Goal: Task Accomplishment & Management: Manage account settings

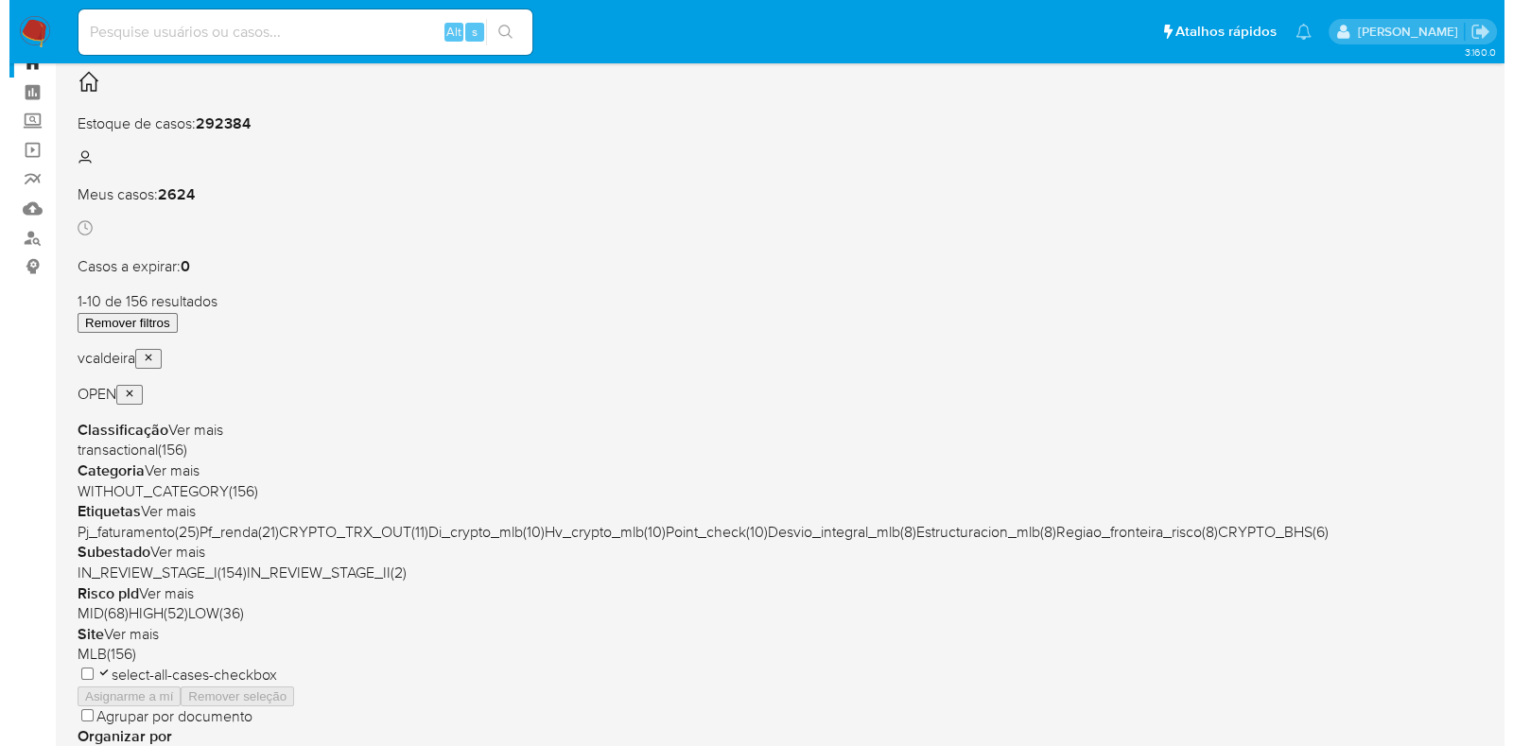
scroll to position [117, 0]
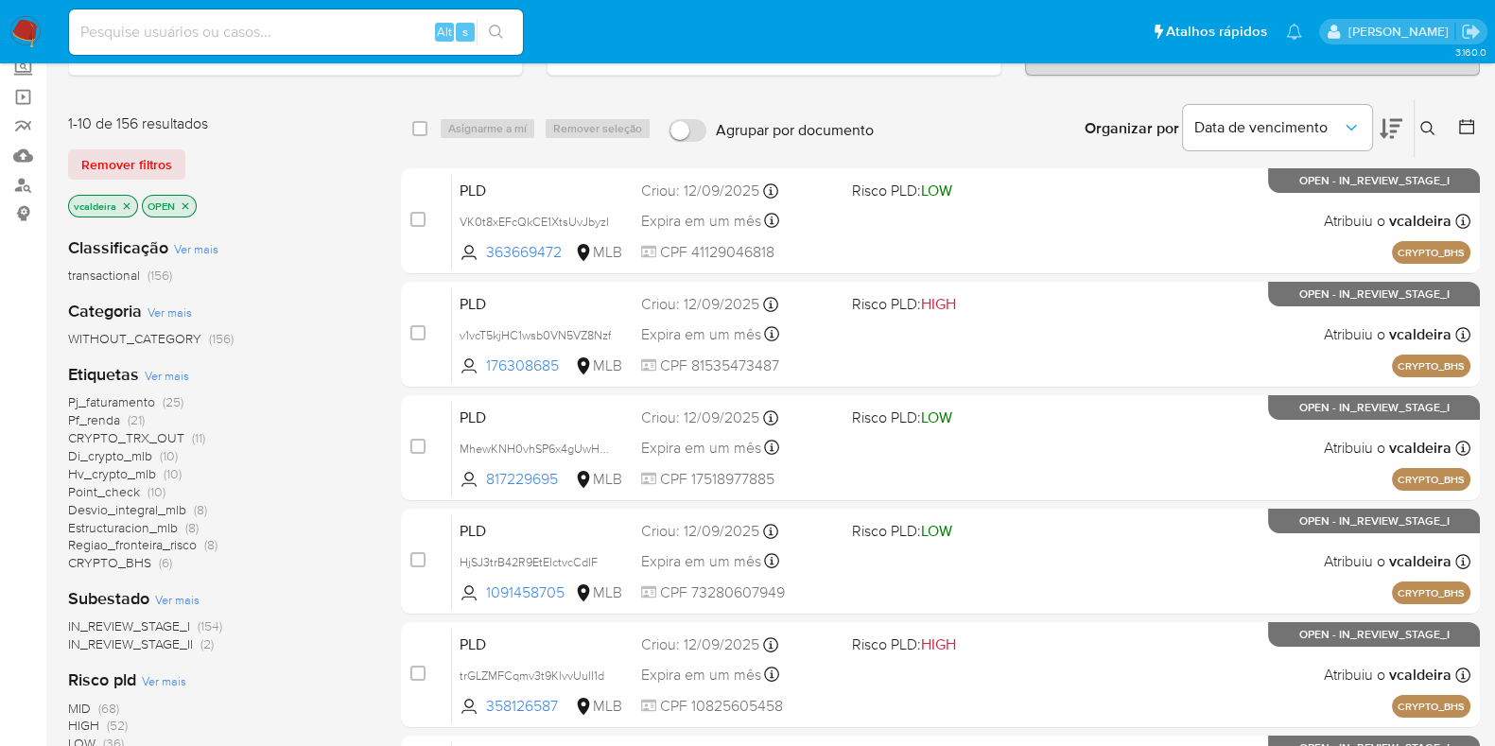
click at [156, 376] on span "Ver mais" at bounding box center [167, 375] width 44 height 17
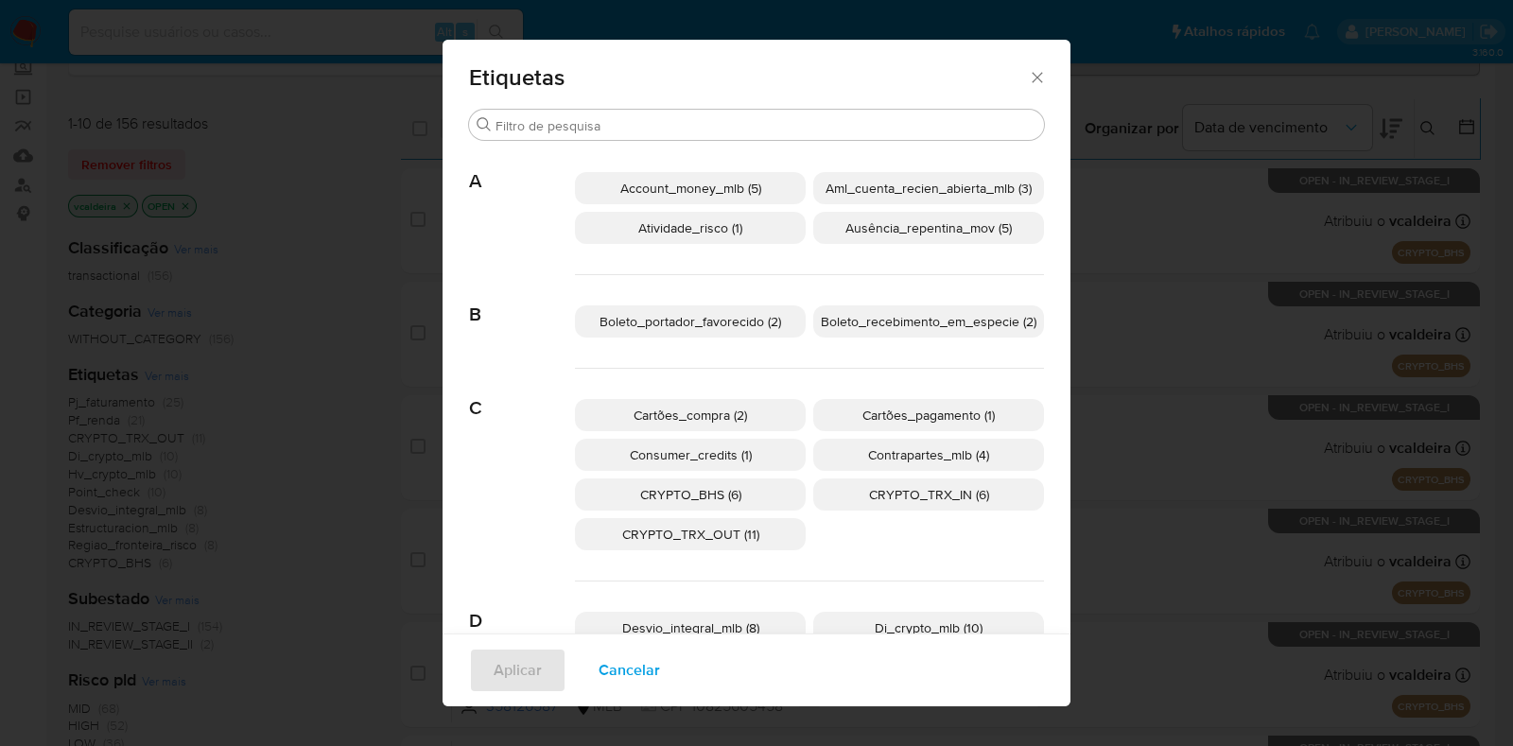
click at [887, 323] on span "Boleto_recebimento_em_especie (2)" at bounding box center [929, 321] width 216 height 19
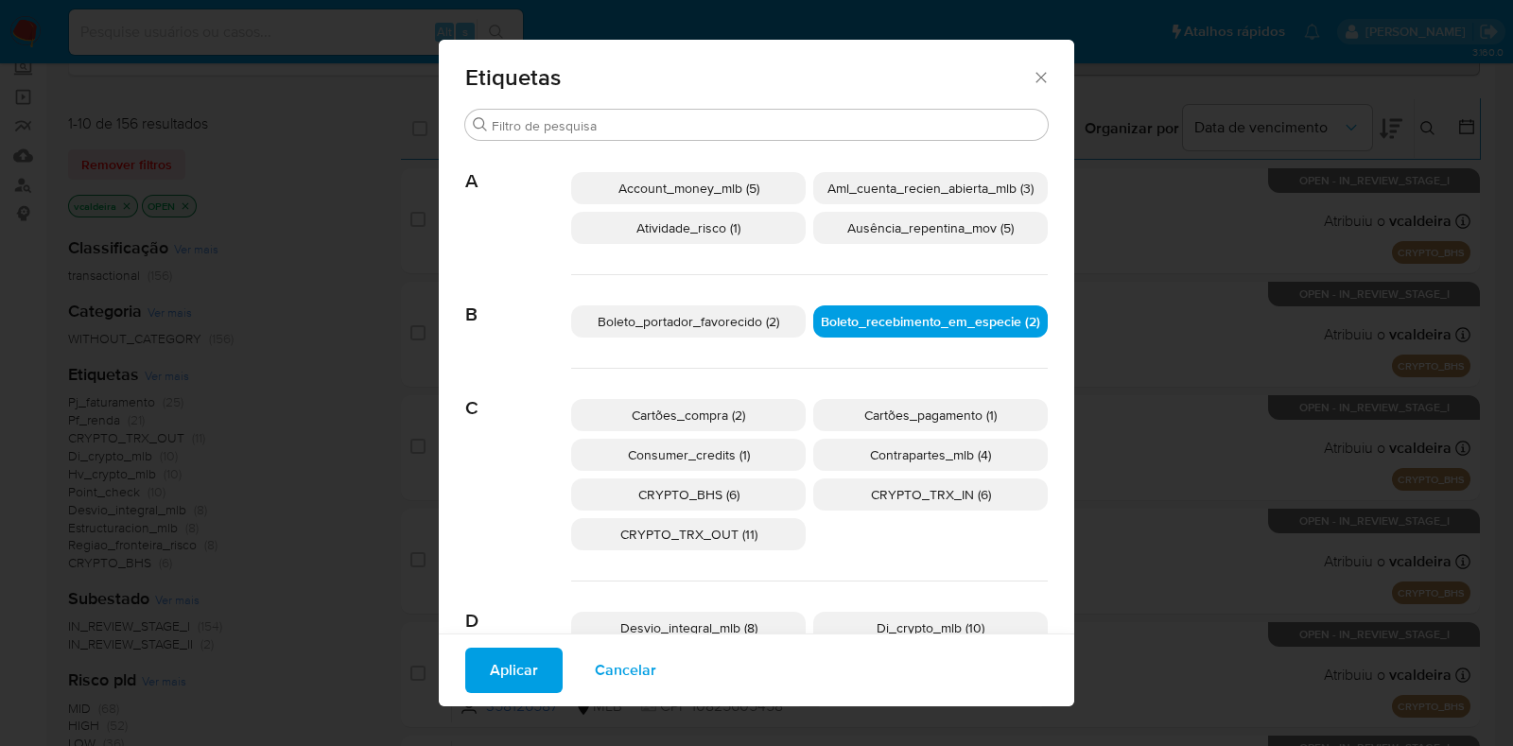
click at [670, 320] on span "Boleto_portador_favorecido (2)" at bounding box center [689, 321] width 182 height 19
click at [505, 671] on span "Aplicar" at bounding box center [514, 671] width 48 height 42
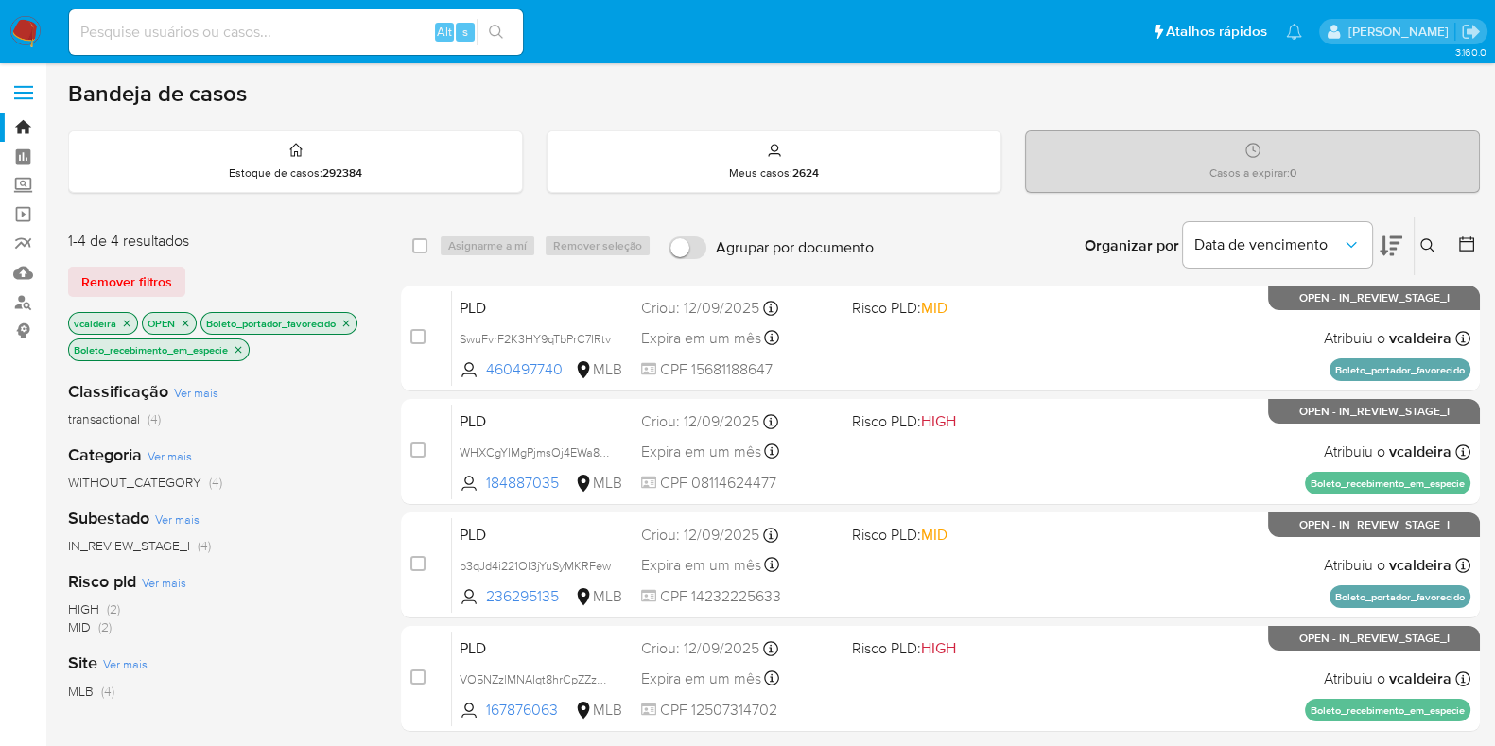
click at [342, 324] on icon "close-filter" at bounding box center [345, 323] width 11 height 11
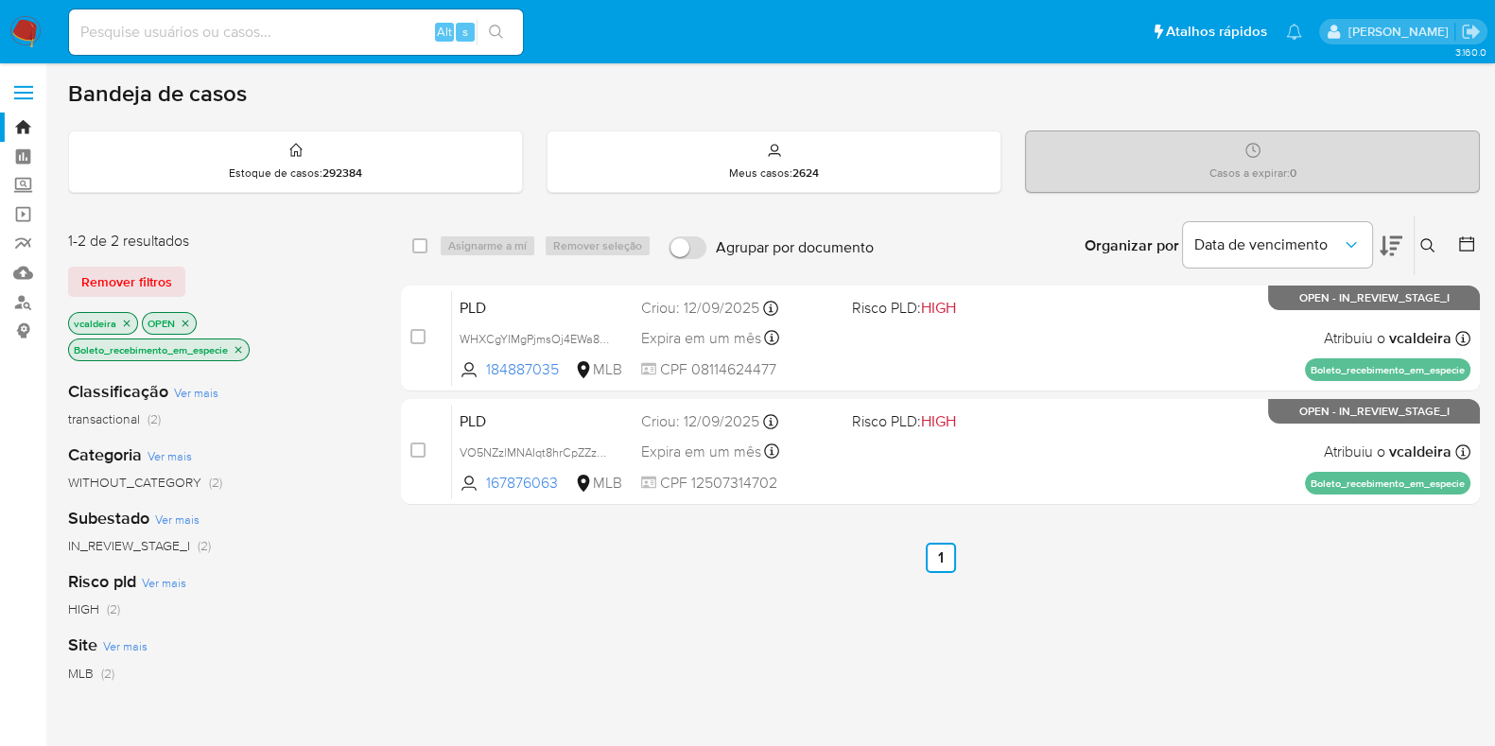
click at [242, 347] on icon "close-filter" at bounding box center [238, 349] width 11 height 11
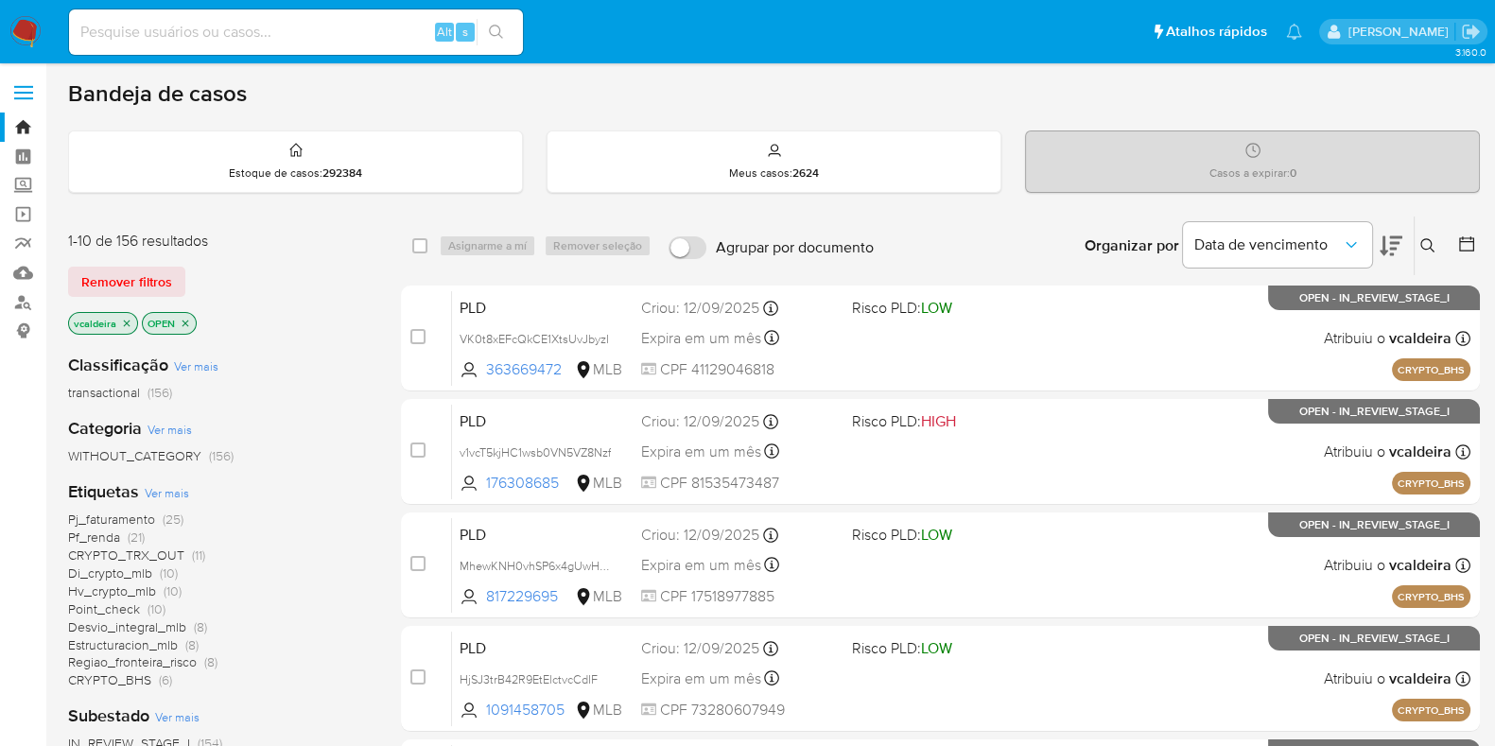
click at [115, 585] on span "Hv_crypto_mlb" at bounding box center [112, 591] width 88 height 19
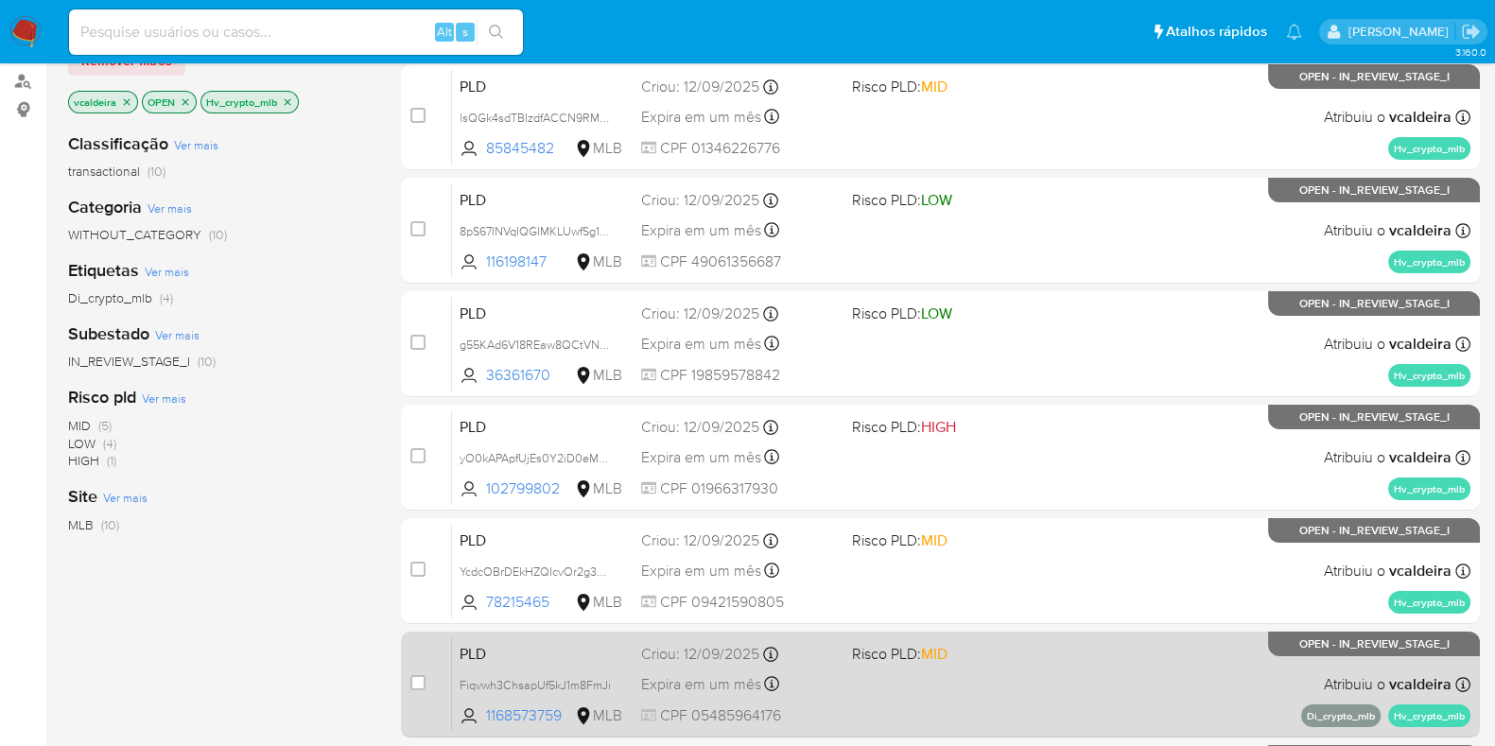
scroll to position [103, 0]
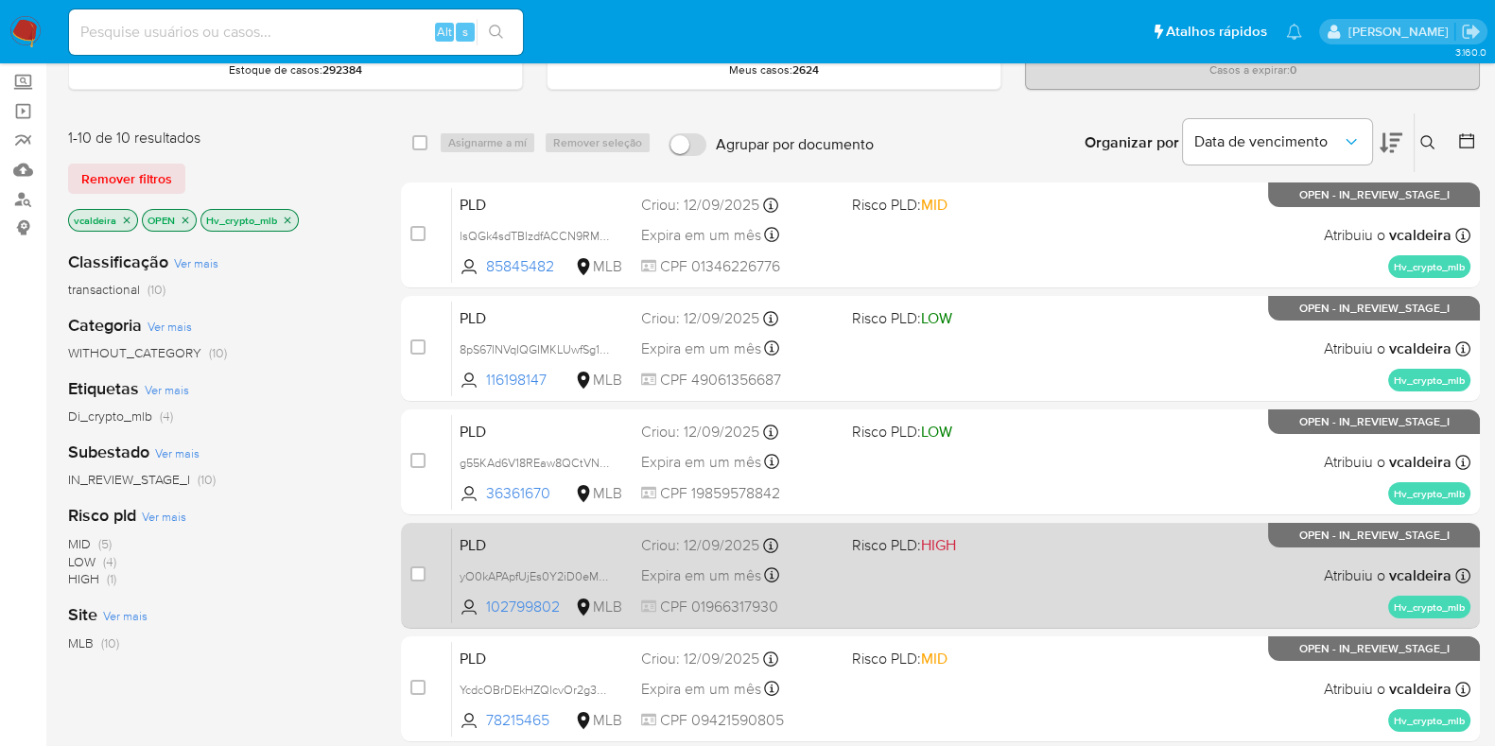
click at [1343, 566] on span "Atribuiu o vcaldeira" at bounding box center [1388, 576] width 128 height 21
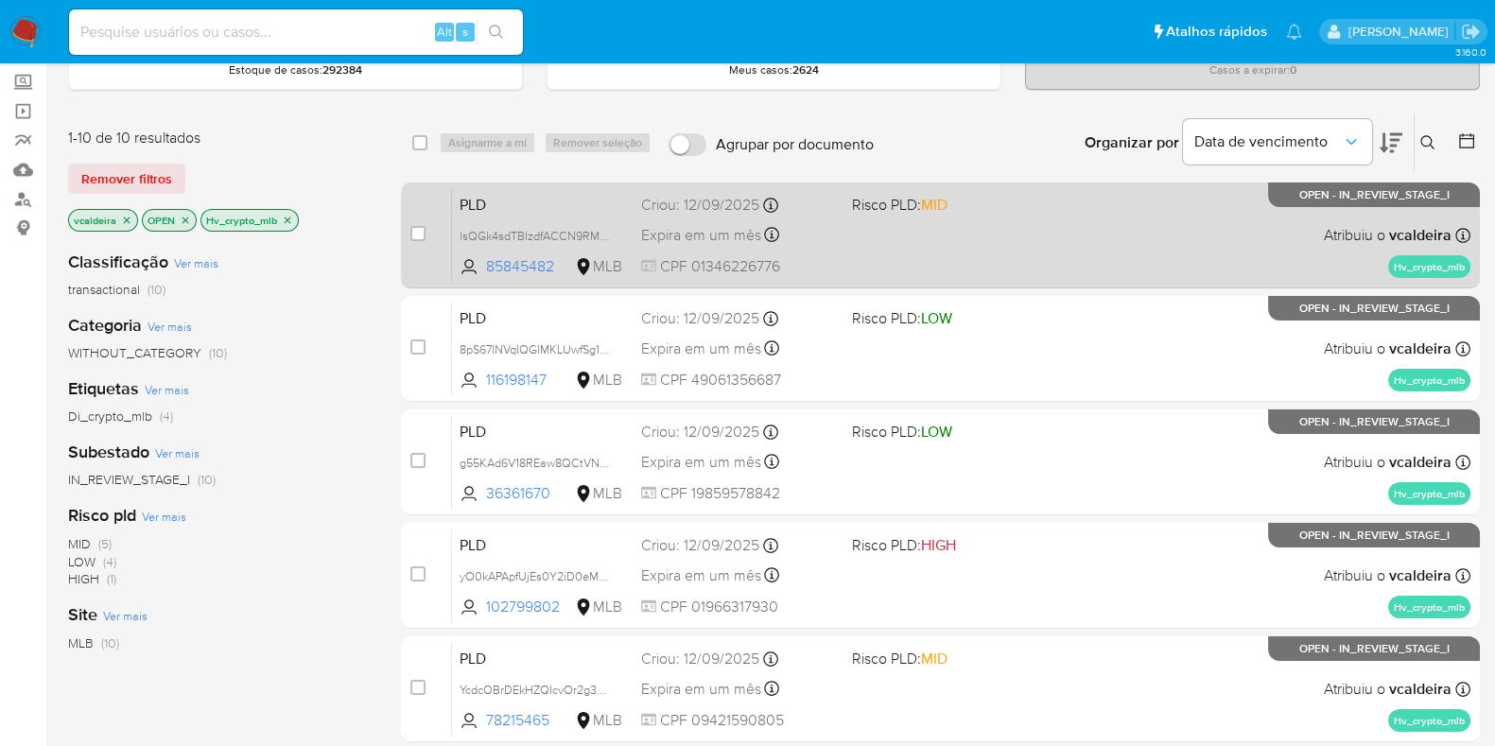
click at [1357, 235] on span "Atribuiu o vcaldeira" at bounding box center [1388, 235] width 128 height 21
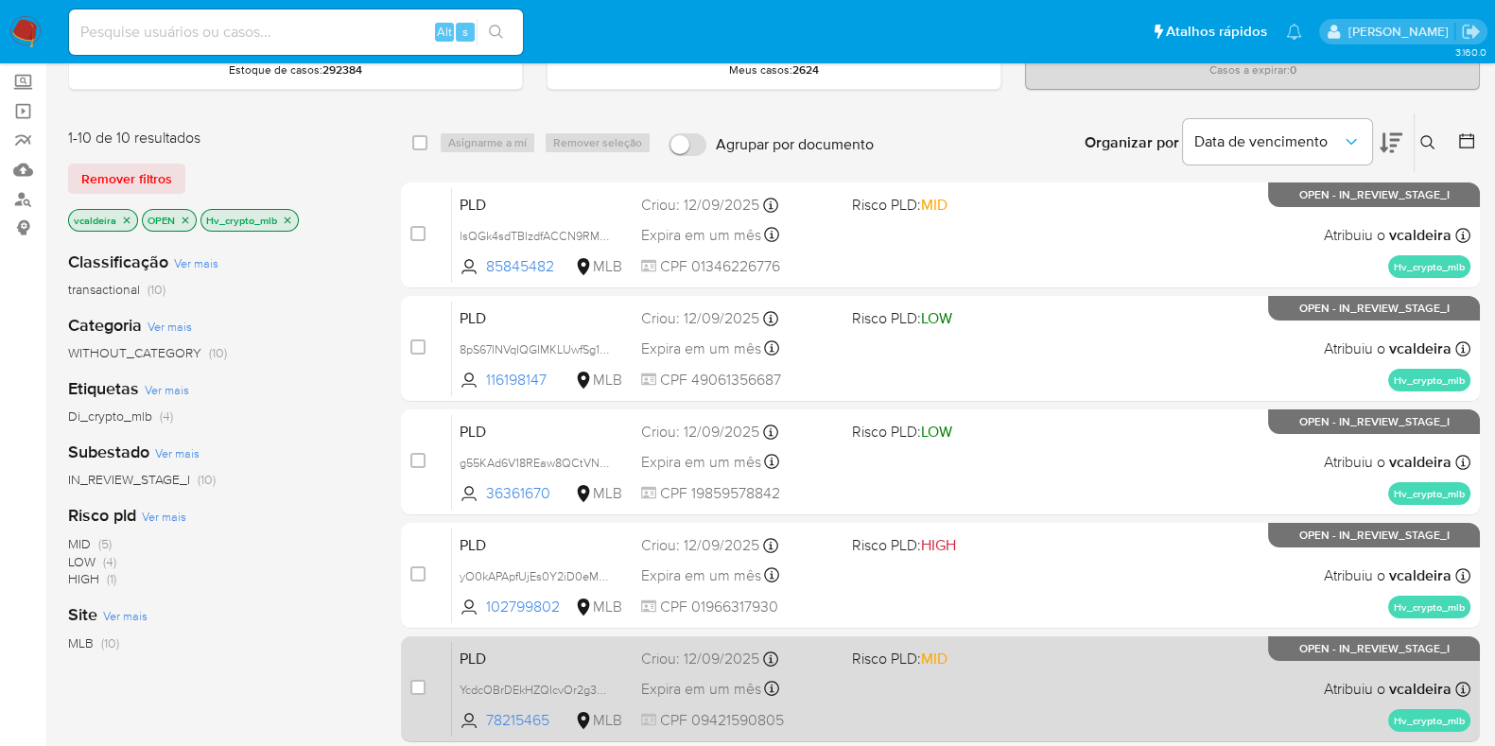
click at [1053, 703] on div "PLD YcdcOBrDEkHZQIcvOr2g3Fpt 78215465 MLB Risco PLD: MID Criou: 12/09/2025 Crio…" at bounding box center [961, 689] width 1018 height 96
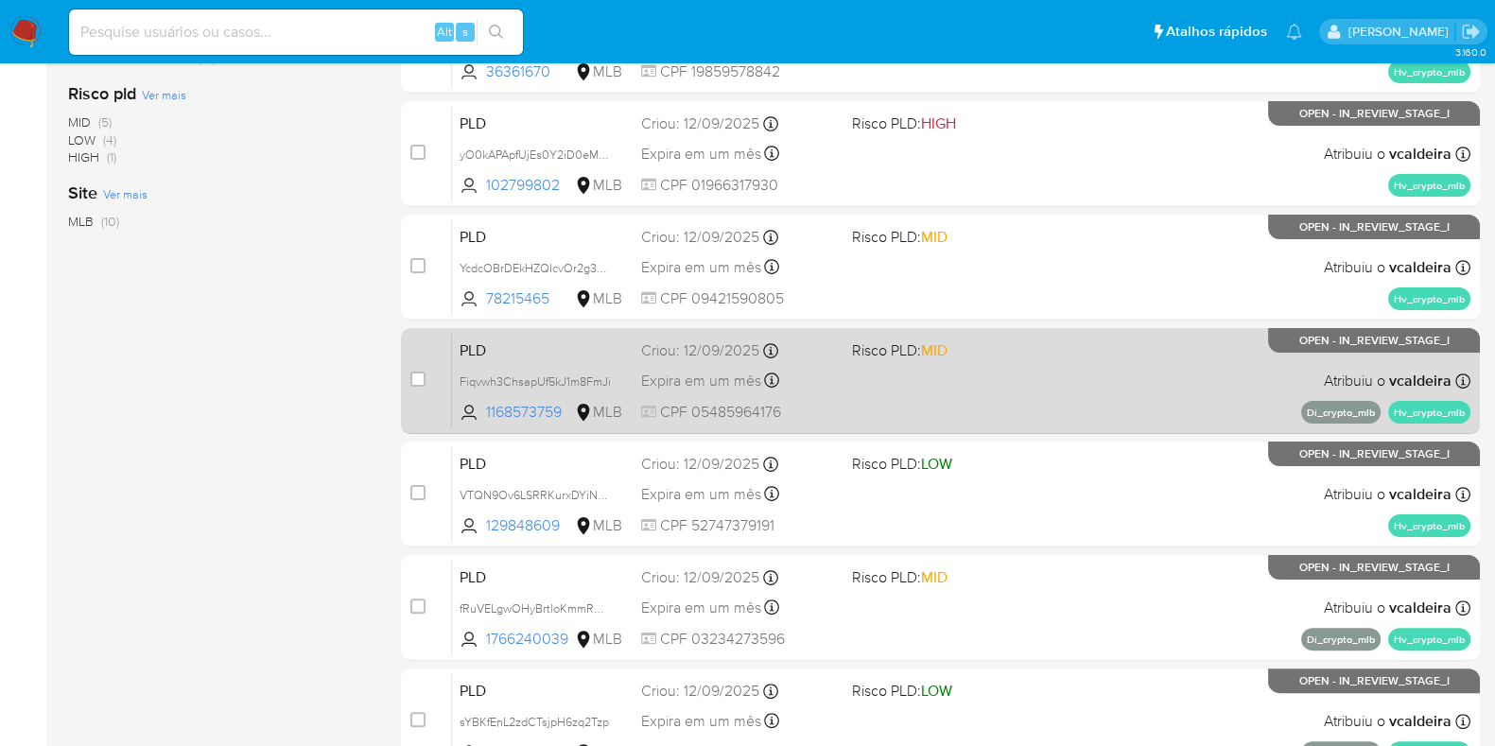
scroll to position [577, 0]
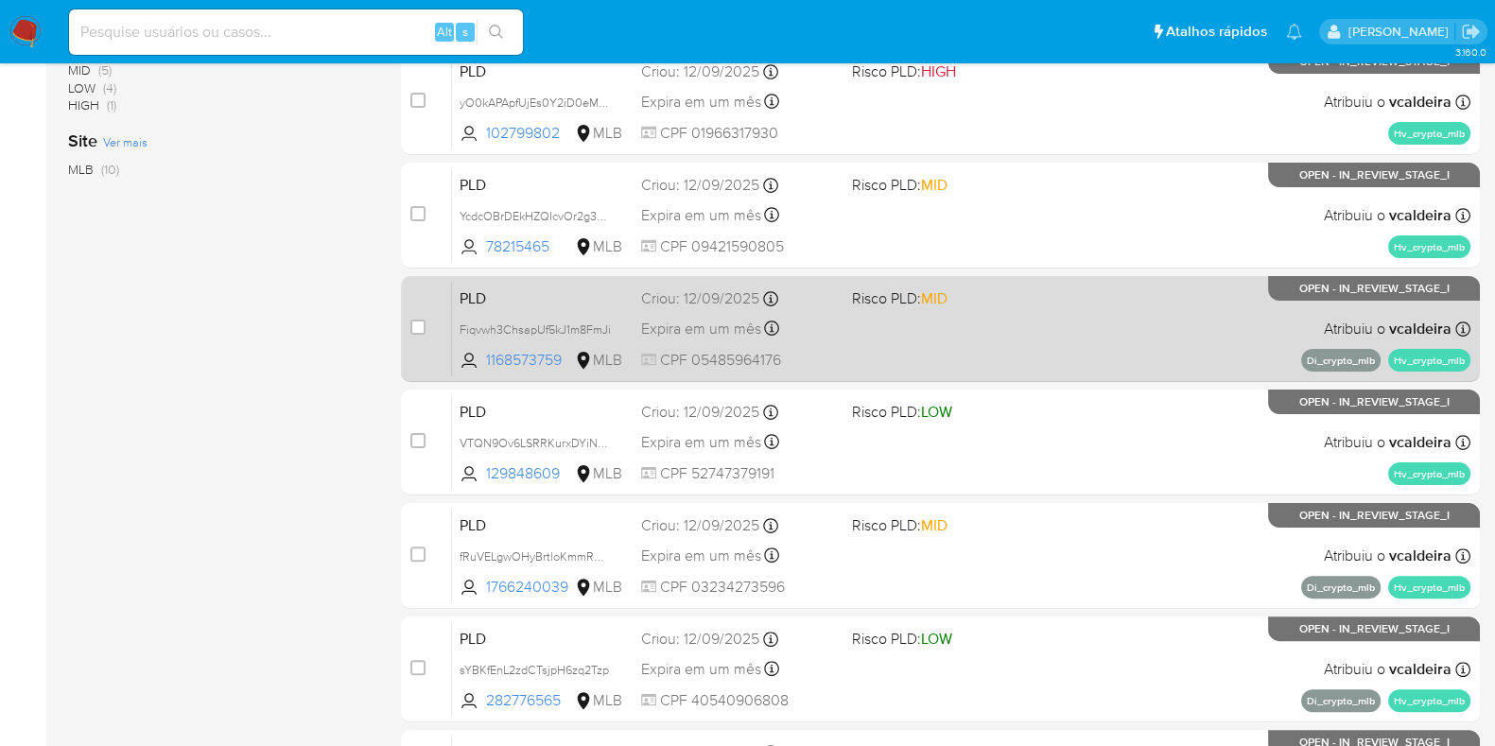
click at [1018, 321] on div "PLD Fiqvwh3ChsapUf5kJ1m8FmJi 1168573759 MLB Risco PLD: MID Criou: 12/09/2025 Cr…" at bounding box center [961, 329] width 1018 height 96
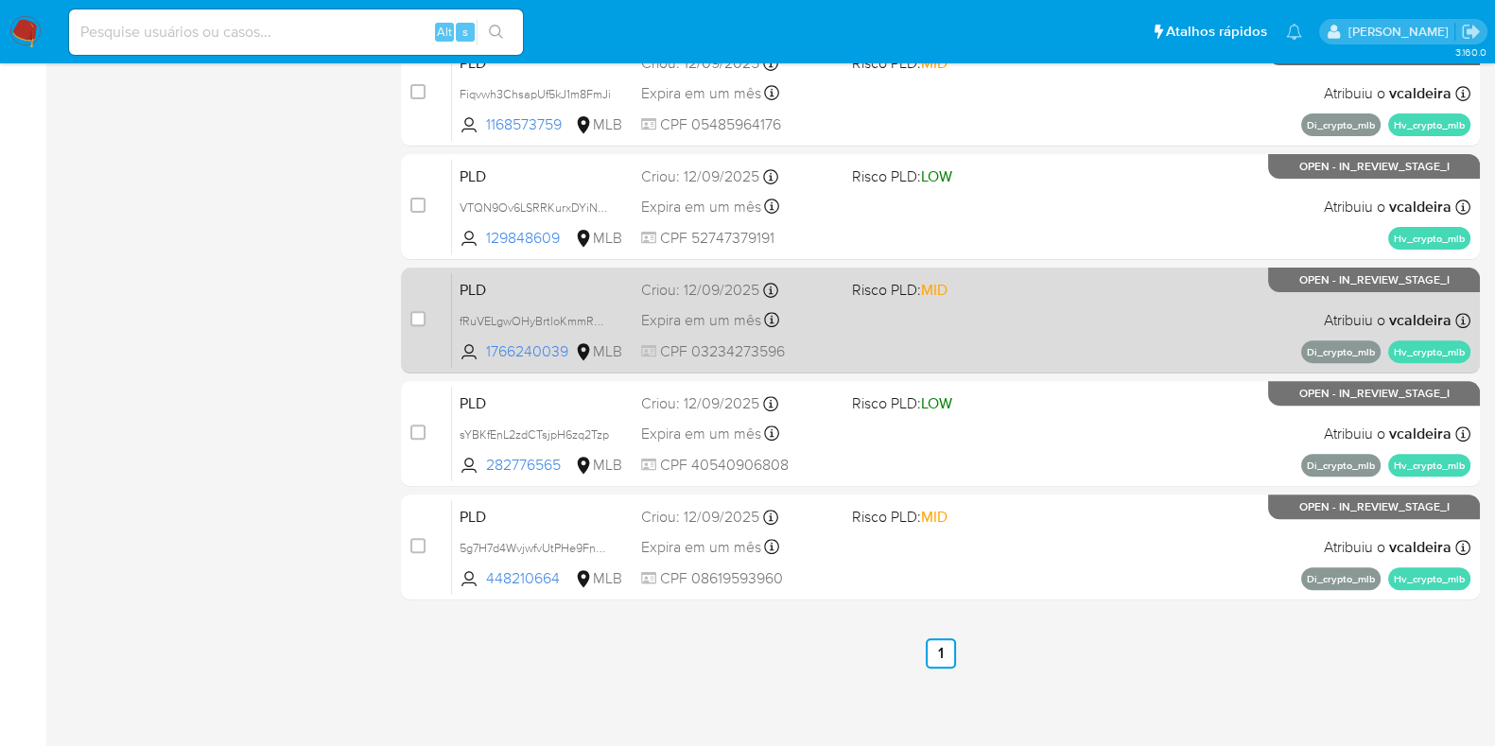
scroll to position [812, 0]
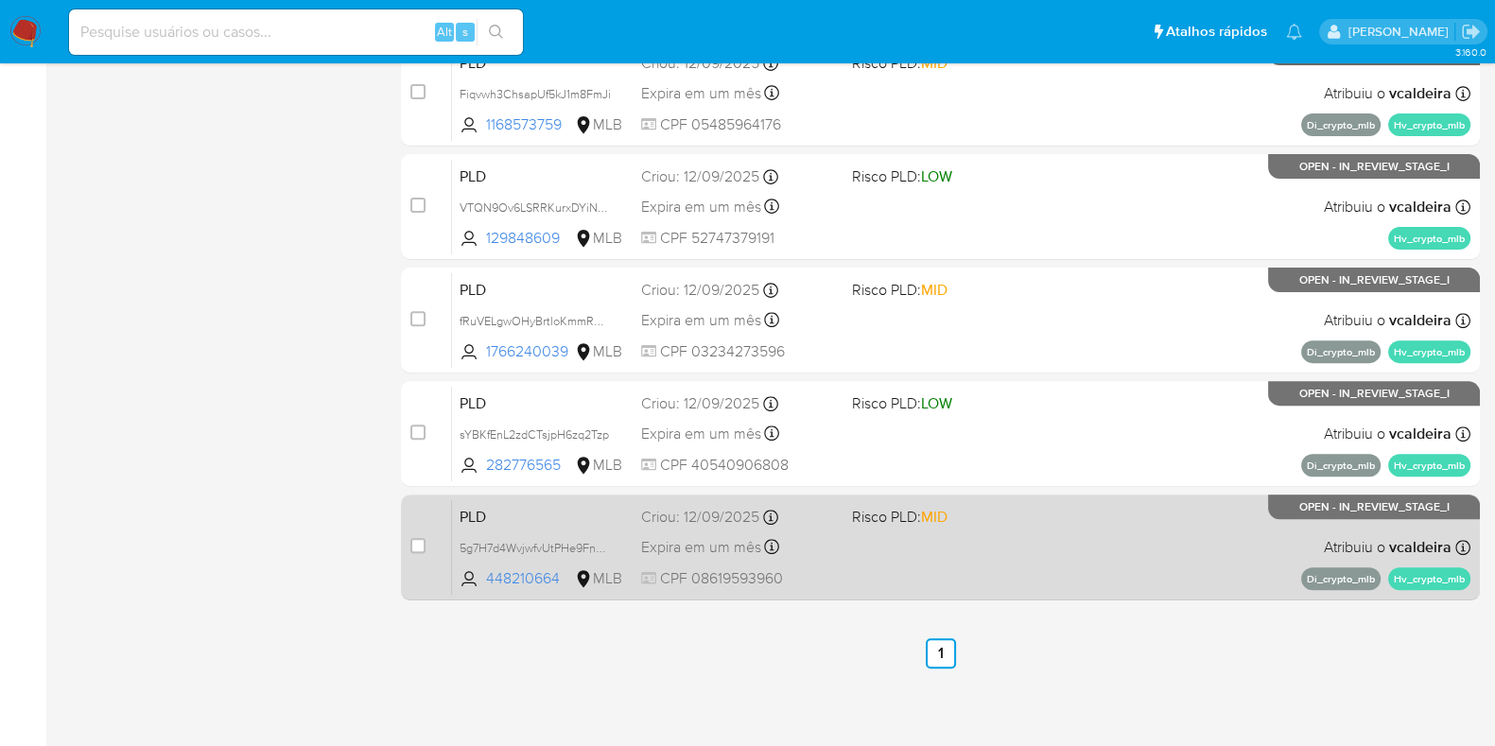
click at [996, 513] on span "Risco PLD: MID" at bounding box center [950, 515] width 196 height 25
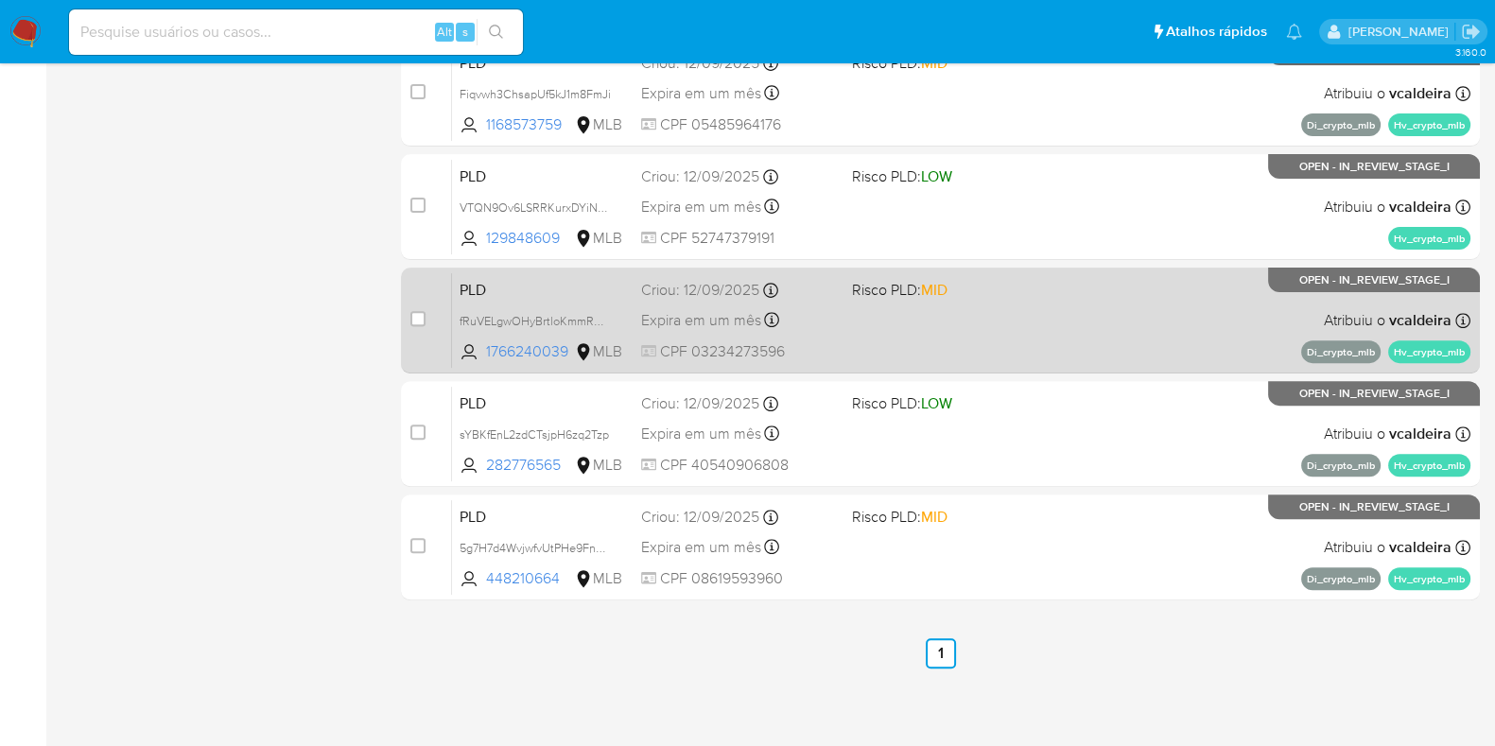
click at [946, 295] on span "MID" at bounding box center [934, 290] width 26 height 22
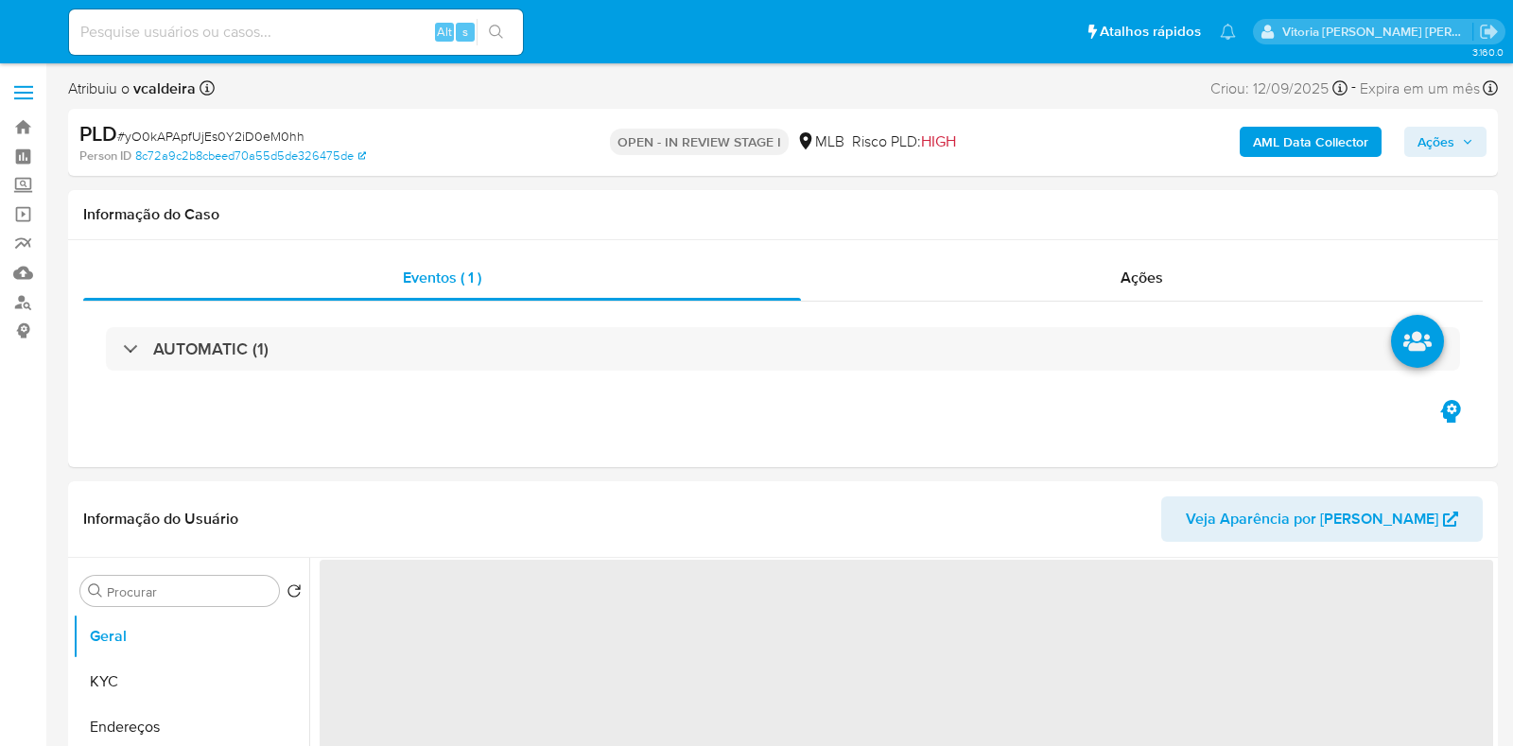
select select "10"
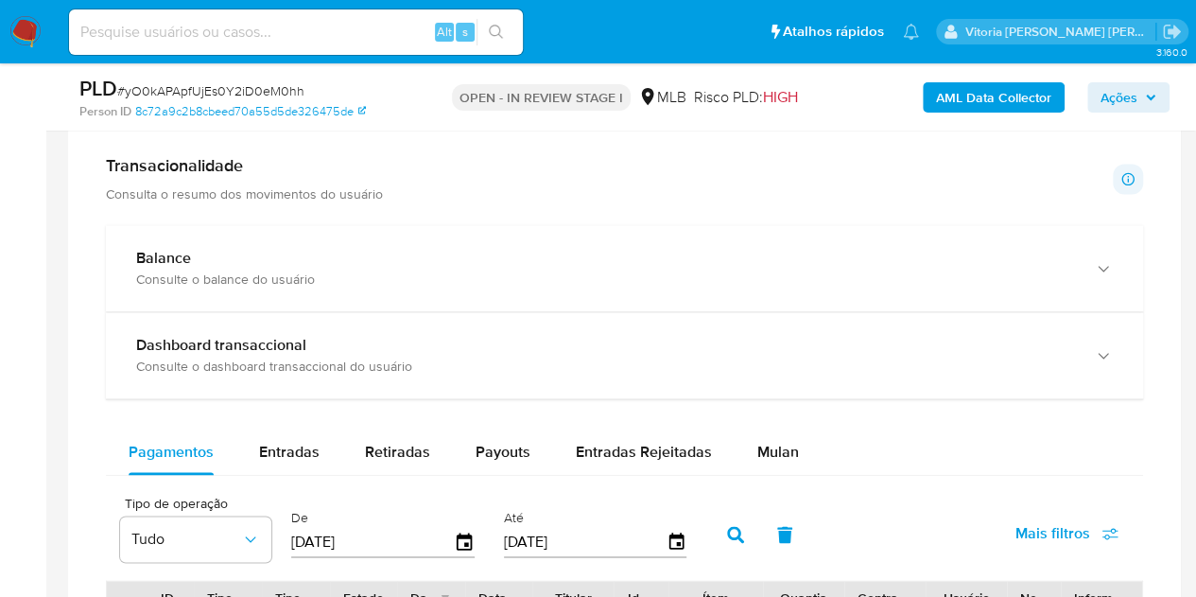
scroll to position [1419, 0]
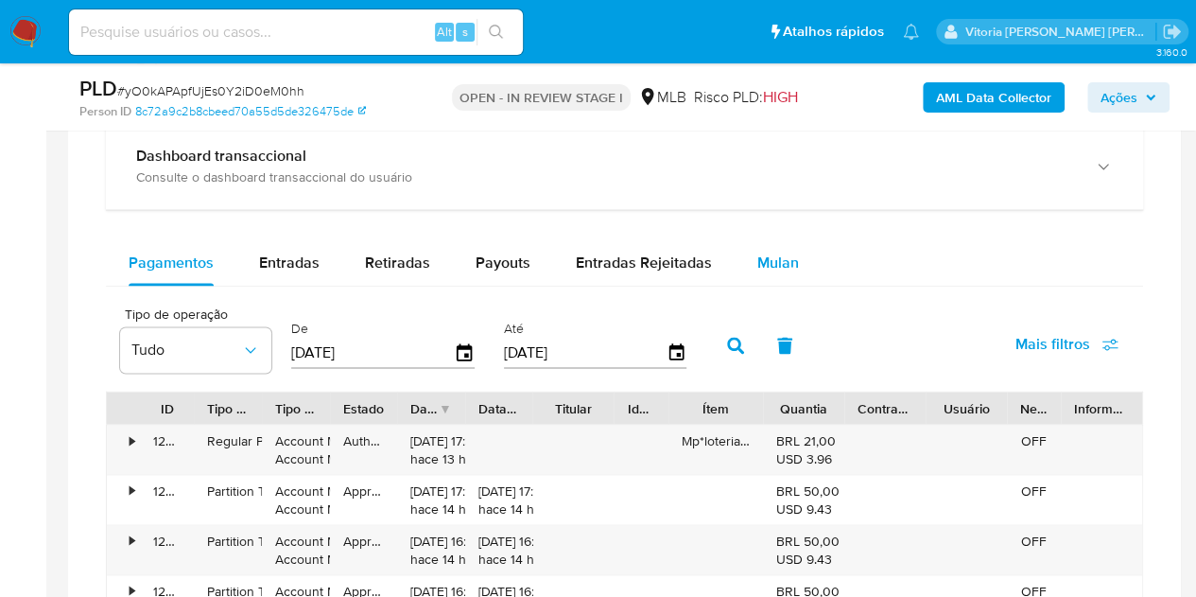
click at [767, 252] on span "Mulan" at bounding box center [778, 263] width 42 height 22
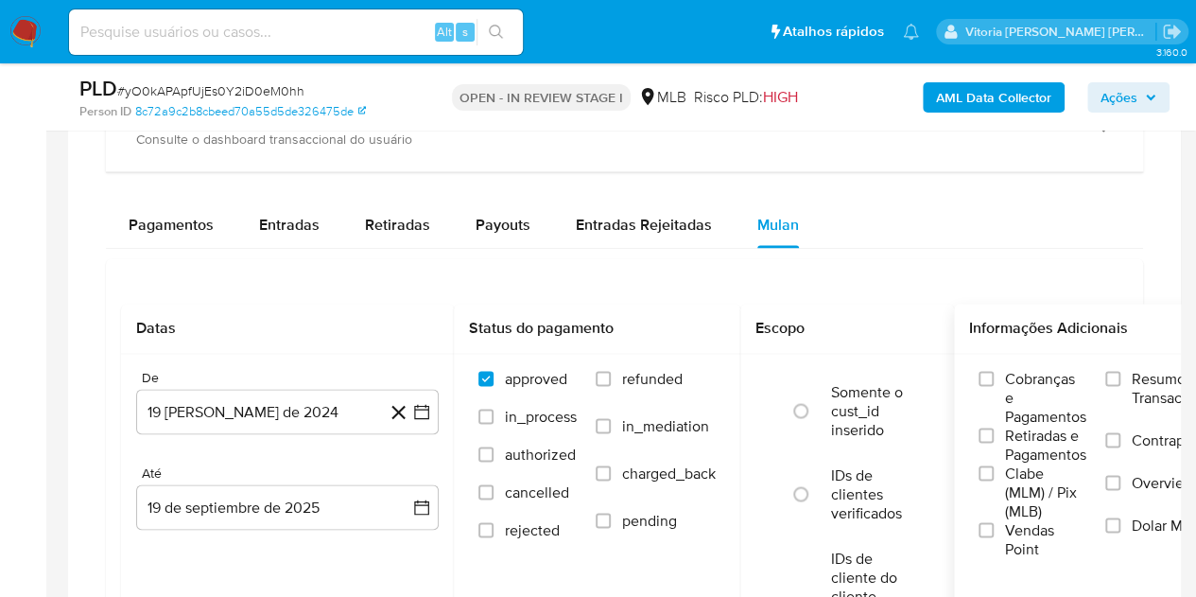
scroll to position [1513, 0]
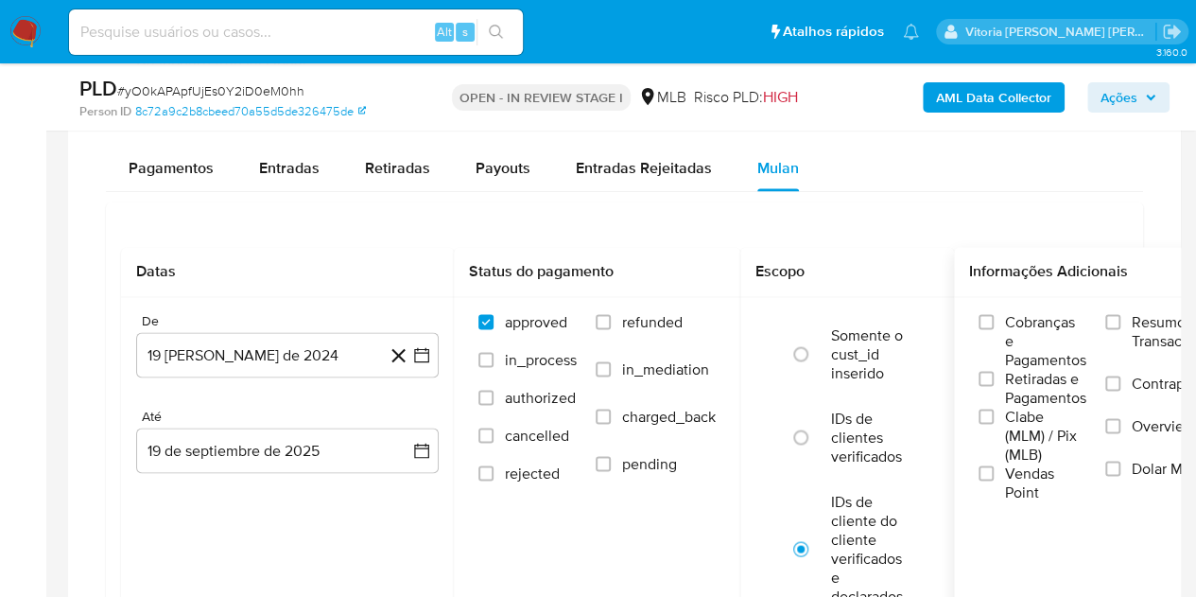
click at [1143, 325] on span "Resumo Transacionalidade" at bounding box center [1191, 331] width 119 height 38
click at [1121, 325] on input "Resumo Transacionalidade" at bounding box center [1112, 321] width 15 height 15
click at [274, 349] on button "19 [PERSON_NAME] de 2024" at bounding box center [287, 354] width 303 height 45
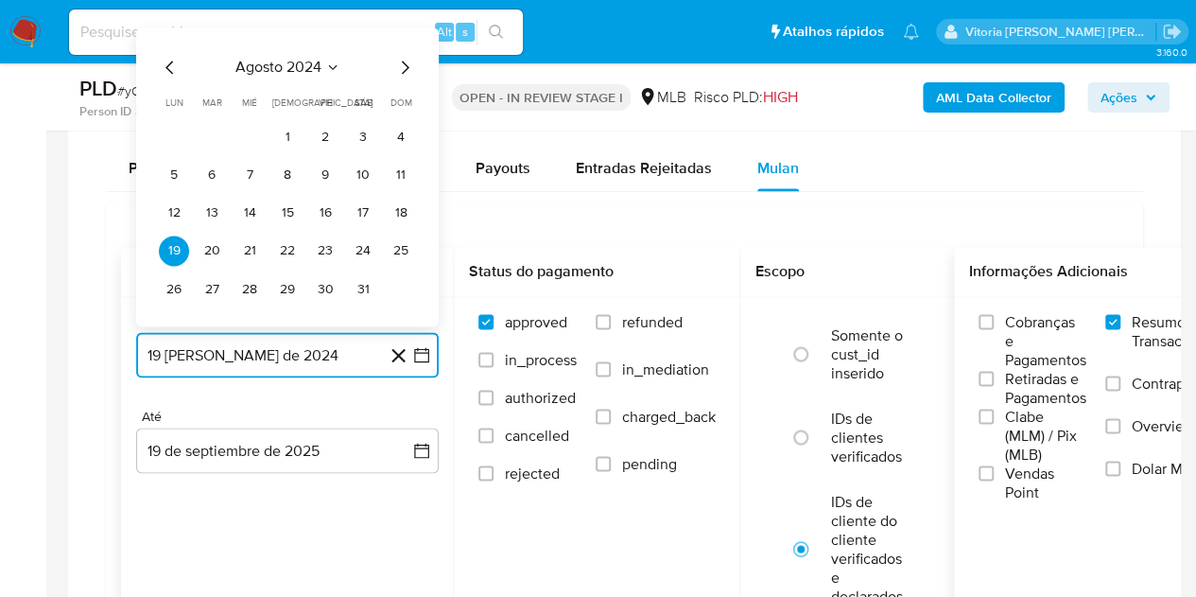
click at [330, 60] on icon "Seleccionar mes y año" at bounding box center [332, 67] width 15 height 15
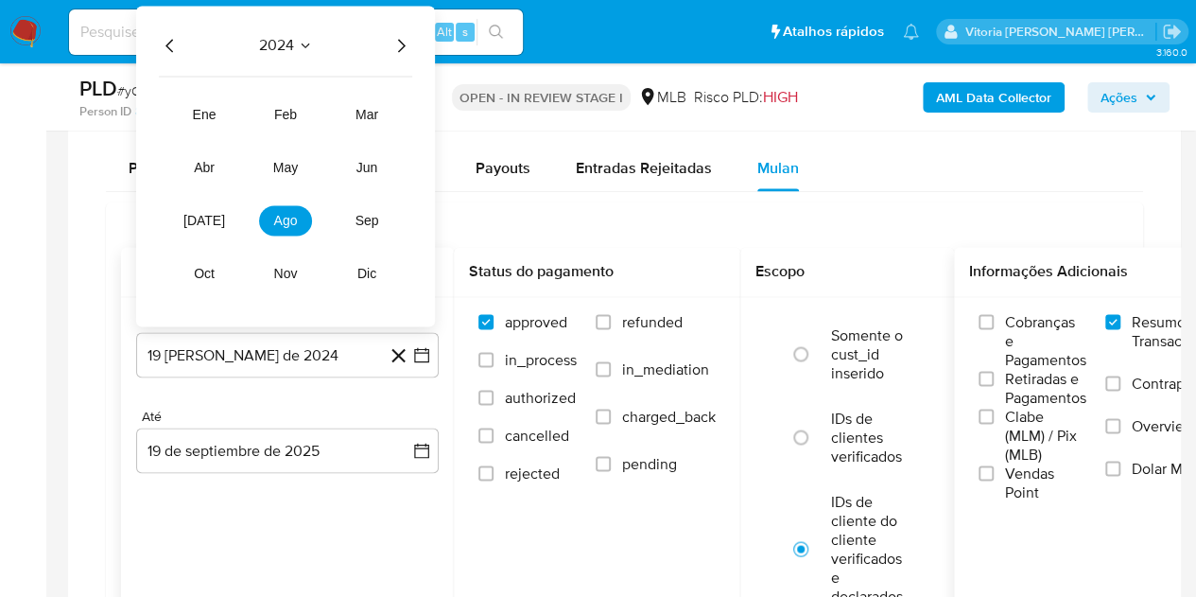
click at [403, 38] on icon "Año siguiente" at bounding box center [401, 45] width 23 height 23
click at [287, 220] on span "ago" at bounding box center [286, 220] width 24 height 15
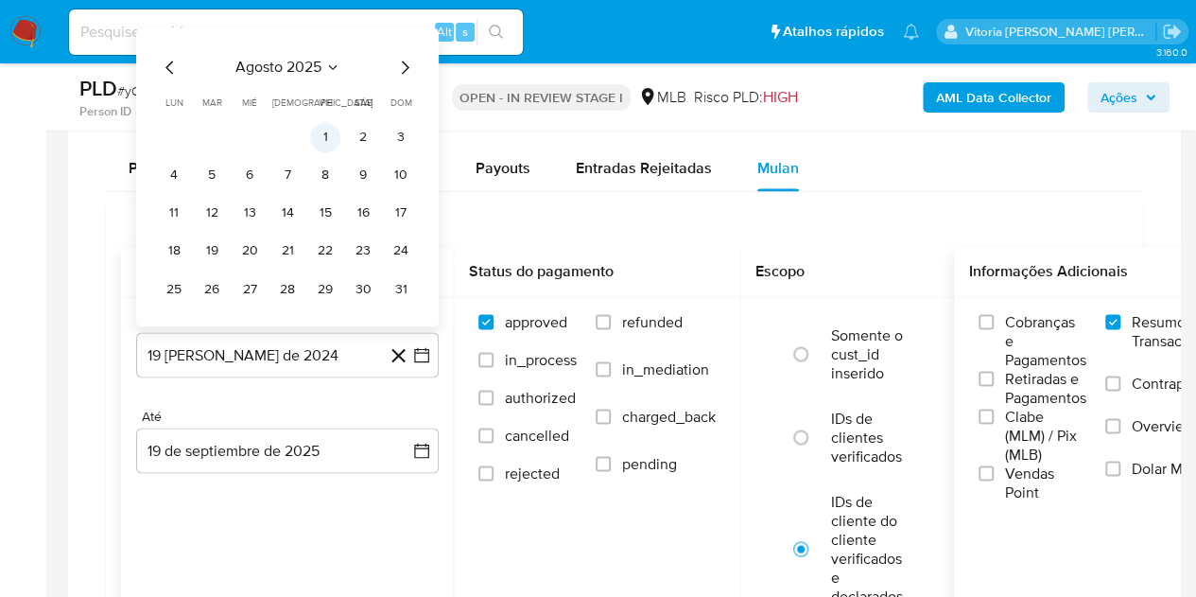
click at [318, 143] on button "1" at bounding box center [325, 137] width 30 height 30
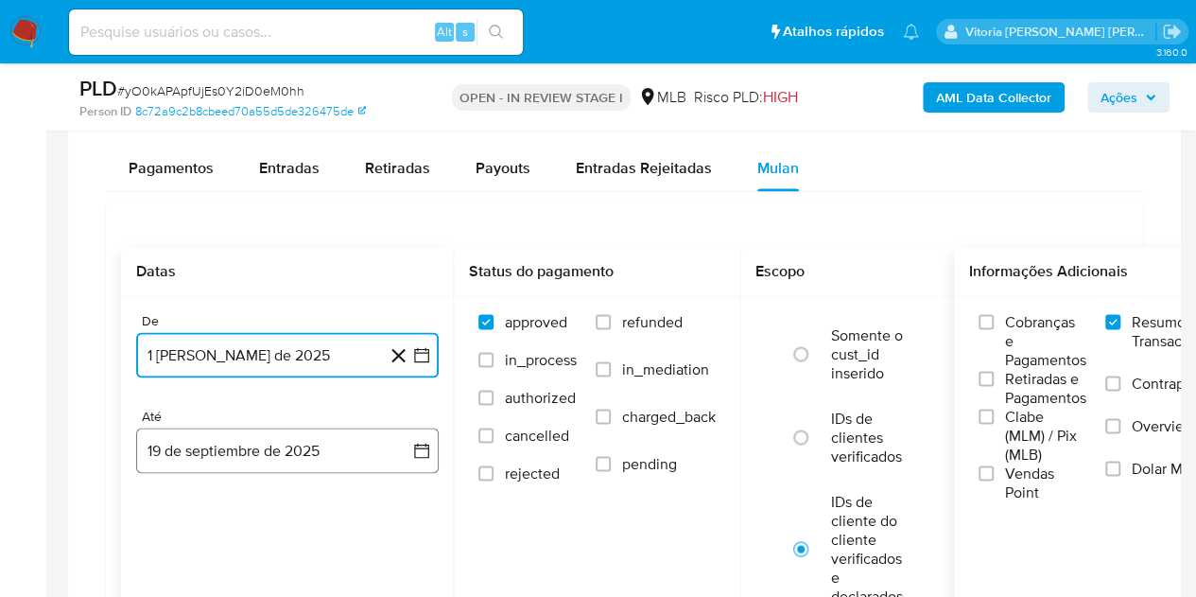
click at [287, 436] on button "19 de septiembre de 2025" at bounding box center [287, 449] width 303 height 45
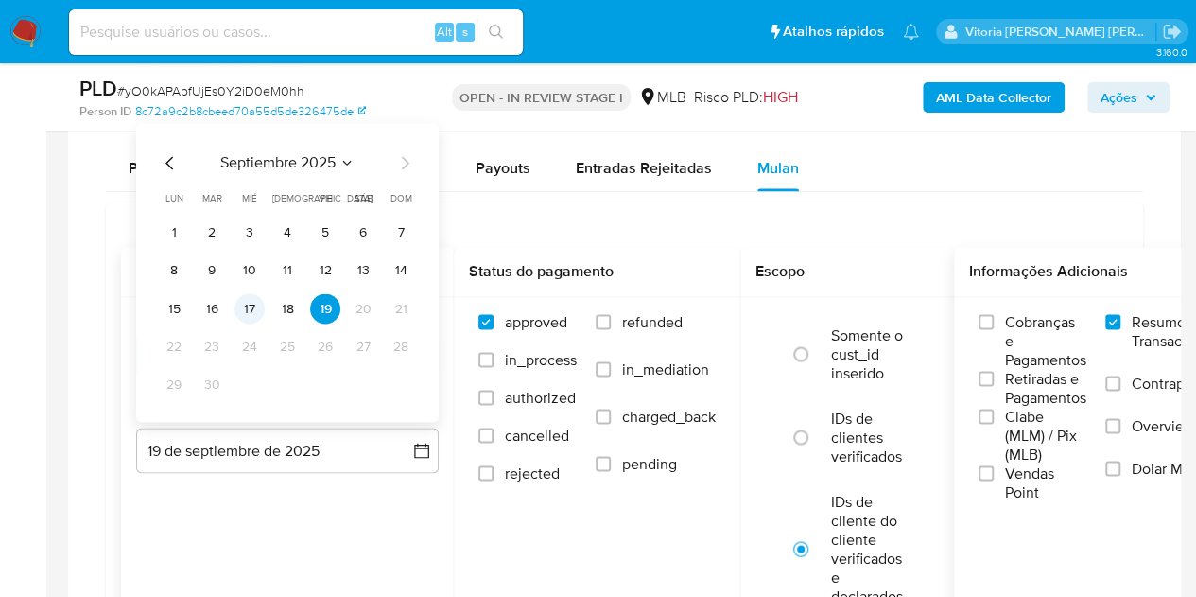
click at [241, 305] on button "17" at bounding box center [250, 308] width 30 height 30
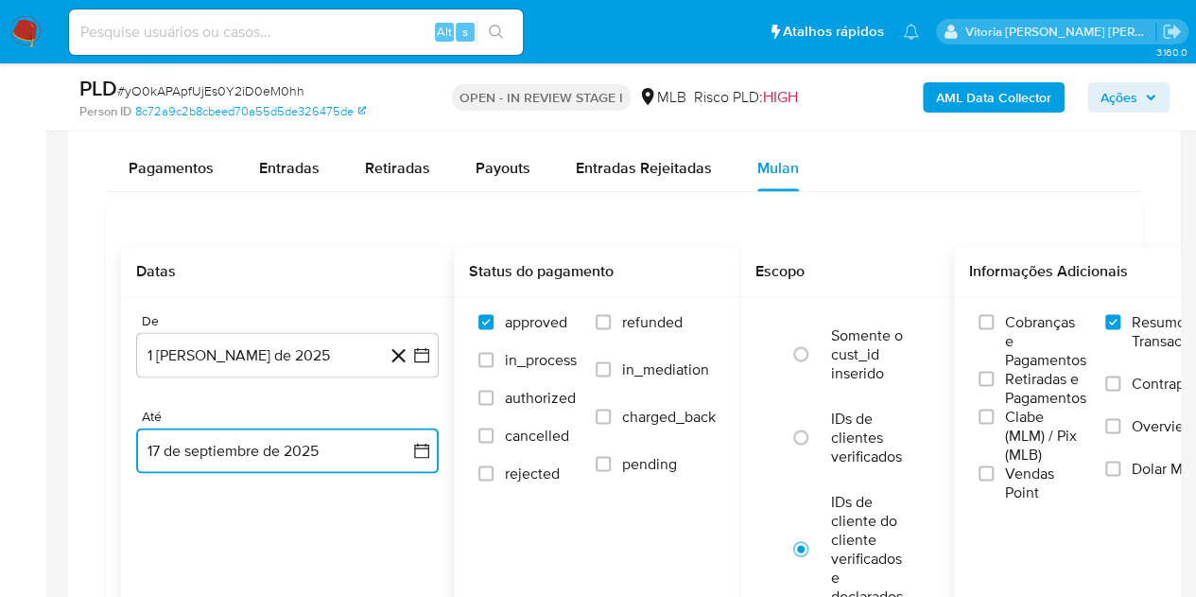
scroll to position [1702, 0]
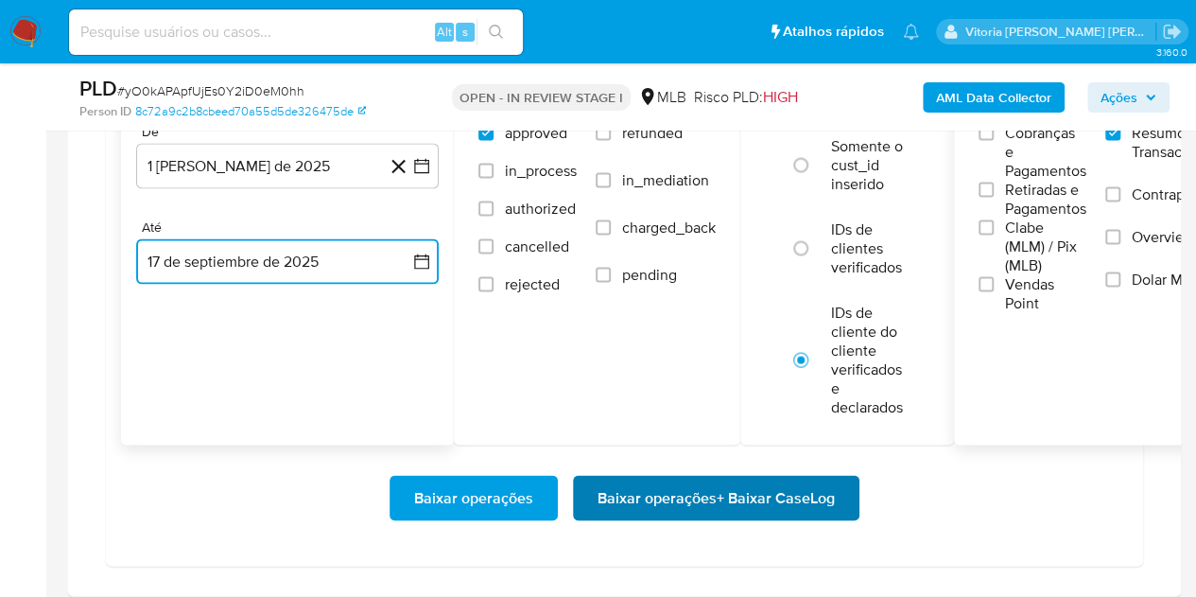
click at [706, 483] on span "Baixar operações + Baixar CaseLog" at bounding box center [716, 498] width 237 height 42
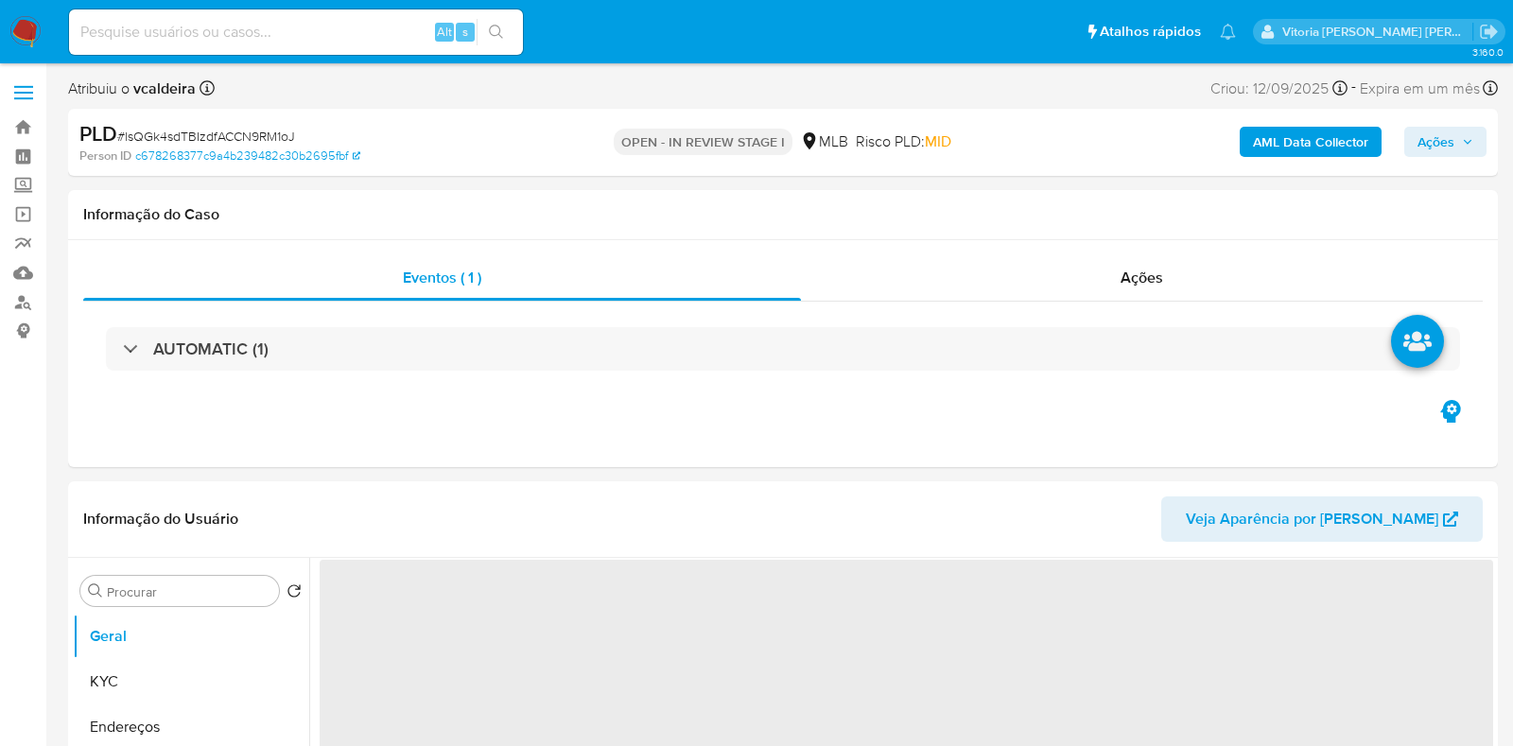
select select "10"
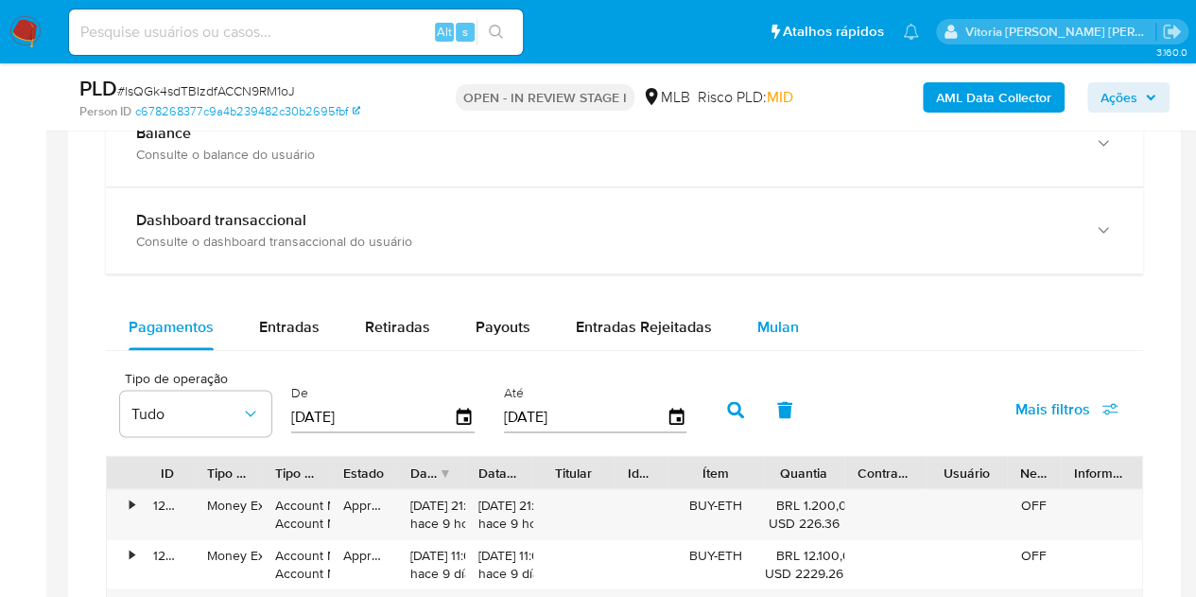
click at [767, 322] on span "Mulan" at bounding box center [778, 327] width 42 height 22
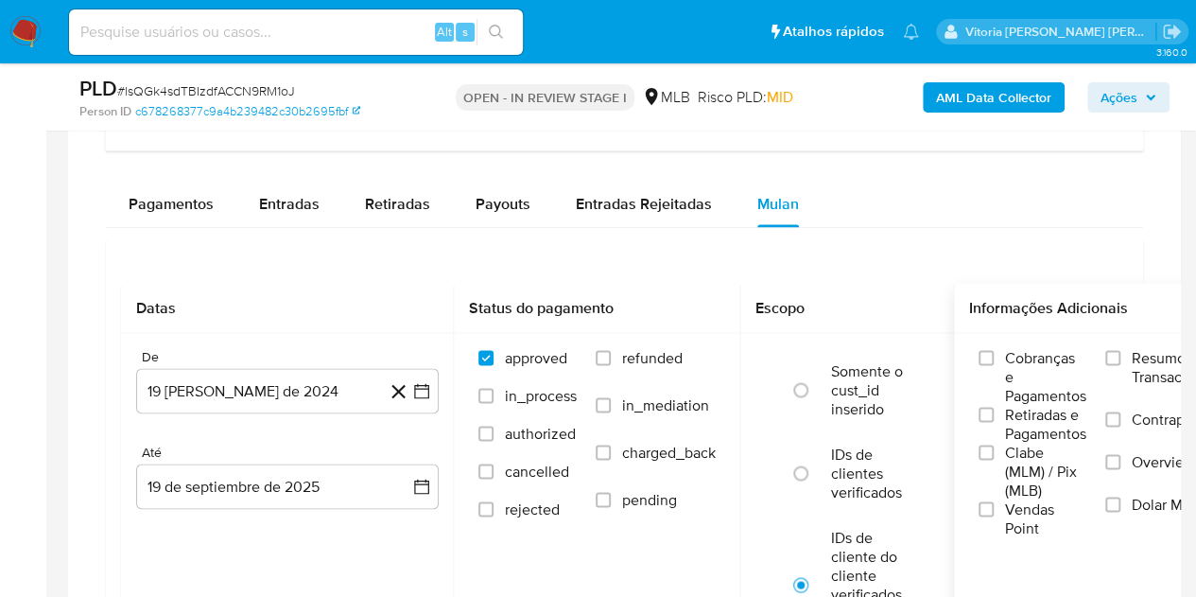
scroll to position [1608, 0]
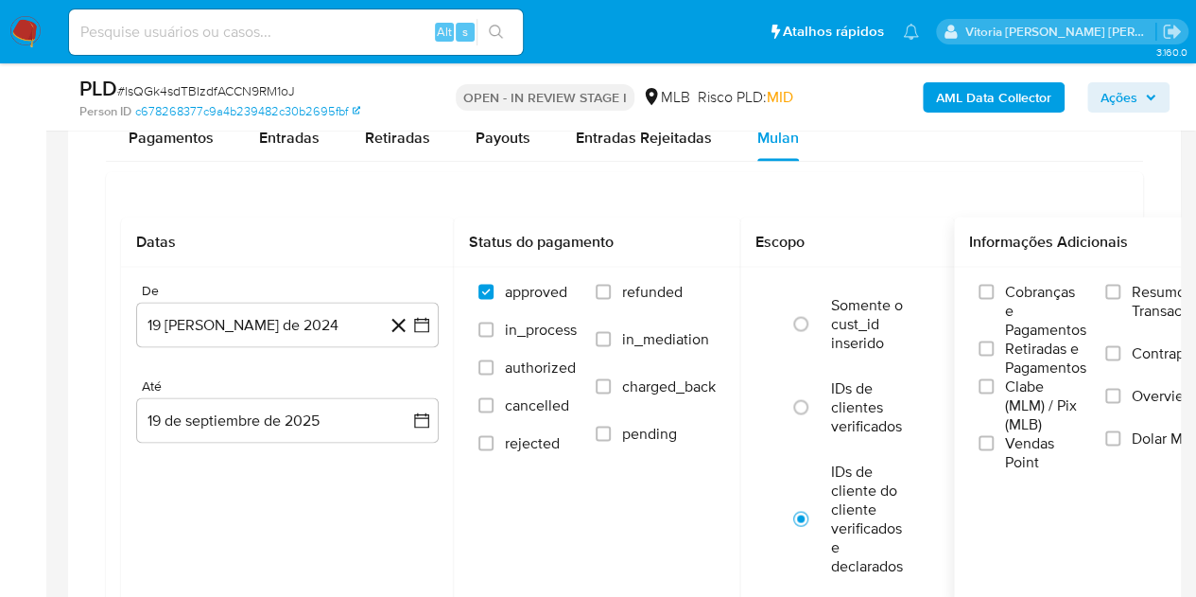
click at [1167, 292] on span "Resumo Transacionalidade" at bounding box center [1191, 301] width 119 height 38
click at [1121, 292] on input "Resumo Transacionalidade" at bounding box center [1112, 291] width 15 height 15
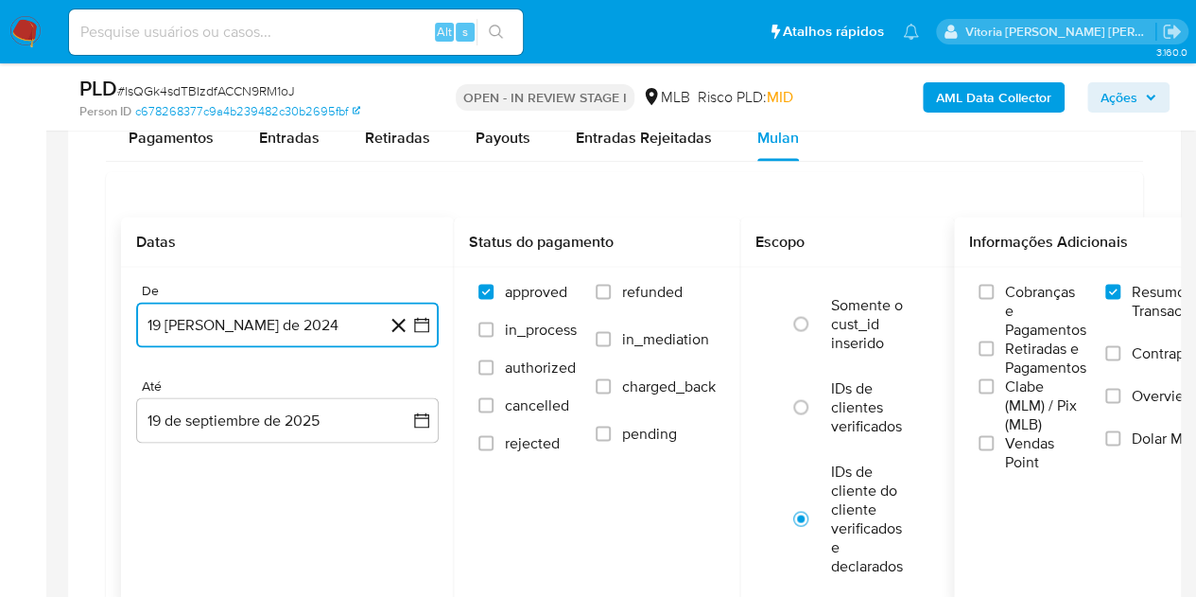
click at [250, 324] on button "19 [PERSON_NAME] de 2024" at bounding box center [287, 324] width 303 height 45
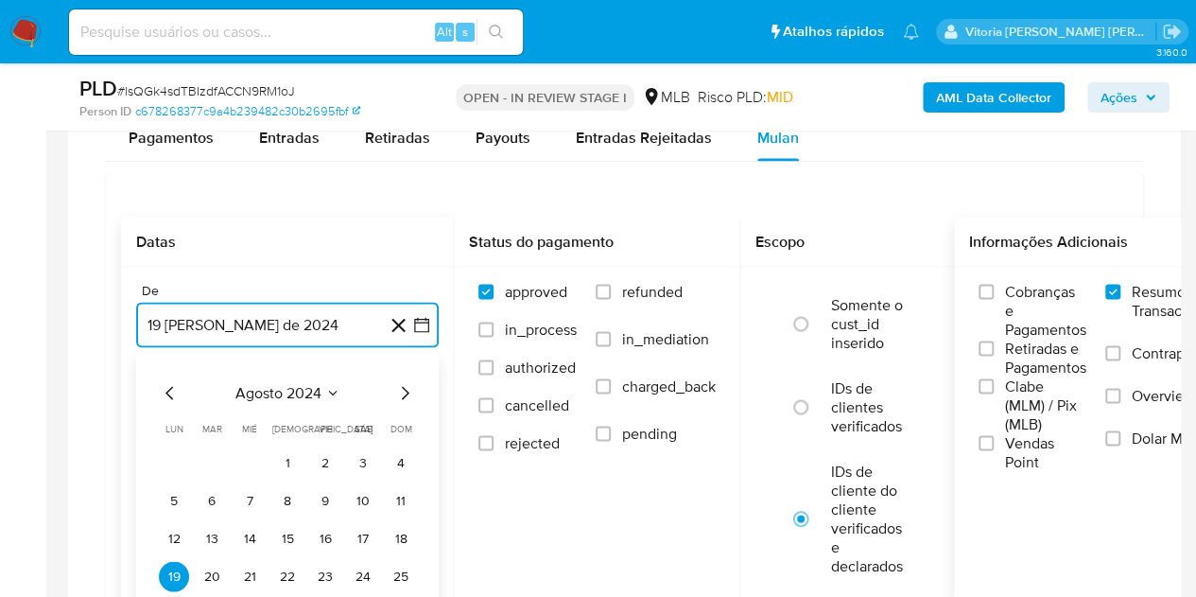
click at [320, 391] on span "agosto 2024" at bounding box center [278, 392] width 86 height 19
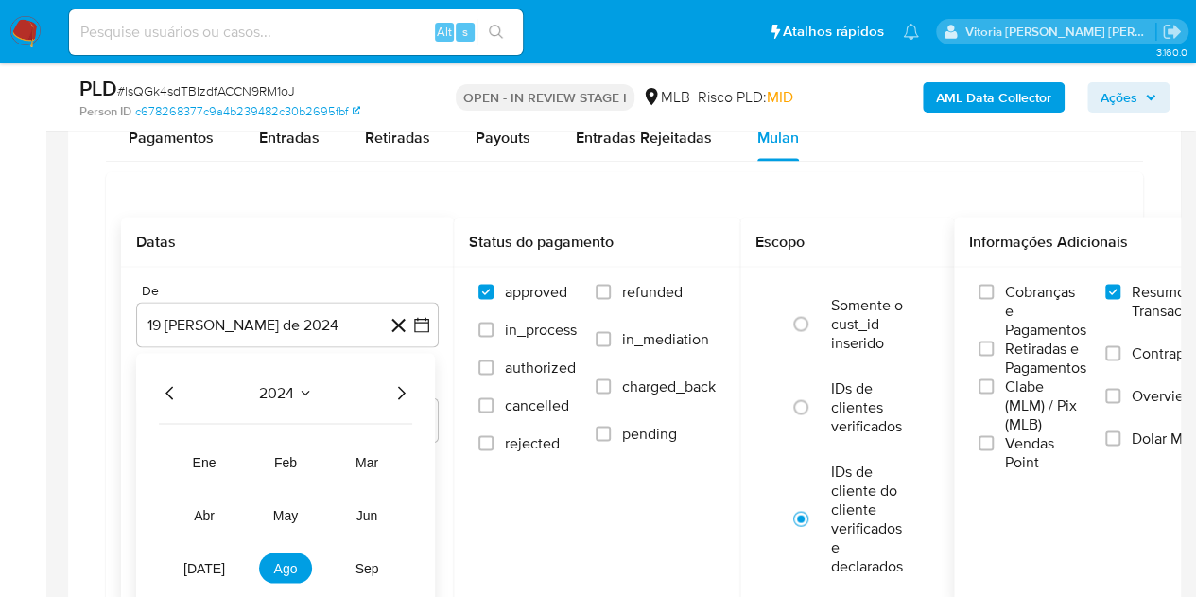
click at [403, 387] on icon "Año siguiente" at bounding box center [402, 392] width 8 height 13
click at [305, 566] on button "ago" at bounding box center [285, 567] width 53 height 30
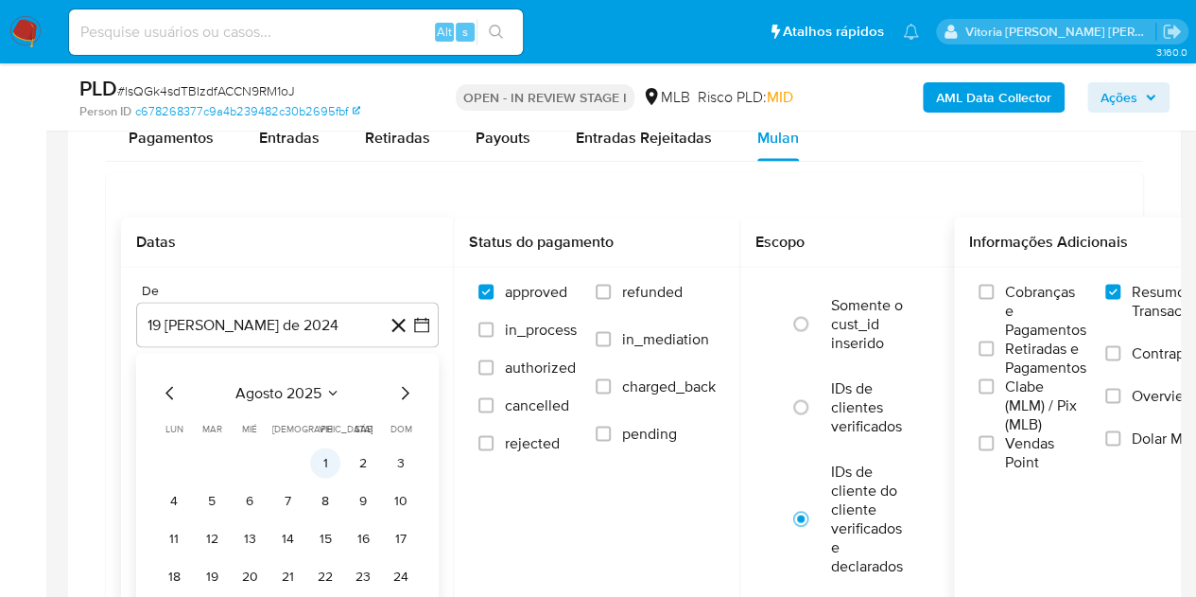
click at [328, 457] on button "1" at bounding box center [325, 462] width 30 height 30
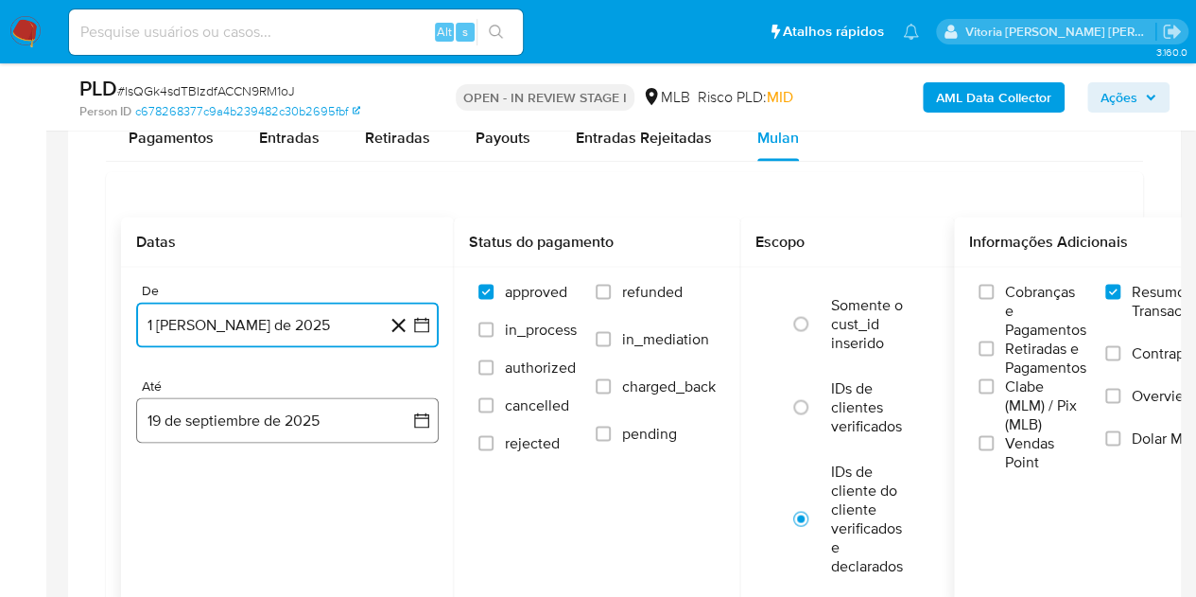
click at [295, 411] on button "19 de septiembre de 2025" at bounding box center [287, 419] width 303 height 45
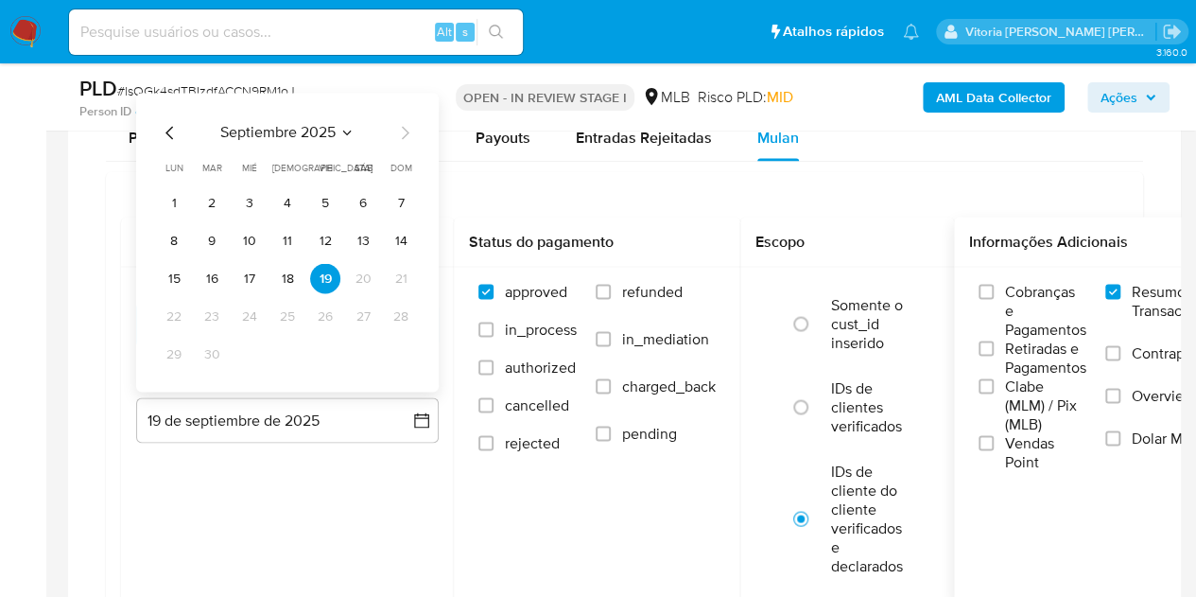
click at [235, 279] on button "17" at bounding box center [250, 278] width 30 height 30
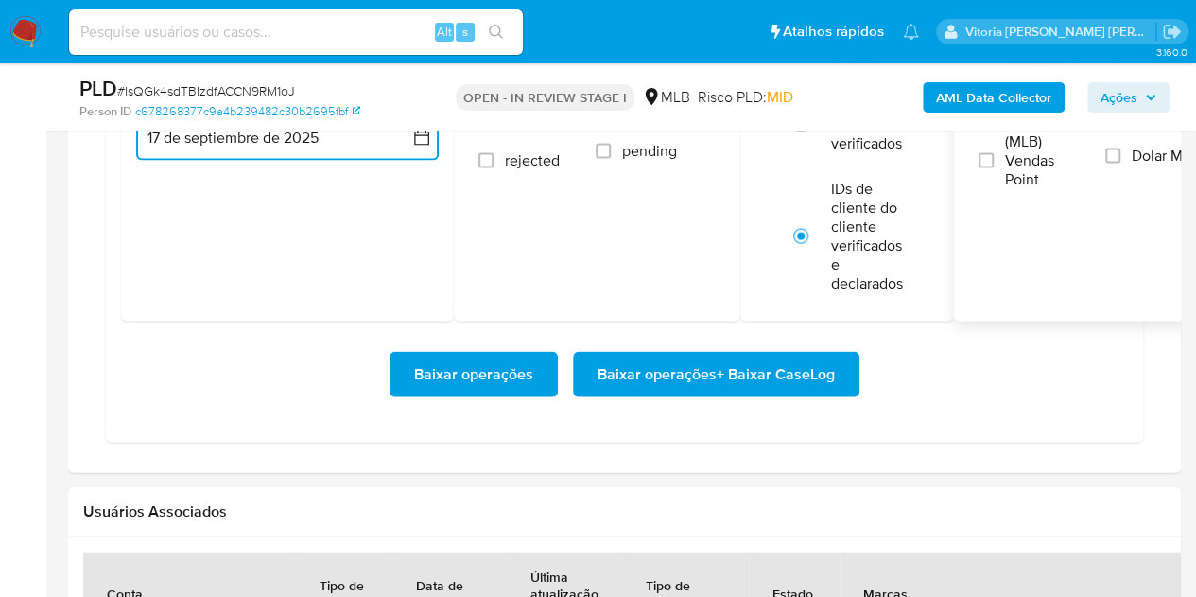
scroll to position [1891, 0]
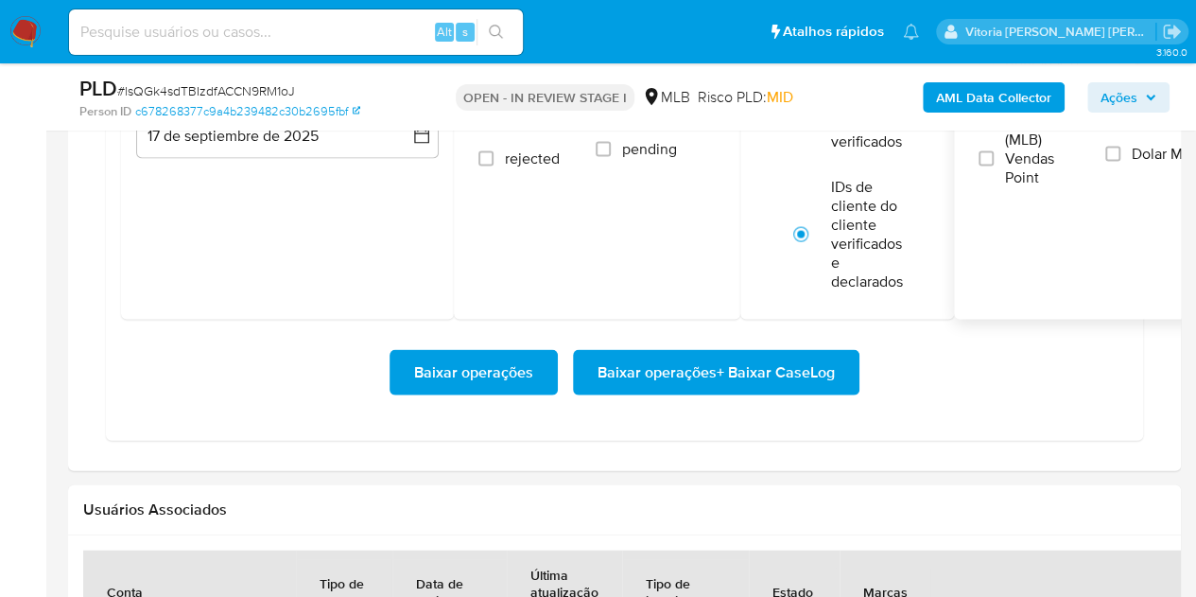
click at [758, 393] on div "Baixar operações Baixar operações + Baixar CaseLog" at bounding box center [624, 373] width 1007 height 106
click at [757, 377] on span "Baixar operações + Baixar CaseLog" at bounding box center [716, 373] width 237 height 42
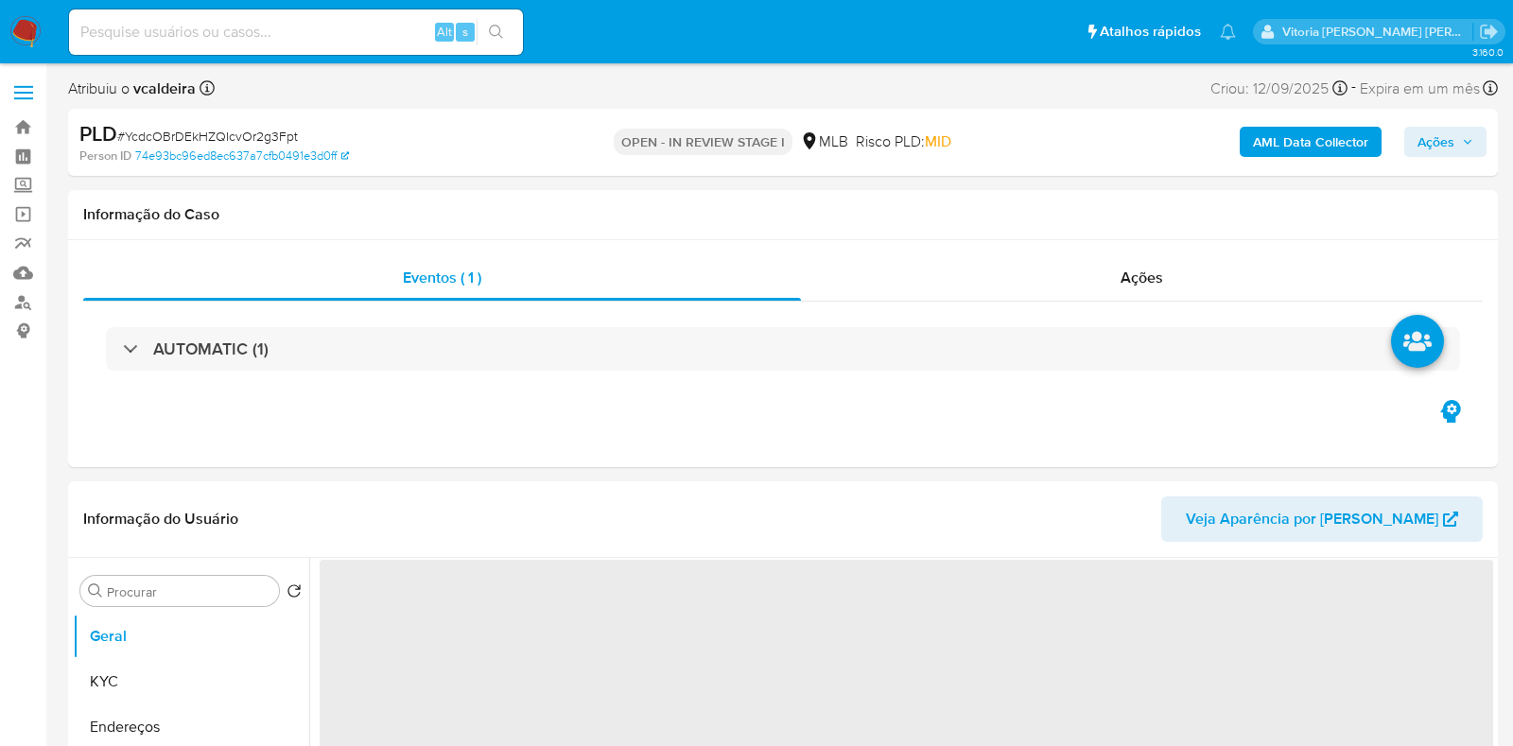
select select "10"
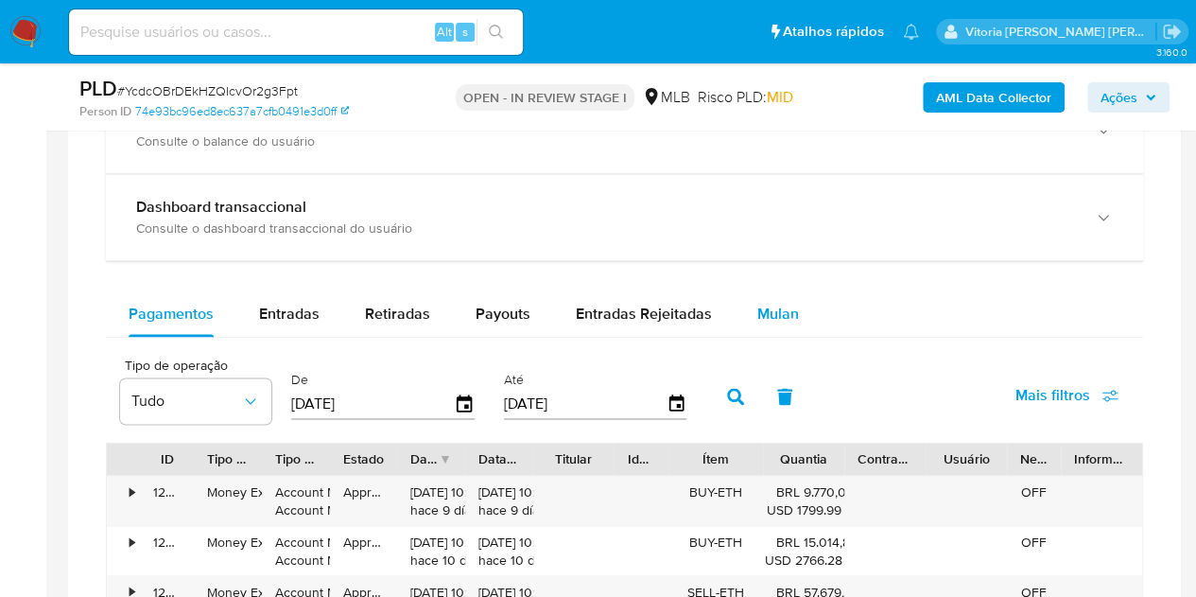
scroll to position [1324, 0]
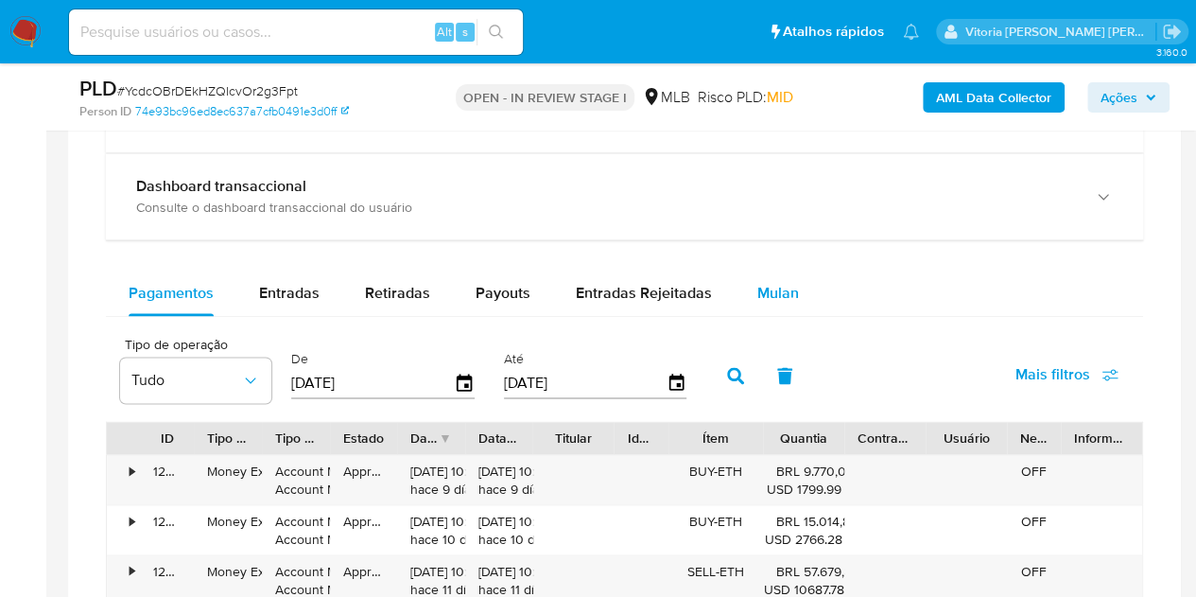
click at [799, 300] on button "Mulan" at bounding box center [778, 292] width 87 height 45
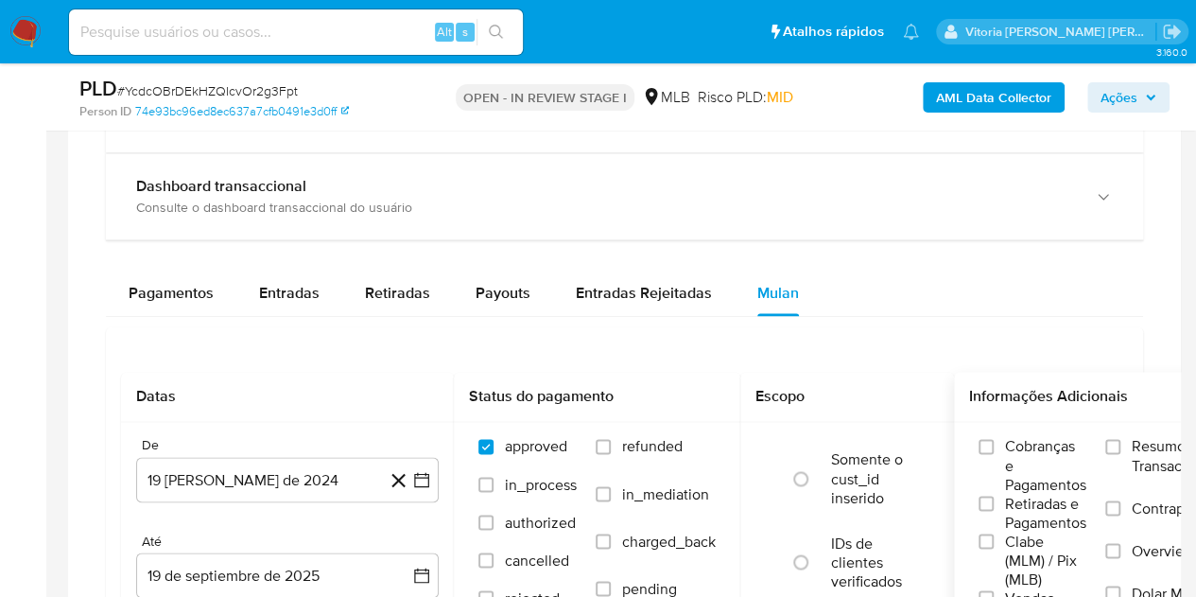
click at [1161, 447] on span "Resumo Transacionalidade" at bounding box center [1191, 456] width 119 height 38
click at [1121, 447] on input "Resumo Transacionalidade" at bounding box center [1112, 446] width 15 height 15
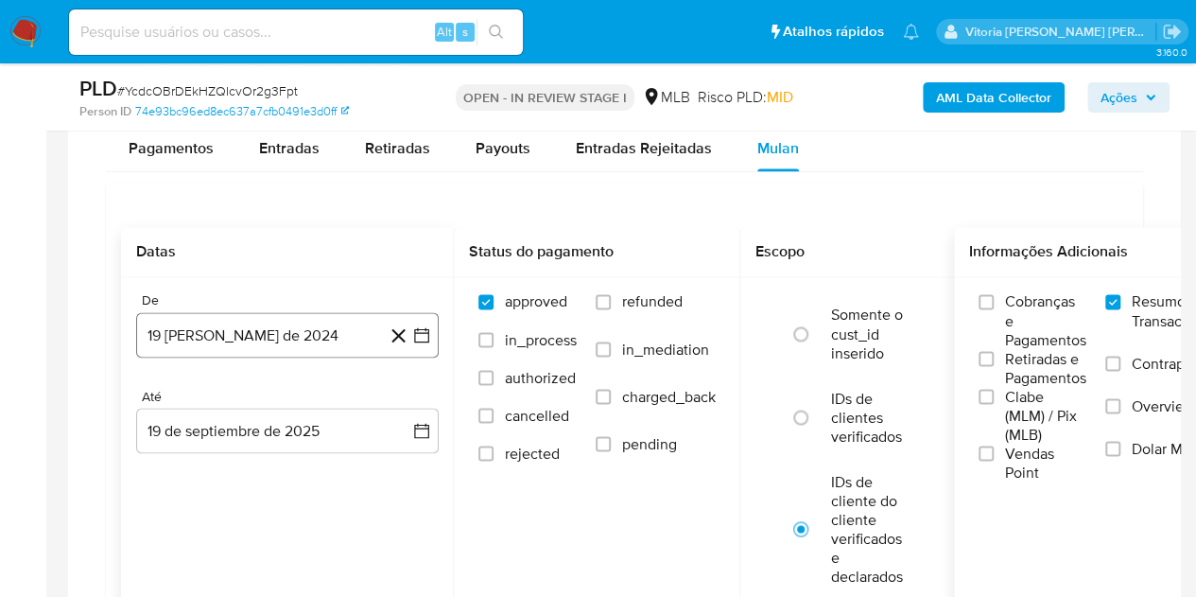
scroll to position [1513, 0]
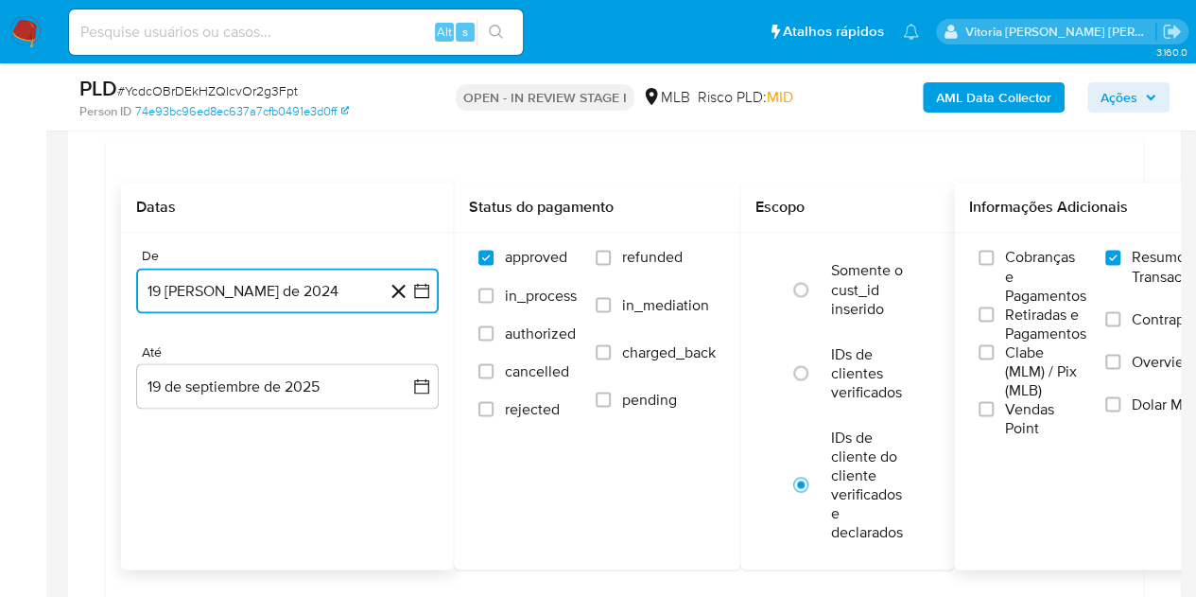
click at [276, 278] on button "19 [PERSON_NAME] de 2024" at bounding box center [287, 290] width 303 height 45
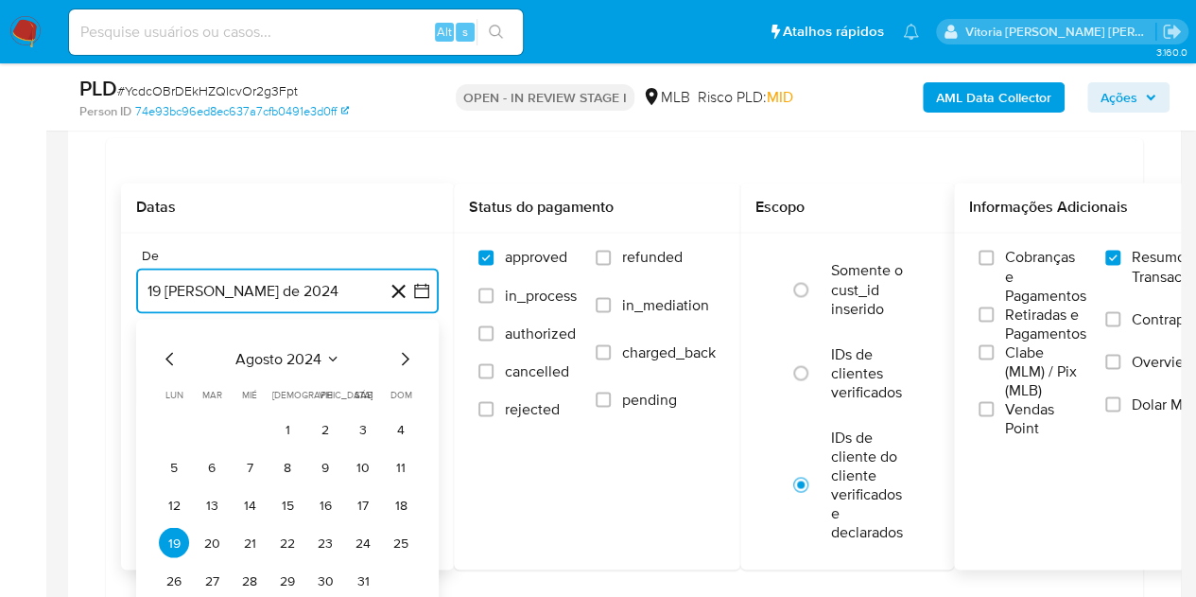
click at [301, 359] on span "agosto 2024" at bounding box center [278, 358] width 86 height 19
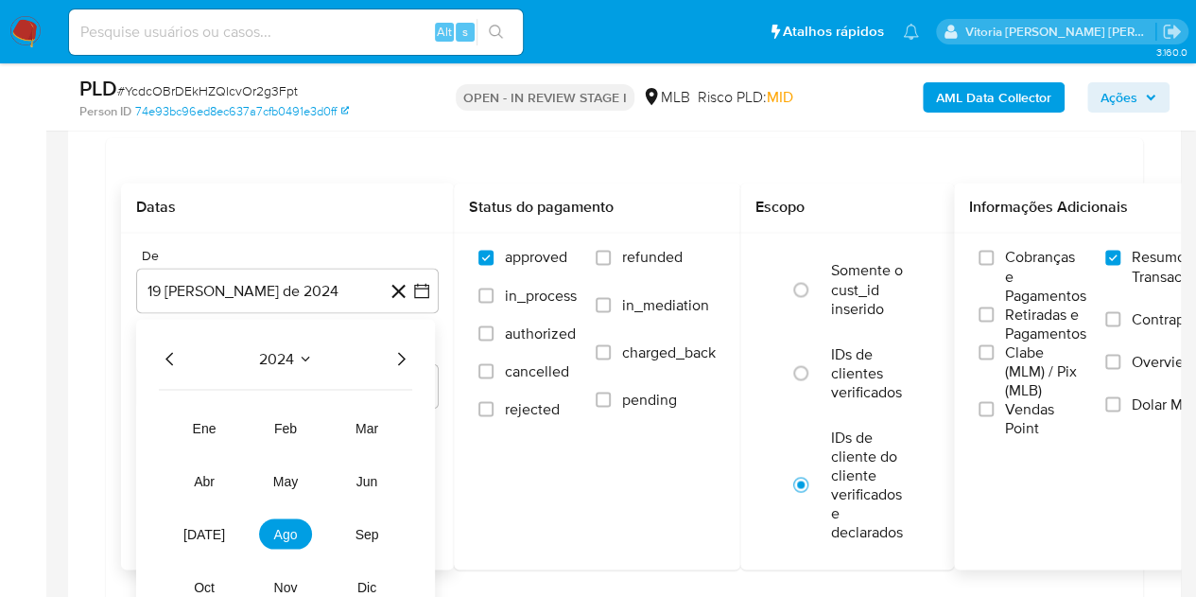
click at [400, 362] on icon "Año siguiente" at bounding box center [401, 358] width 23 height 23
click at [289, 532] on span "ago" at bounding box center [286, 533] width 24 height 15
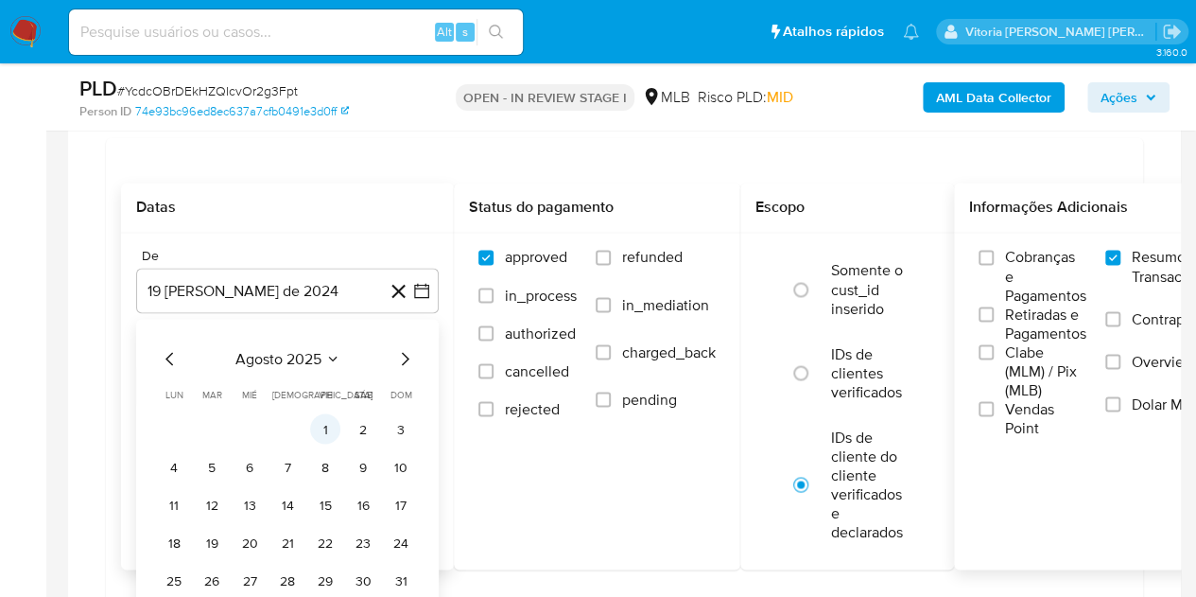
click at [323, 421] on button "1" at bounding box center [325, 428] width 30 height 30
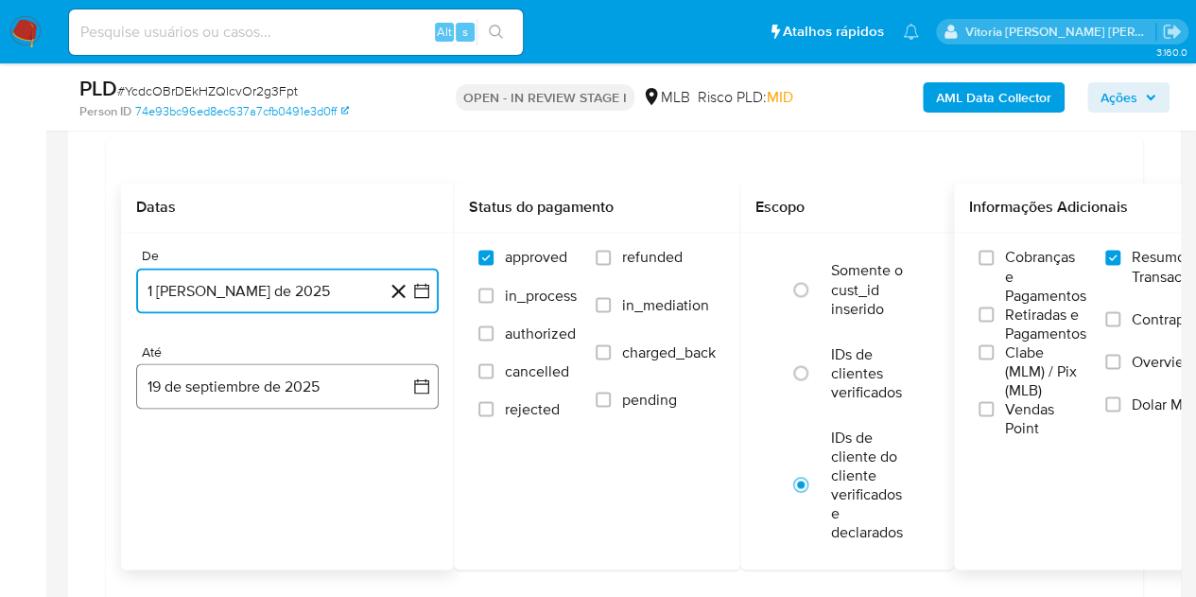
click at [268, 394] on button "19 de septiembre de 2025" at bounding box center [287, 385] width 303 height 45
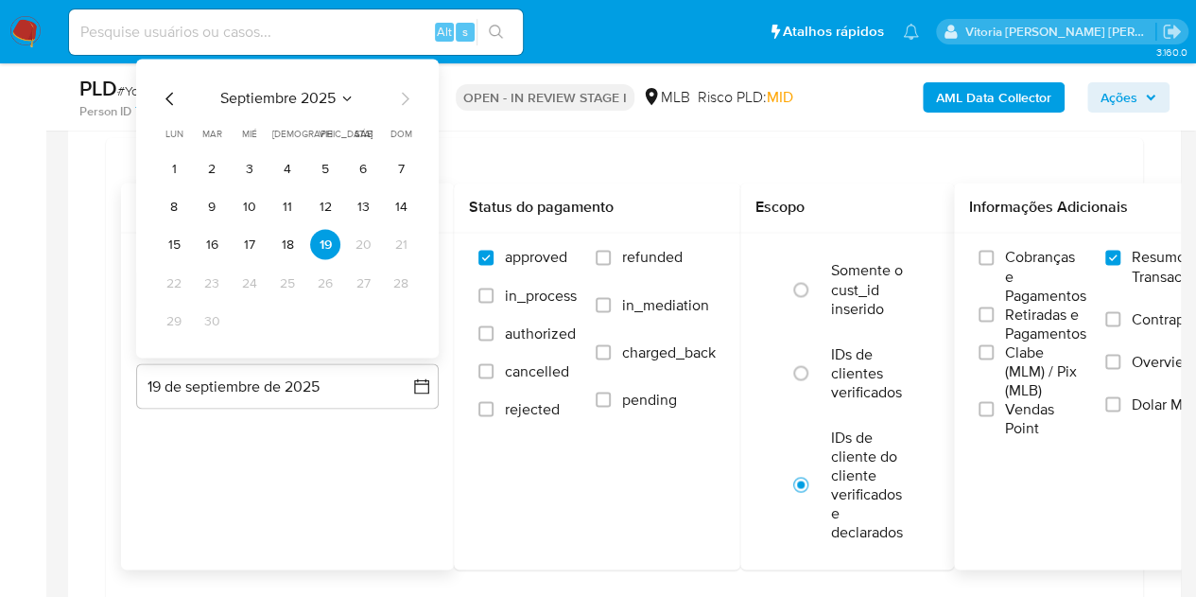
click at [255, 257] on tbody "1 2 3 4 5 6 7 8 9 10 11 12 13 14 15 16 17 18 19 20 21 22 23 24 25 26 27 28 29 30" at bounding box center [287, 244] width 257 height 182
click at [253, 237] on button "17" at bounding box center [250, 244] width 30 height 30
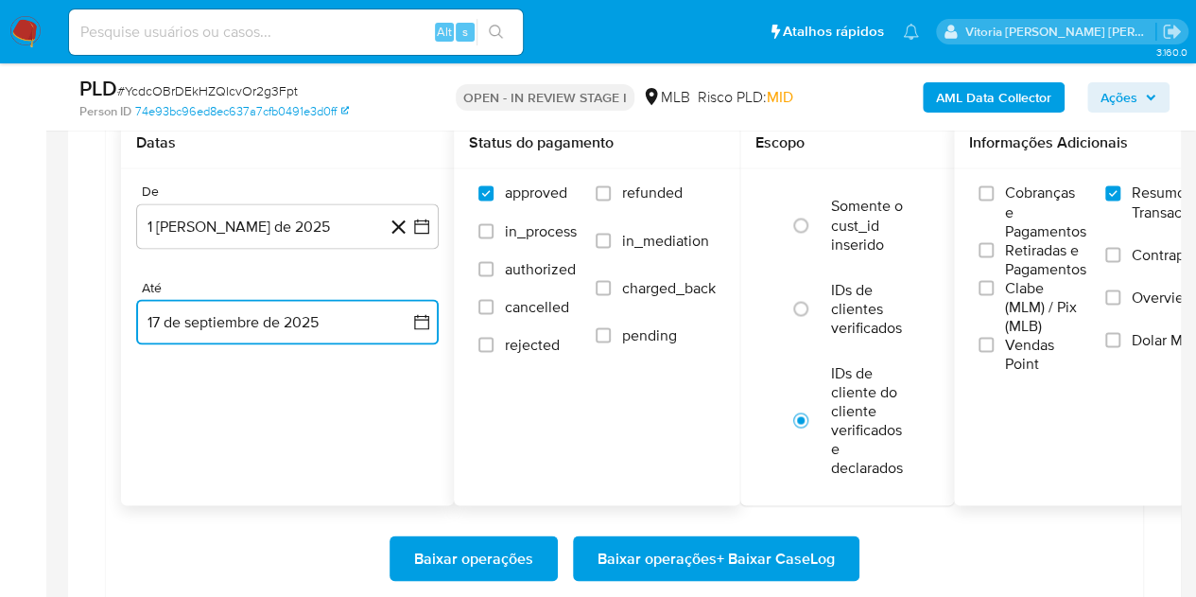
scroll to position [1608, 0]
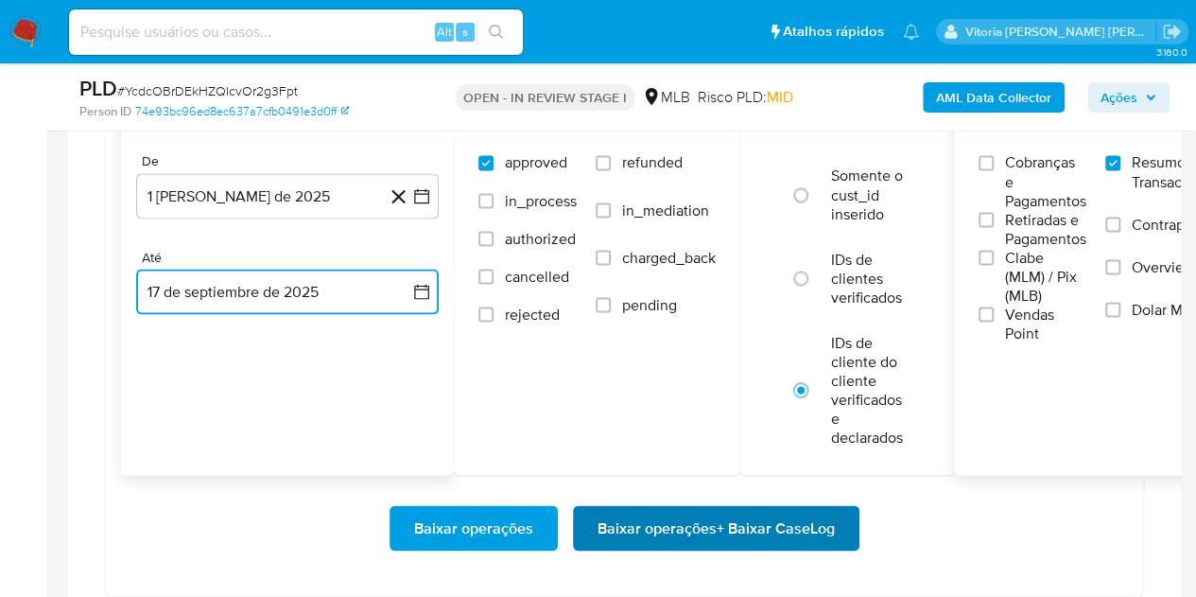
click at [687, 542] on span "Baixar operações + Baixar CaseLog" at bounding box center [716, 528] width 237 height 42
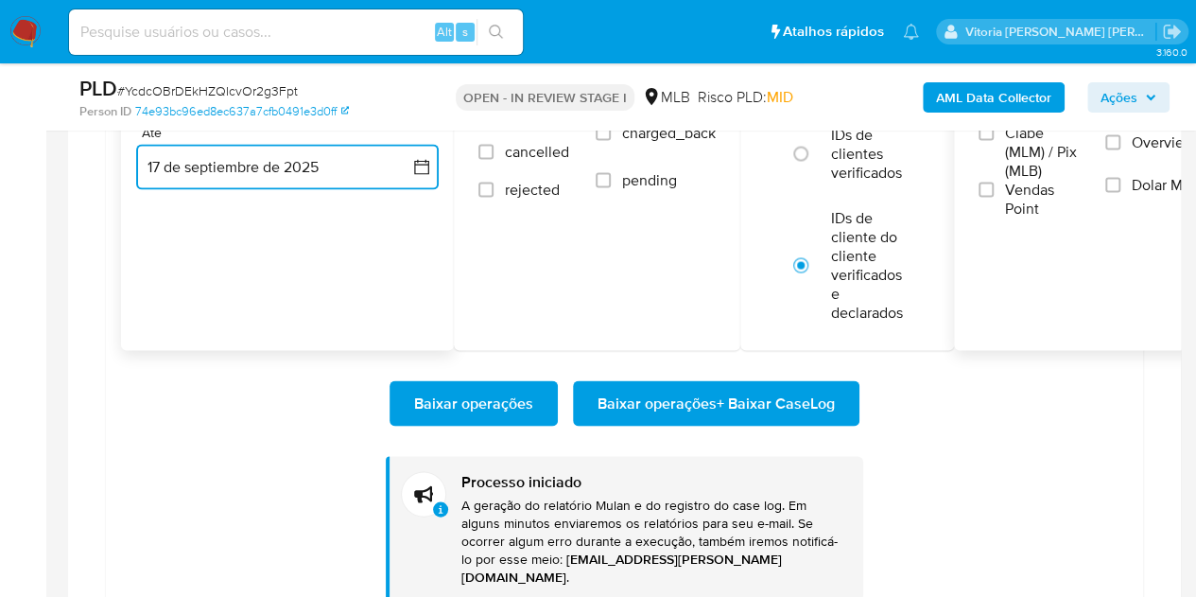
scroll to position [1797, 0]
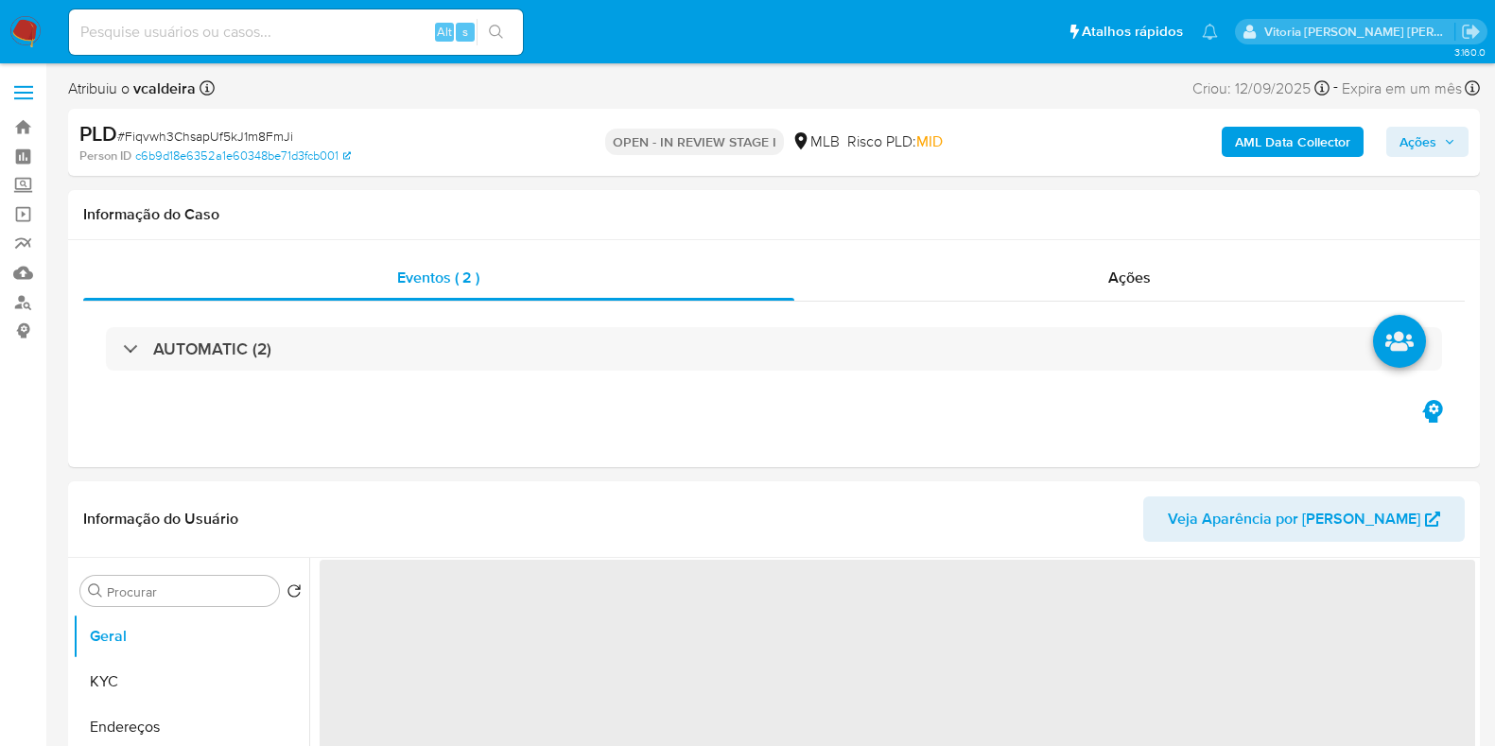
select select "10"
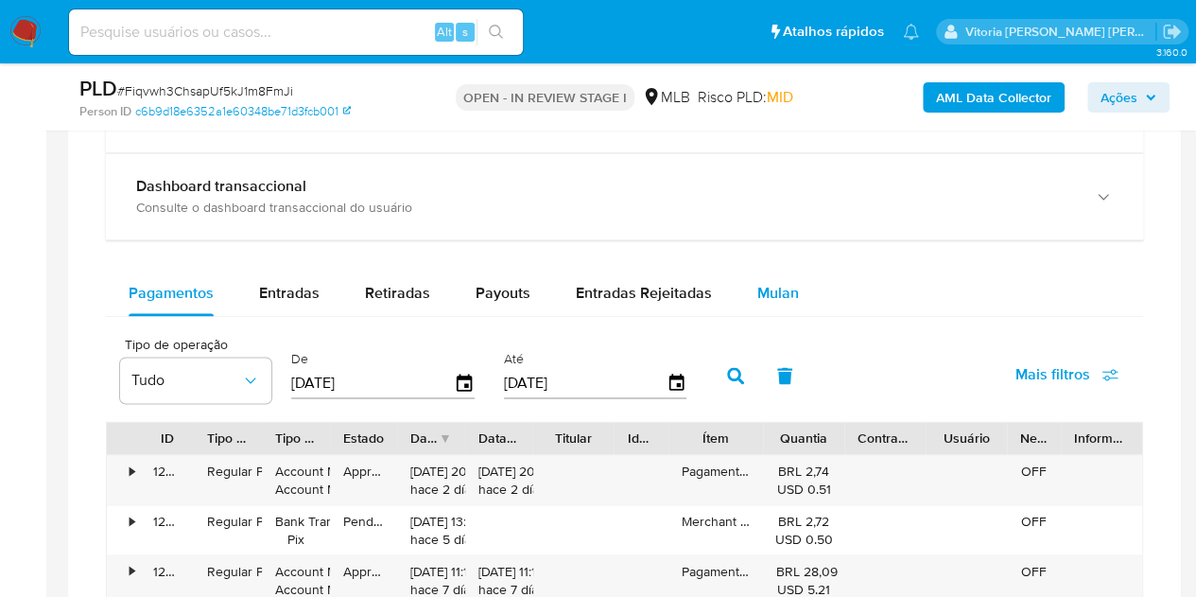
click at [775, 305] on div "Mulan" at bounding box center [778, 292] width 42 height 45
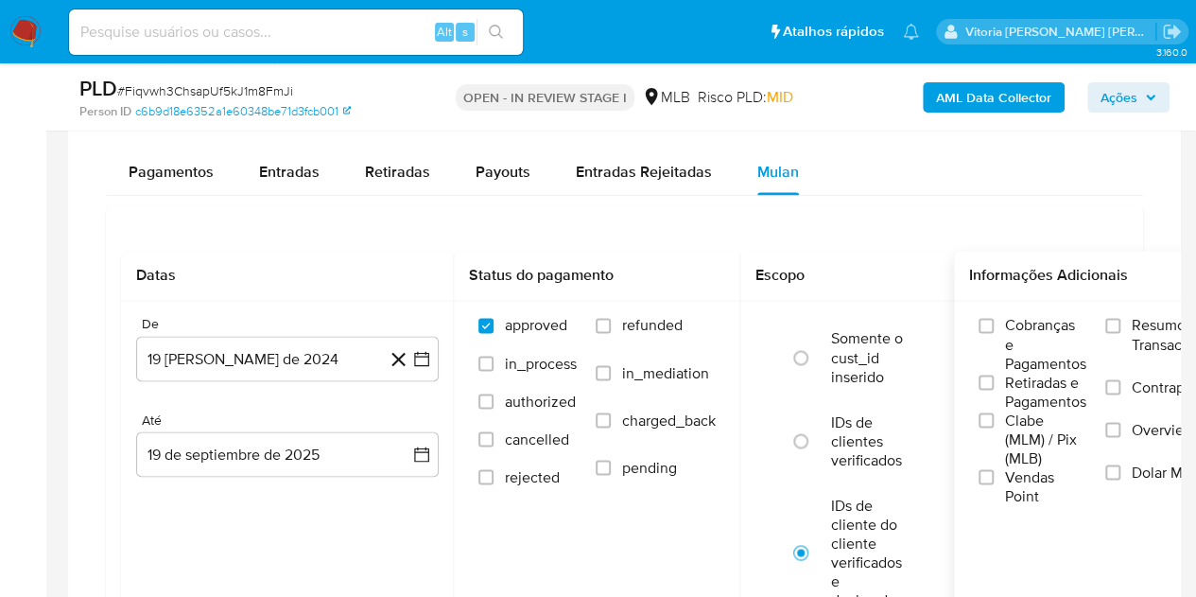
scroll to position [1513, 0]
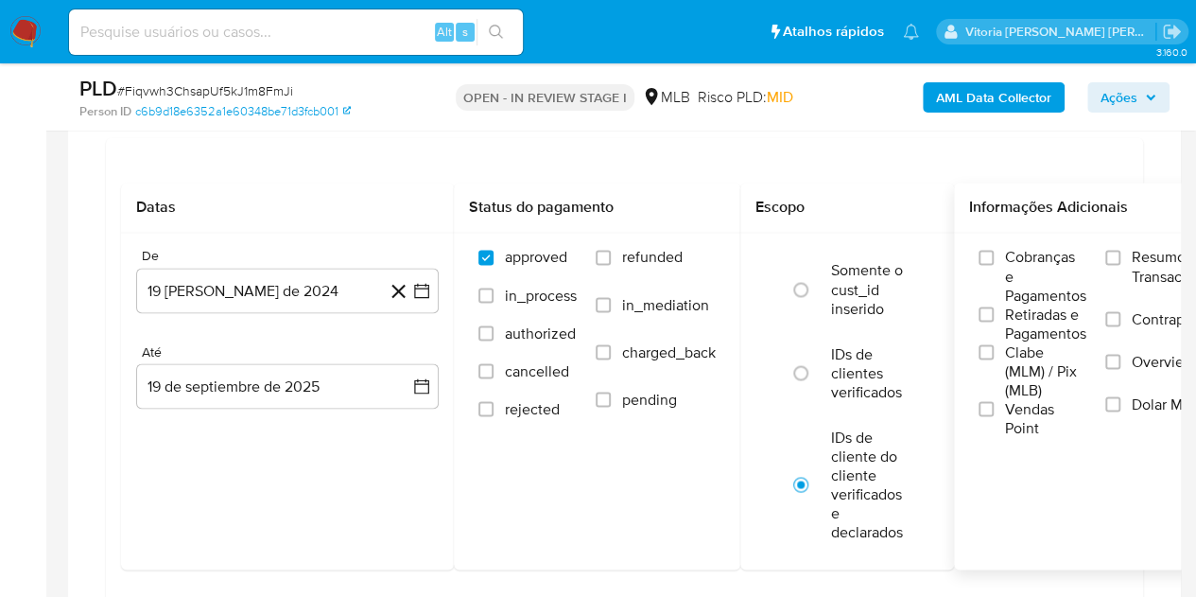
click at [1150, 254] on span "Resumo Transacionalidade" at bounding box center [1191, 267] width 119 height 38
click at [1121, 254] on input "Resumo Transacionalidade" at bounding box center [1112, 257] width 15 height 15
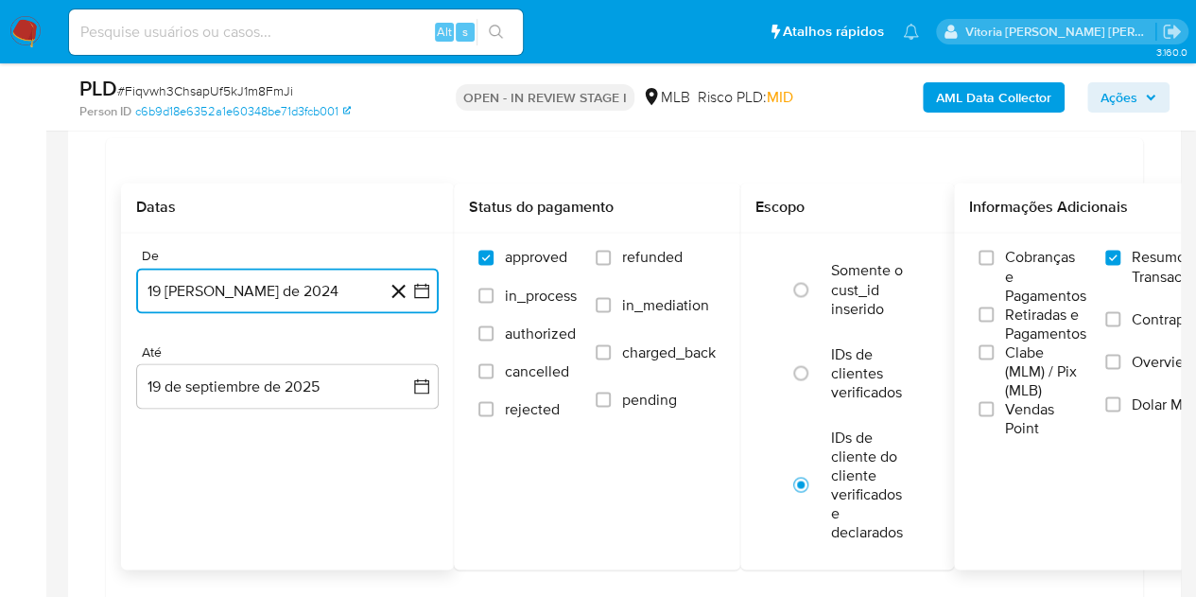
click at [327, 279] on button "19 de agosto de 2024" at bounding box center [287, 290] width 303 height 45
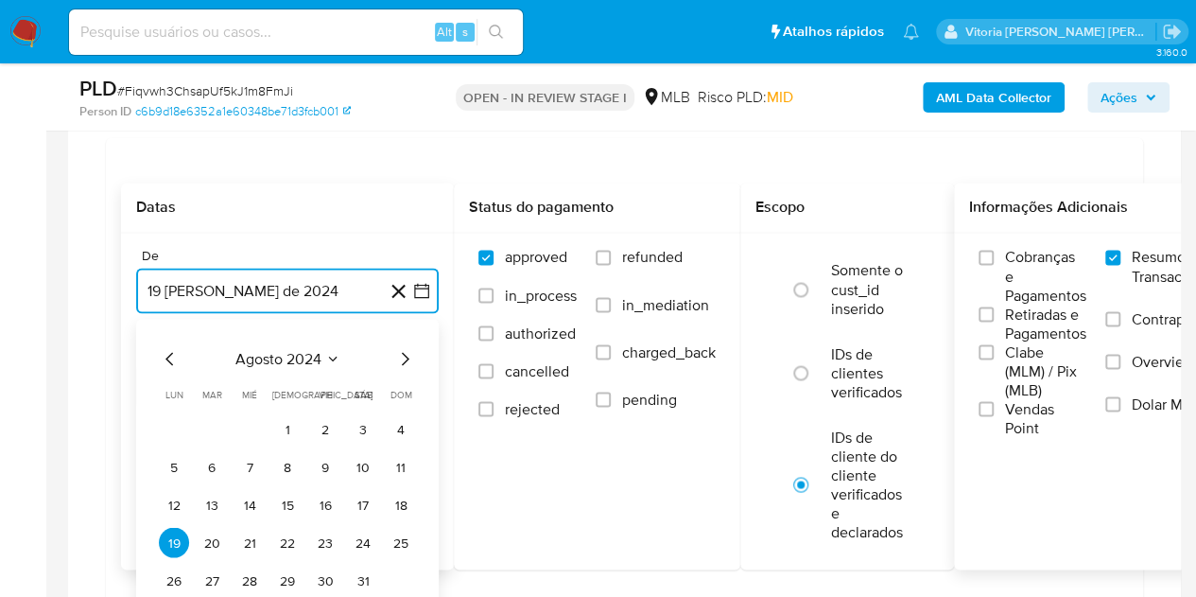
click at [329, 360] on icon "Seleccionar mes y año" at bounding box center [332, 358] width 15 height 15
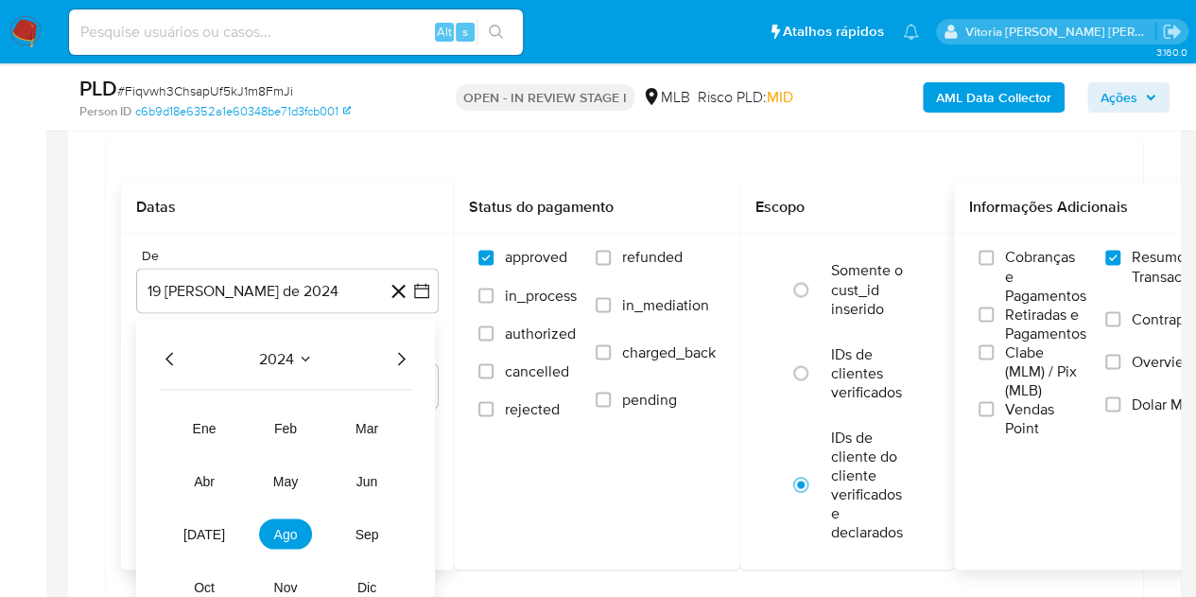
click at [402, 354] on icon "Año siguiente" at bounding box center [402, 358] width 8 height 13
click at [284, 535] on span "ago" at bounding box center [286, 533] width 24 height 15
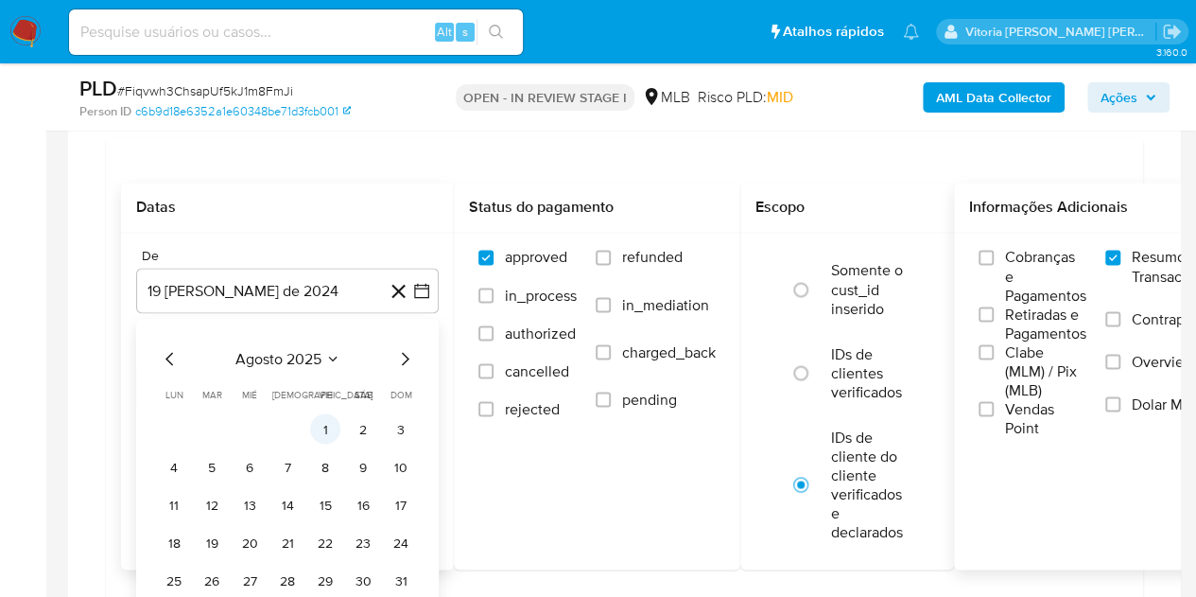
click at [323, 418] on button "1" at bounding box center [325, 428] width 30 height 30
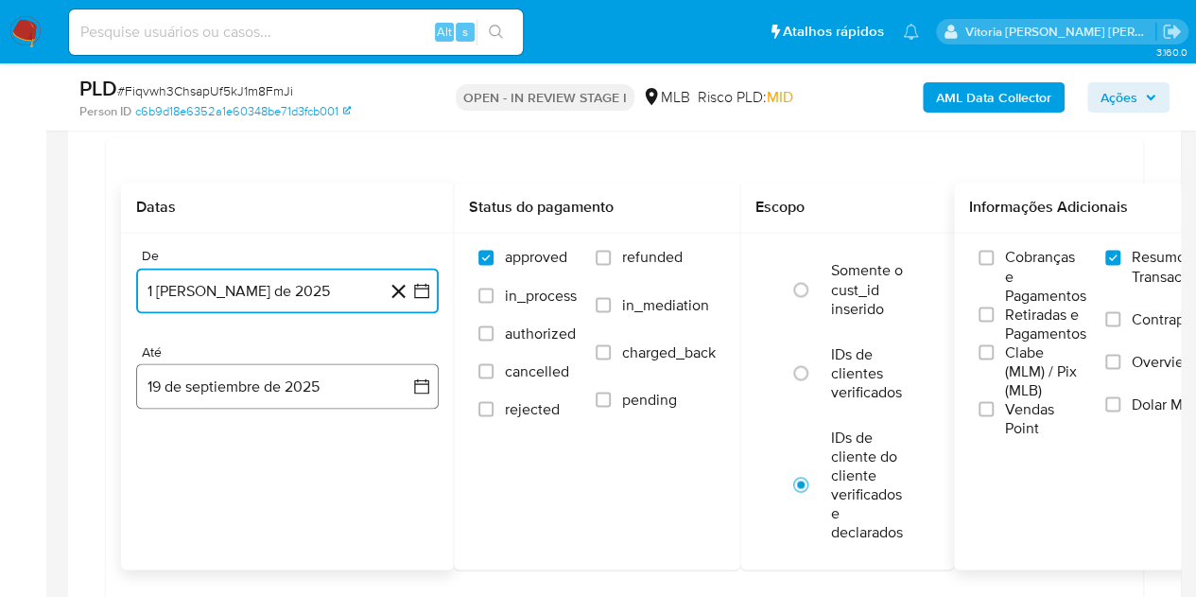
click at [308, 383] on button "19 de septiembre de 2025" at bounding box center [287, 385] width 303 height 45
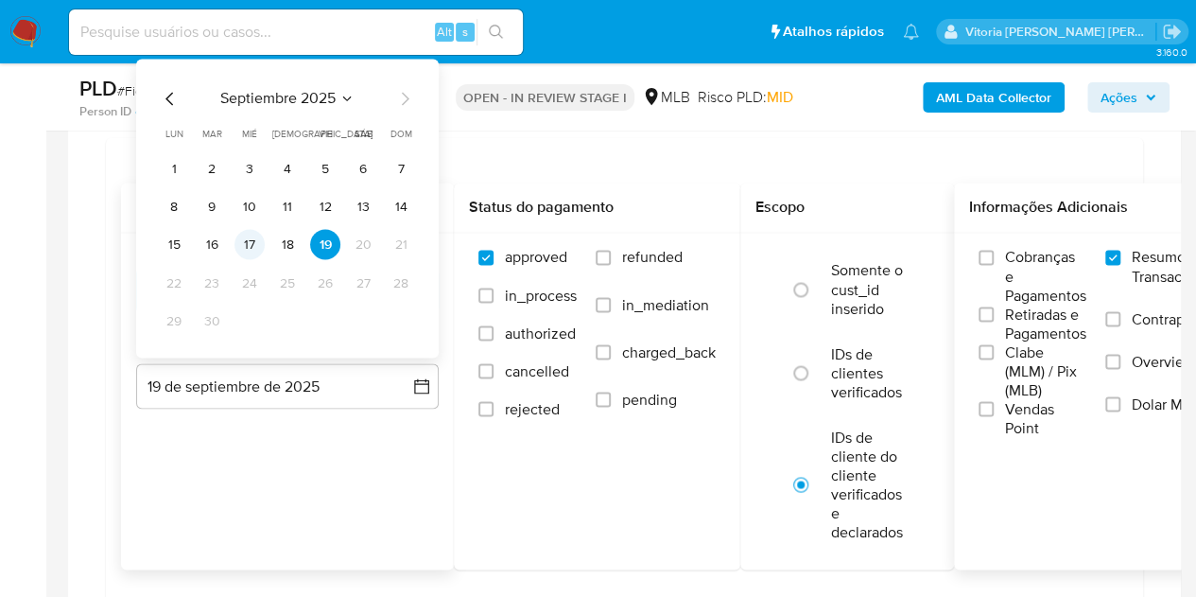
click at [257, 244] on button "17" at bounding box center [250, 244] width 30 height 30
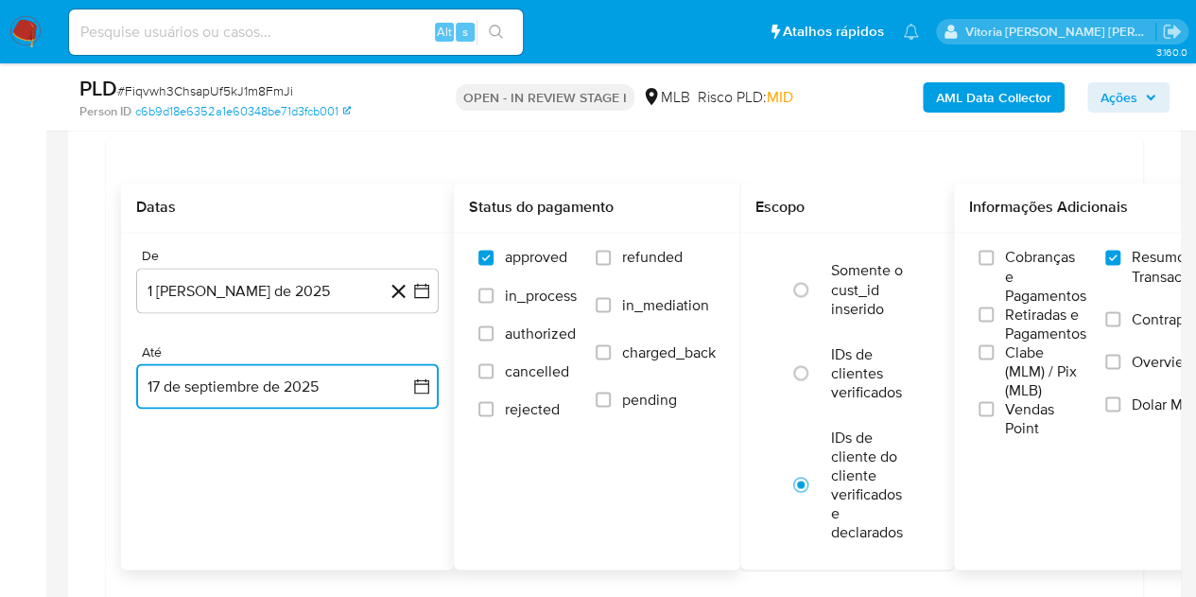
scroll to position [1608, 0]
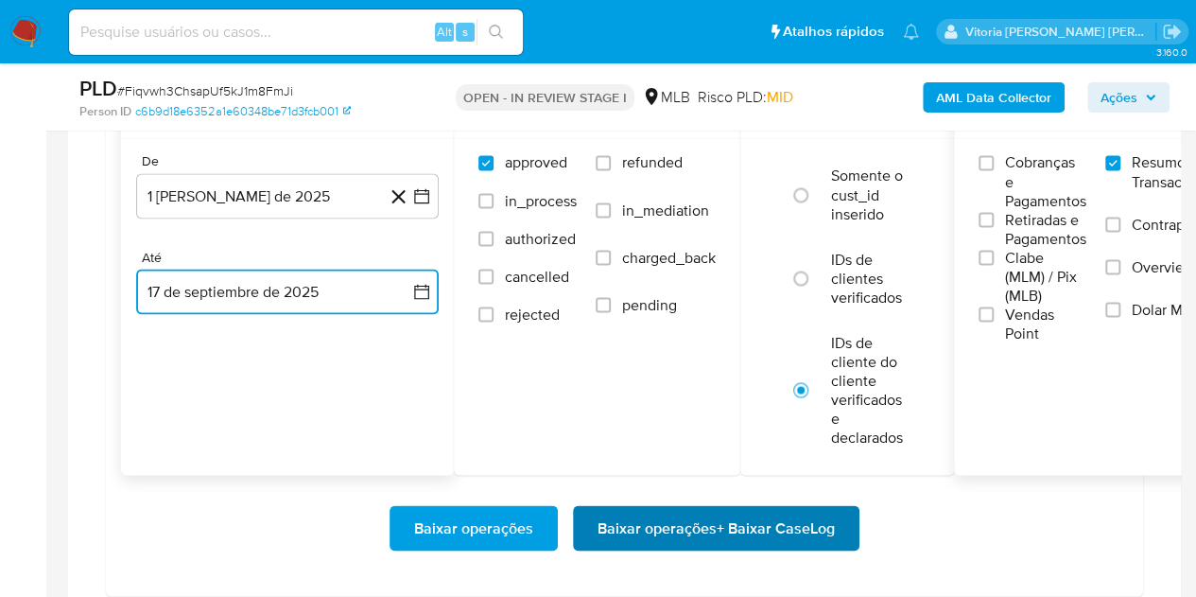
click at [709, 523] on span "Baixar operações + Baixar CaseLog" at bounding box center [716, 528] width 237 height 42
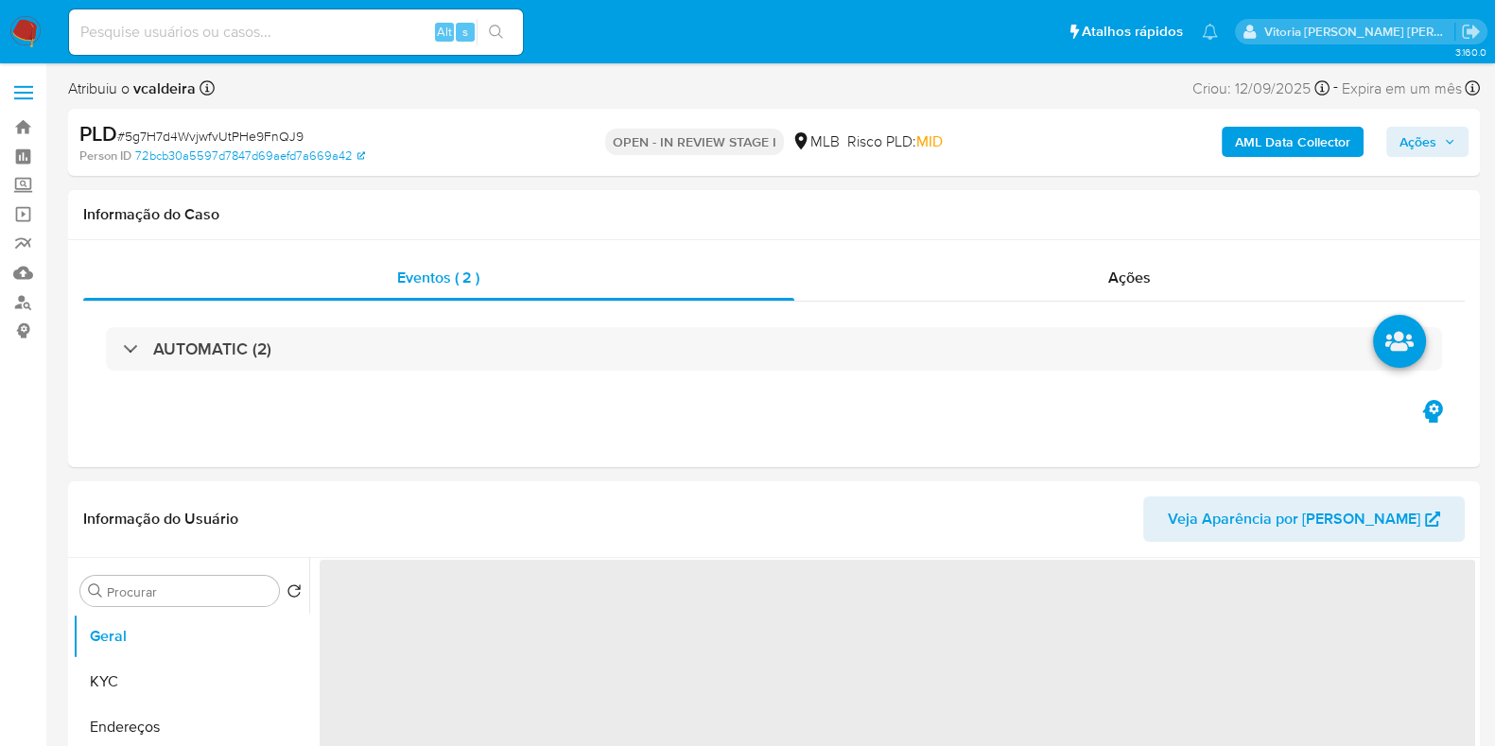
select select "10"
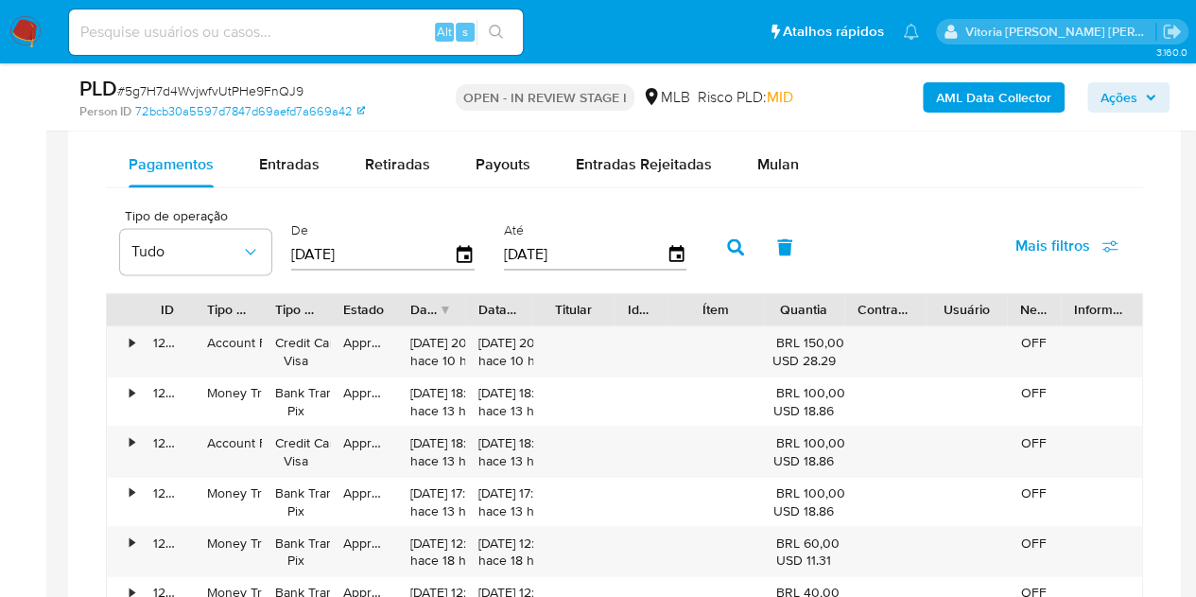
scroll to position [1324, 0]
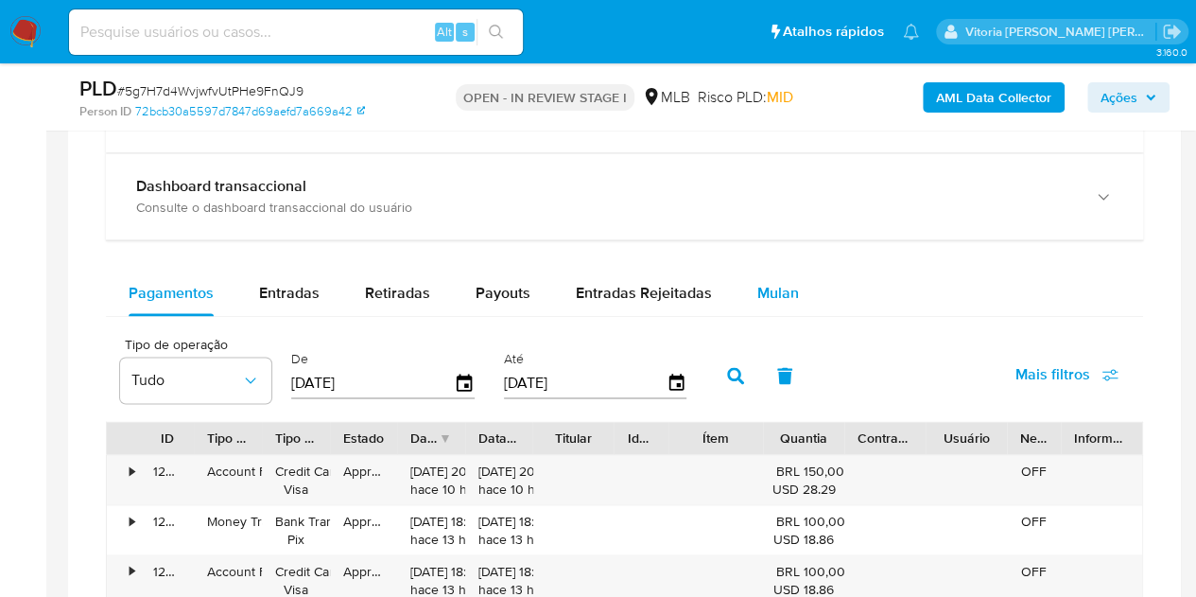
click at [798, 300] on button "Mulan" at bounding box center [778, 292] width 87 height 45
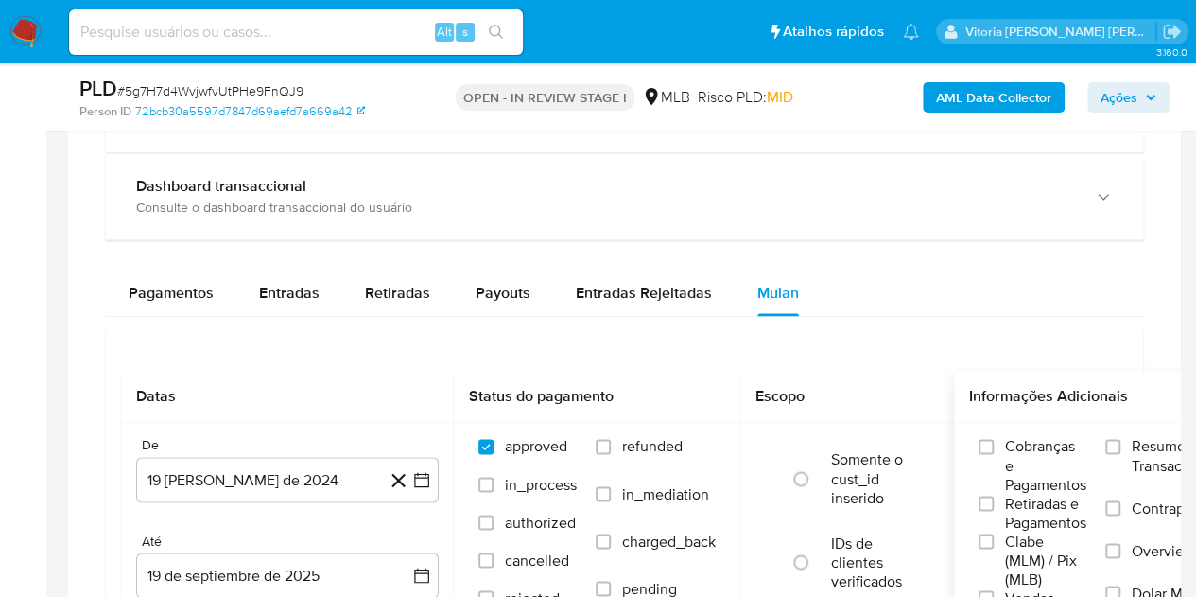
scroll to position [1419, 0]
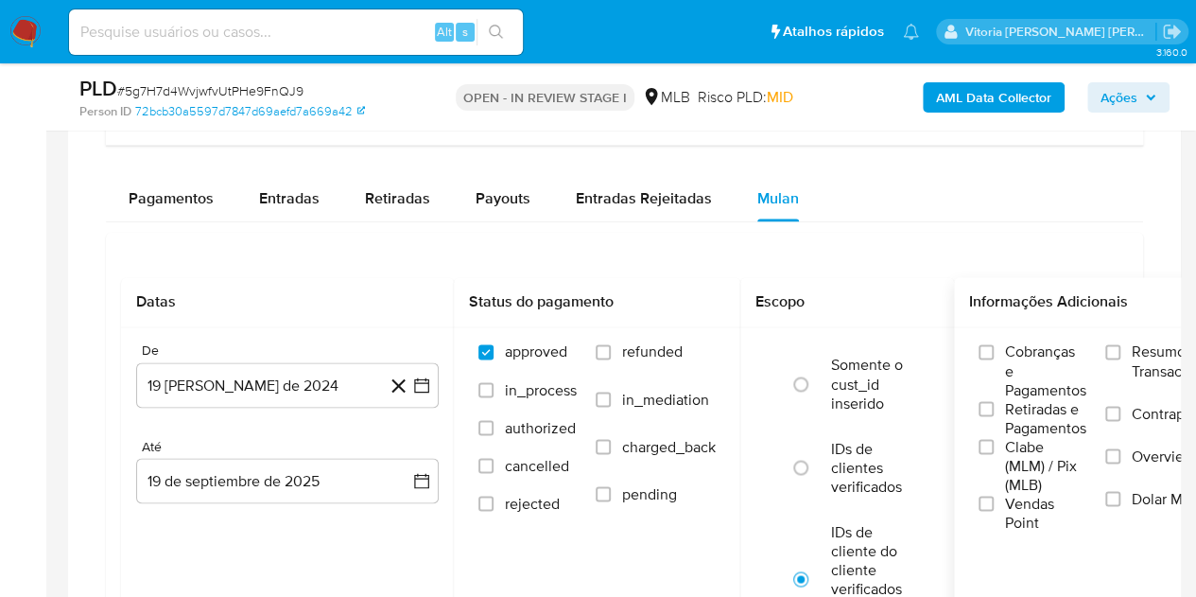
click at [1123, 357] on label "Resumo Transacionalidade" at bounding box center [1178, 372] width 146 height 61
click at [1121, 357] on input "Resumo Transacionalidade" at bounding box center [1112, 351] width 15 height 15
click at [189, 377] on button "19 de agosto de 2024" at bounding box center [287, 384] width 303 height 45
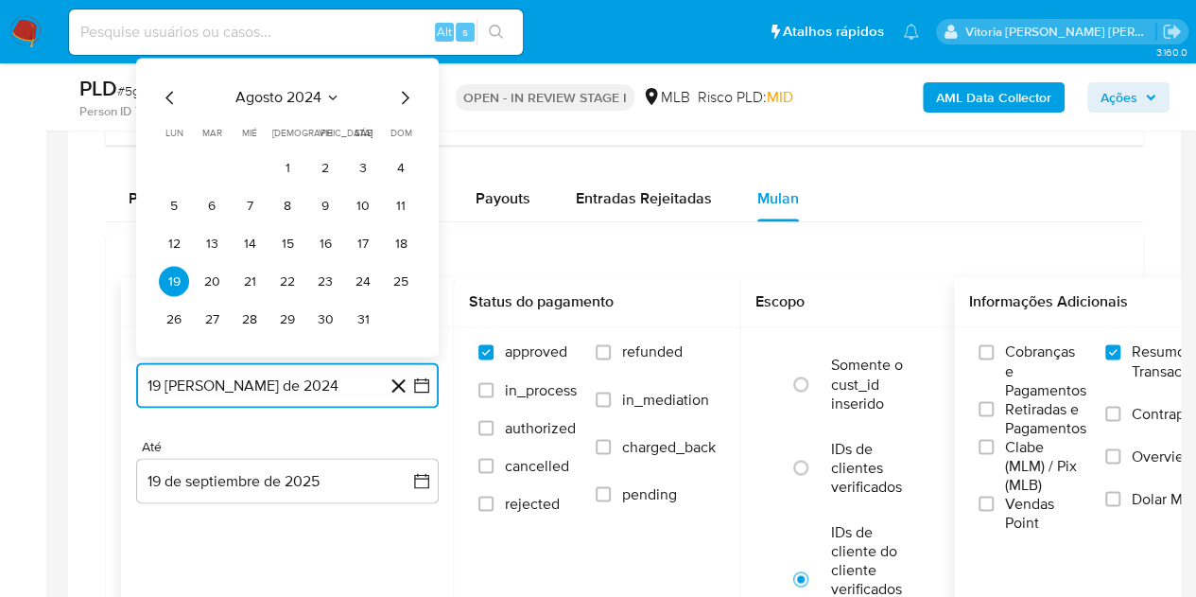
click at [269, 98] on span "agosto 2024" at bounding box center [278, 97] width 86 height 19
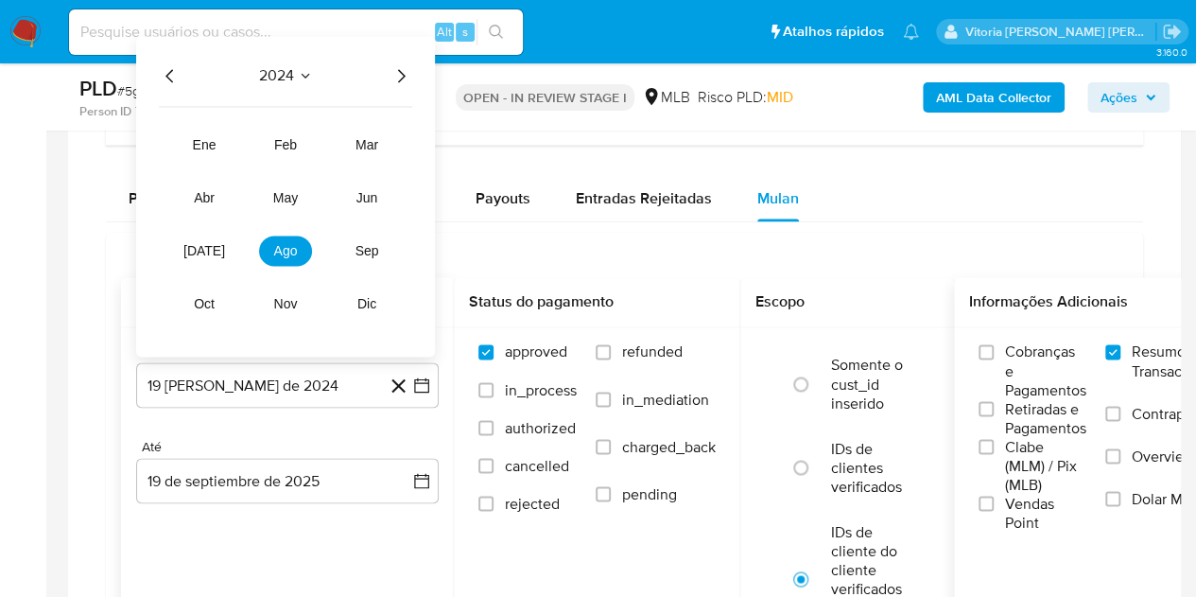
click at [404, 72] on icon "Año siguiente" at bounding box center [402, 75] width 8 height 13
click at [203, 258] on button "jul" at bounding box center [204, 250] width 53 height 30
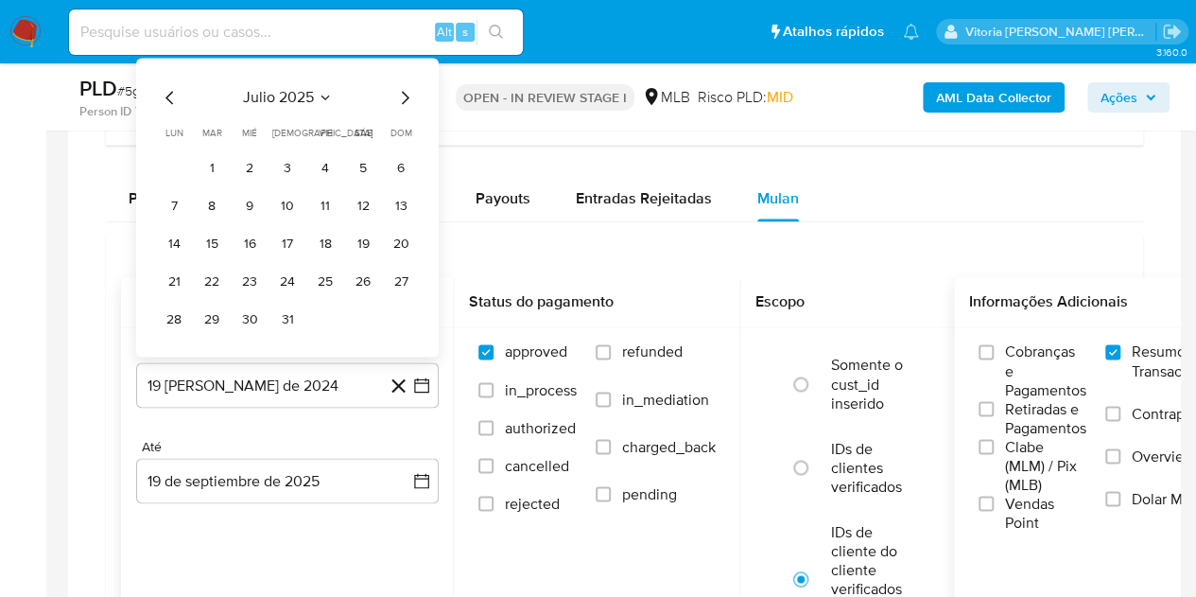
click at [202, 181] on tbody "1 2 3 4 5 6 7 8 9 10 11 12 13 14 15 16 17 18 19 20 21 22 23 24 25 26 27 28 29 3…" at bounding box center [287, 243] width 257 height 182
click at [212, 156] on button "1" at bounding box center [212, 167] width 30 height 30
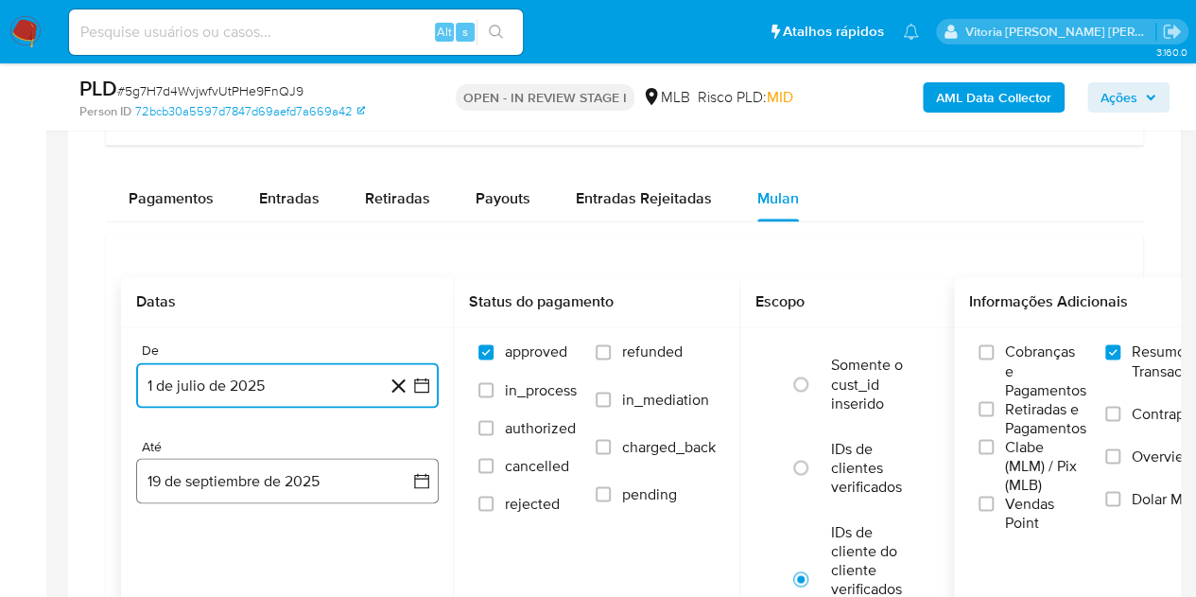
click at [267, 484] on button "19 de septiembre de 2025" at bounding box center [287, 480] width 303 height 45
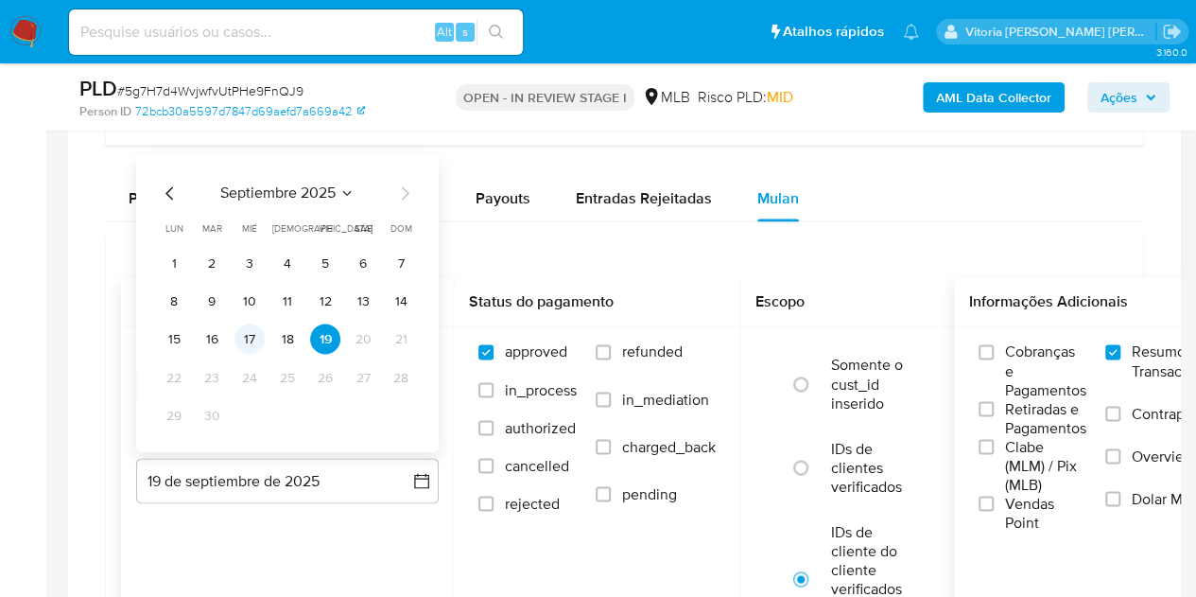
click at [252, 342] on button "17" at bounding box center [250, 338] width 30 height 30
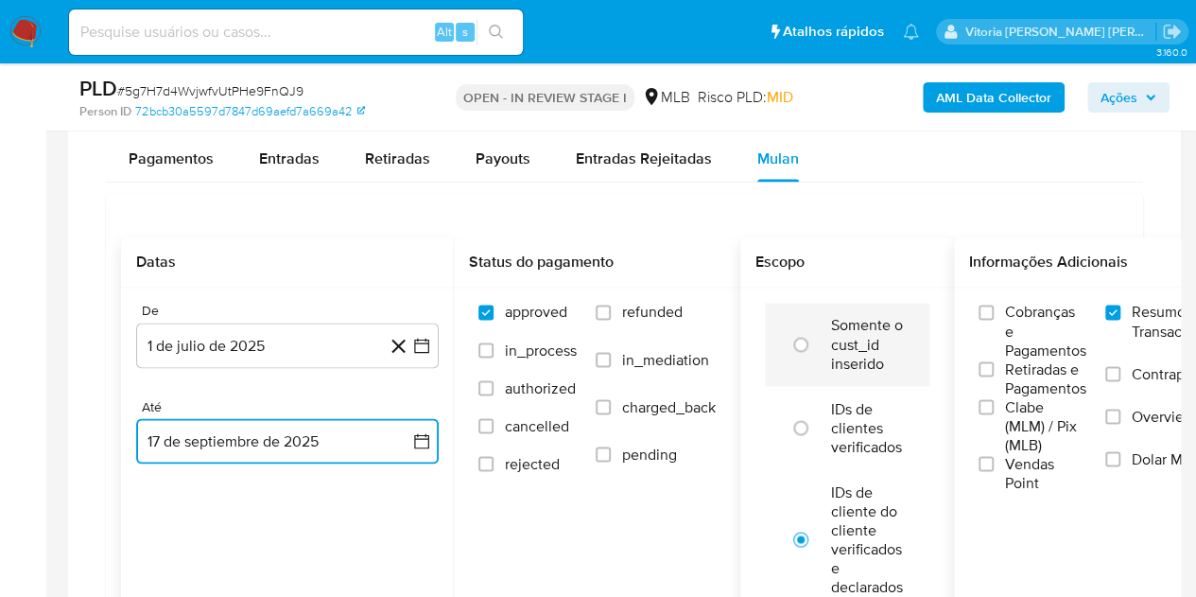
scroll to position [1608, 0]
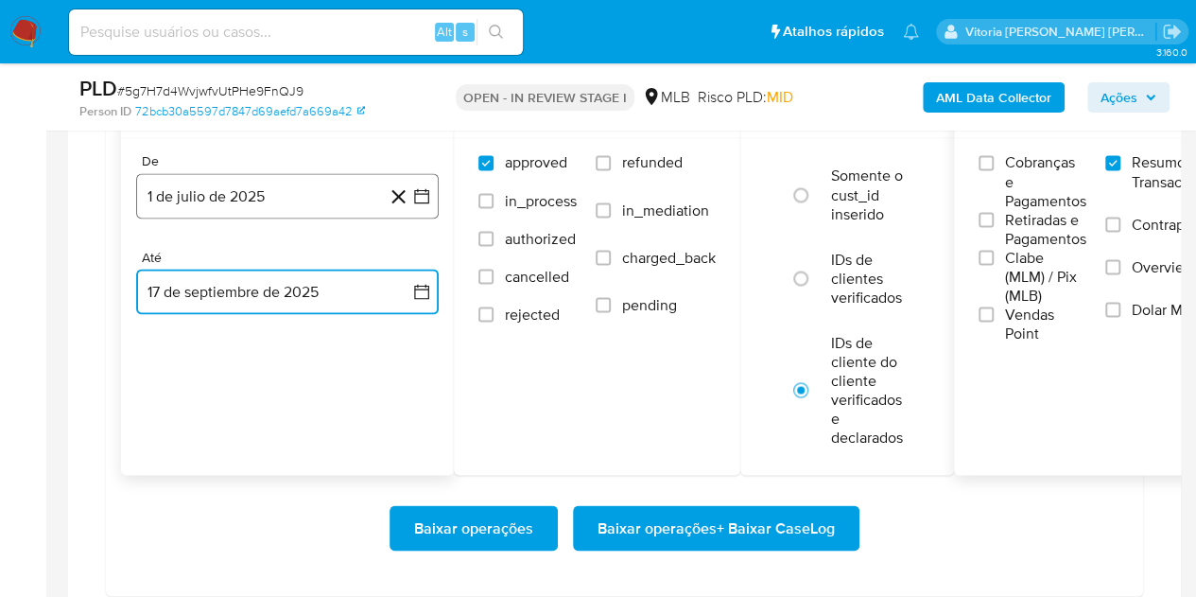
click at [322, 195] on button "1 de julio de 2025" at bounding box center [287, 195] width 303 height 45
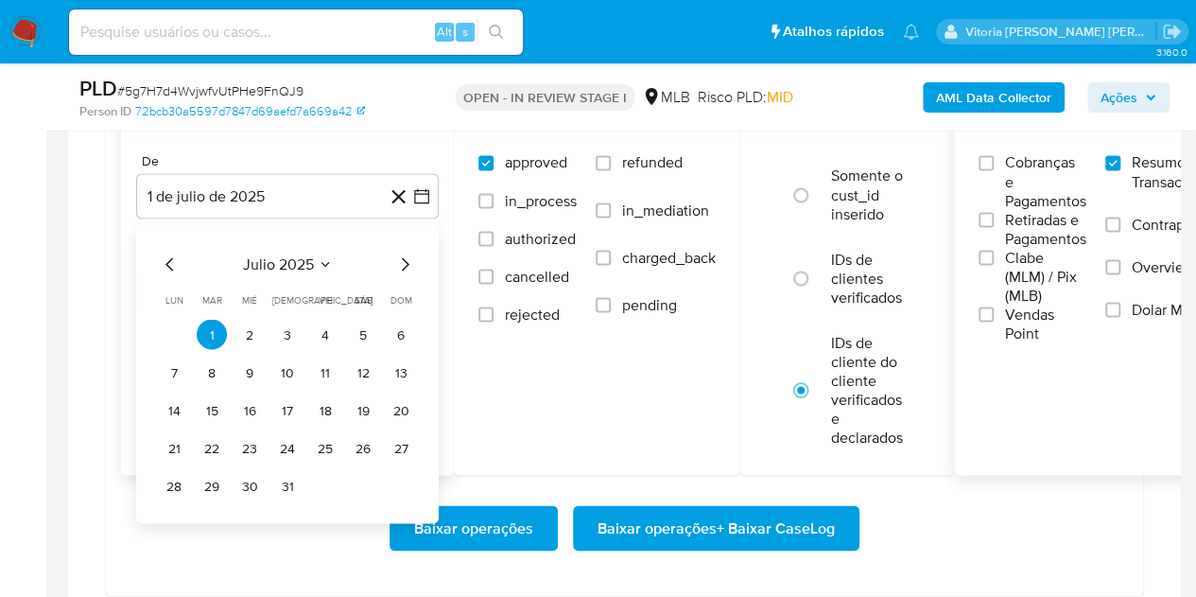
click at [308, 247] on div "julio 2025 julio 2025 lun lunes mar martes mié miércoles jue jueves vie viernes…" at bounding box center [287, 373] width 303 height 299
click at [310, 260] on span "julio 2025" at bounding box center [278, 263] width 71 height 19
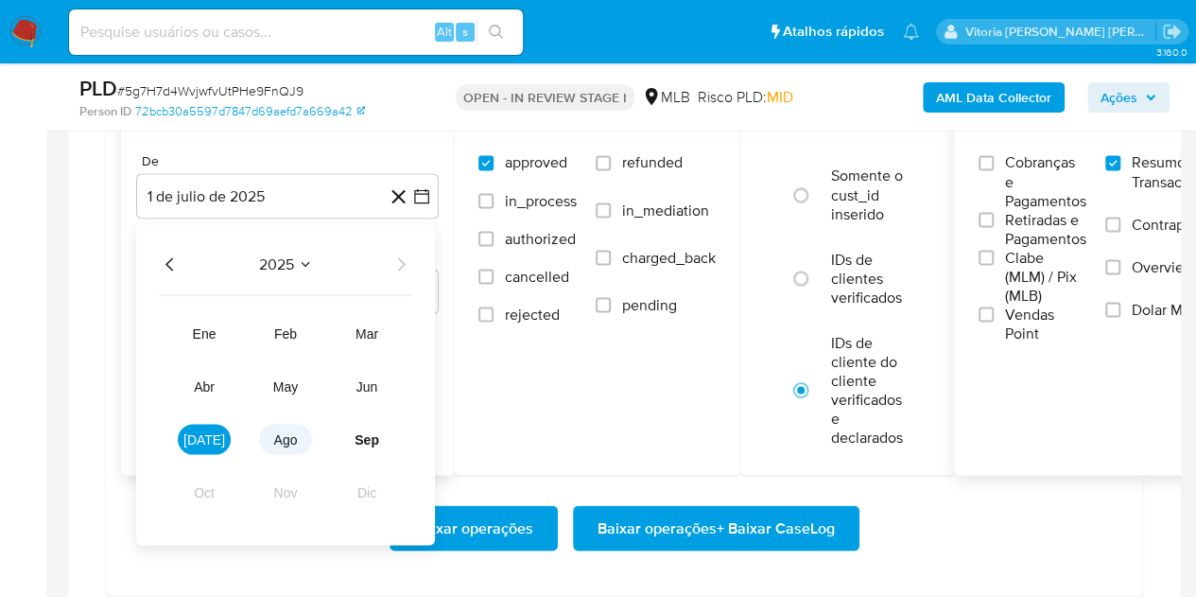
click at [299, 426] on button "ago" at bounding box center [285, 439] width 53 height 30
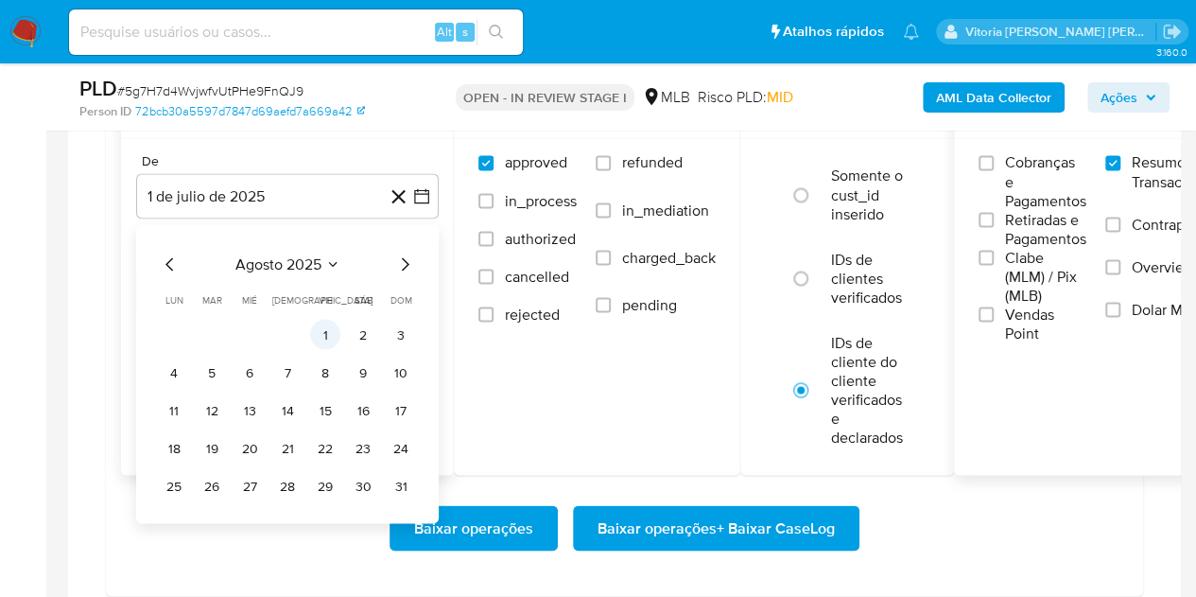
click at [316, 324] on button "1" at bounding box center [325, 334] width 30 height 30
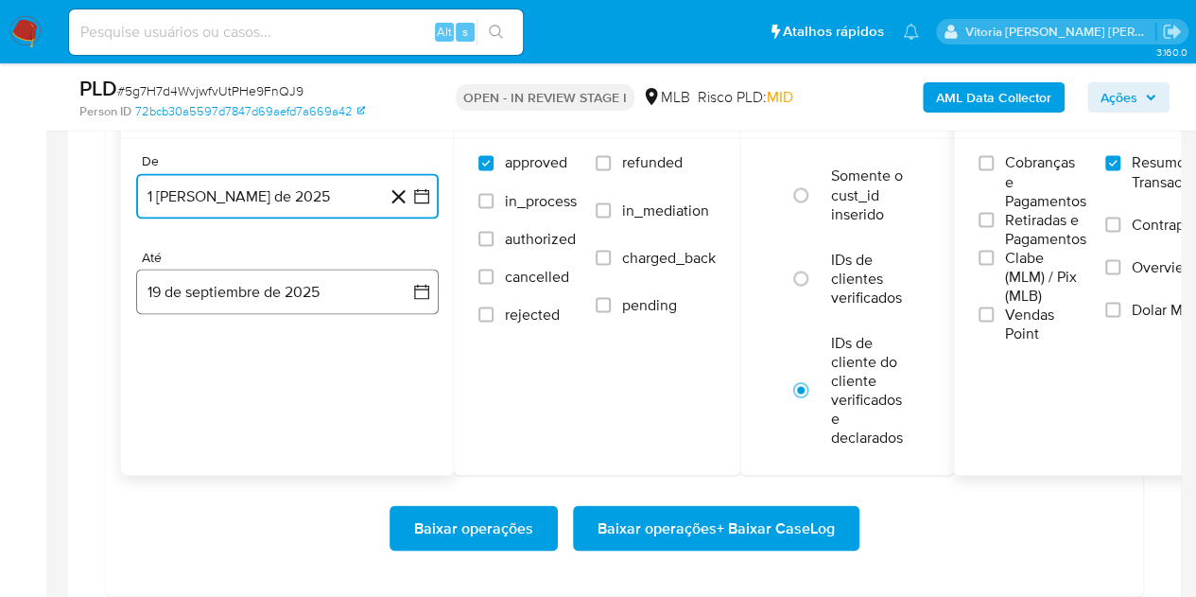
click at [303, 287] on button "19 de septiembre de 2025" at bounding box center [287, 291] width 303 height 45
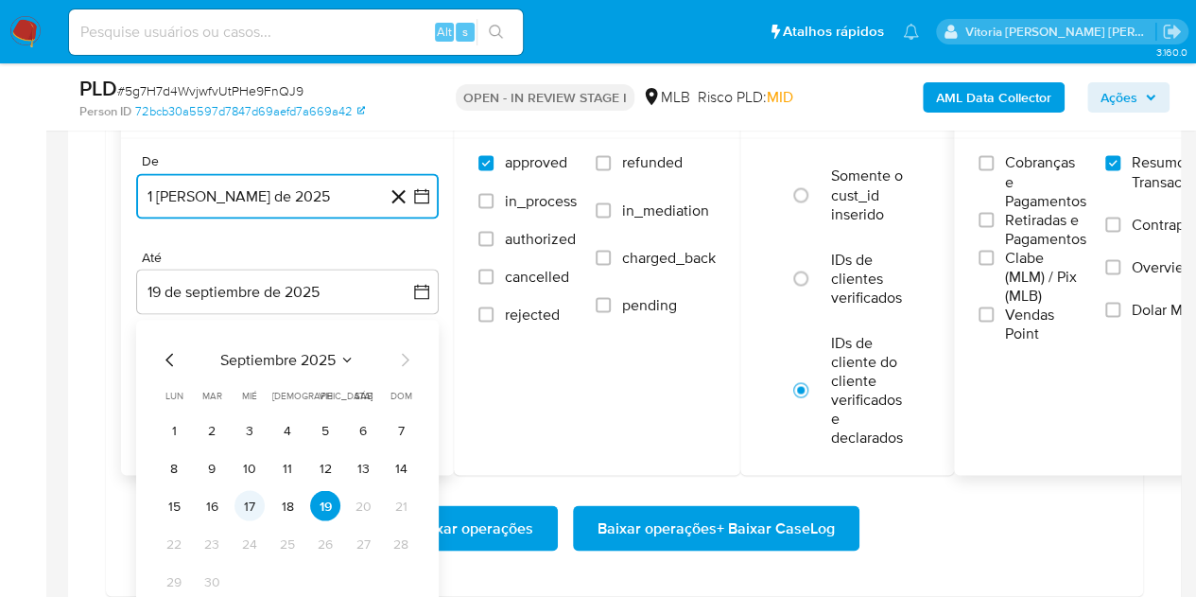
click at [255, 500] on button "17" at bounding box center [250, 505] width 30 height 30
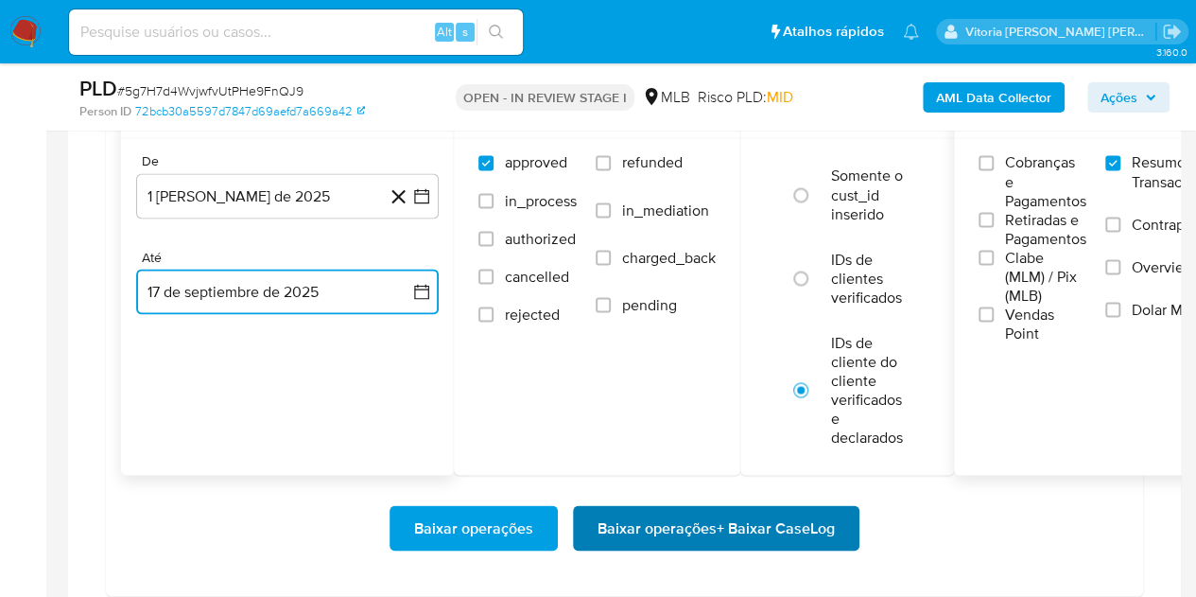
click at [777, 524] on span "Baixar operações + Baixar CaseLog" at bounding box center [716, 528] width 237 height 42
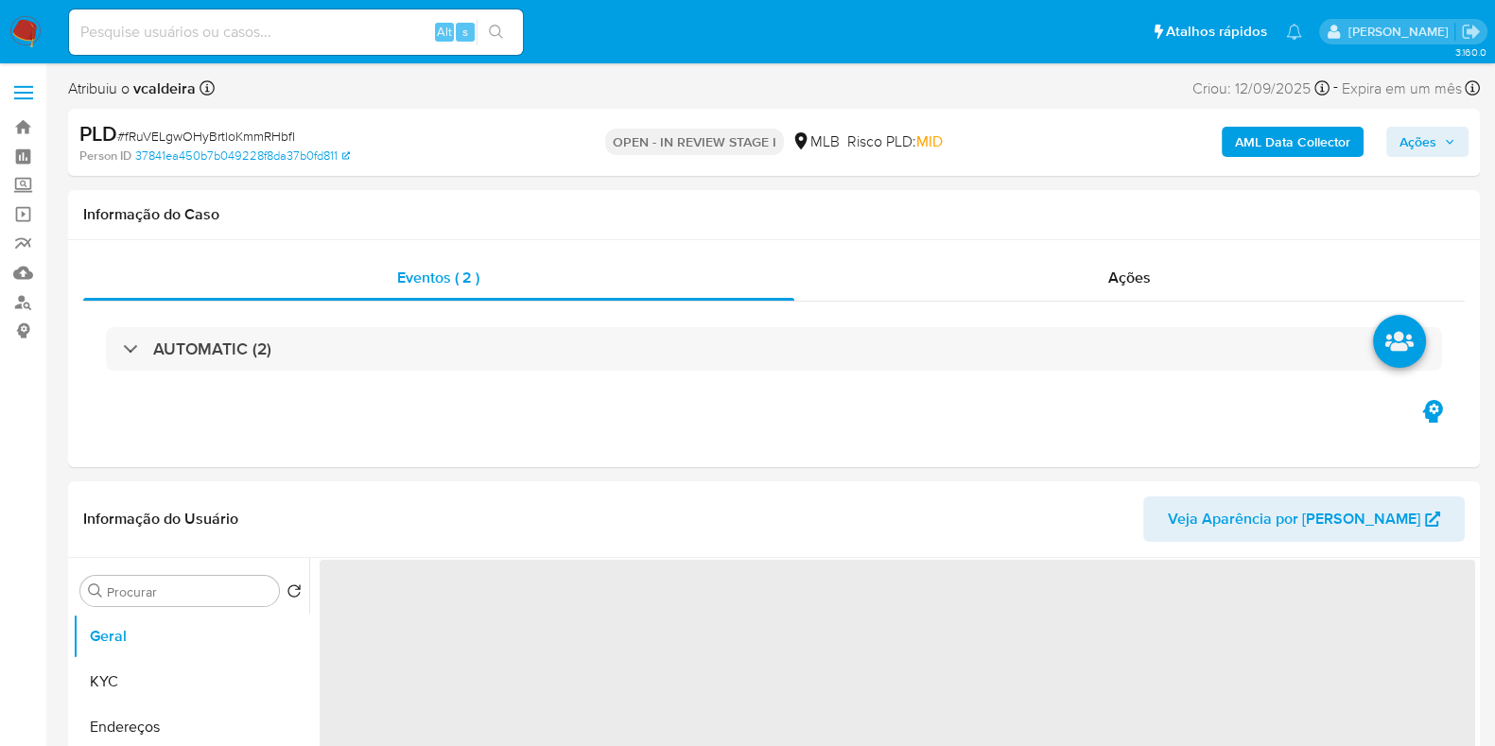
select select "10"
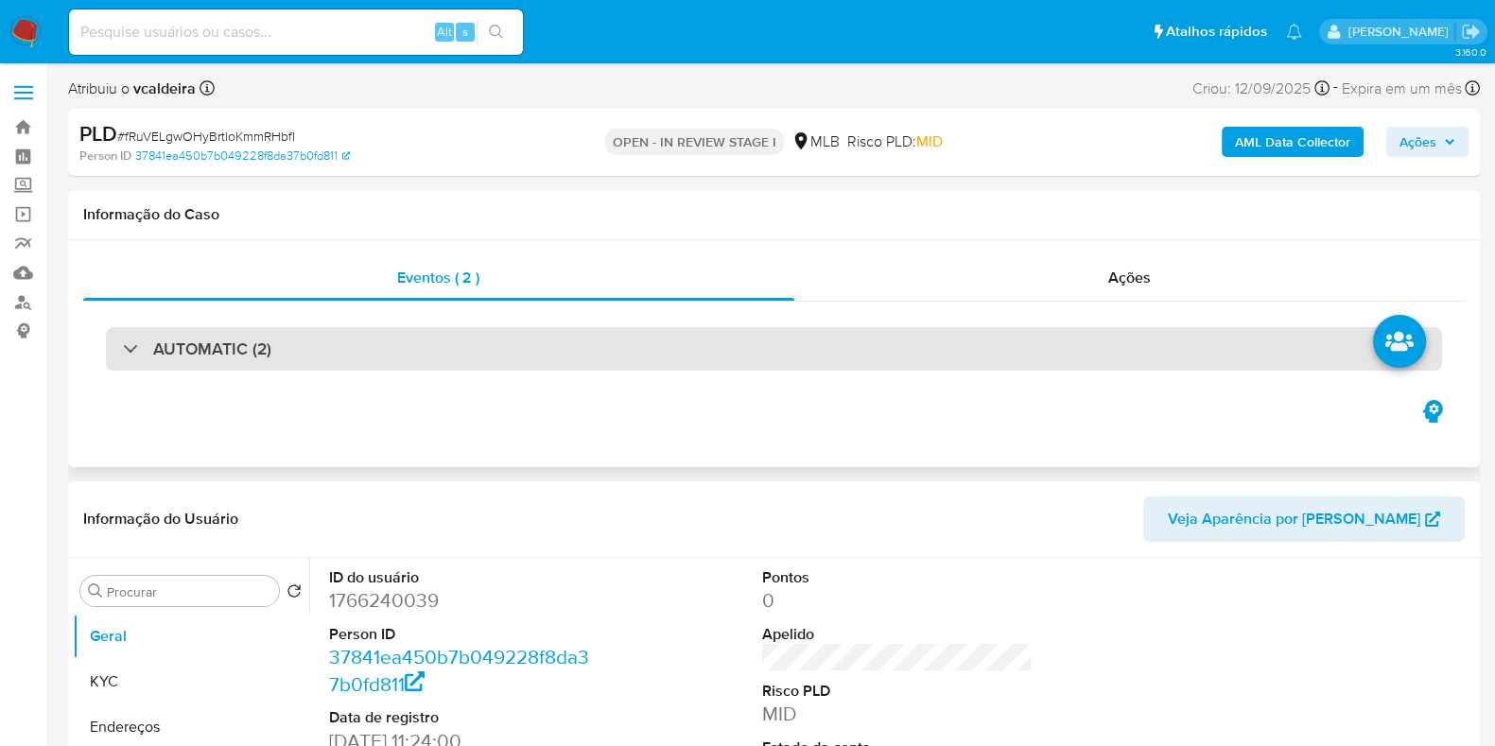
click at [281, 347] on div "AUTOMATIC (2)" at bounding box center [774, 349] width 1336 height 44
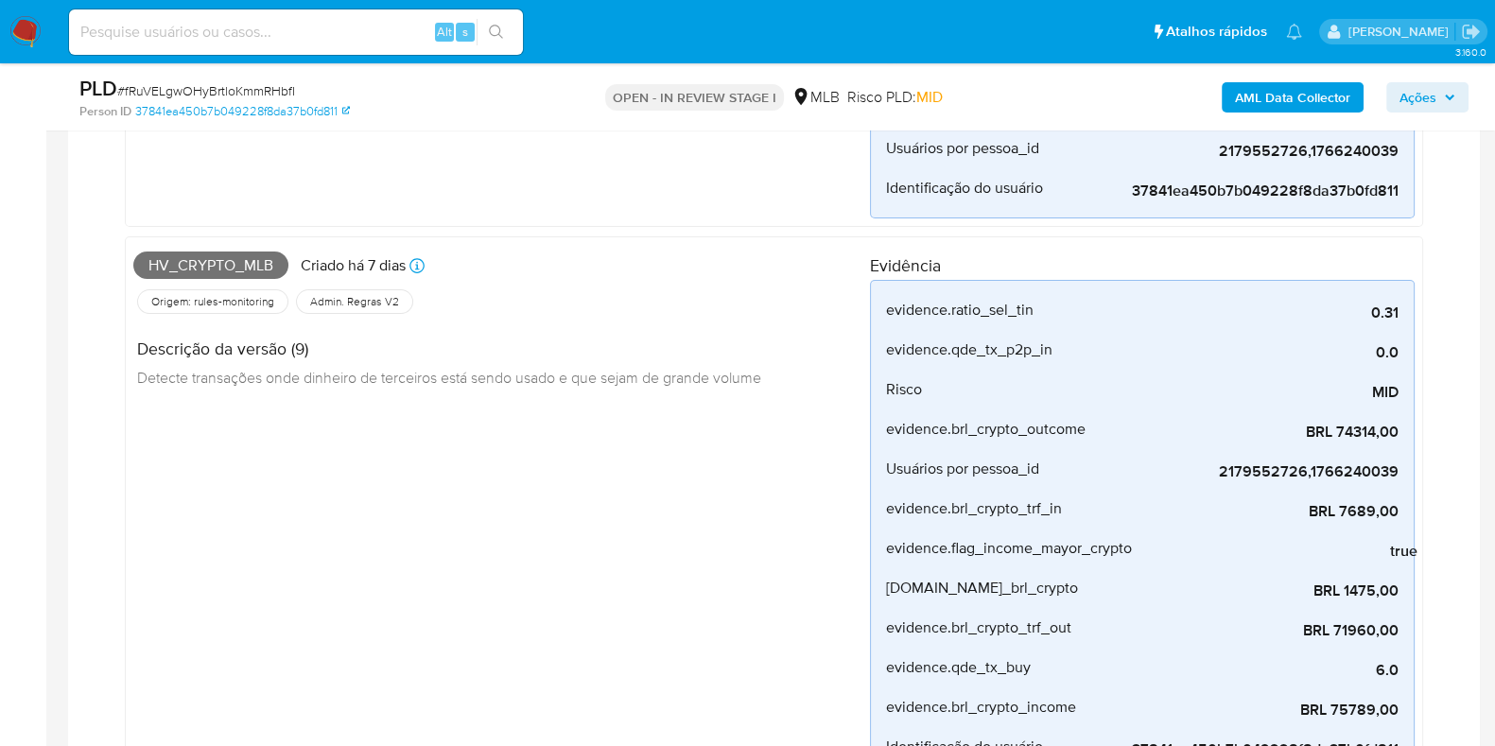
scroll to position [591, 0]
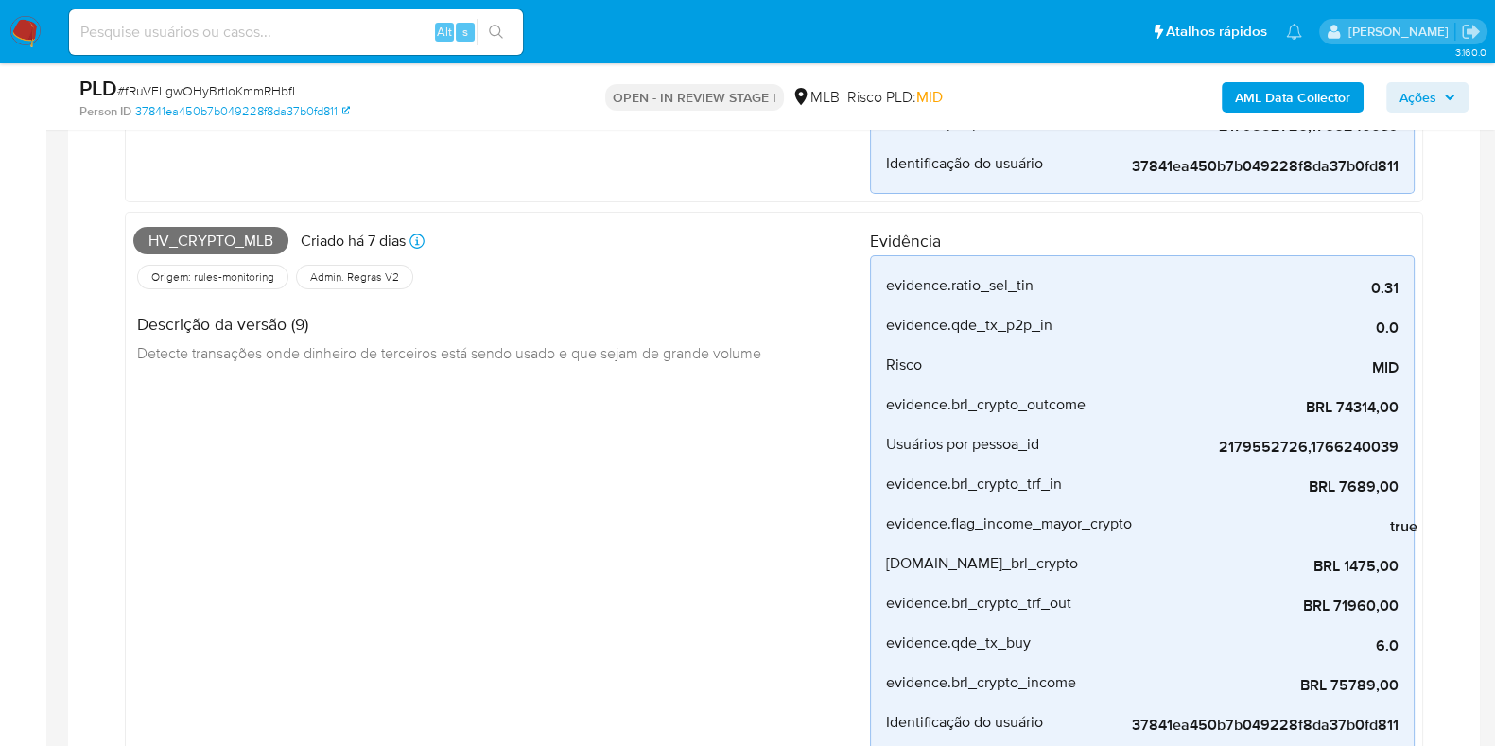
click at [247, 231] on span "Hv_crypto_mlb" at bounding box center [210, 241] width 155 height 28
copy span "Hv_crypto_mlb"
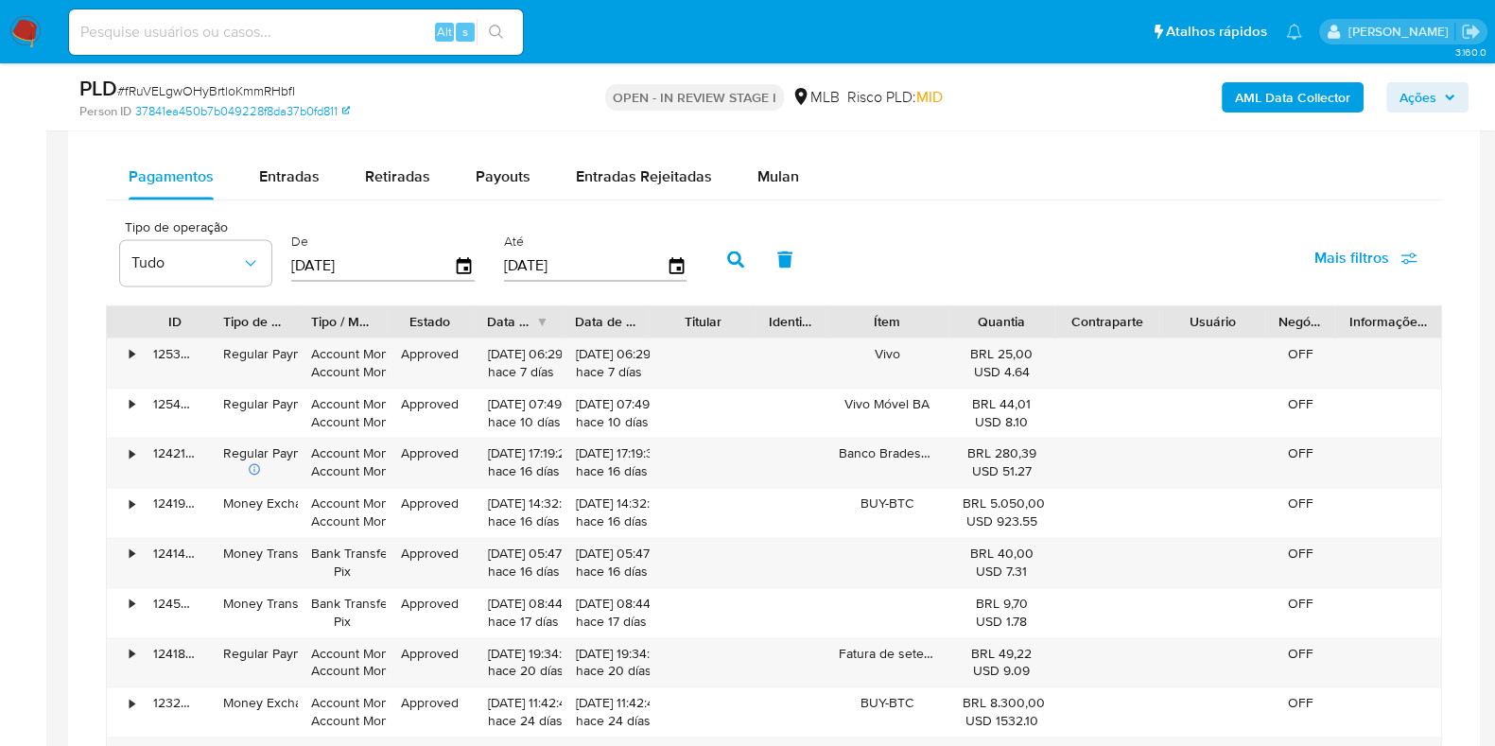
scroll to position [3073, 0]
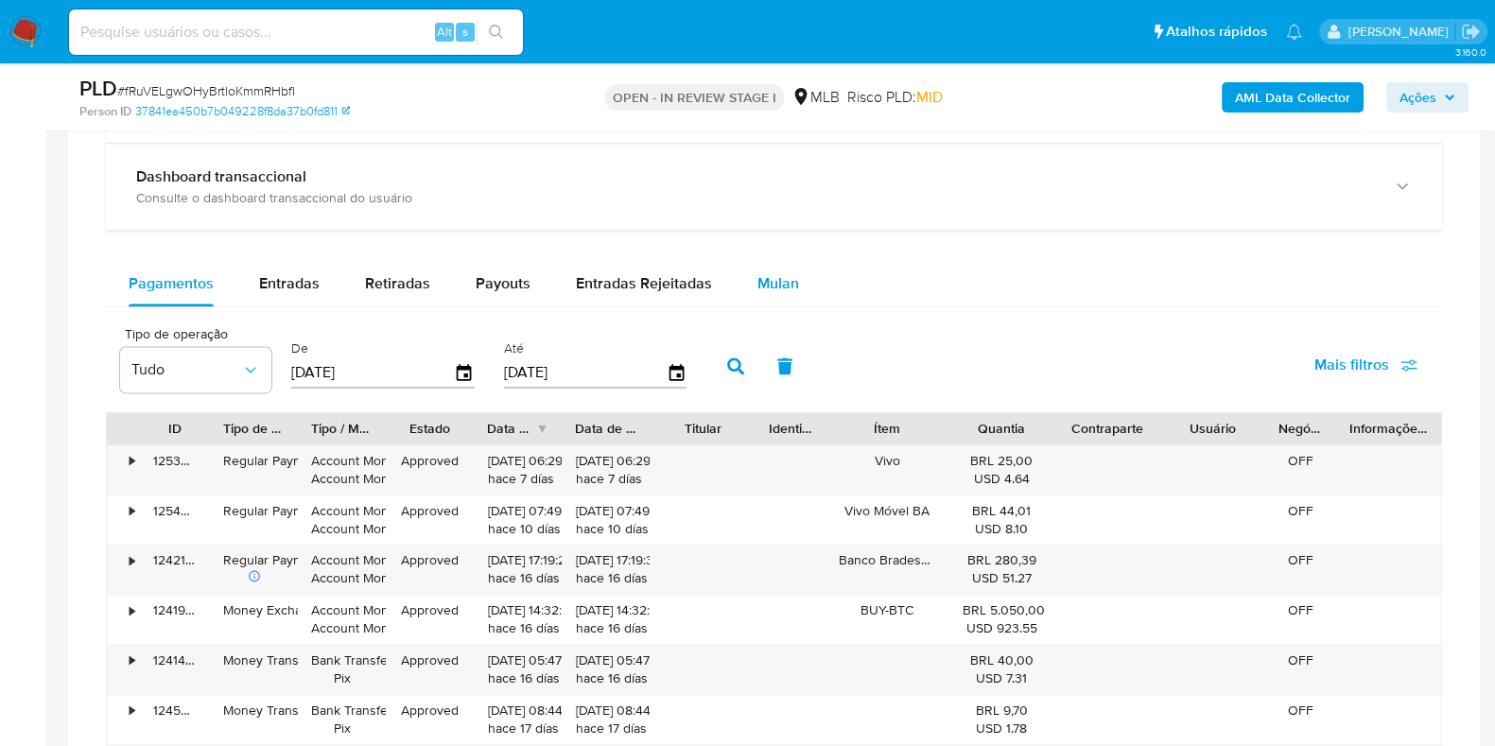
click at [757, 282] on span "Mulan" at bounding box center [778, 283] width 42 height 22
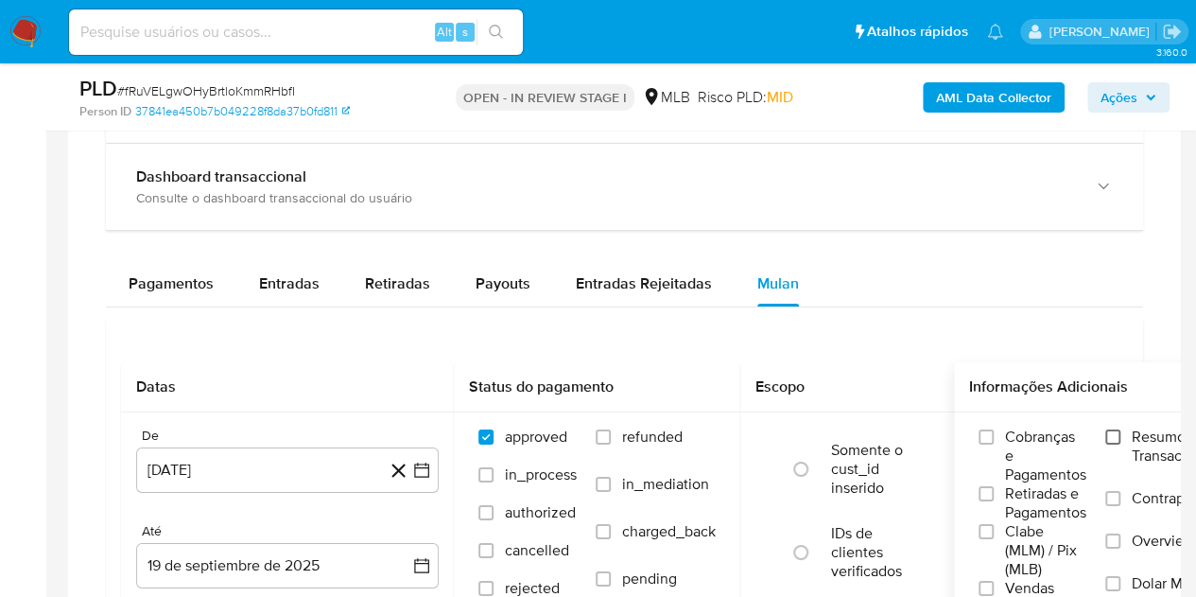
click at [1115, 429] on input "Resumo Transacionalidade" at bounding box center [1112, 436] width 15 height 15
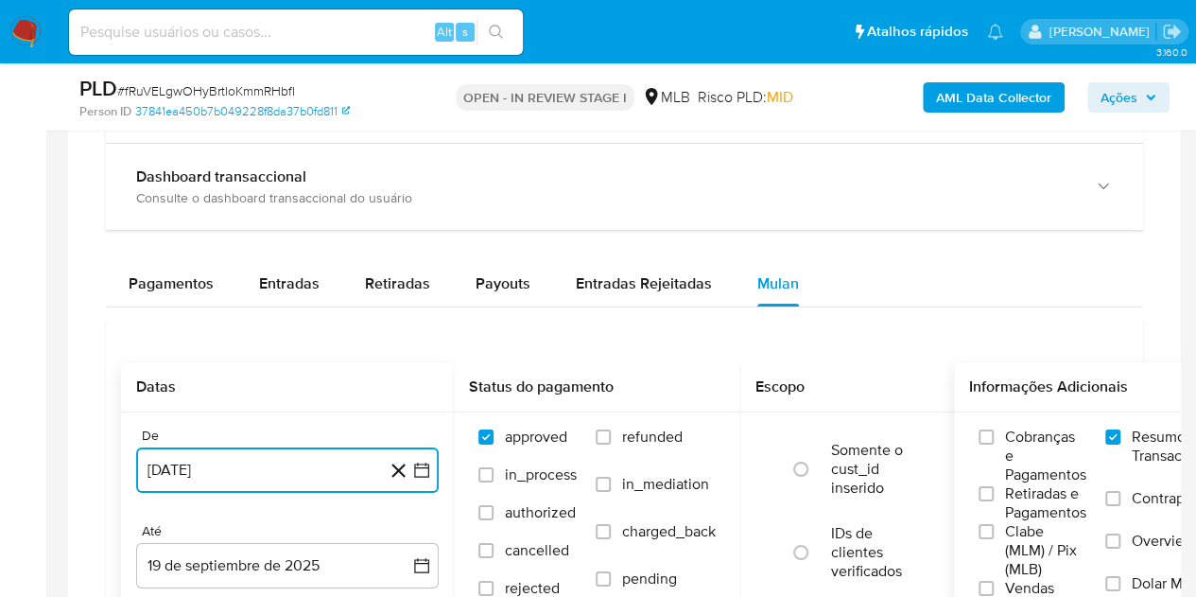
click at [207, 461] on button "19 de agosto de 2024" at bounding box center [287, 469] width 303 height 45
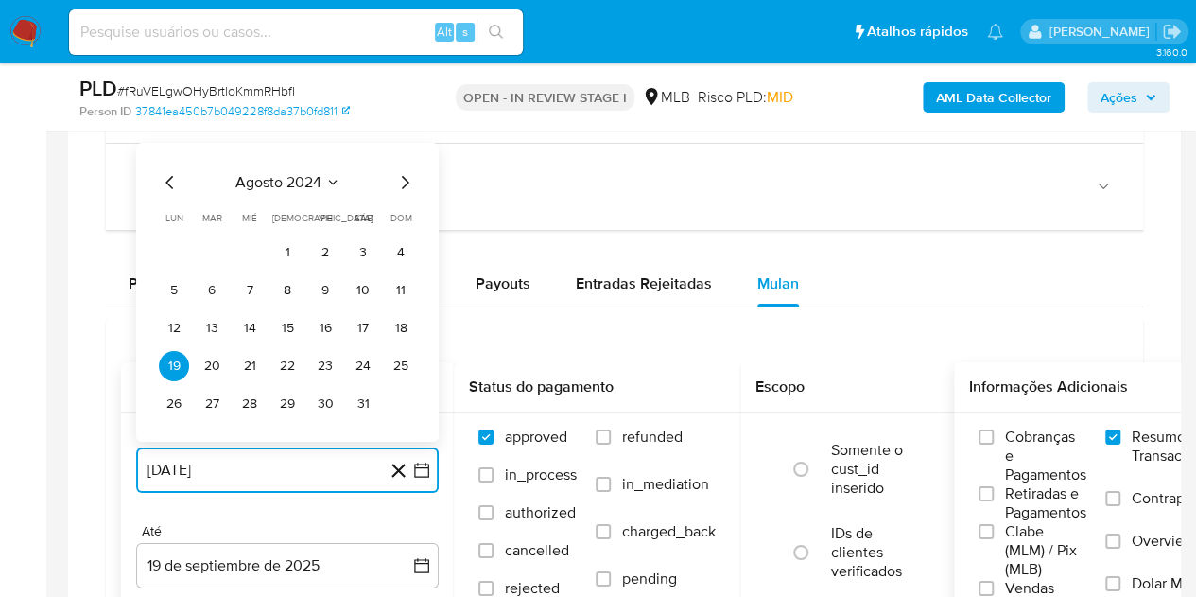
click at [260, 183] on span "agosto 2024" at bounding box center [278, 182] width 86 height 19
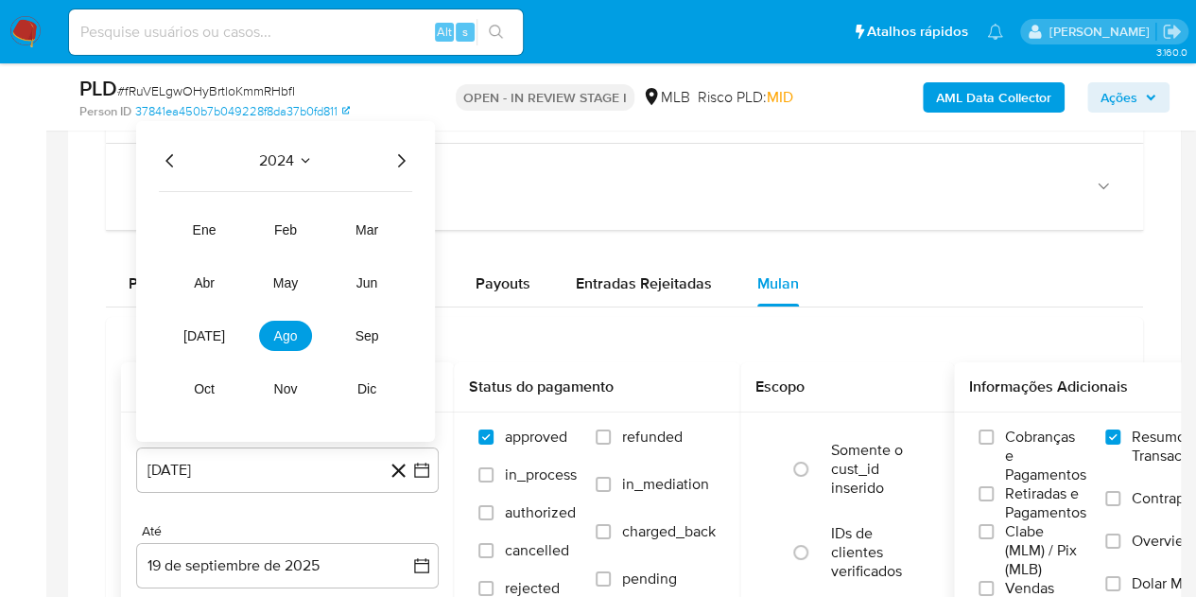
click at [407, 154] on icon "Año siguiente" at bounding box center [401, 160] width 23 height 23
click at [191, 325] on button "jul" at bounding box center [204, 336] width 53 height 30
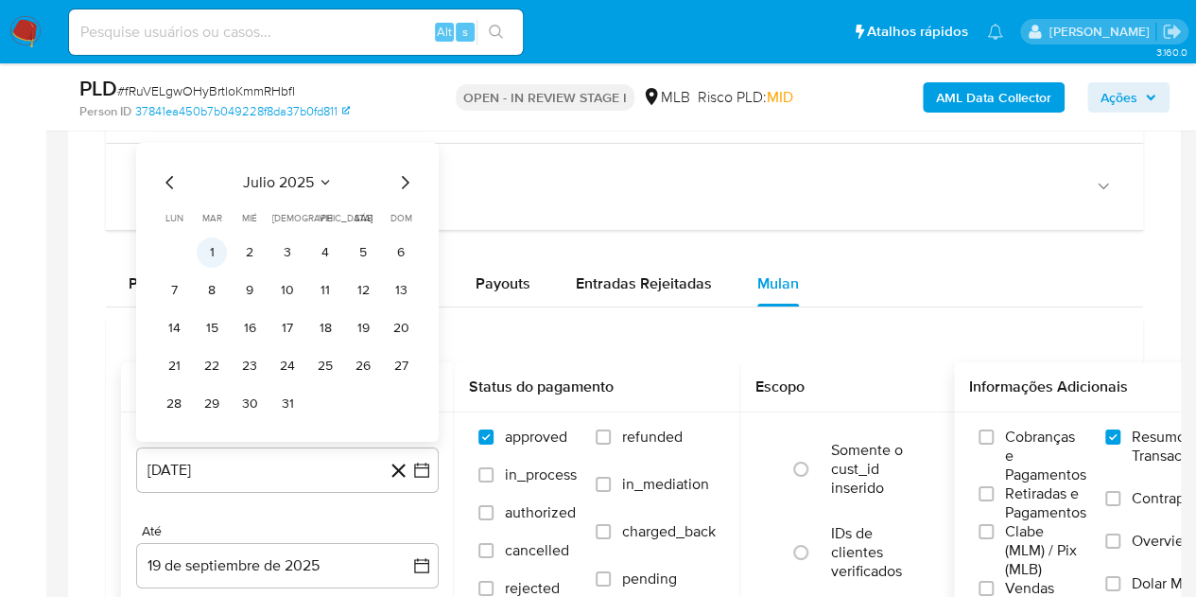
click at [212, 245] on button "1" at bounding box center [212, 252] width 30 height 30
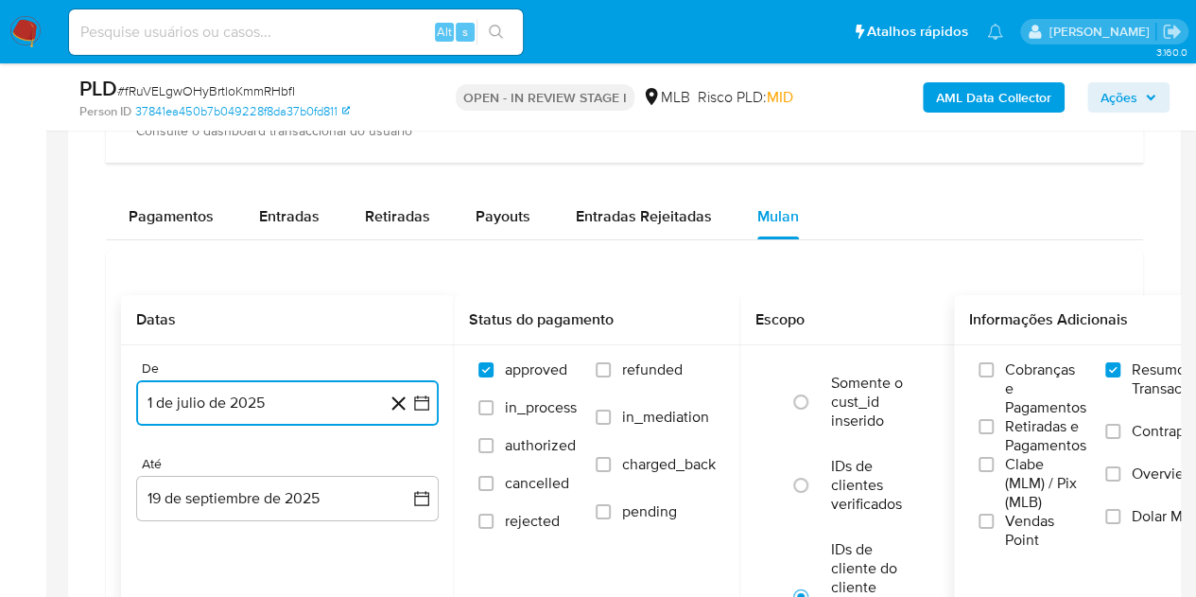
scroll to position [3167, 0]
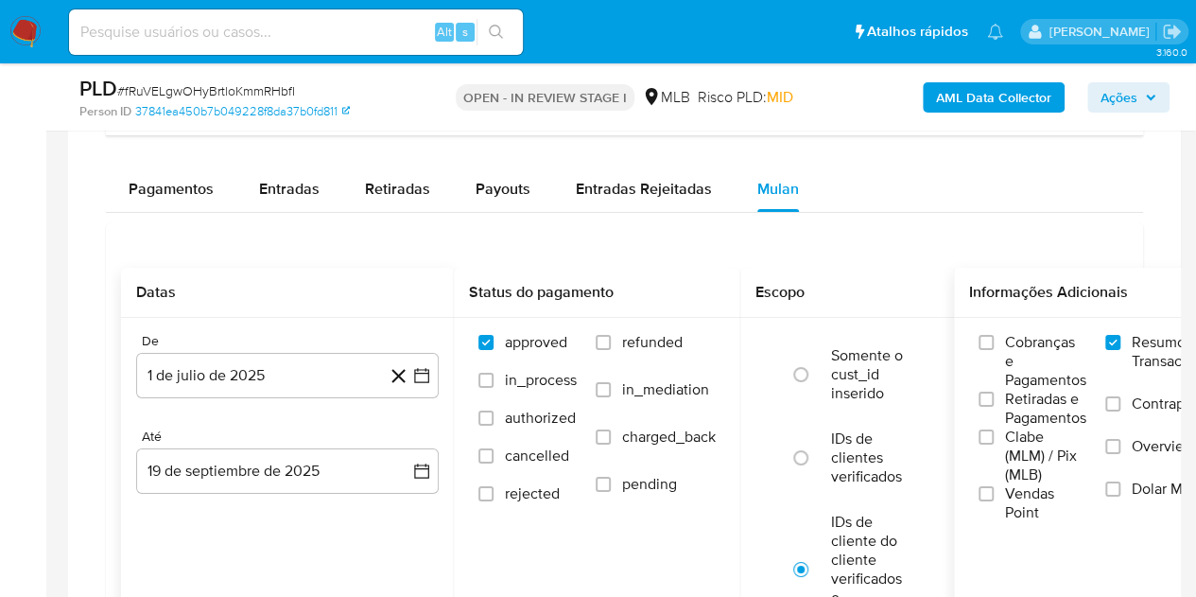
click at [235, 440] on div "Até 19 de septiembre de 2025 19-09-2025" at bounding box center [287, 460] width 303 height 65
click at [207, 468] on button "19 de septiembre de 2025" at bounding box center [287, 470] width 303 height 45
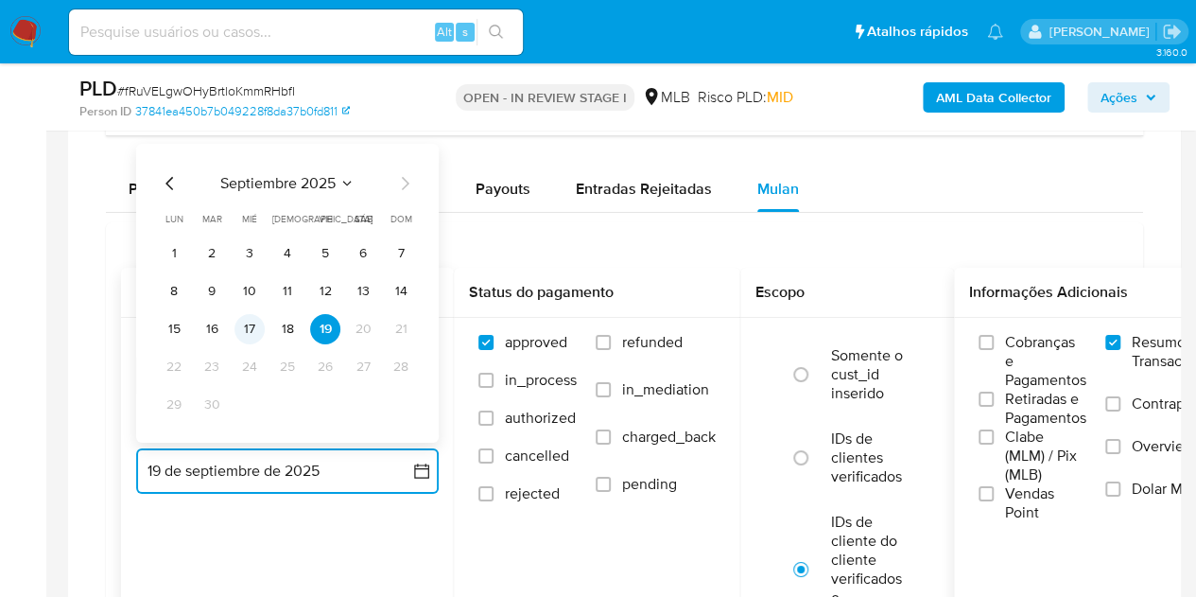
click at [250, 330] on button "17" at bounding box center [250, 329] width 30 height 30
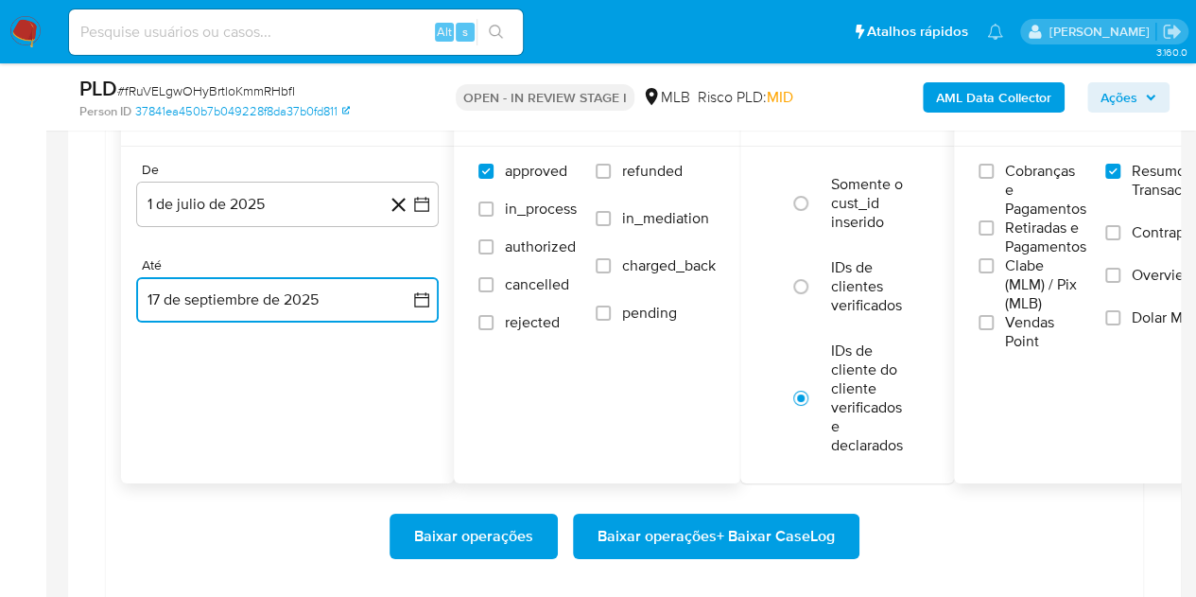
scroll to position [3356, 0]
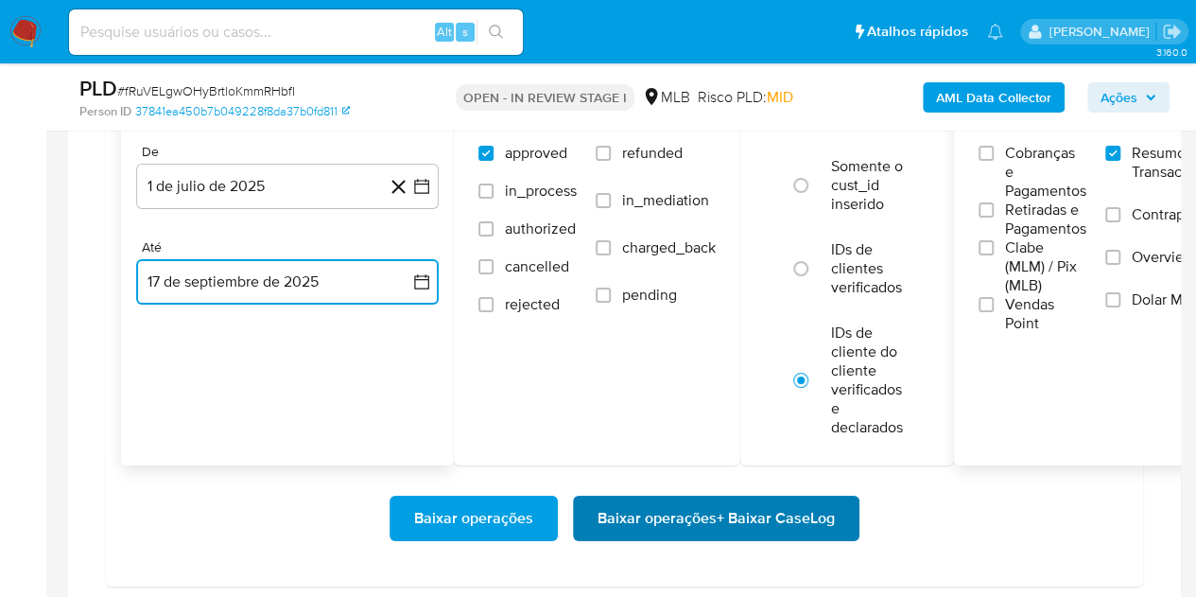
click at [688, 517] on span "Baixar operações + Baixar CaseLog" at bounding box center [716, 518] width 237 height 42
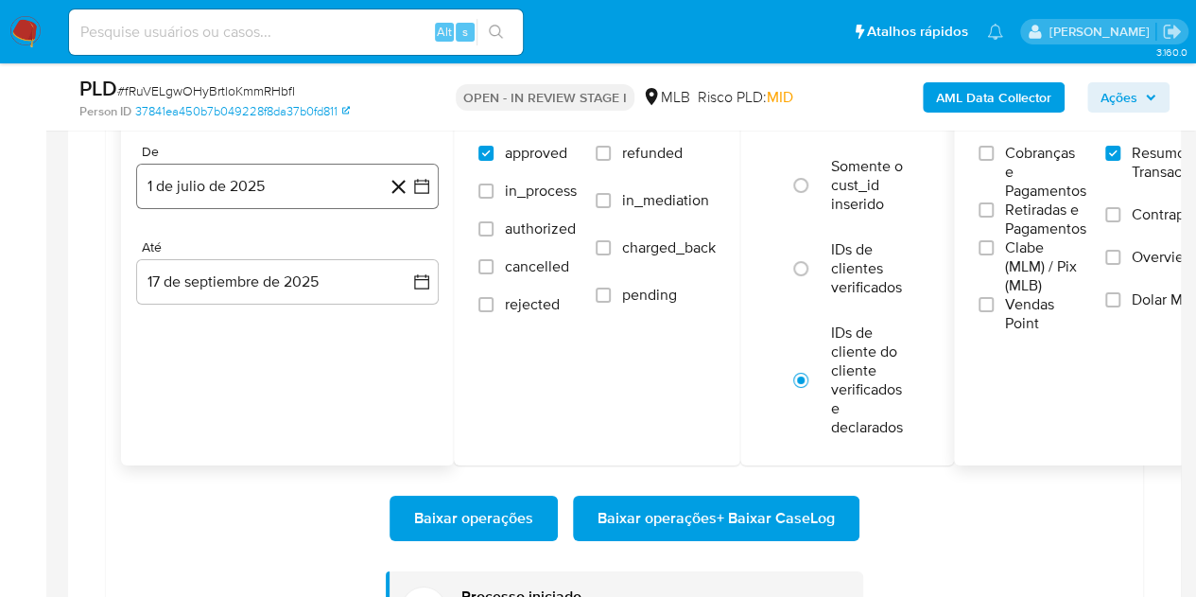
click at [278, 198] on button "1 de julio de 2025" at bounding box center [287, 186] width 303 height 45
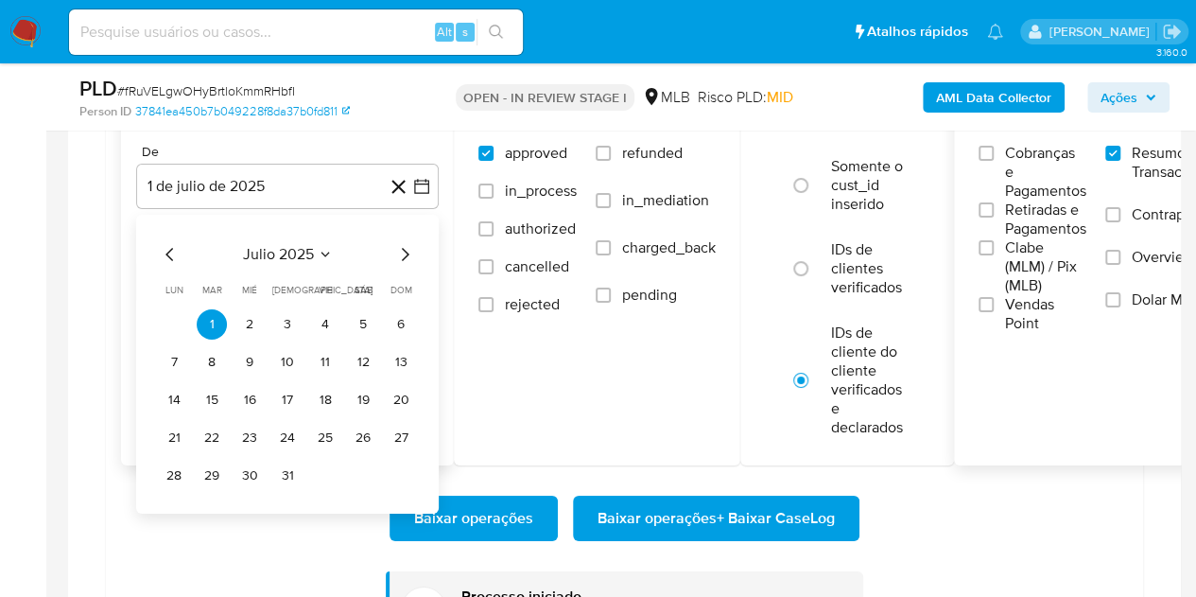
click at [316, 245] on button "julio 2025" at bounding box center [288, 254] width 90 height 19
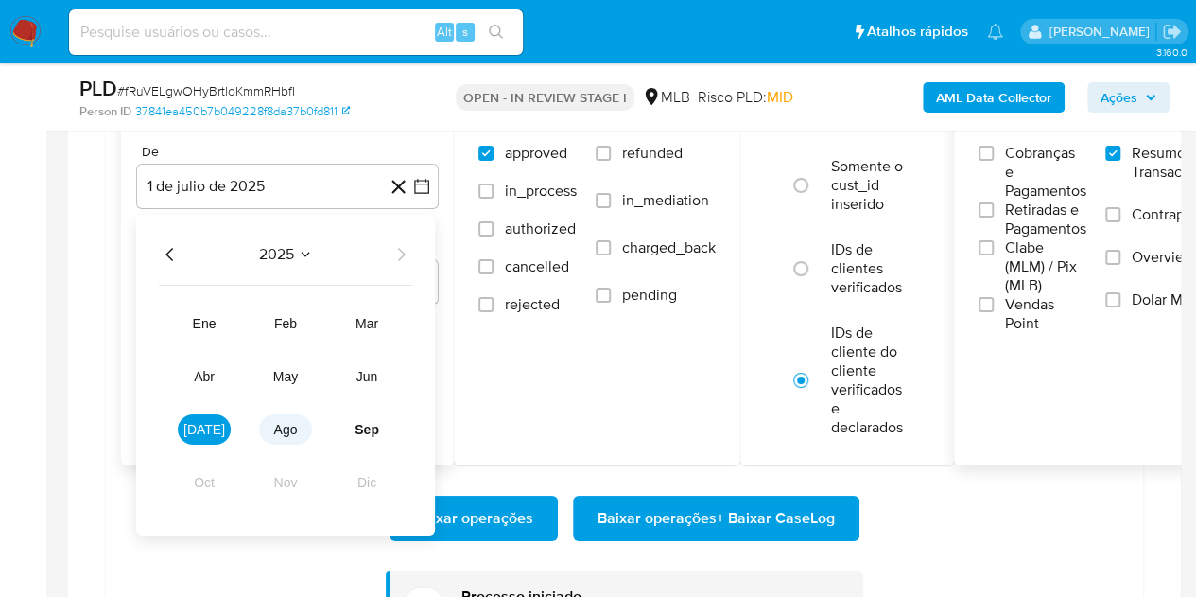
click at [270, 427] on button "ago" at bounding box center [285, 429] width 53 height 30
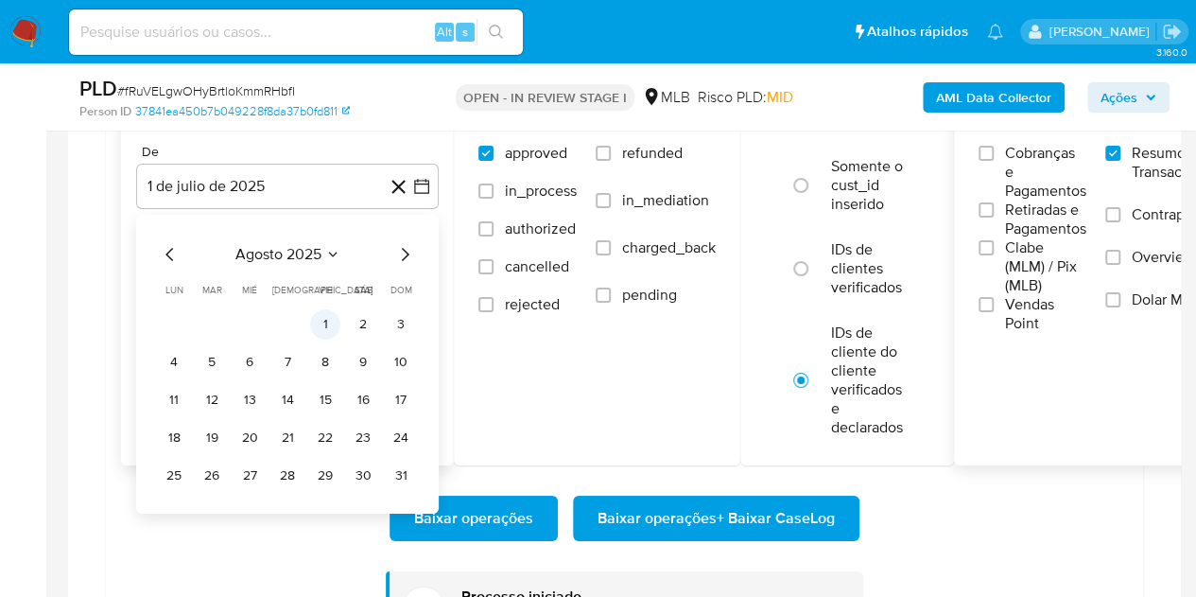
click at [322, 320] on button "1" at bounding box center [325, 324] width 30 height 30
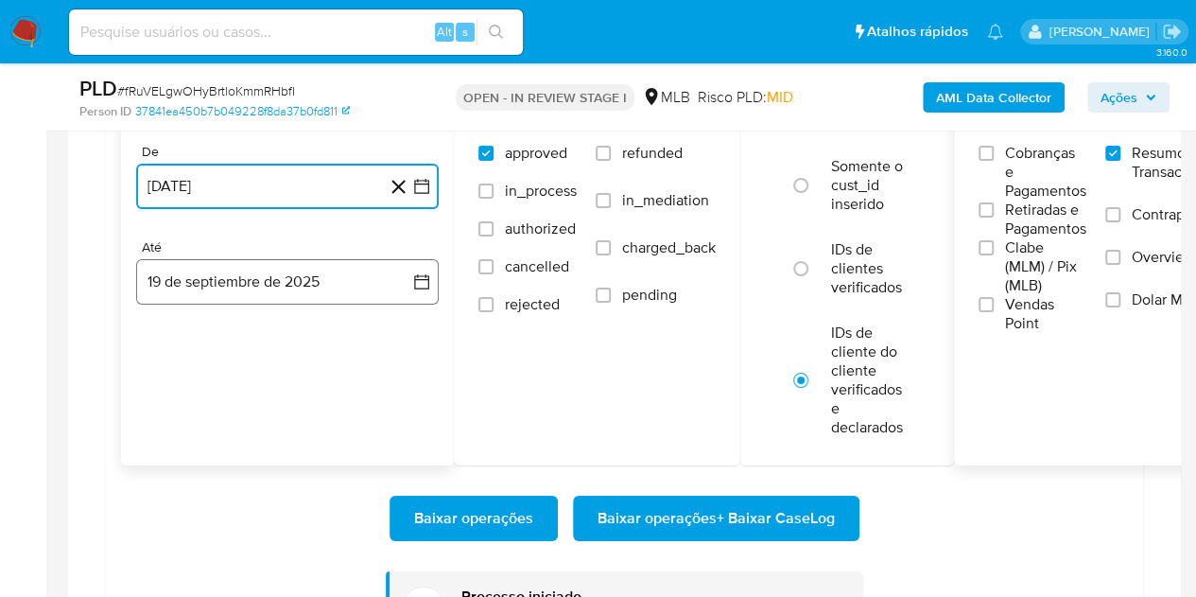
click at [204, 290] on button "19 de septiembre de 2025" at bounding box center [287, 281] width 303 height 45
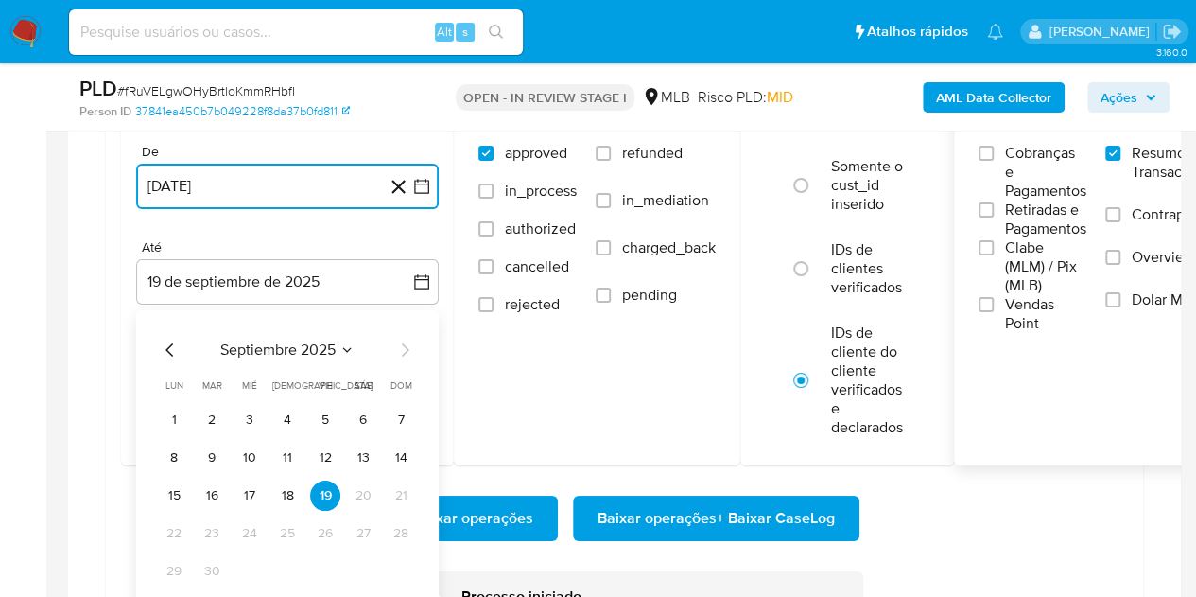
click at [244, 490] on button "17" at bounding box center [250, 495] width 30 height 30
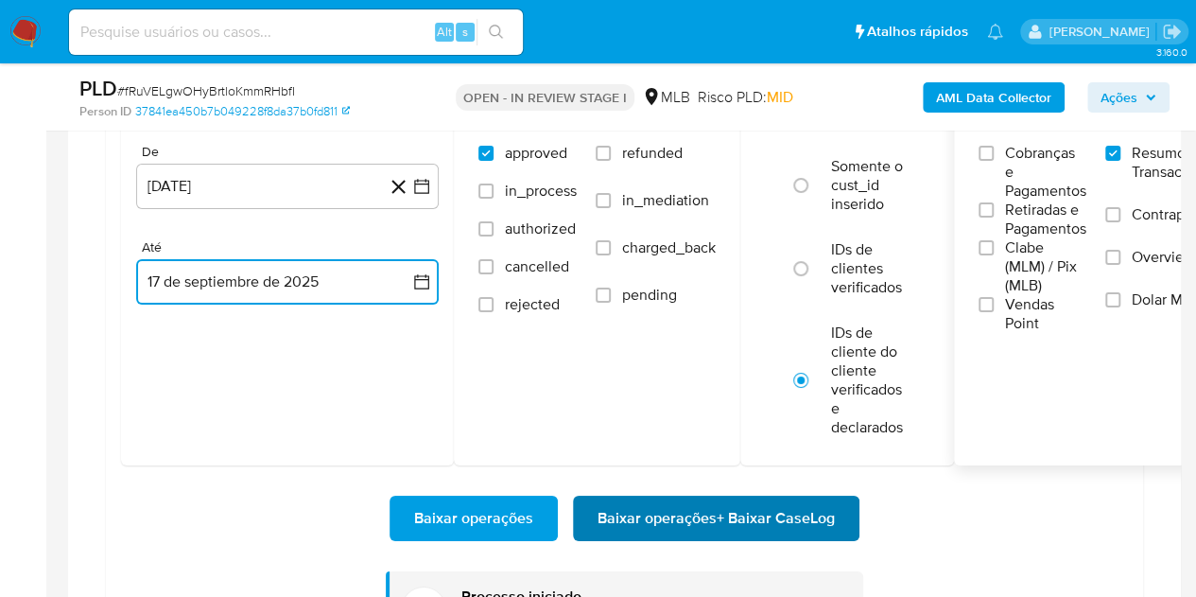
click at [628, 511] on span "Baixar operações + Baixar CaseLog" at bounding box center [716, 518] width 237 height 42
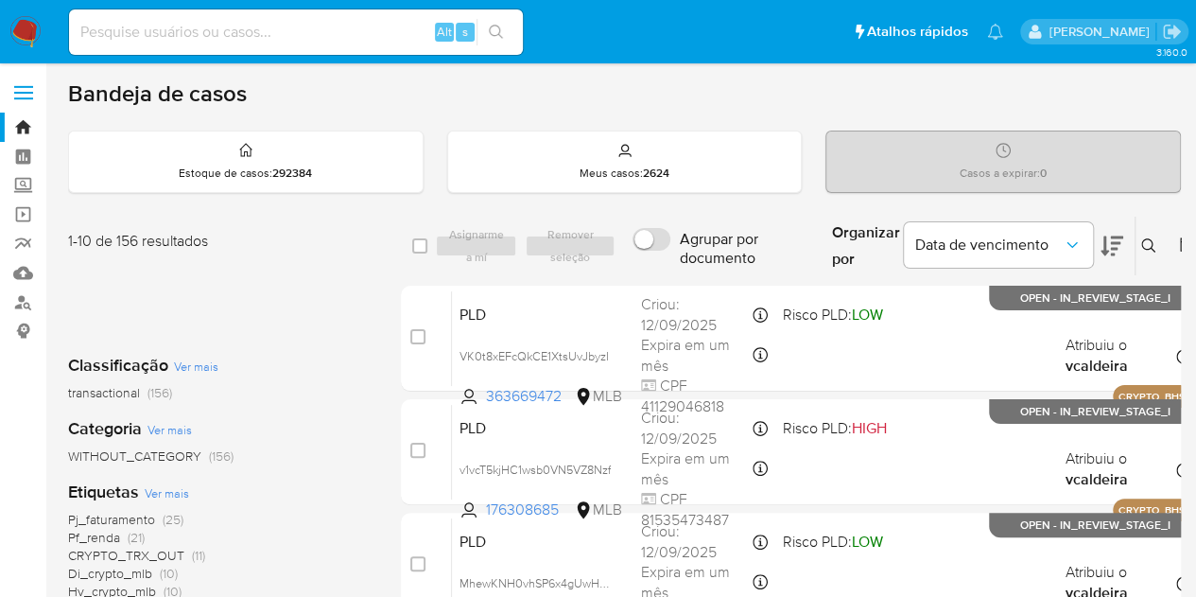
click at [297, 37] on input at bounding box center [296, 32] width 454 height 25
paste input "06JFkgPPCsrzT2nZD1KzaUHQ"
type input "06JFkgPPCsrzT2nZD1KzaUHQ"
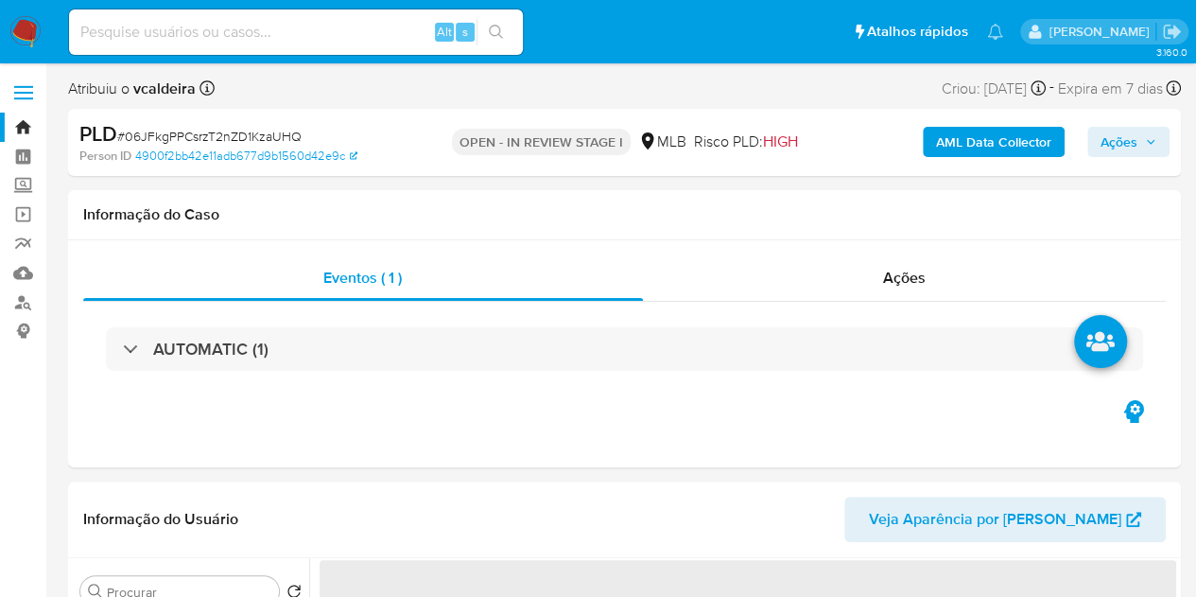
select select "10"
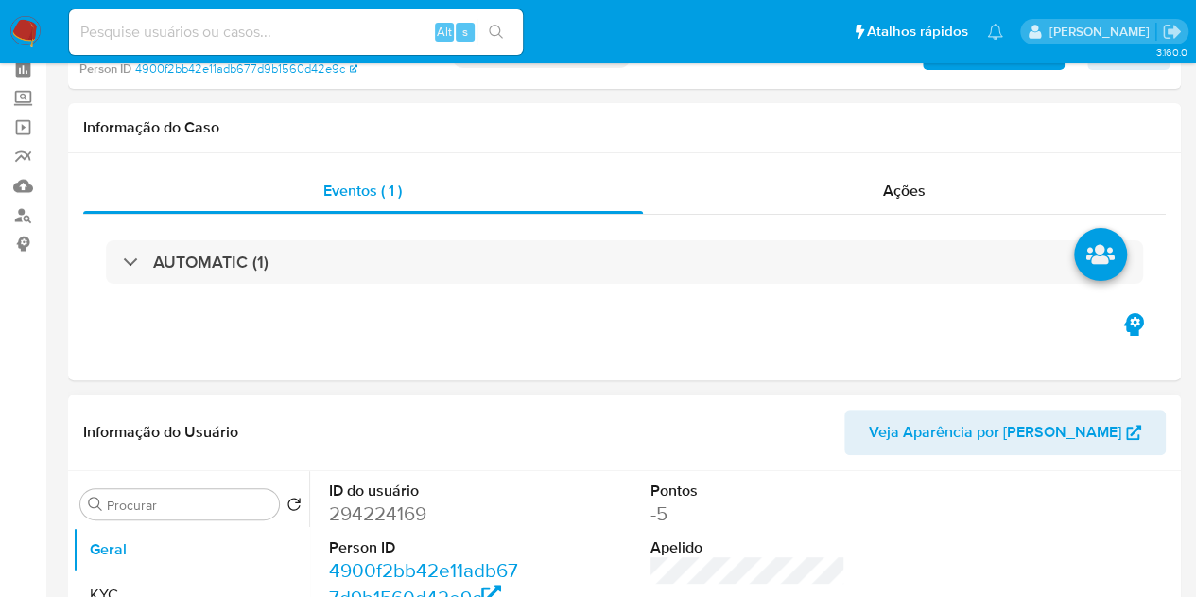
scroll to position [189, 0]
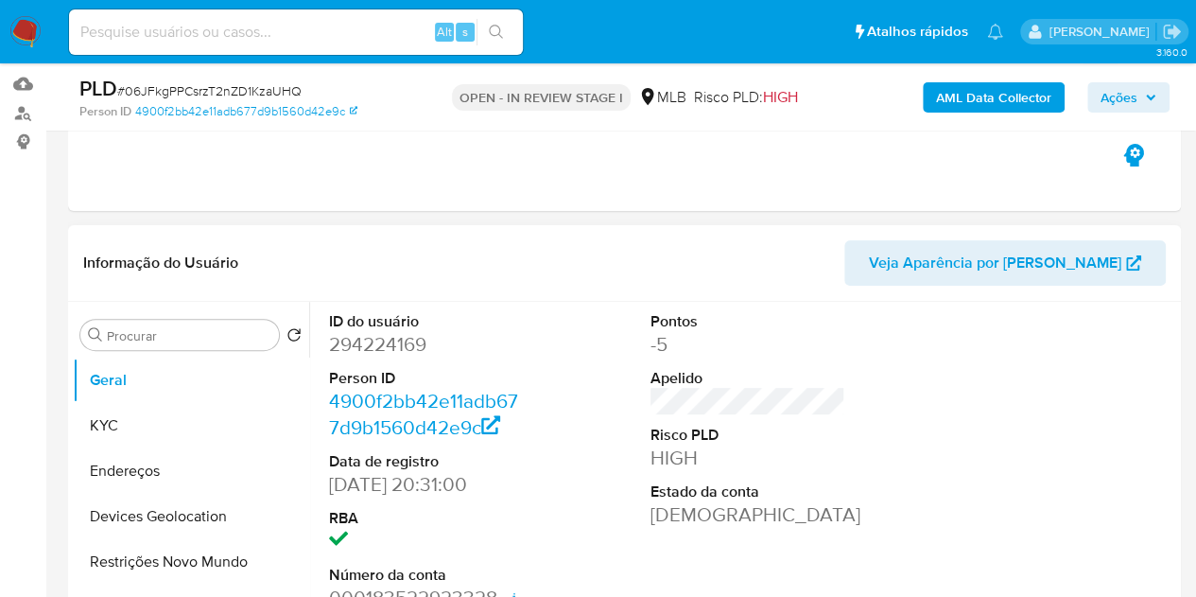
click at [386, 339] on dd "294224169" at bounding box center [427, 344] width 196 height 26
copy dd "294224169"
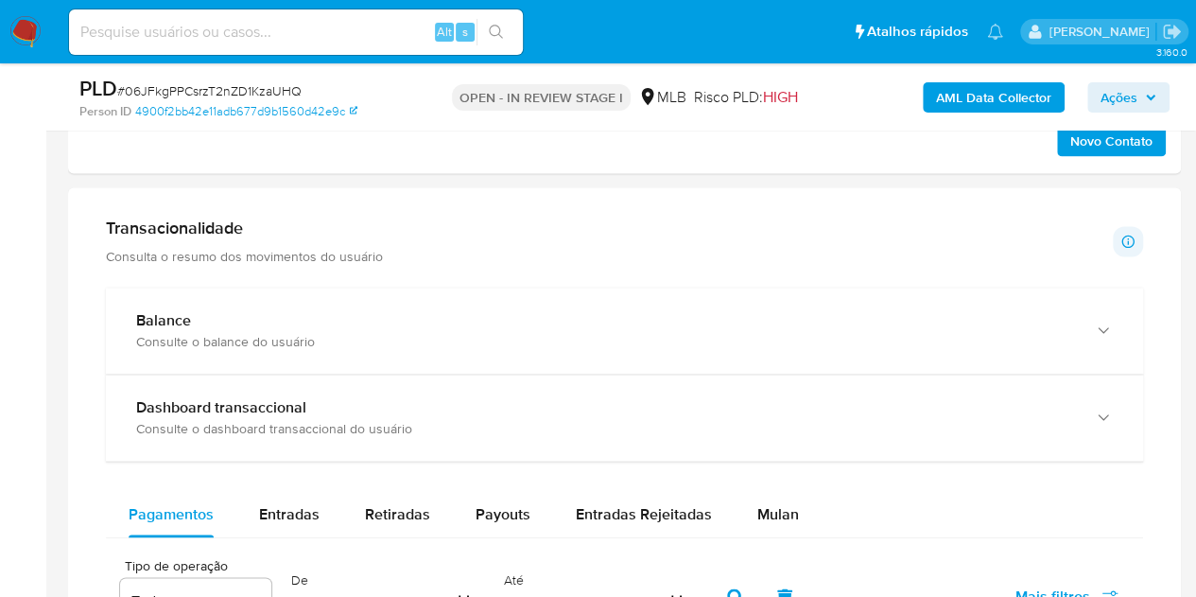
scroll to position [1229, 0]
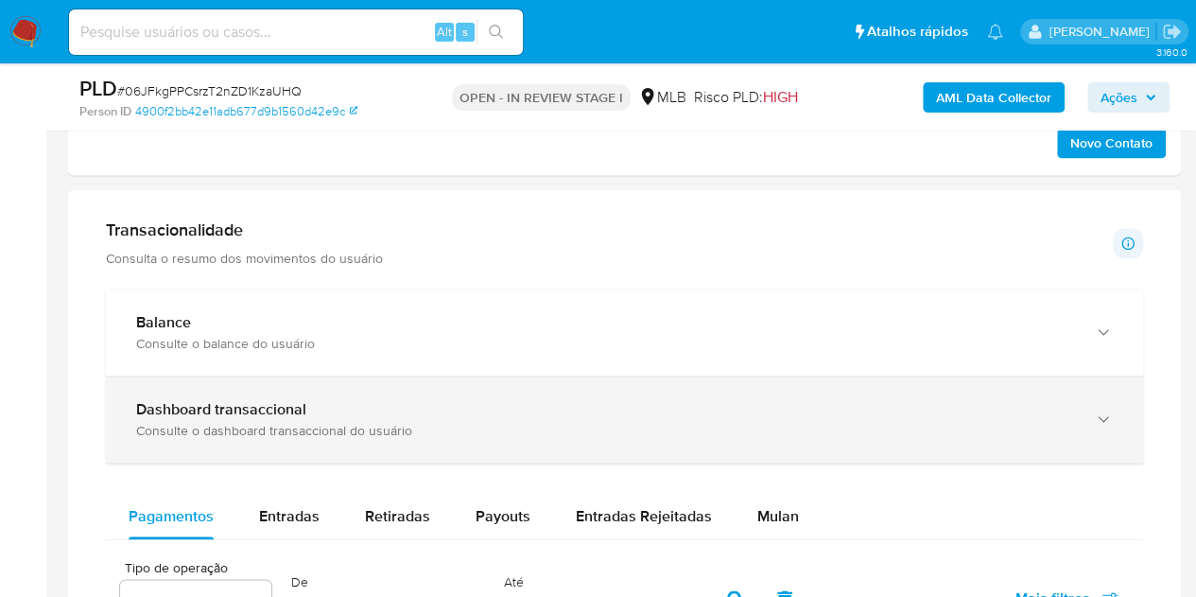
click at [342, 422] on div "Consulte o dashboard transaccional do usuário" at bounding box center [605, 430] width 939 height 17
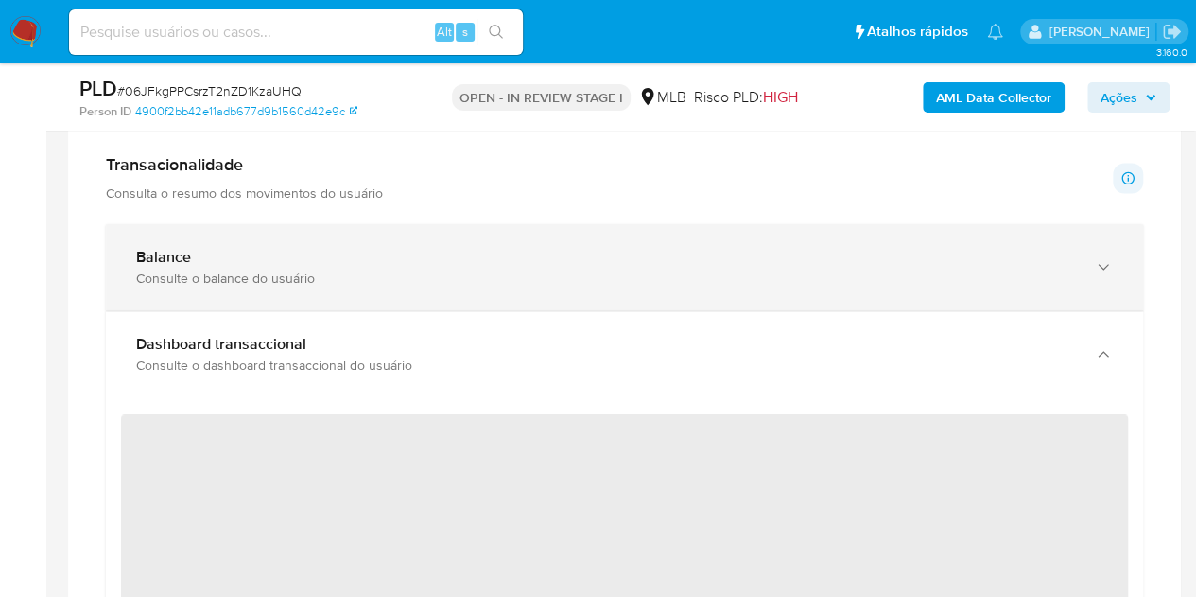
scroll to position [1324, 0]
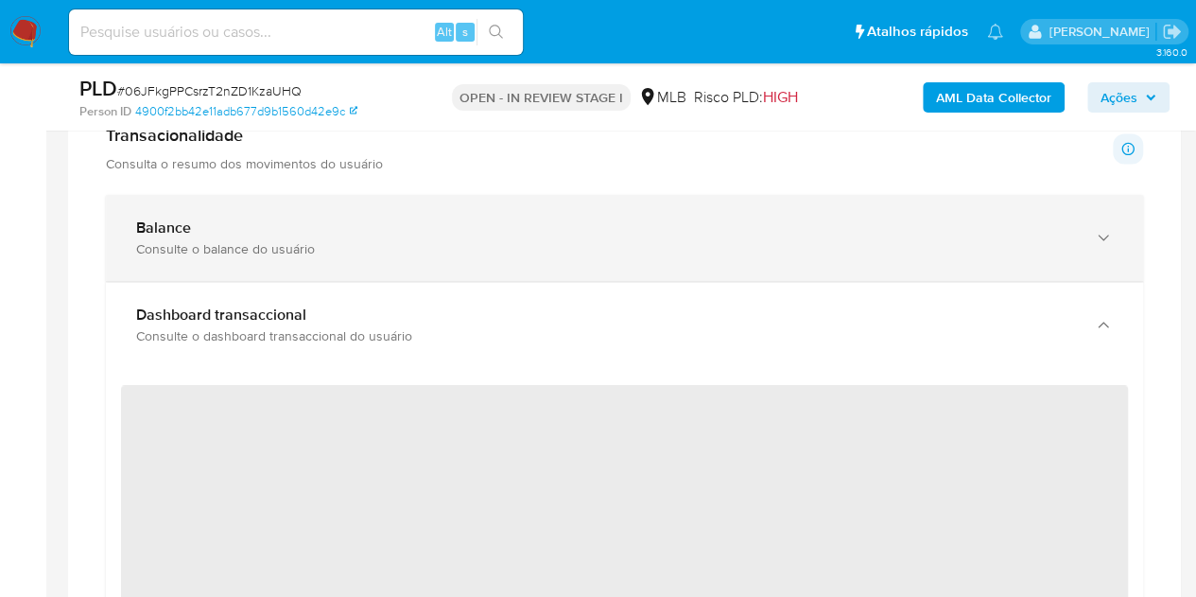
click at [564, 253] on div "Consulte o balance do usuário" at bounding box center [605, 248] width 939 height 17
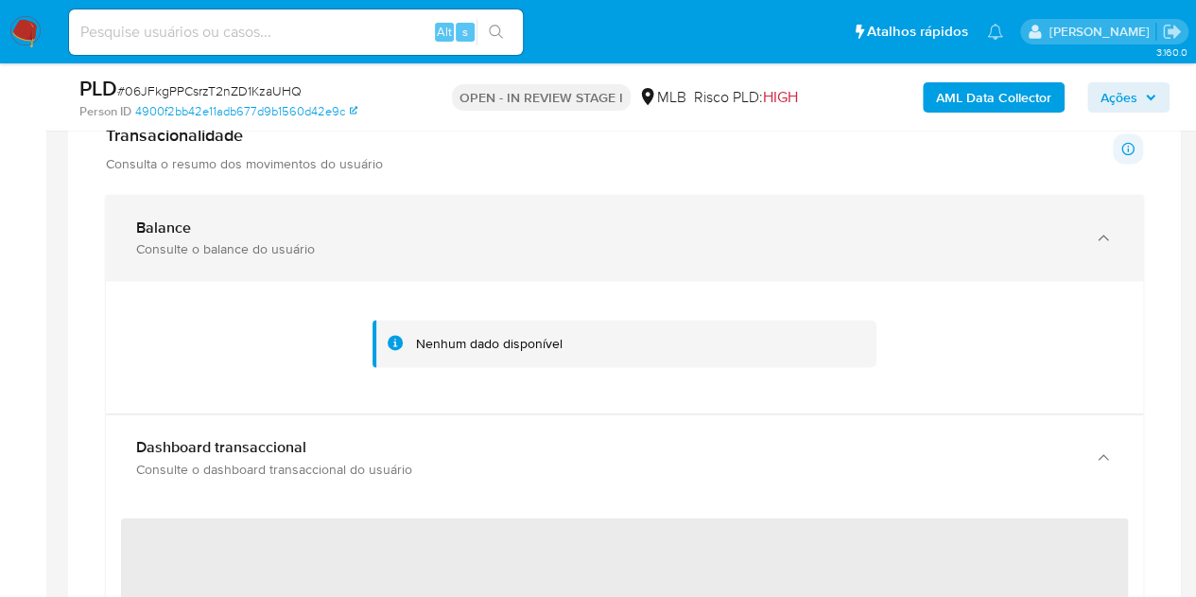
click at [1088, 231] on div "Balance Consulte o balance do usuário" at bounding box center [624, 238] width 1037 height 86
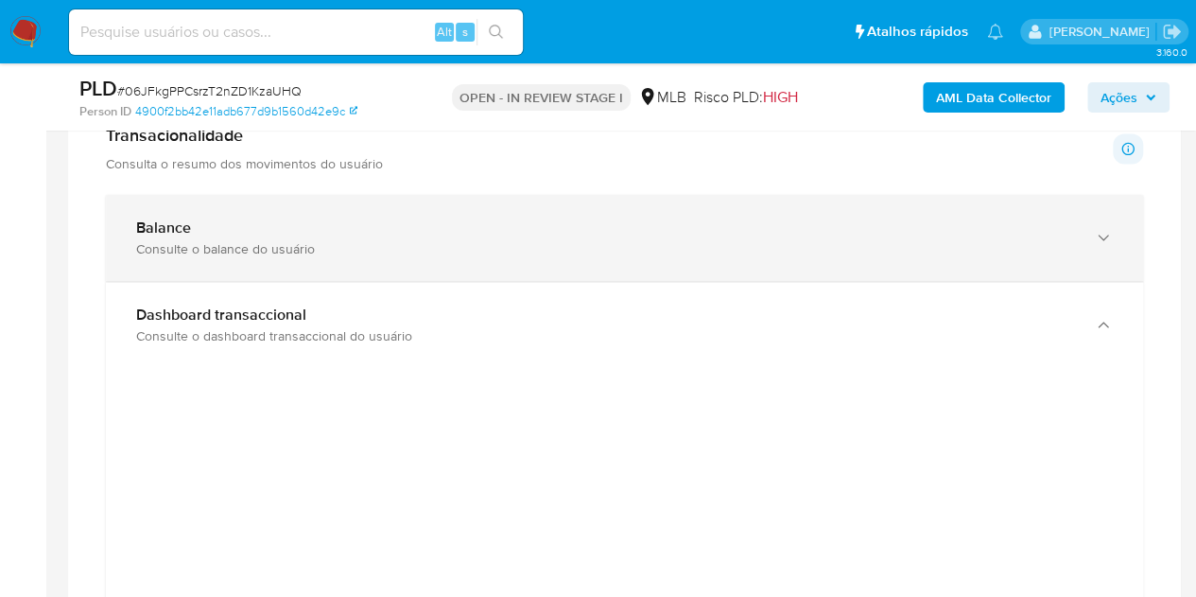
click at [224, 258] on div "Balance Consulte o balance do usuário" at bounding box center [624, 238] width 1037 height 86
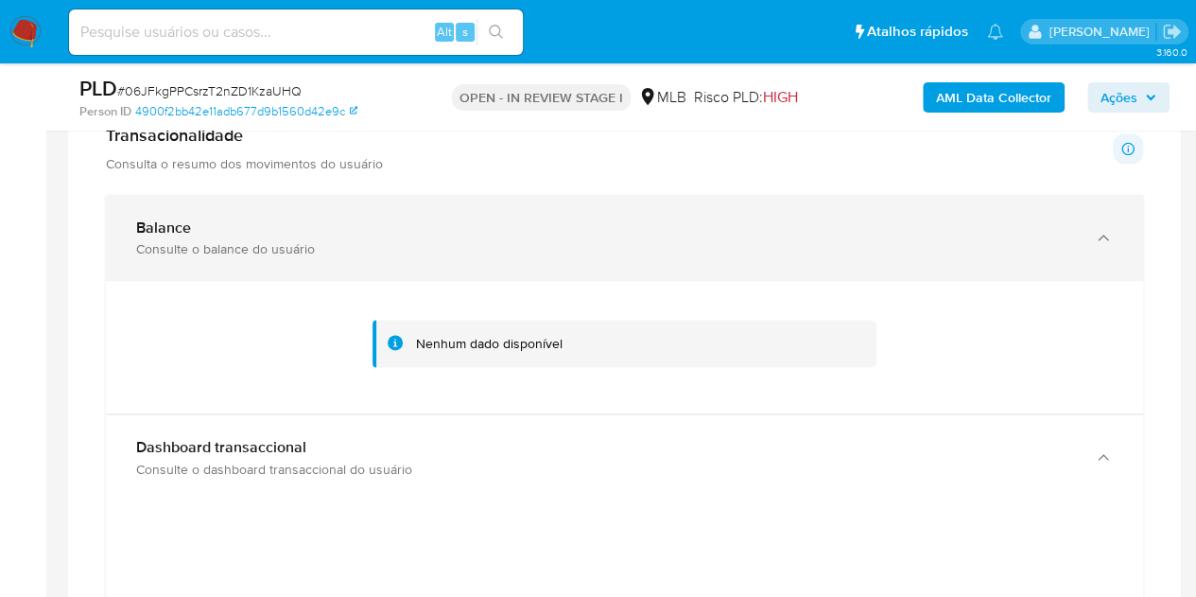
click at [393, 226] on div "Balance" at bounding box center [605, 227] width 939 height 19
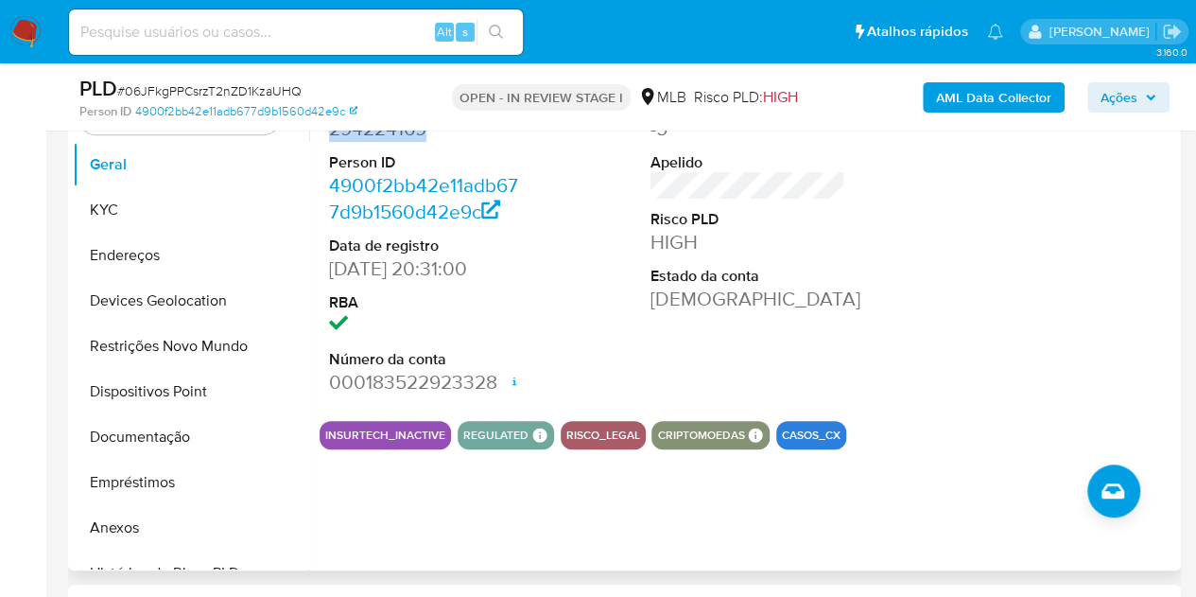
scroll to position [378, 0]
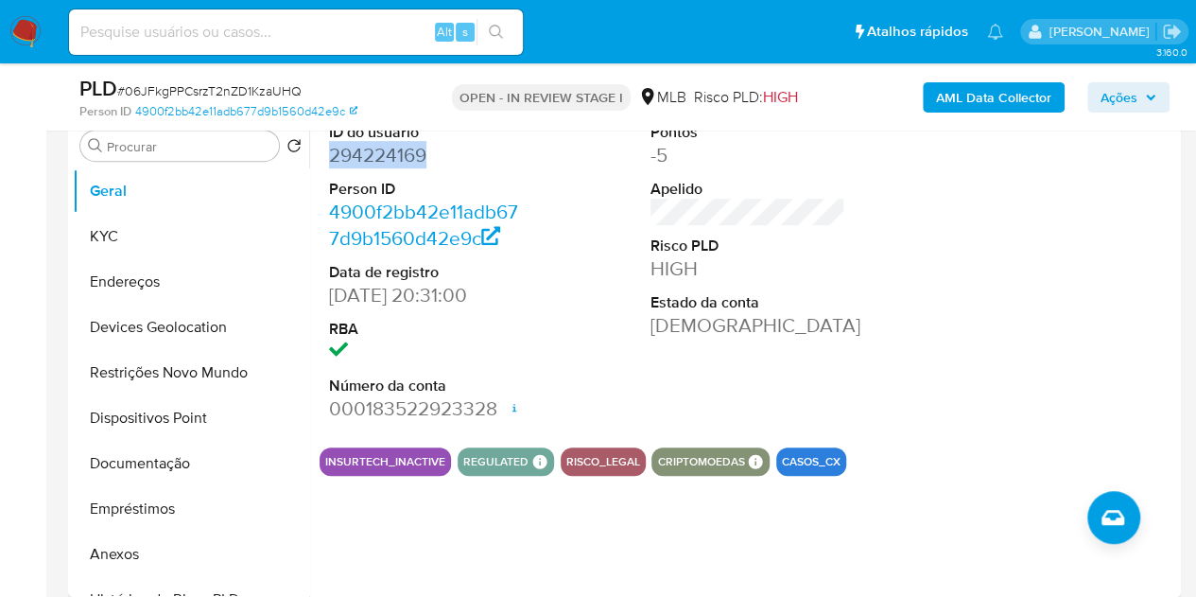
copy dd "294224169"
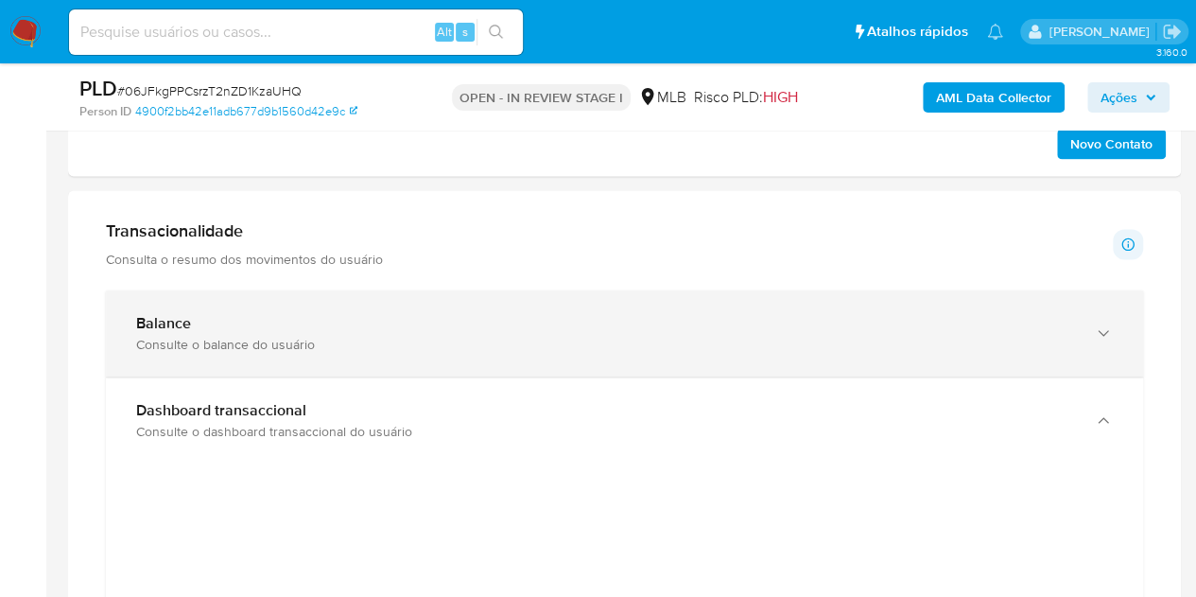
scroll to position [1229, 0]
click at [410, 318] on div "Balance" at bounding box center [605, 322] width 939 height 19
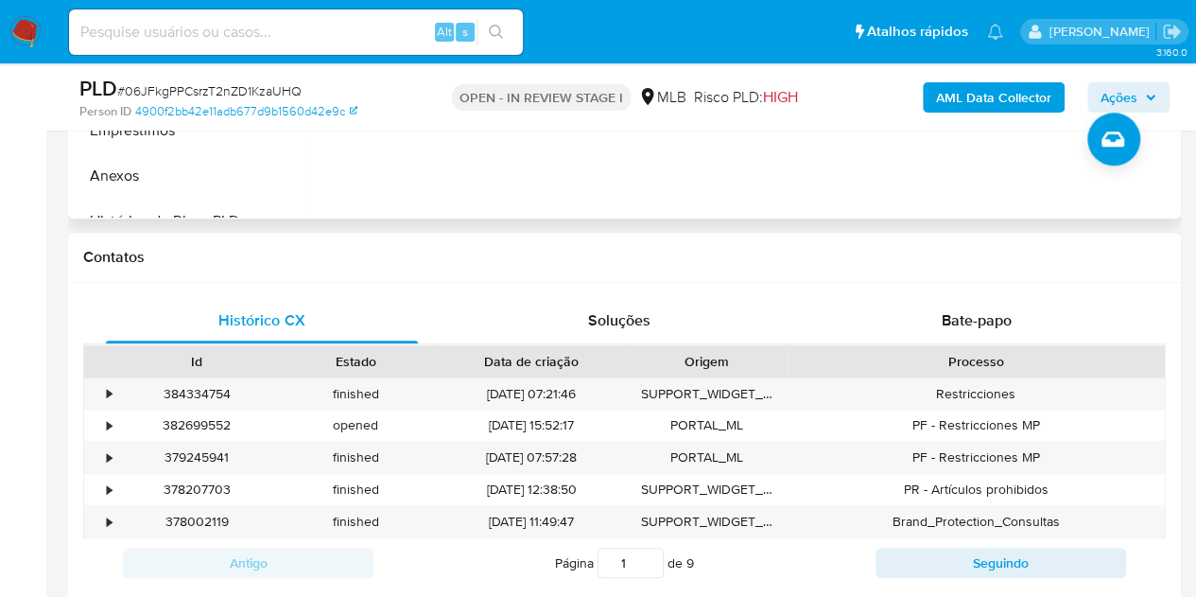
scroll to position [284, 0]
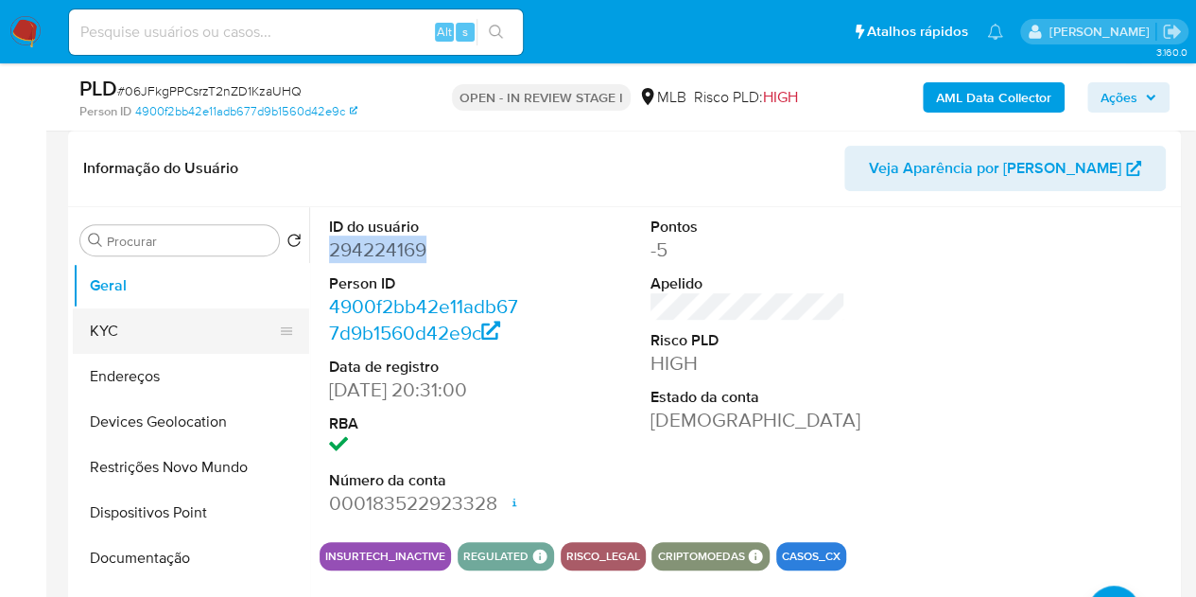
click at [157, 338] on button "KYC" at bounding box center [183, 330] width 221 height 45
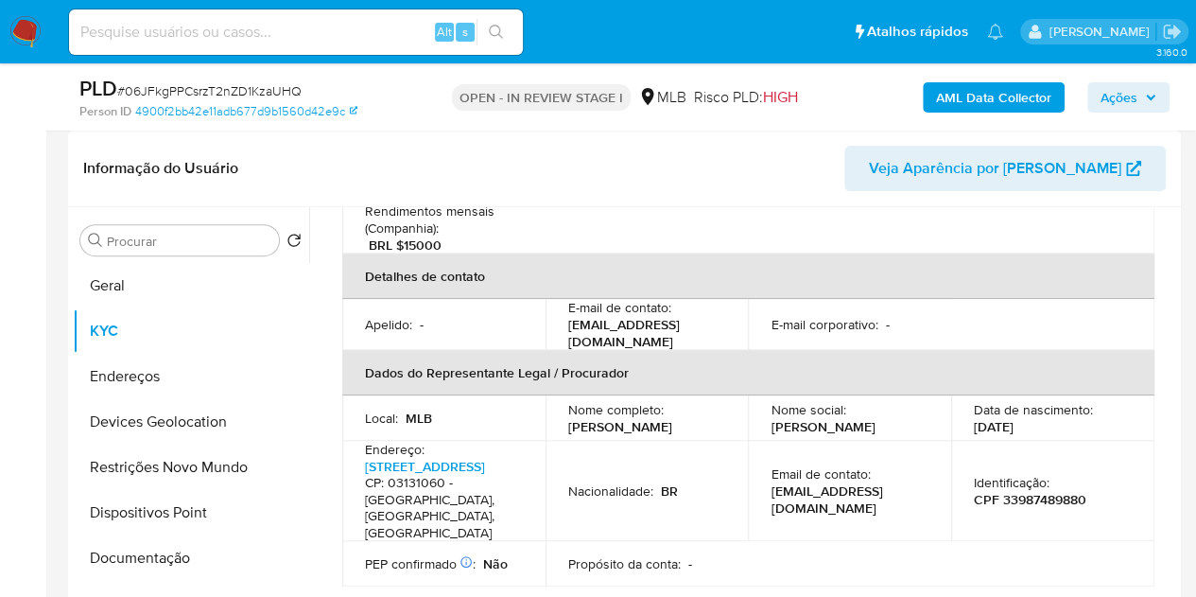
scroll to position [662, 0]
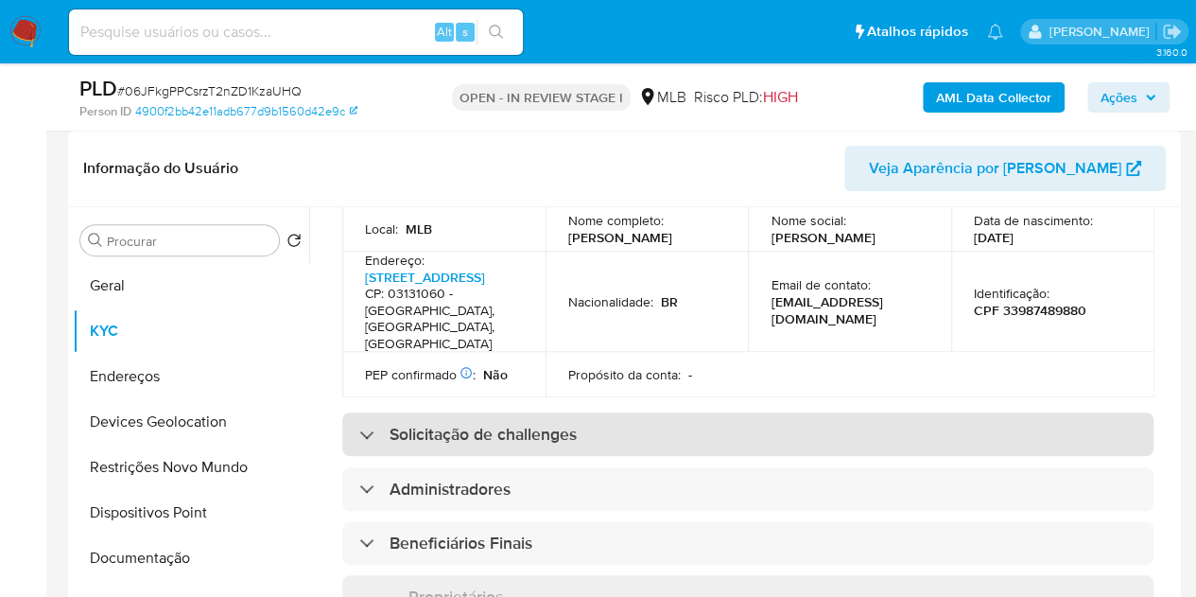
click at [541, 416] on div "Solicitação de challenges" at bounding box center [747, 434] width 811 height 44
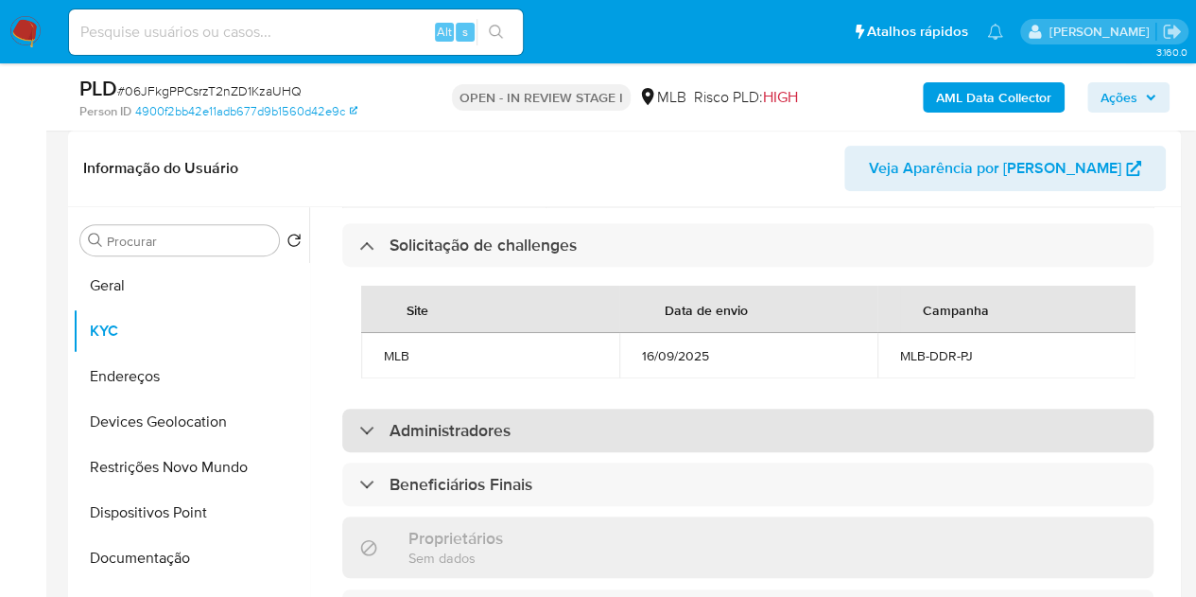
click at [490, 420] on h3 "Administradores" at bounding box center [450, 430] width 121 height 21
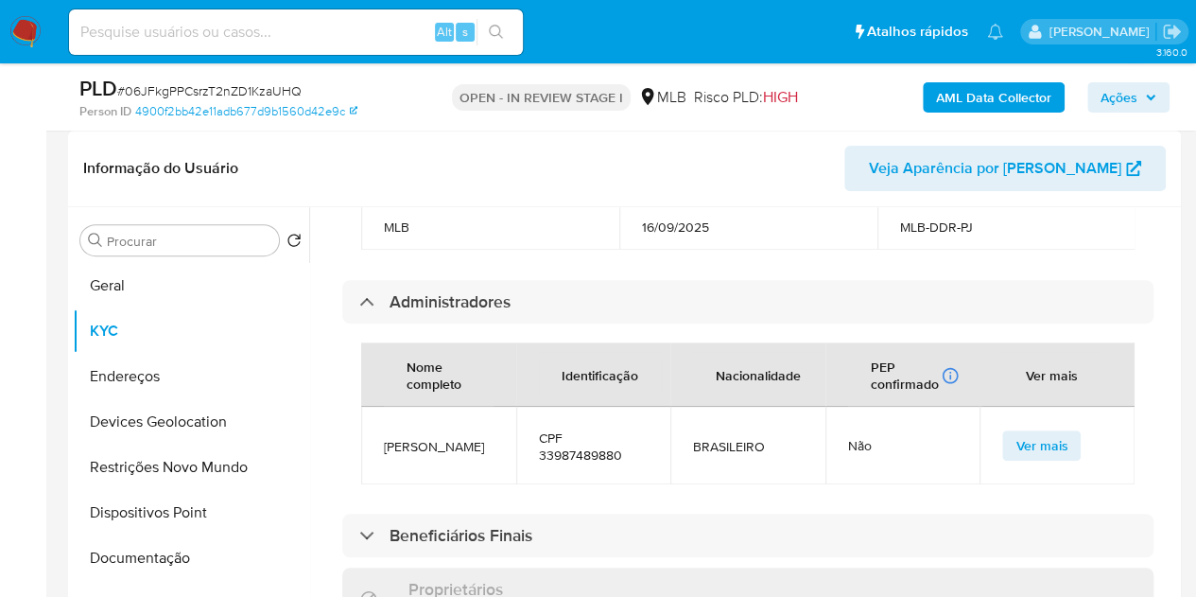
scroll to position [1040, 0]
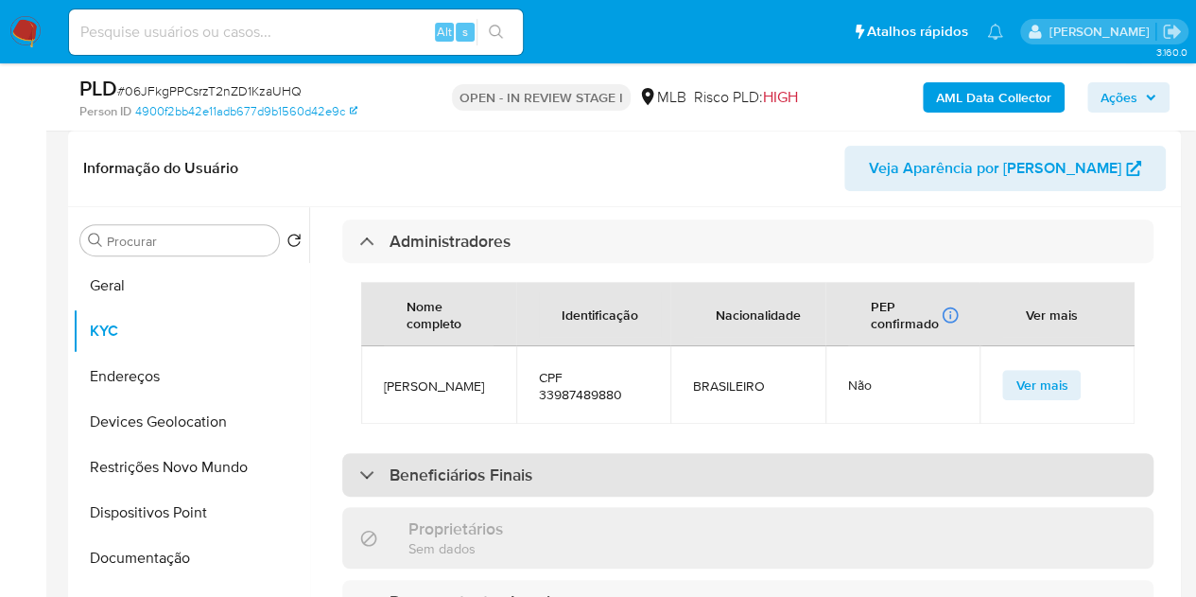
click at [427, 483] on h3 "Beneficiários Finais" at bounding box center [461, 474] width 143 height 21
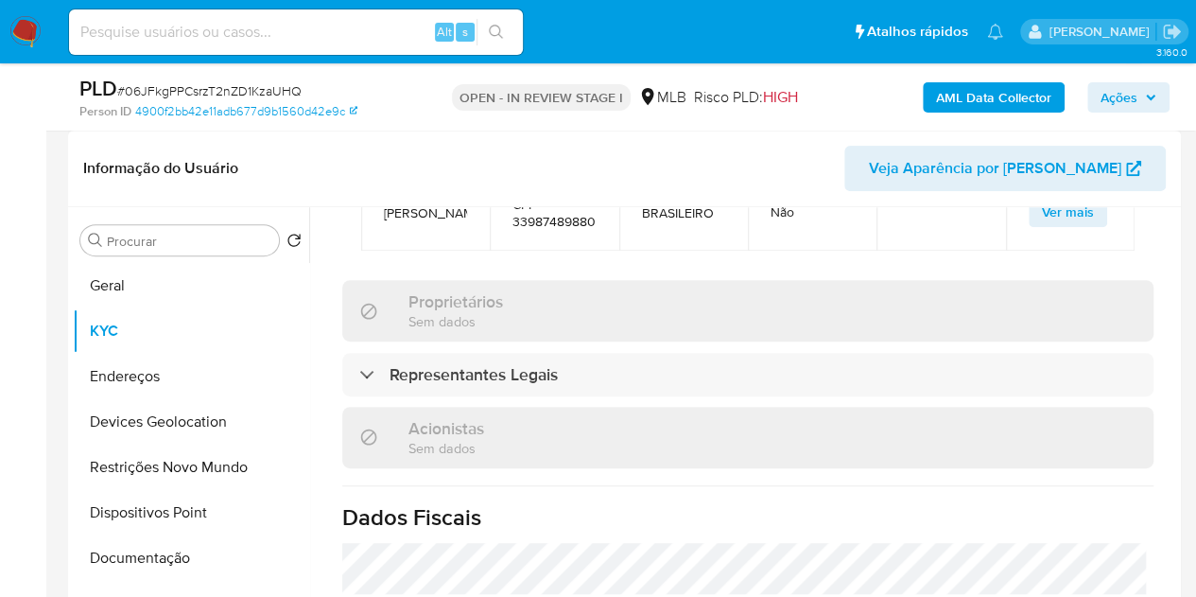
scroll to position [1513, 0]
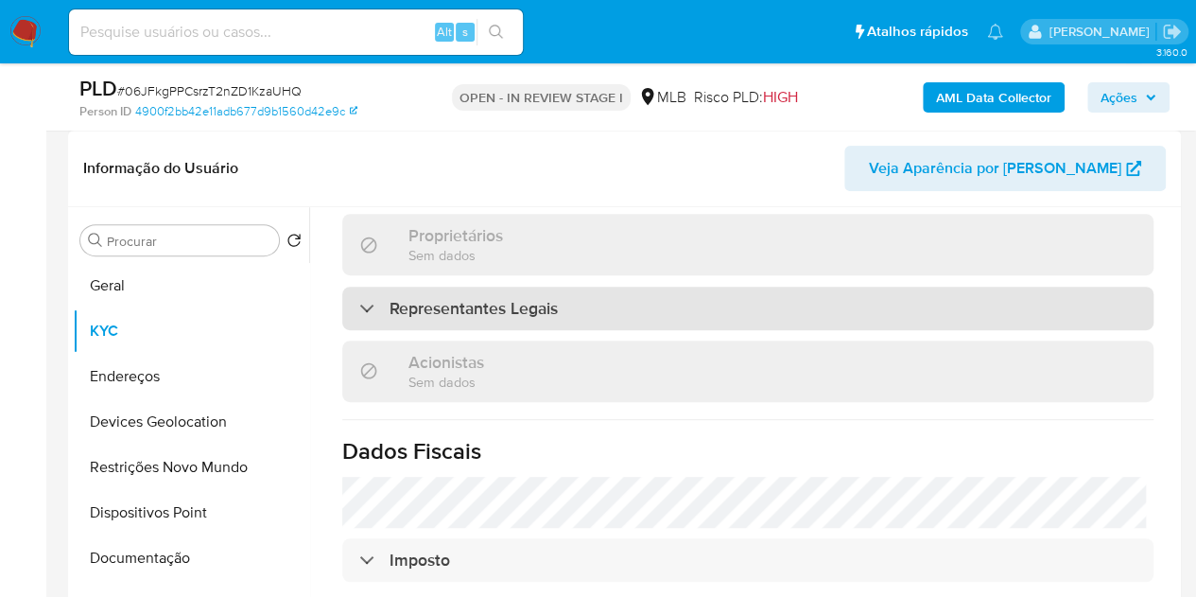
click at [532, 330] on div "Representantes Legais" at bounding box center [747, 309] width 811 height 44
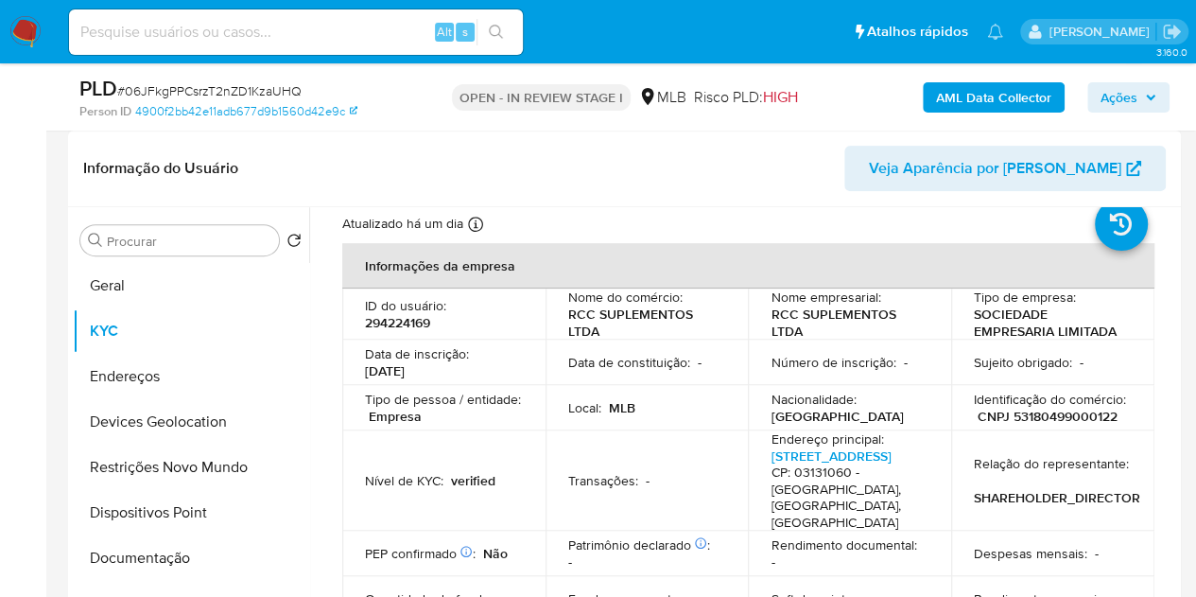
scroll to position [0, 0]
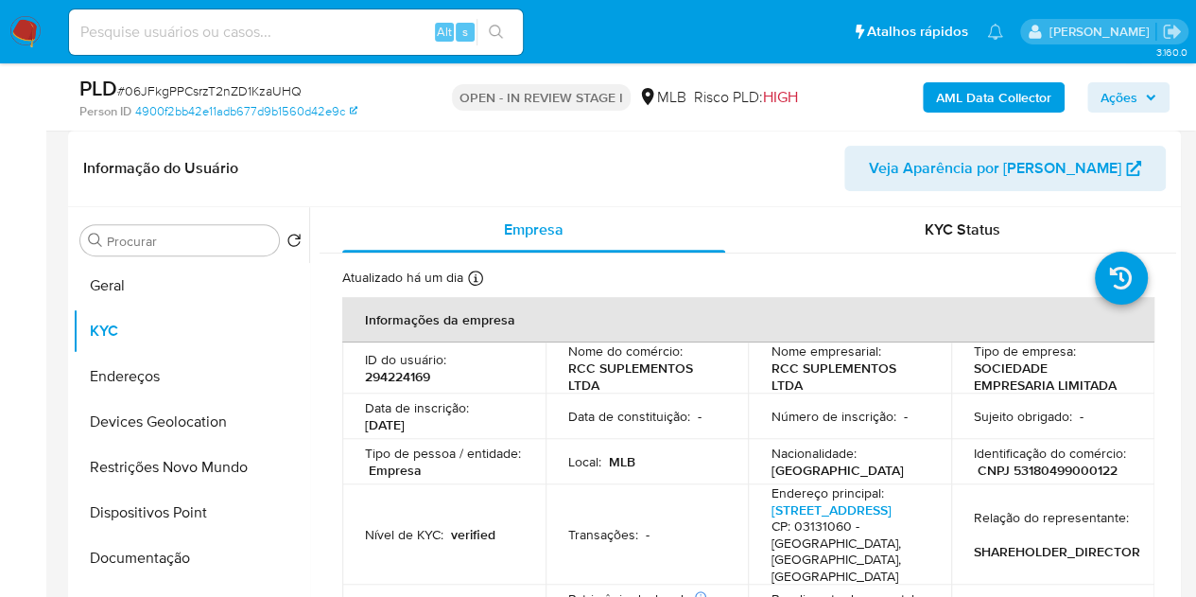
click at [1052, 480] on td "Identificação do comércio : CNPJ 53180499000122" at bounding box center [1052, 461] width 203 height 45
click at [1057, 468] on p "CNPJ 53180499000122" at bounding box center [1048, 469] width 140 height 17
copy p "53180499000122"
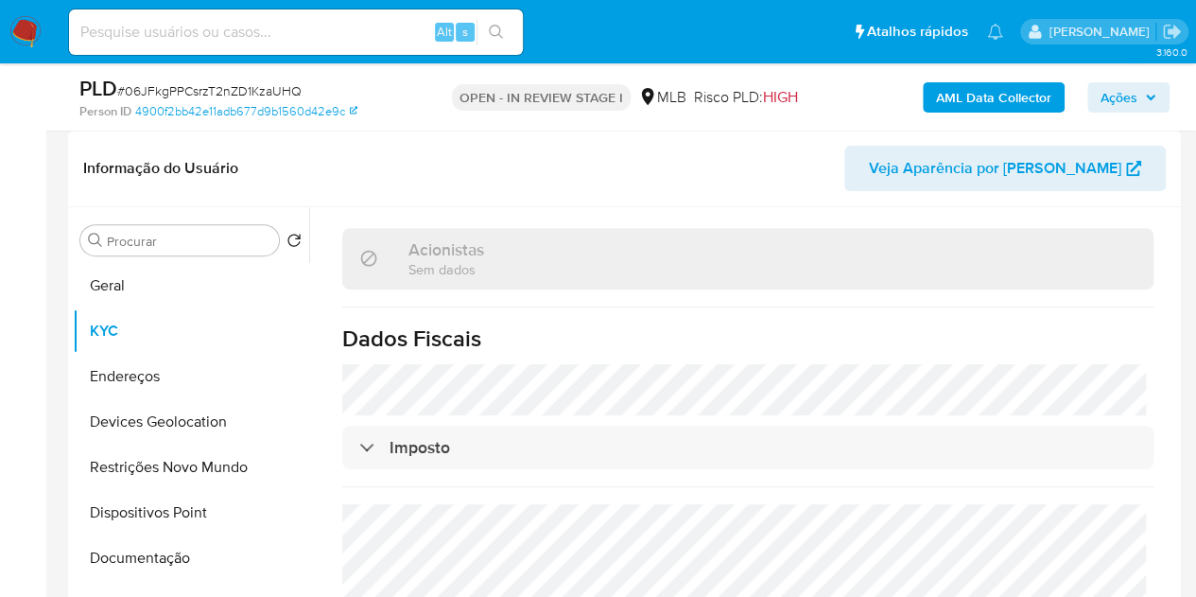
scroll to position [1616, 0]
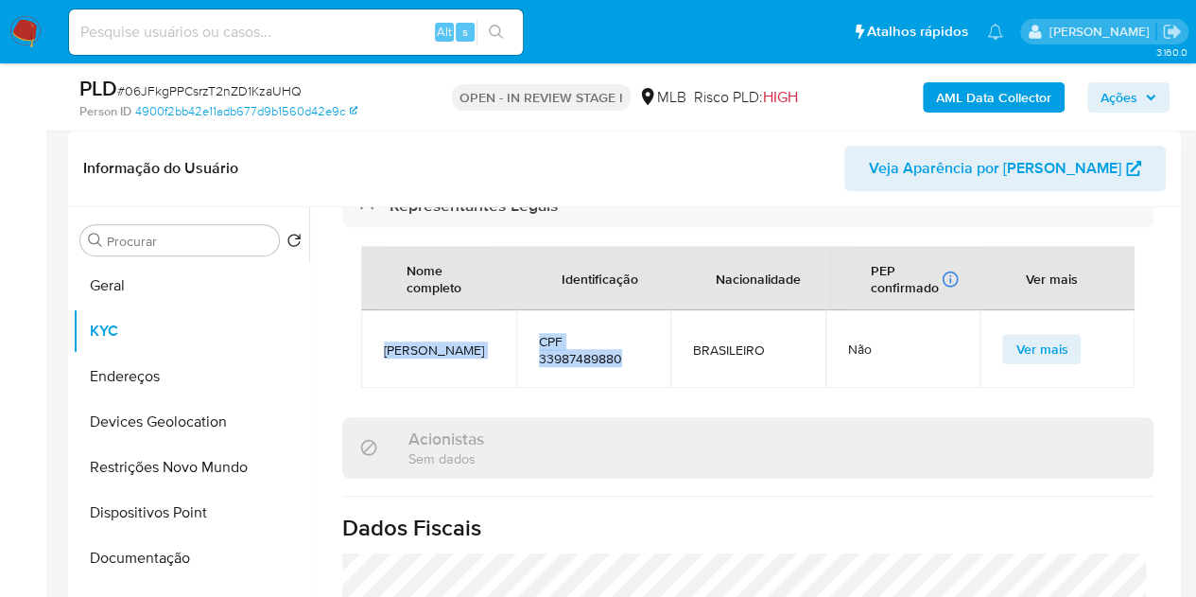
drag, startPoint x: 628, startPoint y: 380, endPoint x: 378, endPoint y: 362, distance: 250.3
click at [378, 362] on tr "RICARDO DE CAMARGO CAMPOS CPF 33987489880 BRASILEIRO Não Ver mais" at bounding box center [748, 349] width 774 height 78
copy tr "RICARDO DE CAMARGO CAMPOS CPF 33987489880"
click at [140, 540] on button "Documentação" at bounding box center [183, 557] width 221 height 45
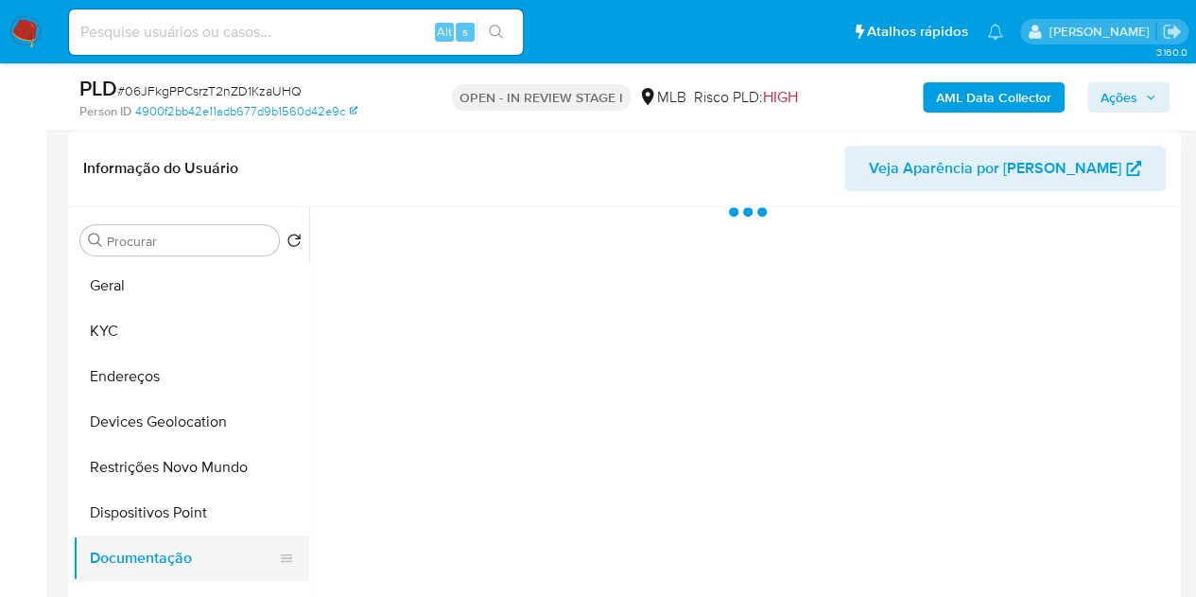
scroll to position [0, 0]
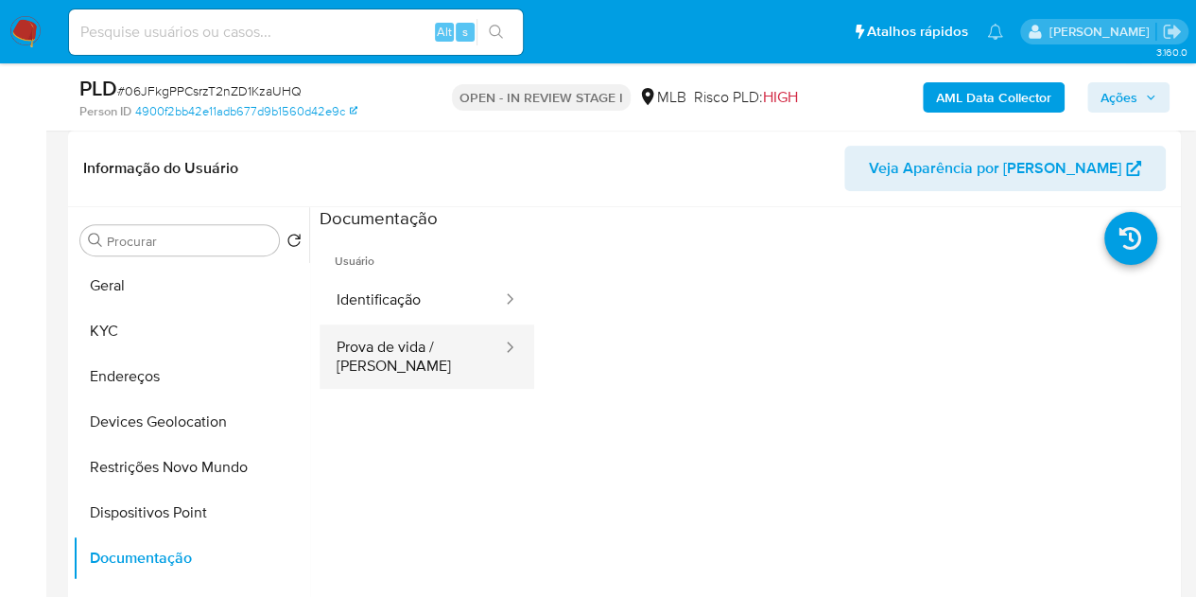
click at [361, 356] on button "Prova de vida / Selfie" at bounding box center [412, 356] width 184 height 64
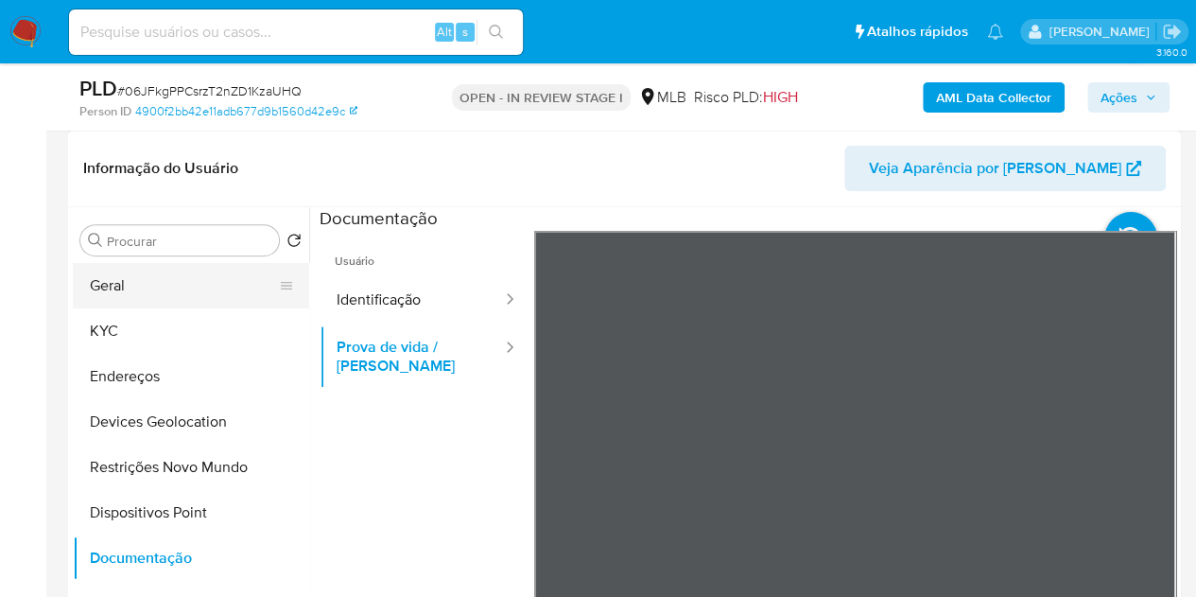
click at [146, 283] on button "Geral" at bounding box center [183, 285] width 221 height 45
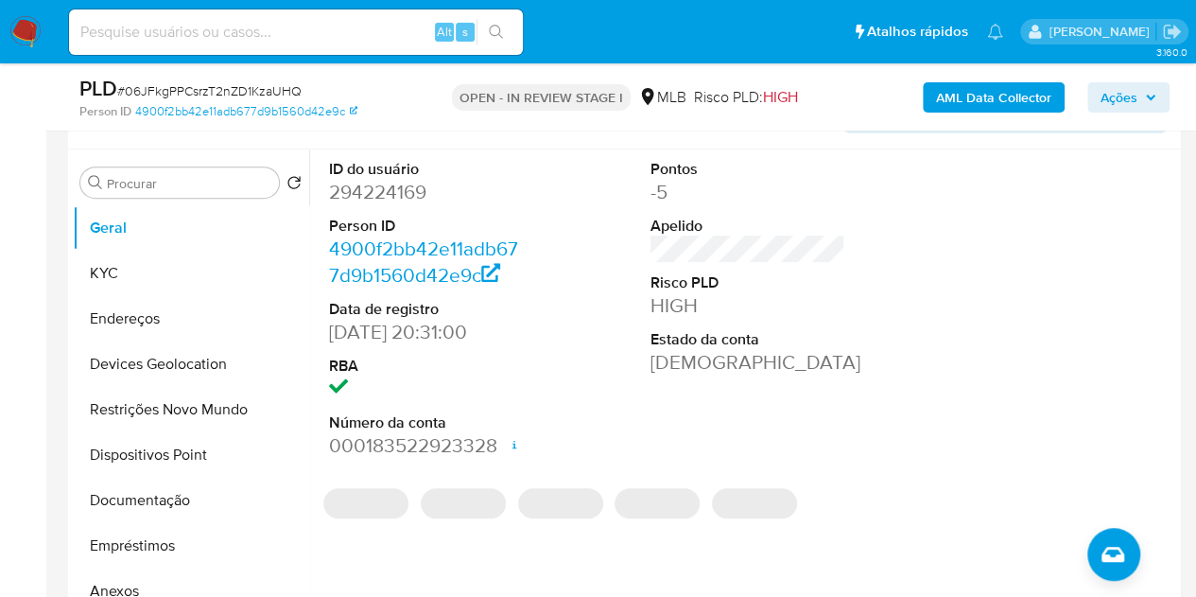
scroll to position [378, 0]
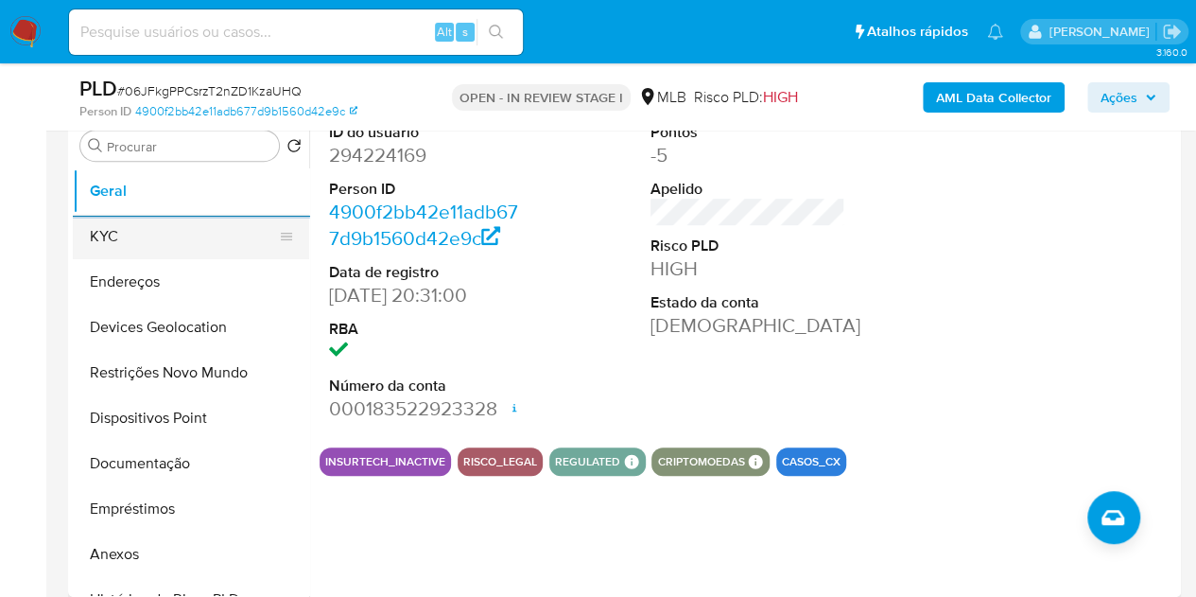
drag, startPoint x: 165, startPoint y: 229, endPoint x: 195, endPoint y: 239, distance: 31.1
click at [165, 230] on button "KYC" at bounding box center [183, 236] width 221 height 45
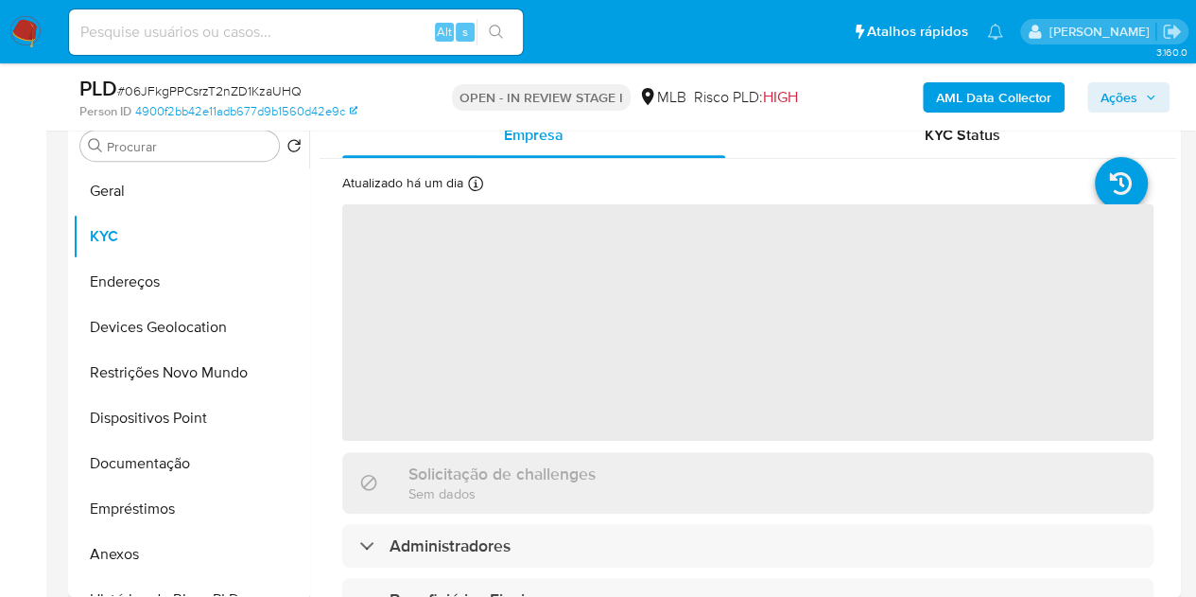
scroll to position [284, 0]
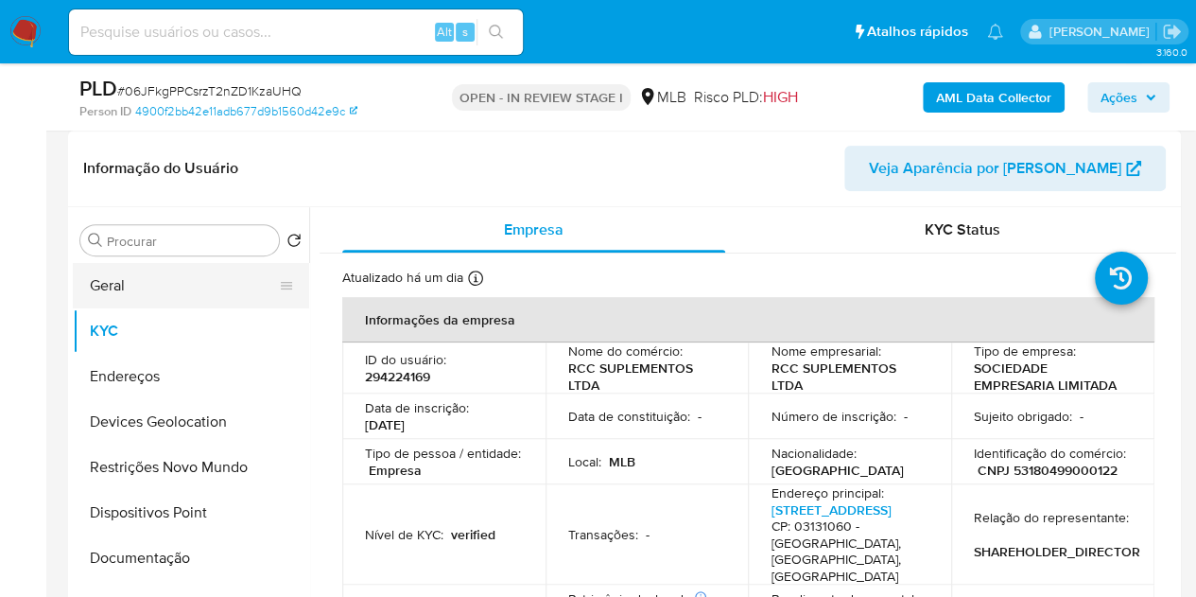
click at [160, 283] on button "Geral" at bounding box center [183, 285] width 221 height 45
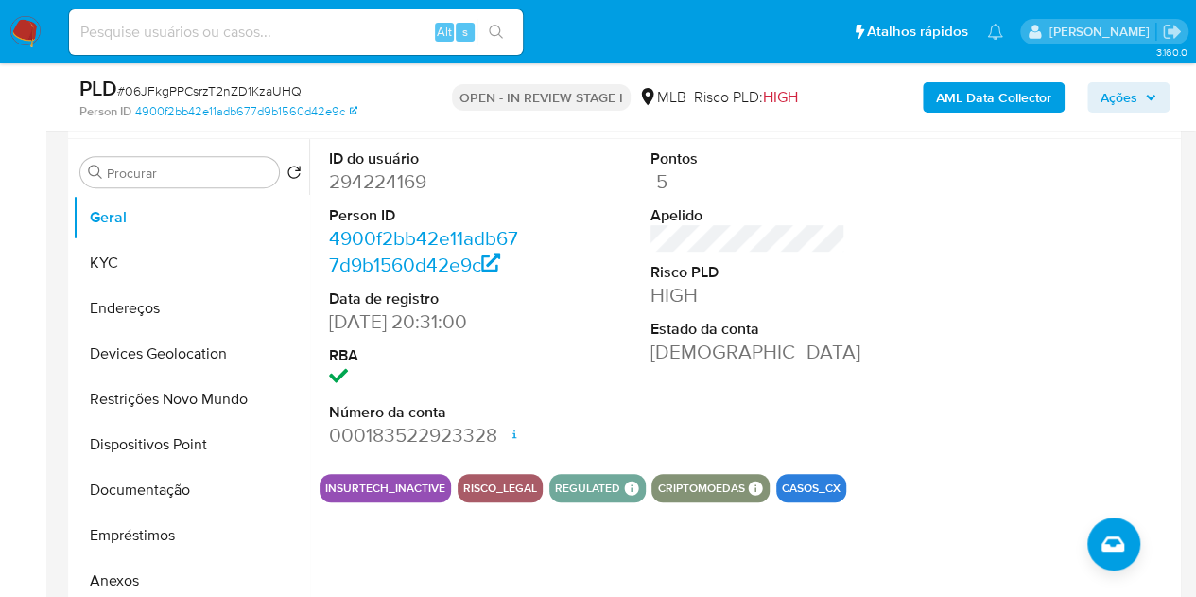
scroll to position [342, 0]
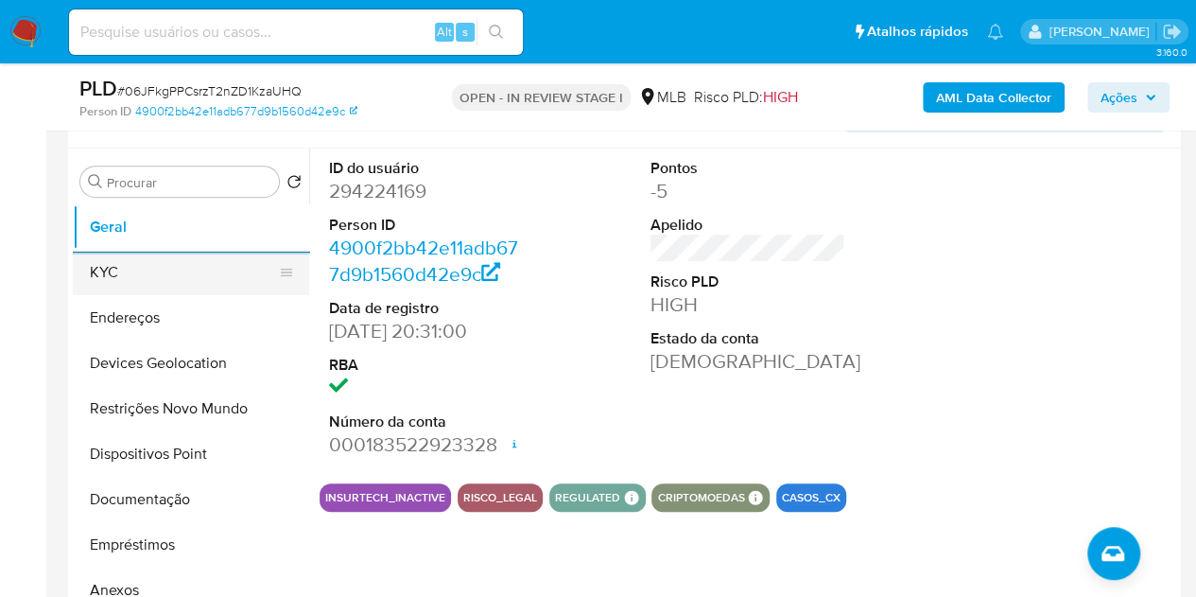
drag, startPoint x: 132, startPoint y: 270, endPoint x: 144, endPoint y: 273, distance: 12.0
click at [131, 271] on button "KYC" at bounding box center [183, 272] width 221 height 45
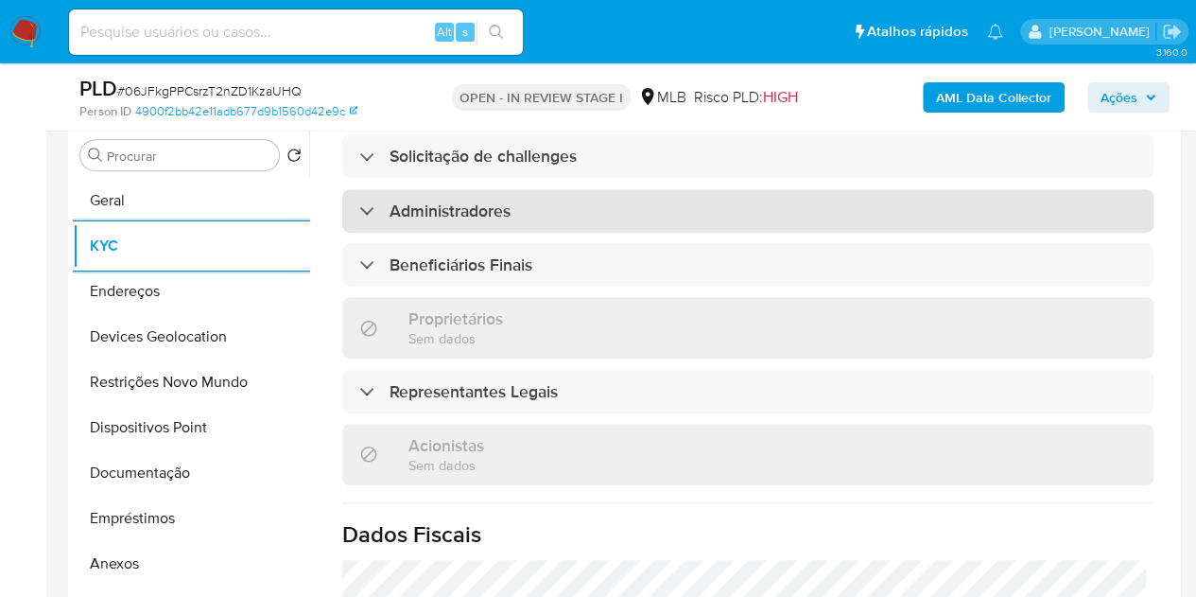
scroll to position [863, 0]
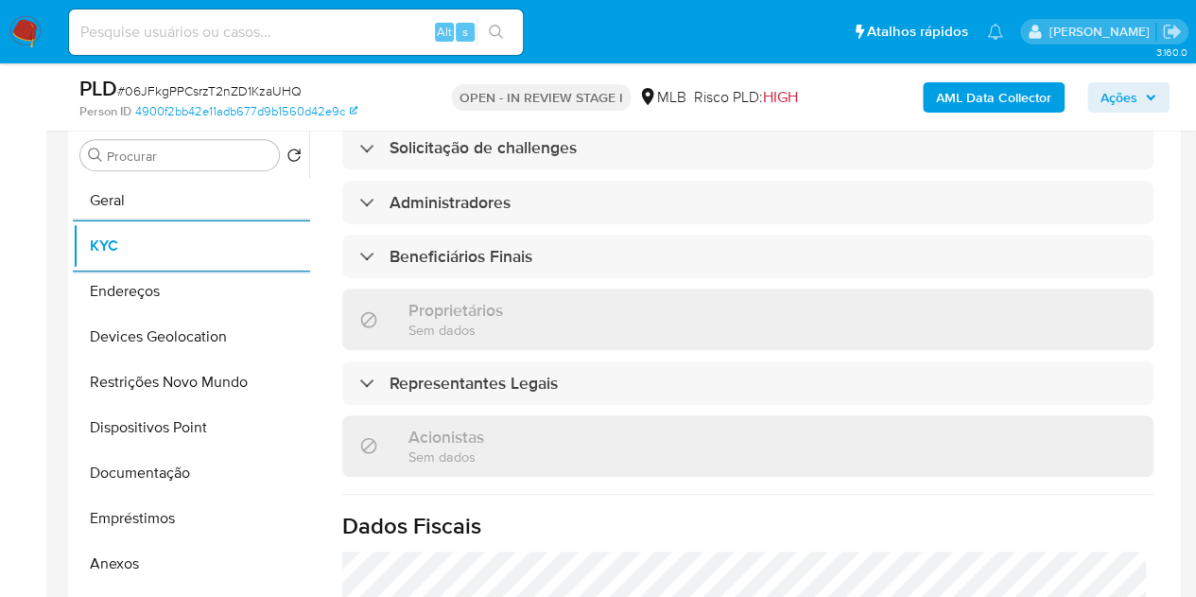
click at [472, 126] on div "PLD # 06JFkgPPCsrzT2nZD1KzaUHQ Person ID 4900f2bb42e11adb677d9b1560d42e9c OPEN …" at bounding box center [624, 96] width 1113 height 67
click at [471, 141] on div "Informações da empresa ID do usuário : 294224169 Nome do comércio : RCC SUPLEME…" at bounding box center [747, 135] width 811 height 1575
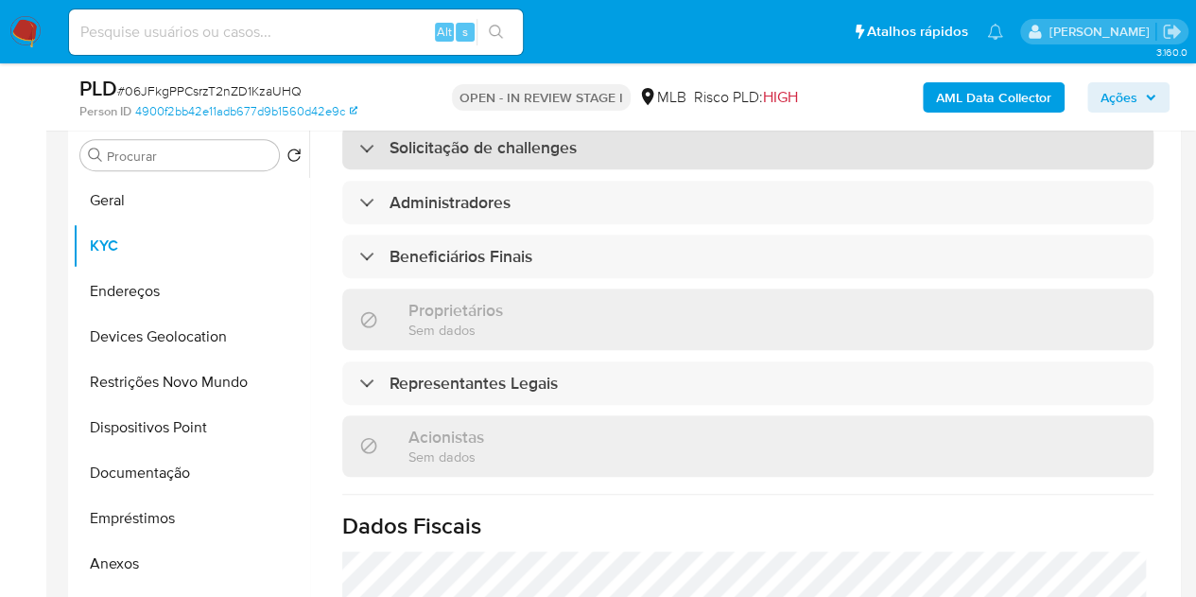
click at [470, 135] on div "Solicitação de challenges" at bounding box center [747, 148] width 811 height 44
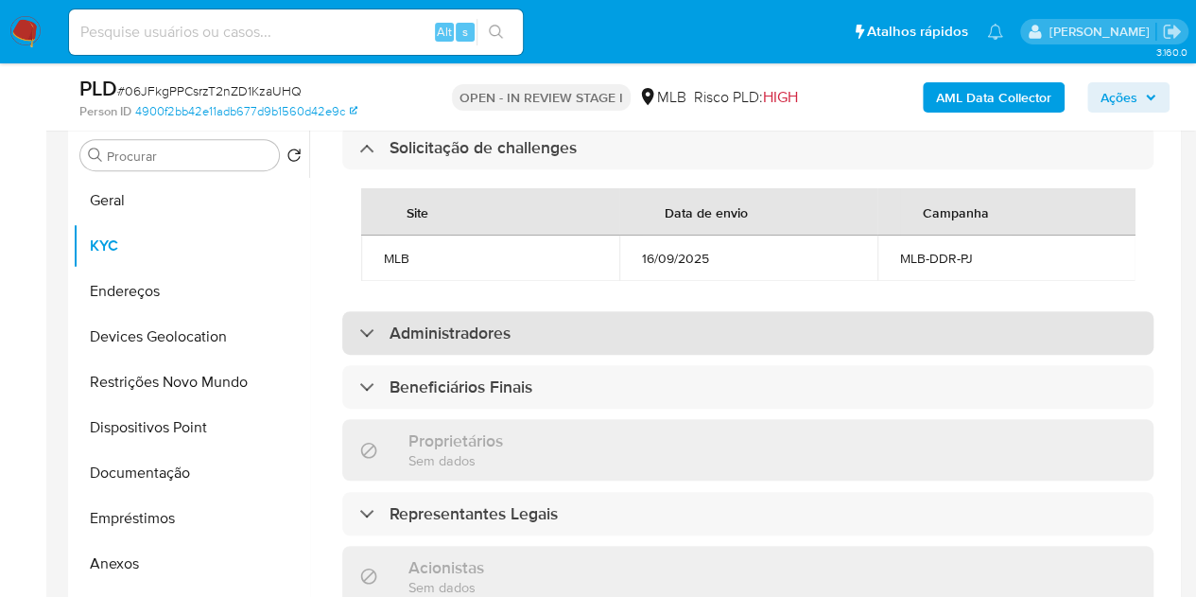
click at [483, 322] on h3 "Administradores" at bounding box center [450, 332] width 121 height 21
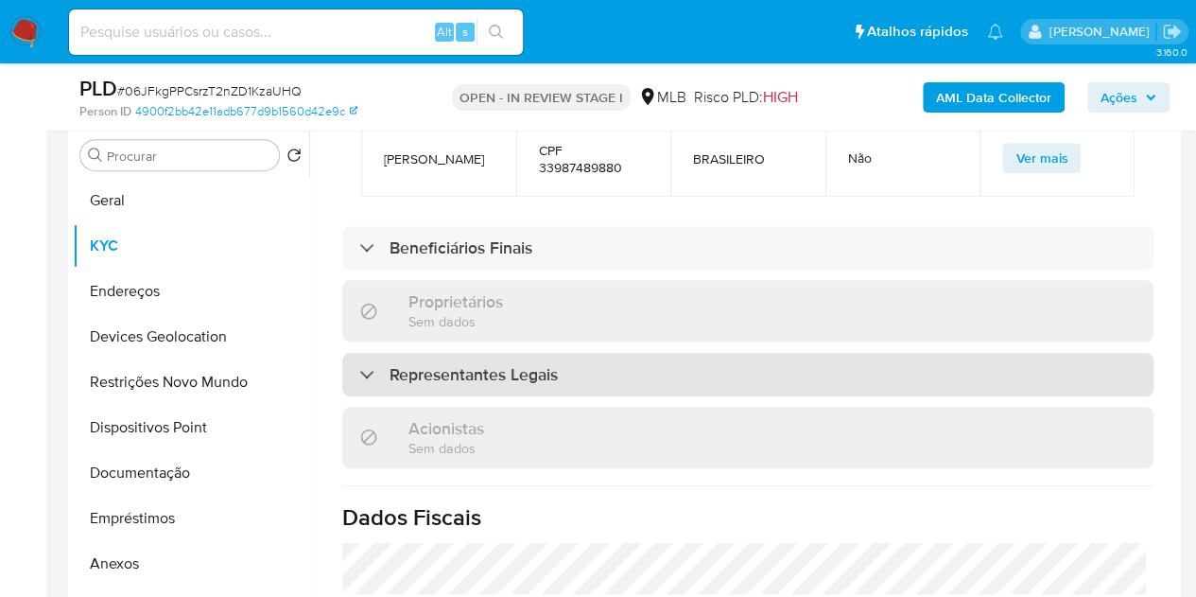
scroll to position [1277, 0]
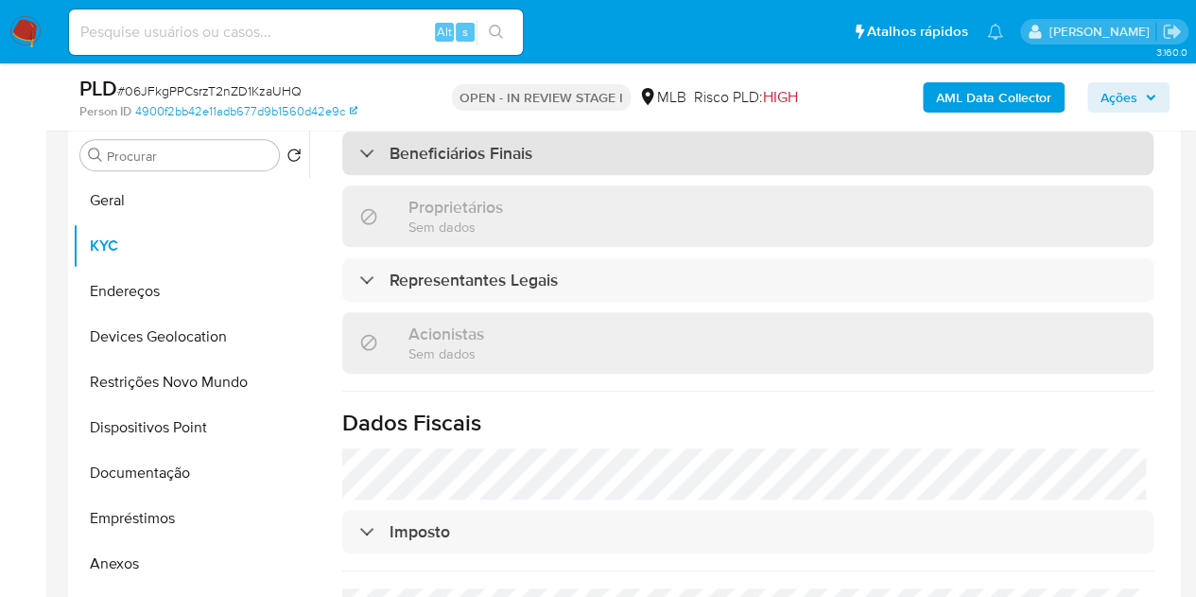
click at [503, 171] on div "Beneficiários Finais" at bounding box center [747, 153] width 811 height 44
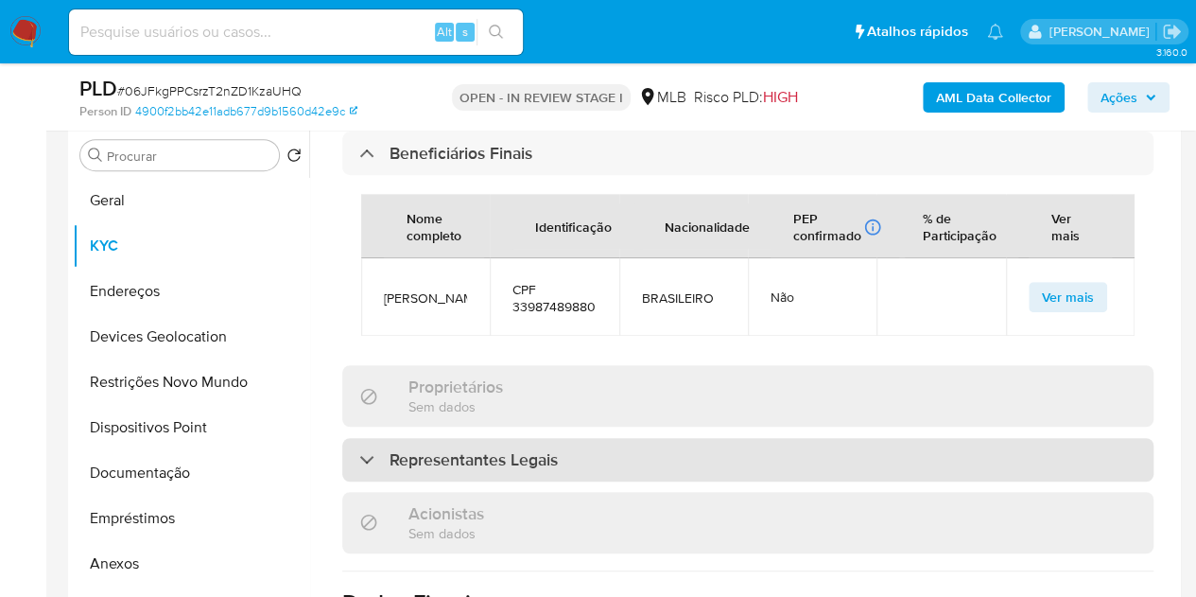
click at [484, 470] on h3 "Representantes Legais" at bounding box center [474, 459] width 168 height 21
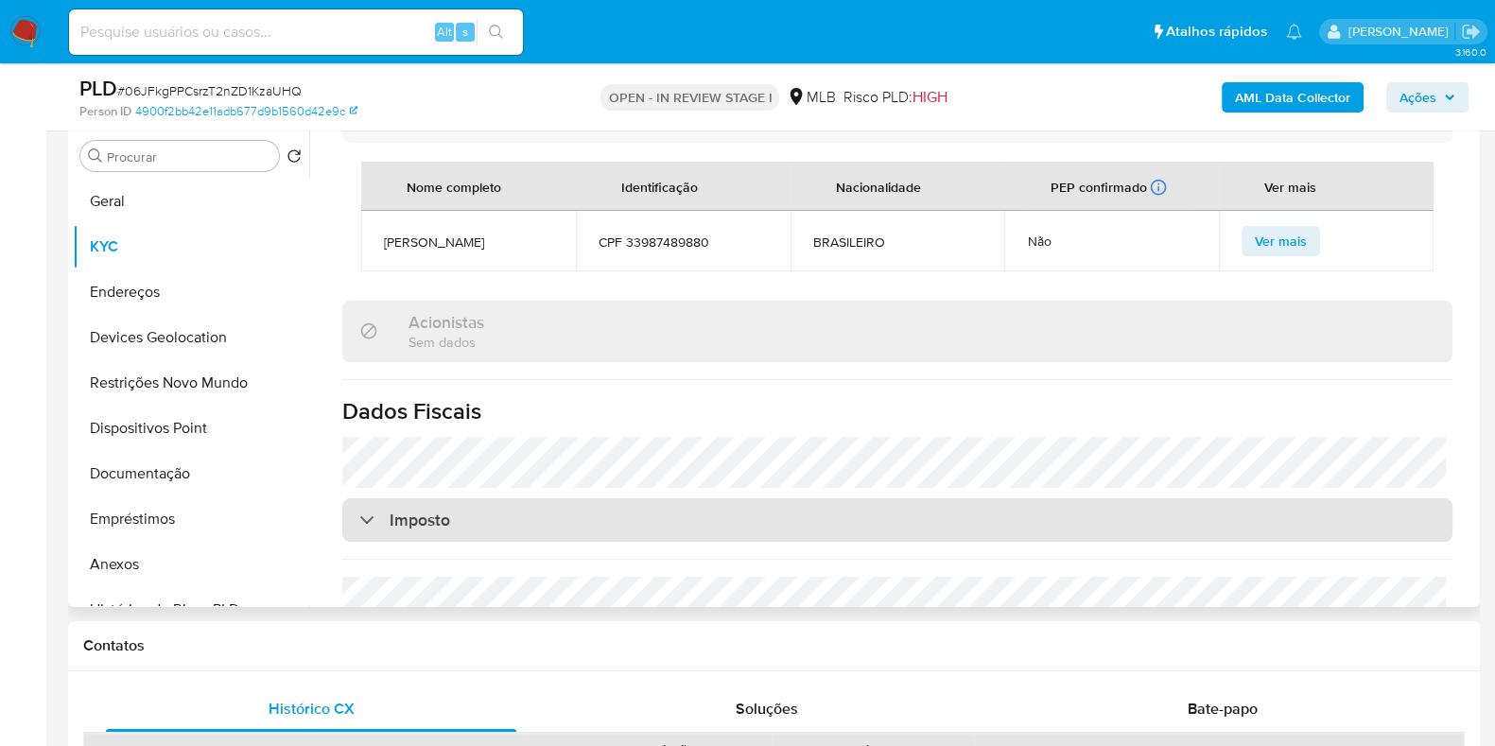
scroll to position [1771, 0]
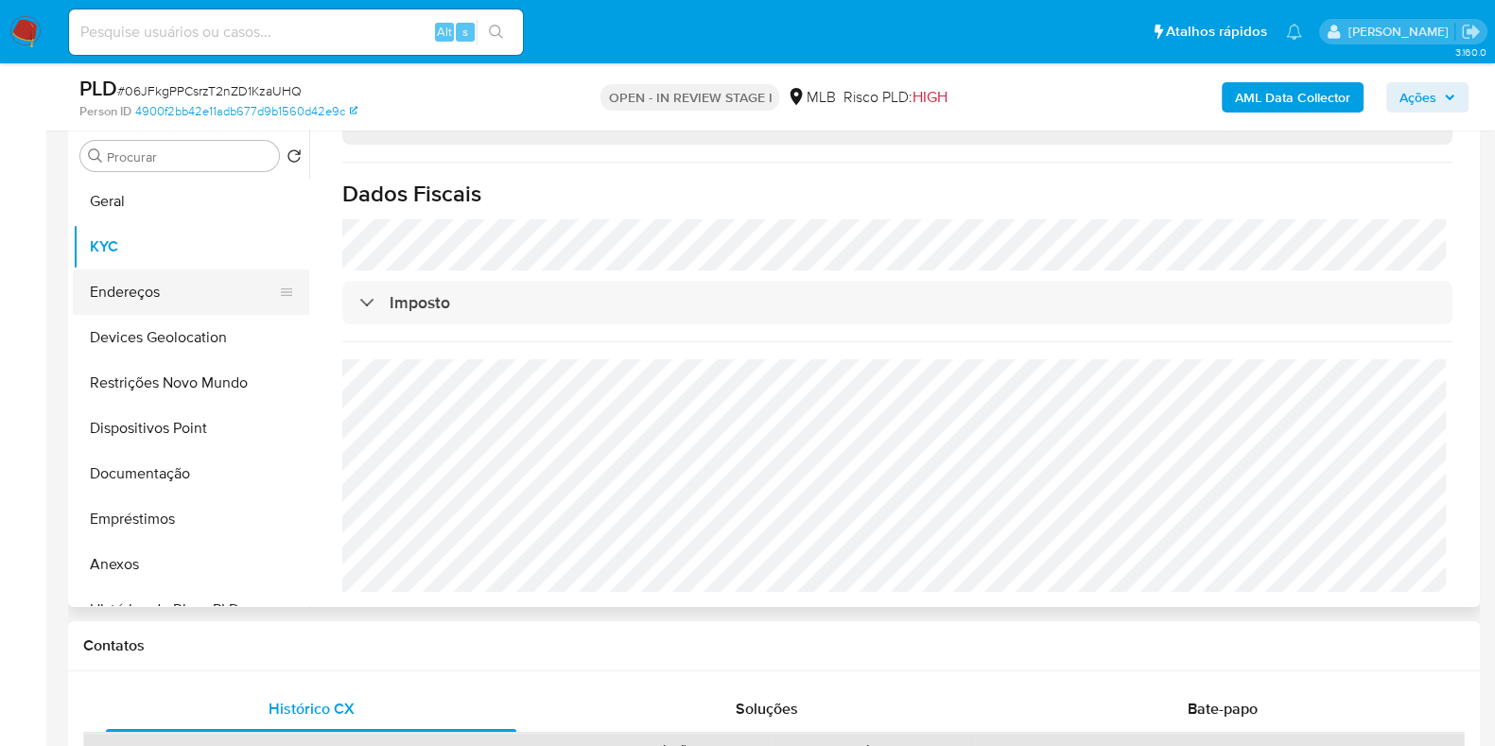
click at [162, 281] on button "Endereços" at bounding box center [183, 292] width 221 height 45
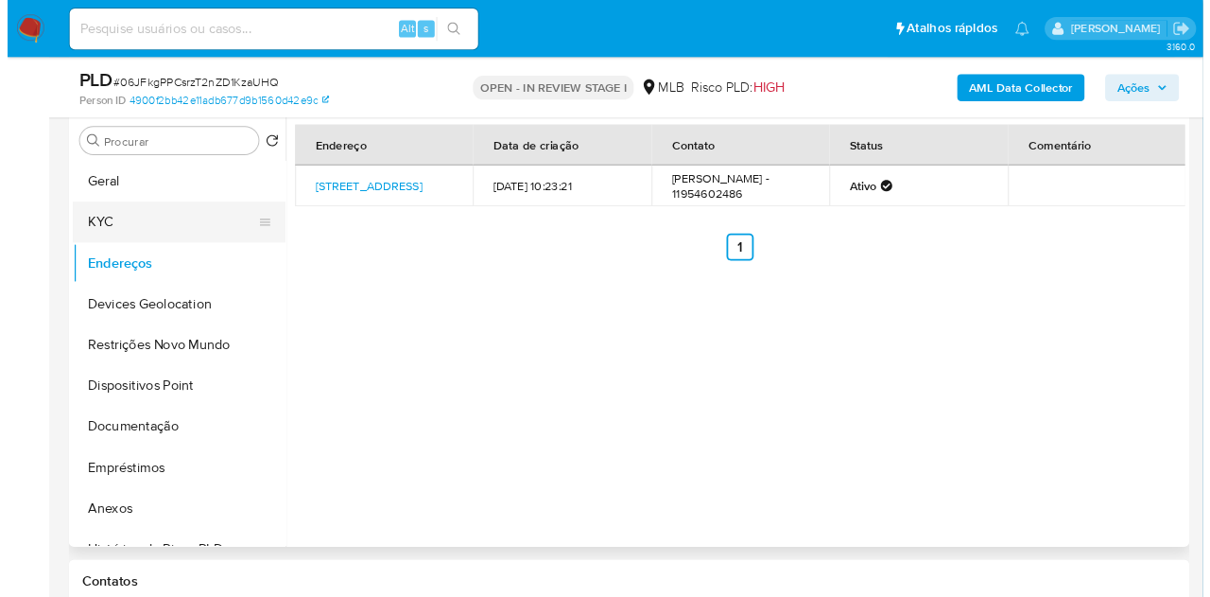
scroll to position [368, 0]
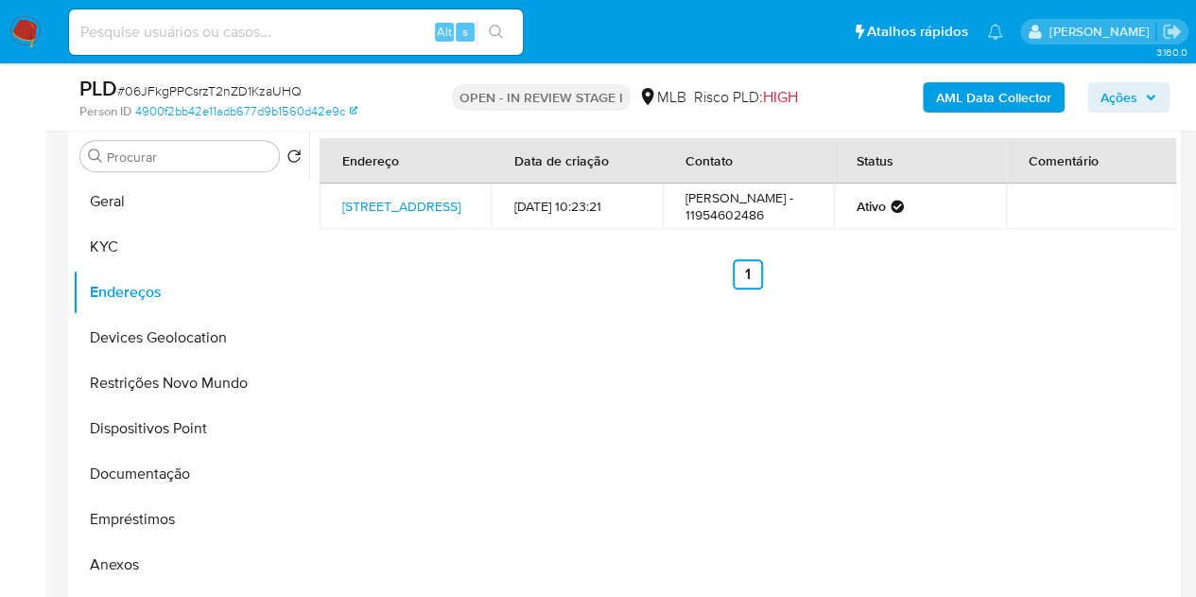
click at [429, 206] on td "Rua Santa Lina 251, São Paulo, São Paulo, 03131060, Brasil 251" at bounding box center [405, 205] width 171 height 45
click at [429, 197] on link "Rua Santa Lina 251, São Paulo, São Paulo, 03131060, Brasil 251" at bounding box center [401, 206] width 118 height 19
click at [138, 354] on button "Devices Geolocation" at bounding box center [183, 337] width 221 height 45
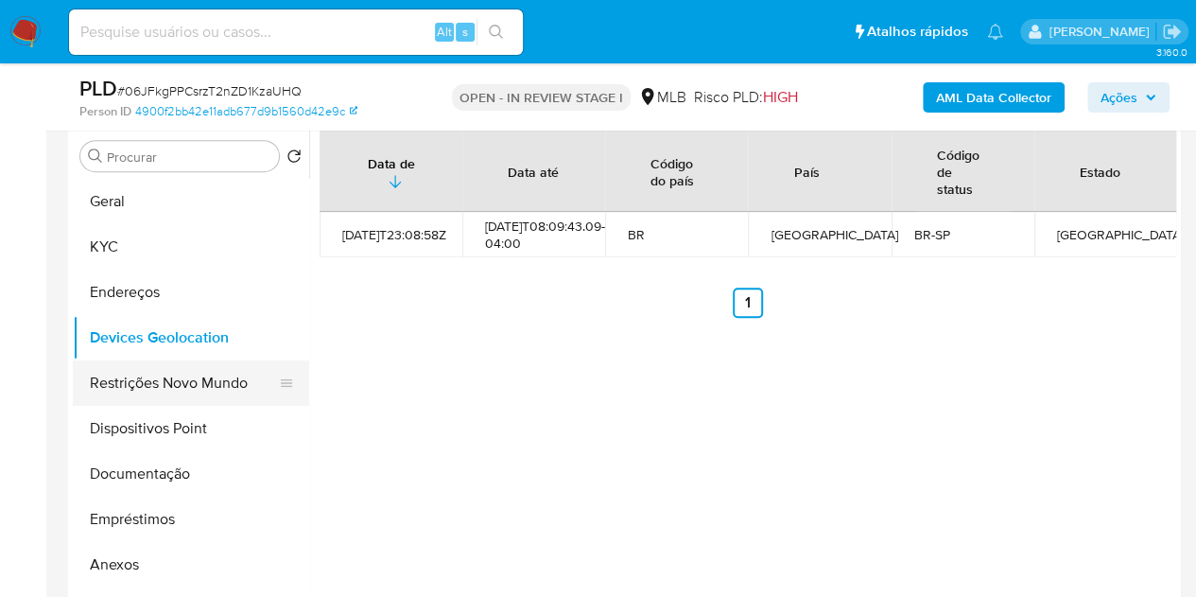
click at [189, 386] on button "Restrições Novo Mundo" at bounding box center [183, 382] width 221 height 45
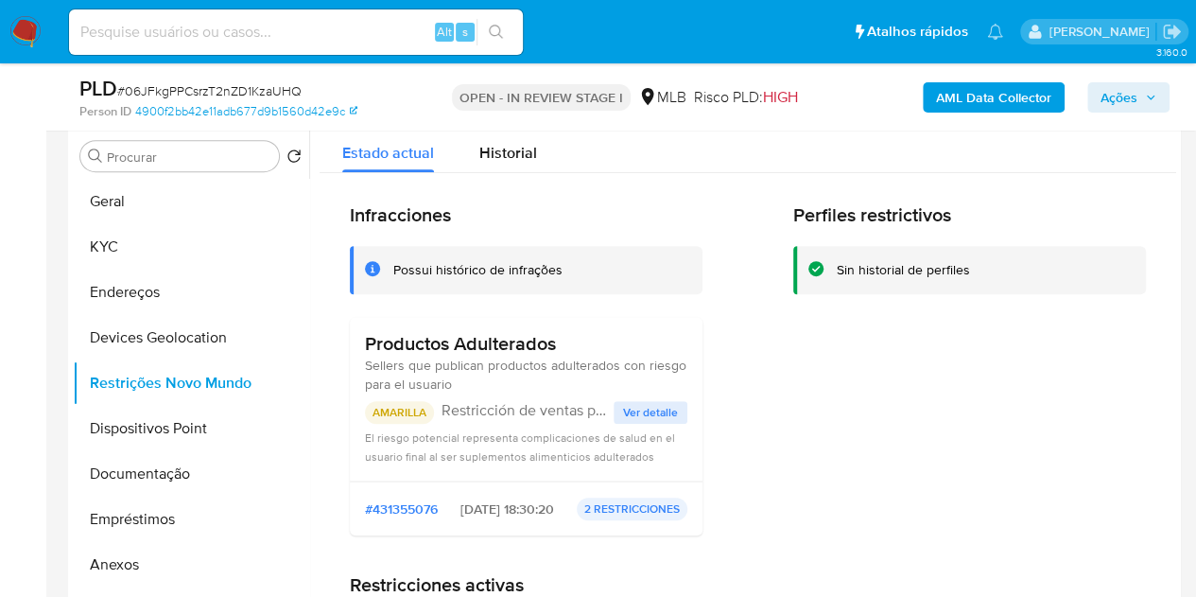
click at [442, 349] on h3 "Productos Adulterados" at bounding box center [526, 344] width 322 height 24
click at [156, 428] on button "Dispositivos Point" at bounding box center [183, 428] width 221 height 45
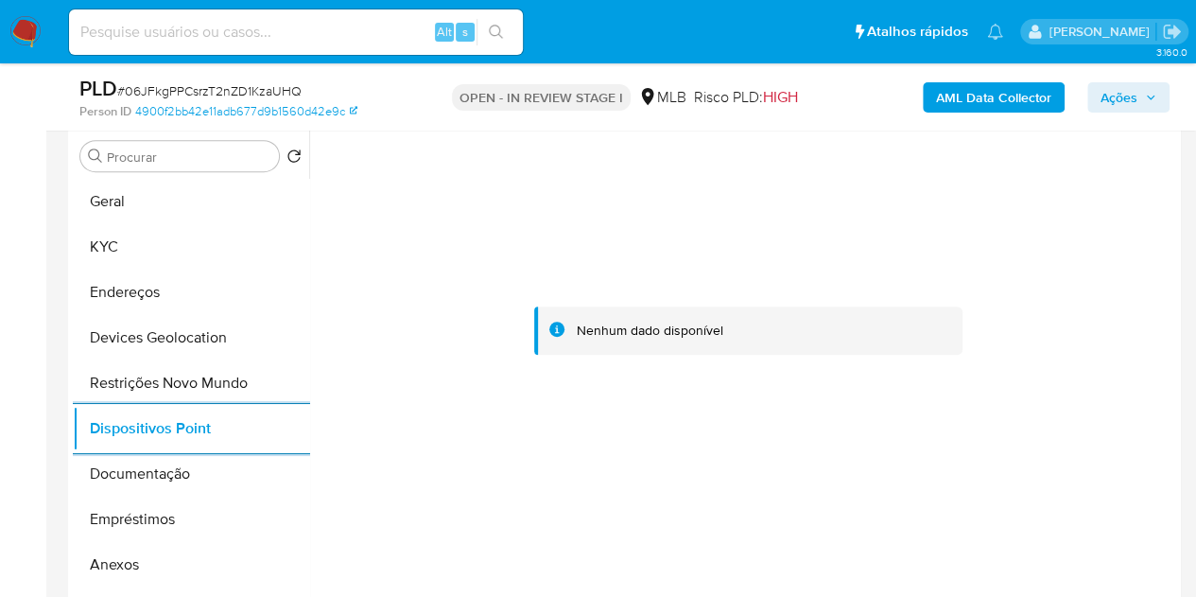
click at [963, 93] on b "AML Data Collector" at bounding box center [993, 97] width 115 height 30
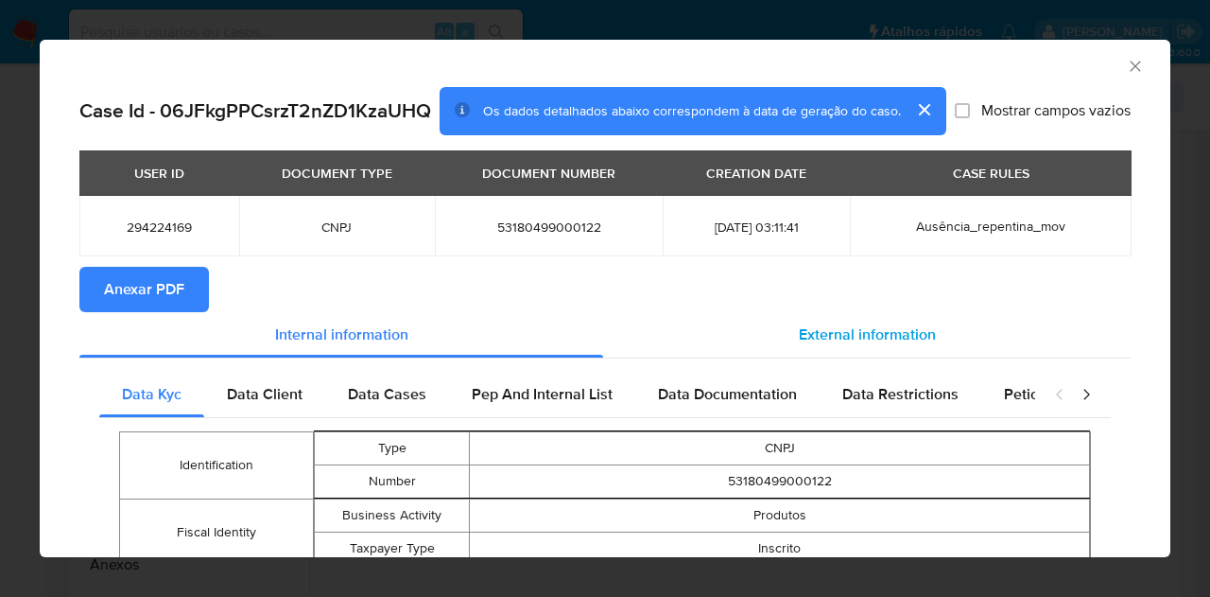
click at [800, 349] on div "External information" at bounding box center [867, 334] width 528 height 45
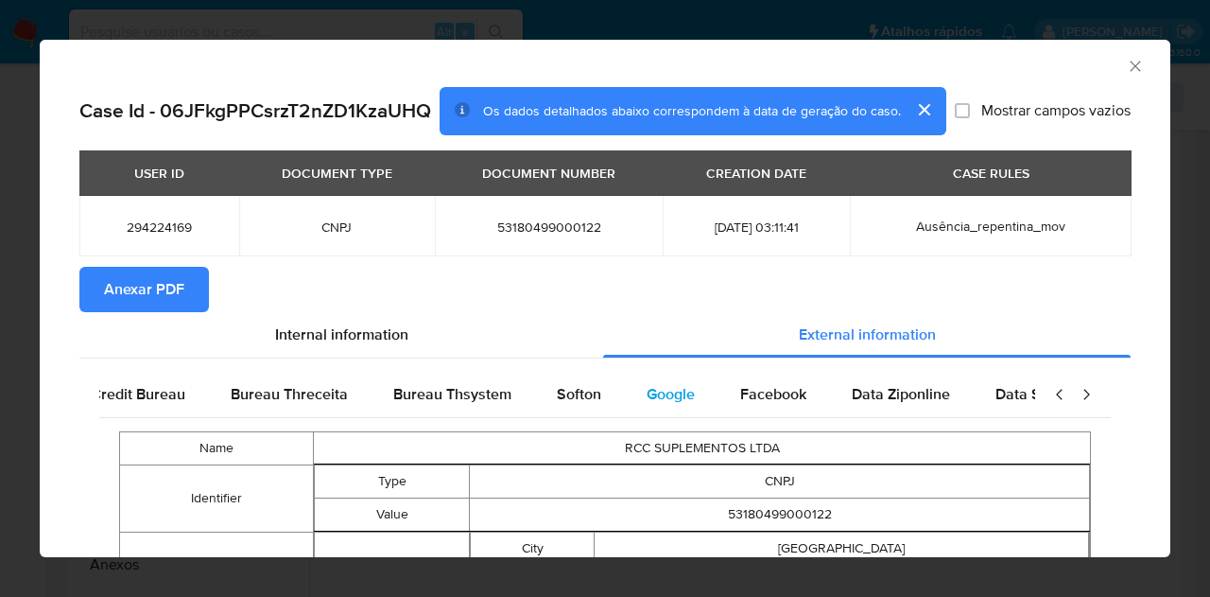
scroll to position [0, 639]
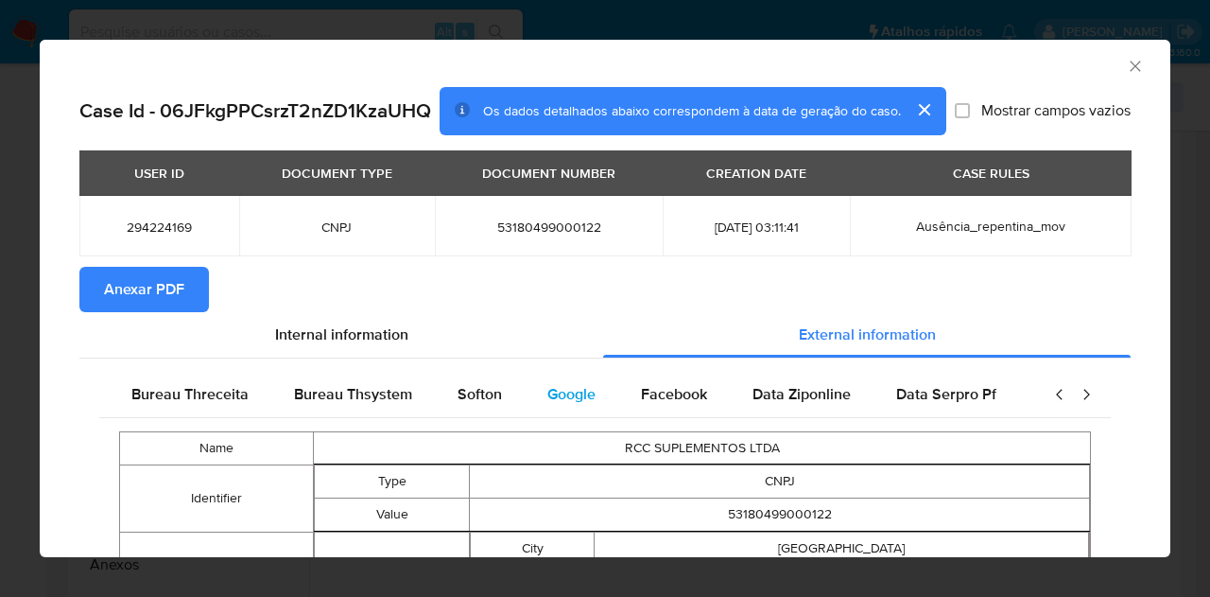
click at [548, 392] on span "Google" at bounding box center [572, 394] width 48 height 22
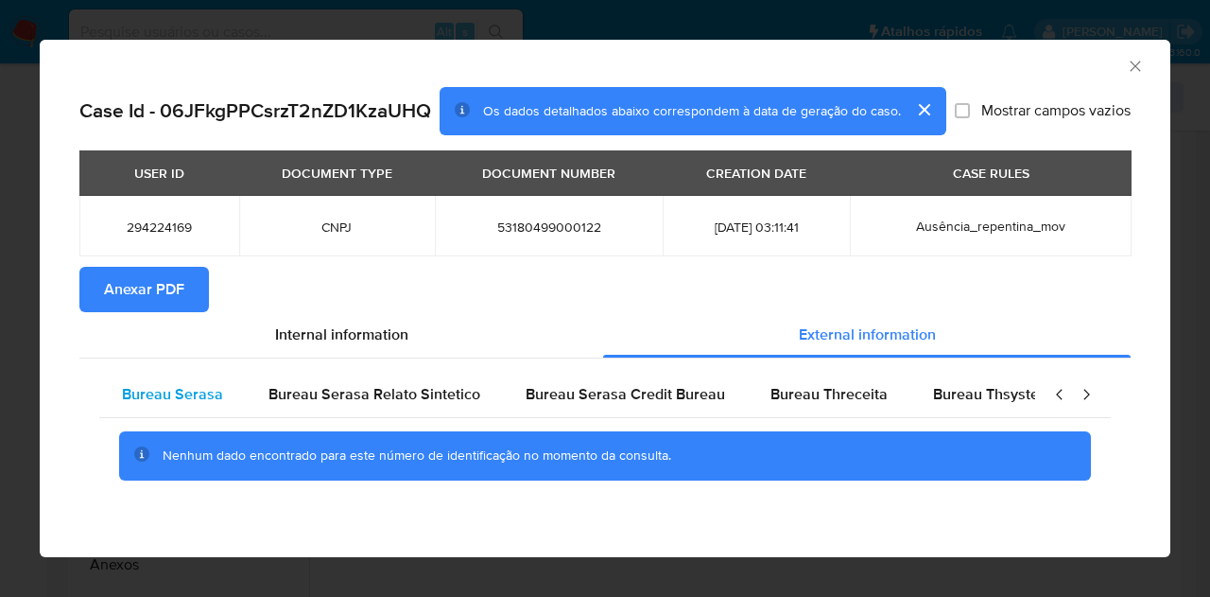
scroll to position [0, 0]
click at [172, 410] on div "Bureau Serasa" at bounding box center [172, 394] width 147 height 45
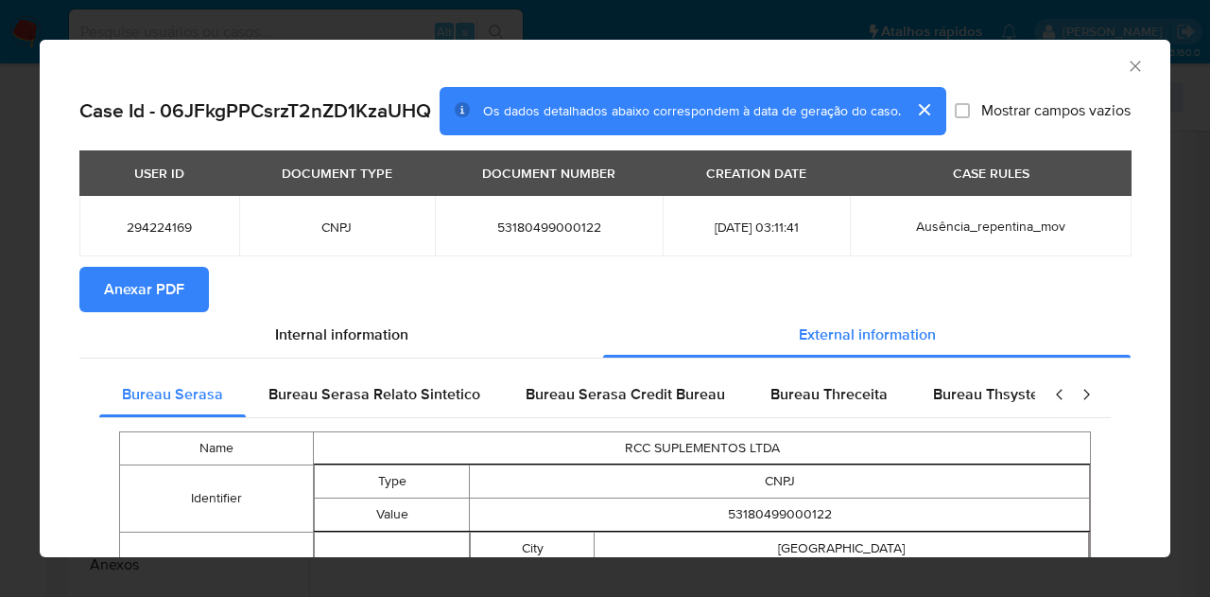
click at [155, 287] on span "Anexar PDF" at bounding box center [144, 290] width 80 height 42
click at [1126, 63] on icon "Fechar a janela" at bounding box center [1135, 66] width 19 height 19
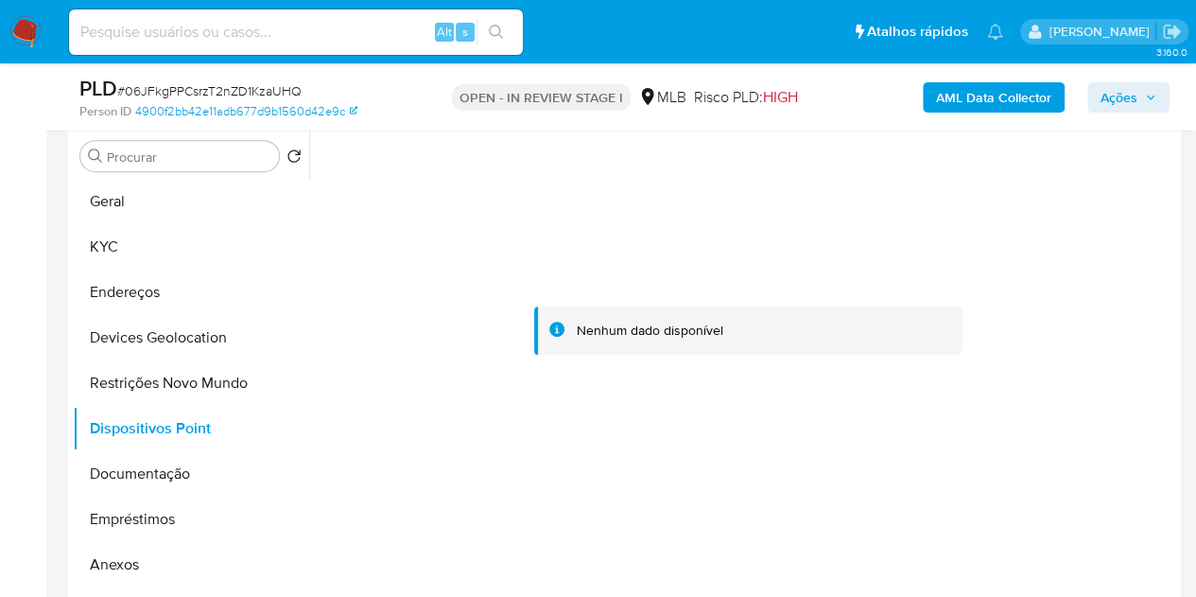
drag, startPoint x: 964, startPoint y: 548, endPoint x: 885, endPoint y: 641, distance: 122.2
click at [149, 242] on button "KYC" at bounding box center [183, 246] width 221 height 45
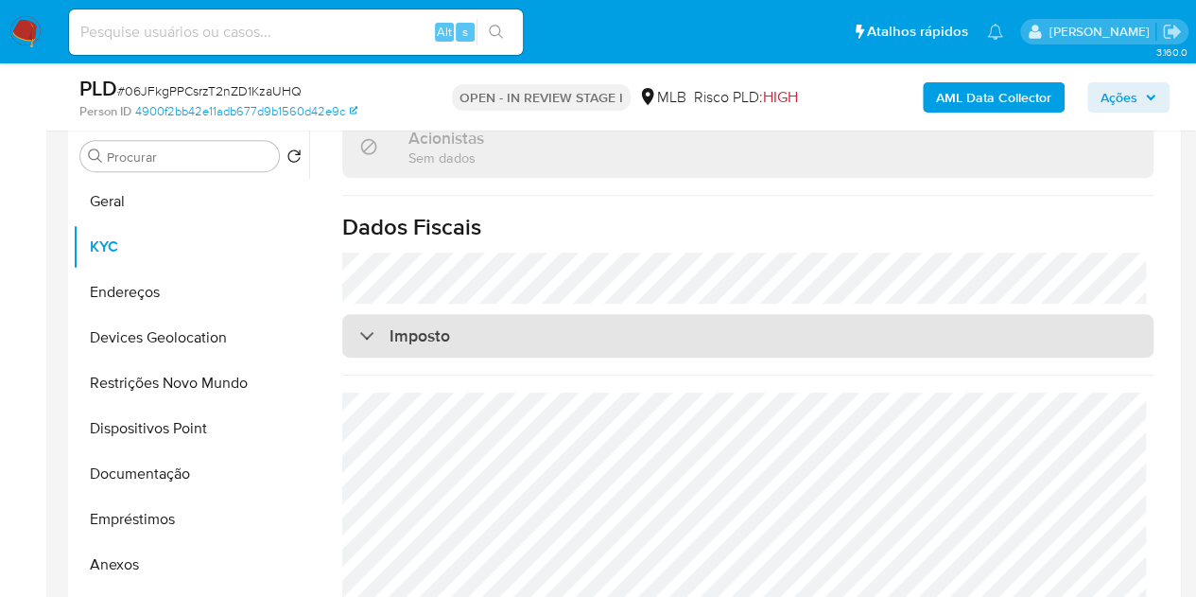
scroll to position [1165, 0]
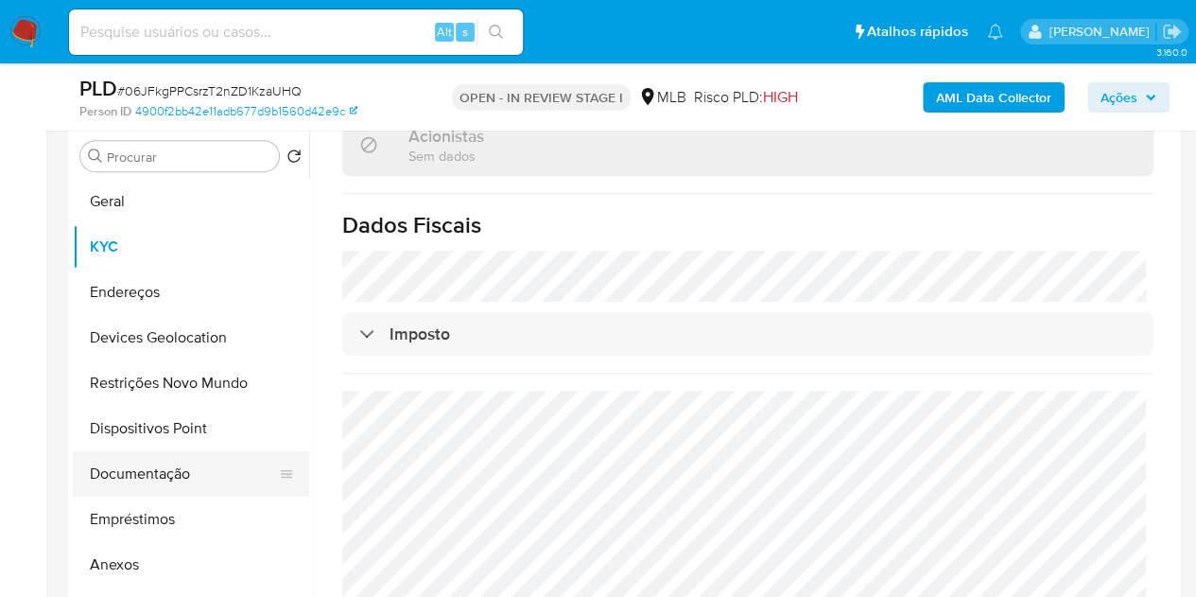
click at [121, 479] on button "Documentação" at bounding box center [183, 473] width 221 height 45
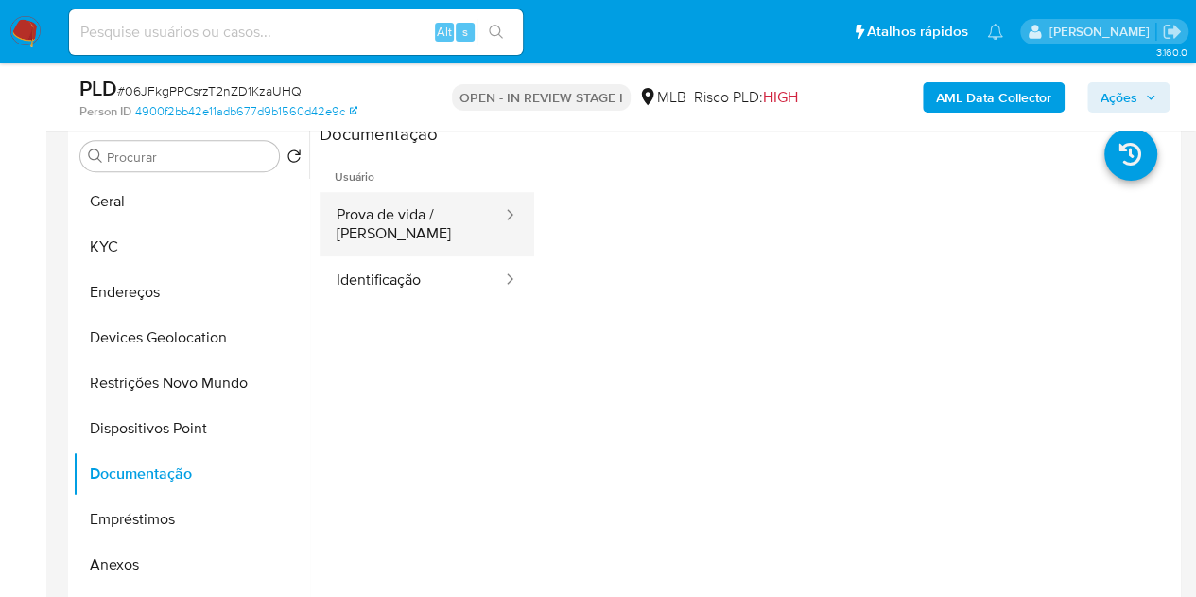
click at [447, 222] on button "Prova de vida / Selfie" at bounding box center [412, 224] width 184 height 64
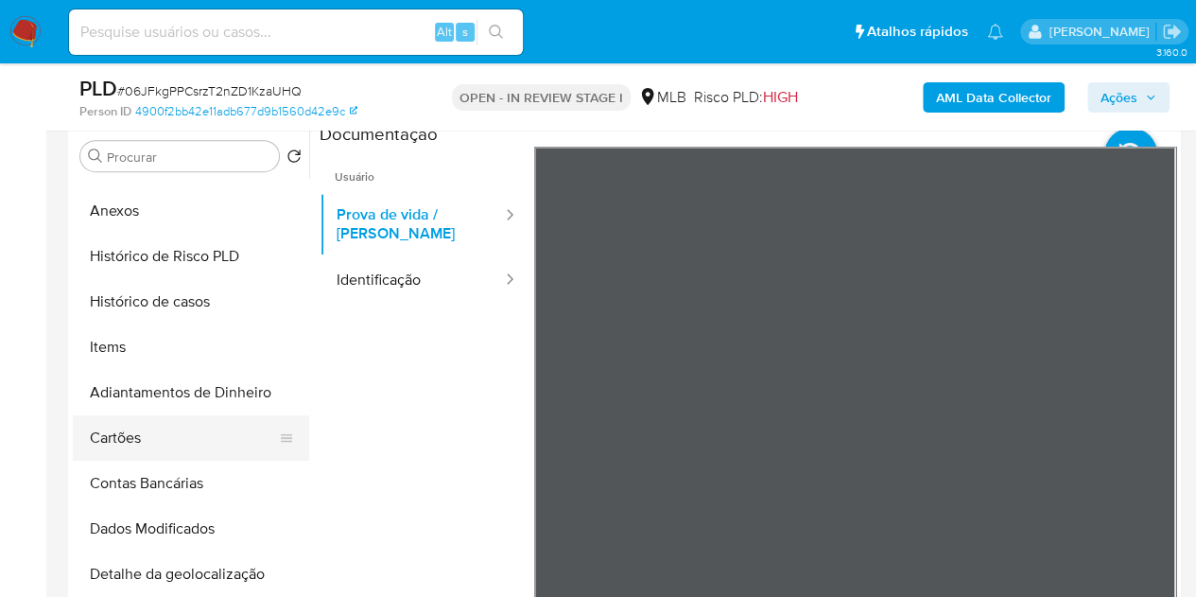
scroll to position [378, 0]
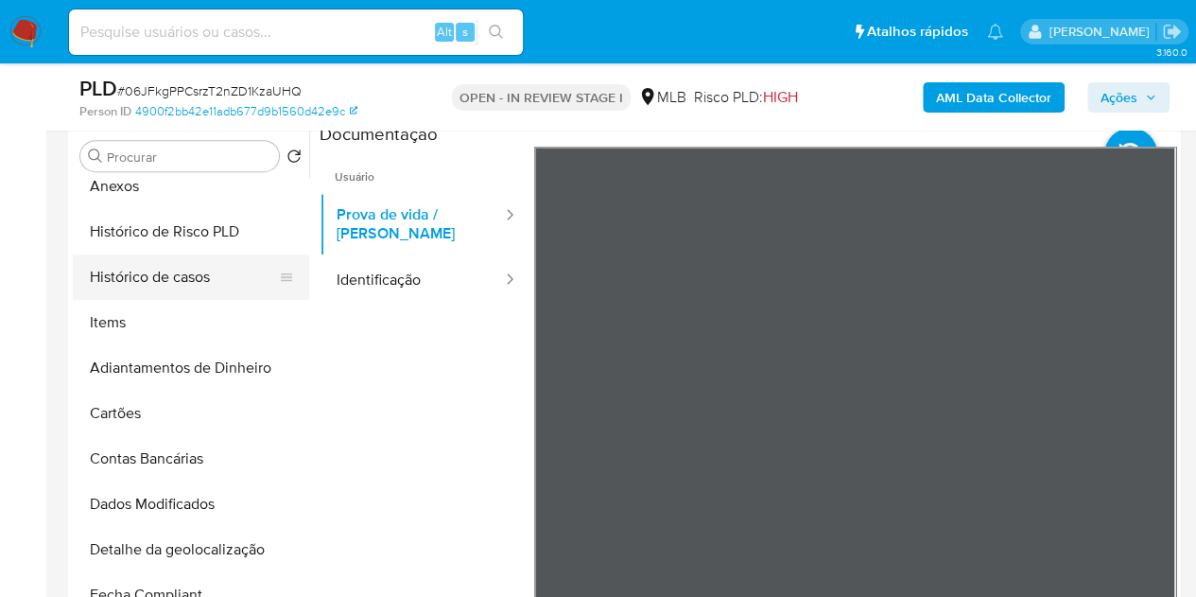
click at [157, 284] on button "Histórico de casos" at bounding box center [183, 276] width 221 height 45
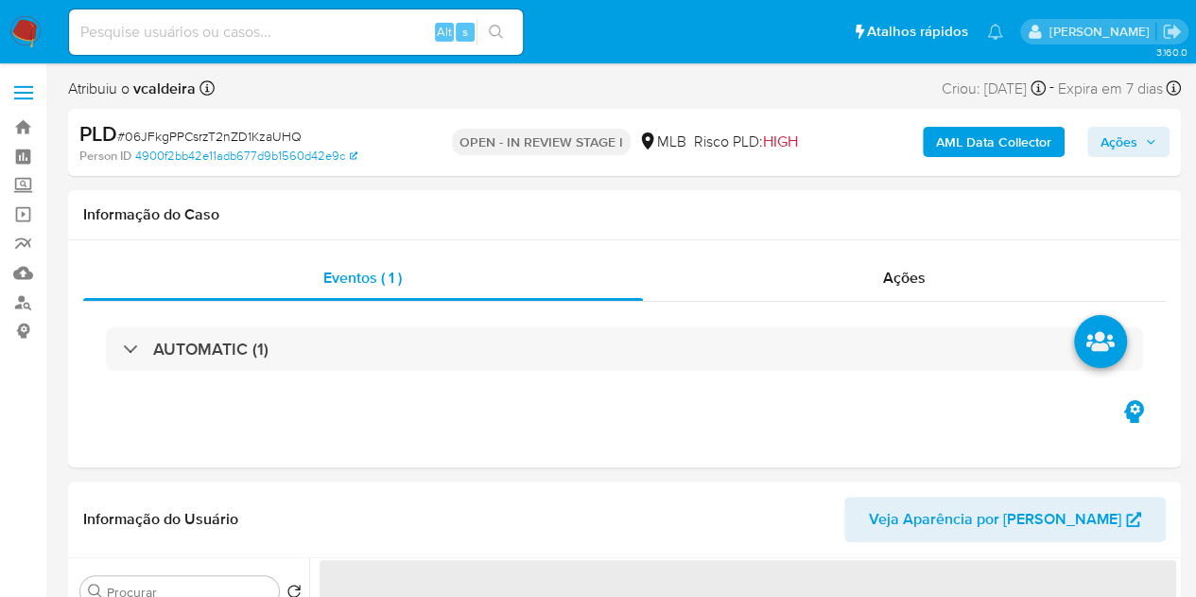
select select "10"
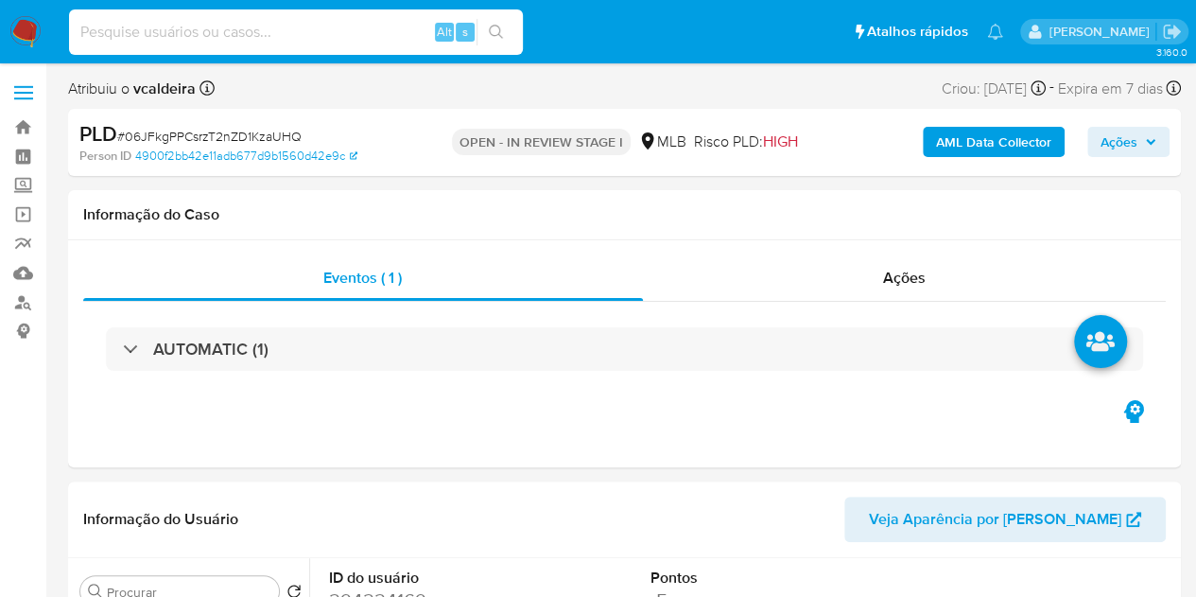
click at [291, 35] on input at bounding box center [296, 32] width 454 height 25
paste input "HxJode1dskFDp9LoqsdcmkC2"
type input "HxJode1dskFDp9LoqsdcmkC2"
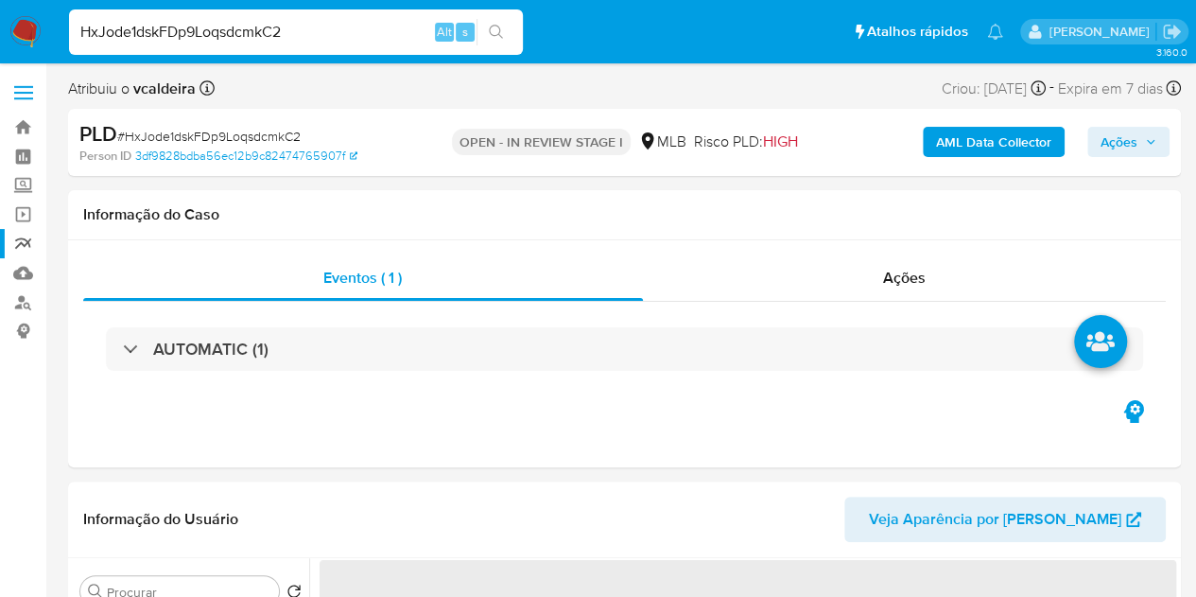
select select "10"
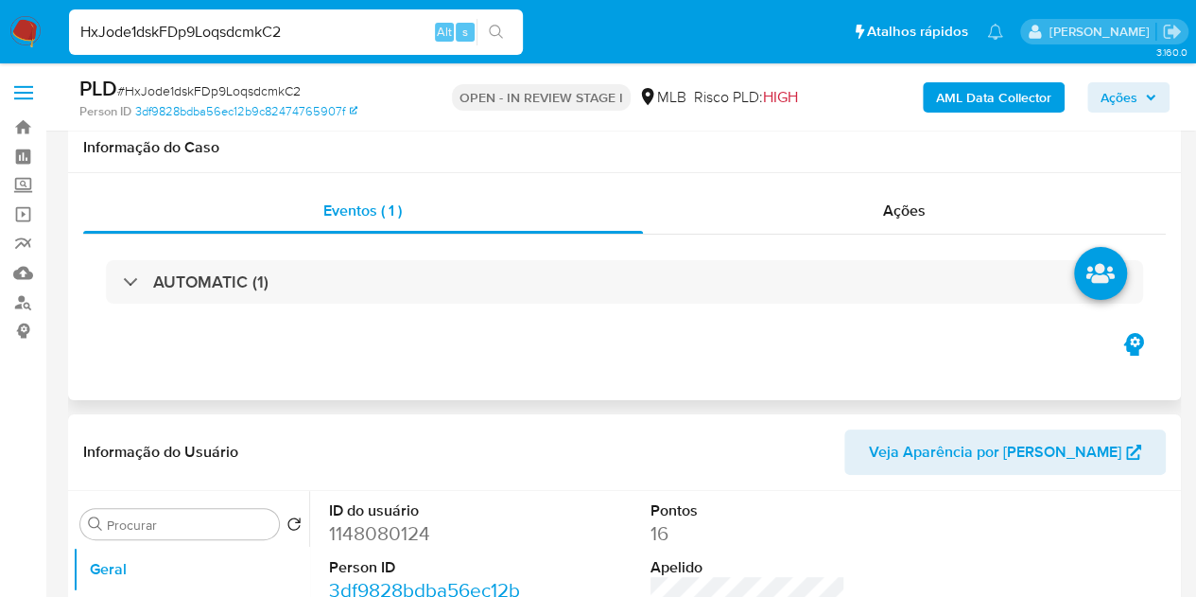
scroll to position [189, 0]
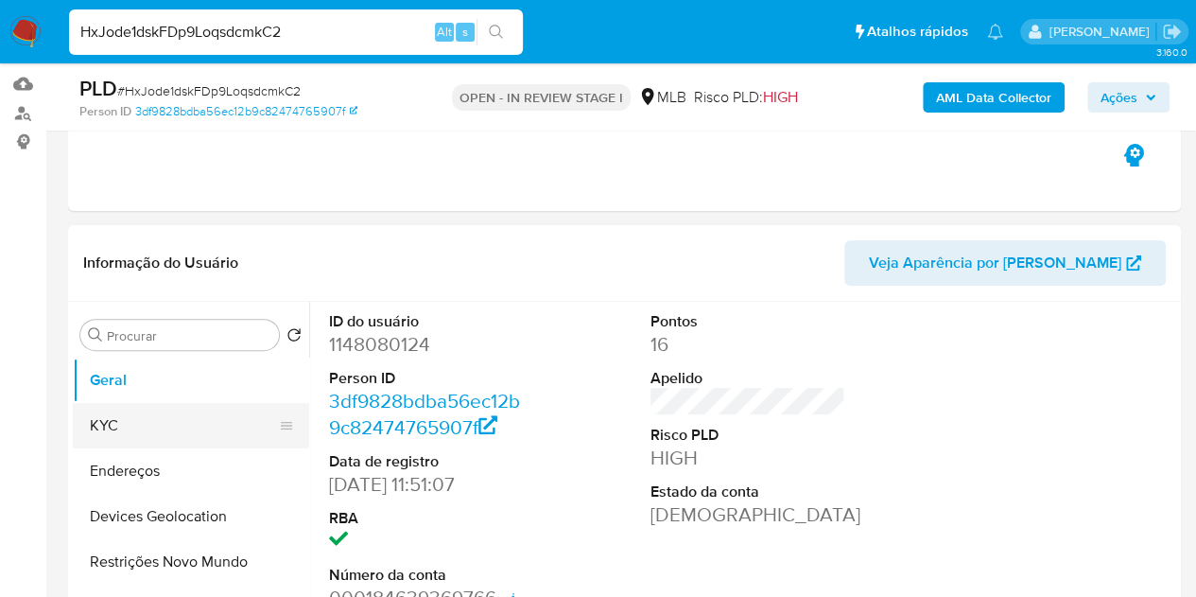
click at [124, 425] on button "KYC" at bounding box center [183, 425] width 221 height 45
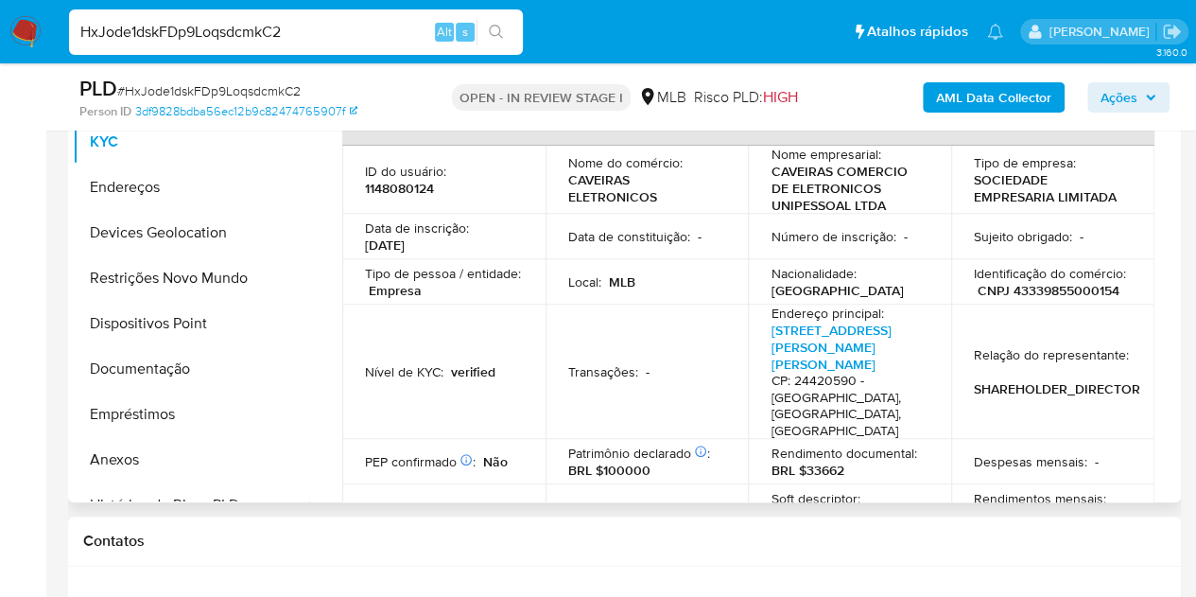
scroll to position [0, 0]
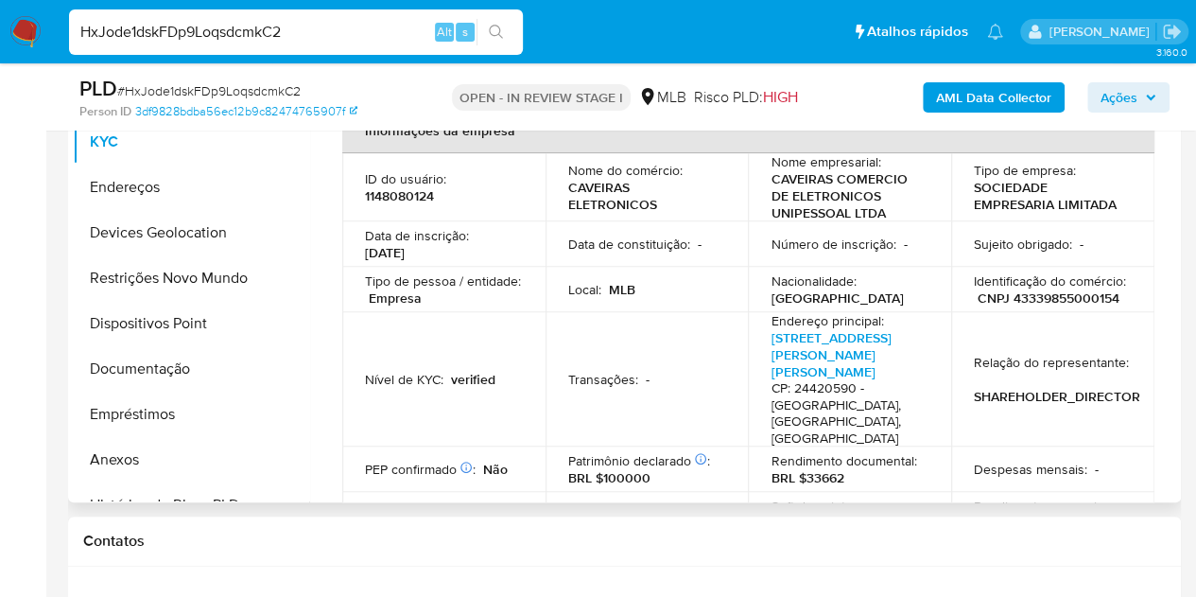
click at [396, 196] on p "1148080124" at bounding box center [399, 195] width 69 height 17
copy p "1148080124"
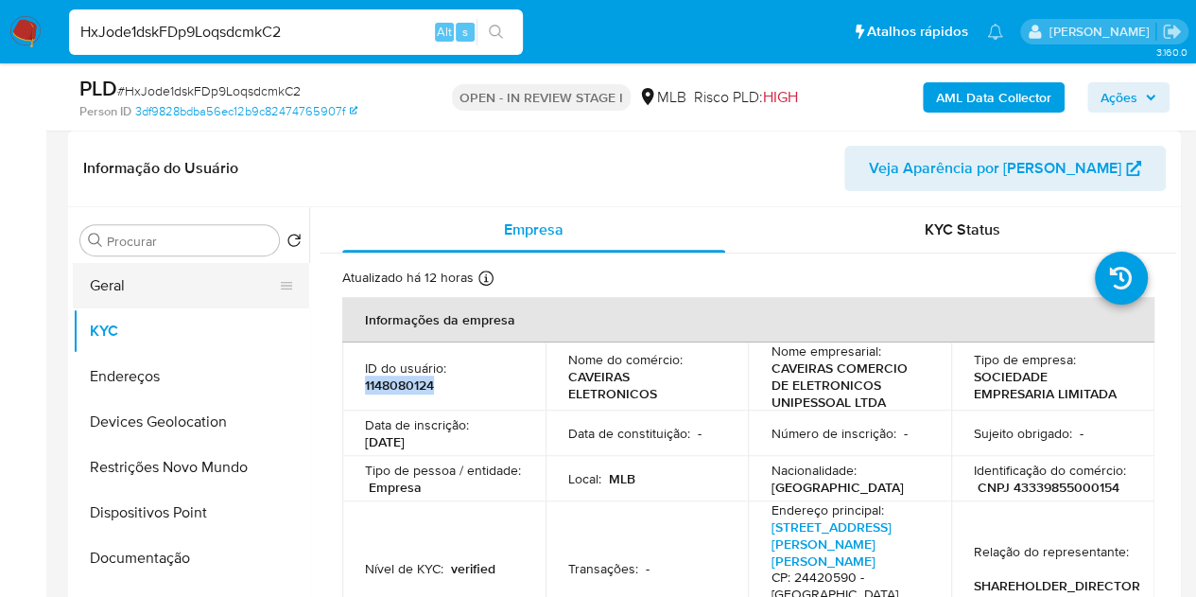
click at [127, 282] on button "Geral" at bounding box center [183, 285] width 221 height 45
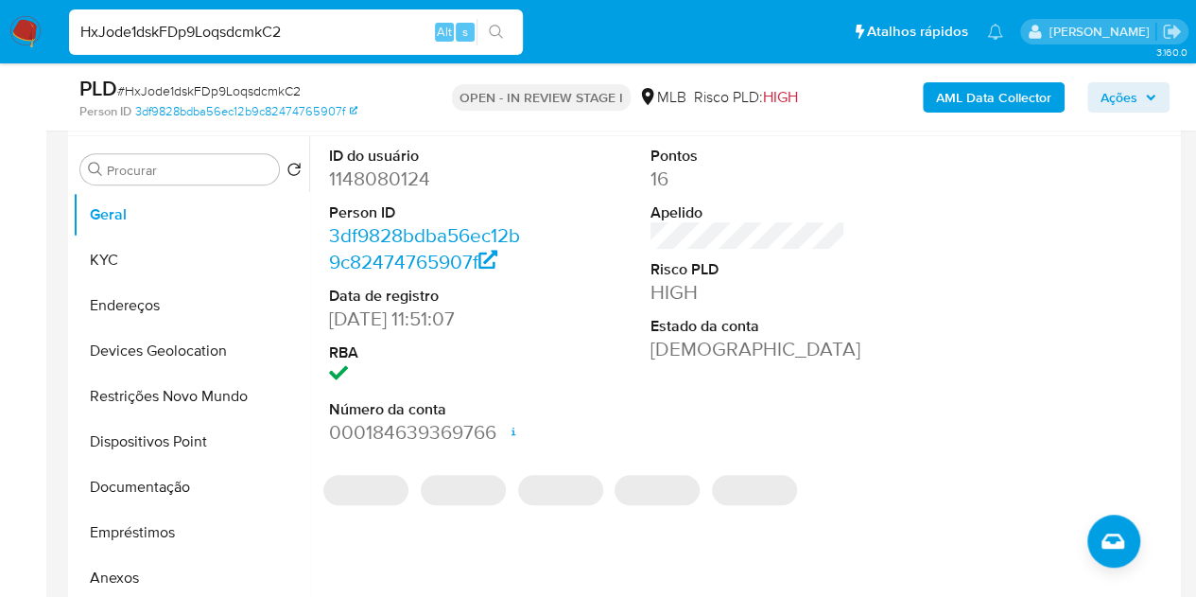
scroll to position [473, 0]
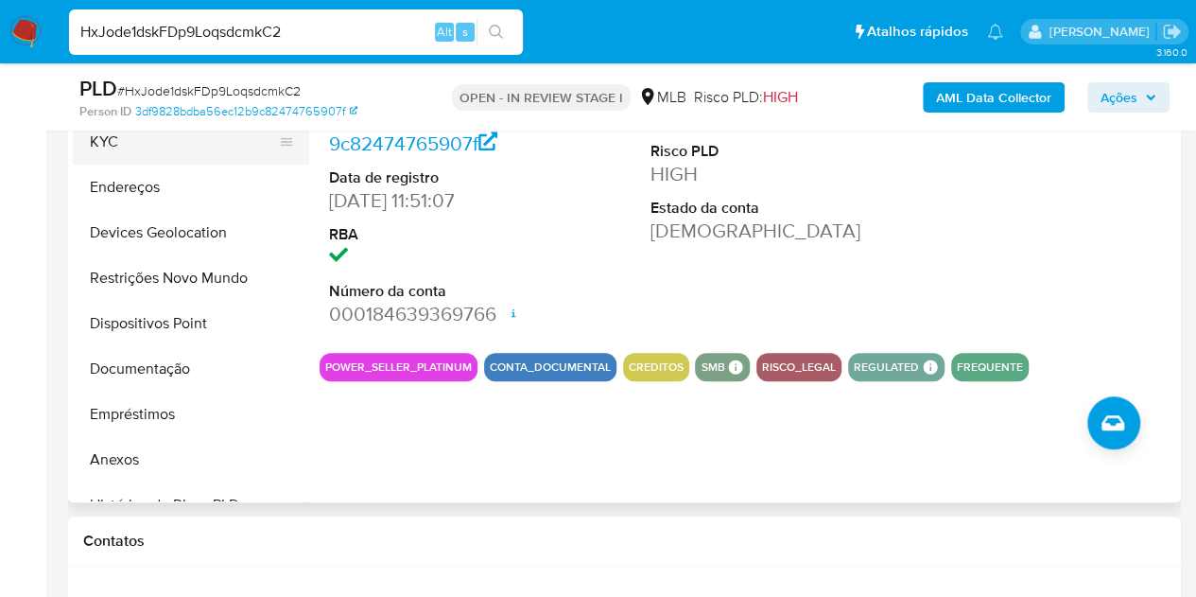
click at [98, 151] on button "KYC" at bounding box center [183, 141] width 221 height 45
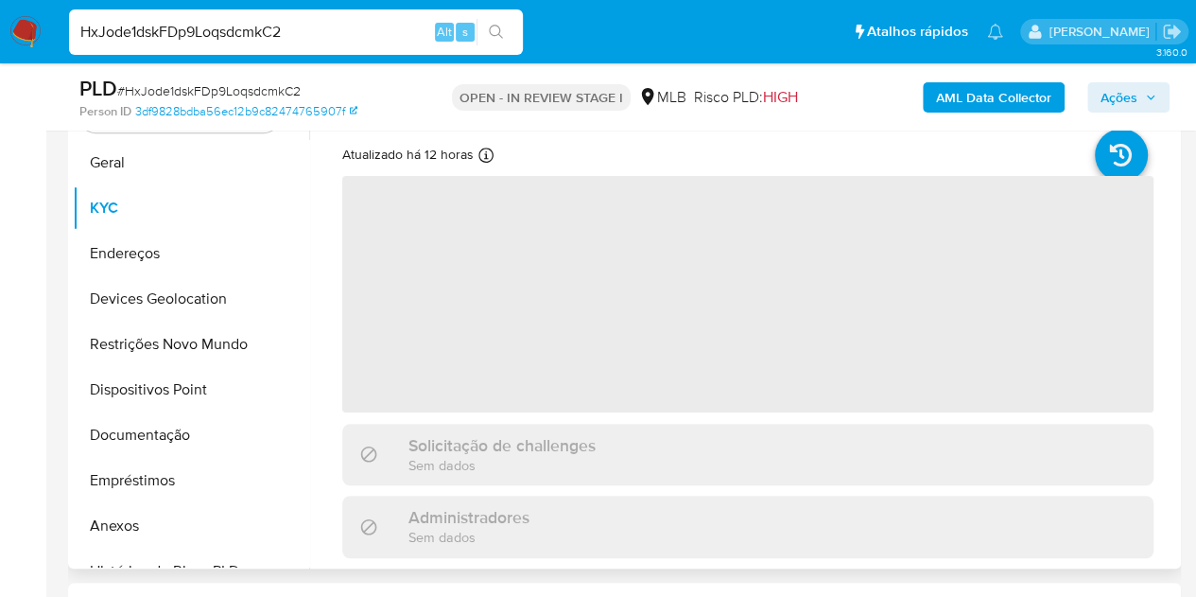
scroll to position [378, 0]
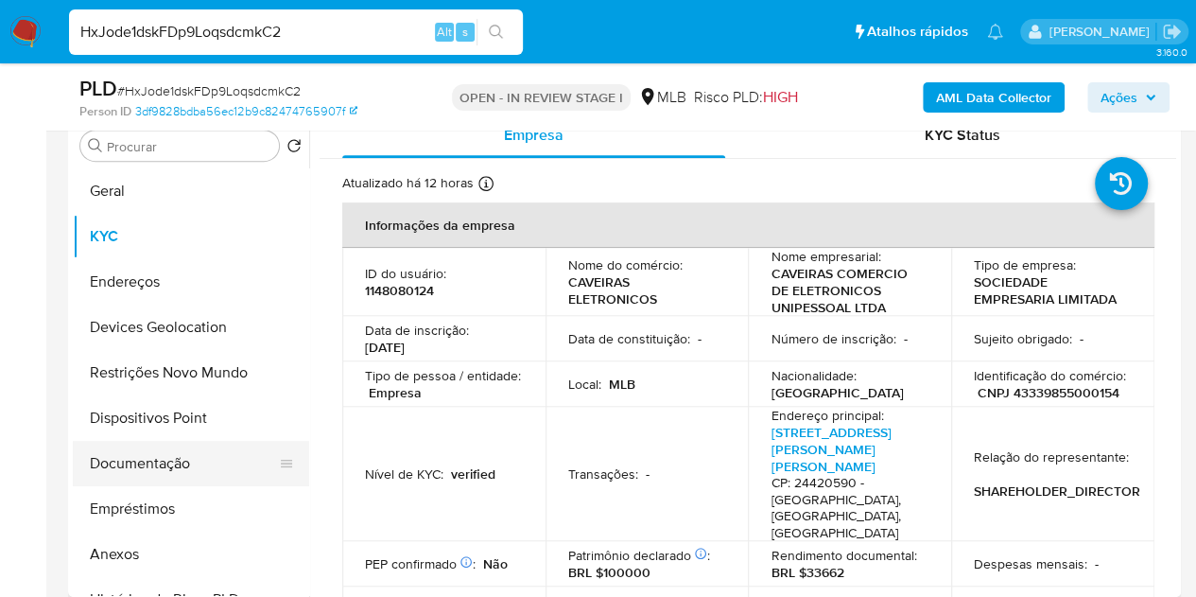
click at [171, 468] on button "Documentação" at bounding box center [183, 463] width 221 height 45
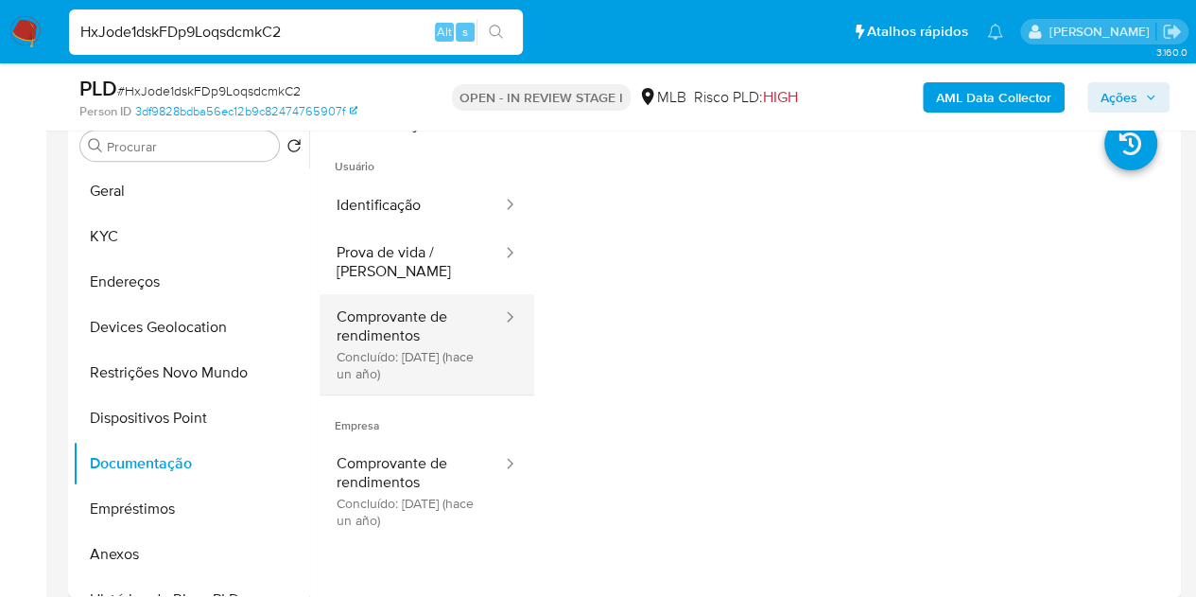
click at [436, 344] on button "Comprovante de rendimentos Concluído: 10/10/2024 (hace un año)" at bounding box center [412, 344] width 184 height 100
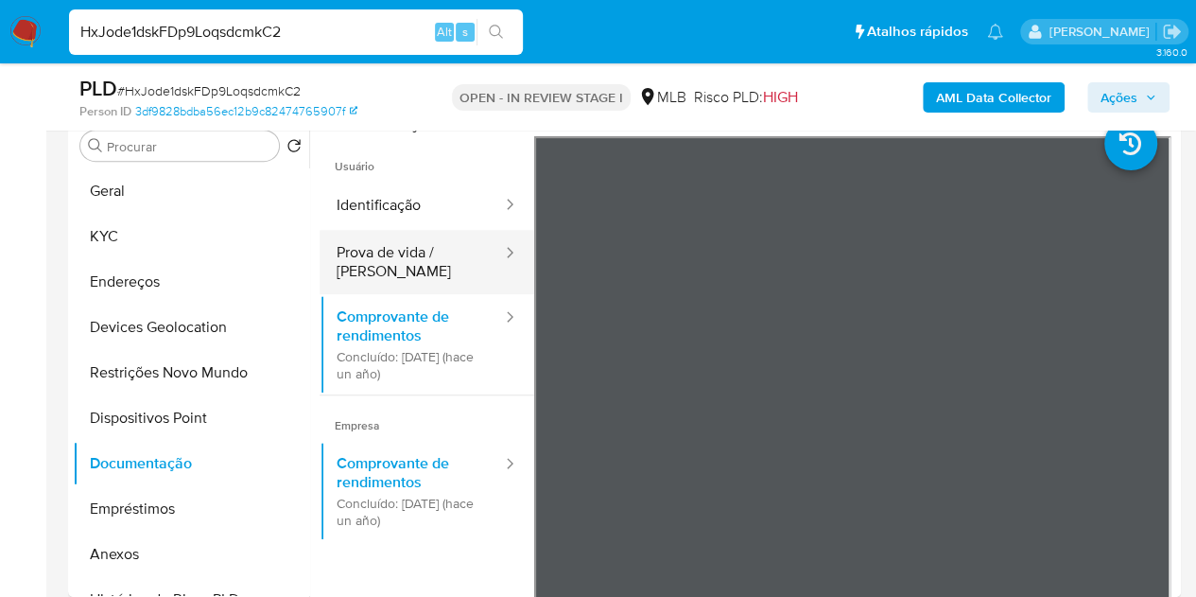
click at [440, 252] on button "Prova de vida / Selfie" at bounding box center [412, 262] width 184 height 64
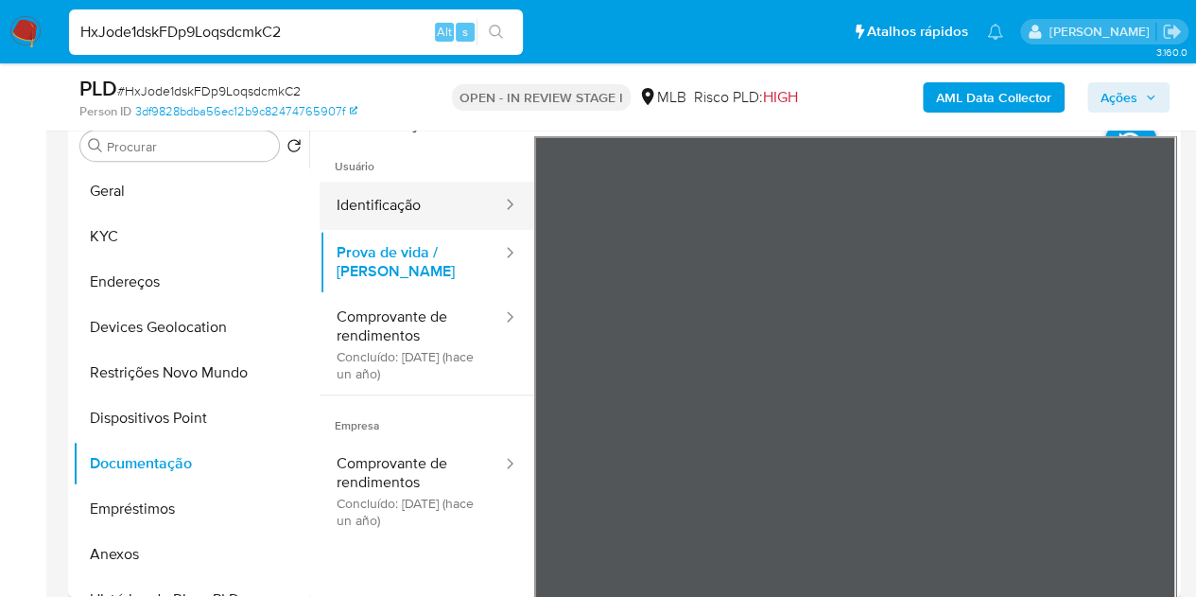
click at [456, 186] on button "Identificação" at bounding box center [412, 206] width 184 height 48
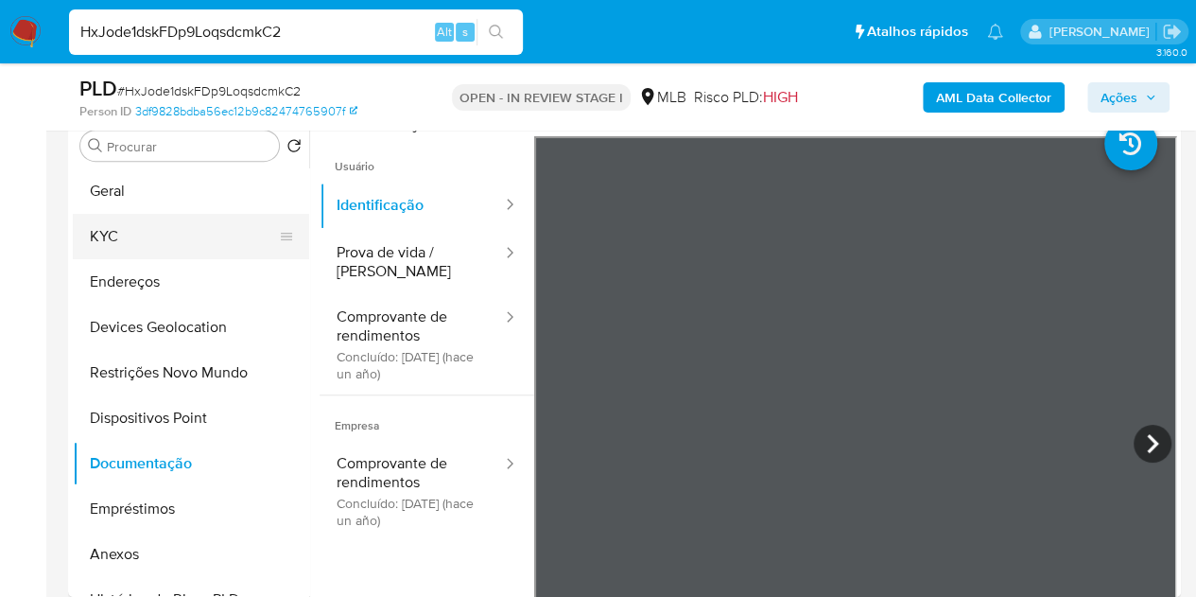
click at [131, 237] on button "KYC" at bounding box center [183, 236] width 221 height 45
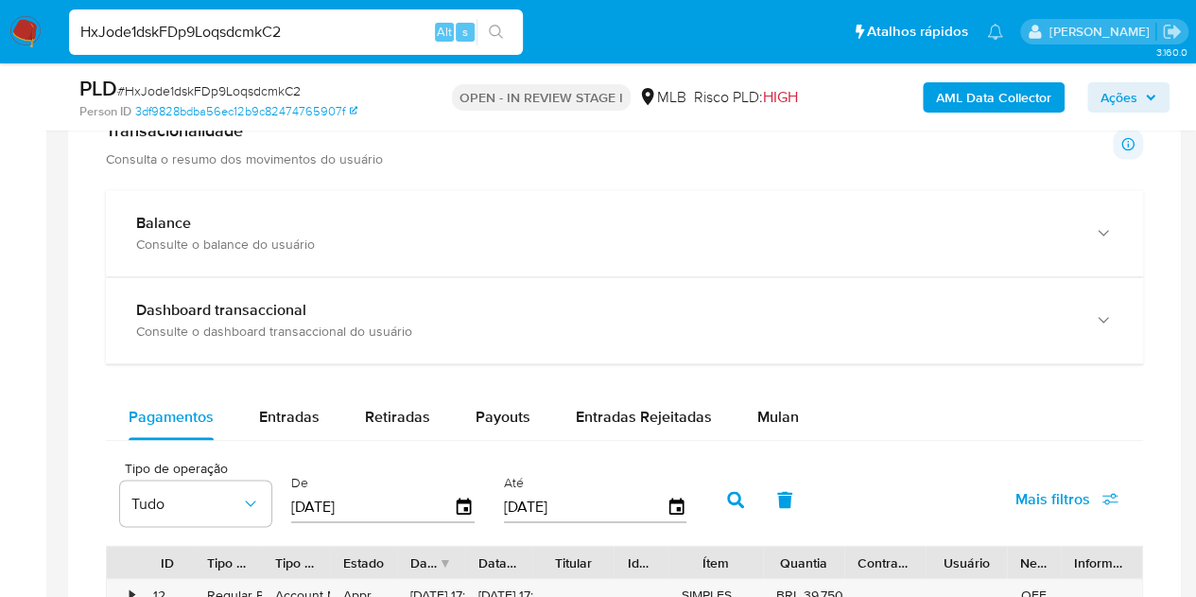
scroll to position [1324, 0]
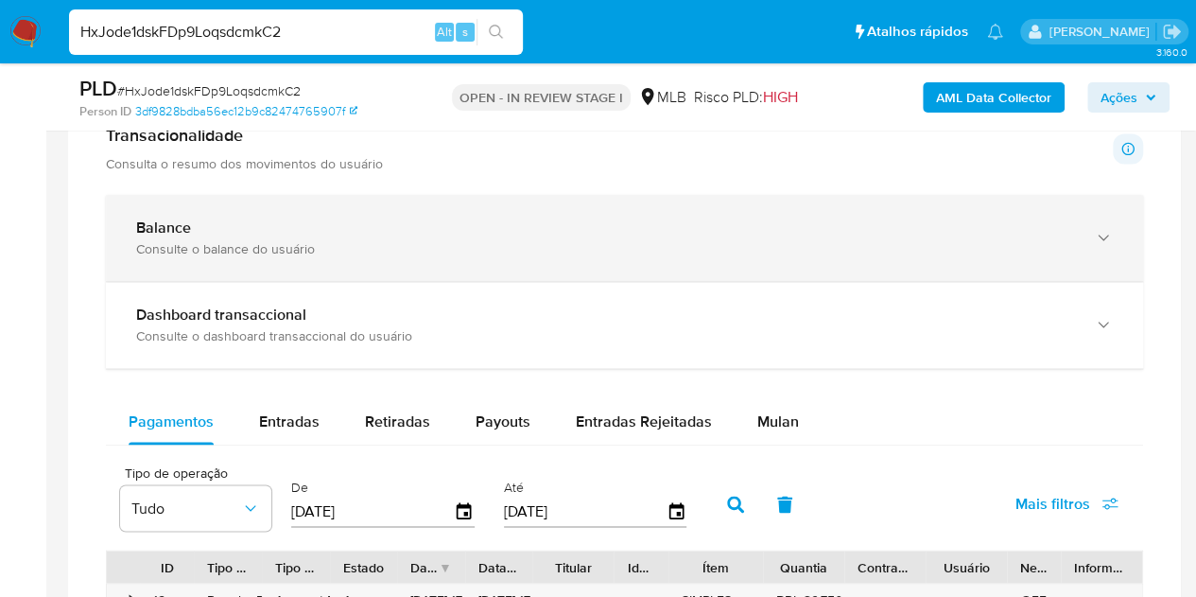
click at [227, 247] on div "Consulte o balance do usuário" at bounding box center [605, 248] width 939 height 17
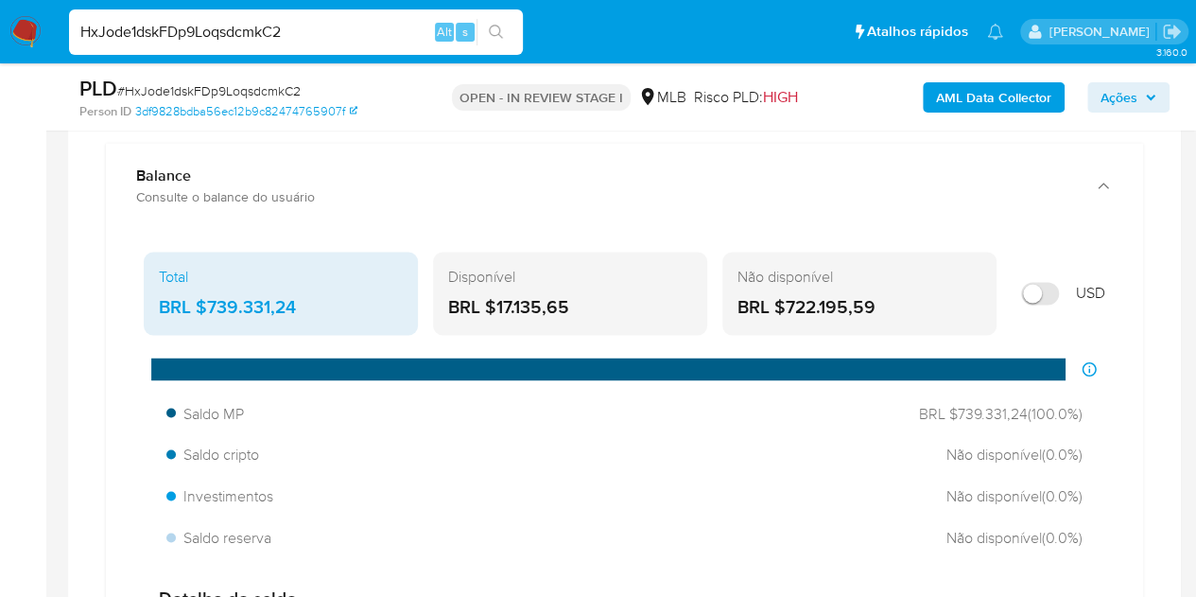
scroll to position [1419, 0]
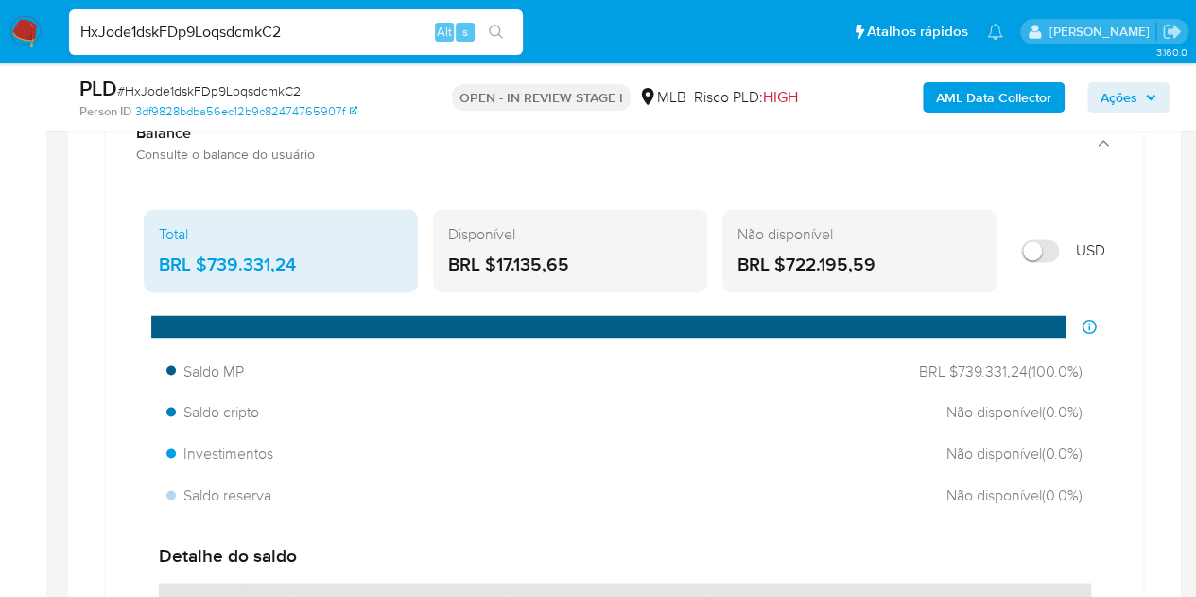
click at [758, 247] on div "Não disponível BRL $722.195,59" at bounding box center [859, 250] width 274 height 83
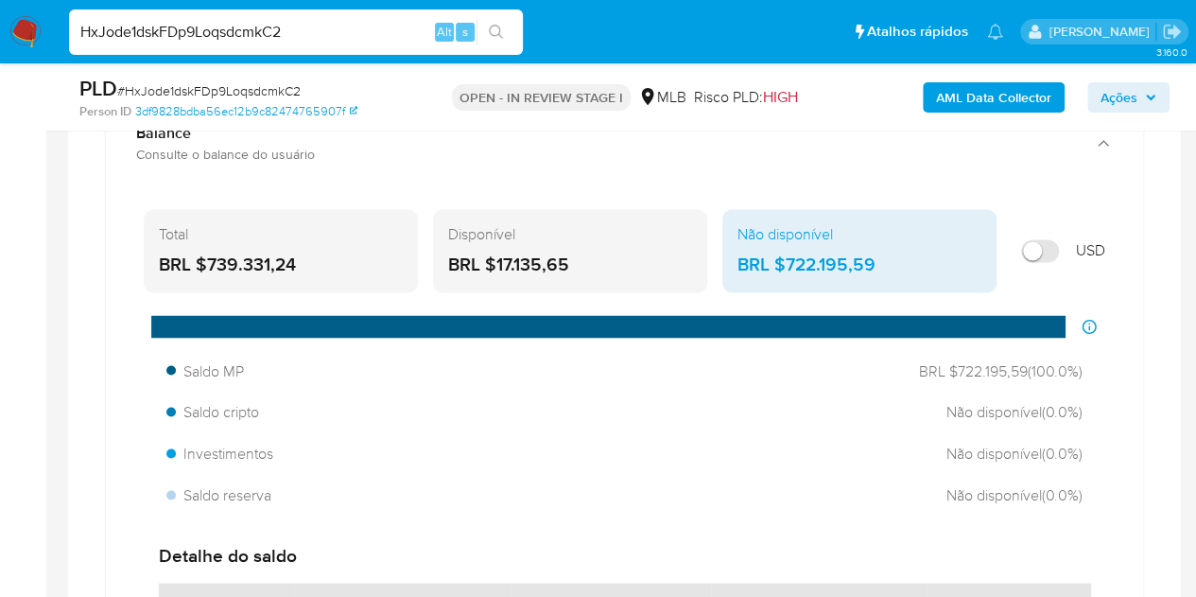
click at [616, 252] on div "BRL $17.135,65" at bounding box center [570, 264] width 244 height 25
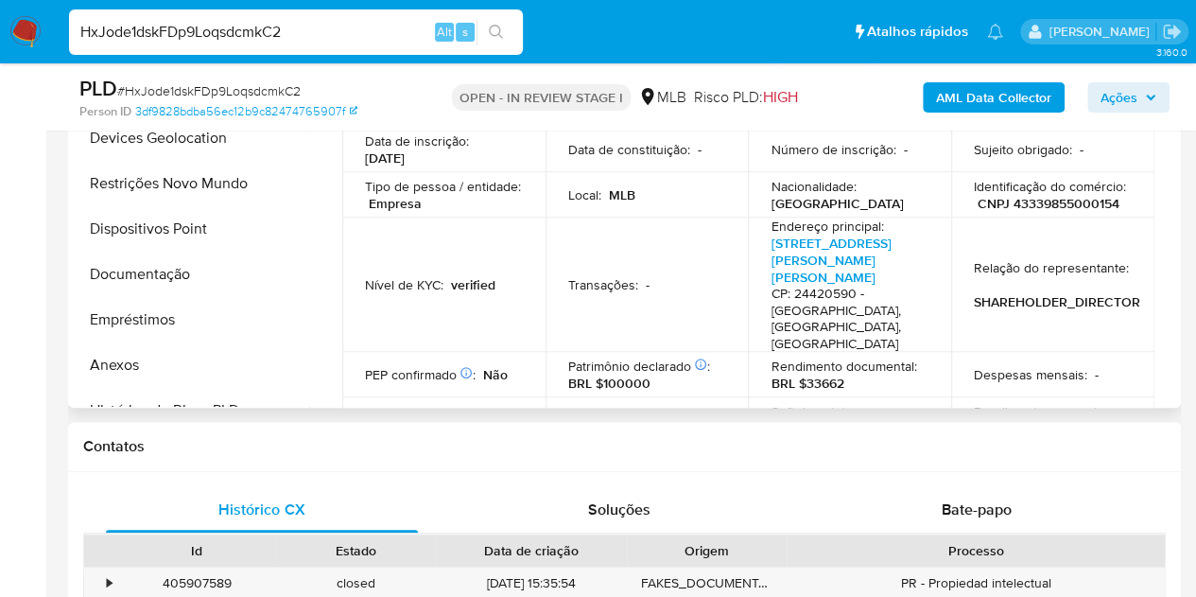
scroll to position [378, 0]
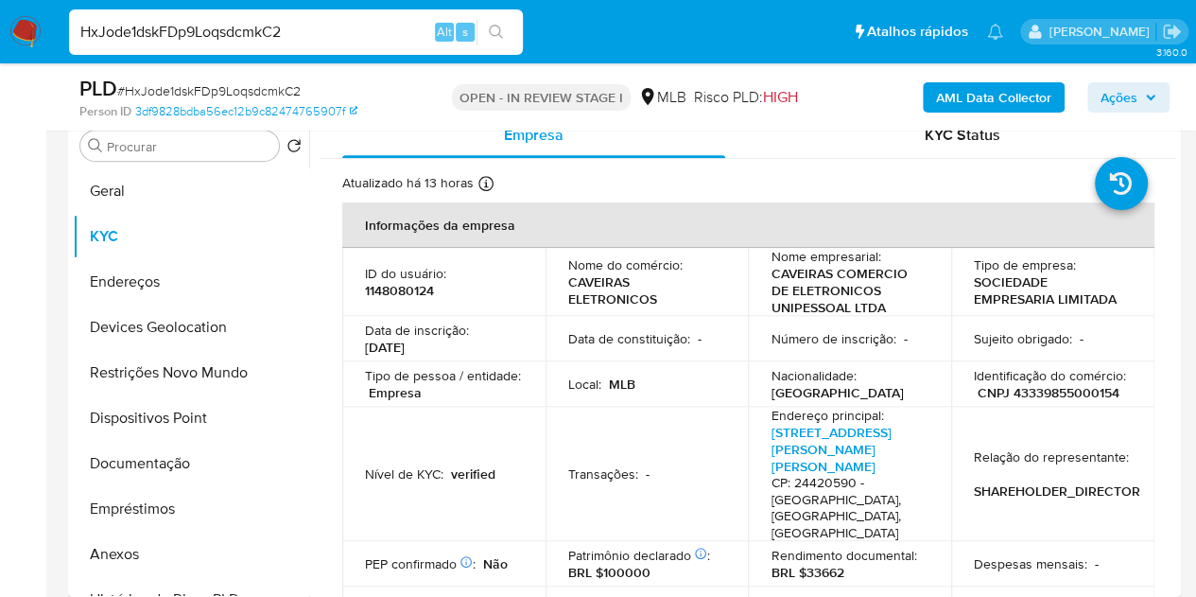
click at [411, 290] on p "1148080124" at bounding box center [399, 290] width 69 height 17
copy p "1148080124"
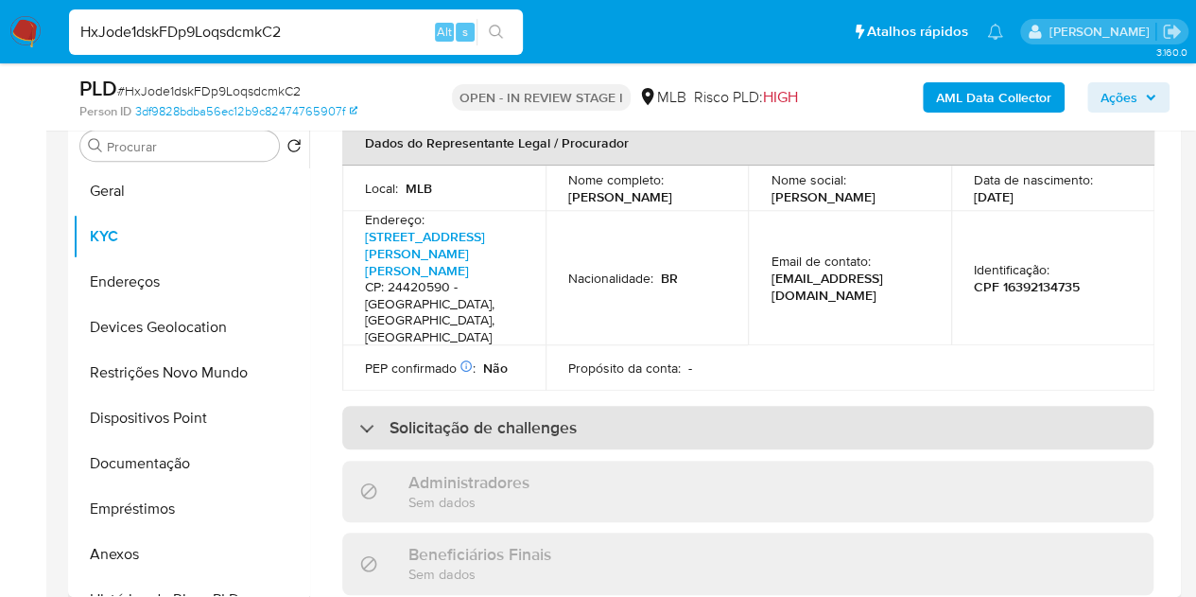
scroll to position [662, 0]
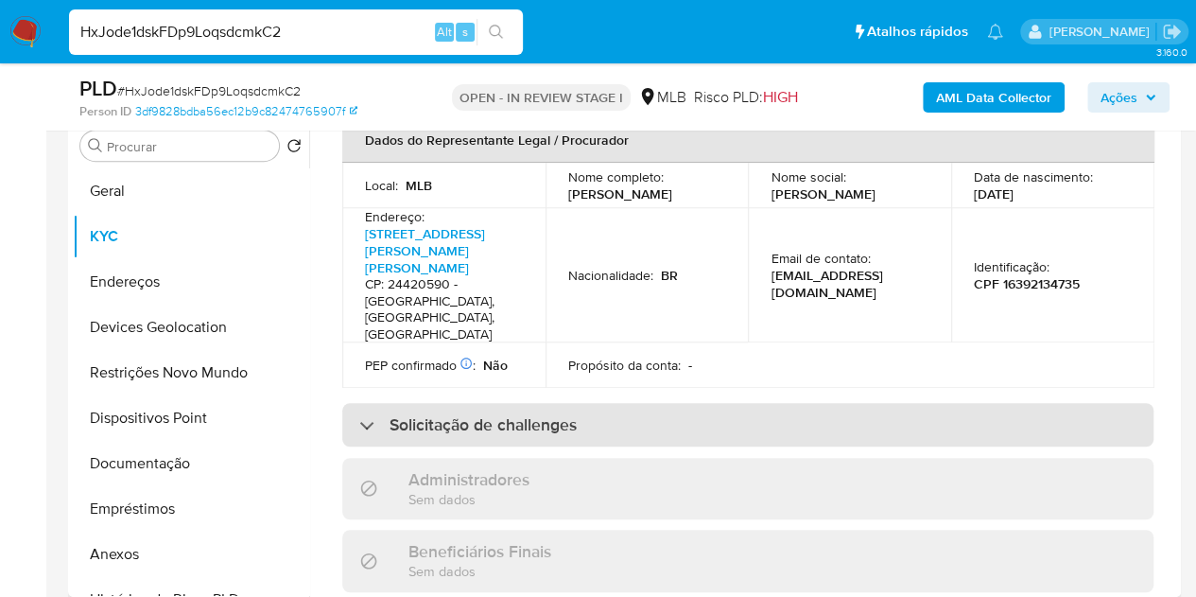
click at [482, 414] on h3 "Solicitação de challenges" at bounding box center [483, 424] width 187 height 21
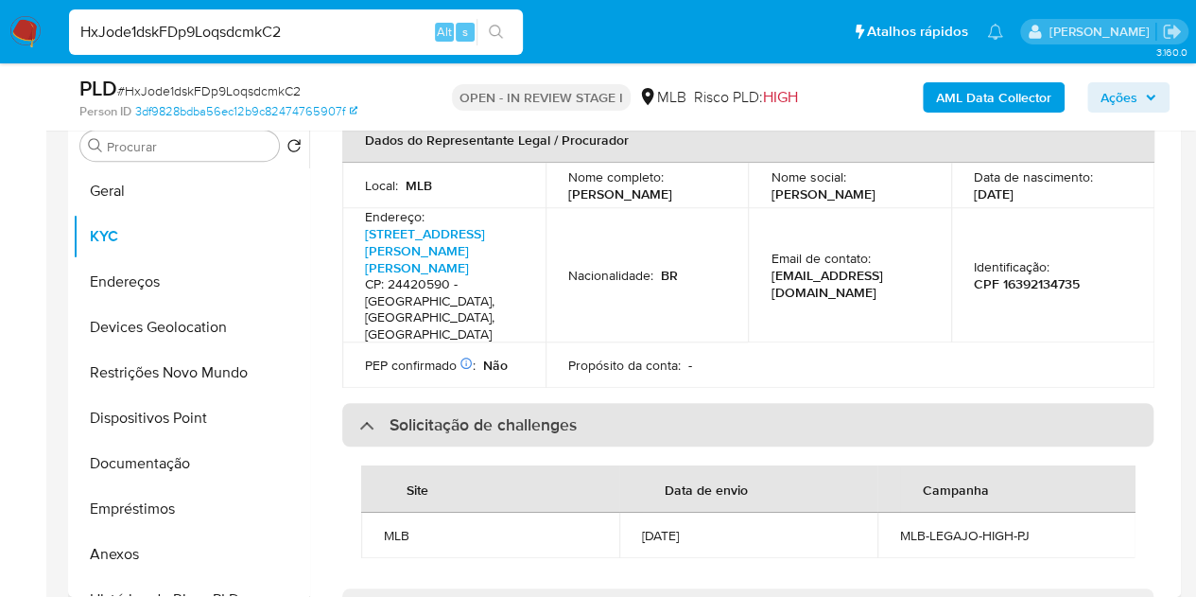
click at [482, 414] on h3 "Solicitação de challenges" at bounding box center [483, 424] width 187 height 21
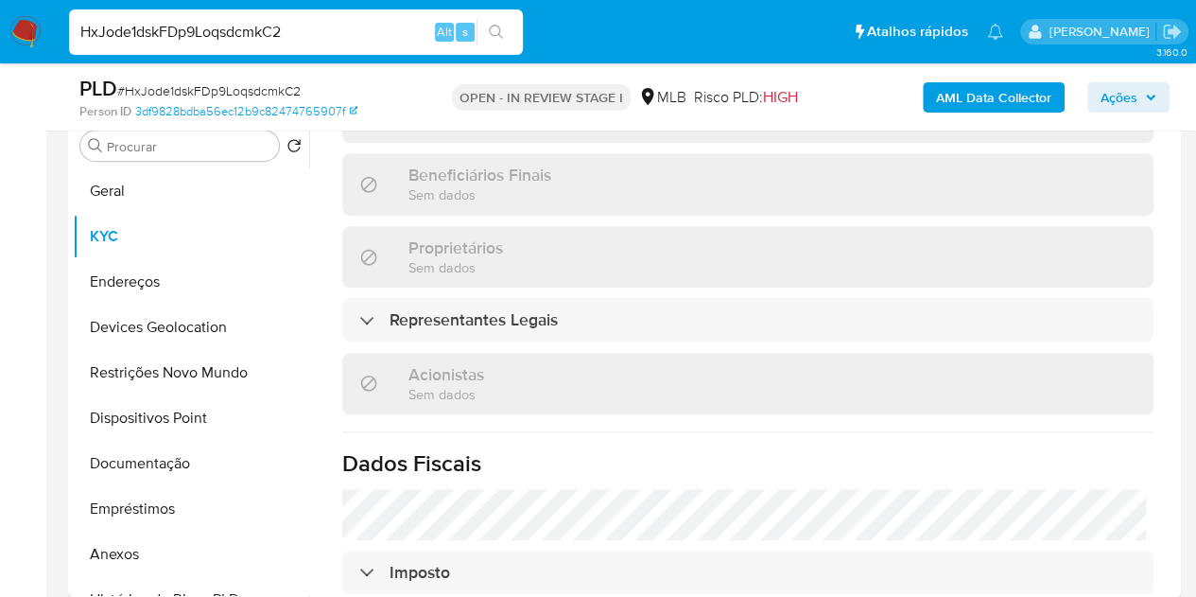
scroll to position [1040, 0]
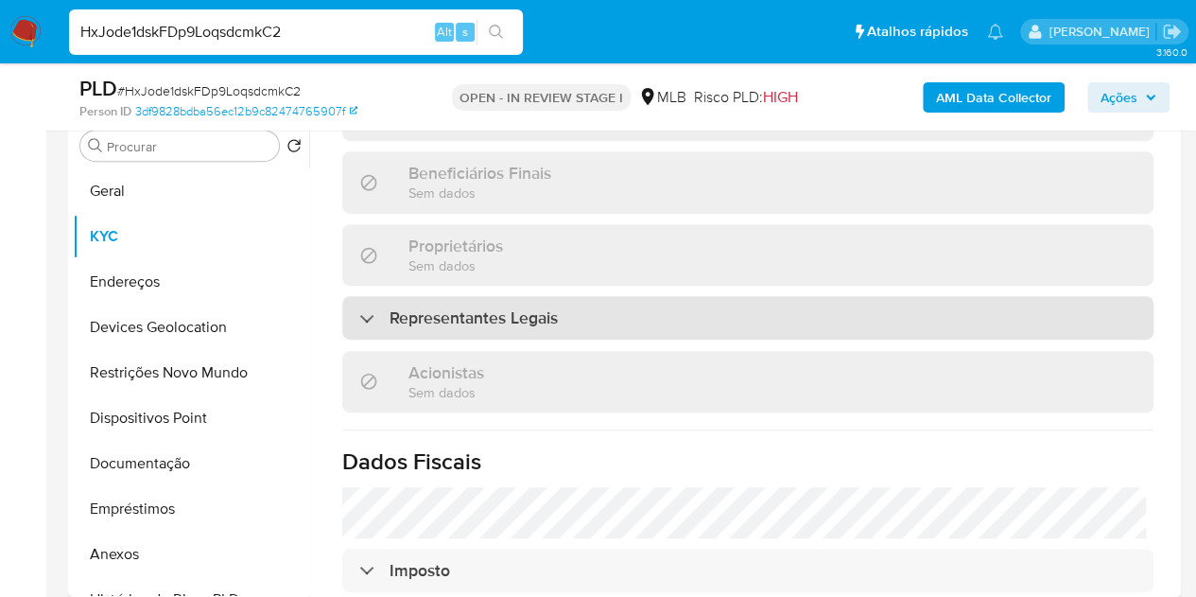
click at [452, 296] on div "Representantes Legais" at bounding box center [747, 318] width 811 height 44
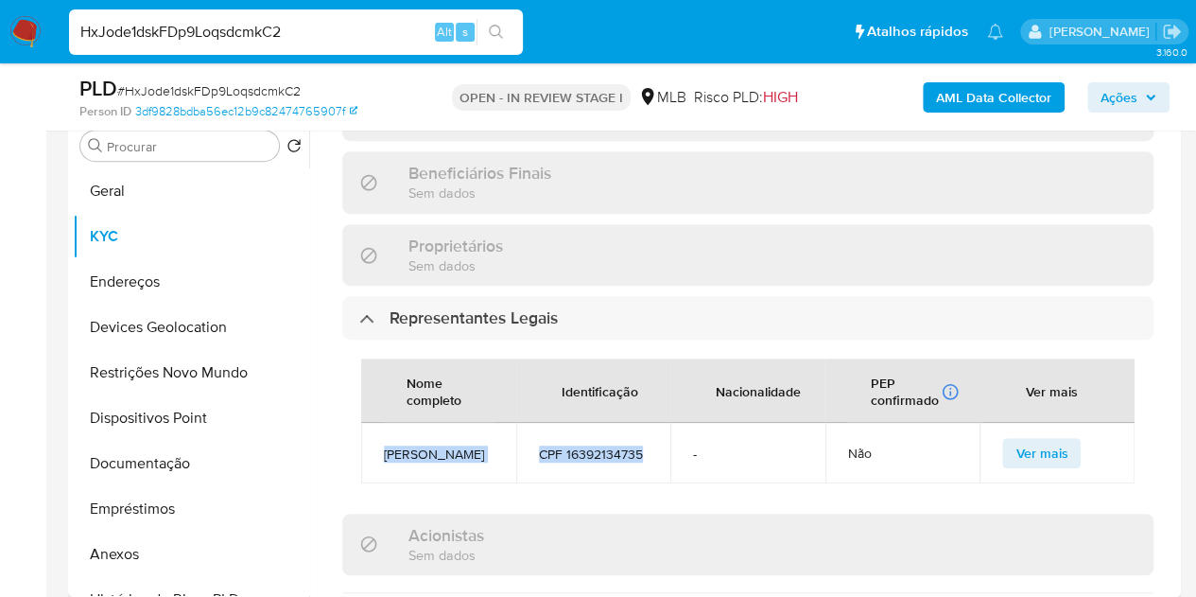
drag, startPoint x: 649, startPoint y: 411, endPoint x: 380, endPoint y: 374, distance: 271.1
click at [380, 423] on tr "ANDRESSA MEIRELLES VARGAS DE OLIVEIRA CPF 16392134735 - Não Ver mais" at bounding box center [748, 453] width 774 height 61
copy tr "ANDRESSA MEIRELLES VARGAS DE OLIVEIRA CPF 16392134735"
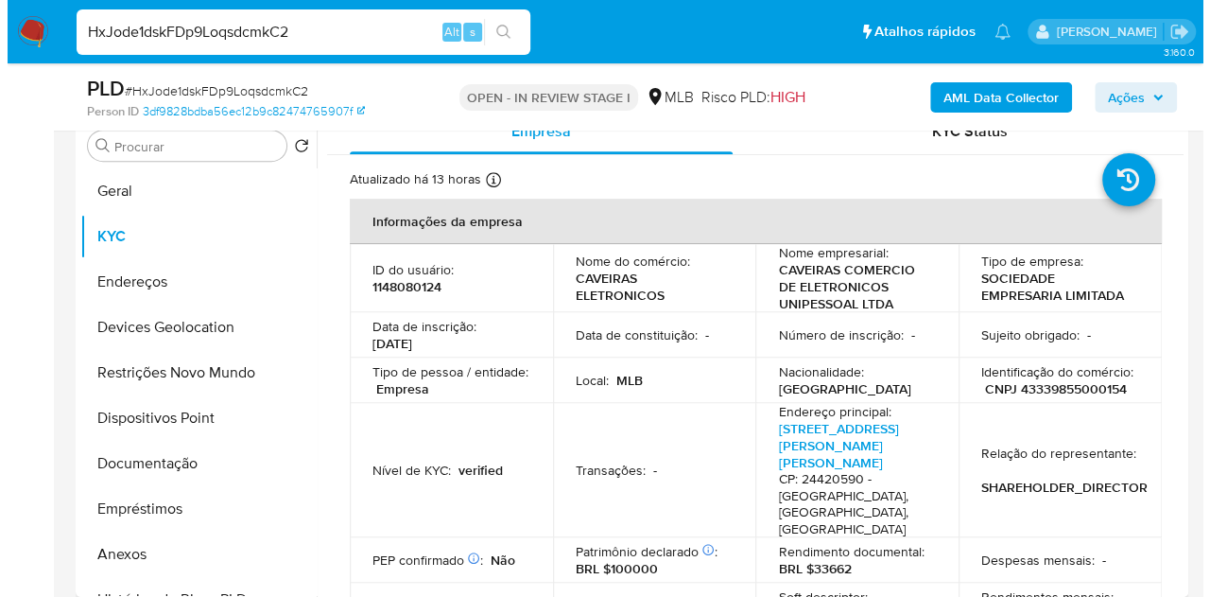
scroll to position [0, 0]
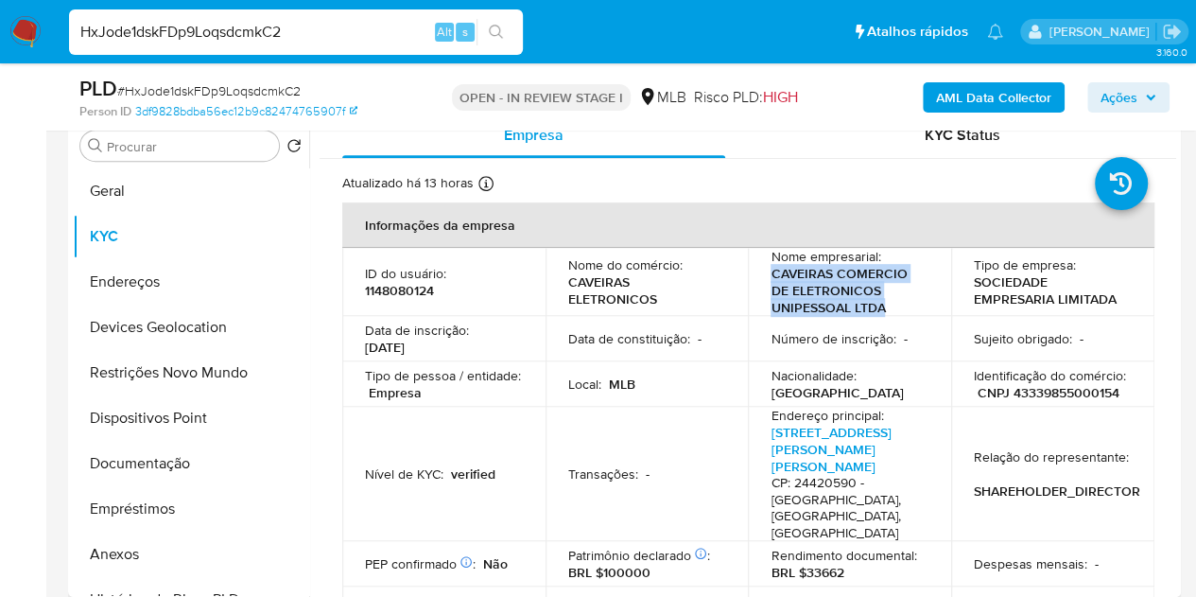
drag, startPoint x: 881, startPoint y: 308, endPoint x: 756, endPoint y: 288, distance: 127.3
click at [756, 288] on td "Nome empresarial : CAVEIRAS COMERCIO DE ELETRONICOS UNIPESSOAL LTDA" at bounding box center [849, 282] width 203 height 68
copy p "CAVEIRAS COMERCIO DE ELETRONICOS UNIPESSOAL LTDA"
click at [951, 98] on b "AML Data Collector" at bounding box center [993, 97] width 115 height 30
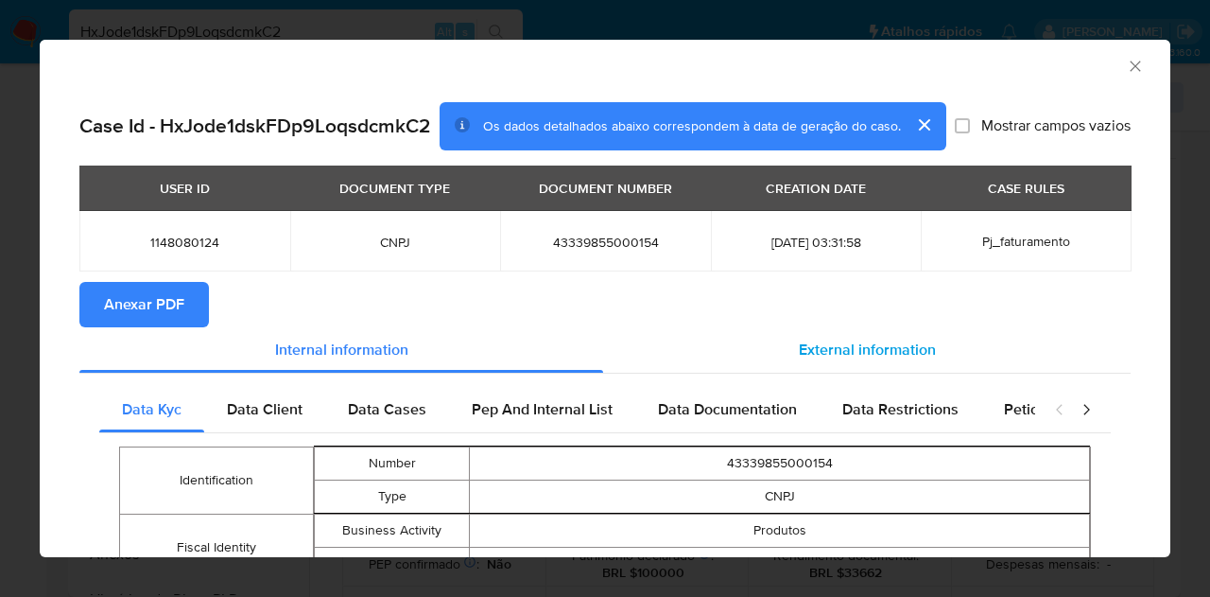
click at [910, 349] on span "External information" at bounding box center [867, 350] width 137 height 22
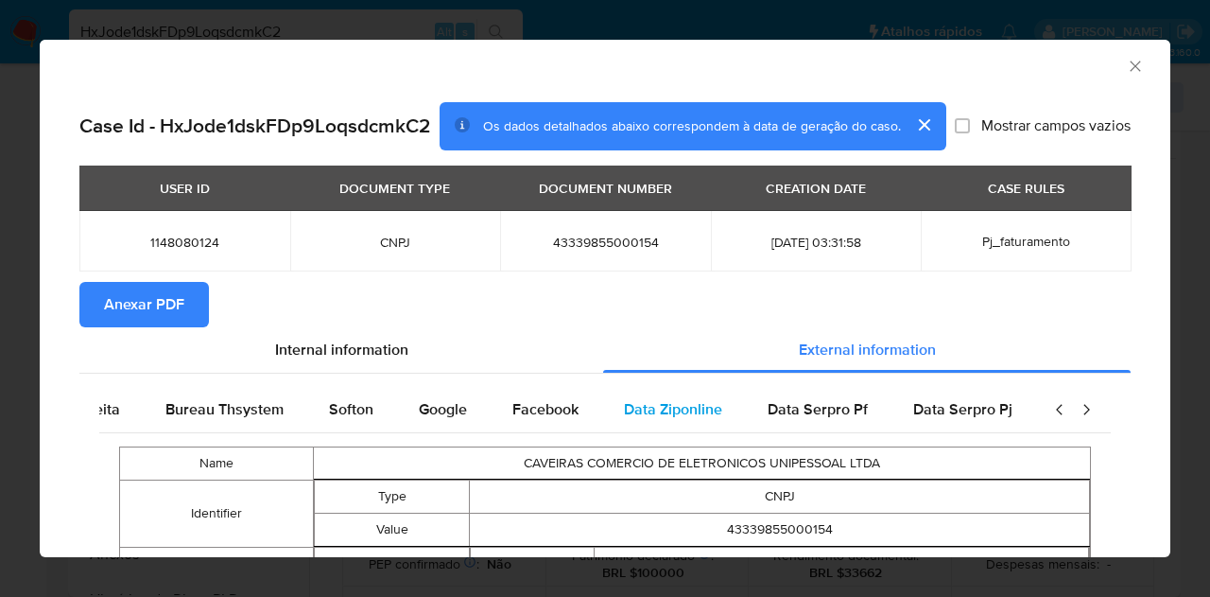
scroll to position [0, 770]
click at [439, 407] on span "Google" at bounding box center [443, 409] width 48 height 22
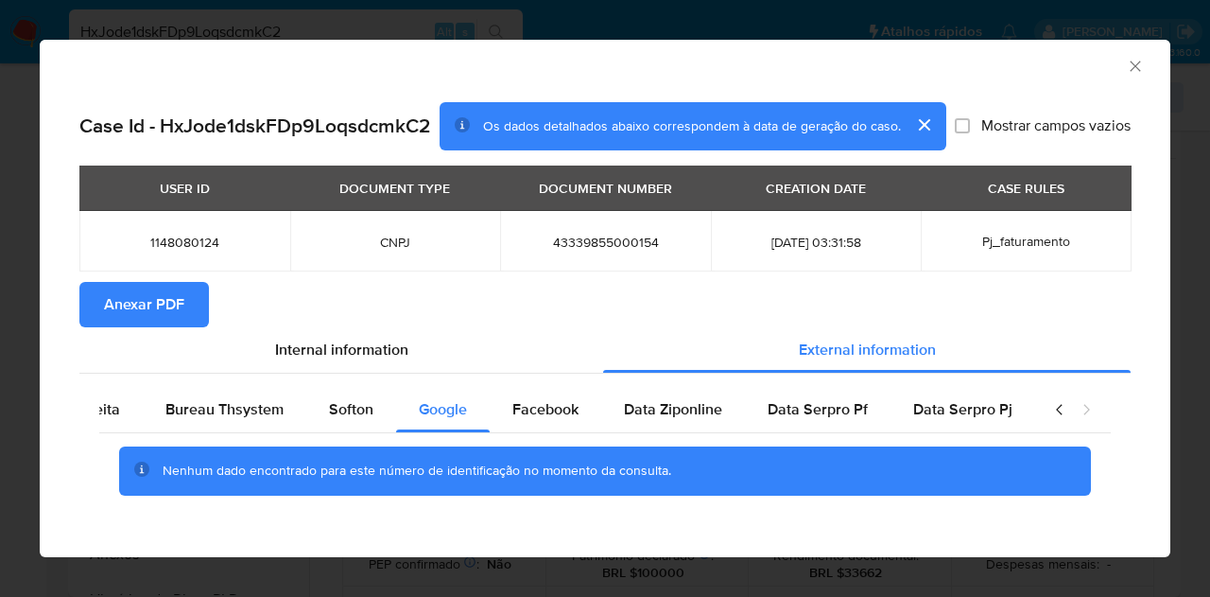
drag, startPoint x: 690, startPoint y: 324, endPoint x: 670, endPoint y: 302, distance: 30.2
click at [673, 308] on section "Anexar PDF" at bounding box center [605, 304] width 1052 height 45
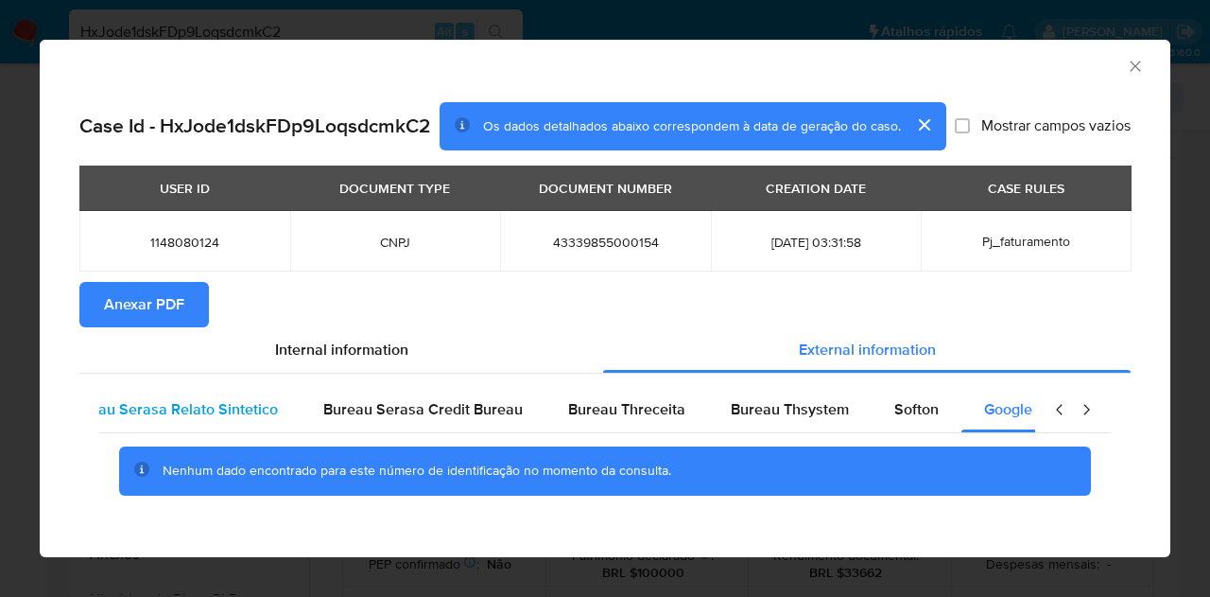
scroll to position [0, 144]
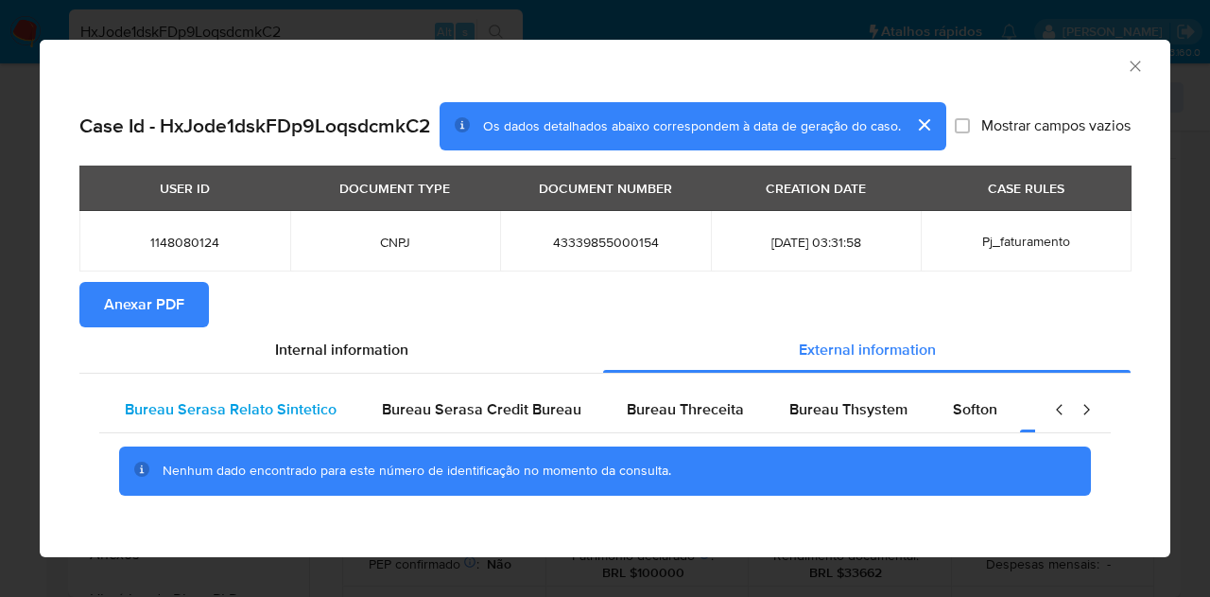
click at [155, 416] on span "Bureau Serasa Relato Sintetico" at bounding box center [231, 409] width 212 height 22
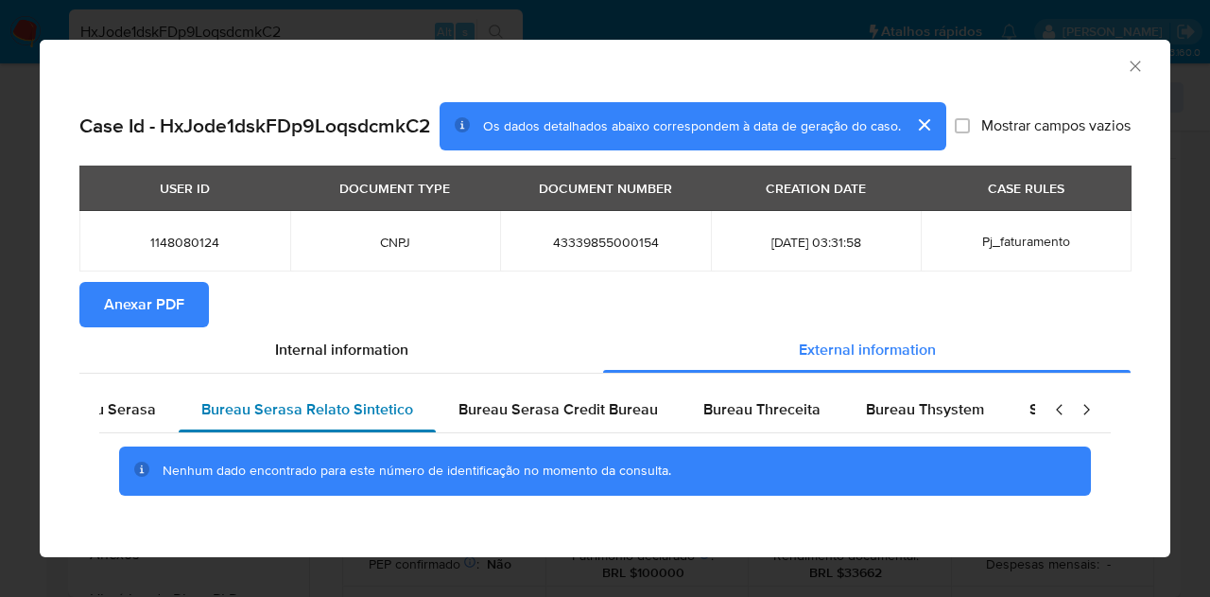
scroll to position [0, 0]
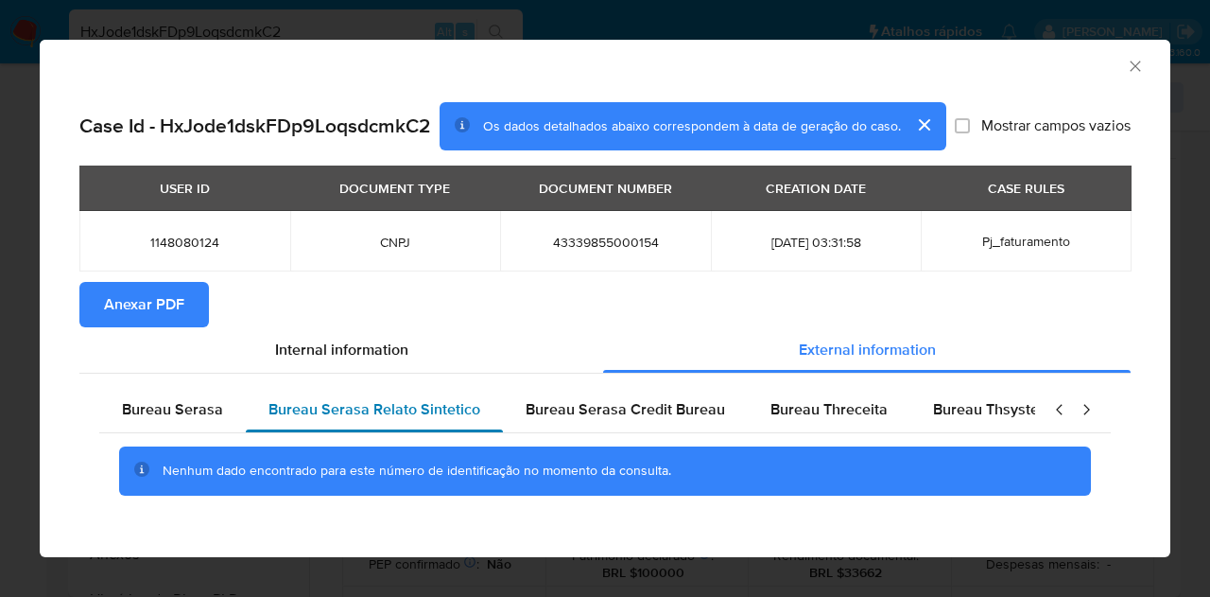
click at [190, 410] on span "Bureau Serasa" at bounding box center [172, 409] width 101 height 22
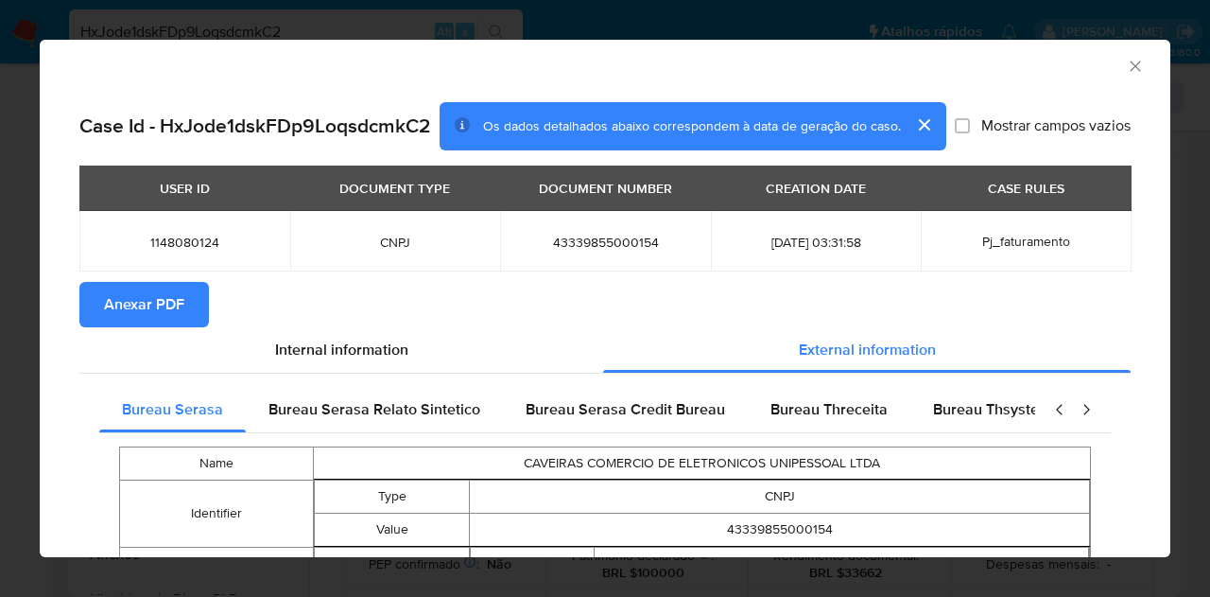
click at [163, 285] on span "Anexar PDF" at bounding box center [144, 305] width 80 height 42
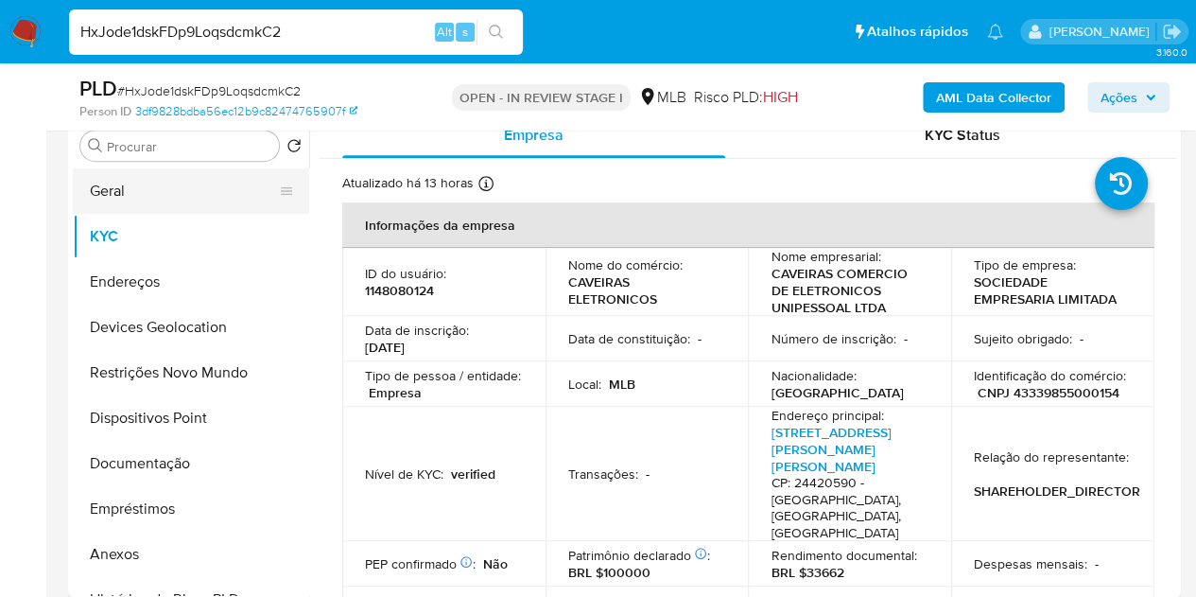
click at [121, 202] on button "Geral" at bounding box center [183, 190] width 221 height 45
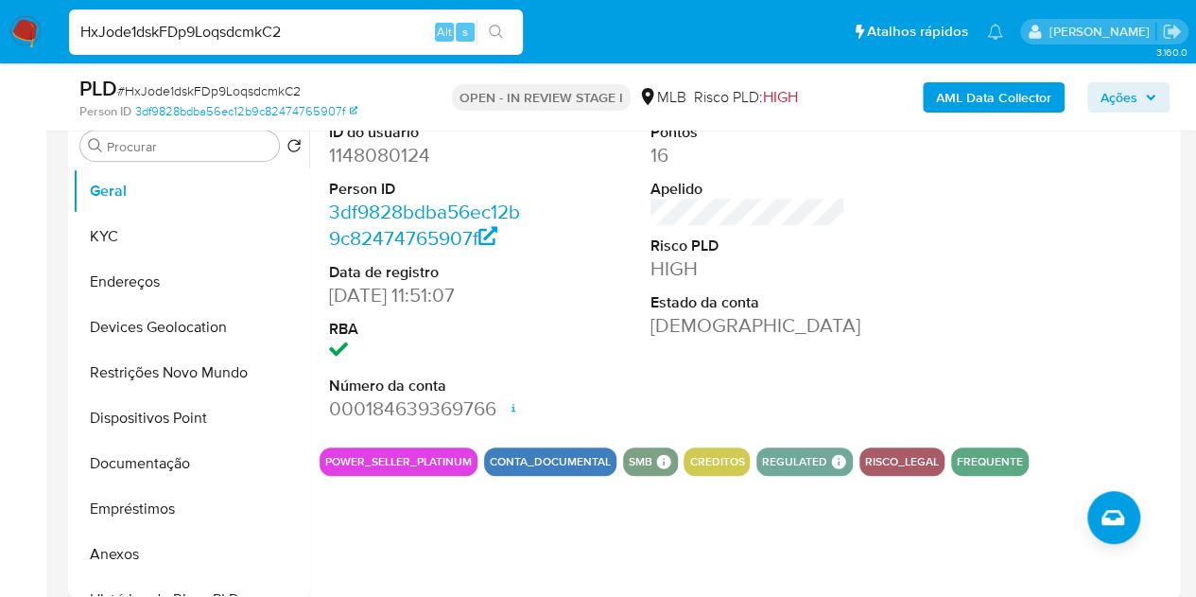
scroll to position [284, 0]
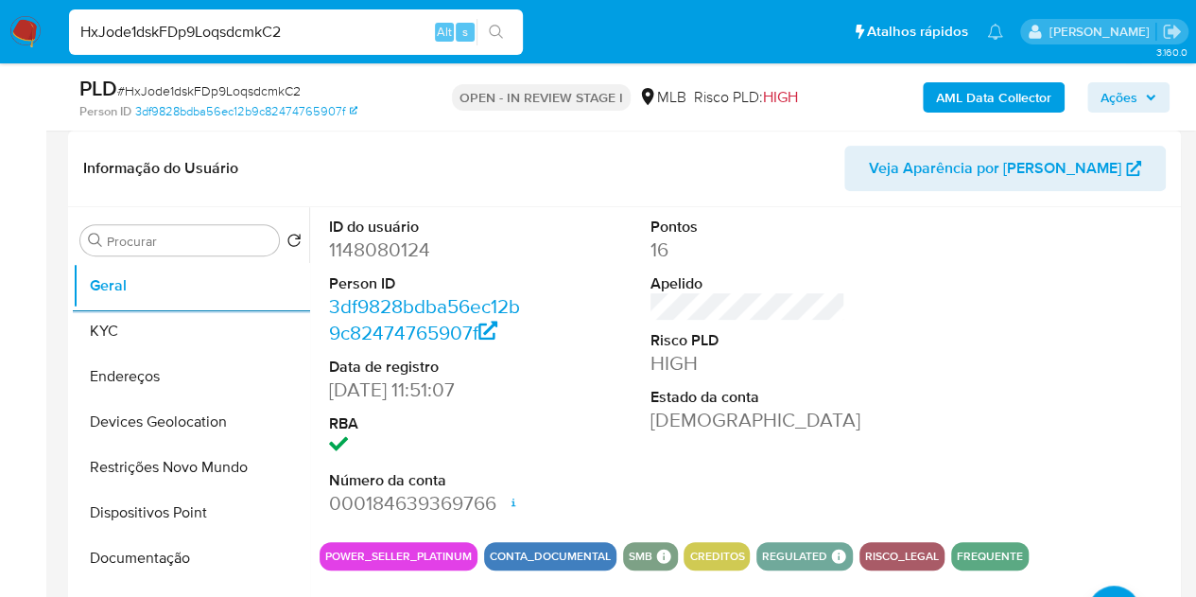
click at [934, 364] on div "ID do usuário 1148080124 Person ID 3df9828bdba56ec12b9c82474765907f Data de reg…" at bounding box center [748, 367] width 857 height 320
click at [112, 330] on button "KYC" at bounding box center [183, 330] width 221 height 45
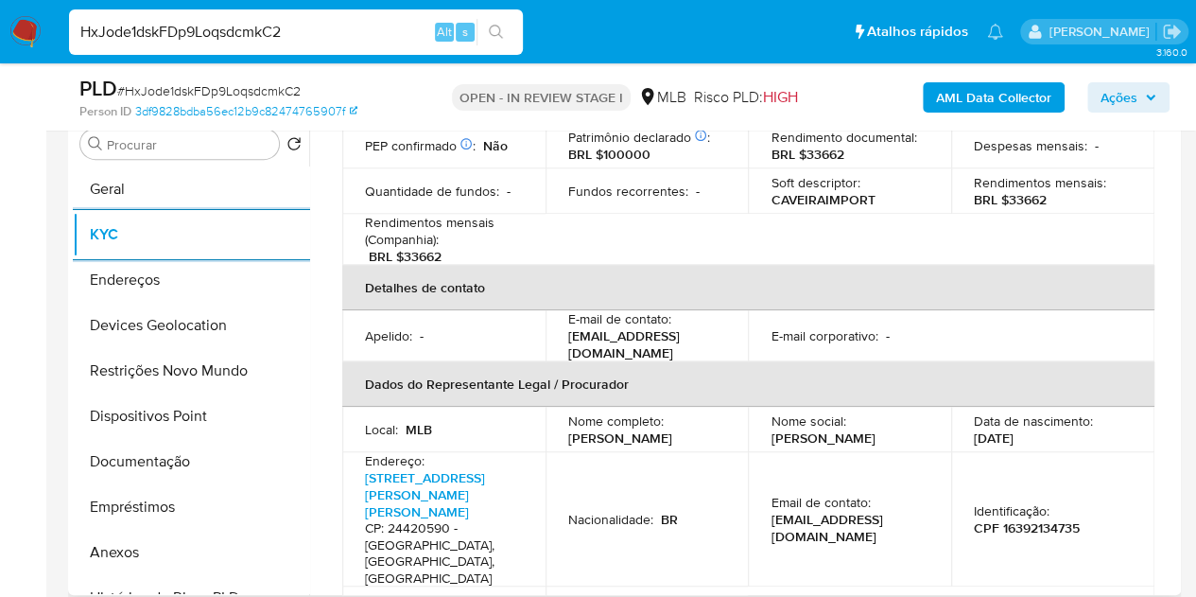
scroll to position [378, 0]
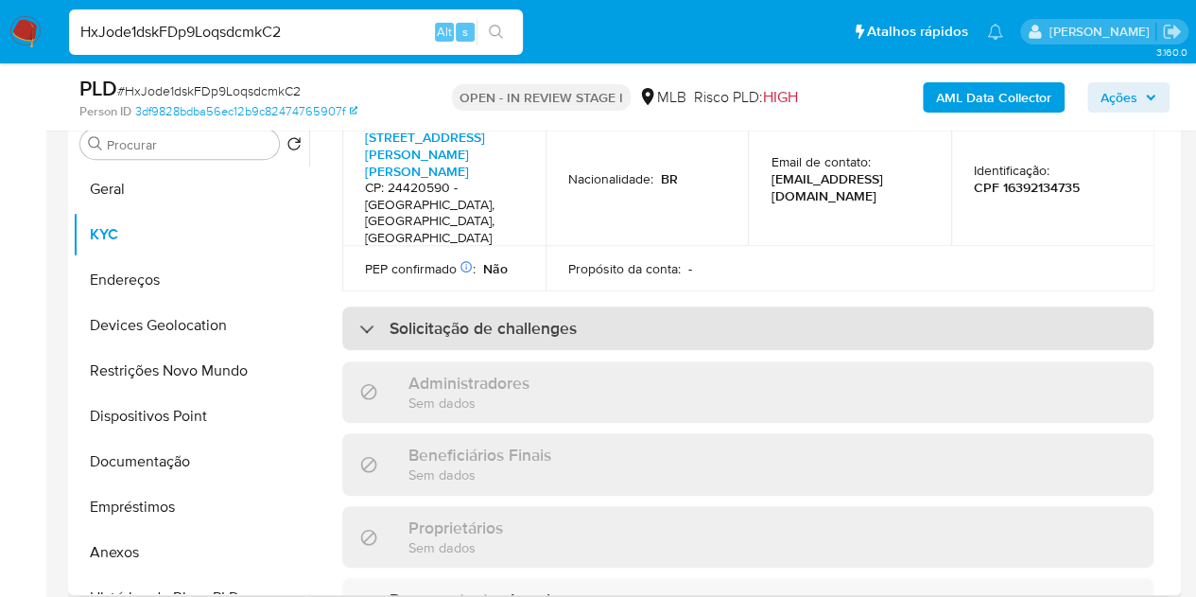
click at [587, 306] on div "Solicitação de challenges" at bounding box center [747, 328] width 811 height 44
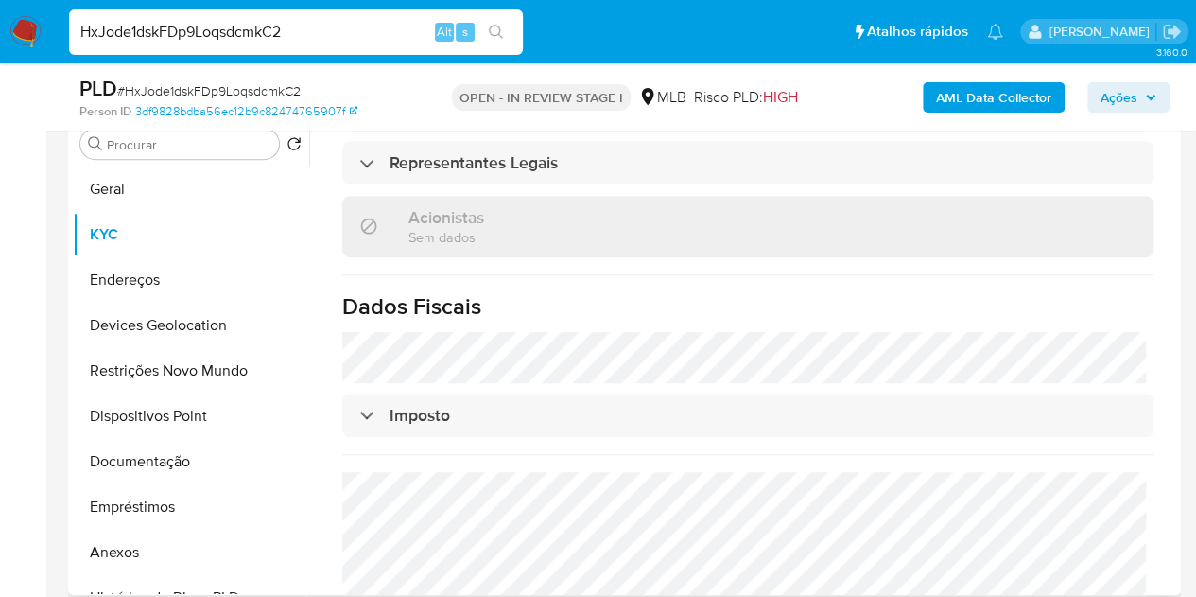
scroll to position [1229, 0]
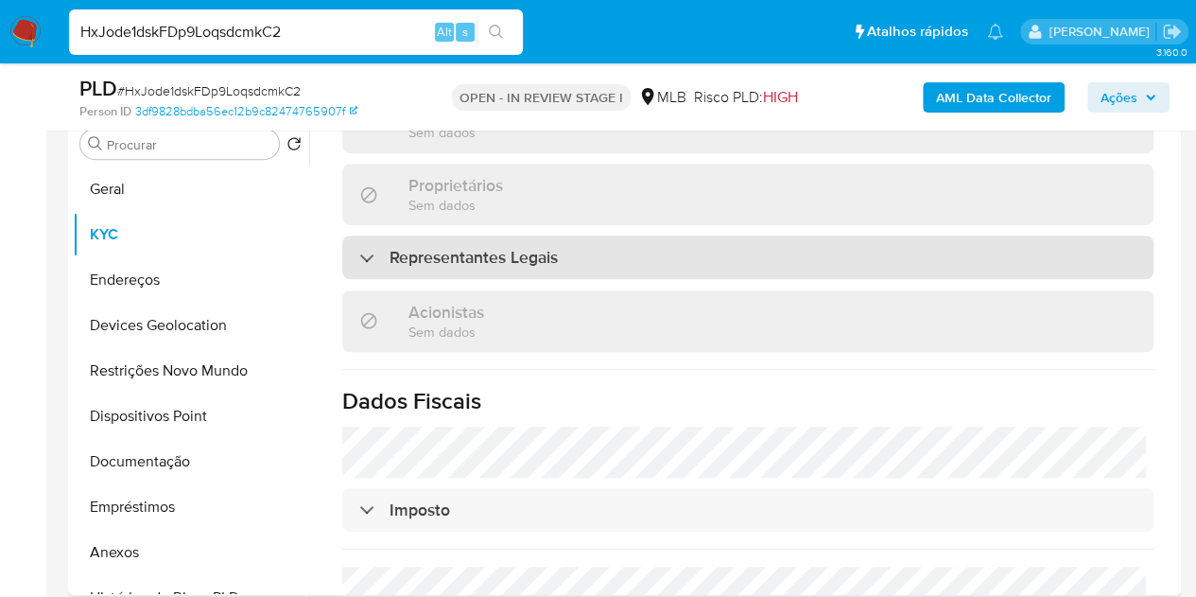
click at [532, 235] on div "Representantes Legais" at bounding box center [747, 257] width 811 height 44
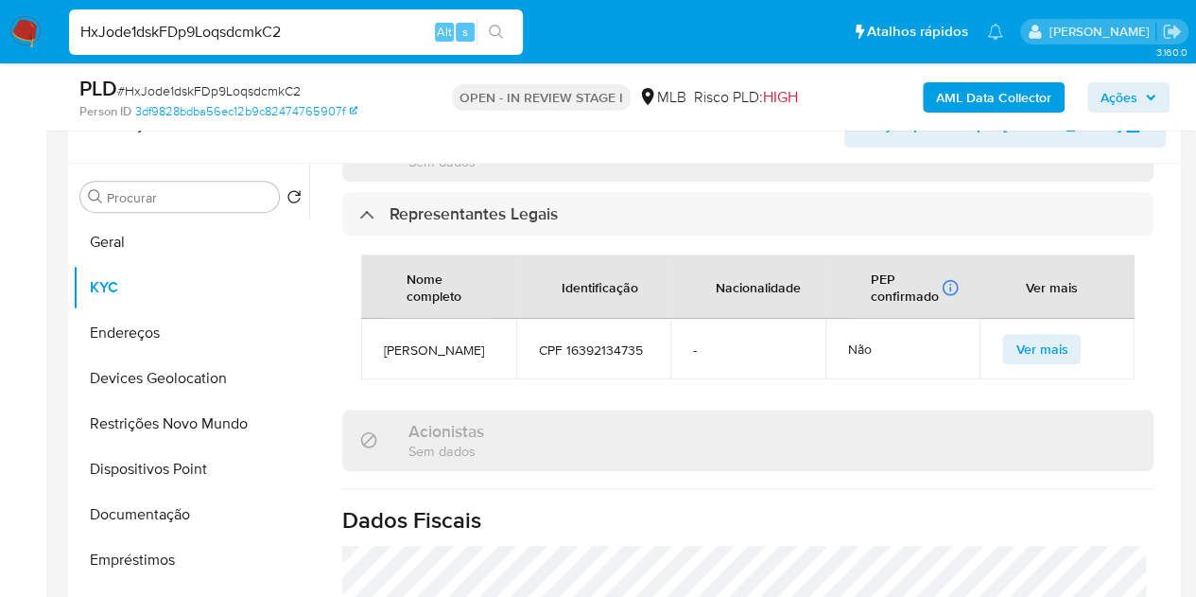
scroll to position [286, 0]
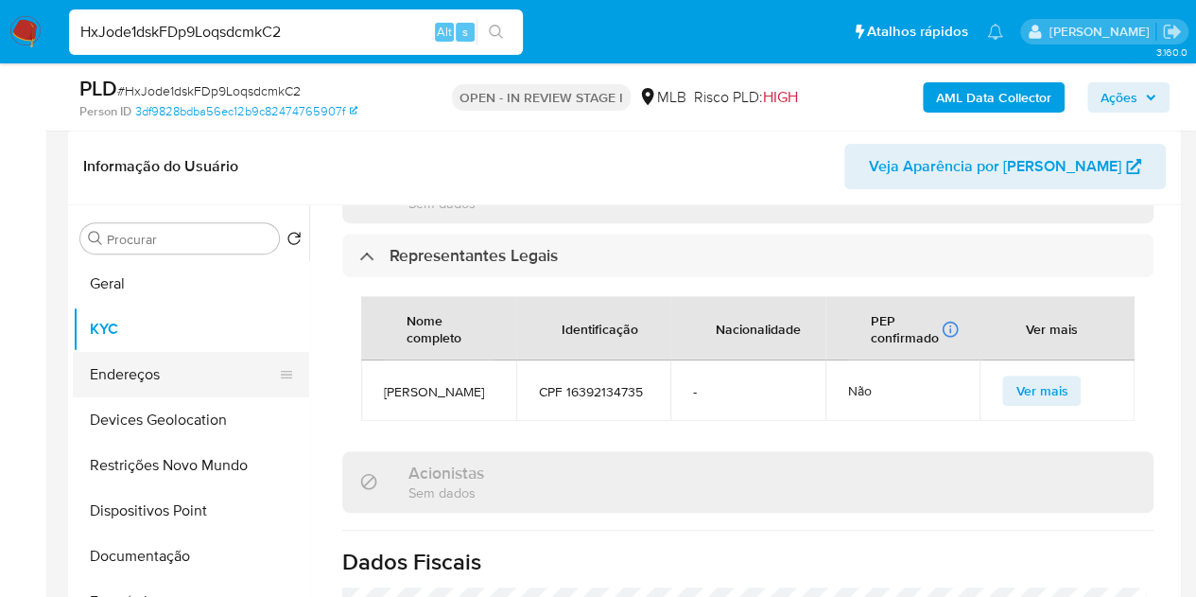
click at [139, 362] on button "Endereços" at bounding box center [183, 374] width 221 height 45
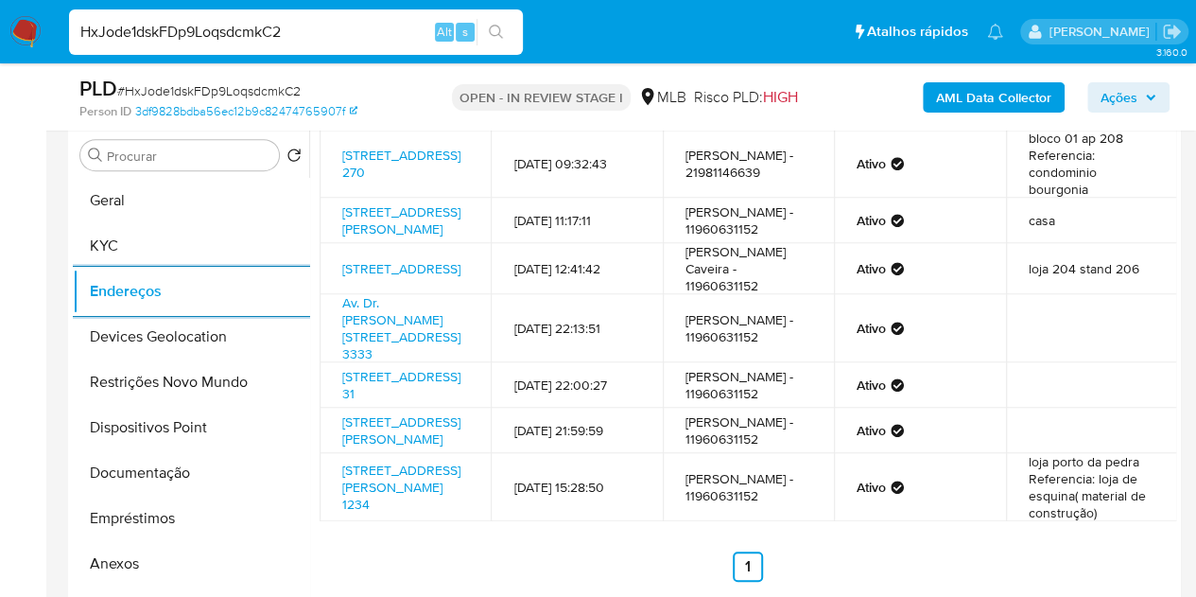
scroll to position [257, 0]
click at [166, 345] on button "Devices Geolocation" at bounding box center [183, 336] width 221 height 45
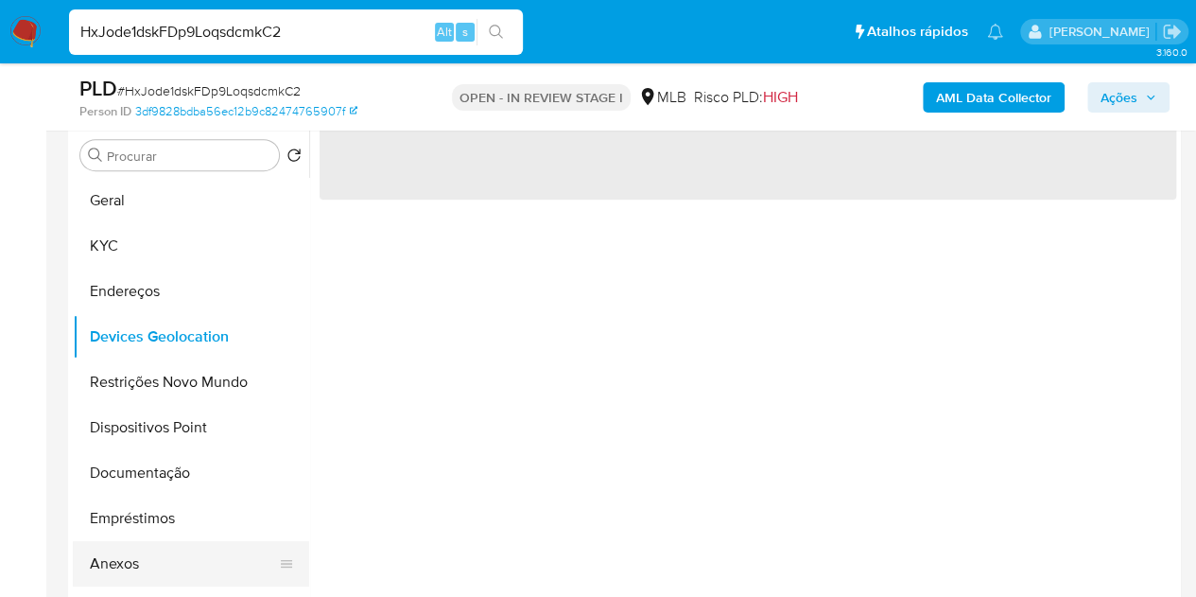
scroll to position [0, 0]
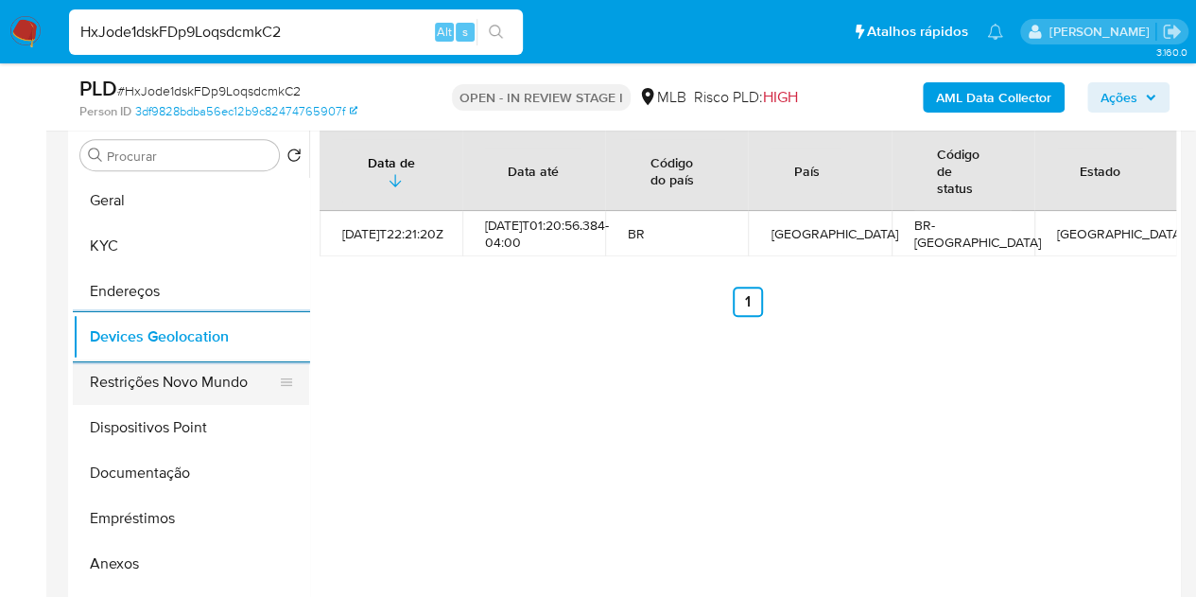
click at [136, 391] on button "Restrições Novo Mundo" at bounding box center [183, 381] width 221 height 45
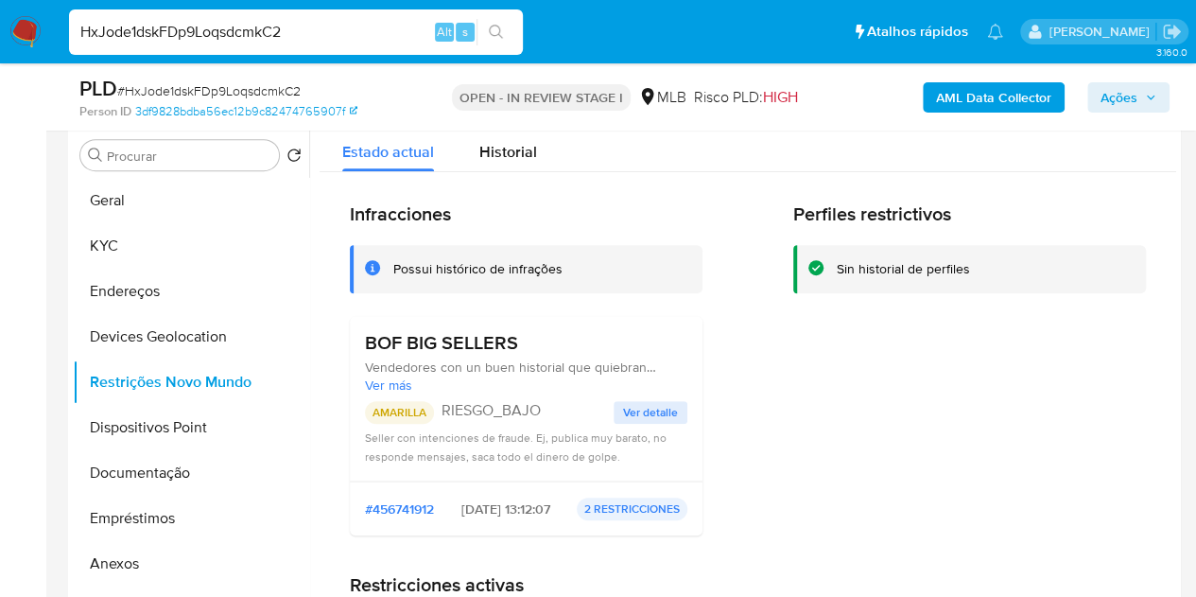
drag, startPoint x: 526, startPoint y: 349, endPoint x: 363, endPoint y: 342, distance: 162.8
click at [363, 342] on div "BOF BIG SELLERS Vendedores con un buen historial que quiebran comportamiento, a…" at bounding box center [526, 398] width 353 height 165
click at [159, 425] on button "Dispositivos Point" at bounding box center [183, 427] width 221 height 45
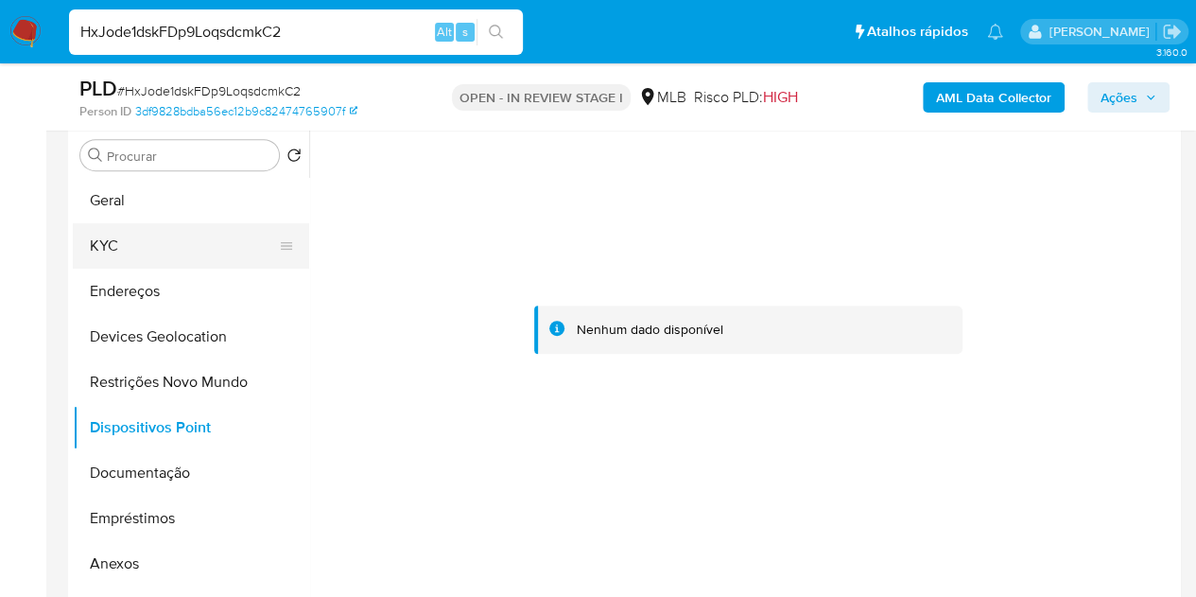
click at [133, 231] on button "KYC" at bounding box center [183, 245] width 221 height 45
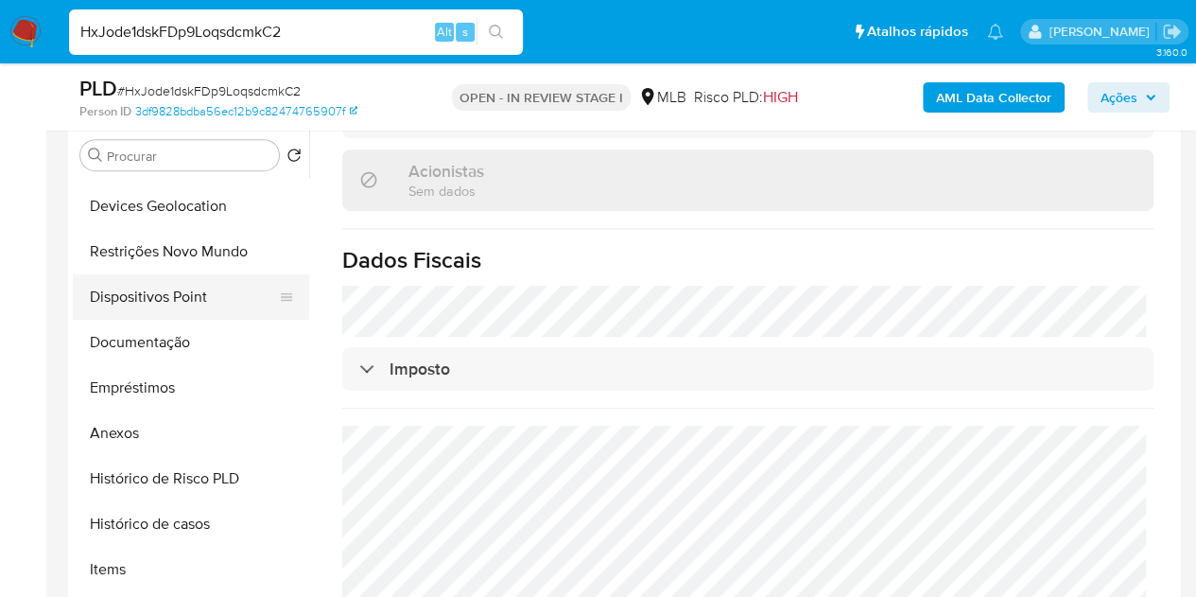
scroll to position [189, 0]
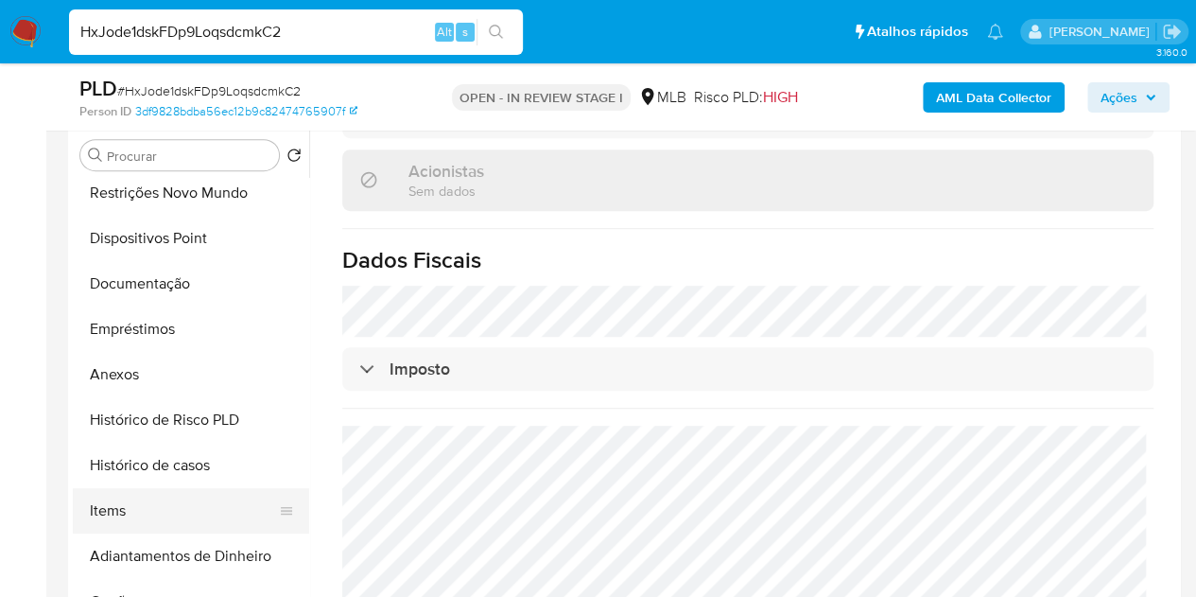
click at [104, 506] on button "Items" at bounding box center [183, 510] width 221 height 45
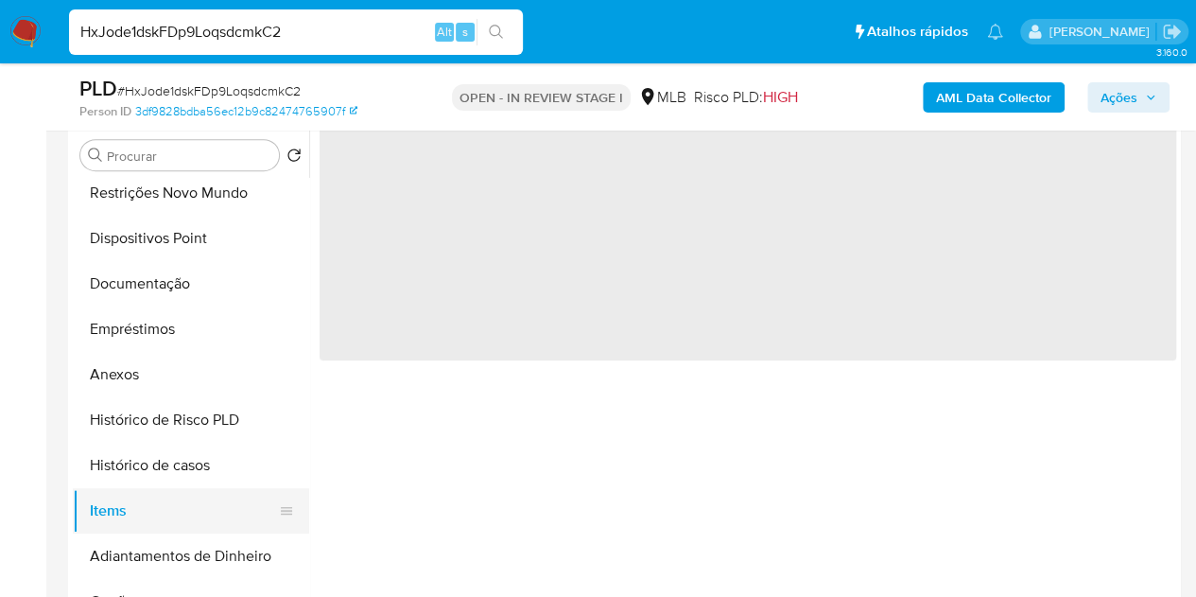
scroll to position [0, 0]
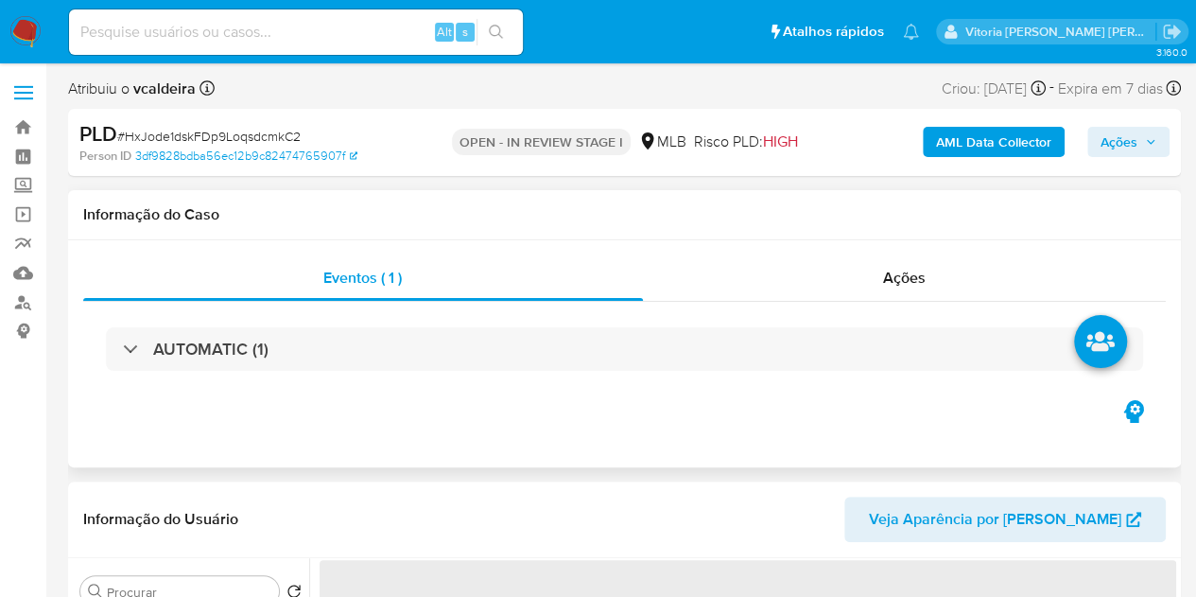
select select "10"
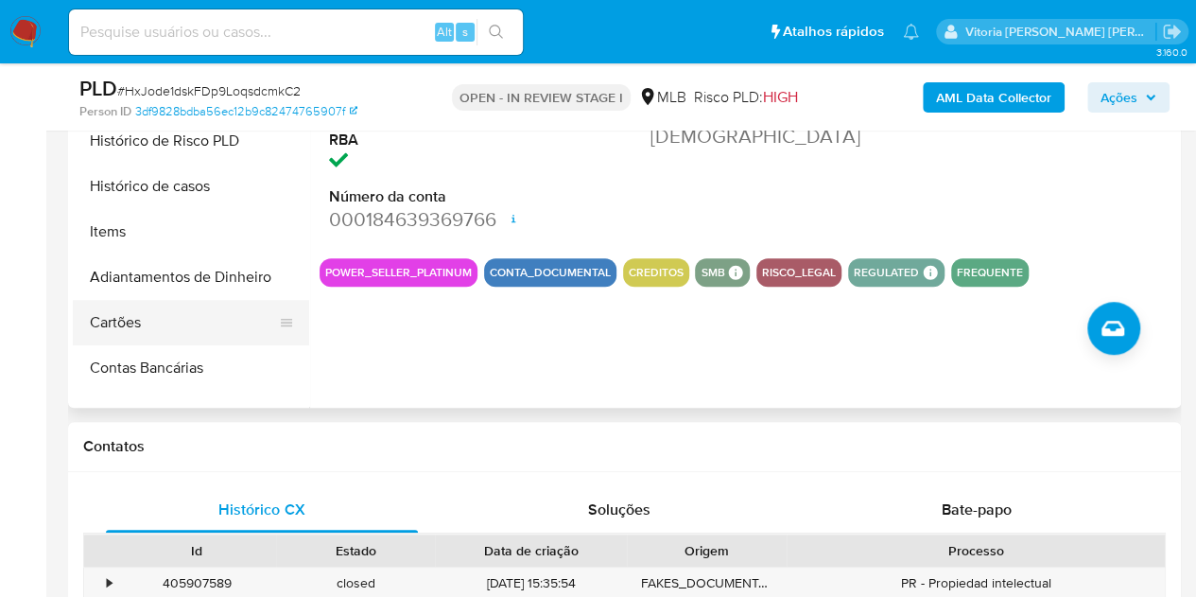
scroll to position [284, 0]
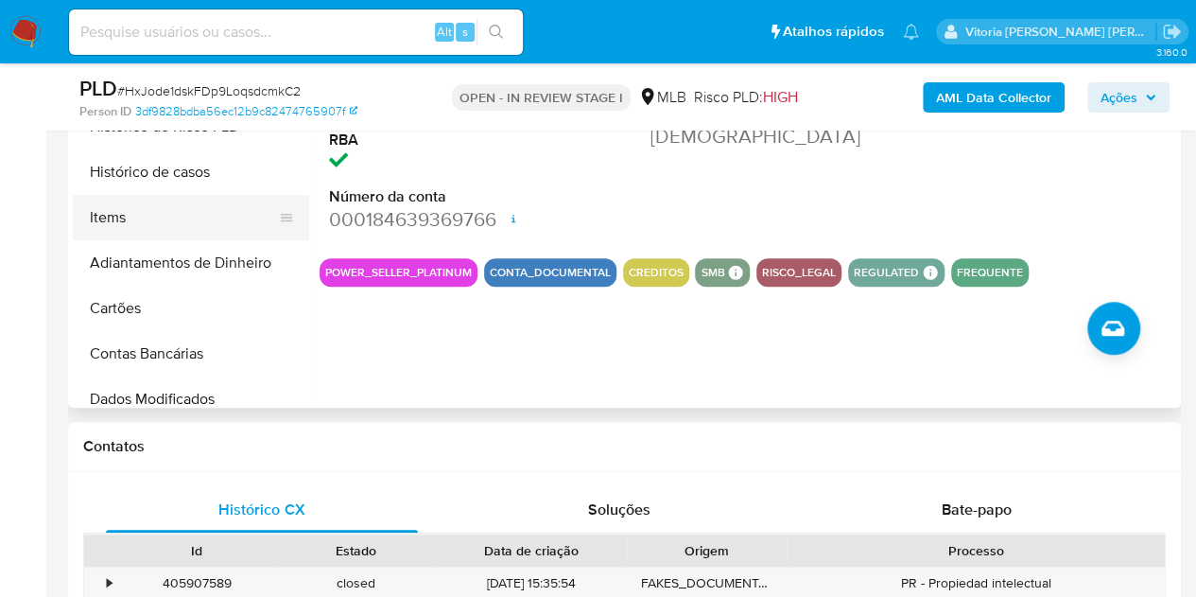
click at [130, 215] on button "Items" at bounding box center [183, 217] width 221 height 45
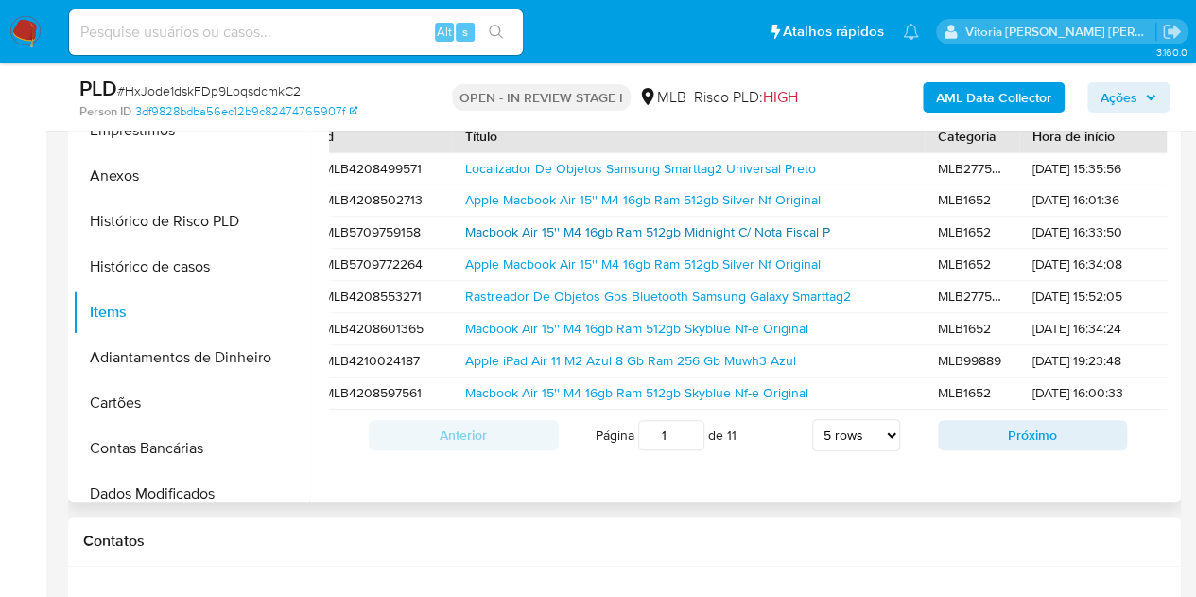
scroll to position [0, 0]
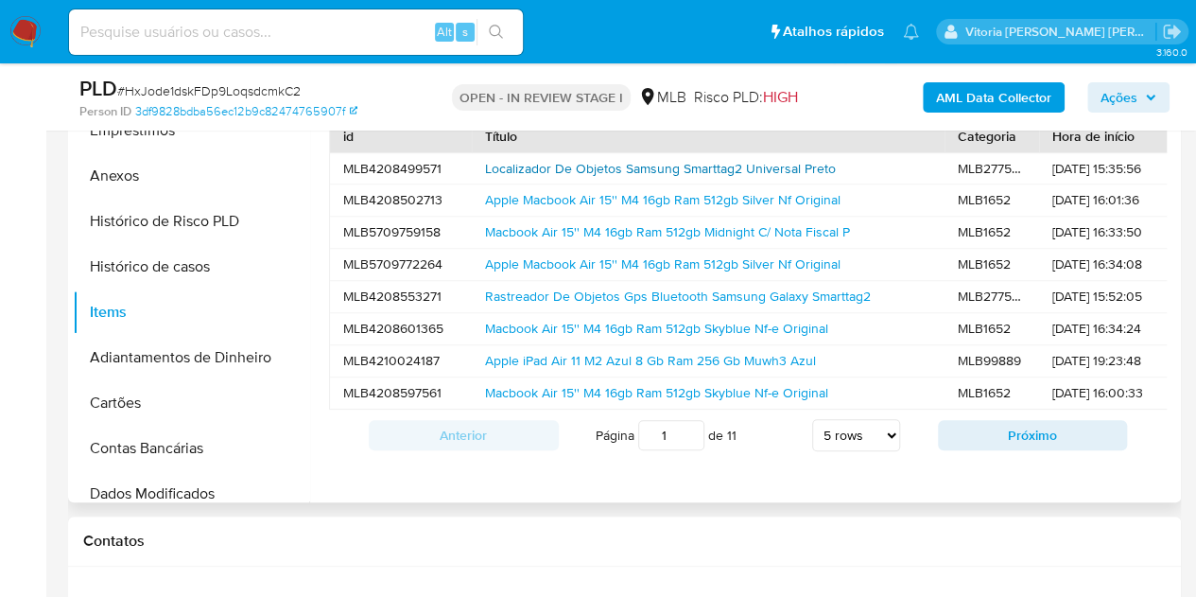
click at [562, 165] on link "Localizador De Objetos Samsung Smarttag2 Universal Preto" at bounding box center [660, 168] width 351 height 19
click at [541, 264] on link "Apple Macbook Air 15'' M4 16gb Ram 512gb Silver Nf Original" at bounding box center [663, 263] width 356 height 19
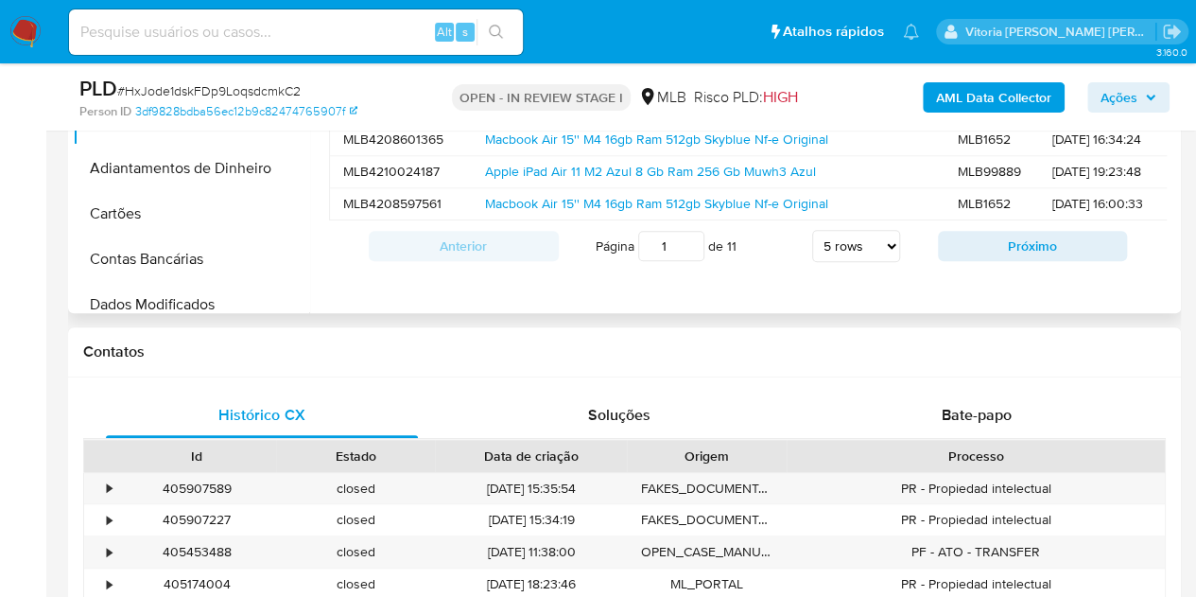
scroll to position [567, 0]
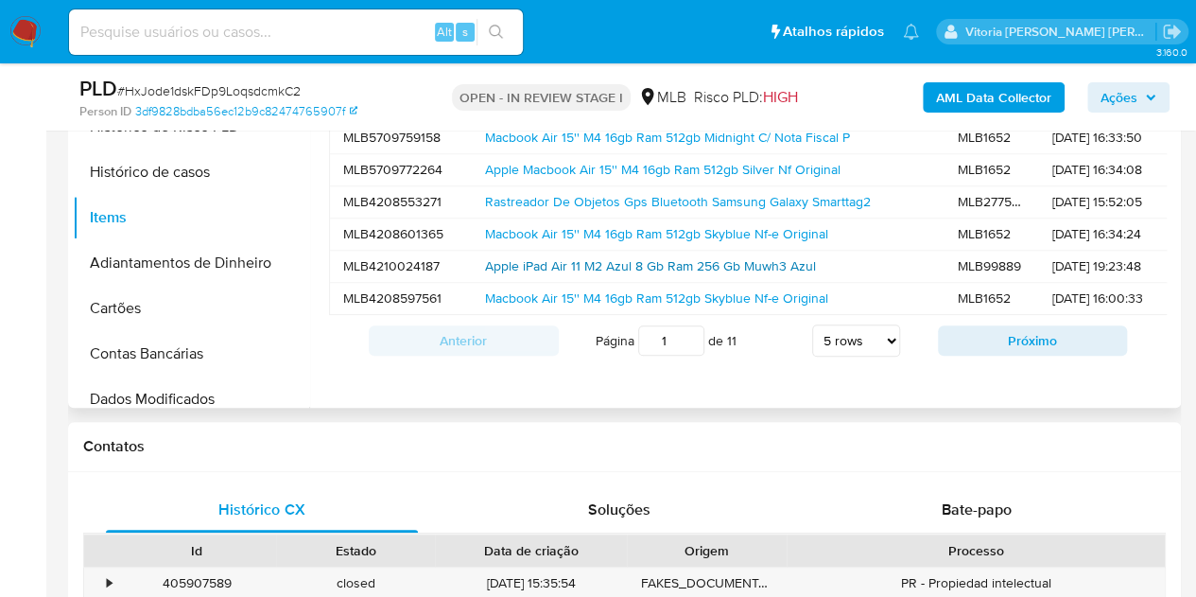
click at [543, 266] on link "Apple iPad Air 11 M2 Azul 8 Gb Ram 256 Gb Muwh3 Azul" at bounding box center [650, 265] width 331 height 19
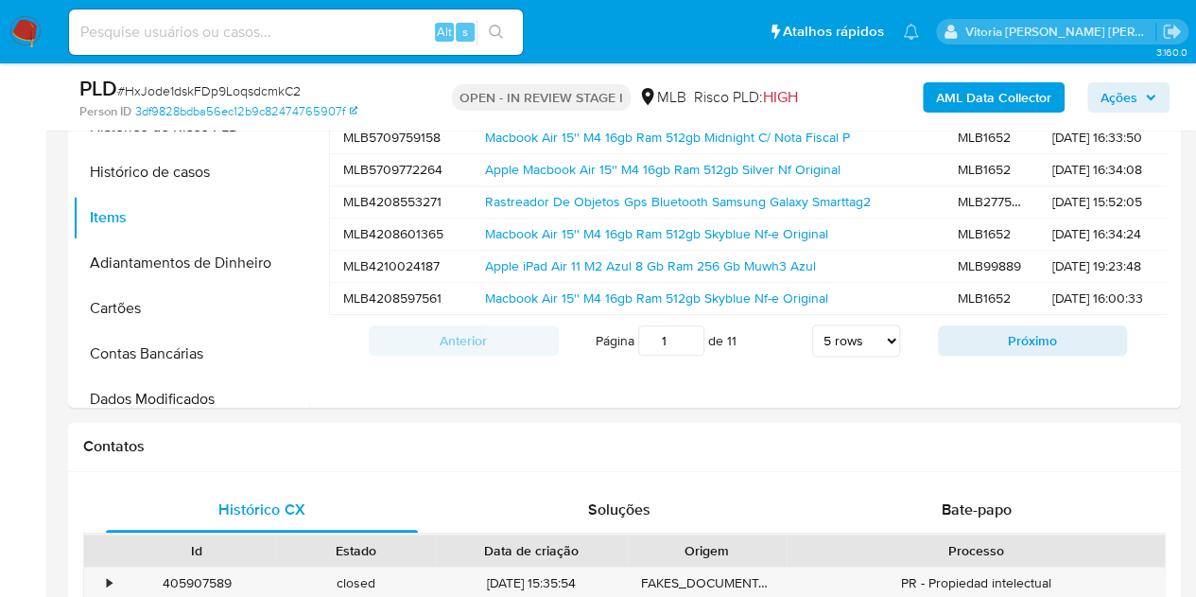
click at [315, 35] on input at bounding box center [296, 32] width 454 height 25
paste input "2463748227"
type input "2463748227"
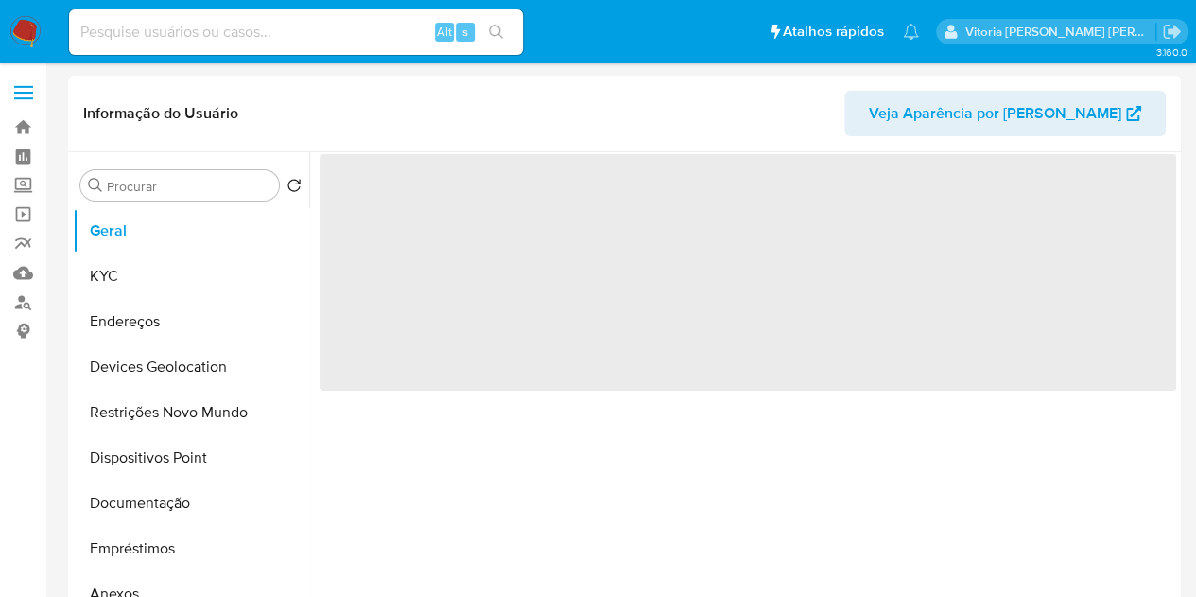
select select "10"
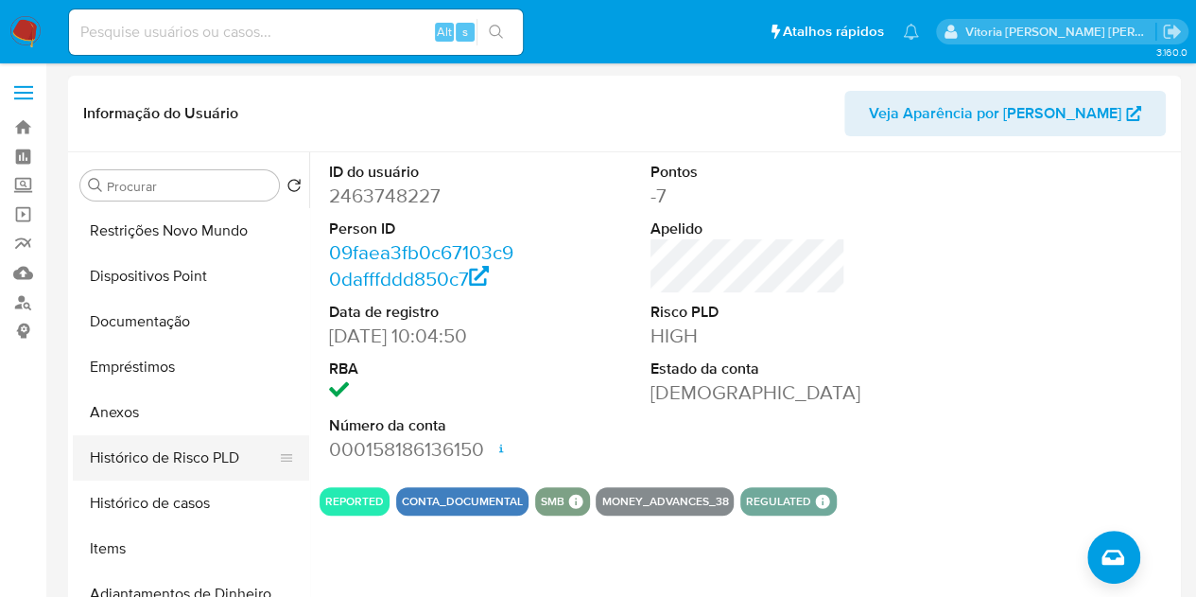
scroll to position [189, 0]
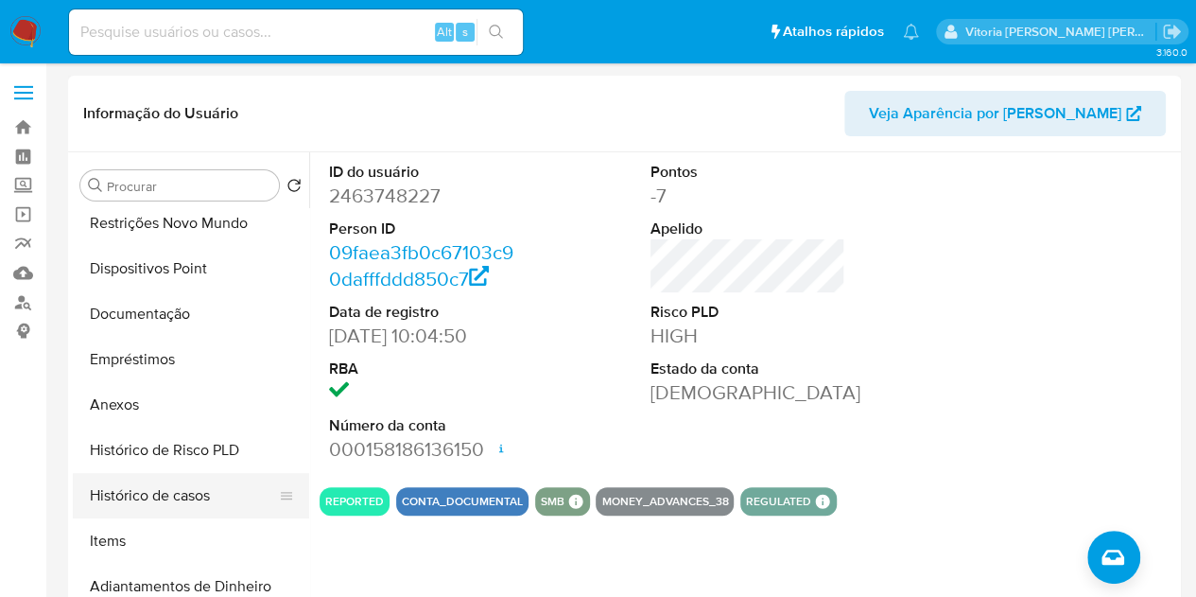
click at [153, 498] on button "Histórico de casos" at bounding box center [183, 495] width 221 height 45
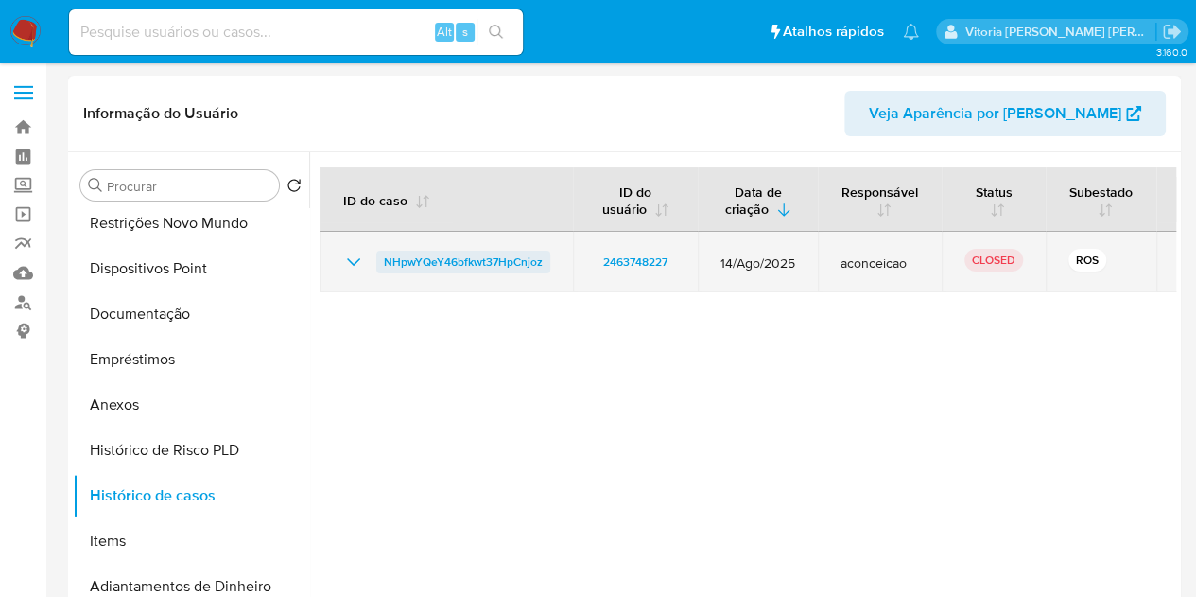
click at [431, 262] on span "NHpwYQeY46bfkwt37HpCnjoz" at bounding box center [463, 262] width 159 height 23
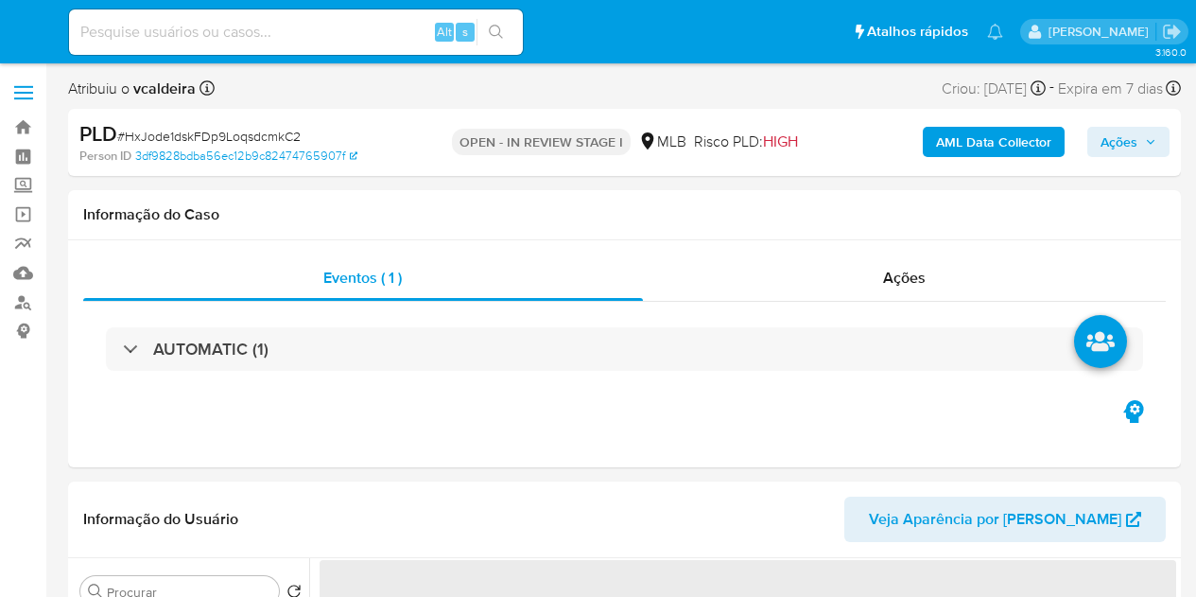
select select "10"
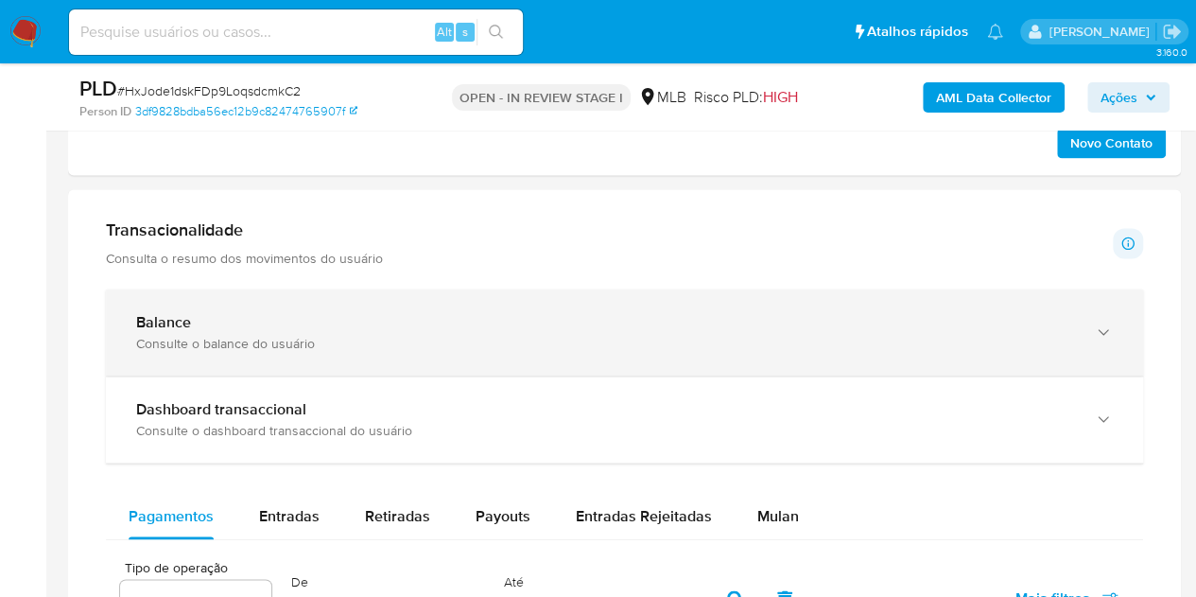
click at [276, 344] on div "Consulte o balance do usuário" at bounding box center [605, 343] width 939 height 17
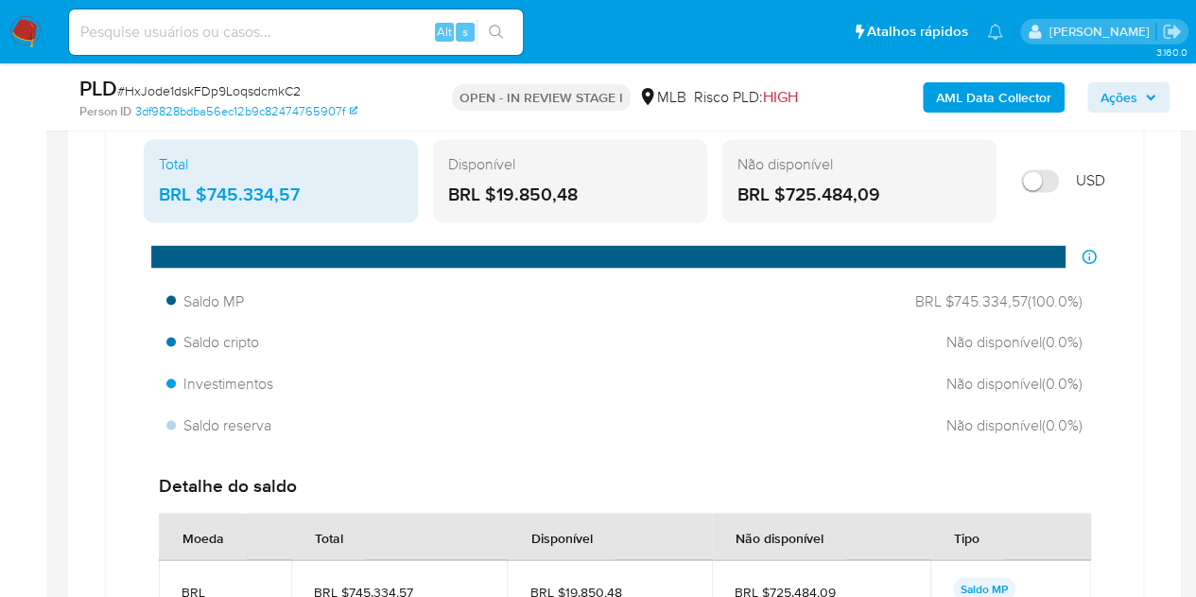
scroll to position [1513, 0]
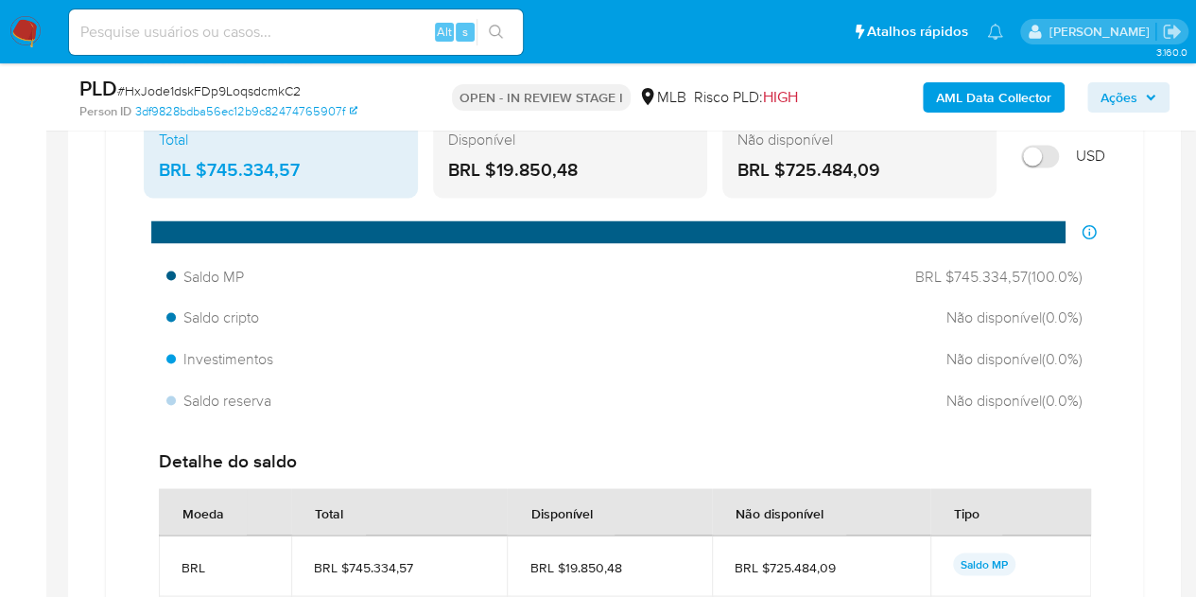
drag, startPoint x: 583, startPoint y: 164, endPoint x: 496, endPoint y: 164, distance: 87.0
click at [496, 164] on div "BRL $19.850,48" at bounding box center [570, 170] width 244 height 25
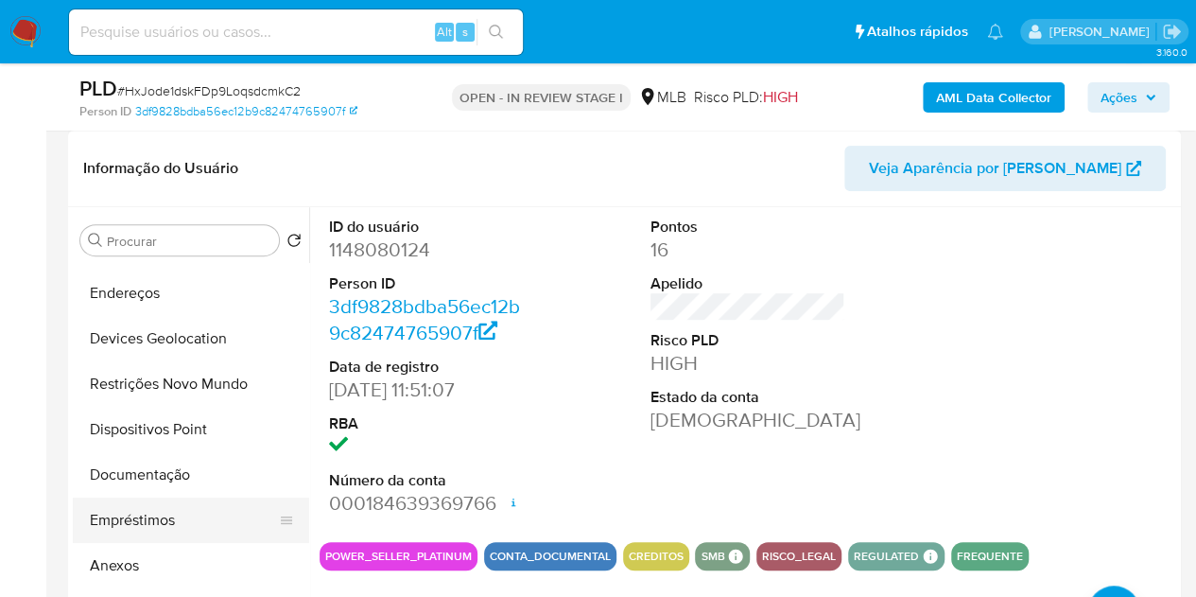
scroll to position [189, 0]
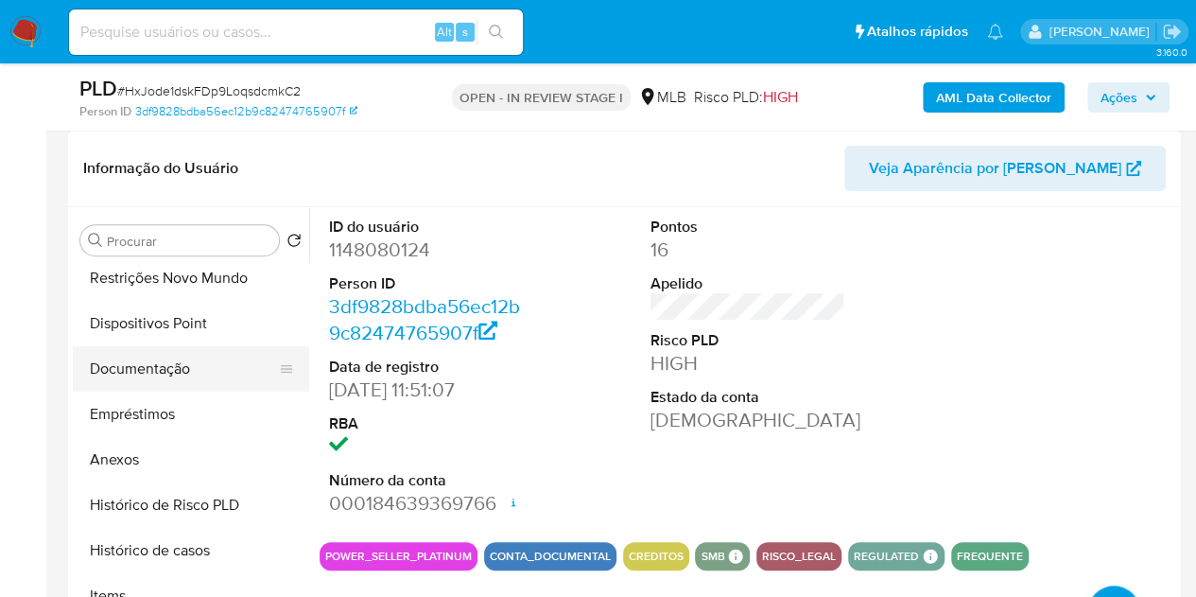
click at [147, 360] on button "Documentação" at bounding box center [183, 368] width 221 height 45
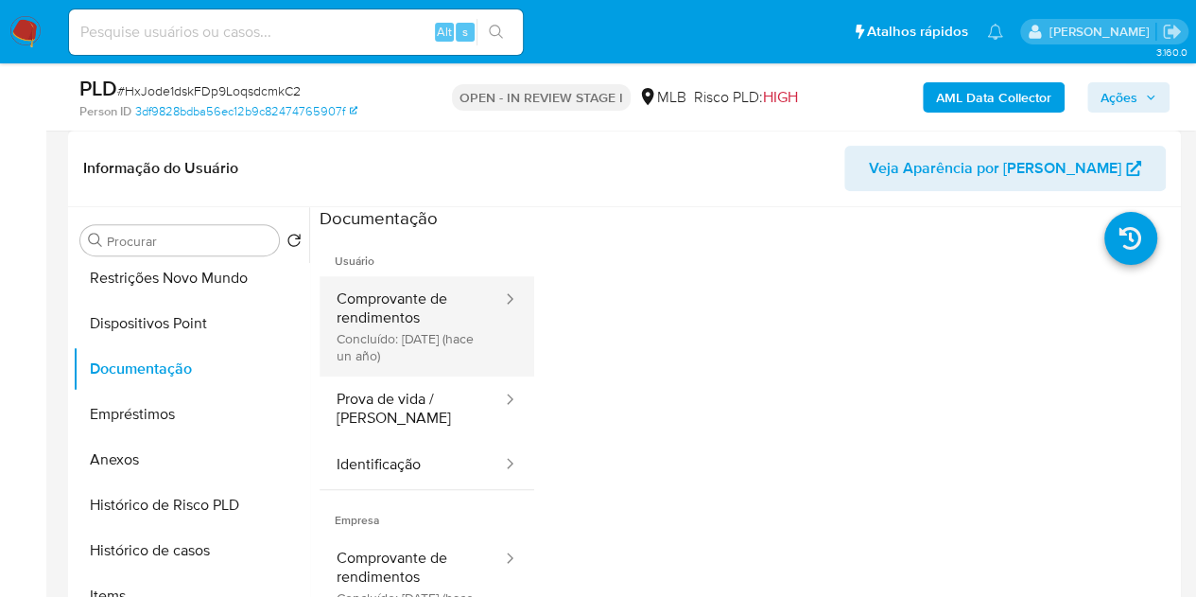
click at [437, 319] on button "Comprovante de rendimentos Concluído: 10/10/2024 (hace un año)" at bounding box center [412, 326] width 184 height 100
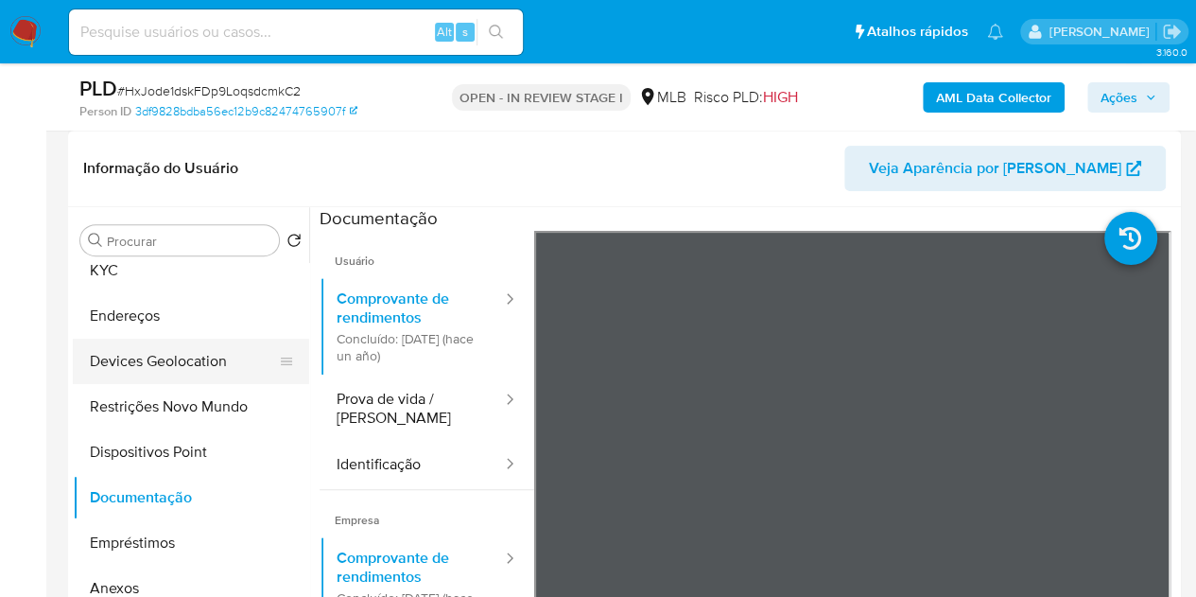
scroll to position [0, 0]
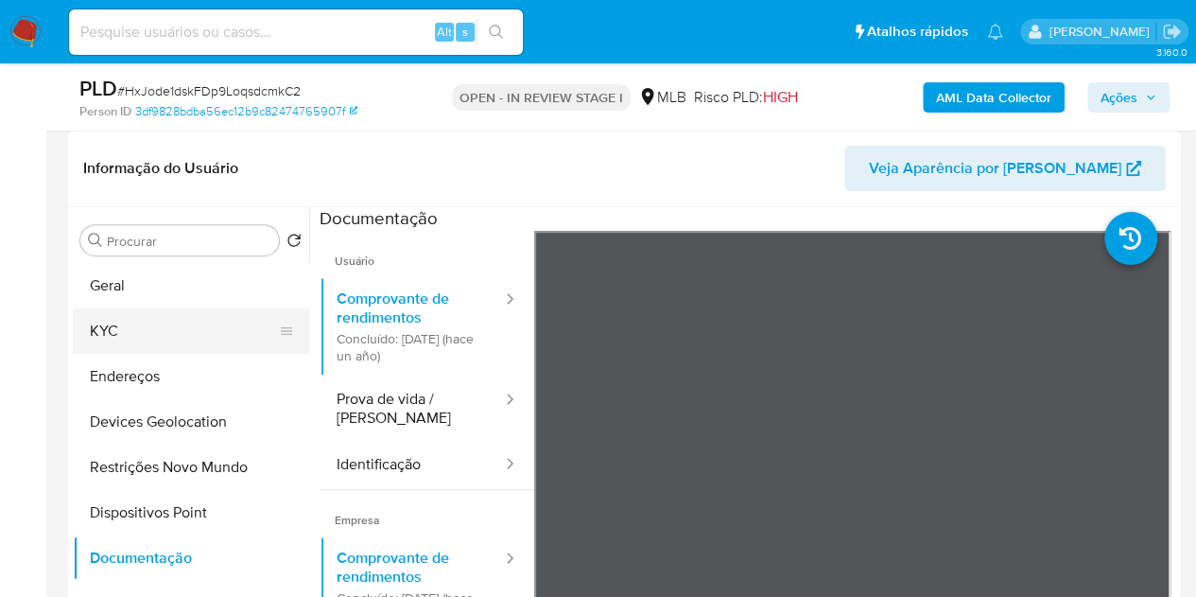
click at [134, 336] on button "KYC" at bounding box center [183, 330] width 221 height 45
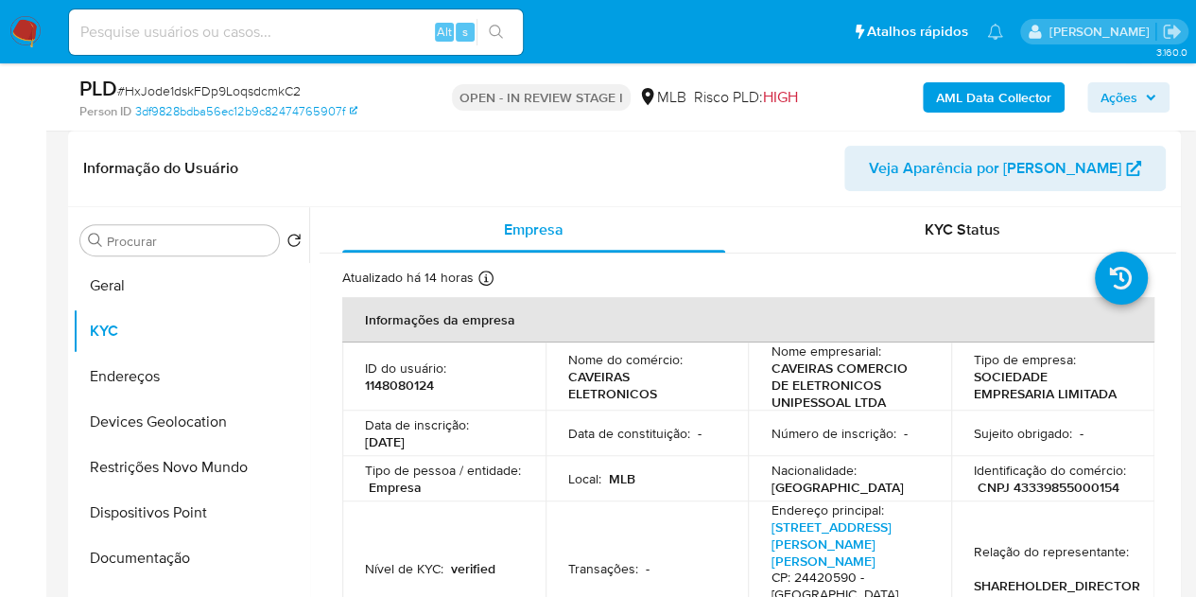
click at [408, 389] on p "1148080124" at bounding box center [399, 384] width 69 height 17
copy p "1148080124"
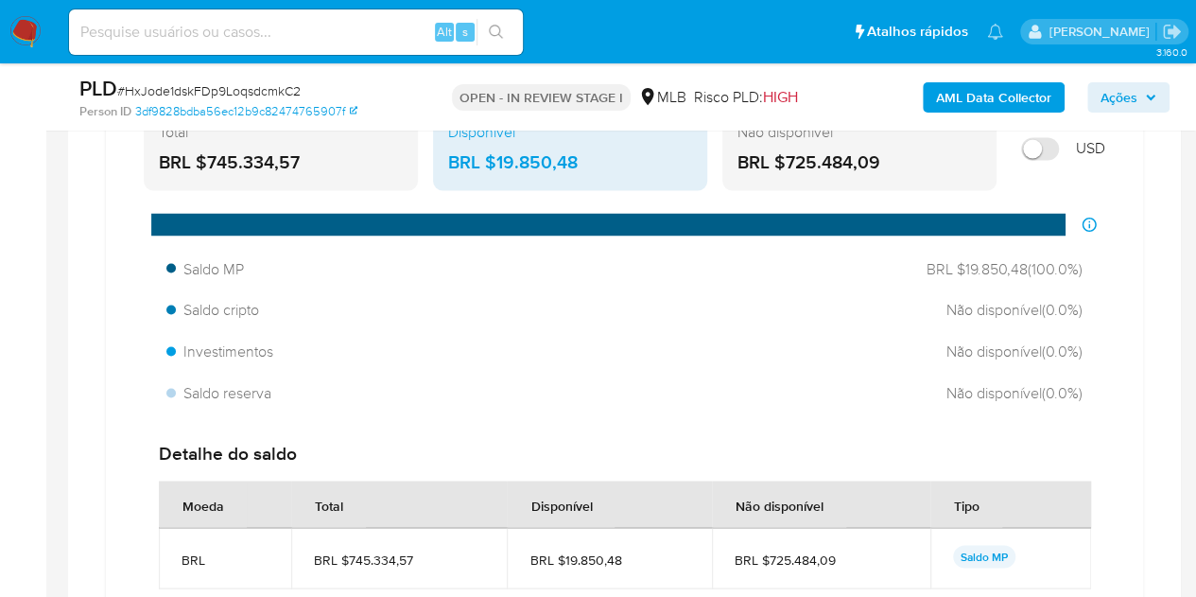
scroll to position [1419, 0]
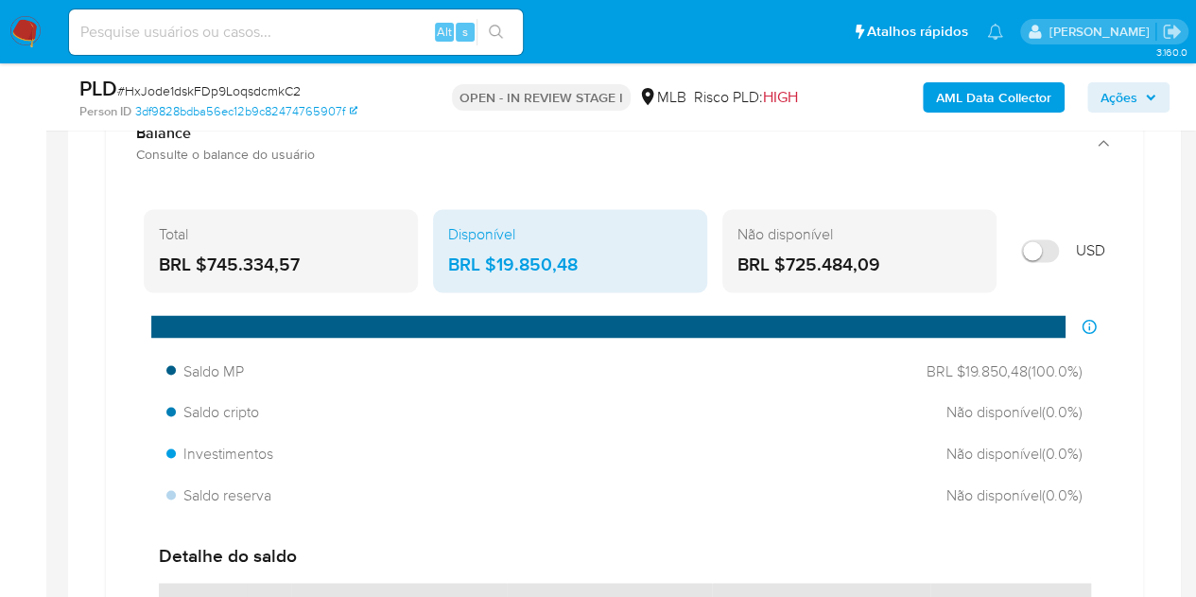
drag, startPoint x: 298, startPoint y: 259, endPoint x: 208, endPoint y: 256, distance: 89.9
click at [208, 256] on div "BRL $745.334,57" at bounding box center [281, 264] width 244 height 25
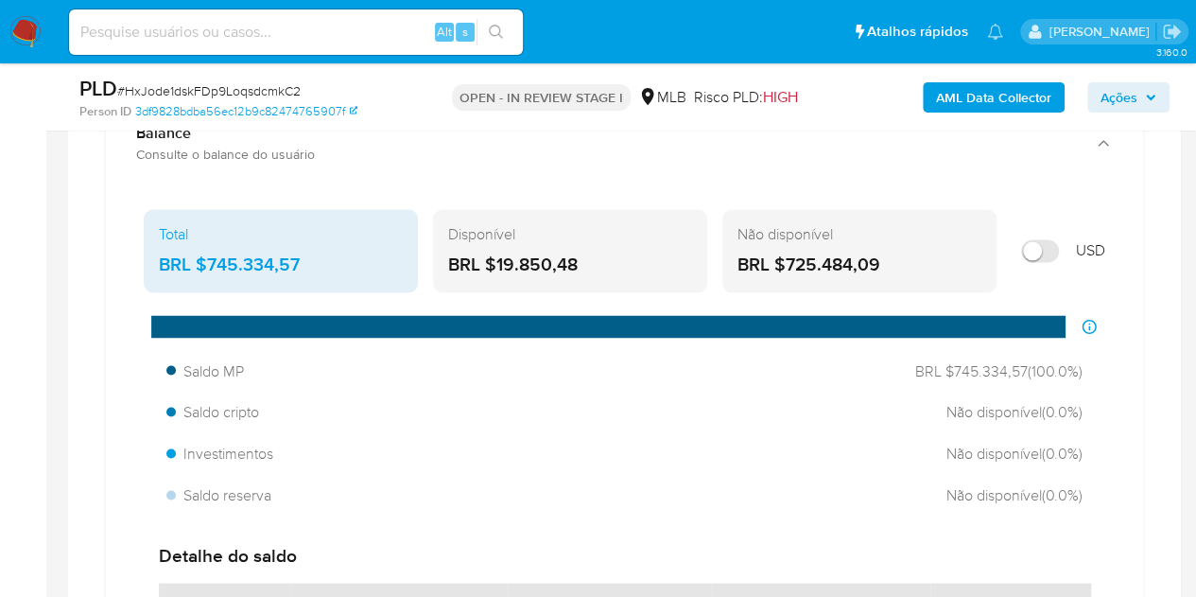
click at [1120, 90] on span "Ações" at bounding box center [1119, 97] width 37 height 30
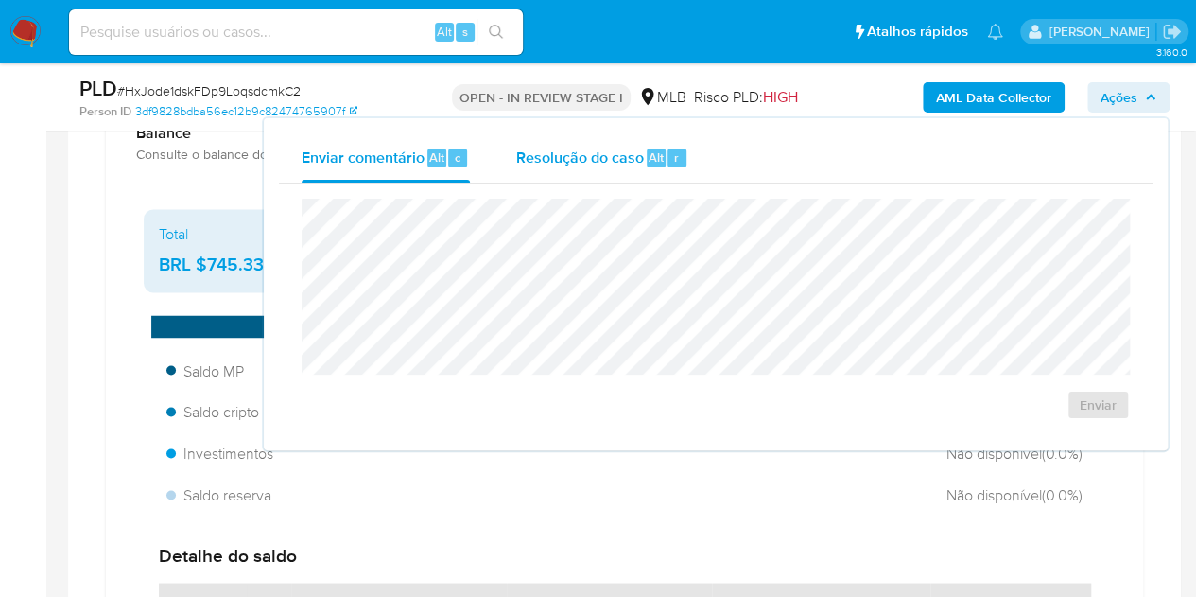
click at [637, 158] on span "Resolução do caso" at bounding box center [579, 157] width 128 height 22
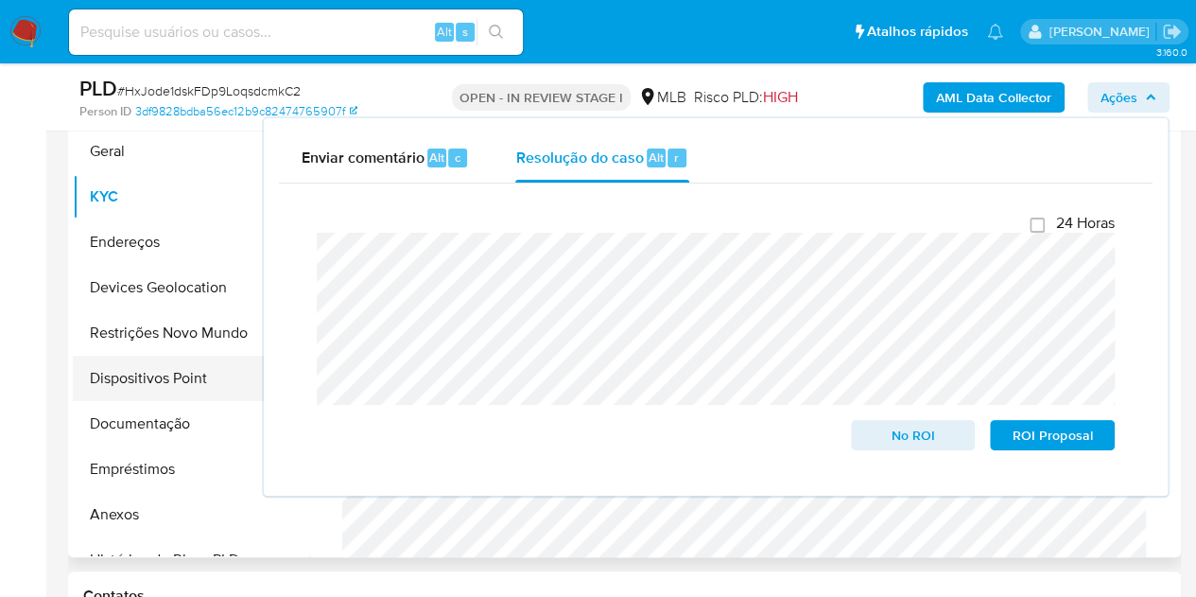
scroll to position [378, 0]
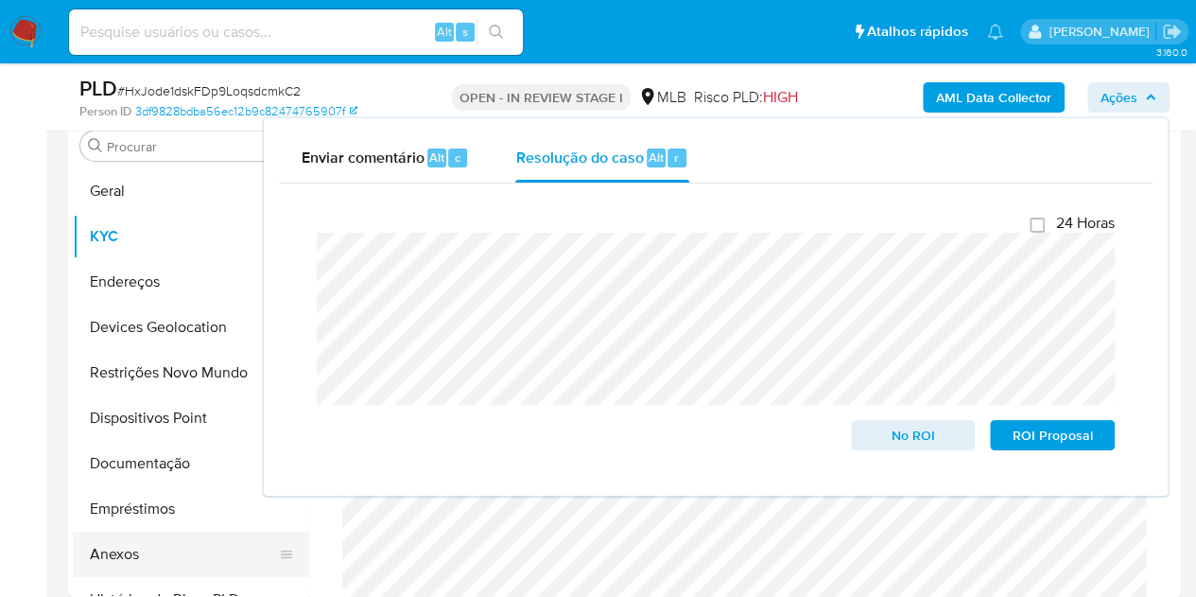
click at [126, 553] on button "Anexos" at bounding box center [183, 553] width 221 height 45
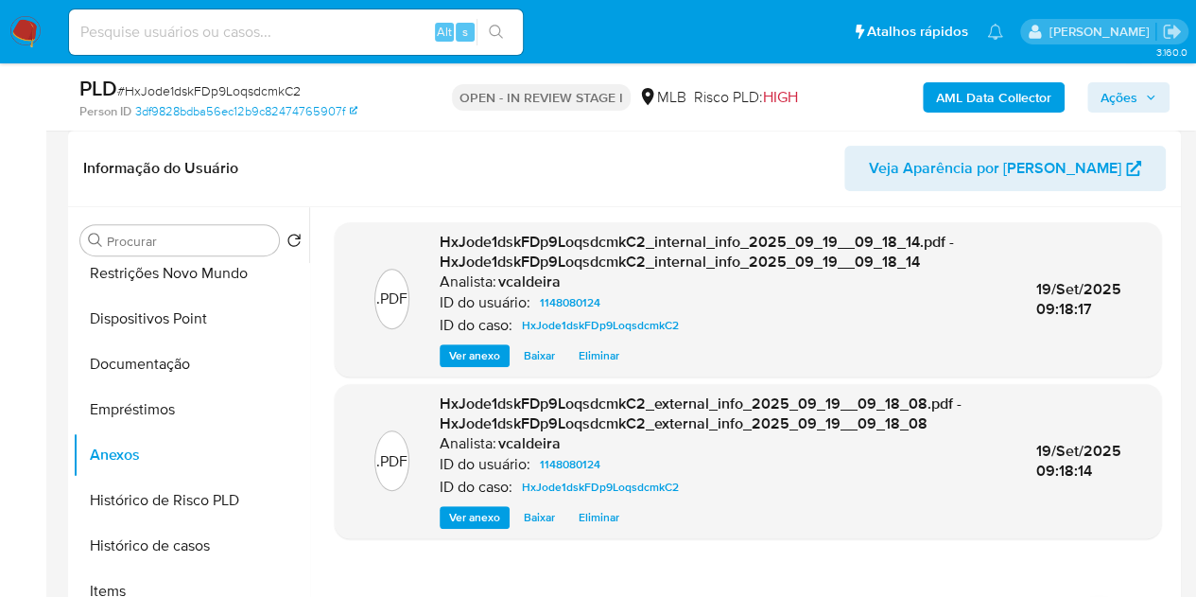
scroll to position [284, 0]
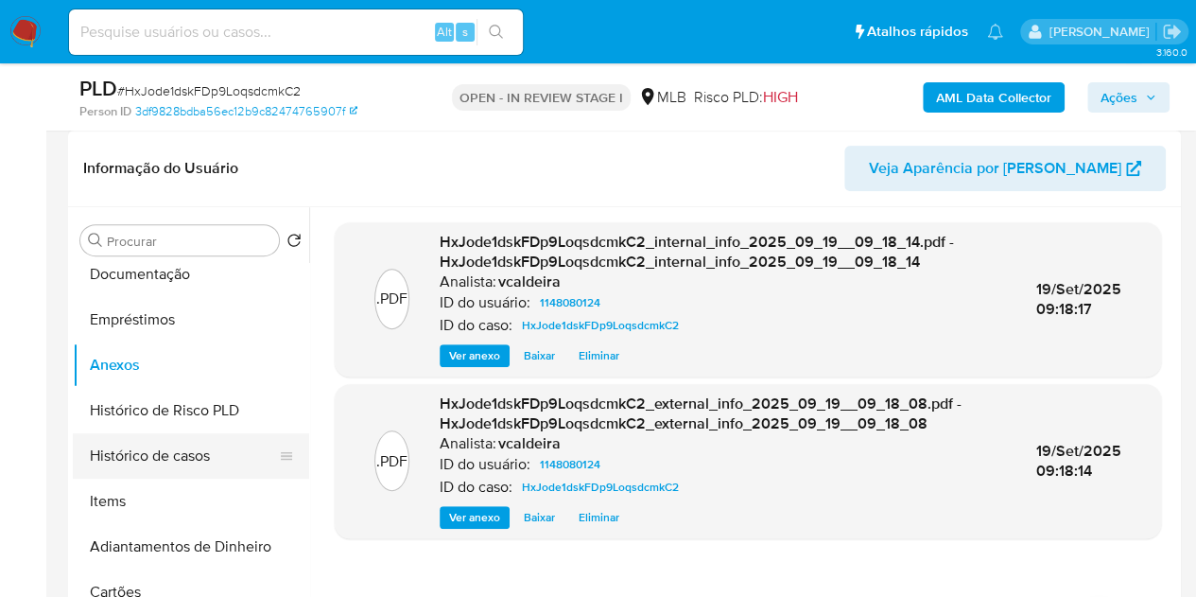
click at [175, 476] on button "Histórico de casos" at bounding box center [183, 455] width 221 height 45
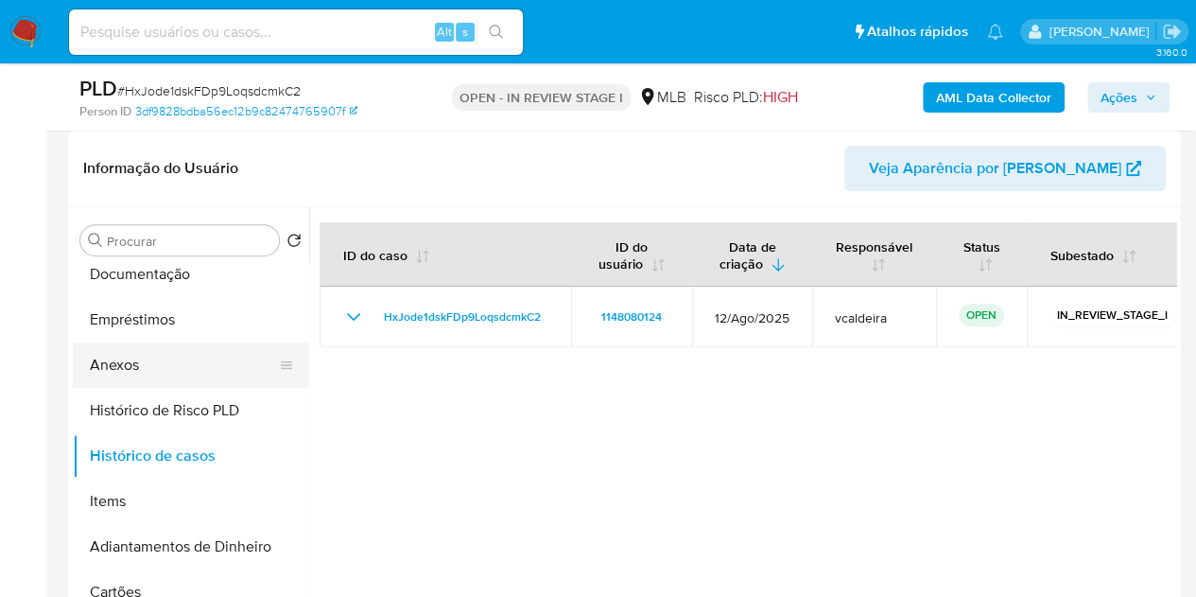
click at [96, 368] on button "Anexos" at bounding box center [183, 364] width 221 height 45
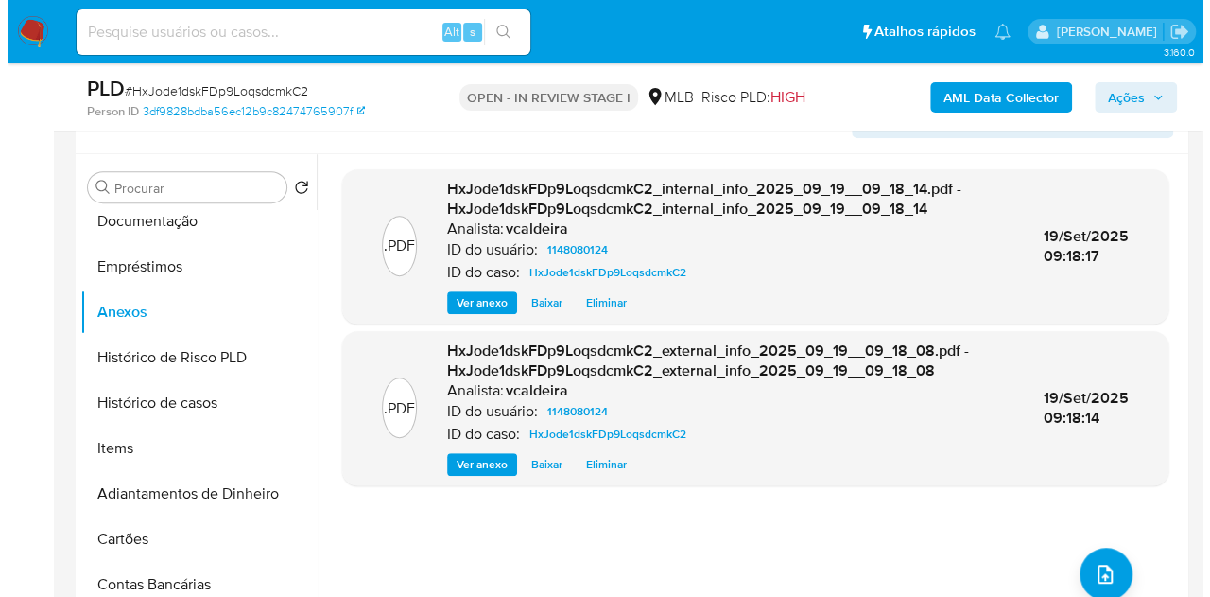
scroll to position [378, 0]
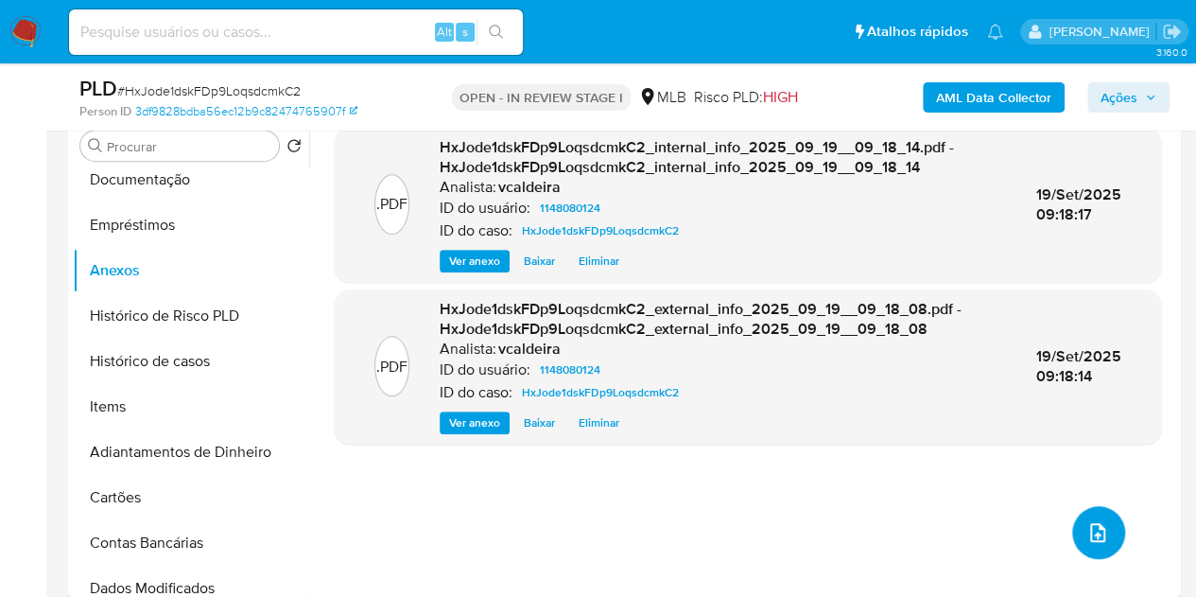
click at [1099, 532] on icon "upload-file" at bounding box center [1098, 532] width 23 height 23
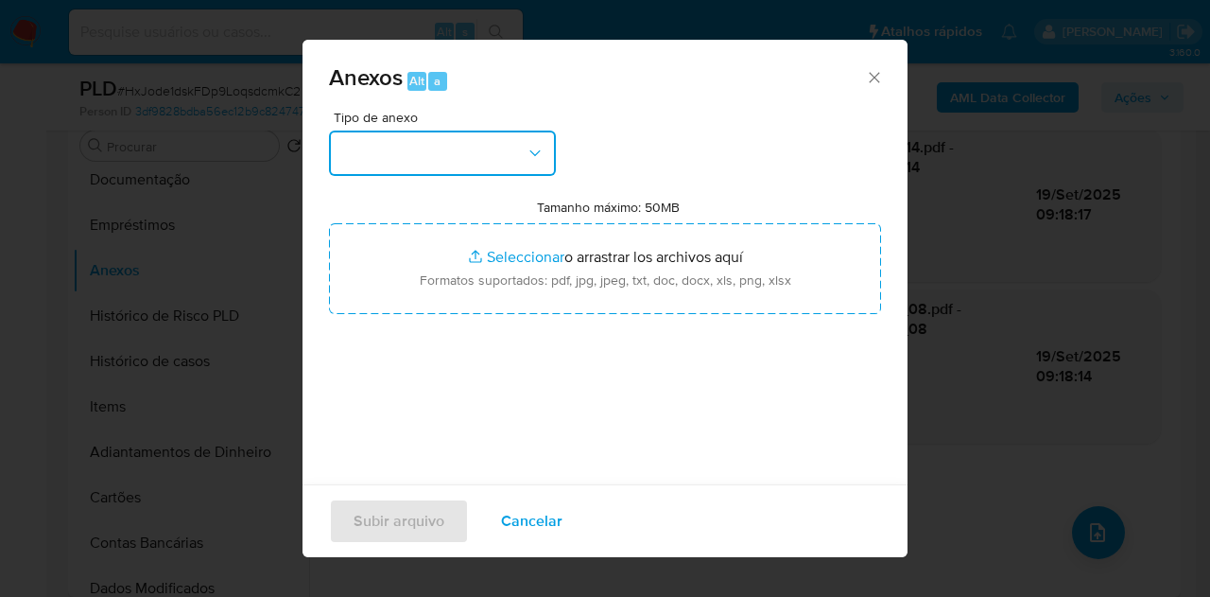
click at [484, 160] on button "button" at bounding box center [442, 153] width 227 height 45
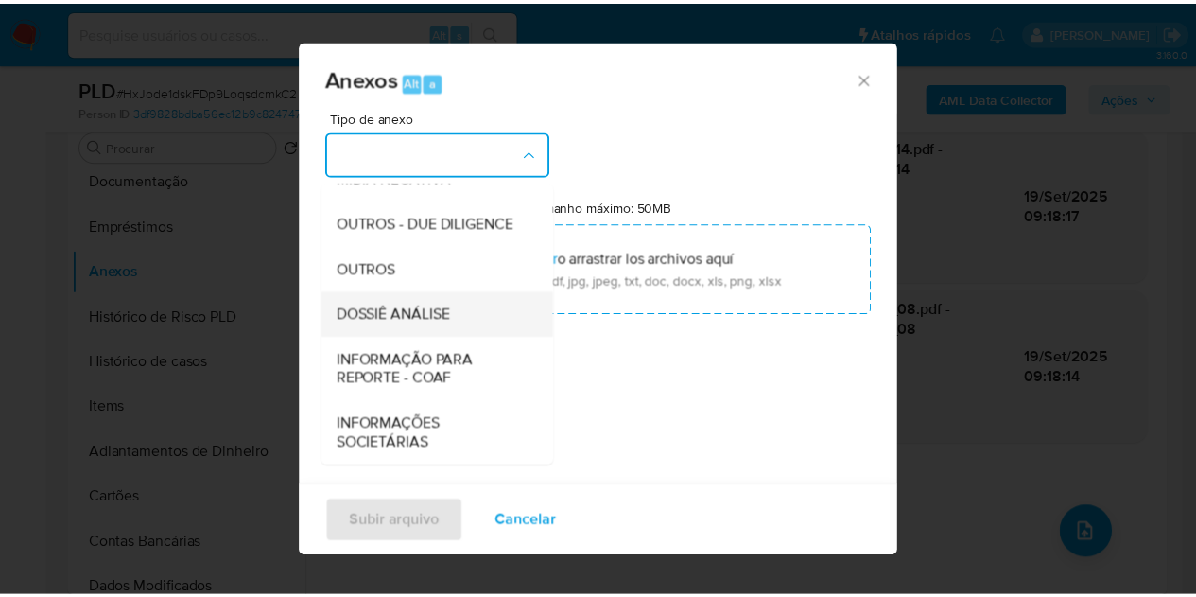
scroll to position [284, 0]
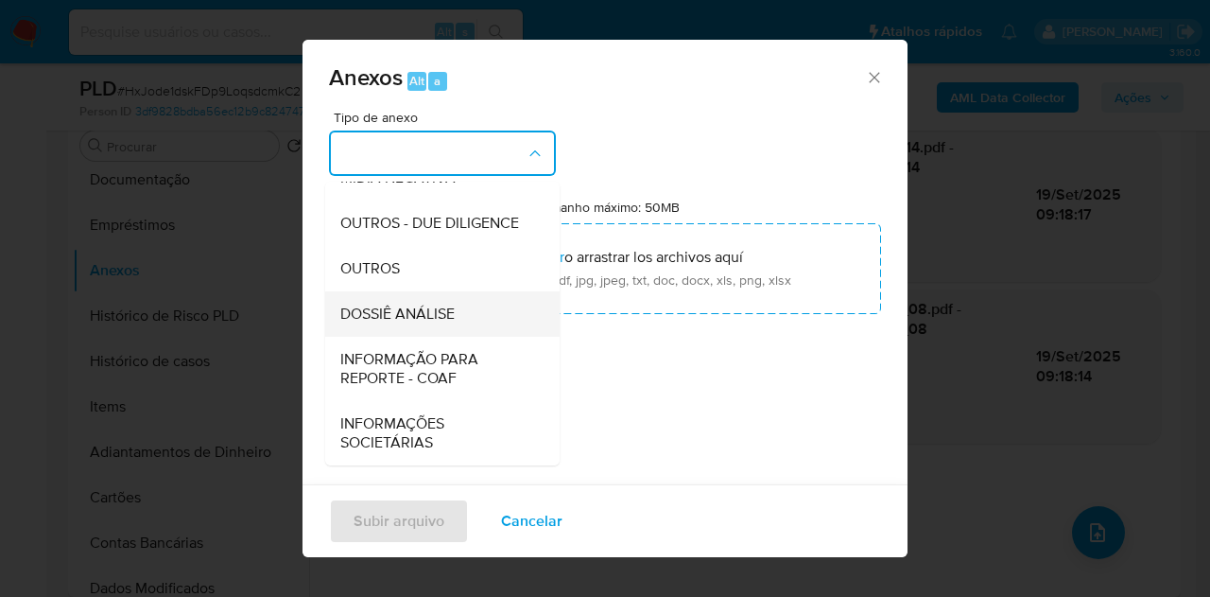
click at [427, 323] on span "DOSSIÊ ANÁLISE" at bounding box center [397, 314] width 114 height 19
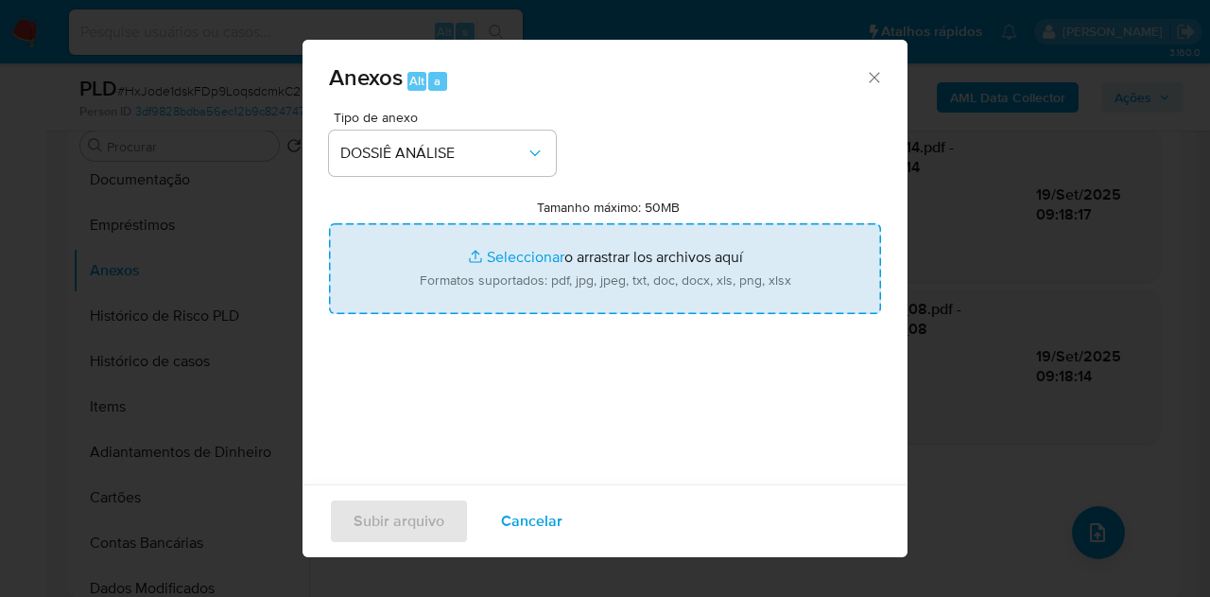
type input "C:\fakepath\SAR XXX_XX - CNPJ 43339855000154 - CAVEIRAS COMERCIO DE ELETRÔNICOS…"
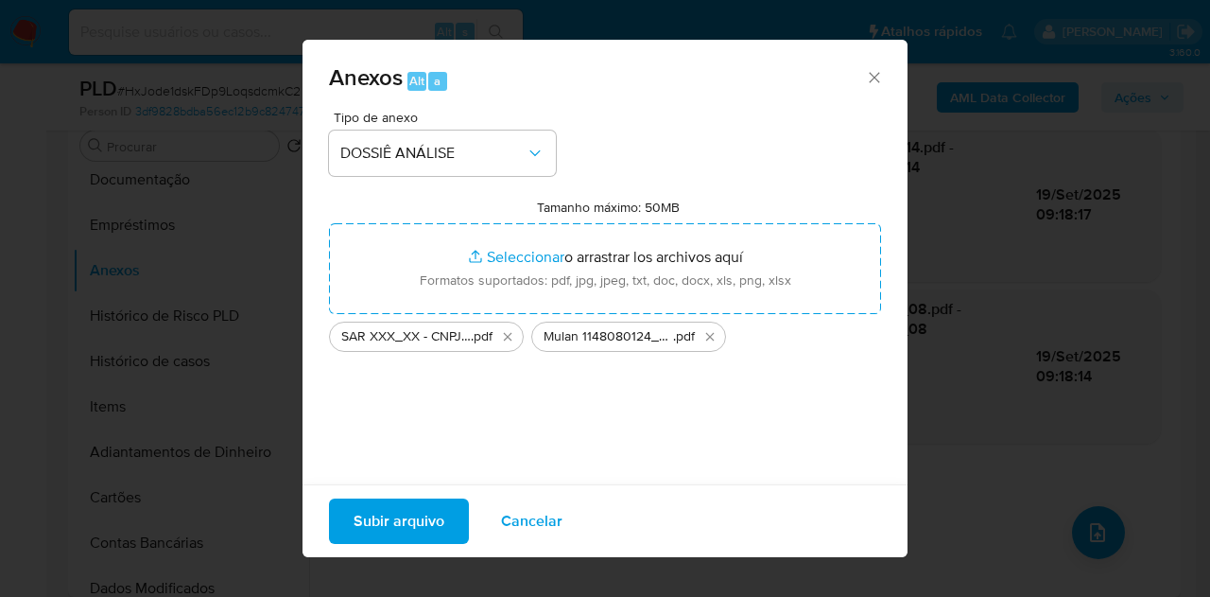
click at [388, 517] on span "Subir arquivo" at bounding box center [399, 521] width 91 height 42
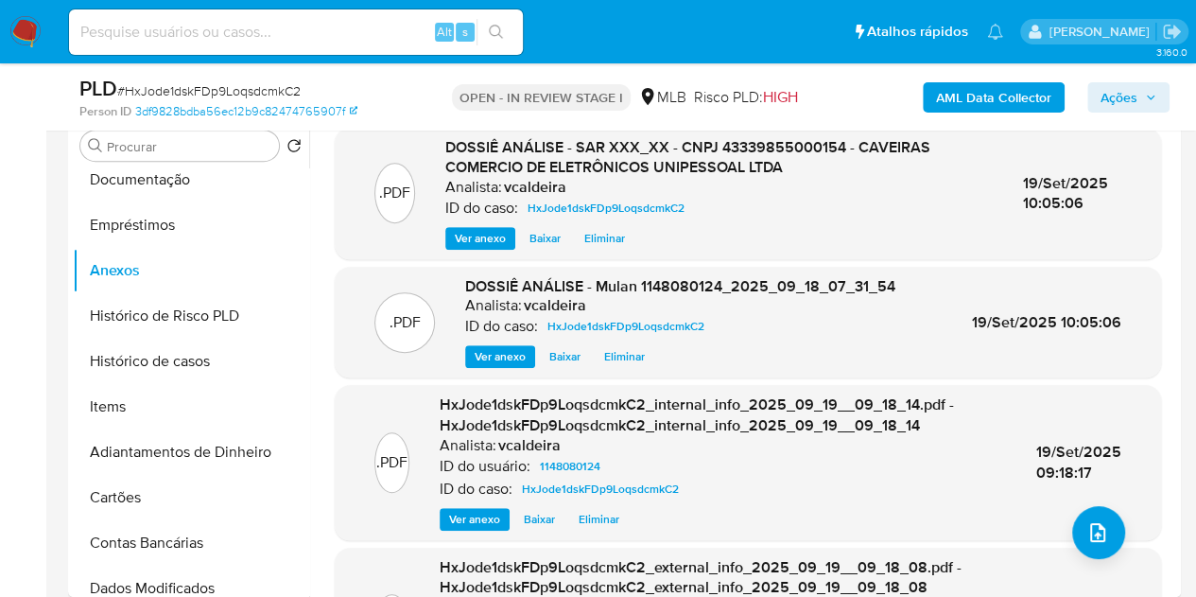
drag, startPoint x: 1125, startPoint y: 104, endPoint x: 1106, endPoint y: 104, distance: 18.9
click at [1124, 105] on span "Ações" at bounding box center [1119, 97] width 37 height 30
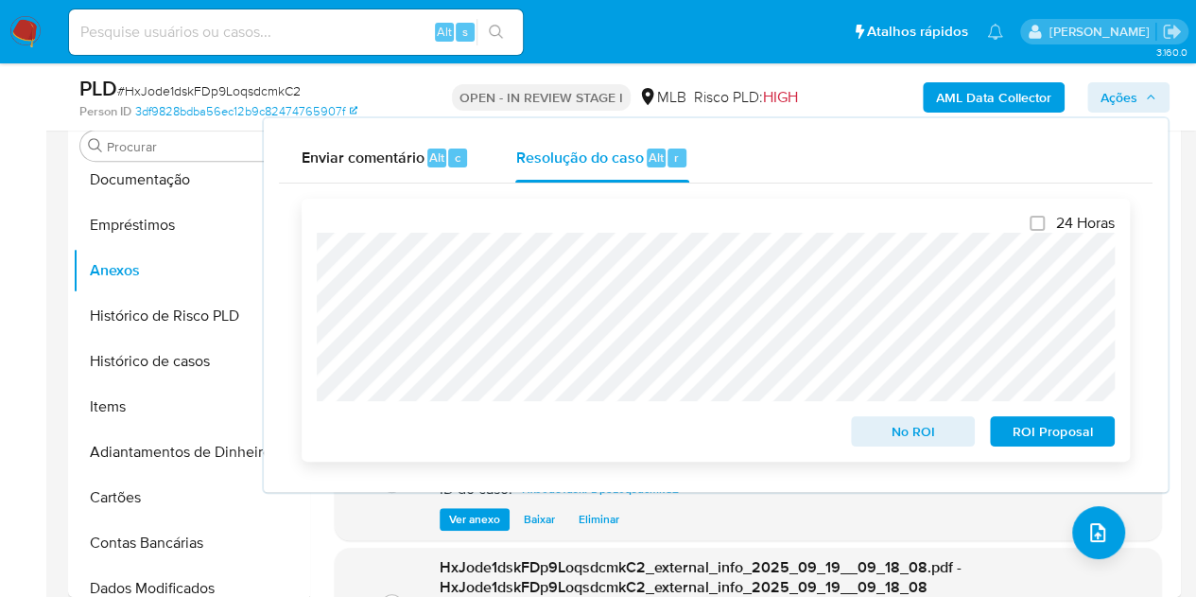
click at [1076, 435] on span "ROI Proposal" at bounding box center [1052, 431] width 98 height 26
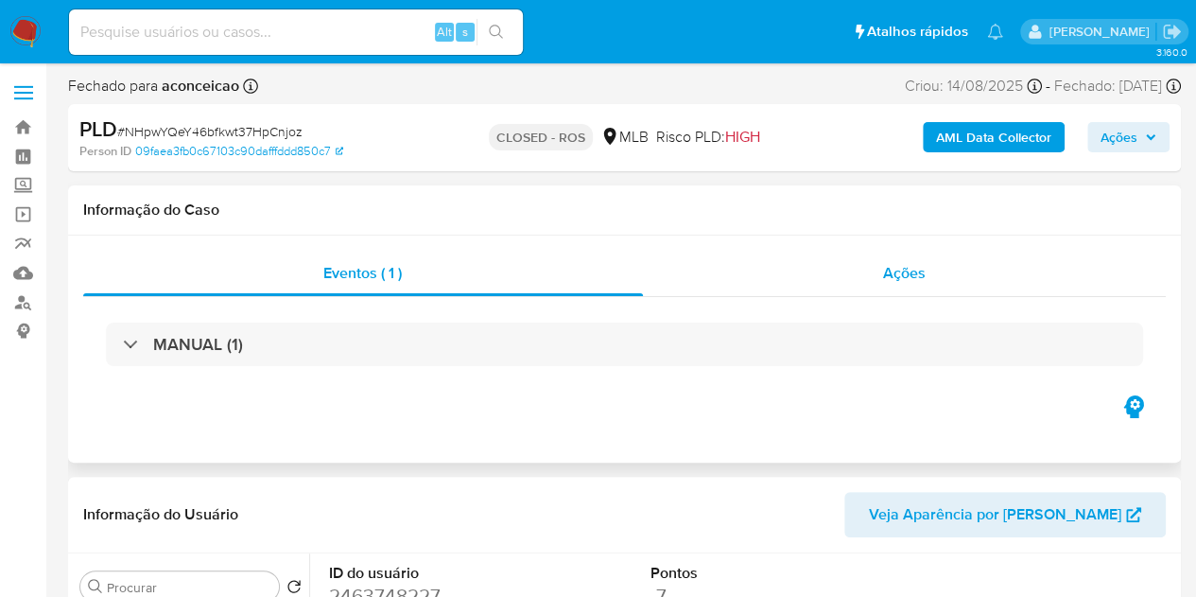
click at [898, 275] on span "Ações" at bounding box center [904, 273] width 43 height 22
select select "10"
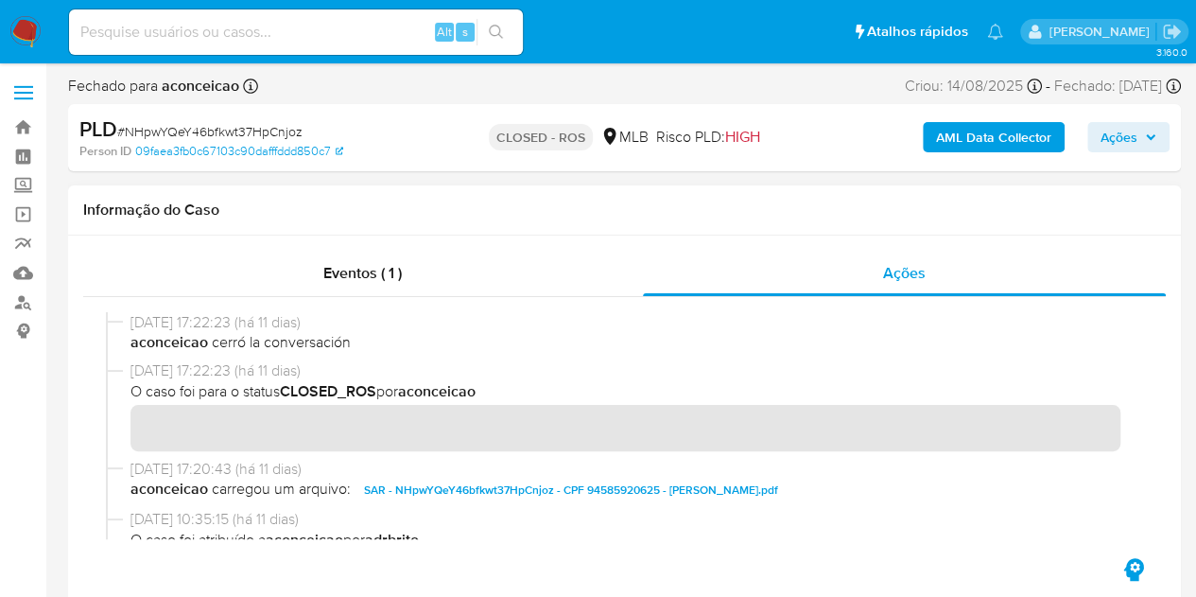
drag, startPoint x: 209, startPoint y: 329, endPoint x: 128, endPoint y: 326, distance: 81.4
click at [128, 326] on div "[DATE] 17:22:23 (há 11 dias) aconceicao cerró la conversación" at bounding box center [624, 336] width 1037 height 48
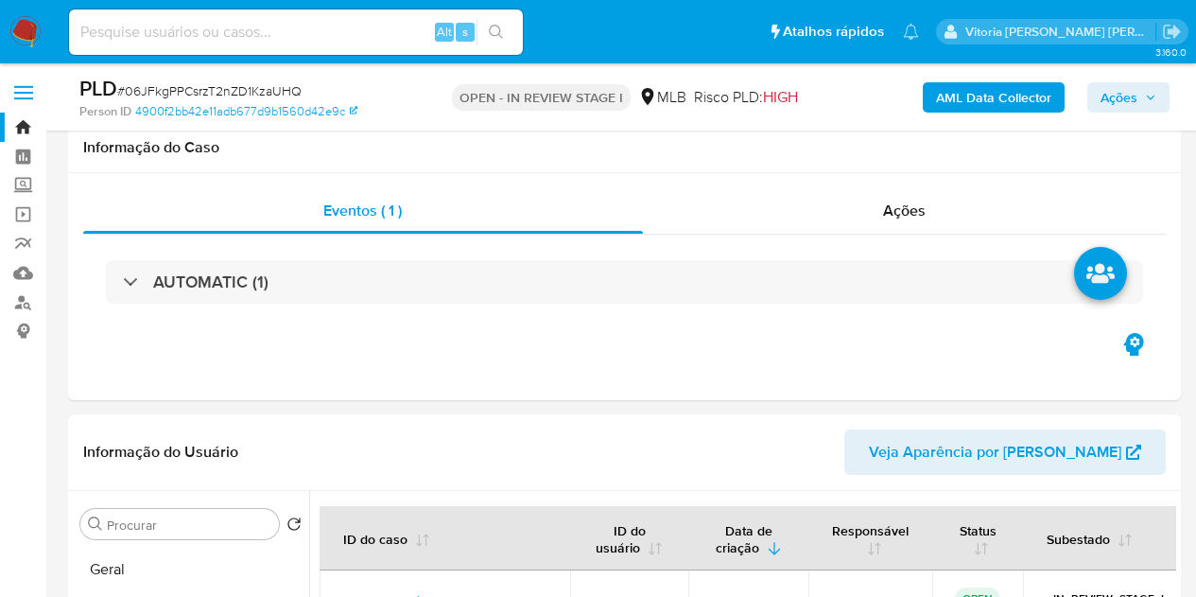
select select "10"
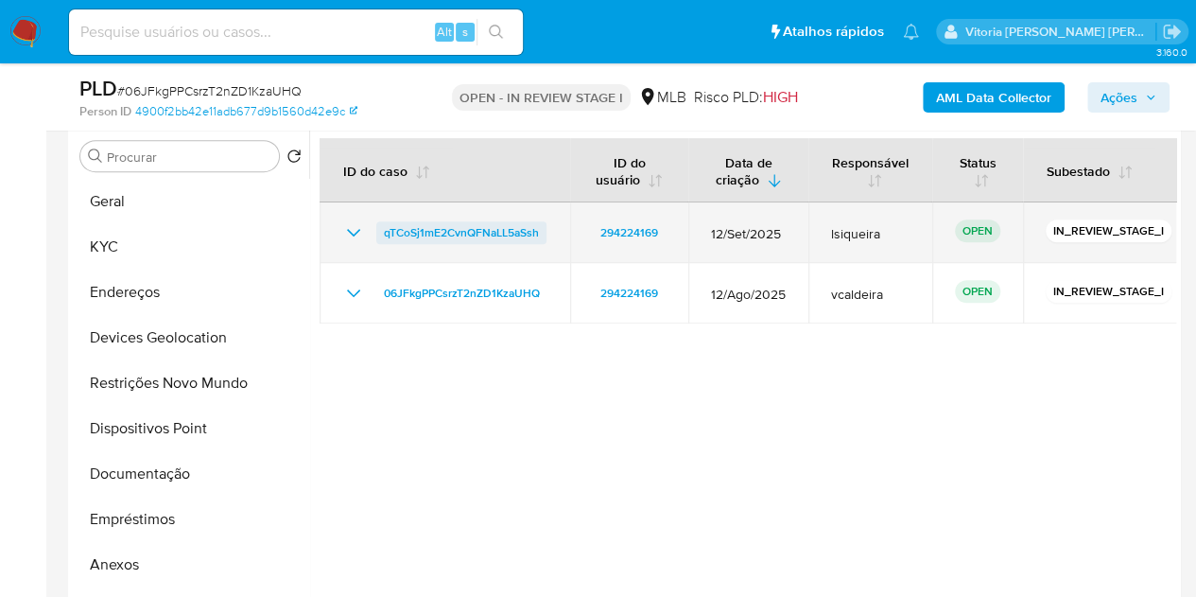
scroll to position [378, 0]
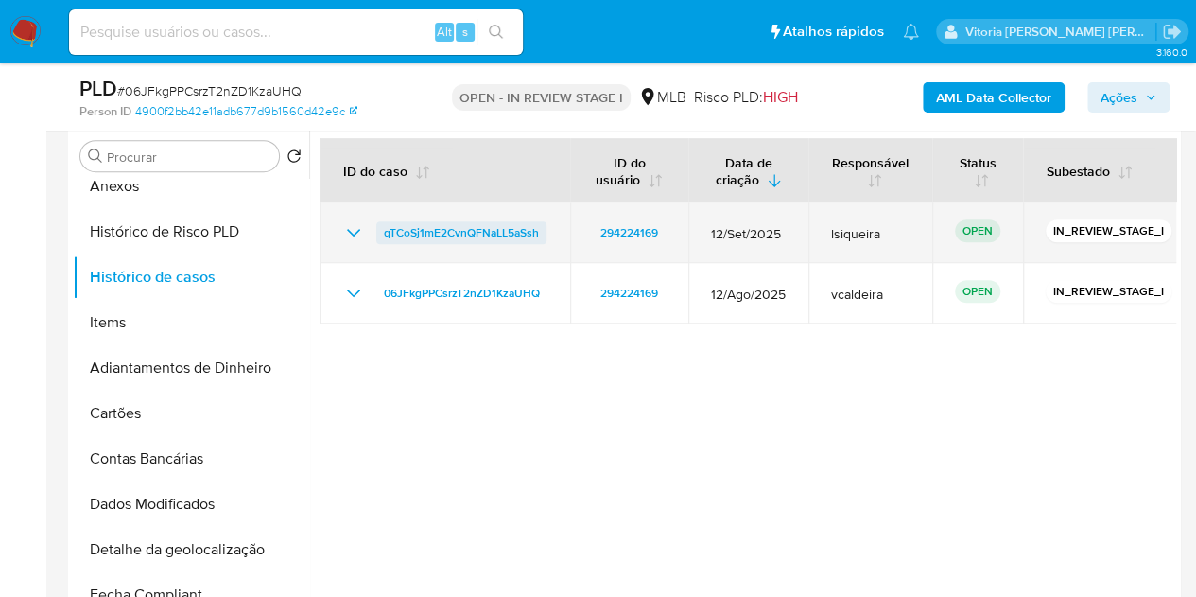
click at [464, 229] on span "qTCoSj1mE2CvnQFNaLL5aSsh" at bounding box center [461, 232] width 155 height 23
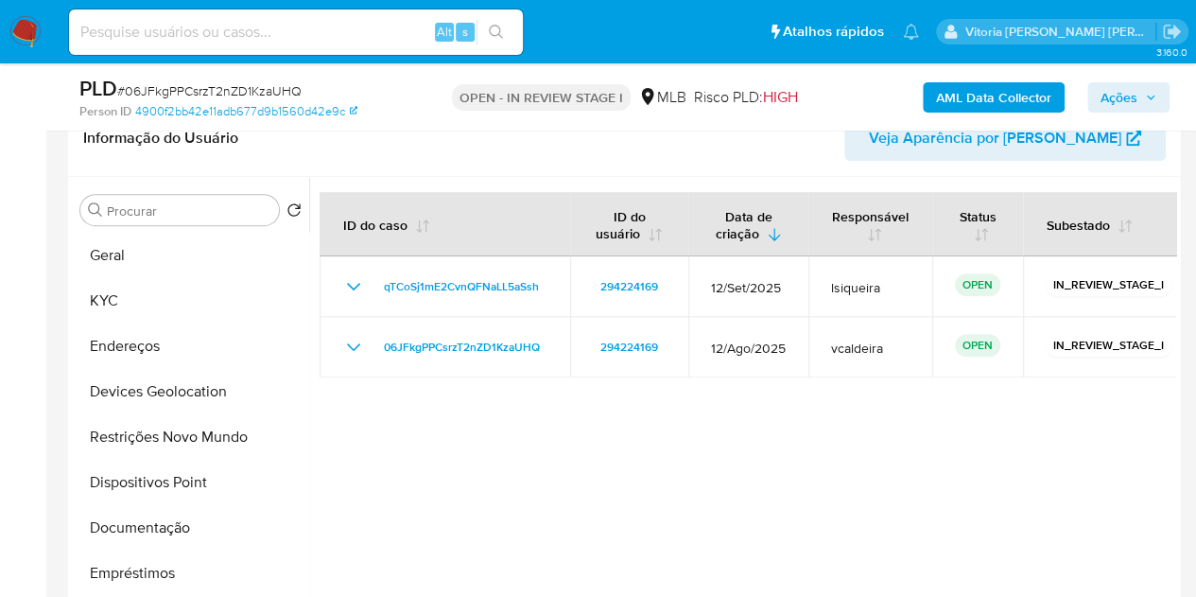
scroll to position [0, 0]
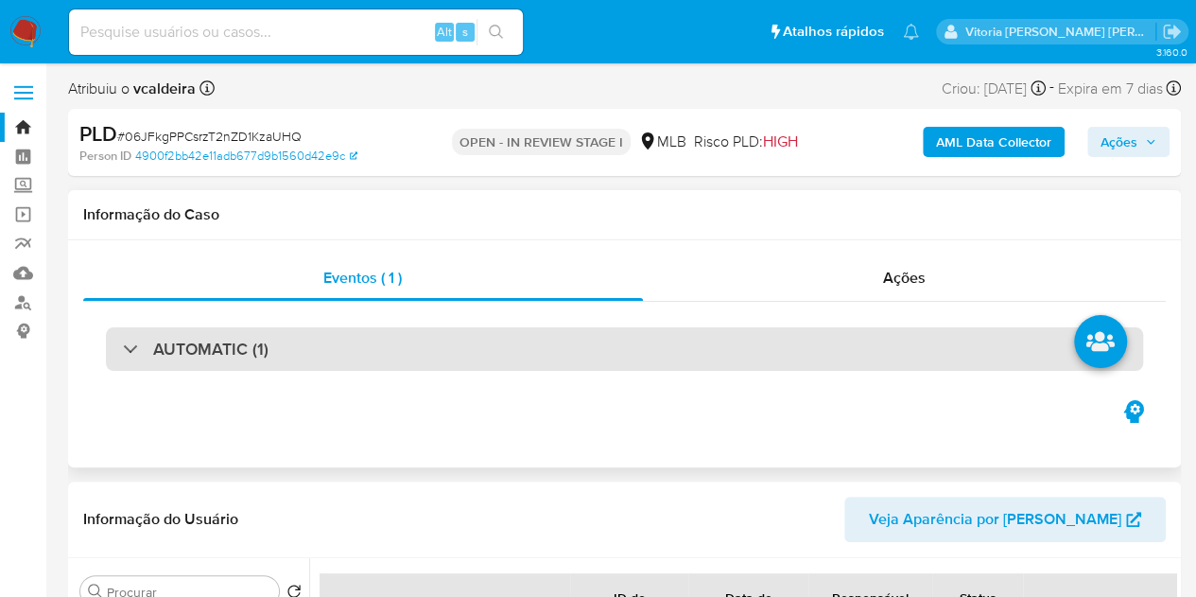
click at [191, 350] on h3 "AUTOMATIC (1)" at bounding box center [210, 349] width 115 height 21
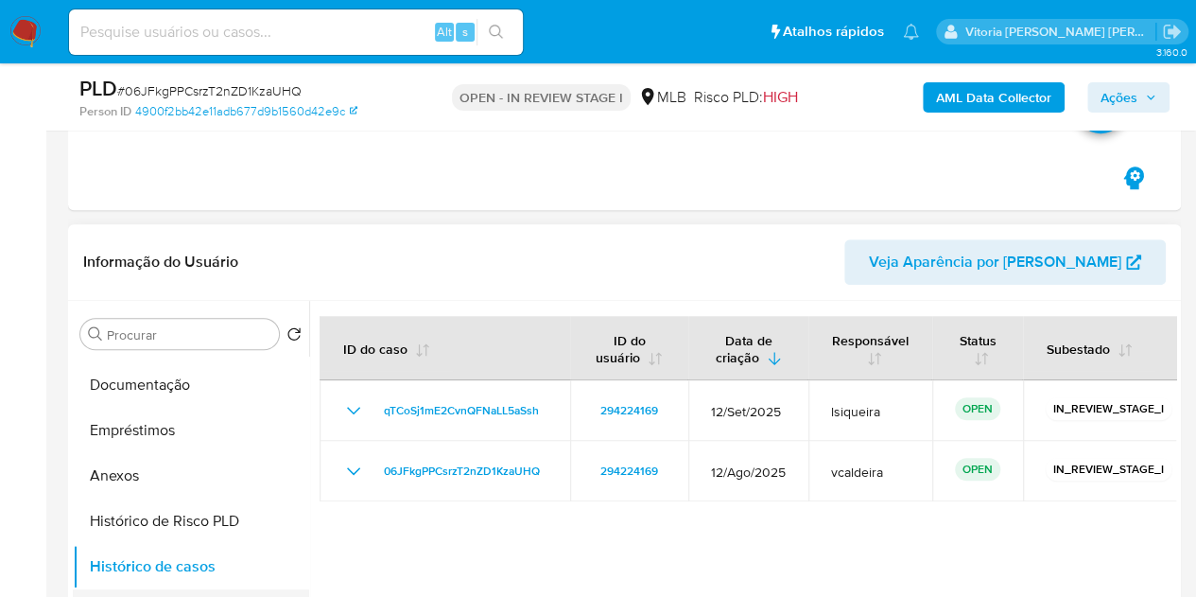
scroll to position [378, 0]
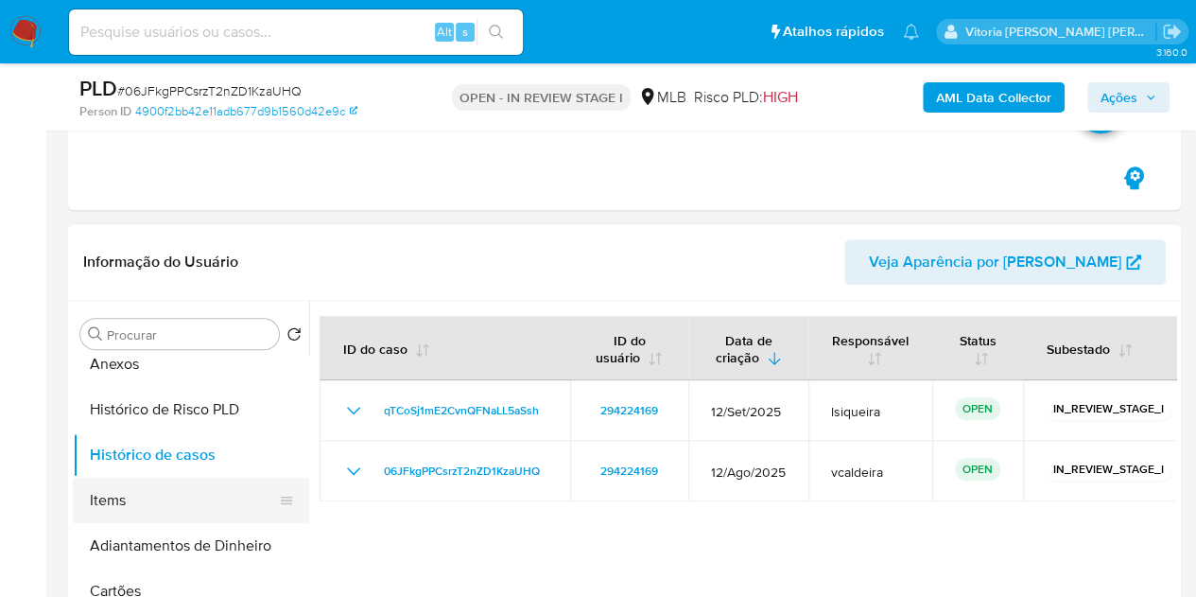
click at [145, 495] on button "Items" at bounding box center [183, 500] width 221 height 45
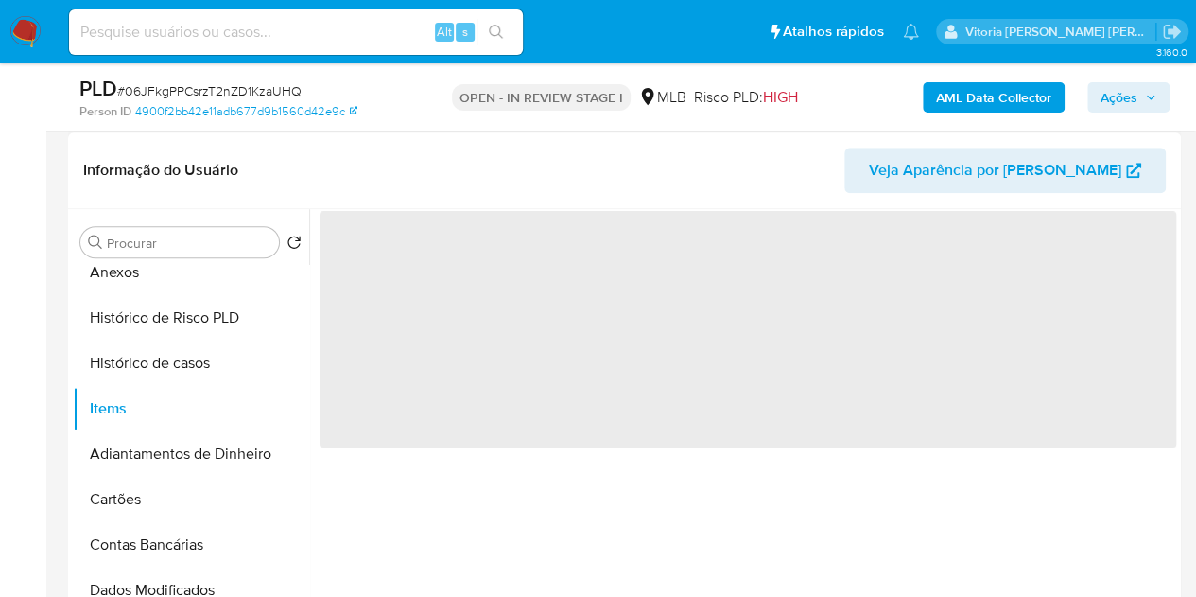
scroll to position [851, 0]
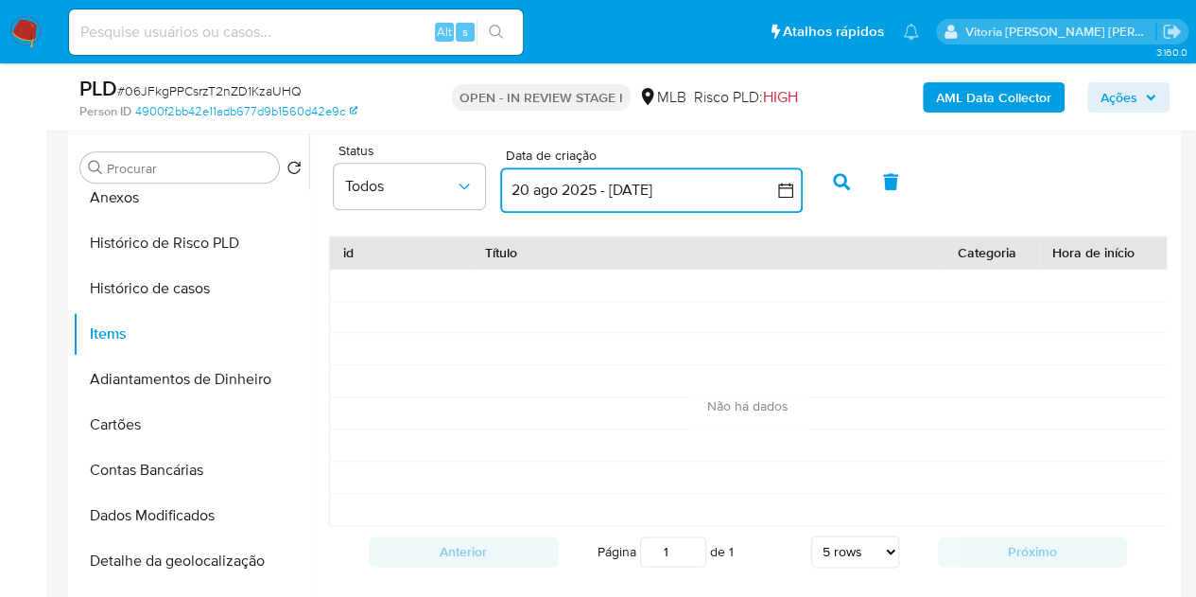
click at [646, 191] on button "20 ago 2025 - [DATE]" at bounding box center [651, 189] width 303 height 45
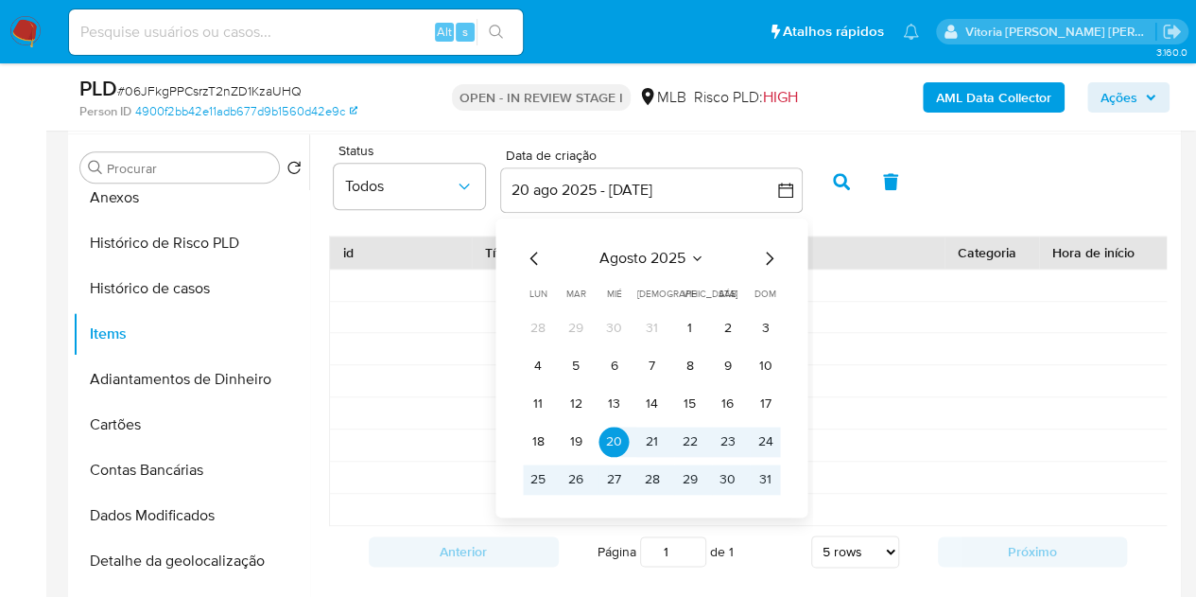
click at [695, 251] on icon "Seleccionar mes y año" at bounding box center [696, 258] width 15 height 15
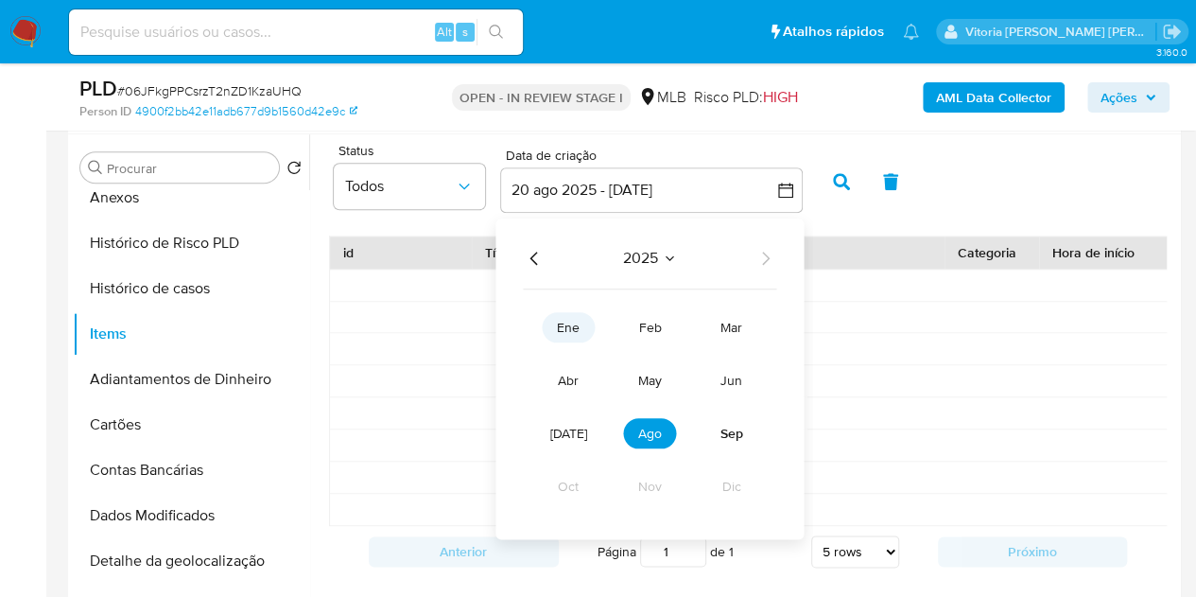
click at [571, 329] on span "ene" at bounding box center [568, 327] width 23 height 19
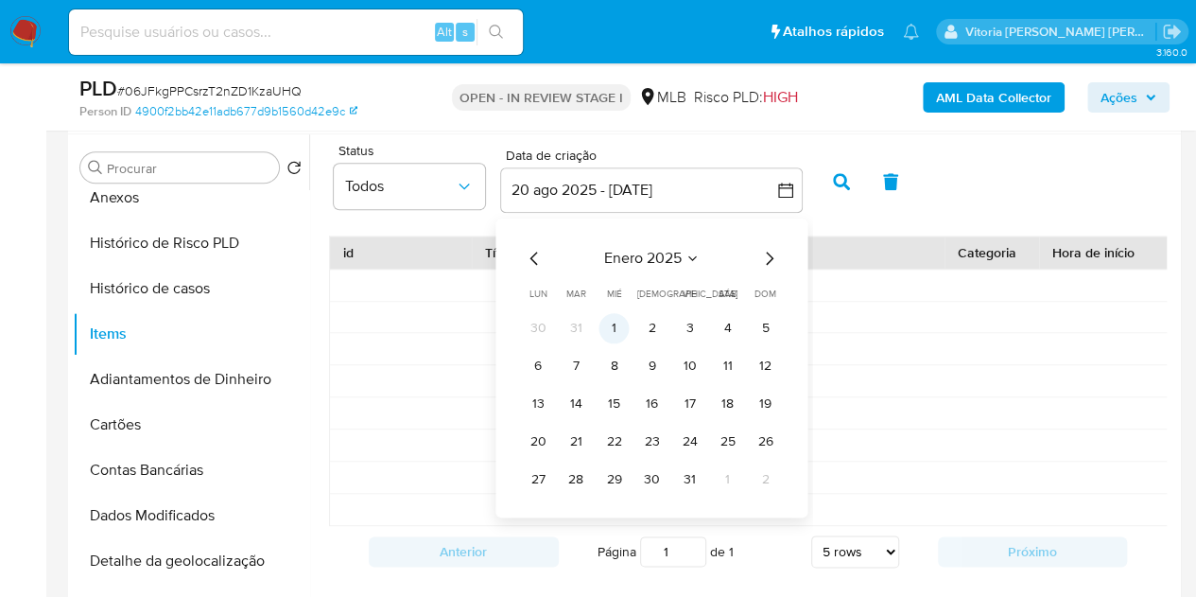
click at [603, 325] on button "1" at bounding box center [614, 328] width 30 height 30
click at [680, 258] on span "enero 2025" at bounding box center [642, 258] width 78 height 19
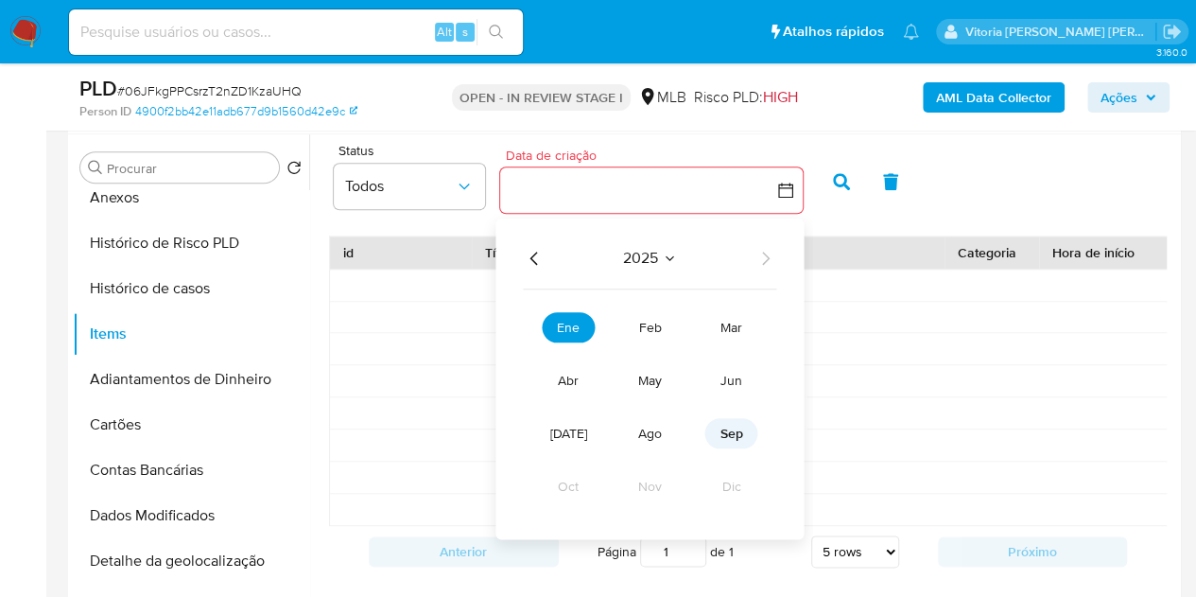
click at [717, 430] on button "sep" at bounding box center [731, 433] width 53 height 30
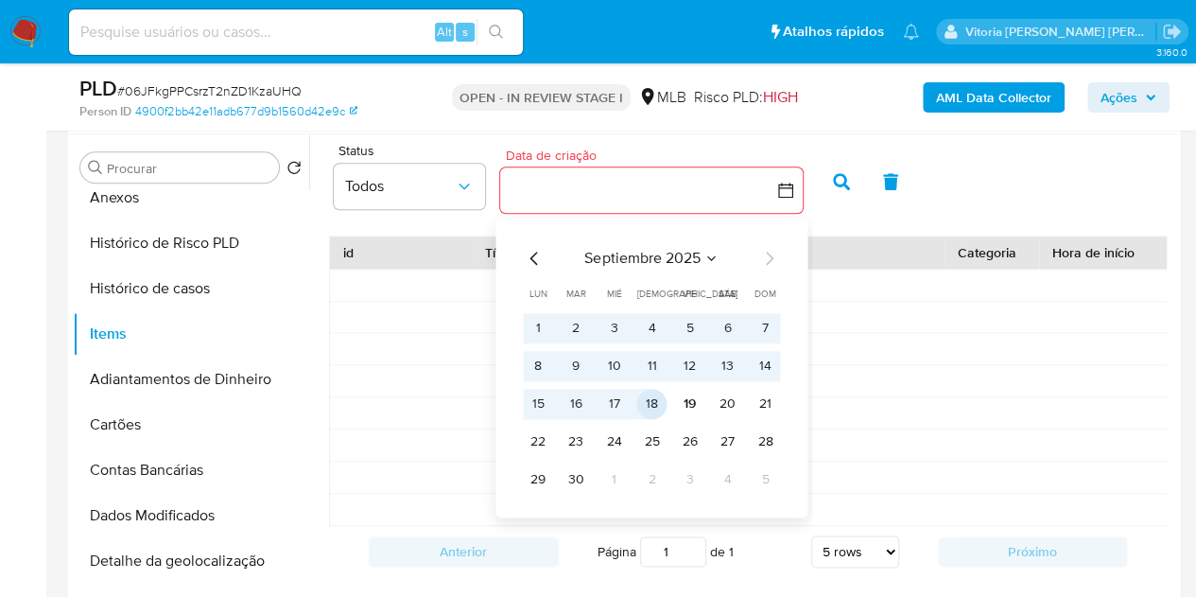
click at [658, 403] on button "18" at bounding box center [651, 404] width 30 height 30
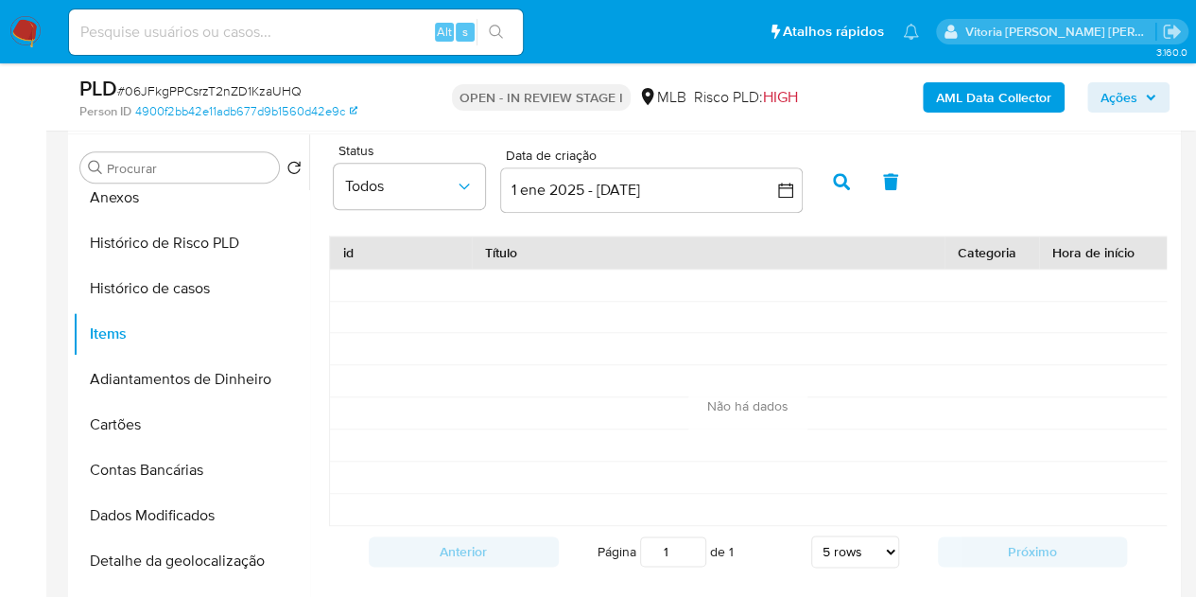
click at [827, 175] on button "button" at bounding box center [841, 181] width 49 height 45
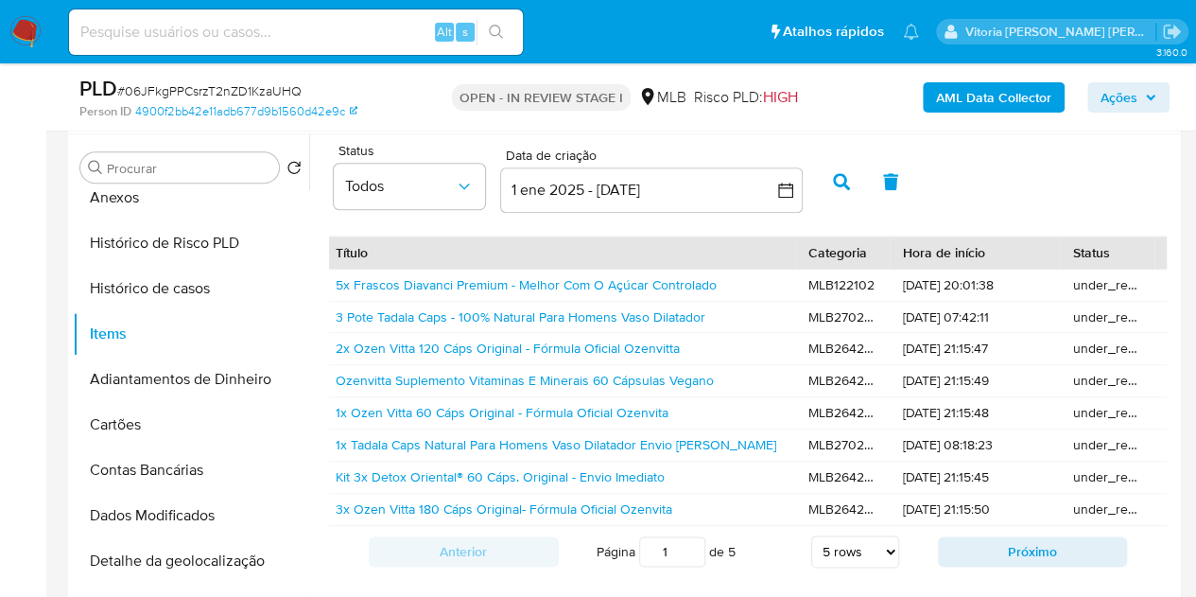
scroll to position [0, 473]
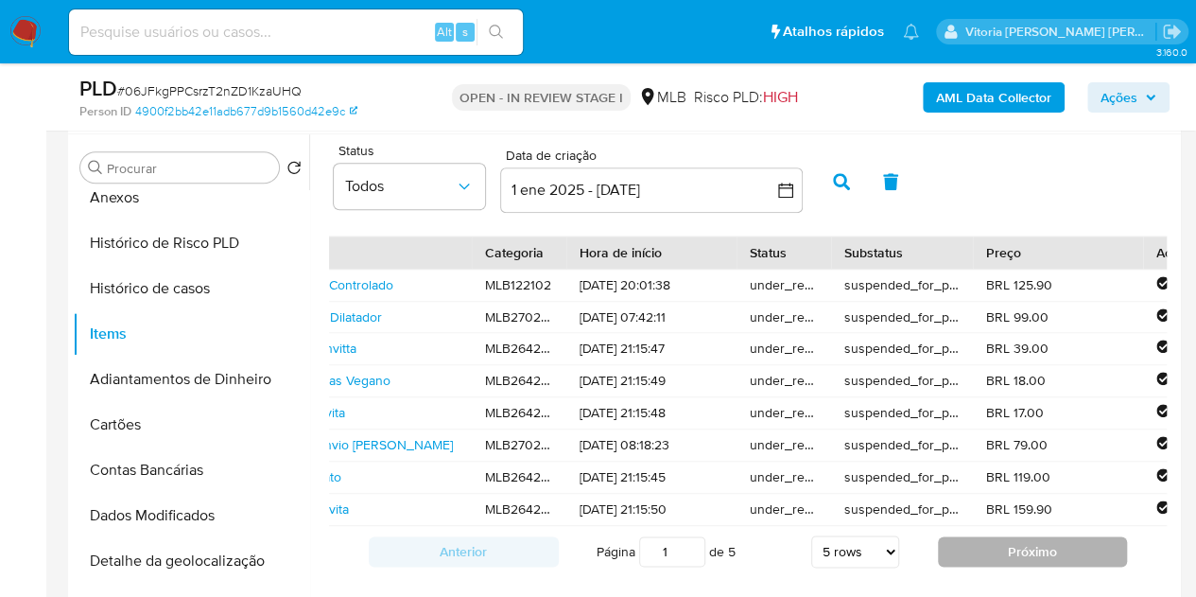
click at [1001, 566] on button "Próximo" at bounding box center [1033, 551] width 190 height 30
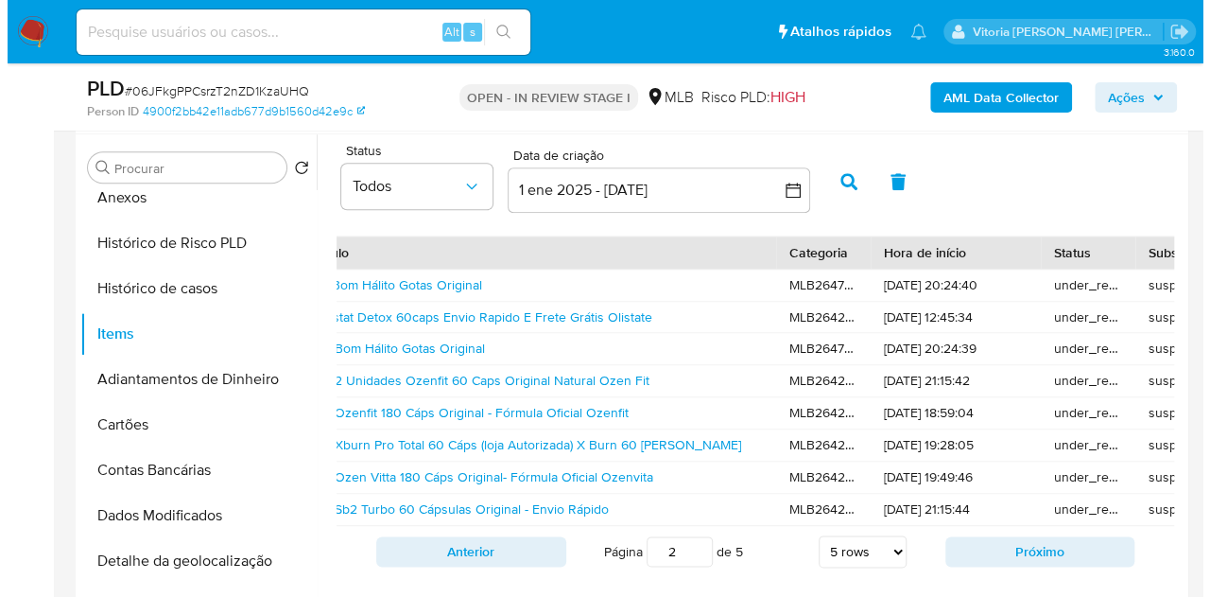
scroll to position [0, 95]
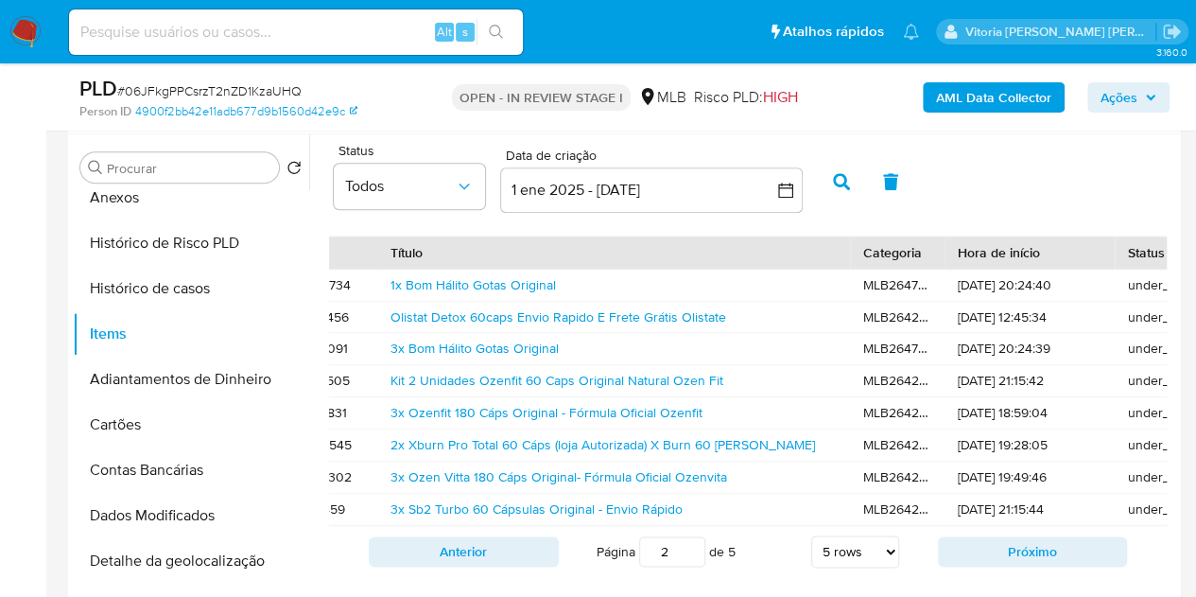
click at [1132, 84] on span "Ações" at bounding box center [1119, 97] width 37 height 30
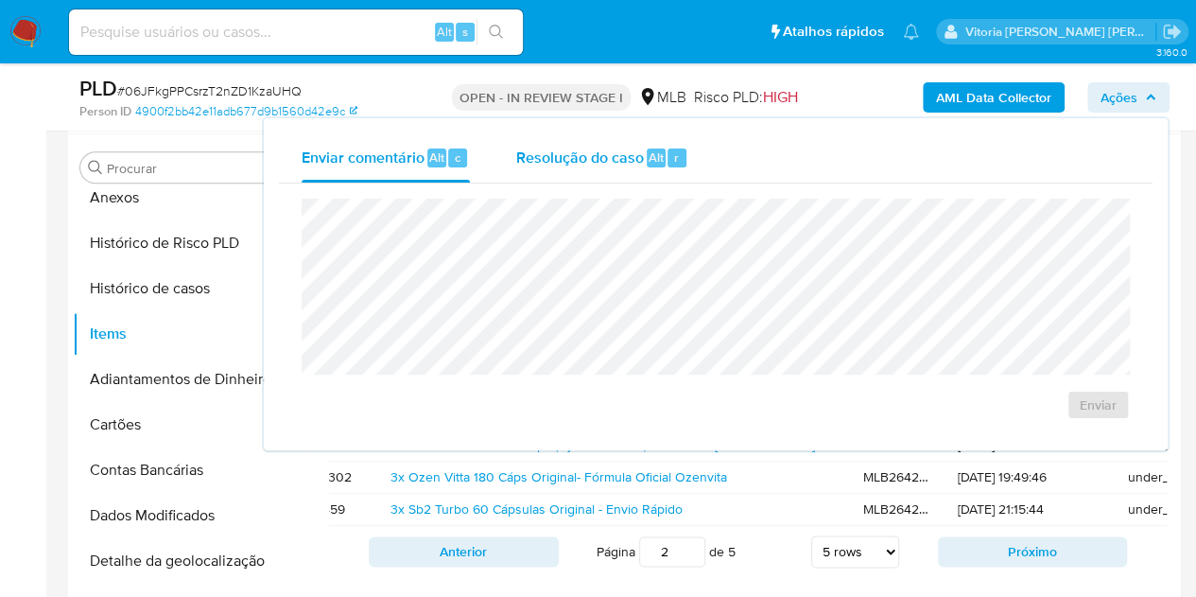
click at [654, 173] on div "Resolução do caso Alt r" at bounding box center [601, 157] width 173 height 49
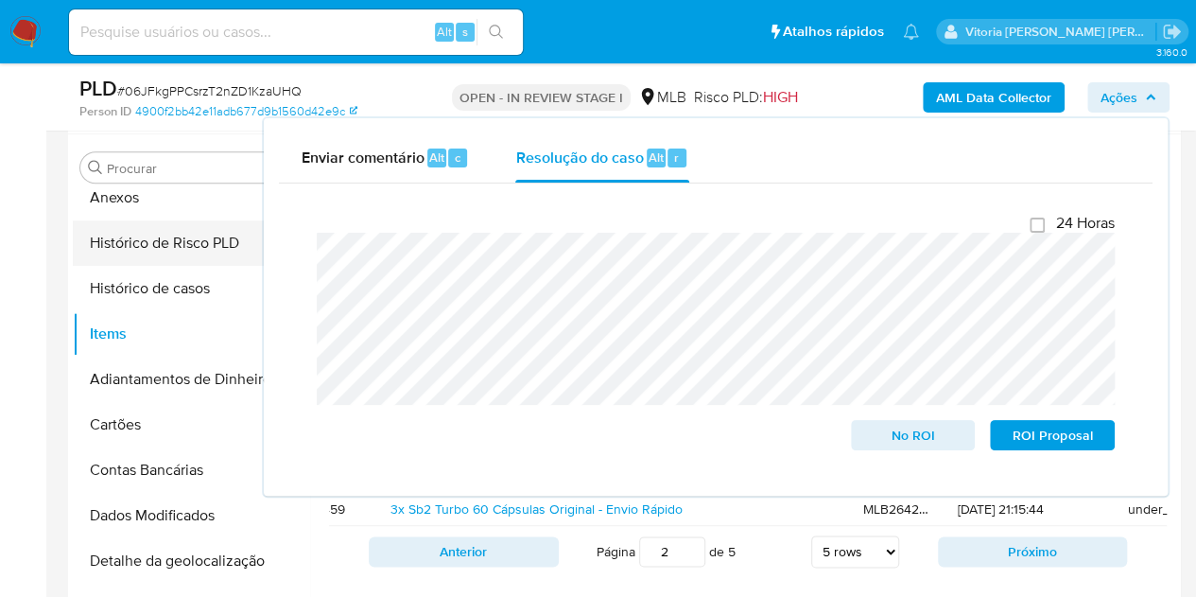
click at [125, 205] on button "Anexos" at bounding box center [191, 197] width 236 height 45
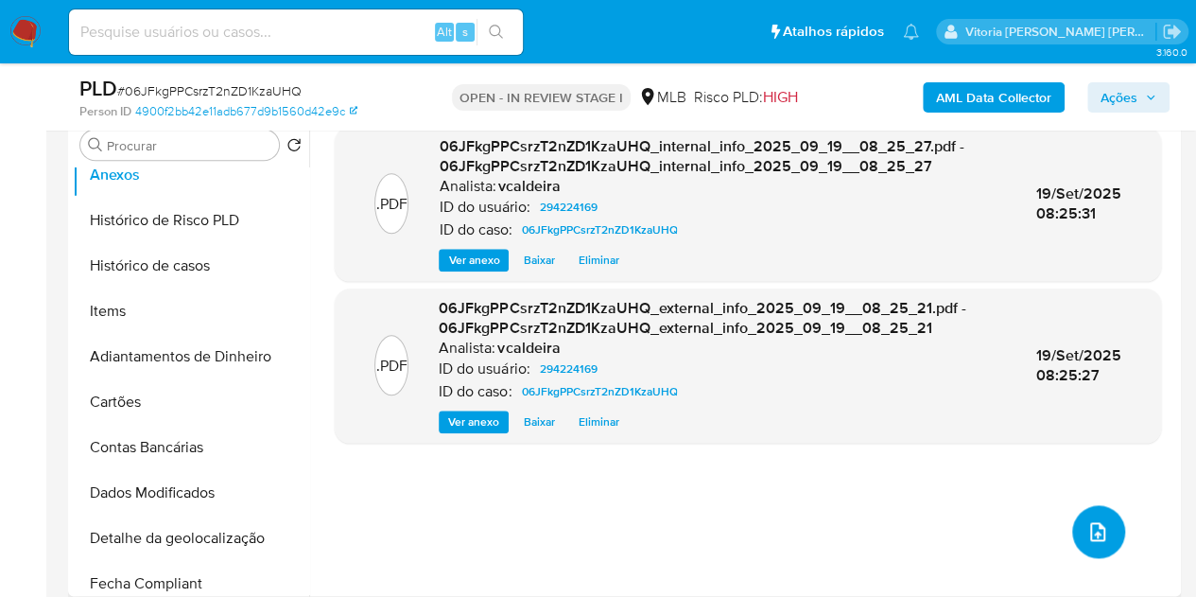
click at [1089, 522] on icon "upload-file" at bounding box center [1098, 531] width 23 height 23
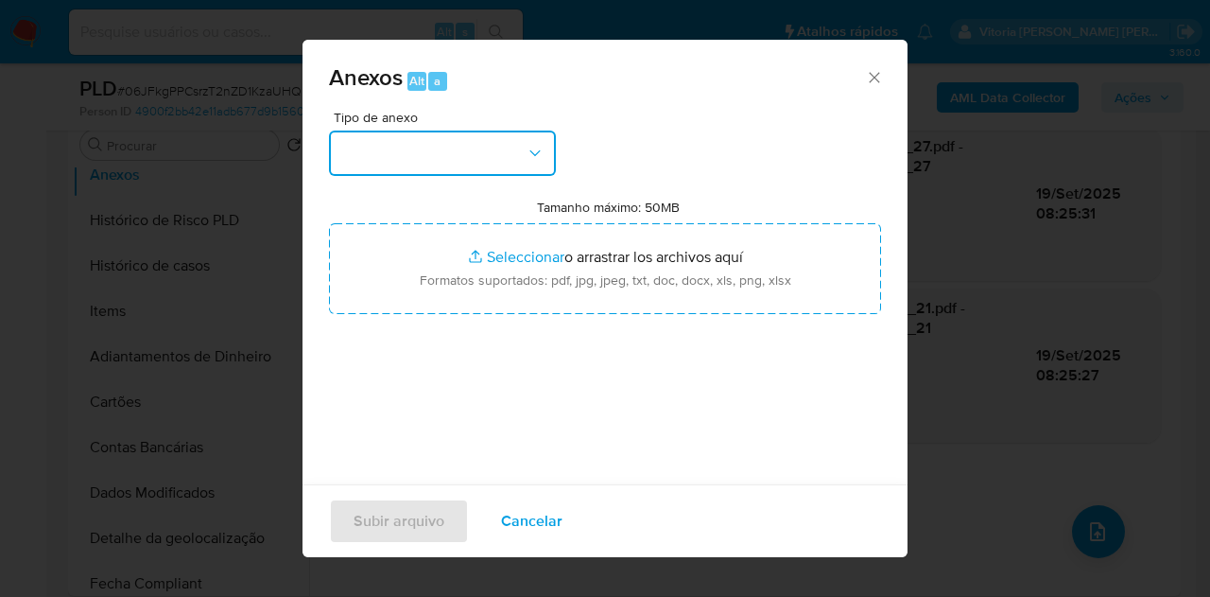
click at [534, 139] on button "button" at bounding box center [442, 153] width 227 height 45
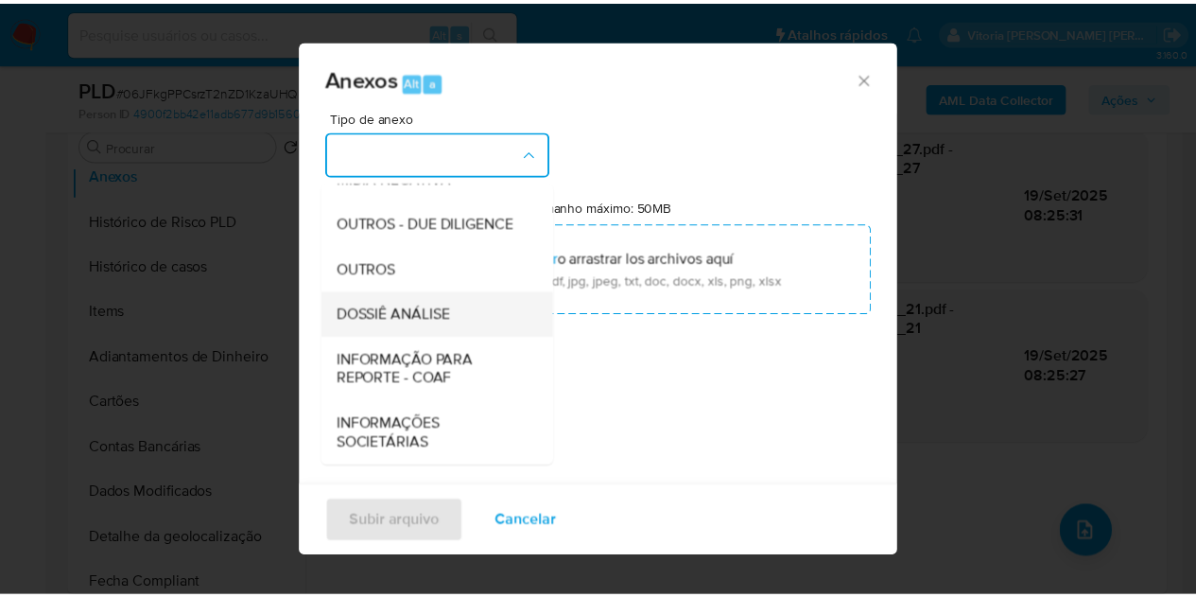
scroll to position [284, 0]
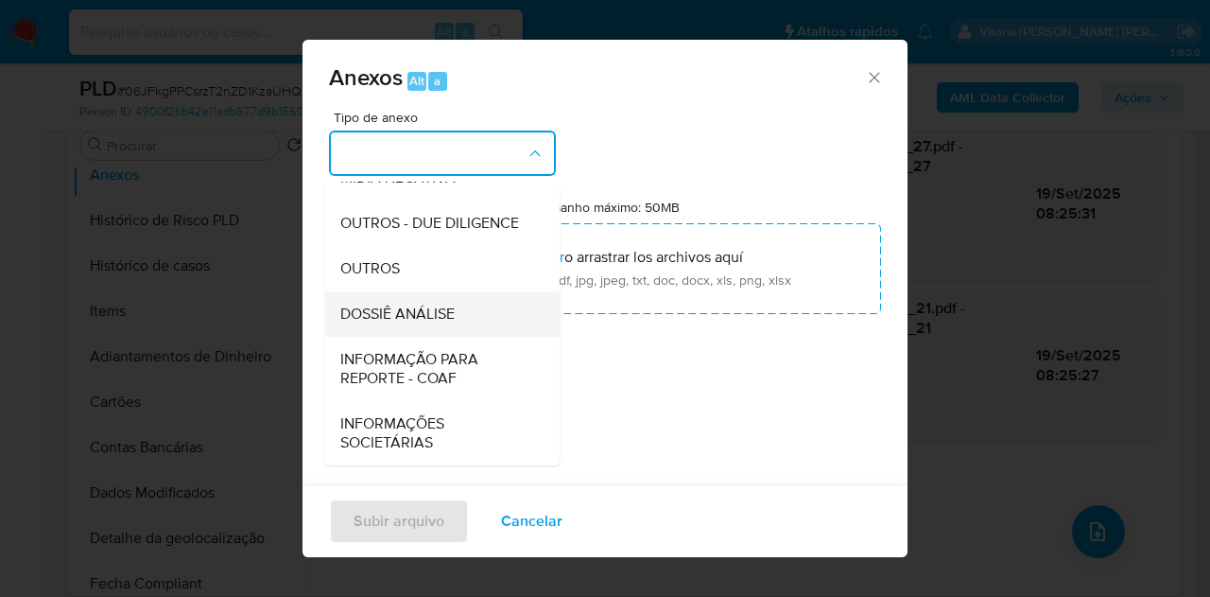
click at [383, 317] on span "DOSSIÊ ANÁLISE" at bounding box center [397, 314] width 114 height 19
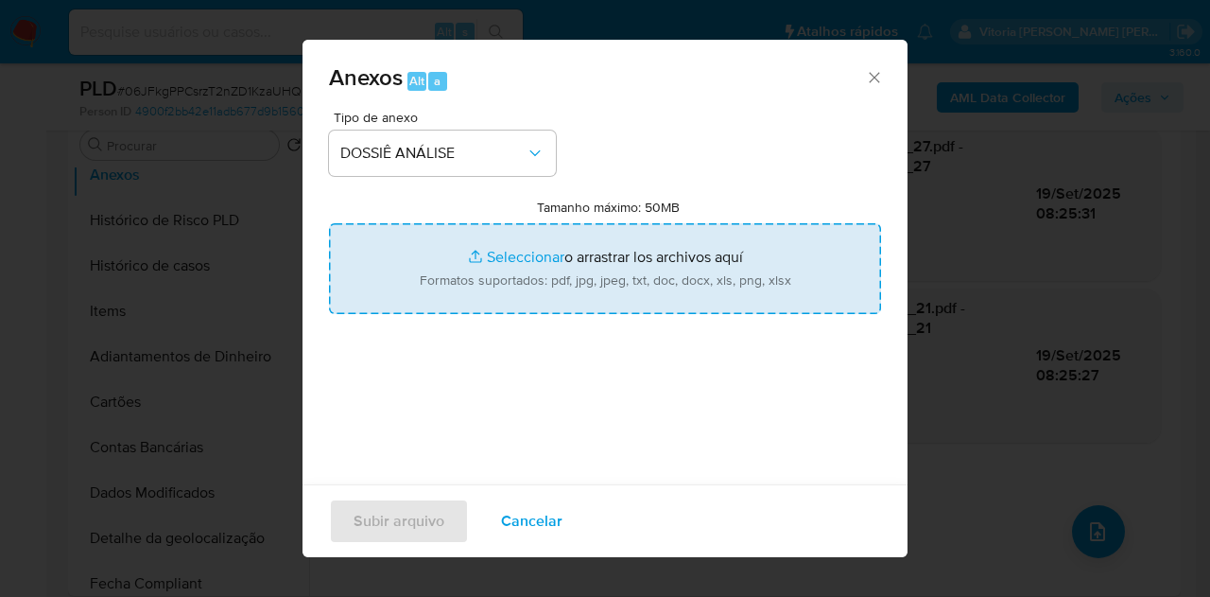
type input "C:\fakepath\Mulan 294224169_2025_09_18_07_30_45.xlsx"
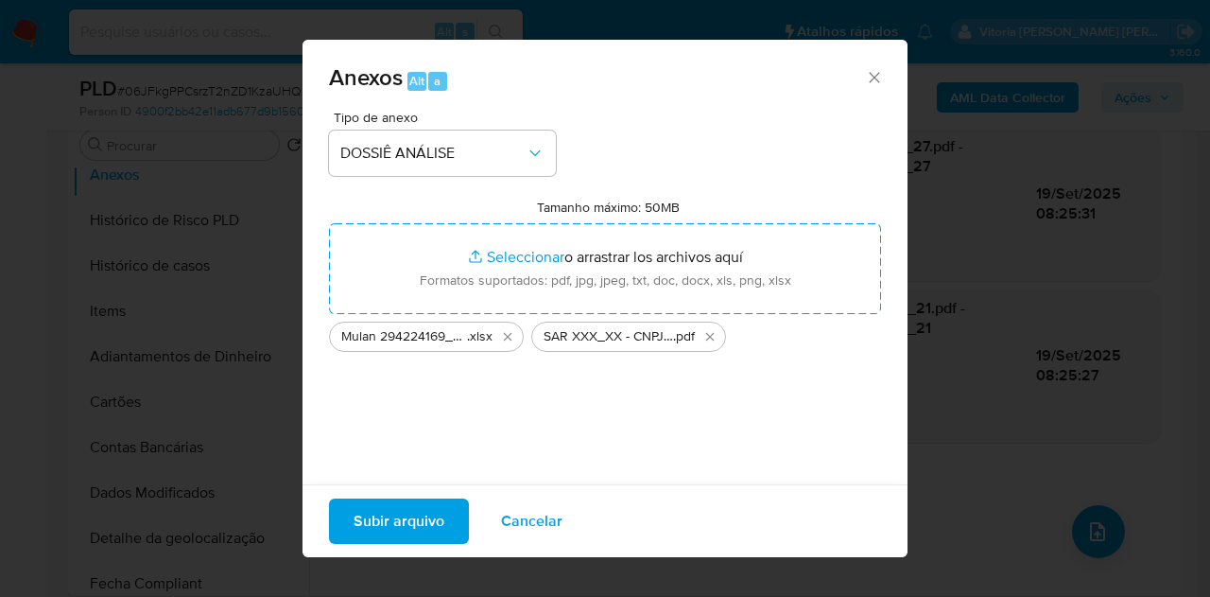
click at [374, 525] on span "Subir arquivo" at bounding box center [399, 521] width 91 height 42
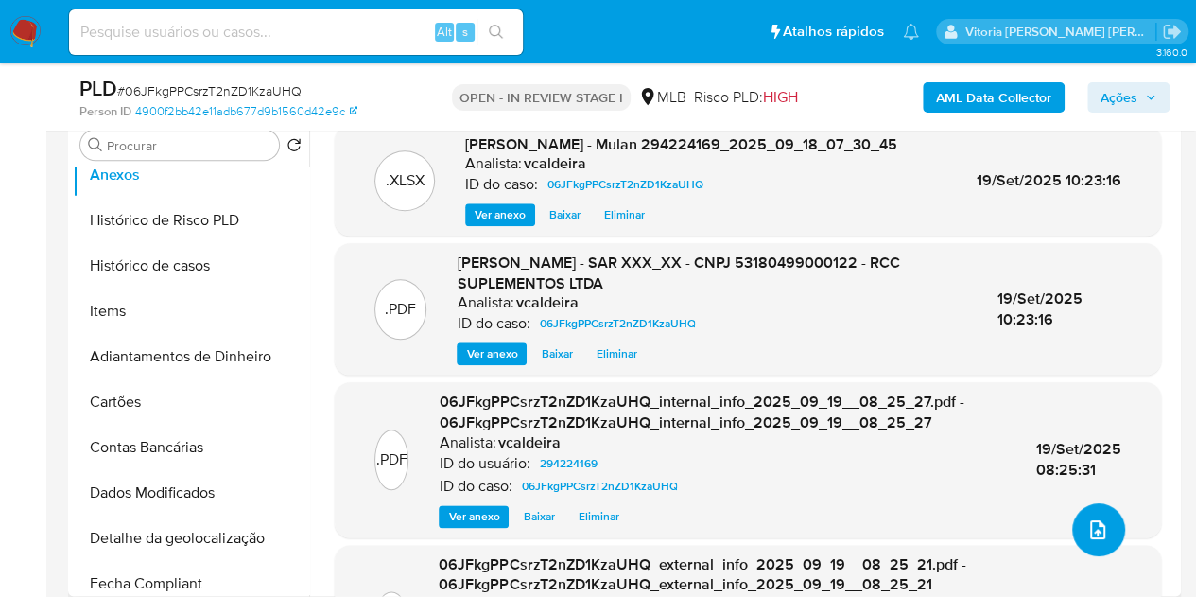
scroll to position [0, 0]
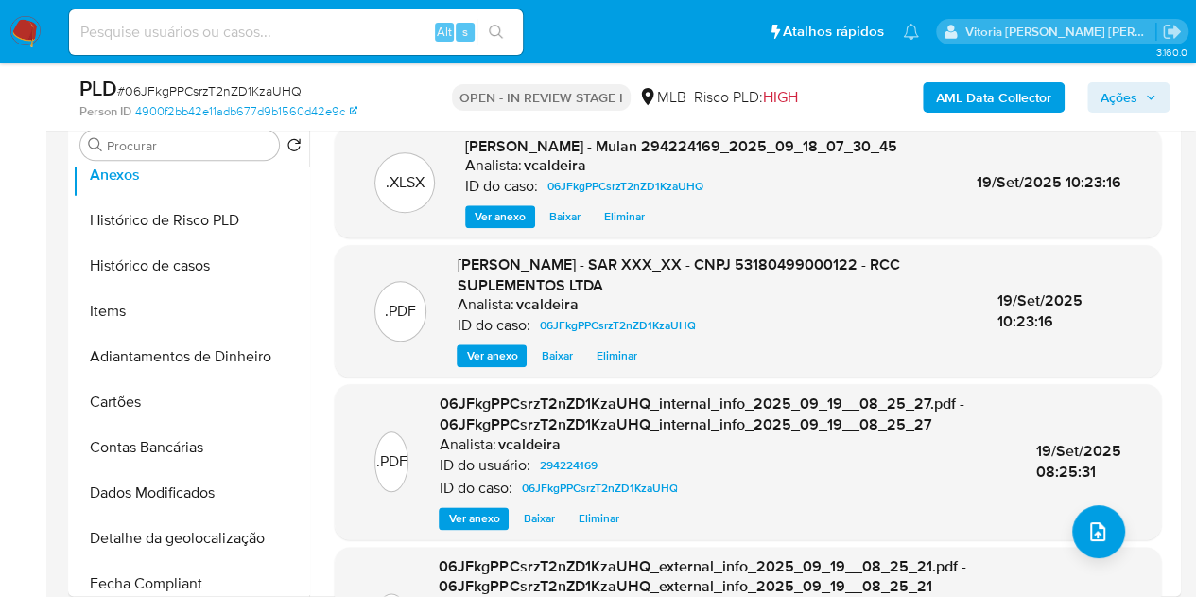
click at [1142, 96] on span "Ações" at bounding box center [1129, 97] width 56 height 26
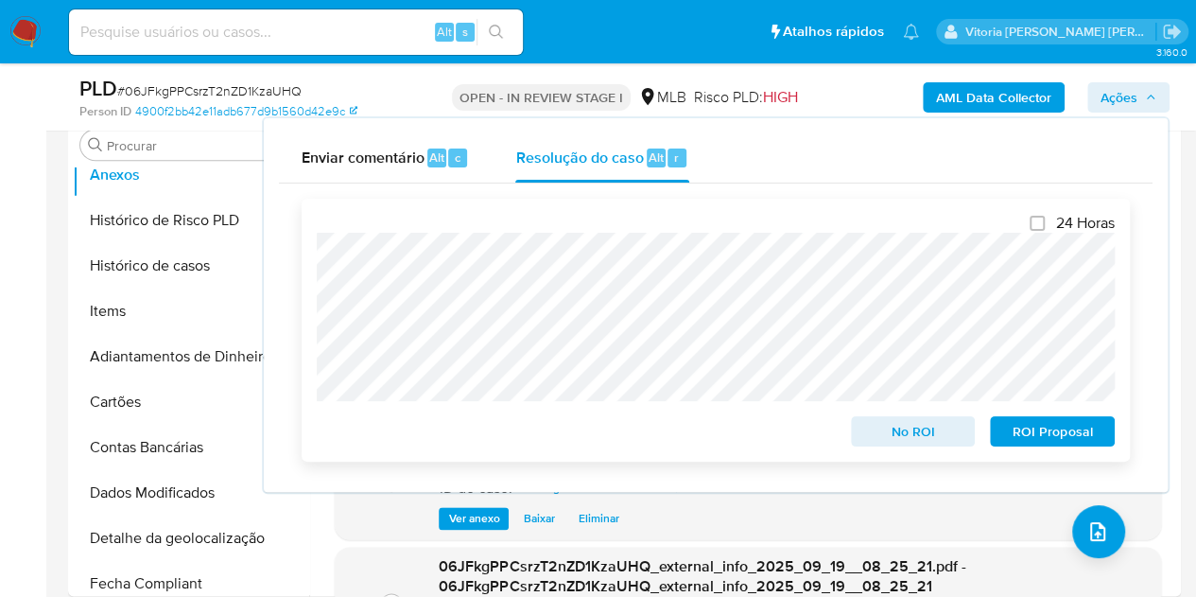
click at [1079, 436] on span "ROI Proposal" at bounding box center [1052, 431] width 98 height 26
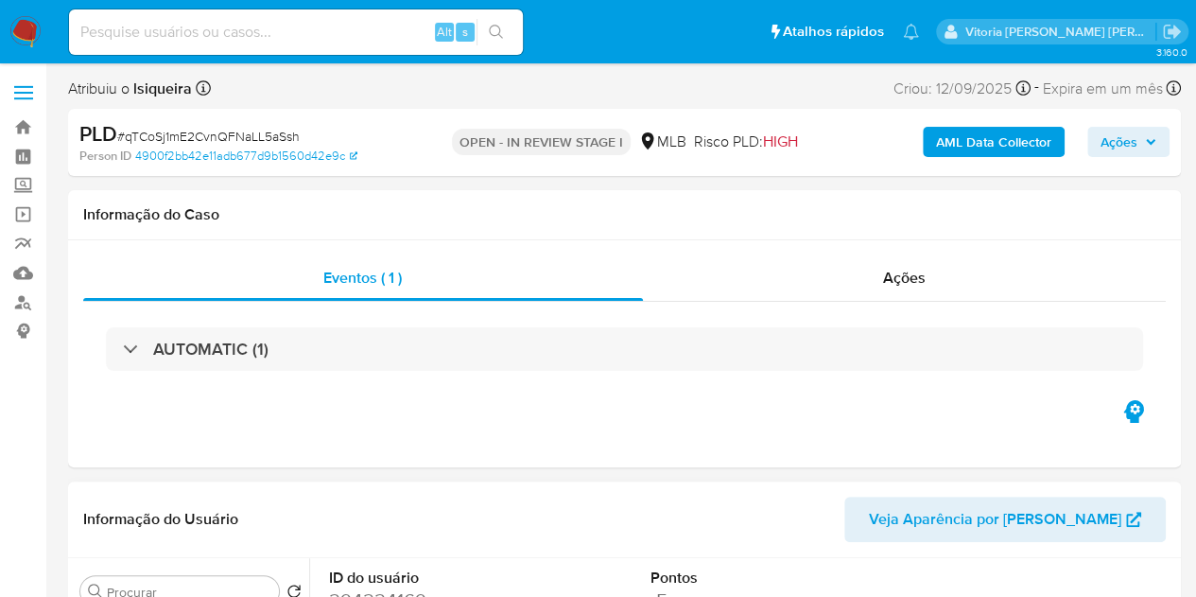
select select "10"
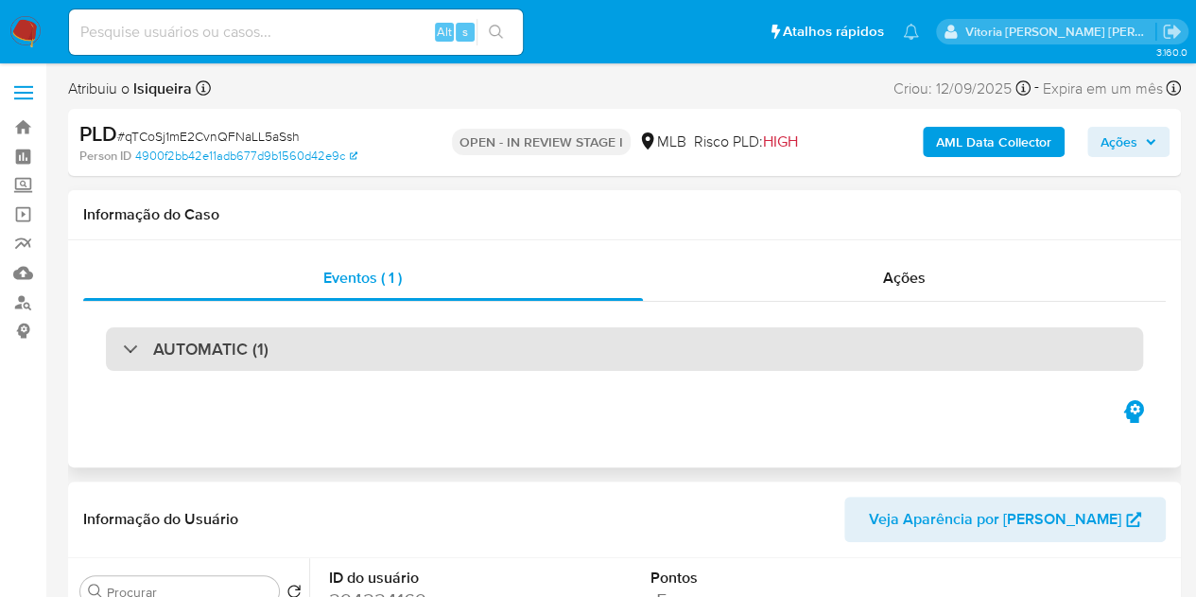
click at [155, 353] on h3 "AUTOMATIC (1)" at bounding box center [210, 349] width 115 height 21
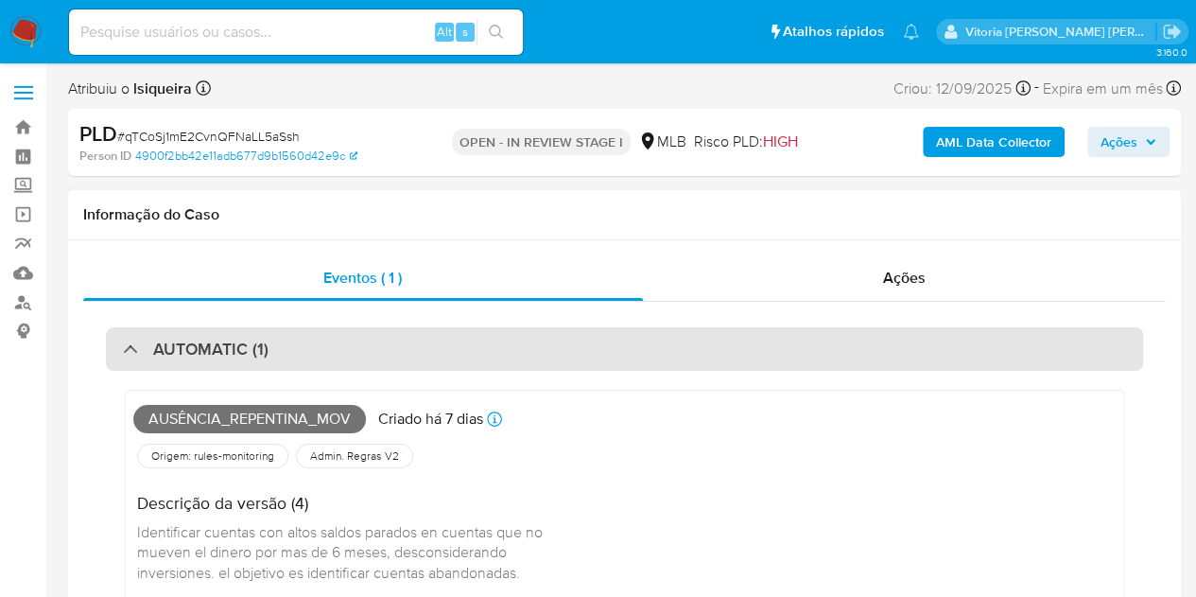
click at [155, 353] on h3 "AUTOMATIC (1)" at bounding box center [210, 349] width 115 height 21
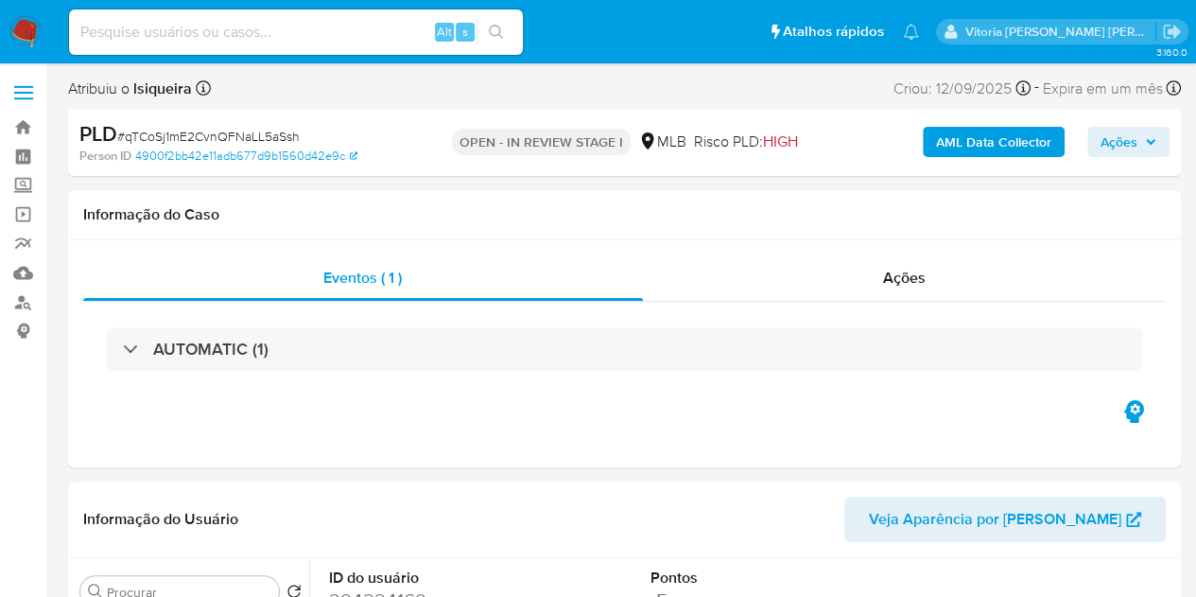
click at [17, 27] on img at bounding box center [25, 32] width 32 height 32
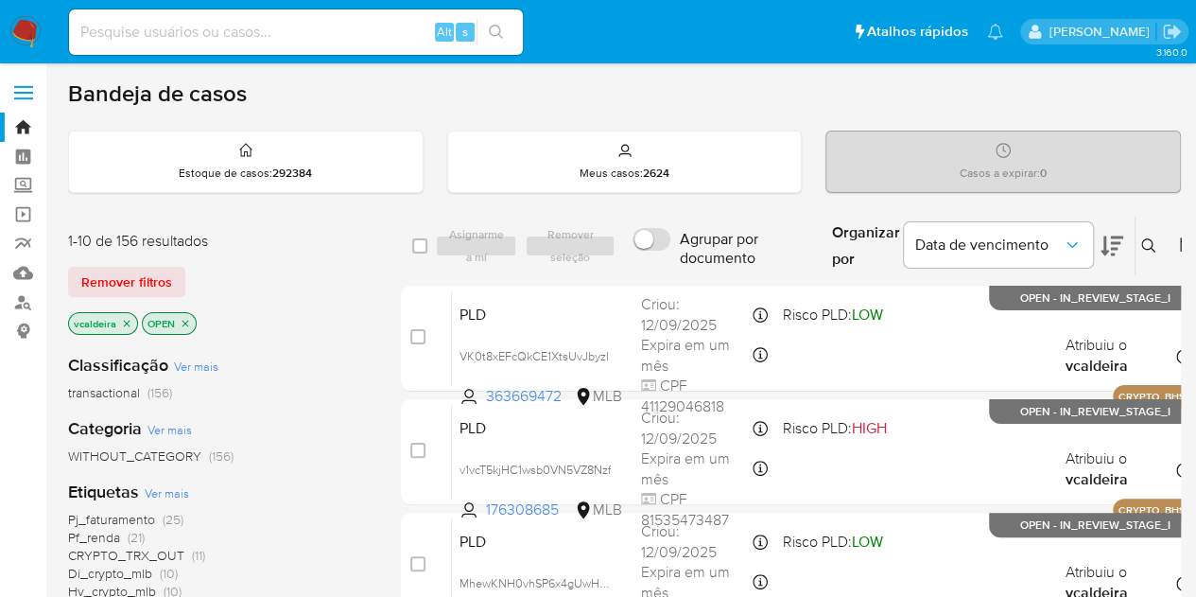
click at [1153, 244] on button at bounding box center [1151, 246] width 31 height 23
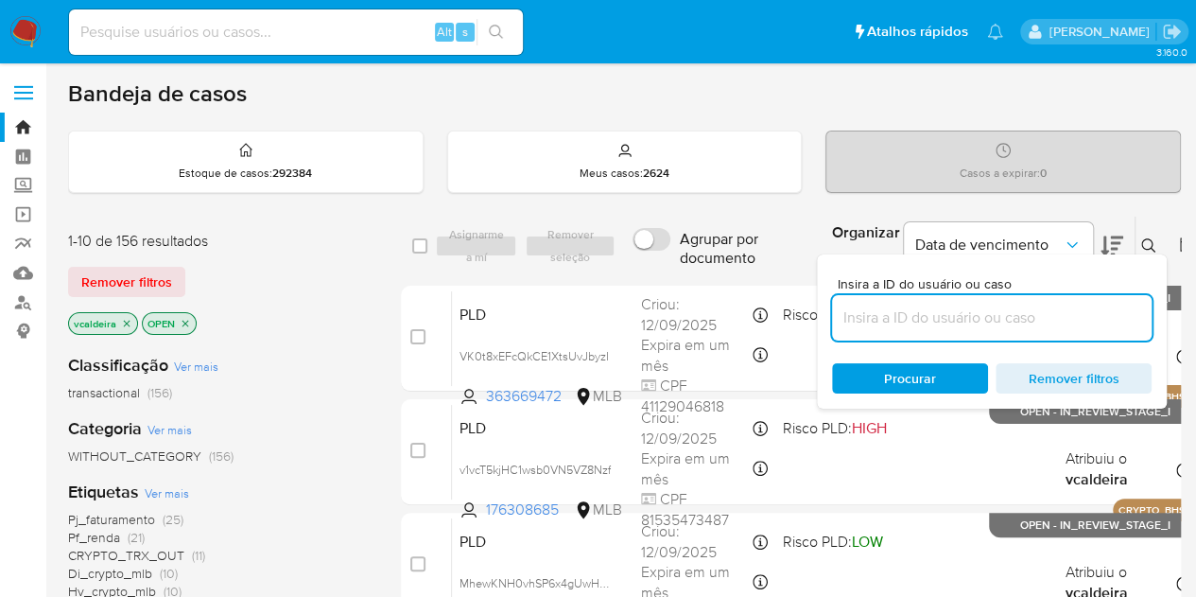
click at [913, 323] on input at bounding box center [992, 317] width 320 height 25
type input "qTCoSj1mE2CvnQFNaLL5aSsh"
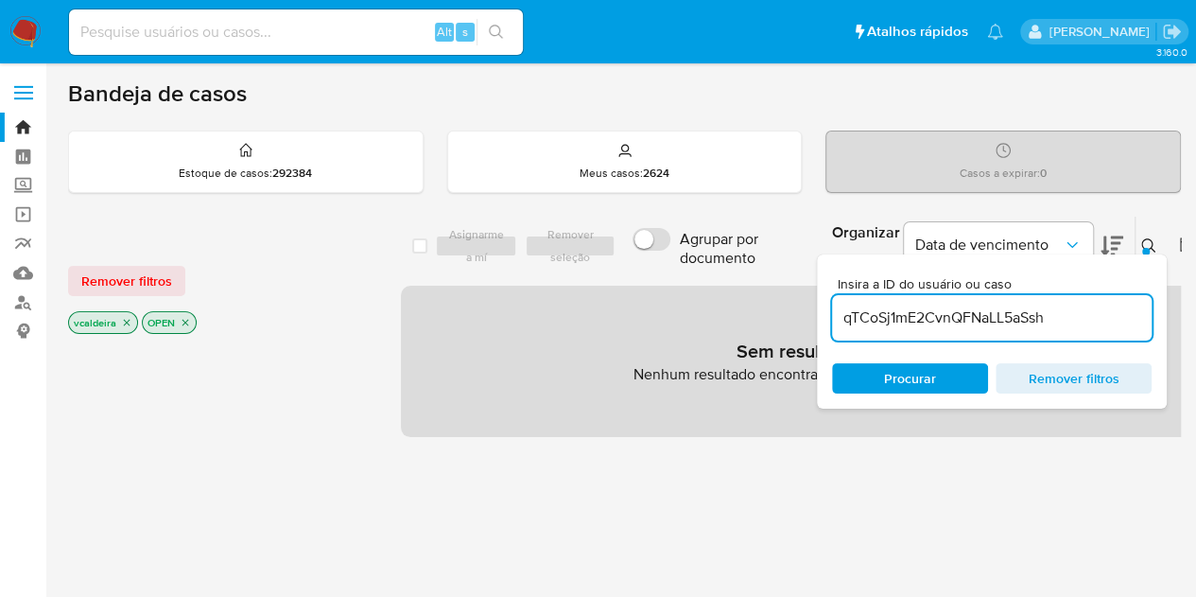
click at [124, 324] on icon "close-filter" at bounding box center [126, 322] width 11 height 11
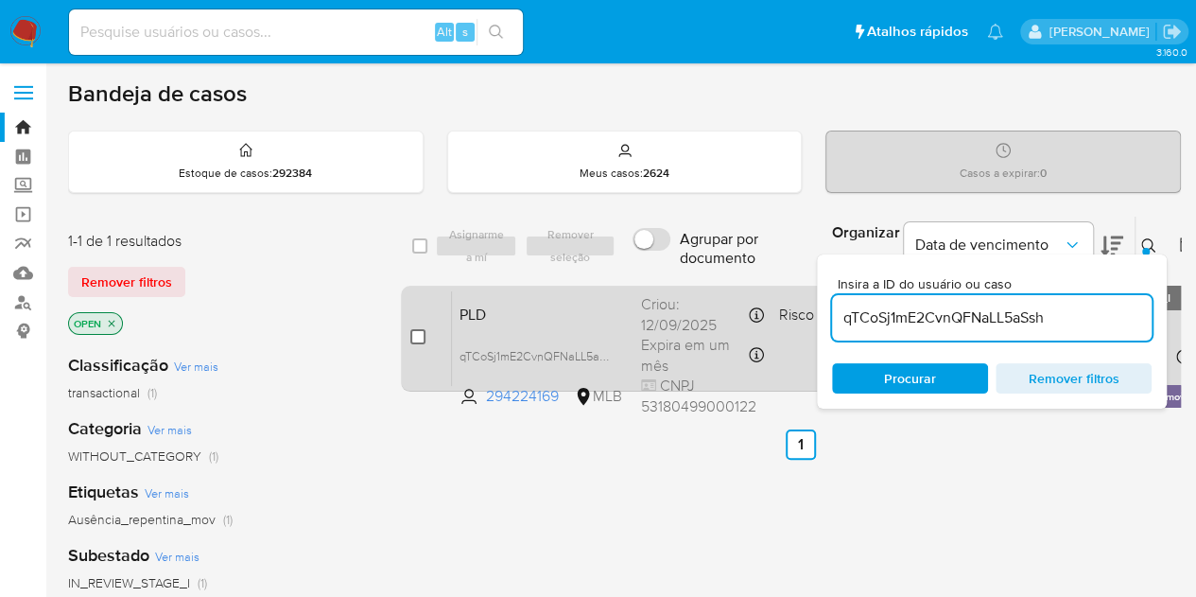
click at [412, 339] on input "checkbox" at bounding box center [417, 336] width 15 height 15
checkbox input "true"
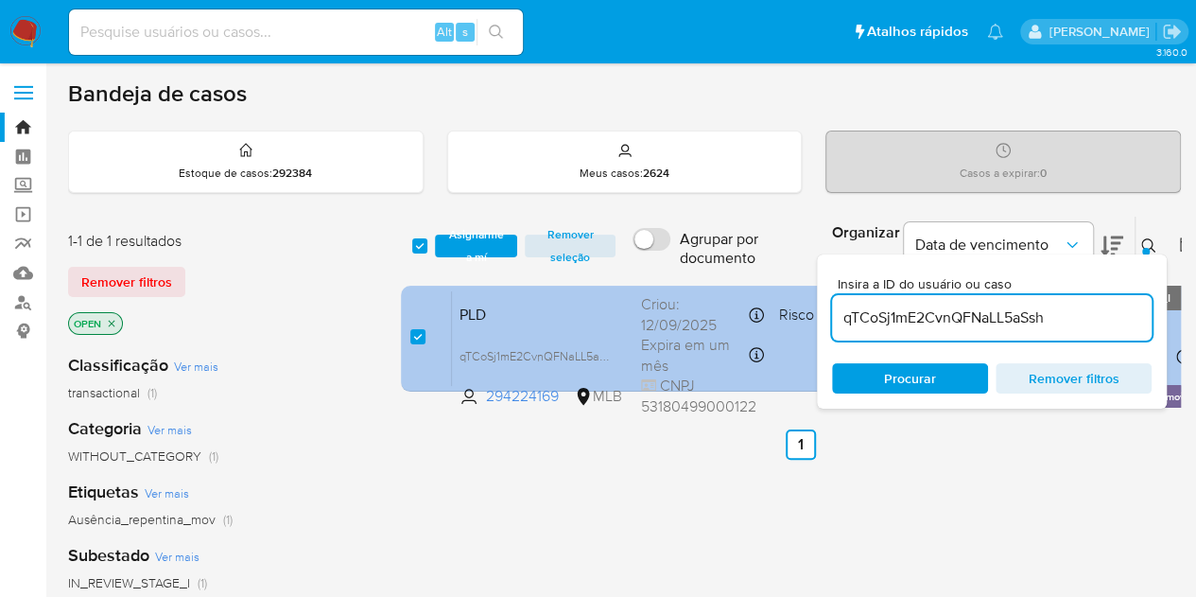
checkbox input "true"
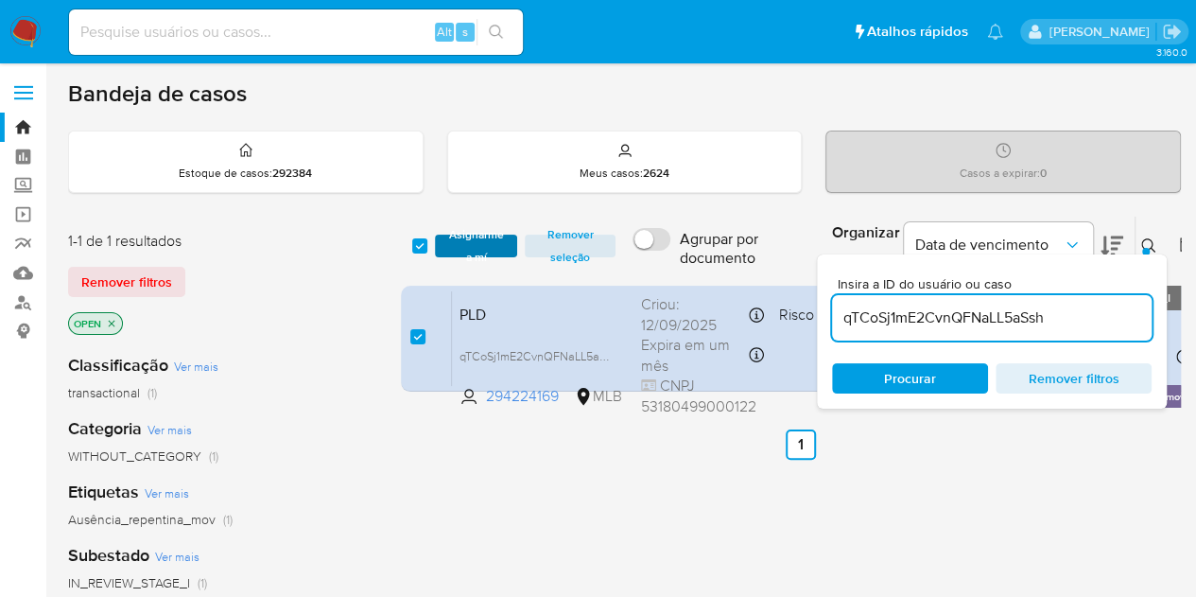
click at [488, 240] on span "Asignarme a mí" at bounding box center [475, 245] width 63 height 19
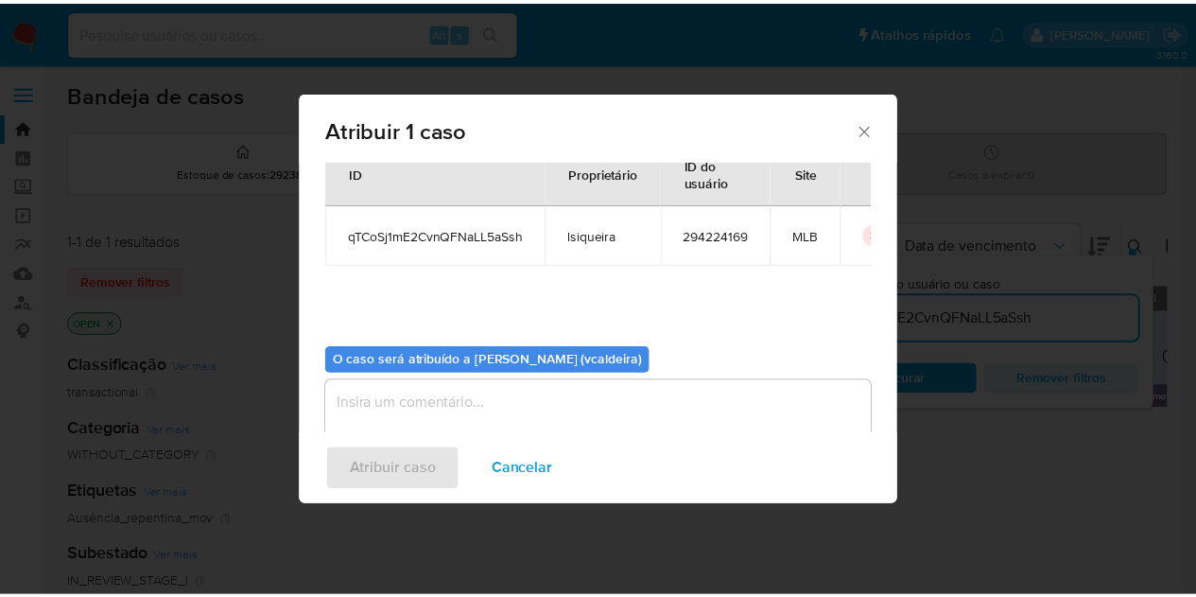
scroll to position [96, 0]
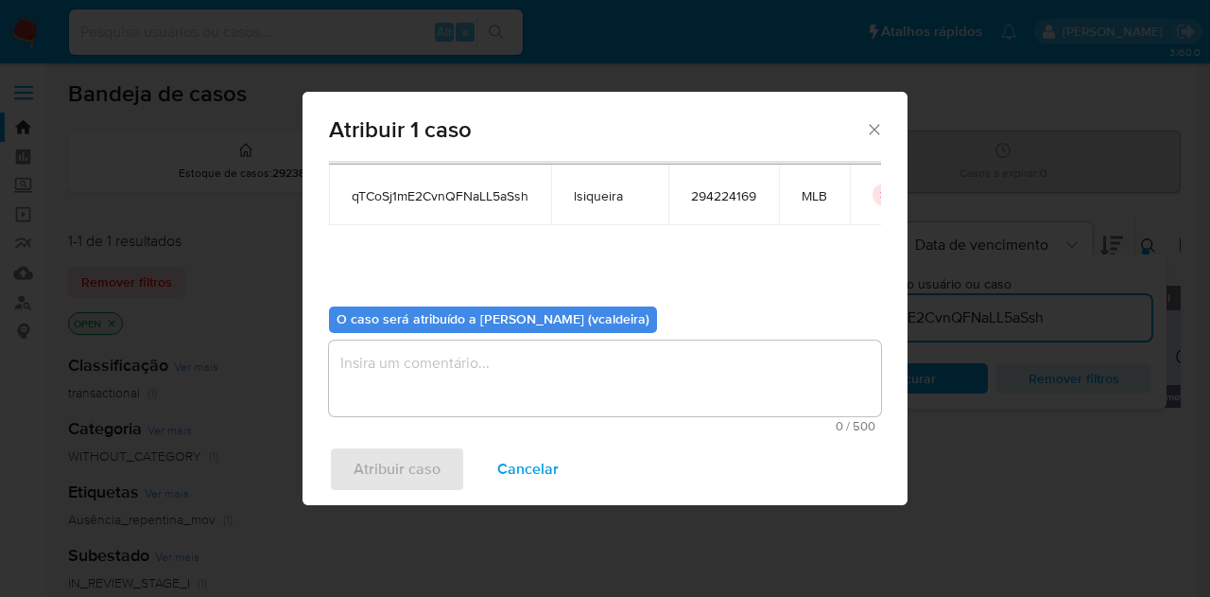
click at [503, 374] on textarea "assign-modal" at bounding box center [605, 378] width 552 height 76
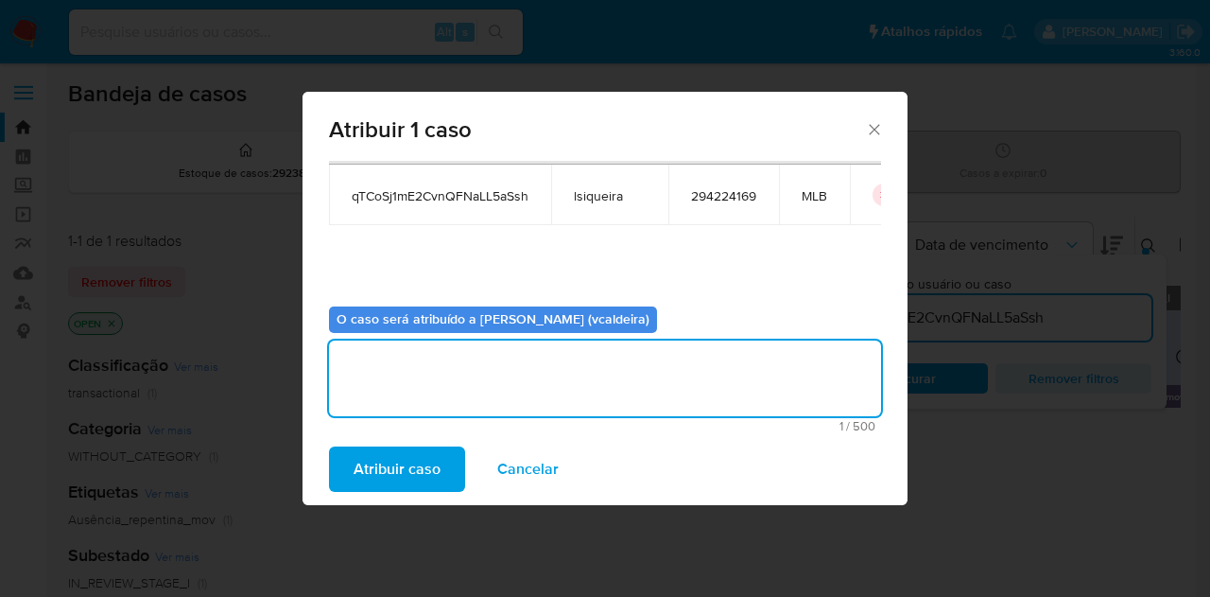
click at [416, 455] on span "Atribuir caso" at bounding box center [397, 469] width 87 height 42
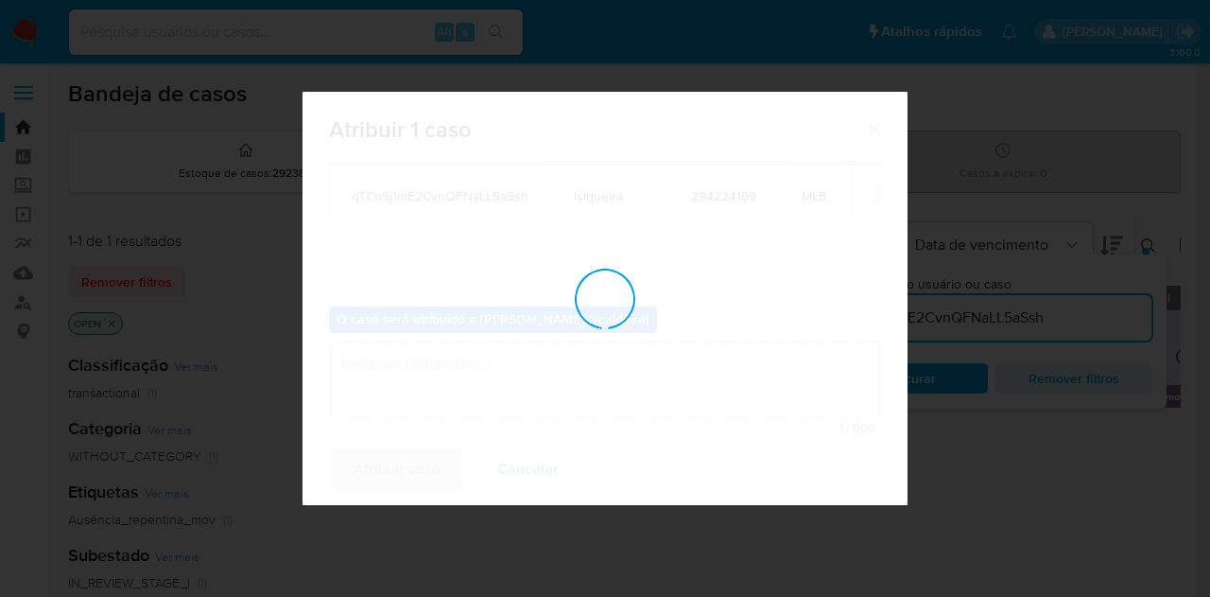
checkbox input "false"
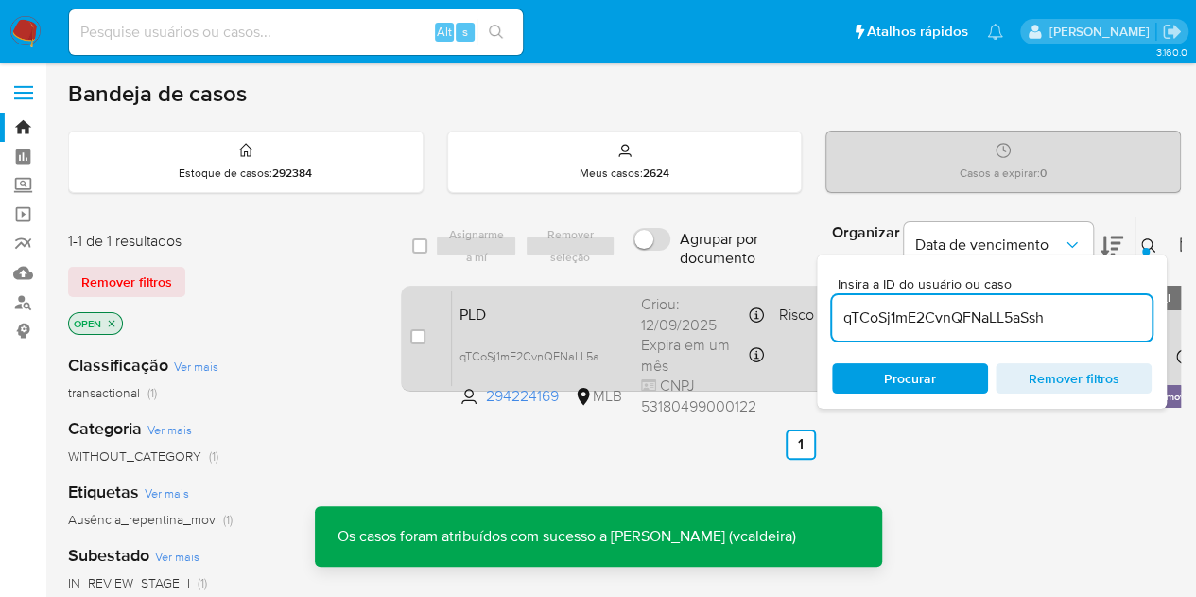
click at [566, 301] on span "PLD" at bounding box center [543, 313] width 166 height 25
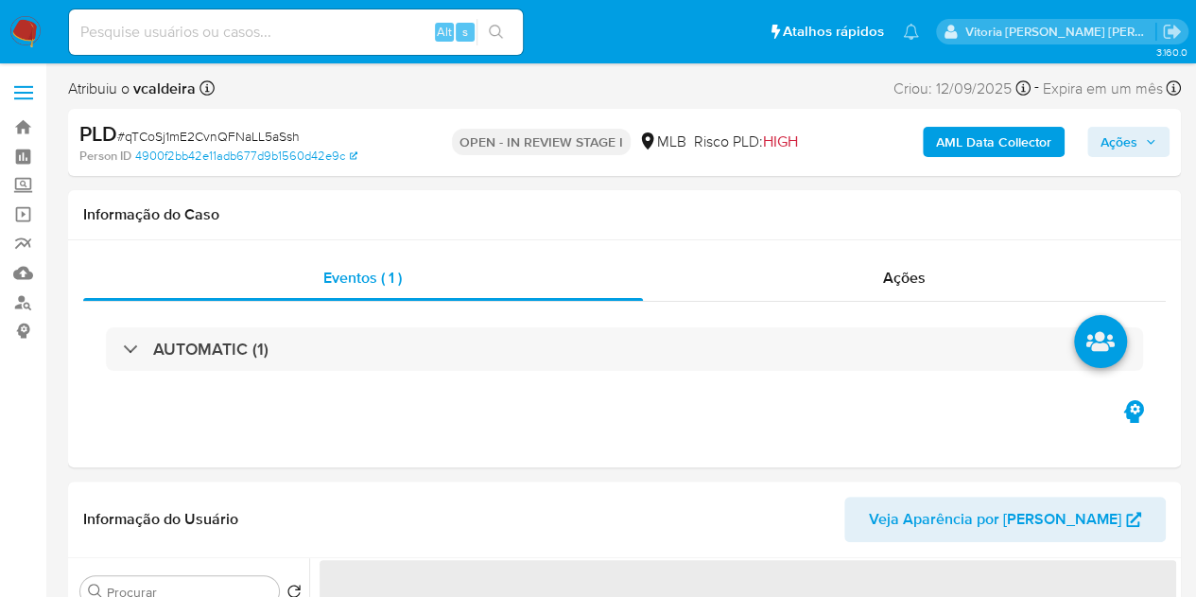
select select "10"
click at [1115, 137] on span "Ações" at bounding box center [1119, 142] width 37 height 30
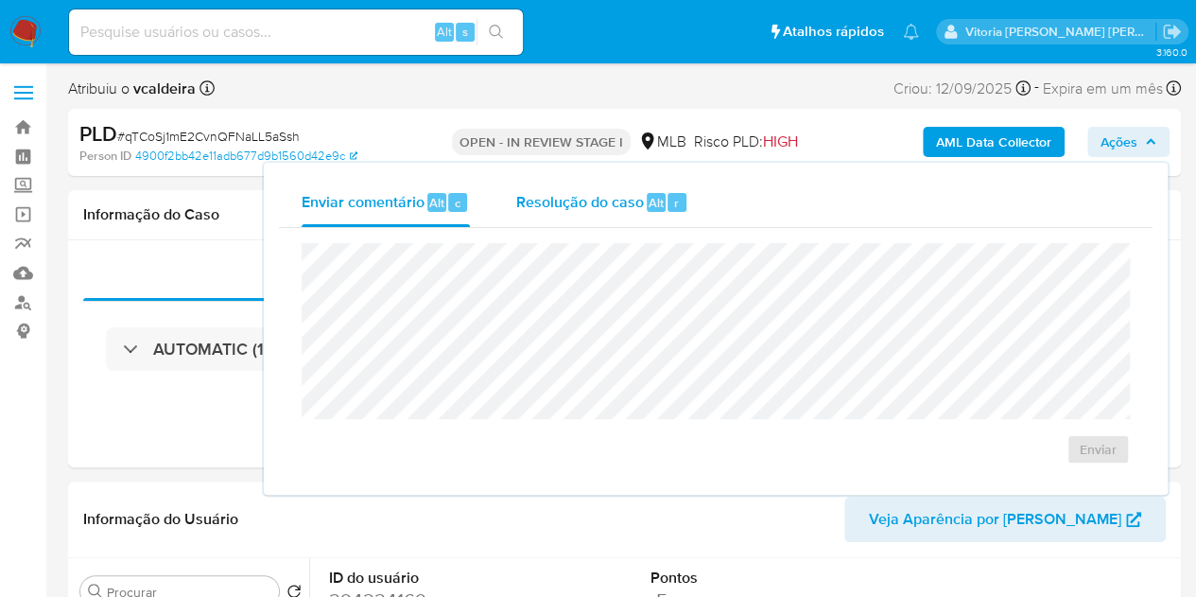
click at [545, 202] on span "Resolução do caso" at bounding box center [579, 202] width 128 height 22
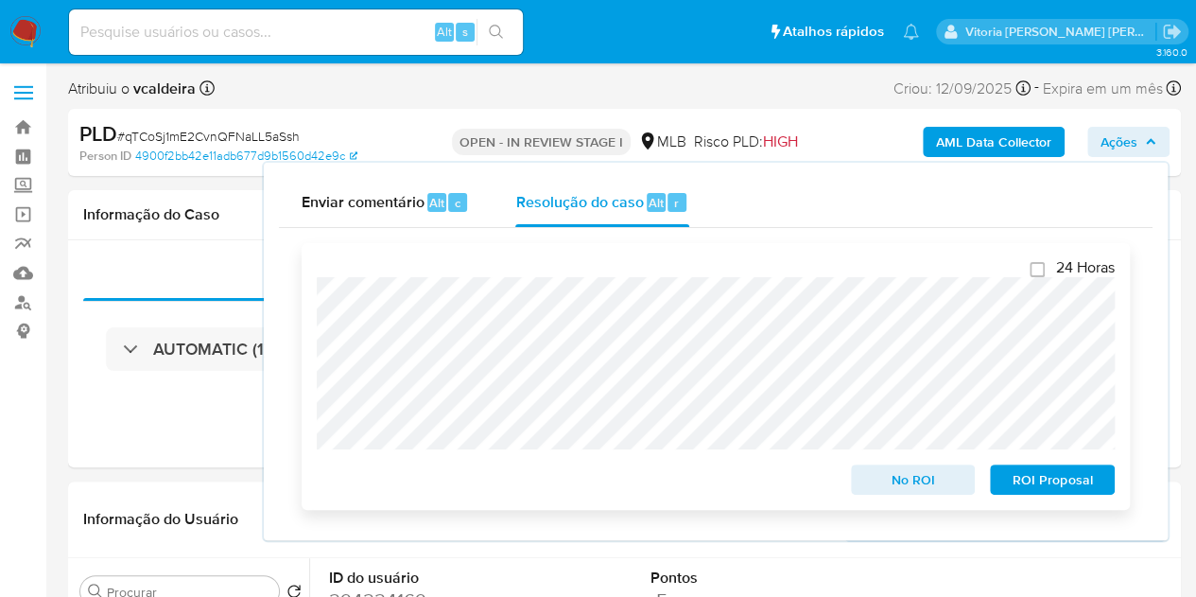
click at [902, 488] on span "No ROI" at bounding box center [913, 479] width 98 height 26
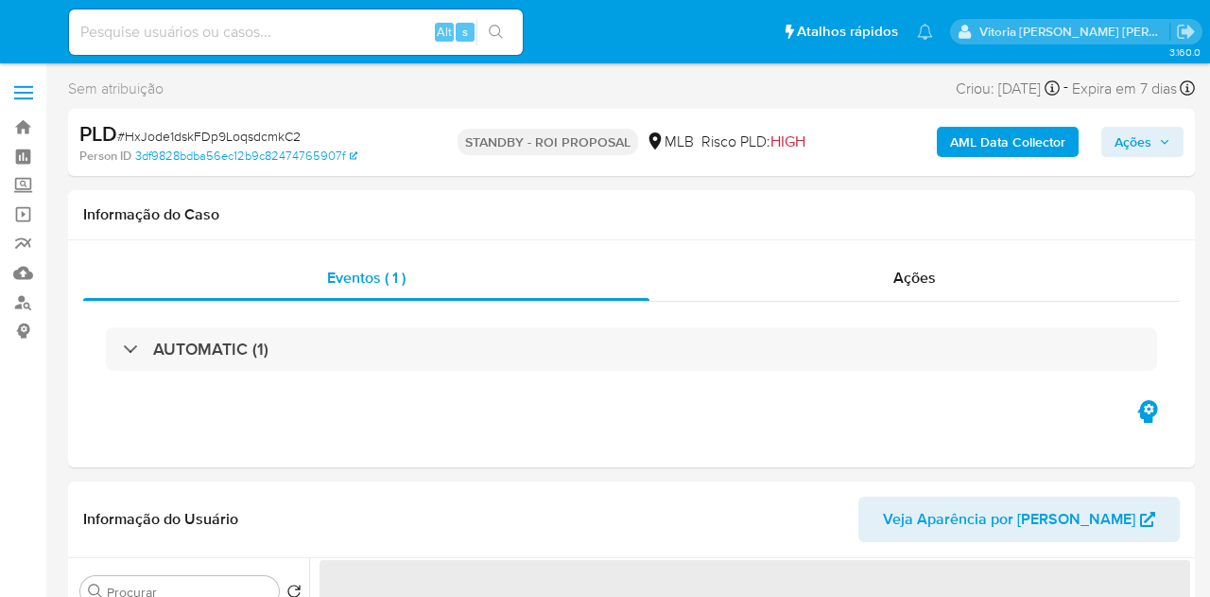
select select "10"
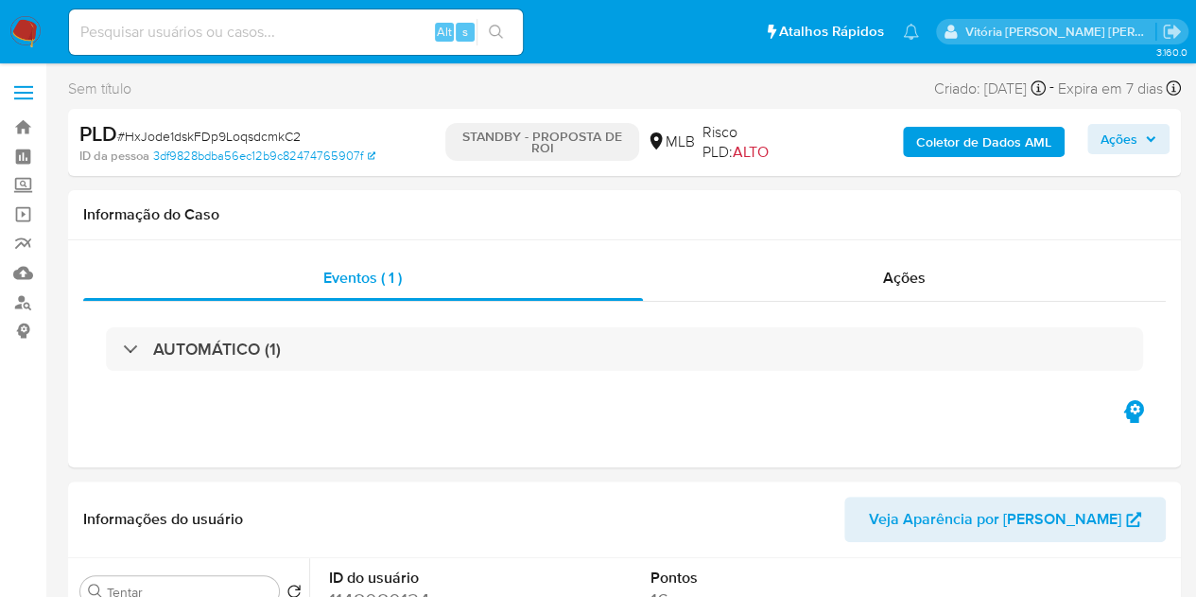
click at [157, 18] on div "Alt s" at bounding box center [296, 31] width 454 height 45
click at [169, 43] on input at bounding box center [296, 32] width 454 height 25
paste input "PYNYtkW6SiCTfS3sTxUCSiuX"
type input "PYNYtkW6SiCTfS3sTxUCSiuX"
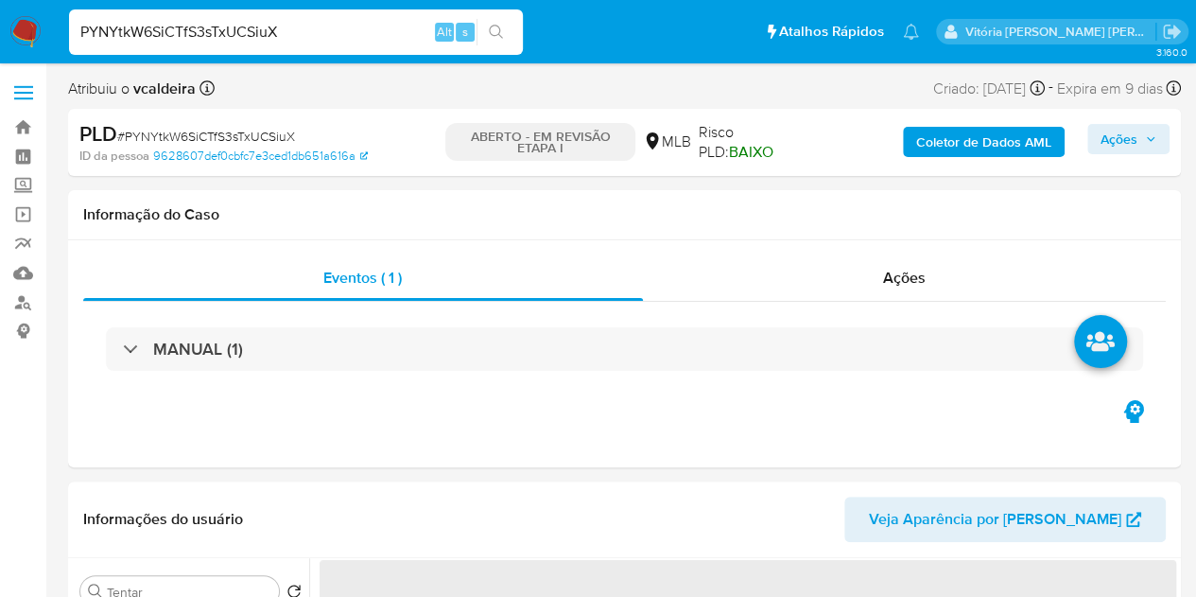
select select "10"
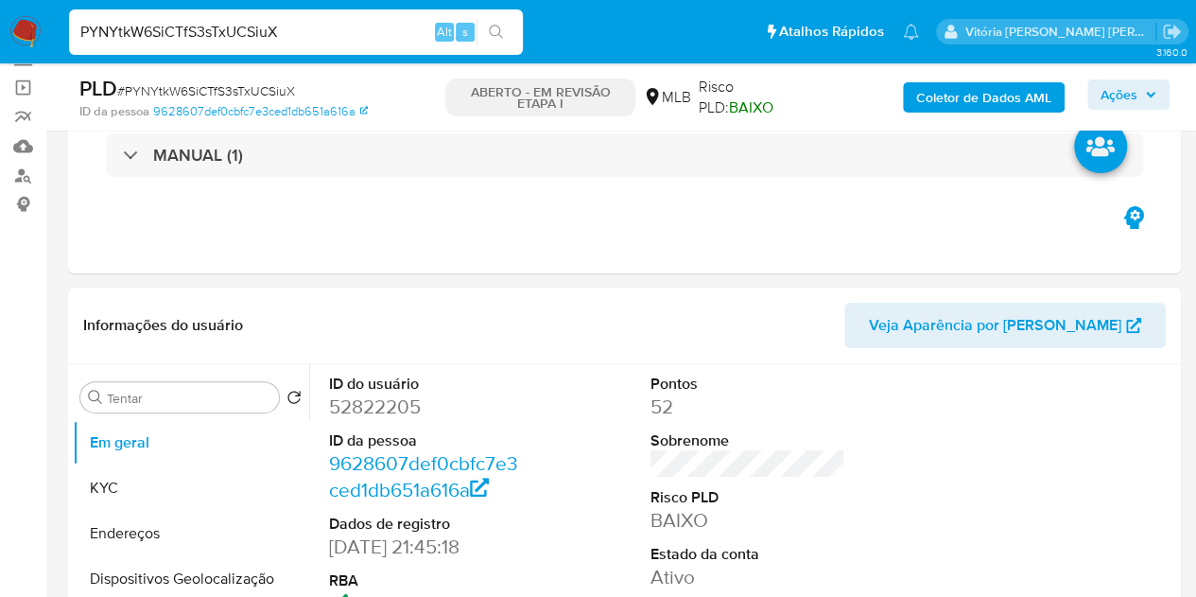
scroll to position [284, 0]
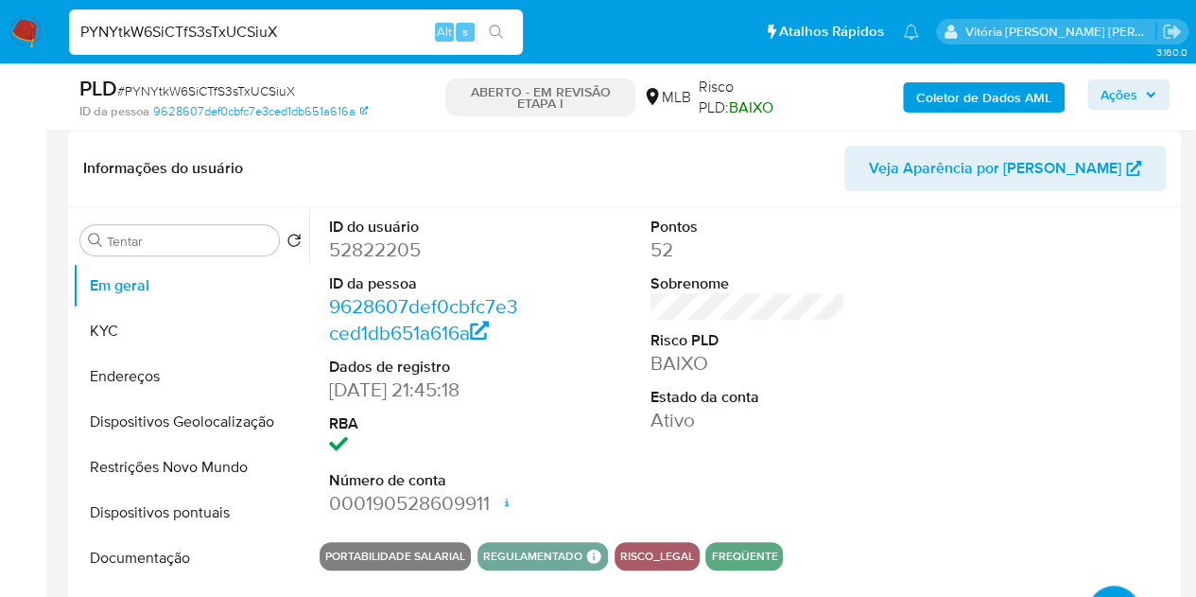
click at [388, 258] on font "52822205" at bounding box center [375, 248] width 92 height 27
copy font "52822205"
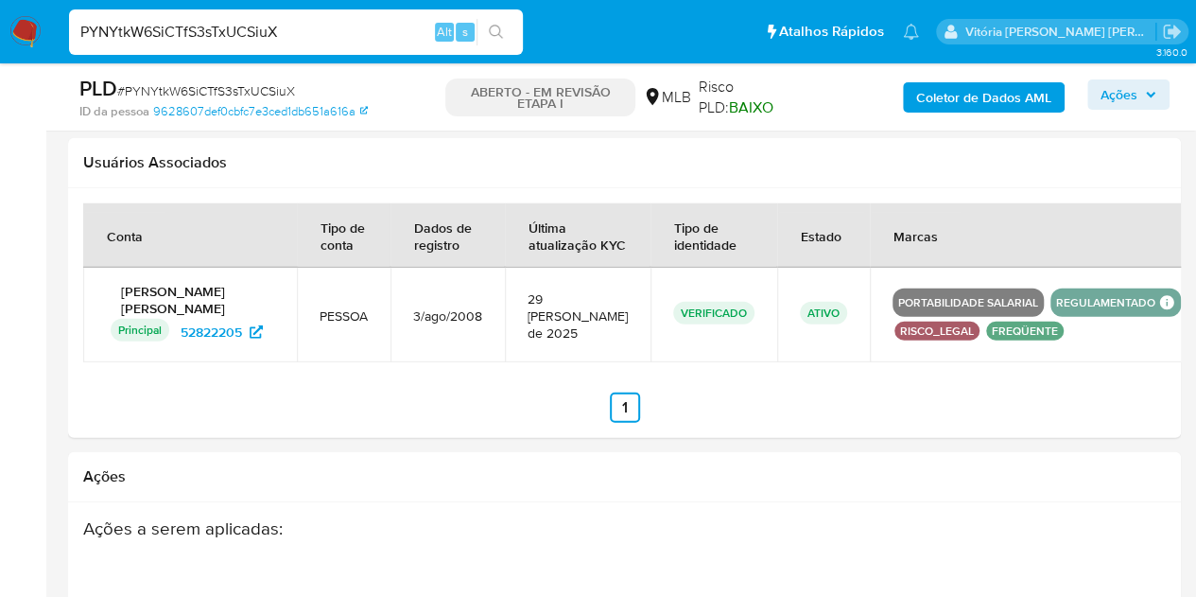
scroll to position [2790, 0]
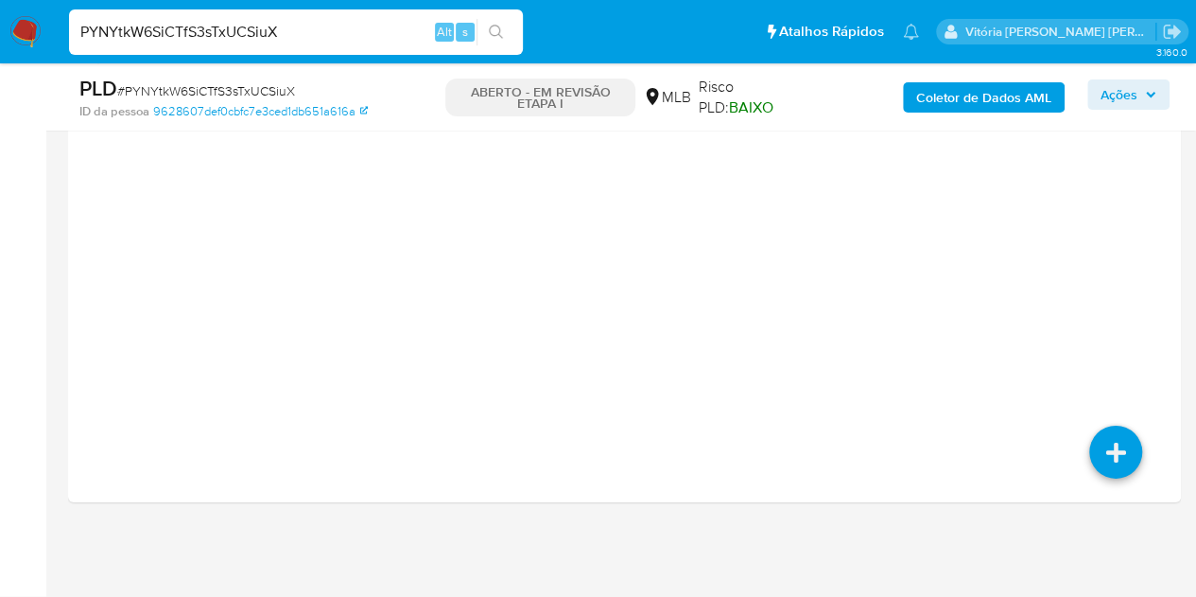
click at [206, 43] on input "PYNYtkW6SiCTfS3sTxUCSiuX" at bounding box center [296, 32] width 454 height 25
click at [240, 340] on div "Ações a serem aplicadas :" at bounding box center [565, 250] width 964 height 303
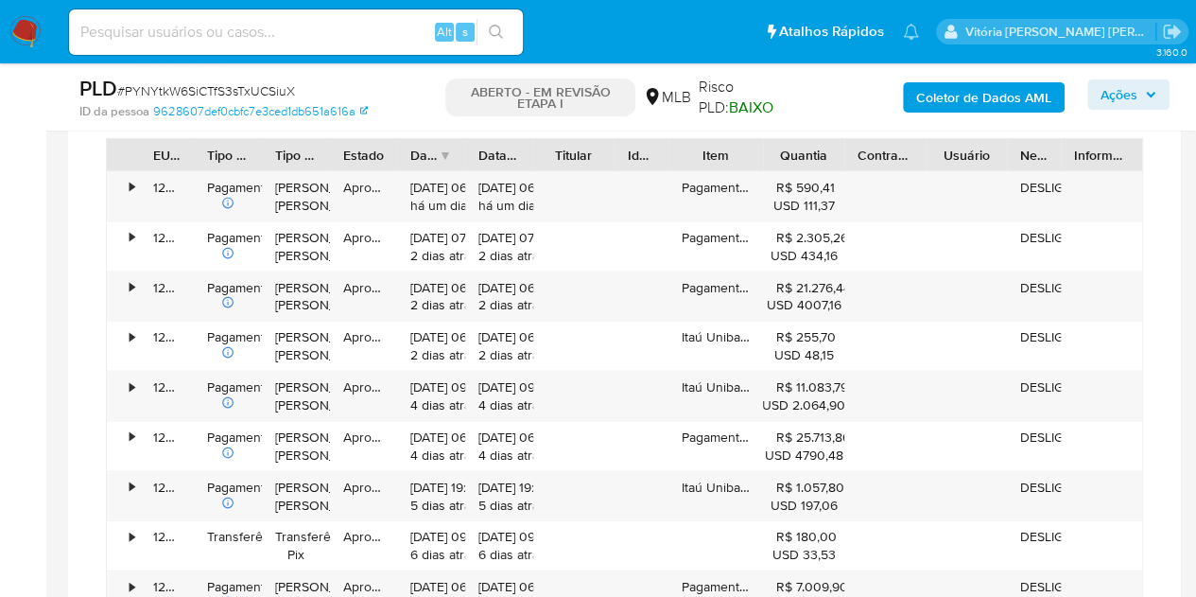
scroll to position [1560, 0]
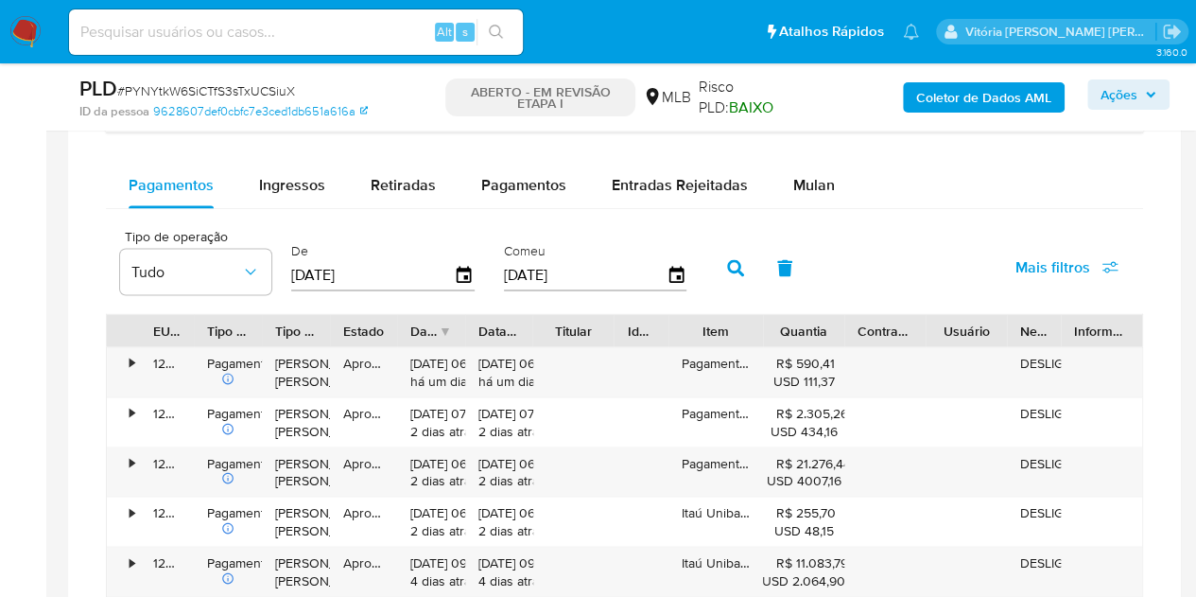
click at [802, 184] on font "Mulan" at bounding box center [814, 185] width 42 height 22
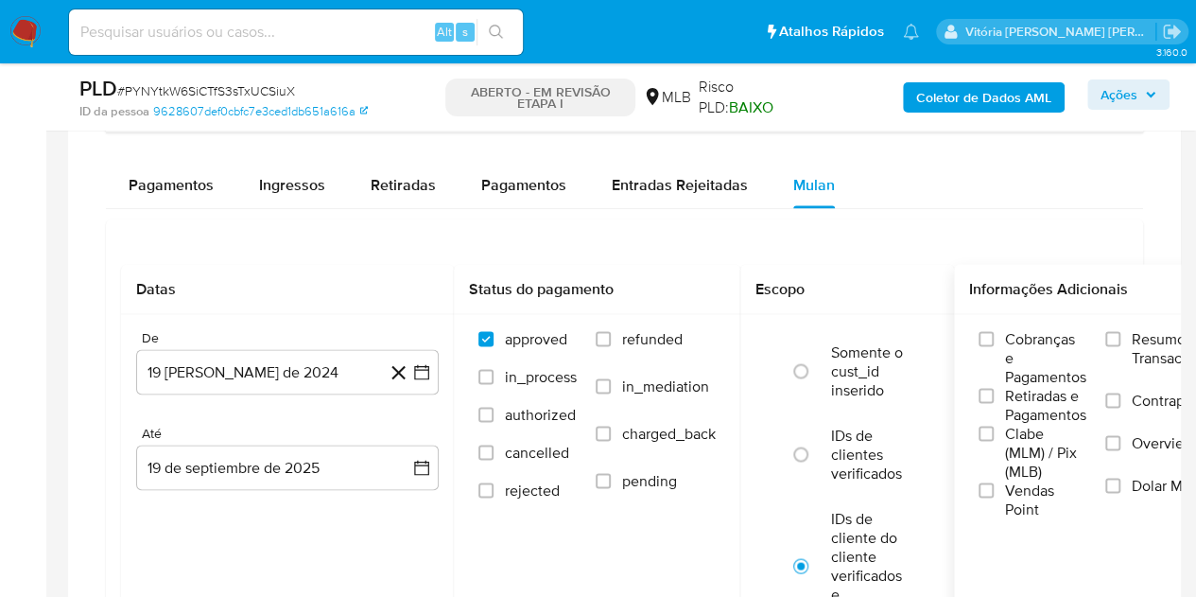
click at [1160, 355] on span "Resumo Transacionalidade" at bounding box center [1191, 348] width 119 height 38
click at [1121, 346] on input "Resumo Transacionalidade" at bounding box center [1112, 338] width 15 height 15
click at [293, 341] on div "De 19 de agosto de 2024 19-08-2024" at bounding box center [287, 361] width 303 height 65
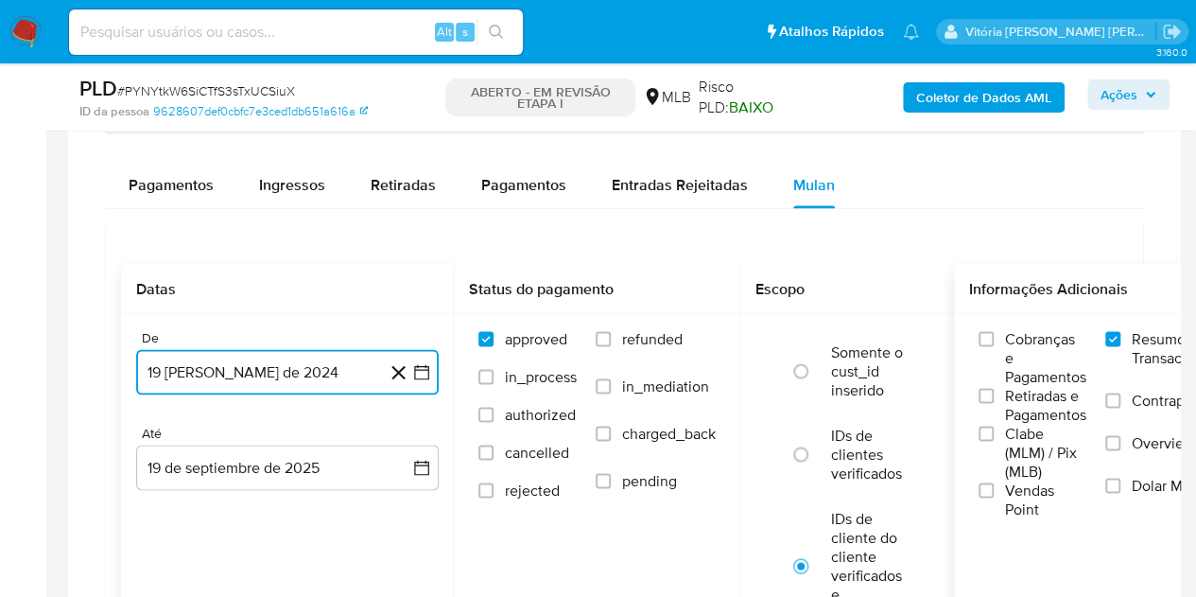
click at [280, 360] on button "19 de agosto de 2024" at bounding box center [287, 371] width 303 height 45
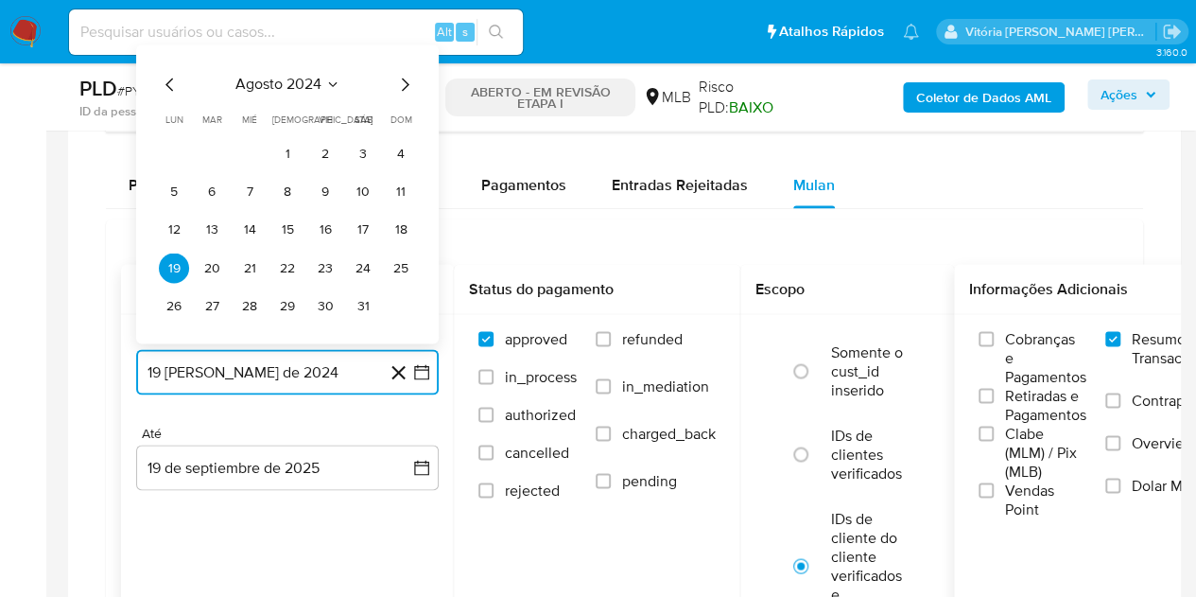
click at [328, 82] on icon "Seleccionar mes y año" at bounding box center [332, 84] width 15 height 15
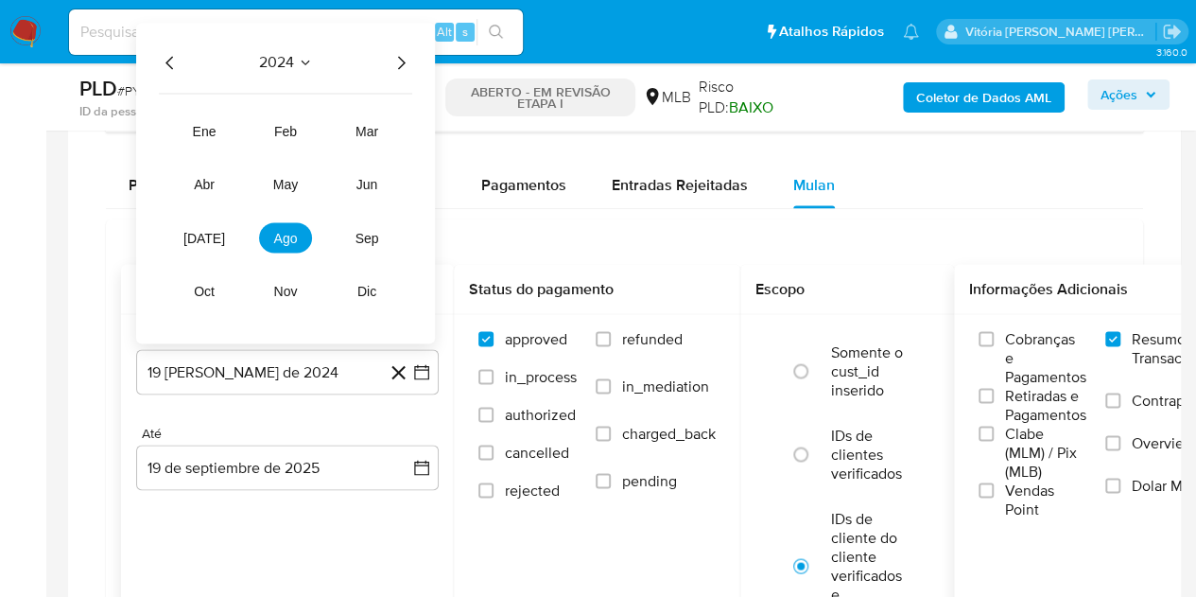
click at [296, 58] on button "2024" at bounding box center [286, 62] width 54 height 19
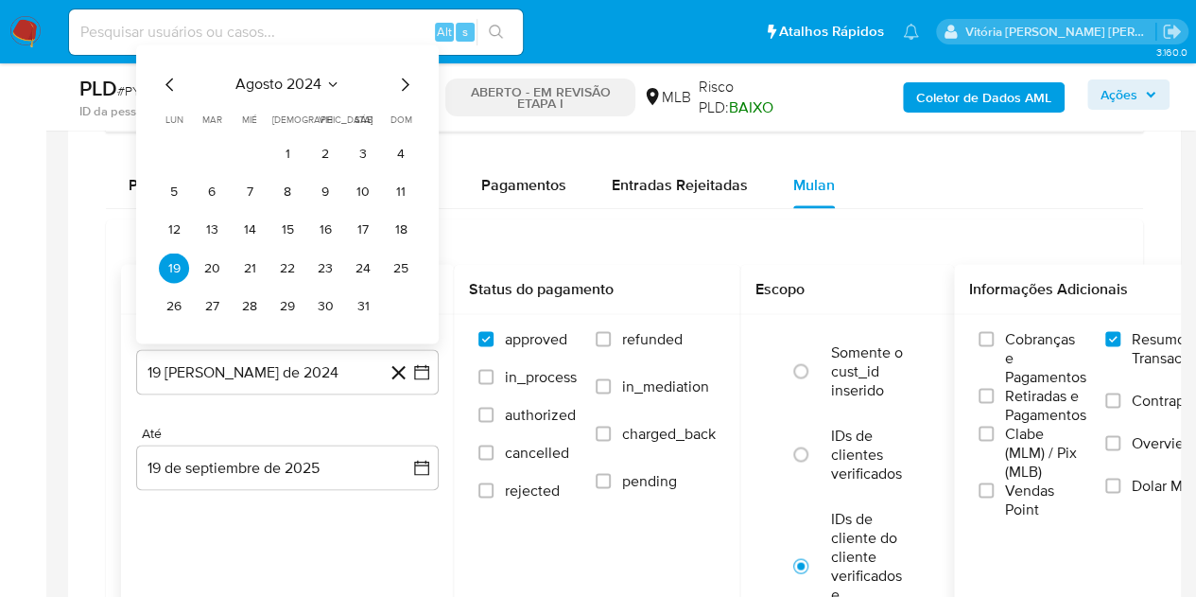
click at [332, 82] on icon "Seleccionar mes y año" at bounding box center [332, 84] width 15 height 15
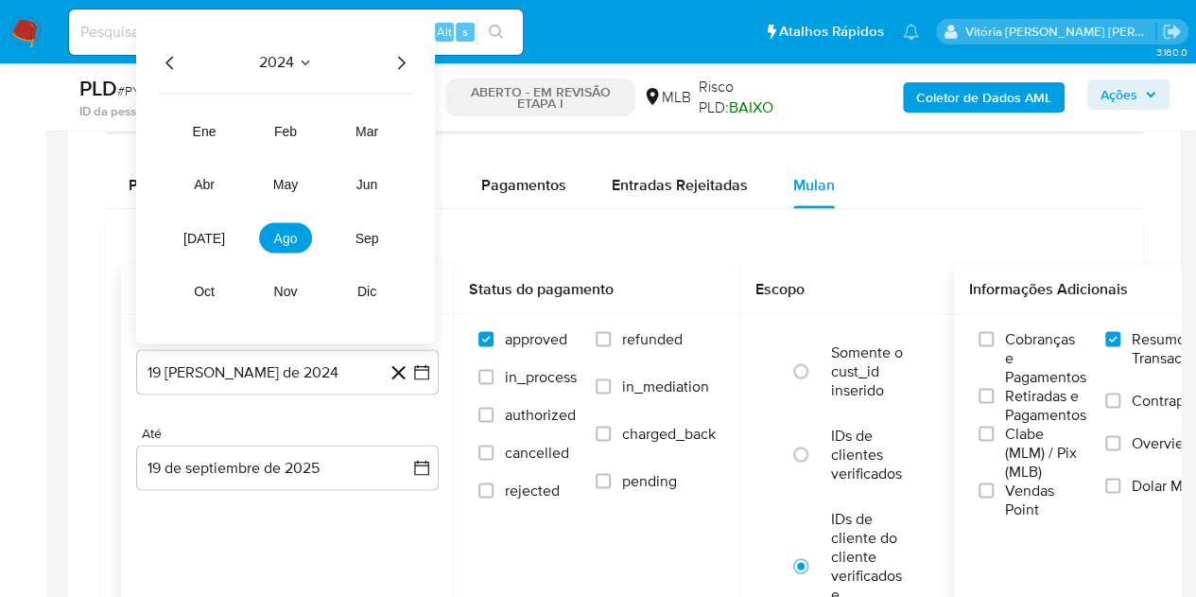
click at [394, 61] on icon "Año siguiente" at bounding box center [401, 62] width 23 height 23
click at [209, 124] on span "ene" at bounding box center [205, 131] width 24 height 15
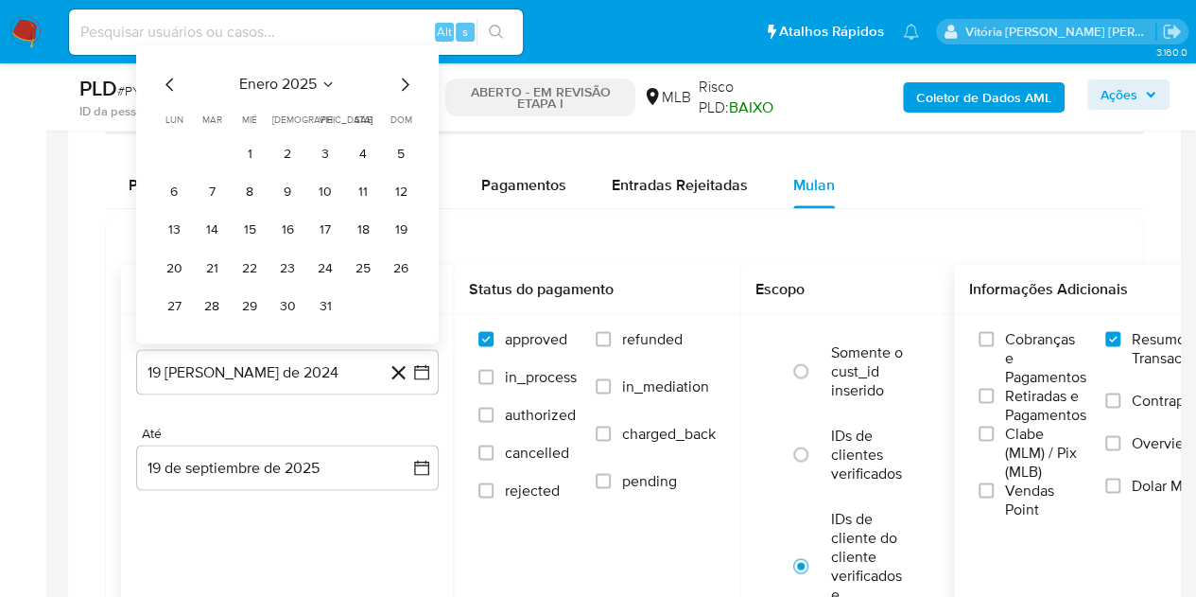
click at [303, 90] on span "enero 2025" at bounding box center [278, 84] width 78 height 19
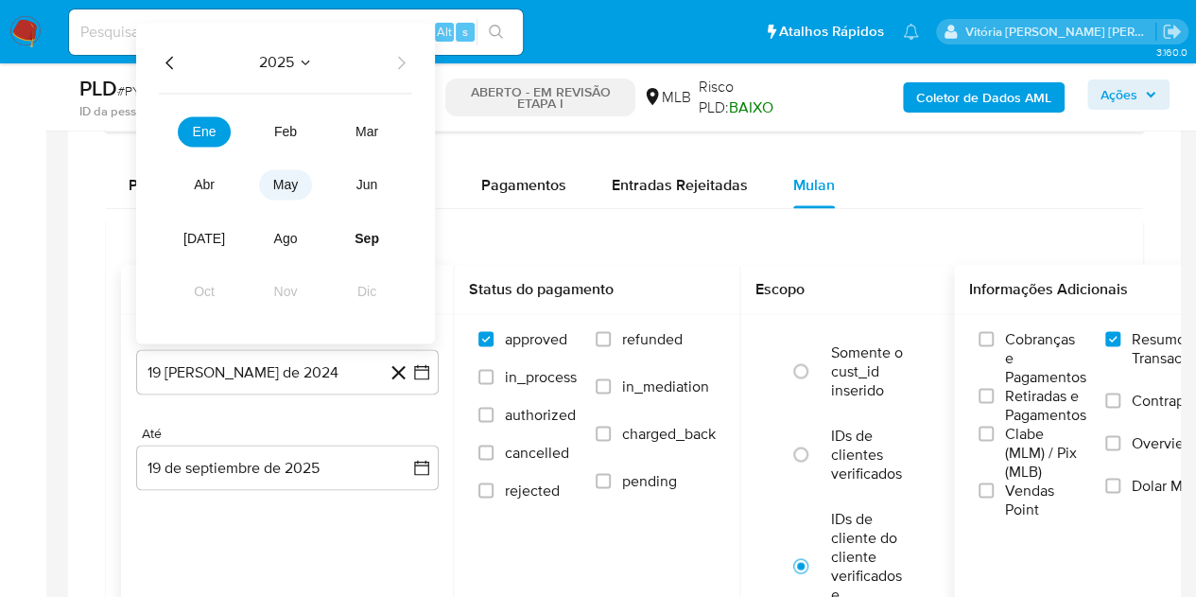
click at [290, 185] on span "may" at bounding box center [285, 184] width 25 height 15
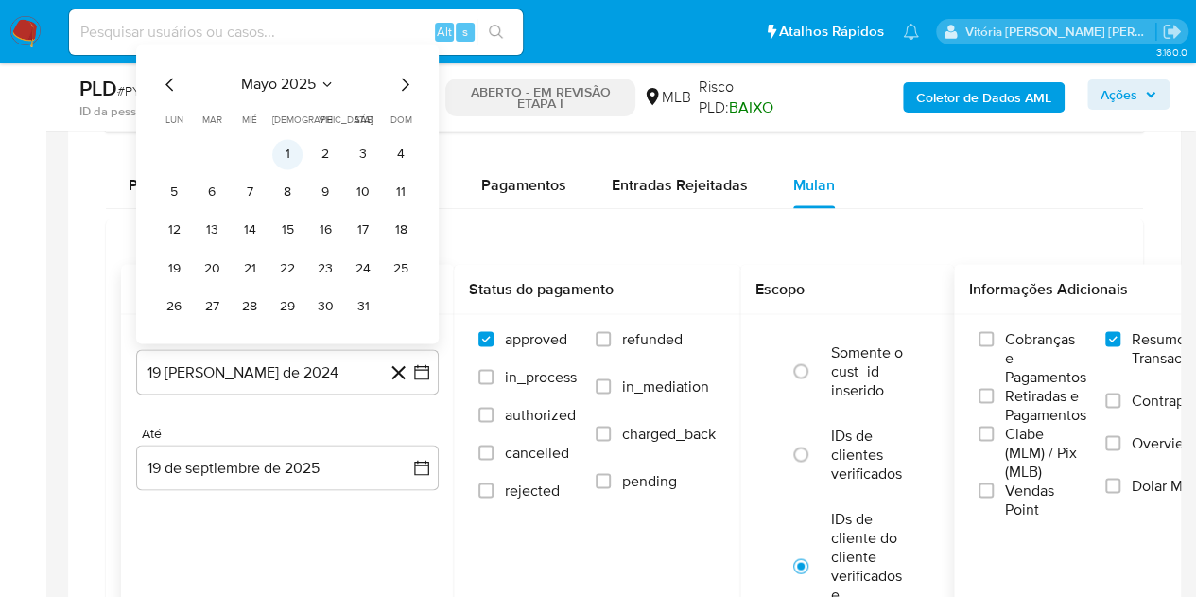
click at [287, 148] on button "1" at bounding box center [287, 154] width 30 height 30
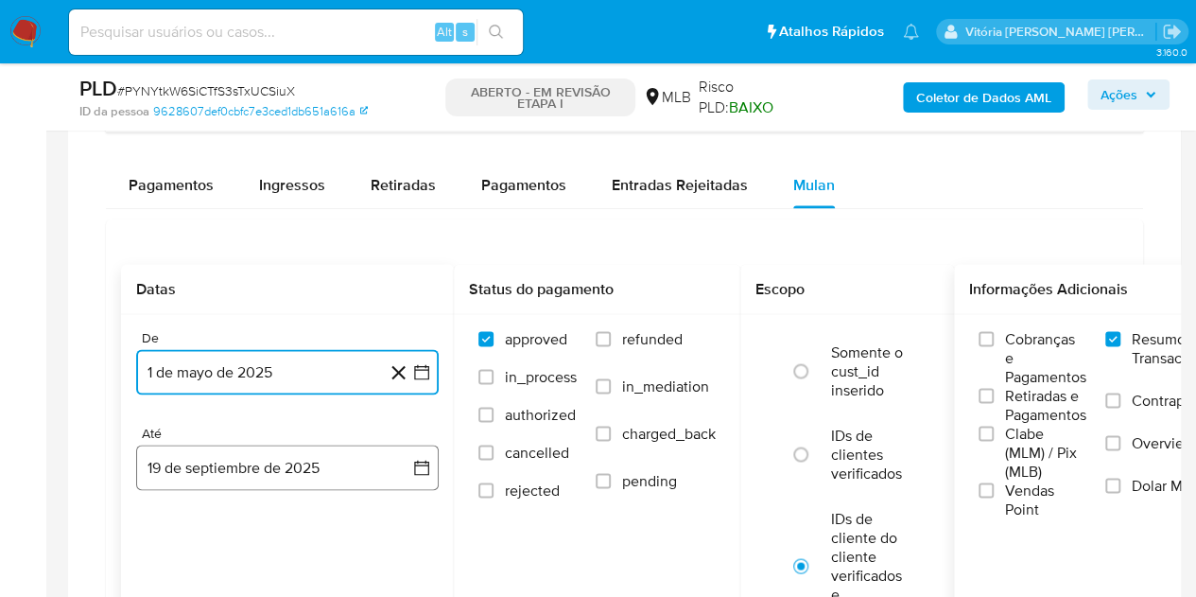
click at [276, 476] on button "19 de septiembre de 2025" at bounding box center [287, 466] width 303 height 45
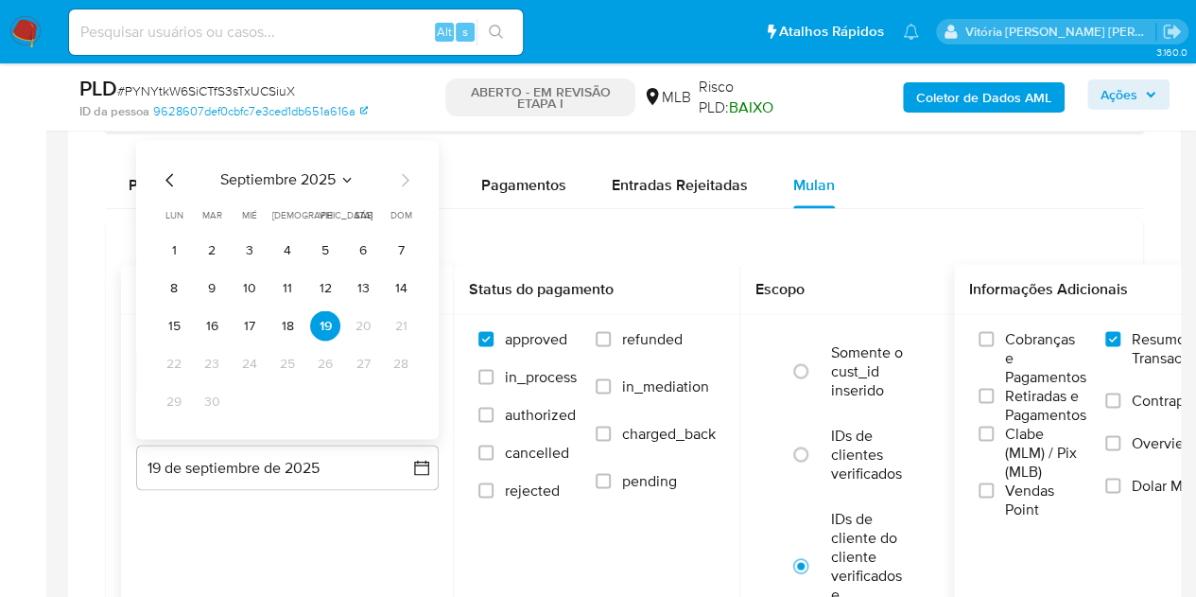
click at [346, 179] on icon "Seleccionar mes y año" at bounding box center [346, 179] width 15 height 15
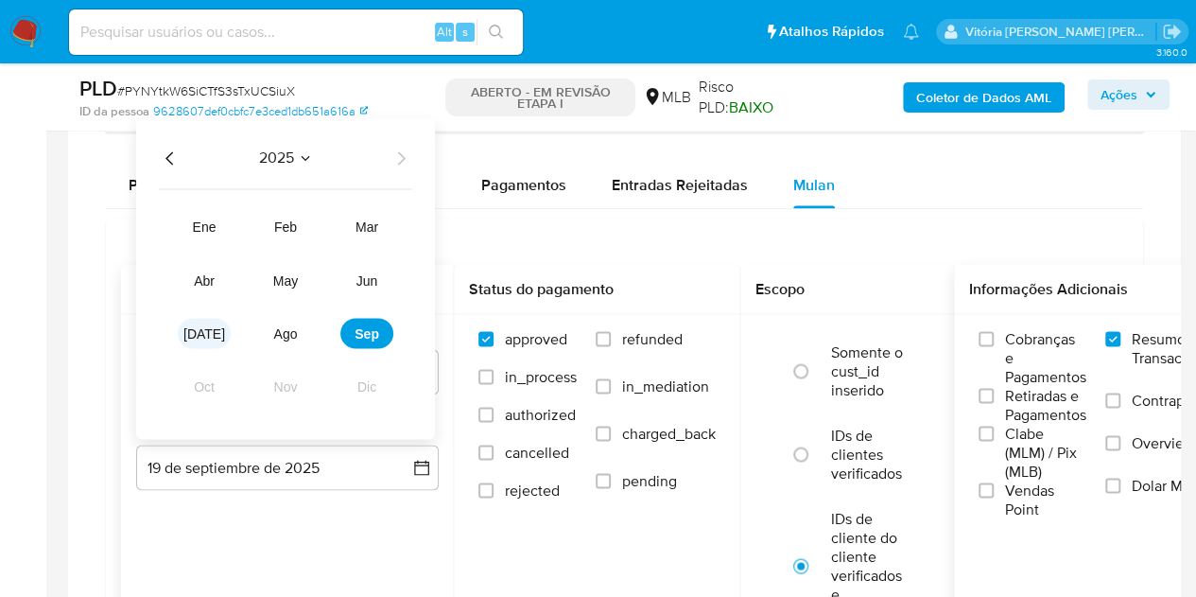
click at [221, 327] on button "jul" at bounding box center [204, 333] width 53 height 30
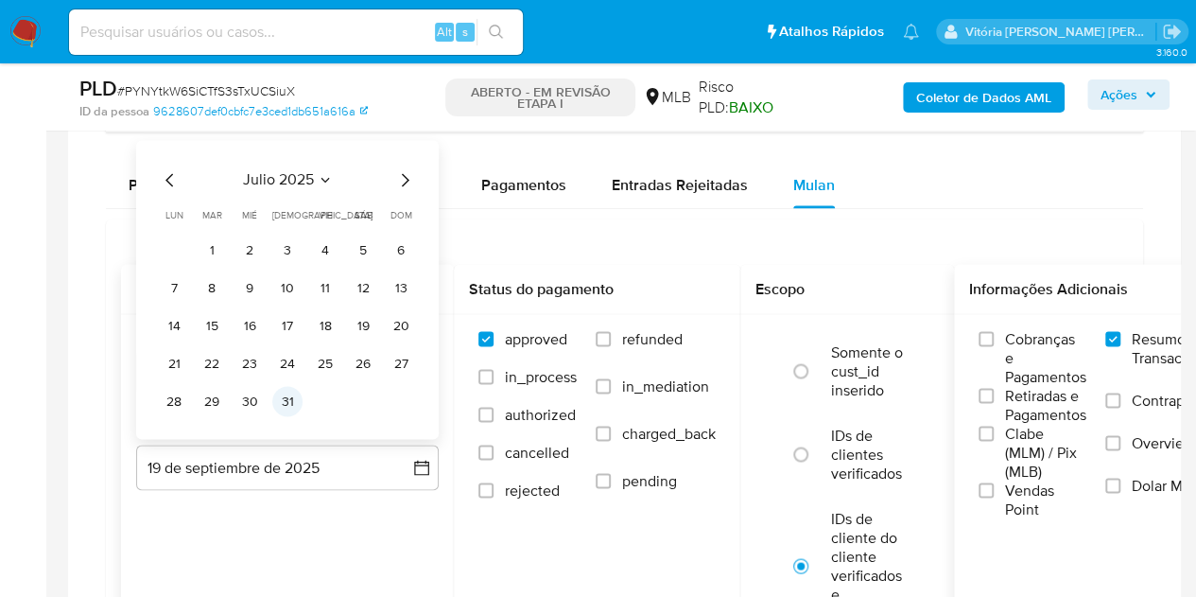
click at [280, 391] on button "31" at bounding box center [287, 401] width 30 height 30
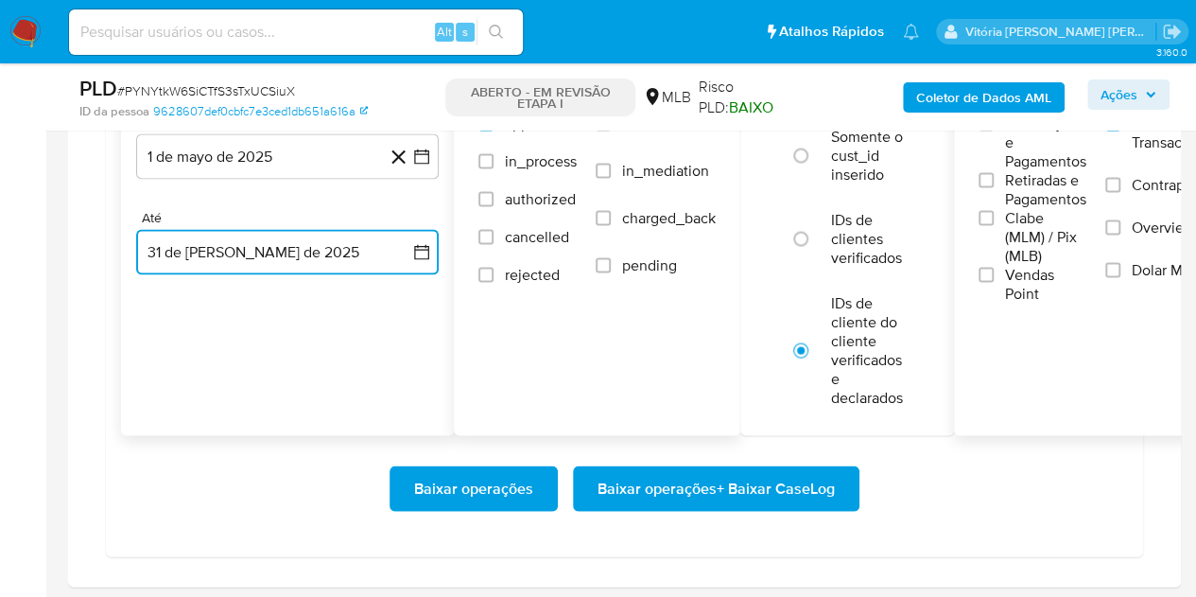
scroll to position [1844, 0]
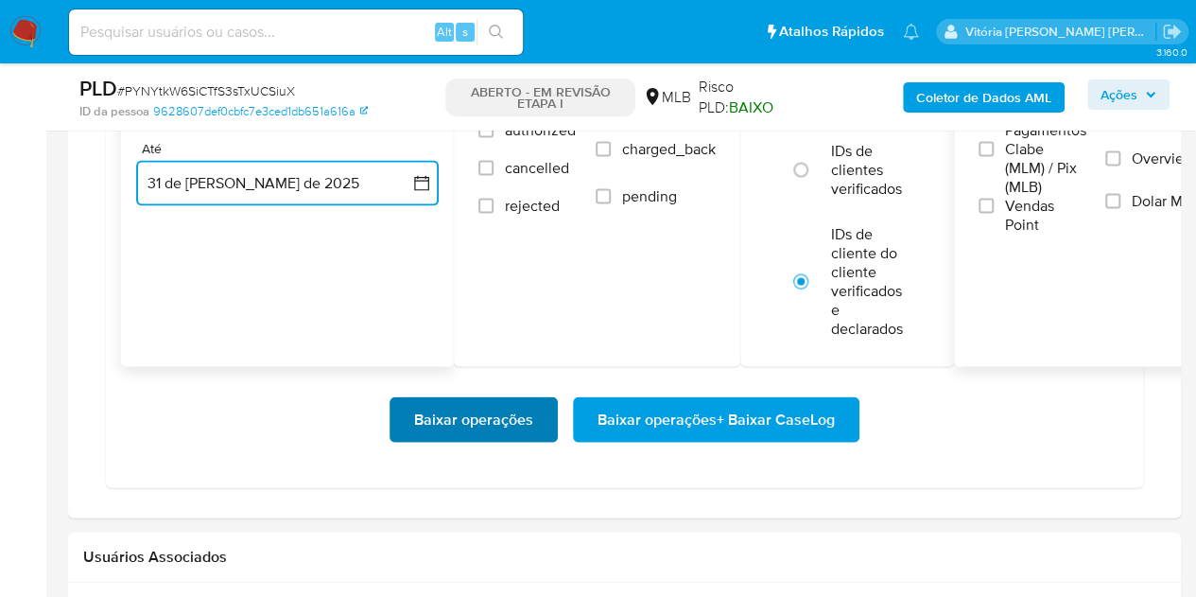
click at [461, 411] on span "Baixar operações" at bounding box center [473, 420] width 119 height 42
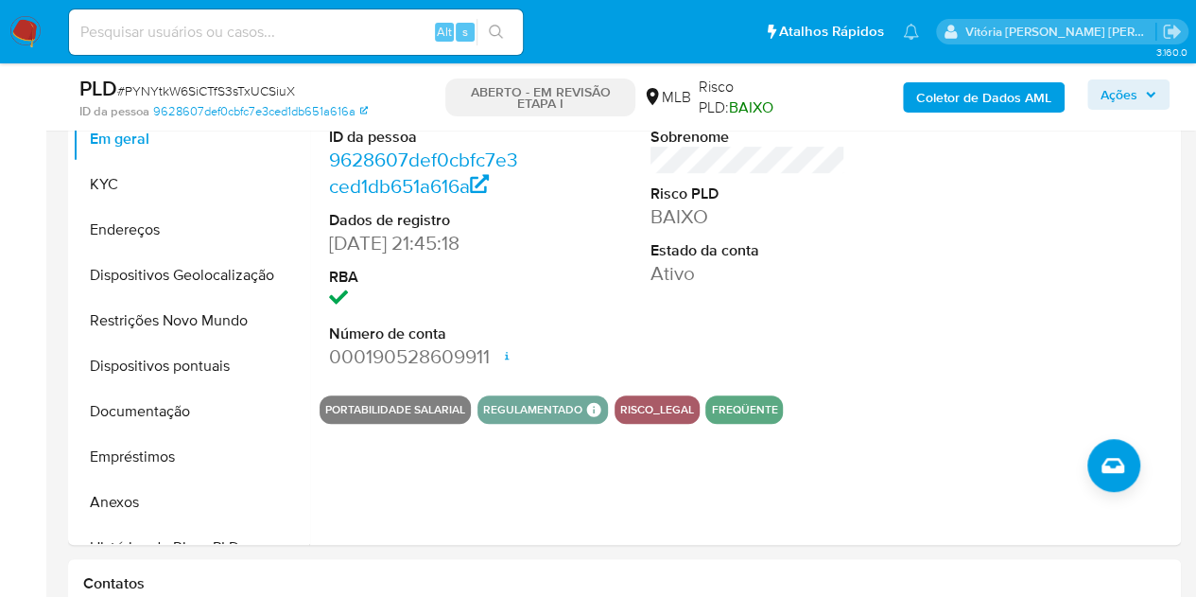
scroll to position [426, 0]
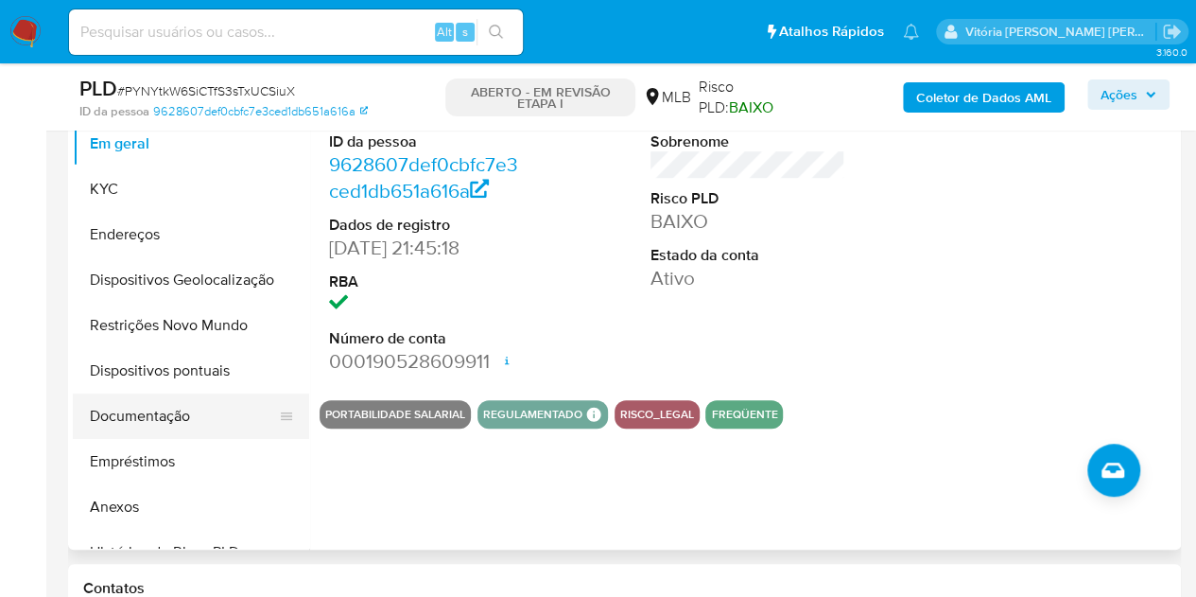
click at [178, 408] on button "Documentação" at bounding box center [183, 415] width 221 height 45
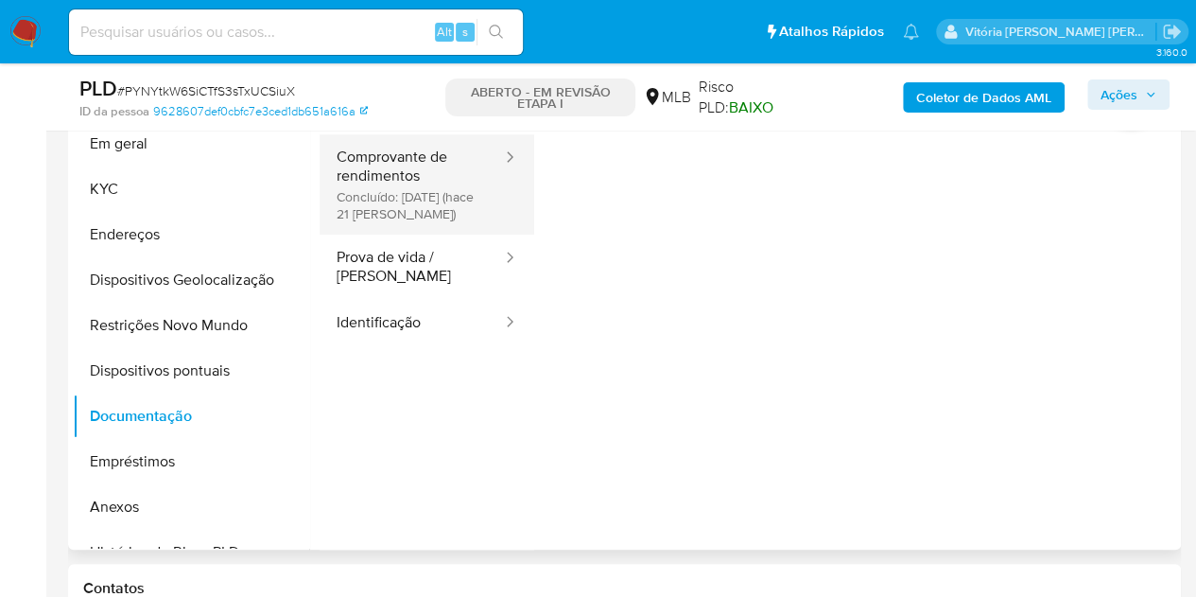
click at [424, 196] on button "Comprovante de rendimentos Concluído: 29/08/2025 (hace 21 días)" at bounding box center [412, 184] width 184 height 100
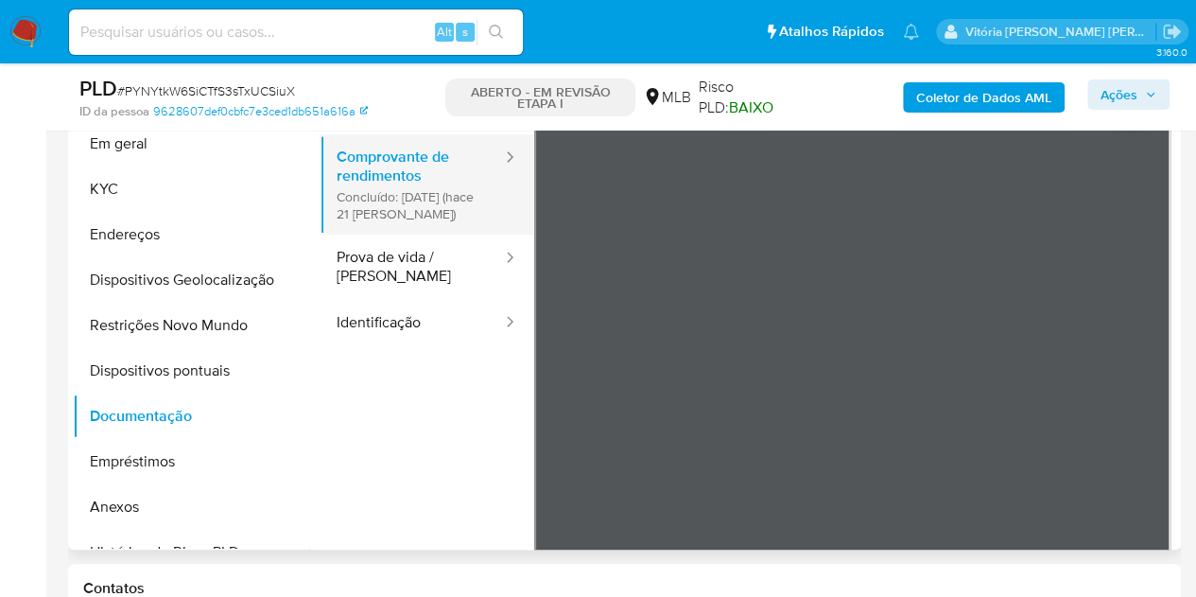
click at [373, 171] on button "Comprovante de rendimentos Concluído: 29/08/2025 (hace 21 días)" at bounding box center [412, 184] width 184 height 100
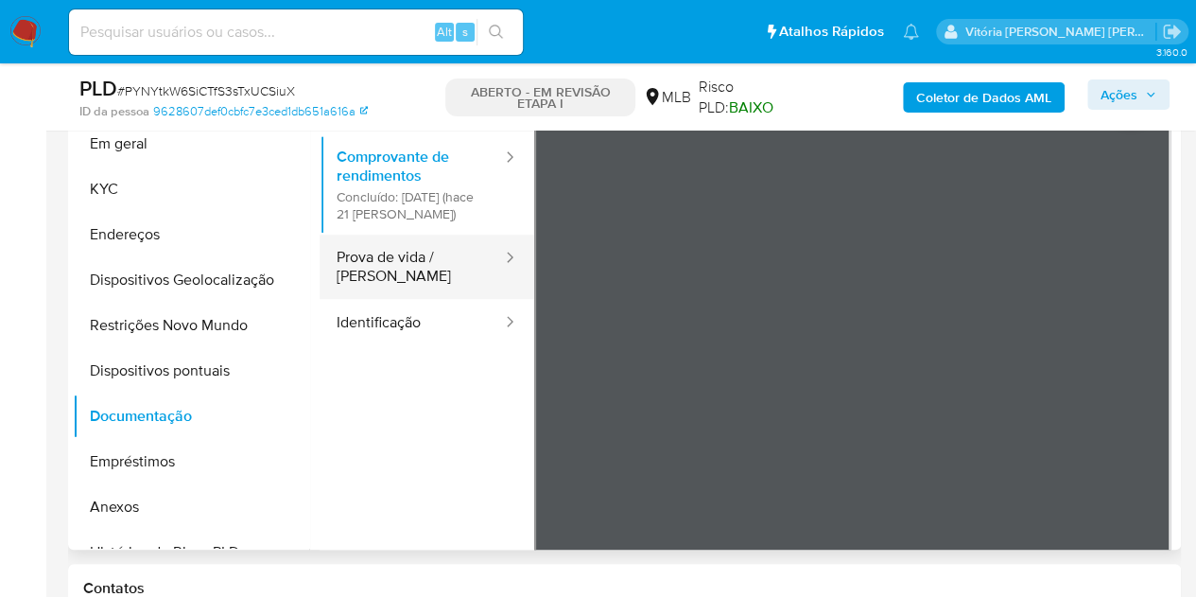
click at [421, 292] on button "Prova de vida / Selfie" at bounding box center [412, 267] width 184 height 64
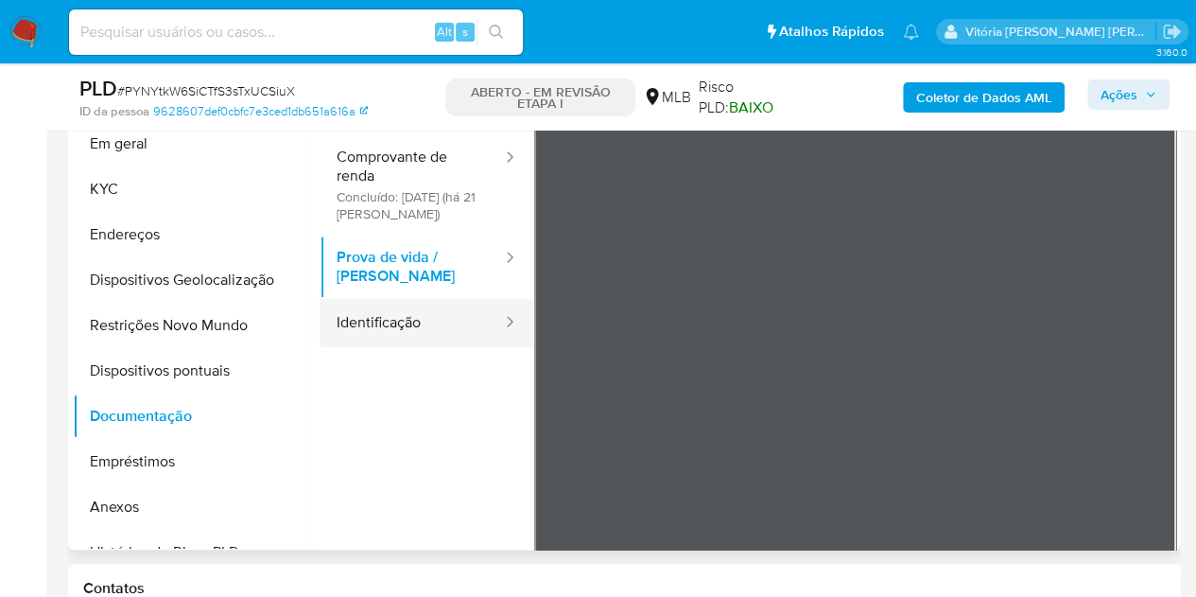
click at [357, 363] on ul "Usuário Comprovante de renda Concluído: 29/08/2025 (há 21 dias) Prova de vida /…" at bounding box center [427, 361] width 215 height 545
click at [441, 347] on button "Identificação" at bounding box center [412, 323] width 184 height 48
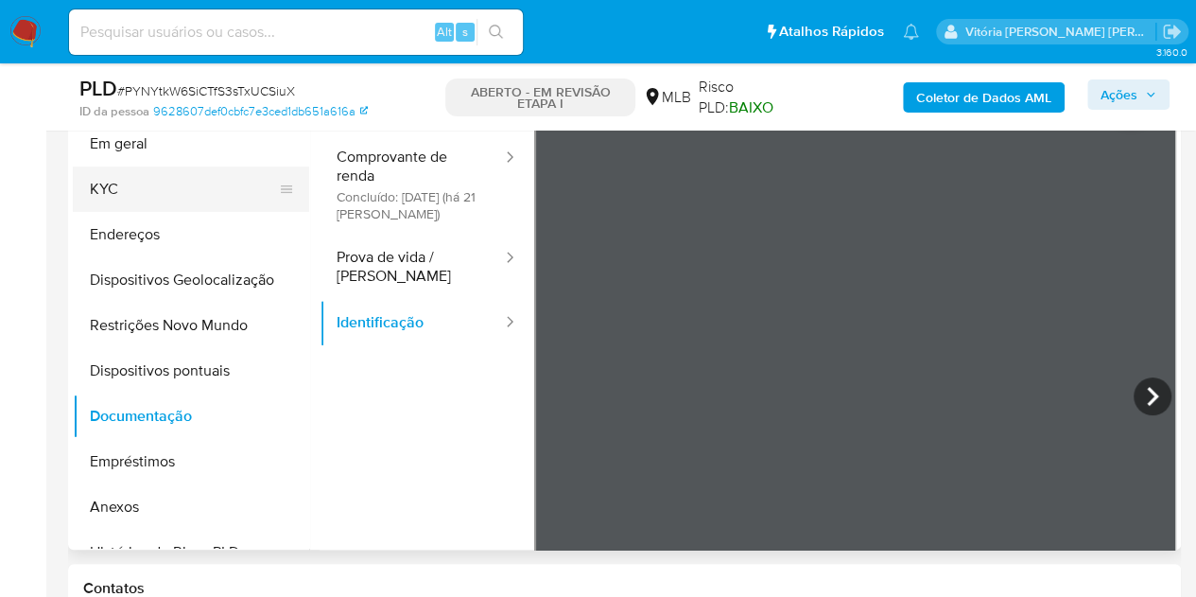
click at [123, 189] on button "KYC" at bounding box center [183, 188] width 221 height 45
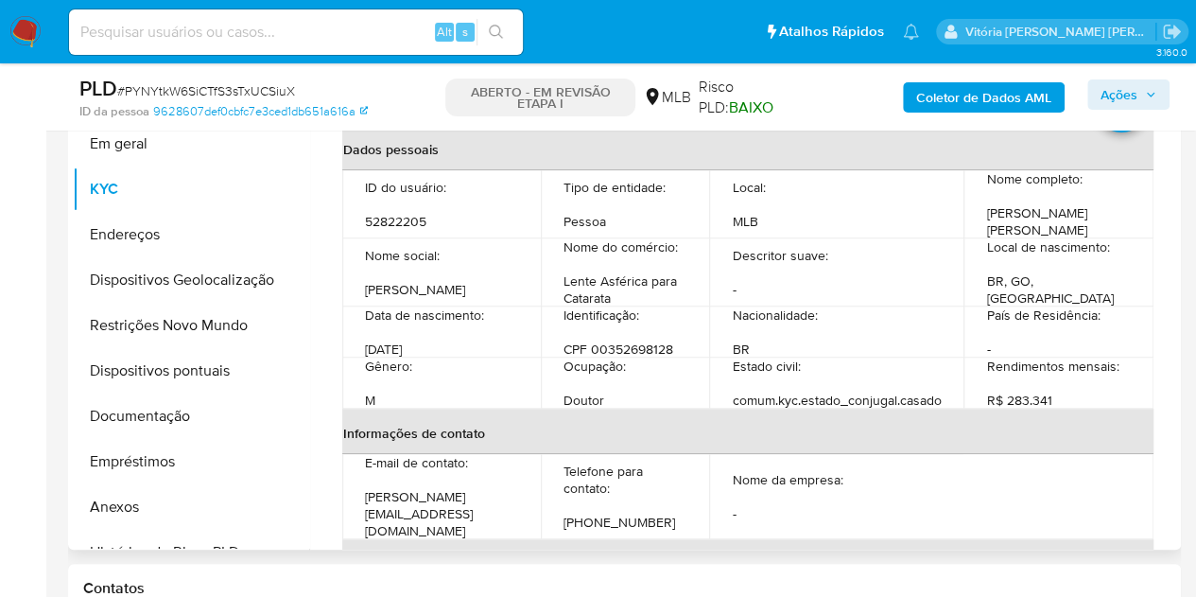
scroll to position [0, 0]
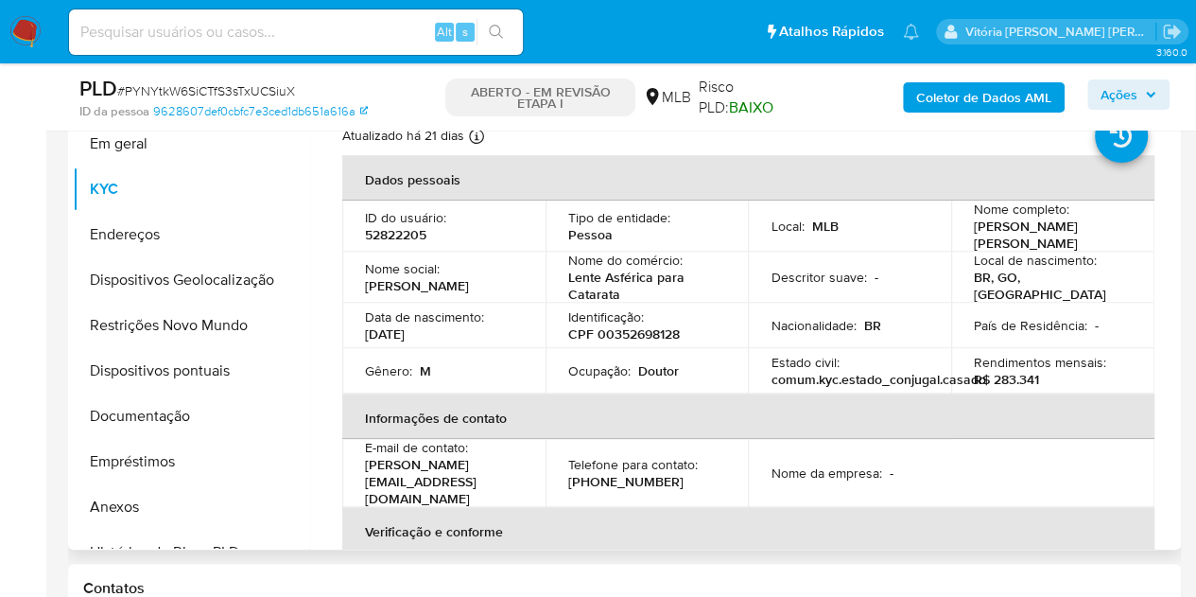
click at [592, 292] on font "Lente Asférica para Catarata" at bounding box center [626, 286] width 116 height 36
click at [593, 291] on font "Lente Asférica para Catarata" at bounding box center [626, 286] width 116 height 36
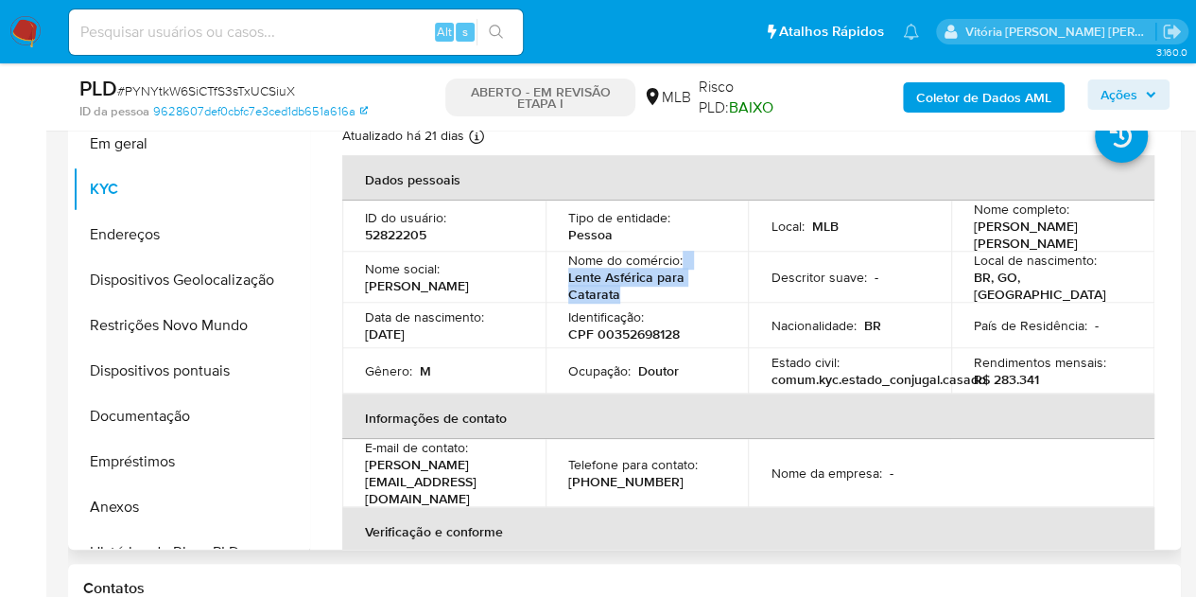
click at [700, 287] on p "Lente Asférica para Catarata" at bounding box center [643, 286] width 150 height 34
drag, startPoint x: 646, startPoint y: 294, endPoint x: 561, endPoint y: 279, distance: 86.4
click at [563, 279] on td "Nome do comércio : Lente Asférica para Catarata" at bounding box center [647, 277] width 203 height 51
copy font "Lente Asférica para Catarata"
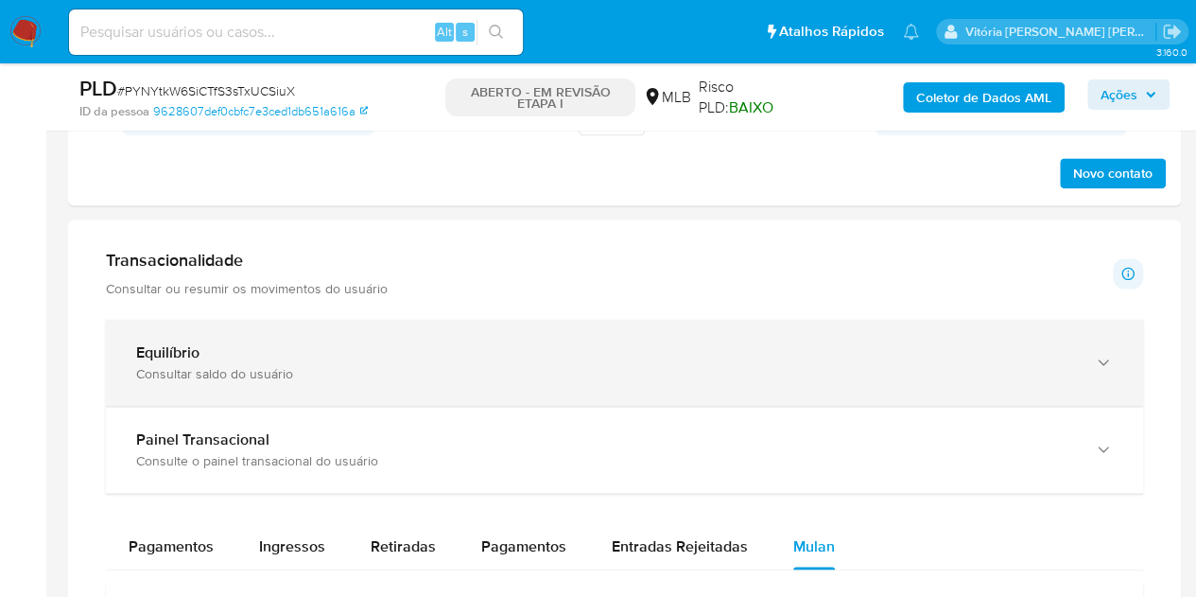
scroll to position [1277, 0]
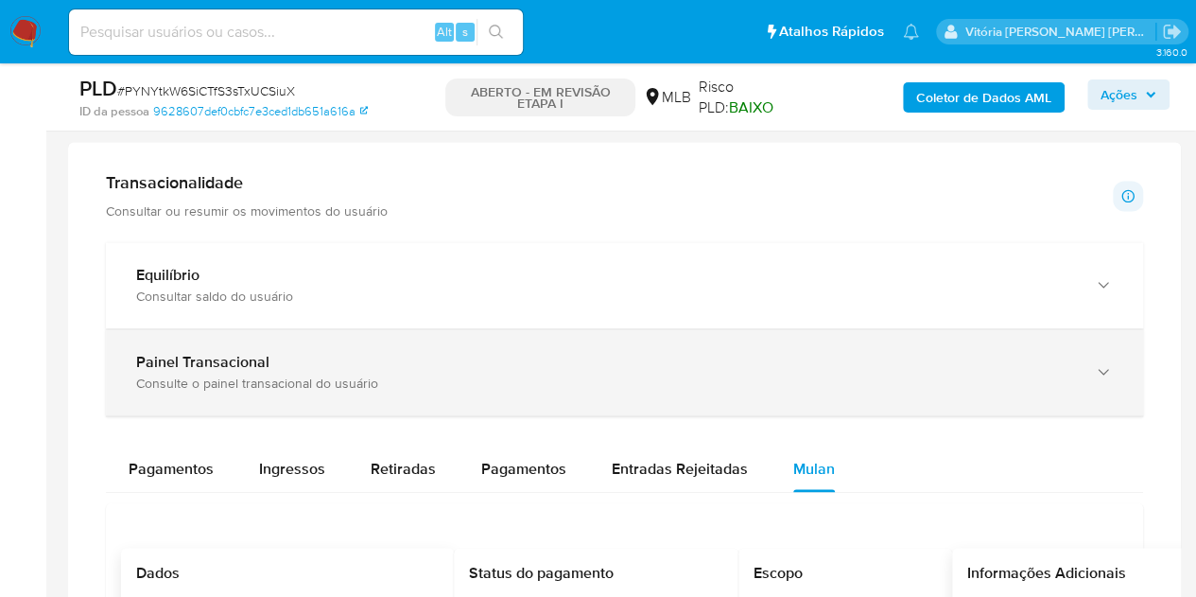
click at [322, 341] on div "Painel Transacional Consulte o painel transacional do usuário" at bounding box center [624, 372] width 1037 height 86
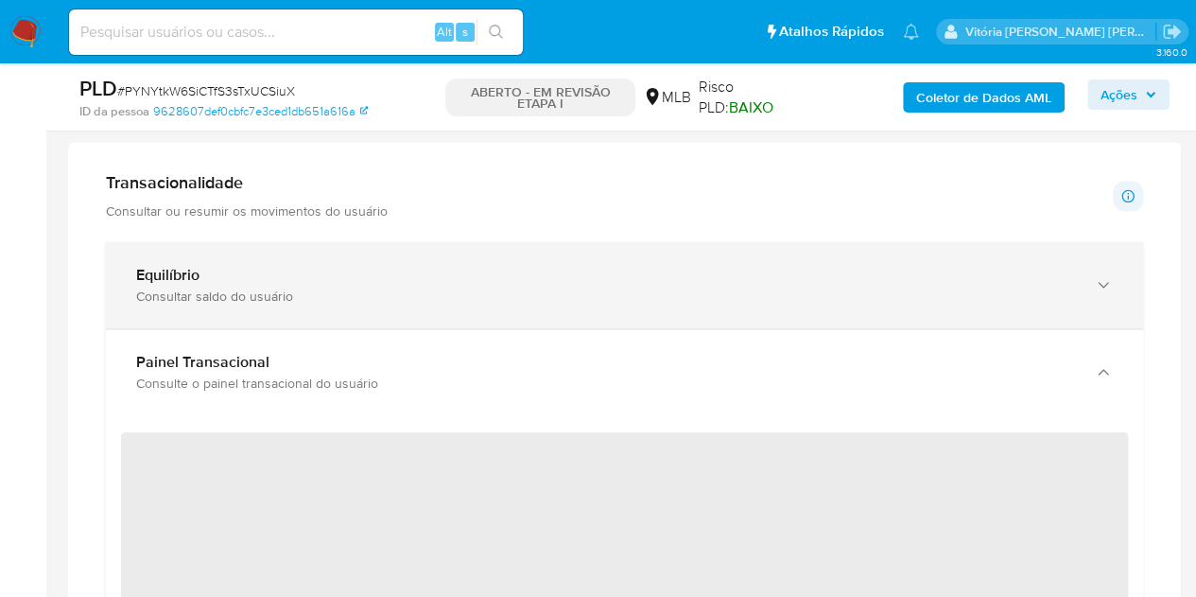
click at [337, 254] on div "Equilíbrio Consultar saldo do usuário" at bounding box center [624, 285] width 1037 height 86
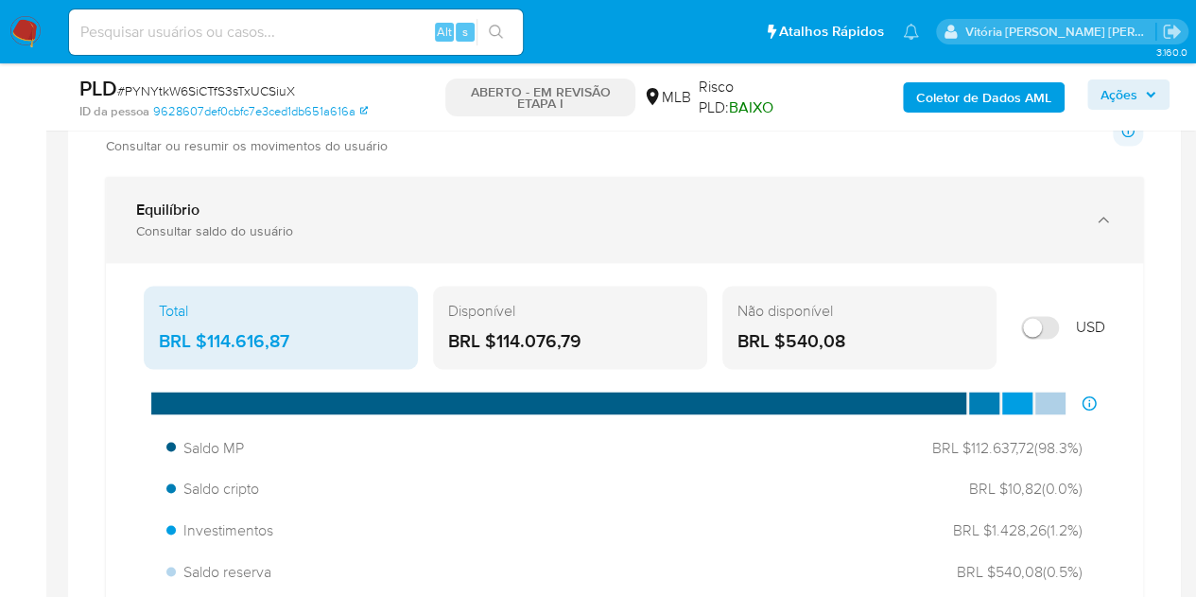
scroll to position [1371, 0]
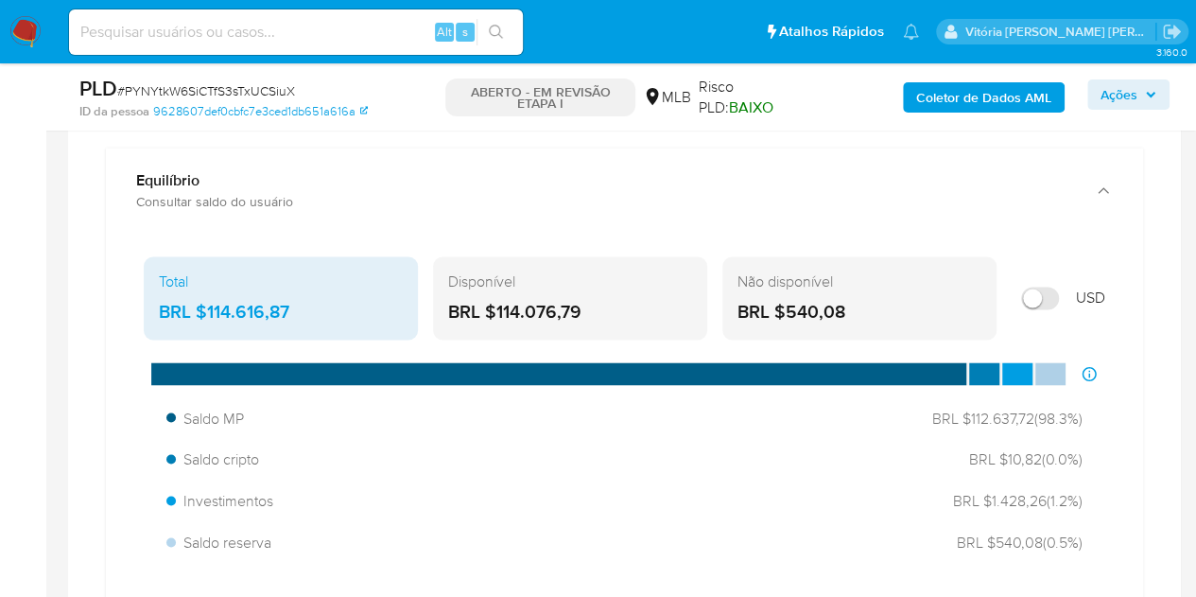
drag, startPoint x: 591, startPoint y: 312, endPoint x: 498, endPoint y: 305, distance: 93.0
click at [498, 305] on div "BRL $114.076,79" at bounding box center [570, 312] width 244 height 25
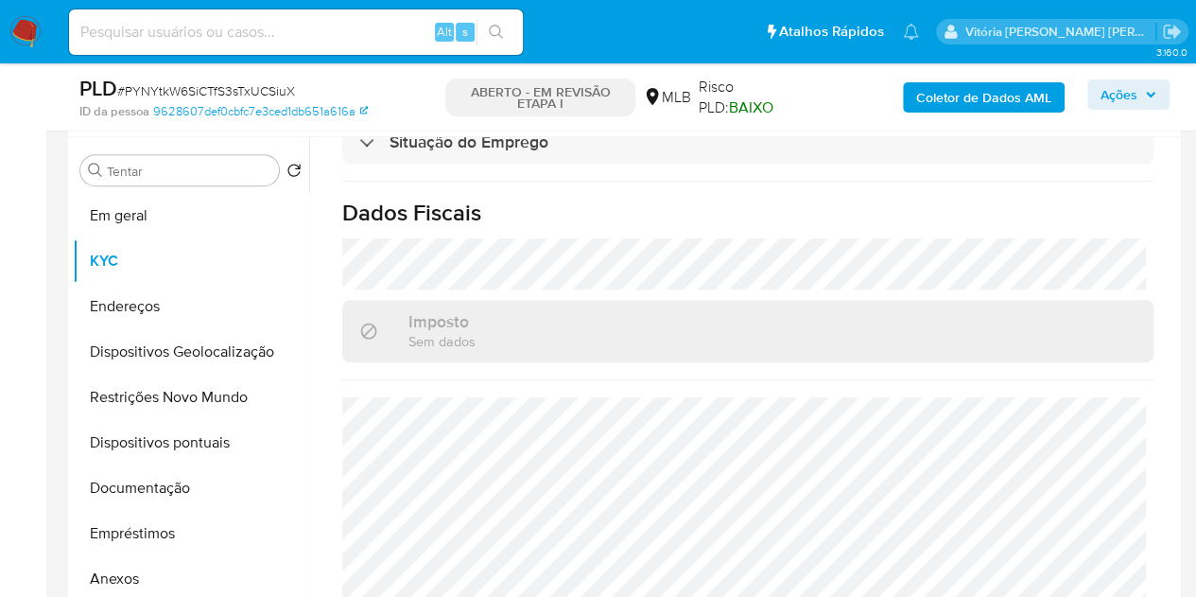
scroll to position [426, 0]
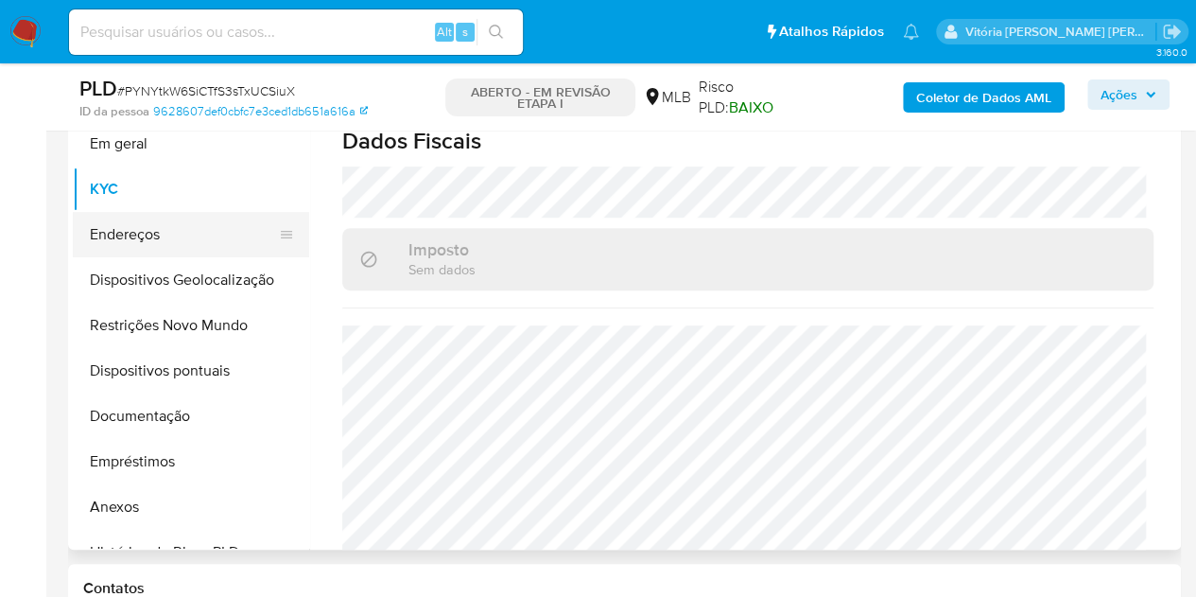
click at [131, 238] on button "Endereços" at bounding box center [183, 234] width 221 height 45
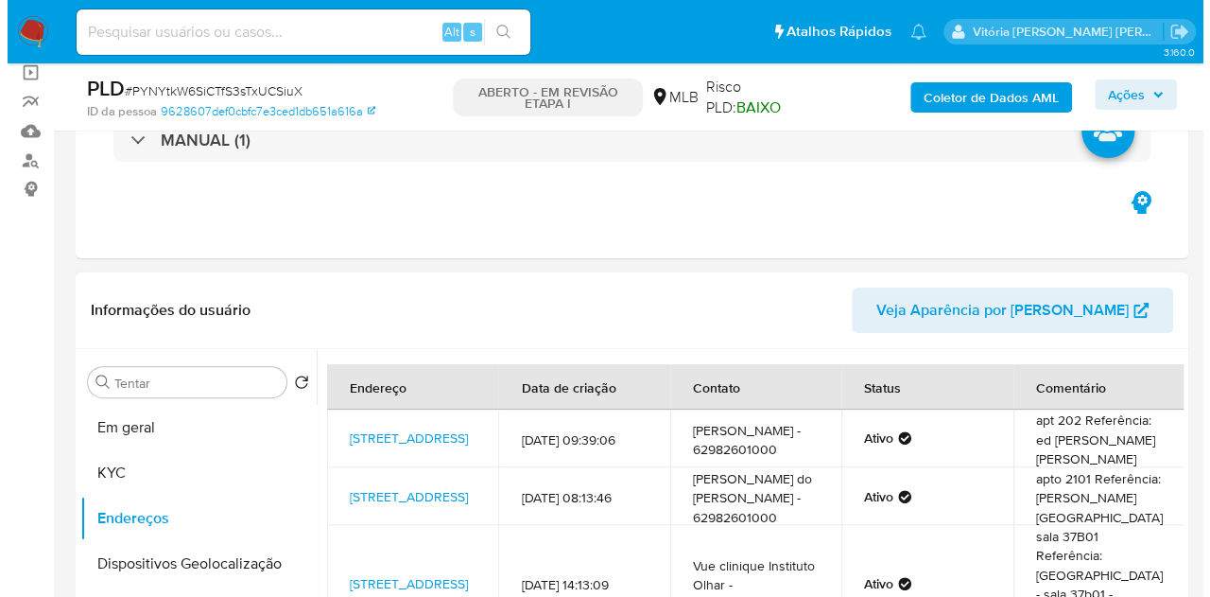
scroll to position [142, 0]
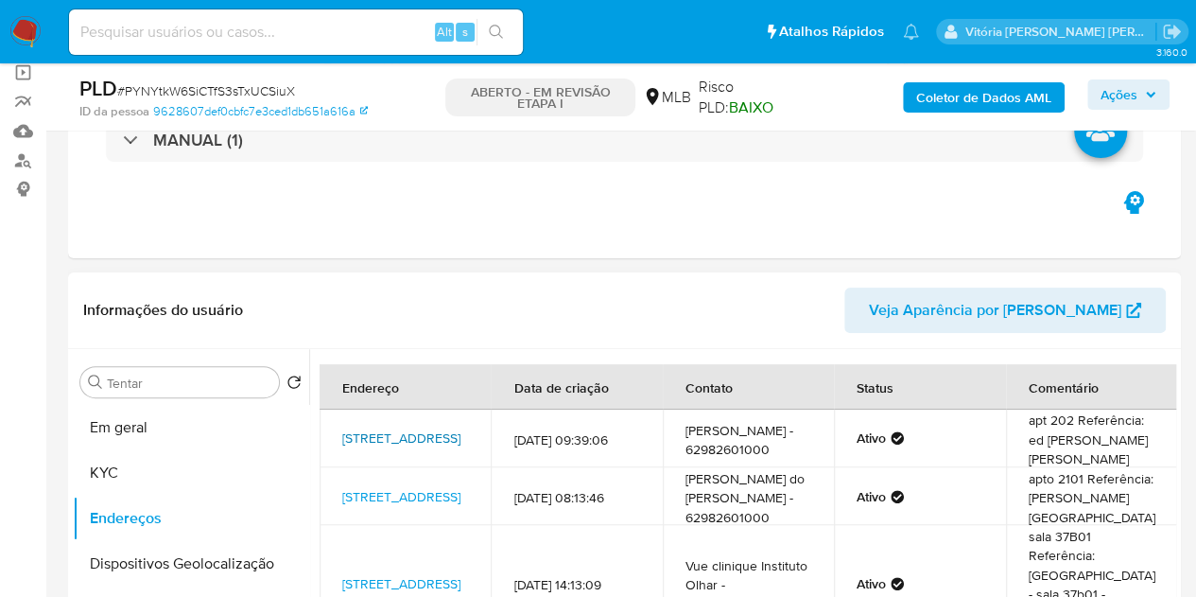
click at [431, 430] on font "Rua 17 100, Goiânia, Goiás, 74140050, Brasil 100" at bounding box center [401, 437] width 118 height 19
click at [1038, 103] on font "Coletor de Dados AML" at bounding box center [983, 97] width 135 height 30
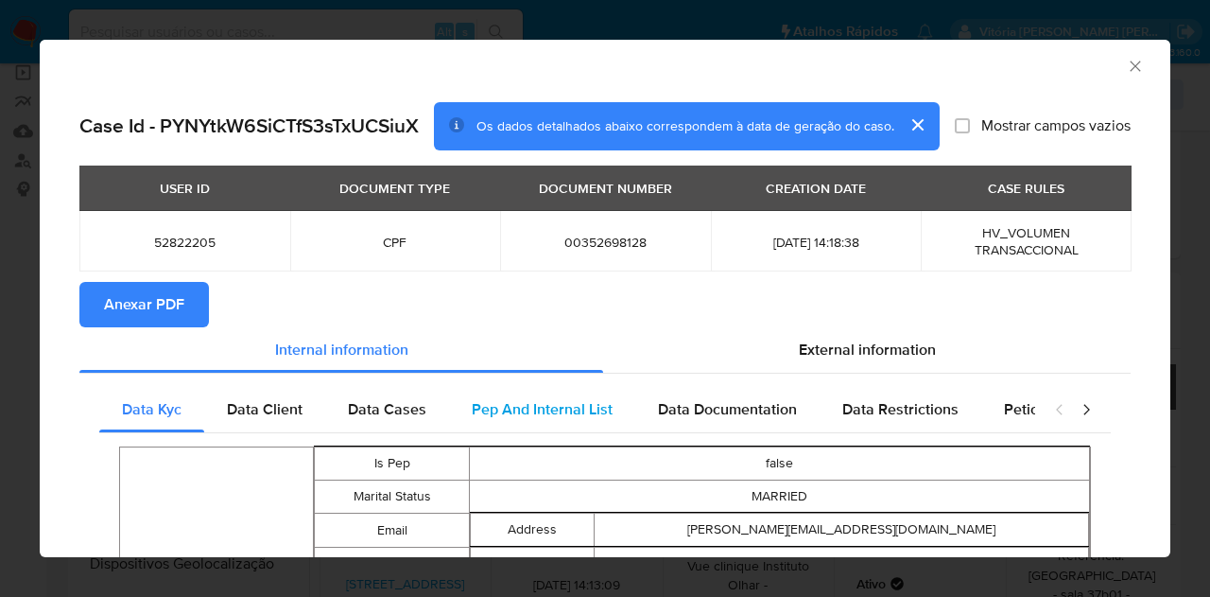
drag, startPoint x: 881, startPoint y: 352, endPoint x: 805, endPoint y: 431, distance: 110.4
click at [878, 351] on span "External information" at bounding box center [867, 350] width 137 height 22
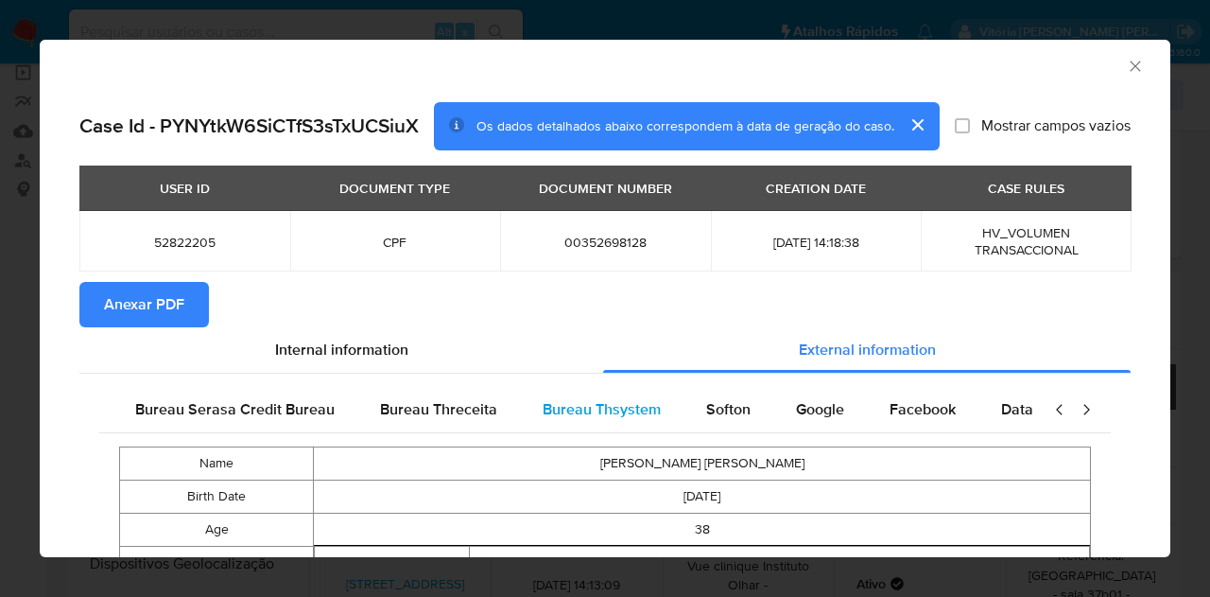
scroll to position [0, 397]
click at [790, 407] on span "Google" at bounding box center [814, 409] width 48 height 22
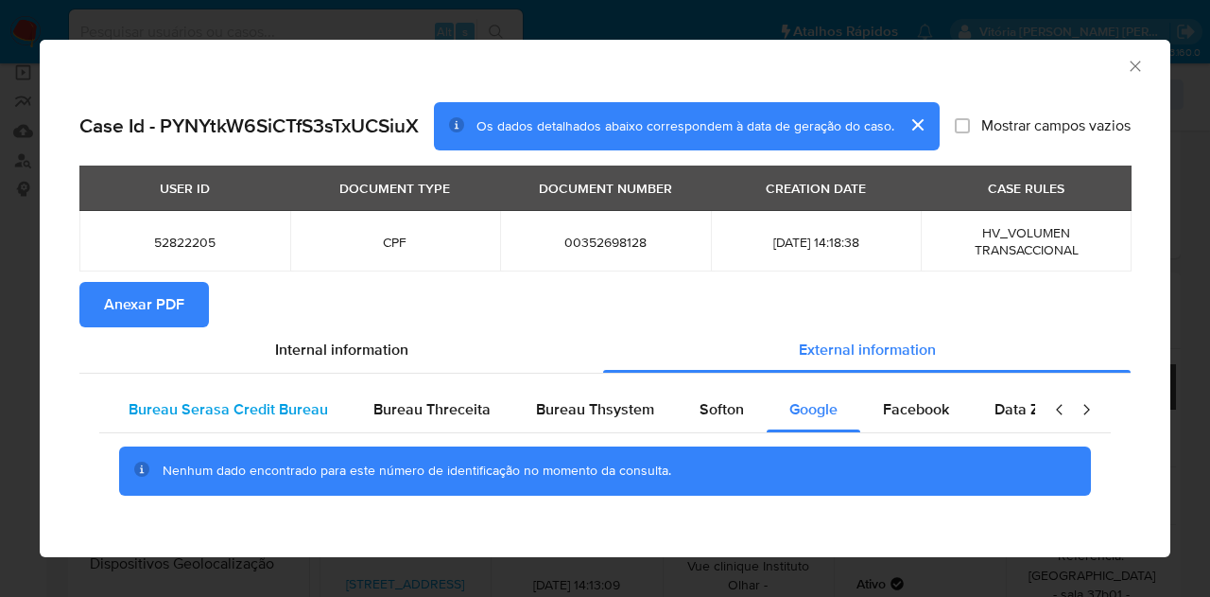
scroll to position [0, 0]
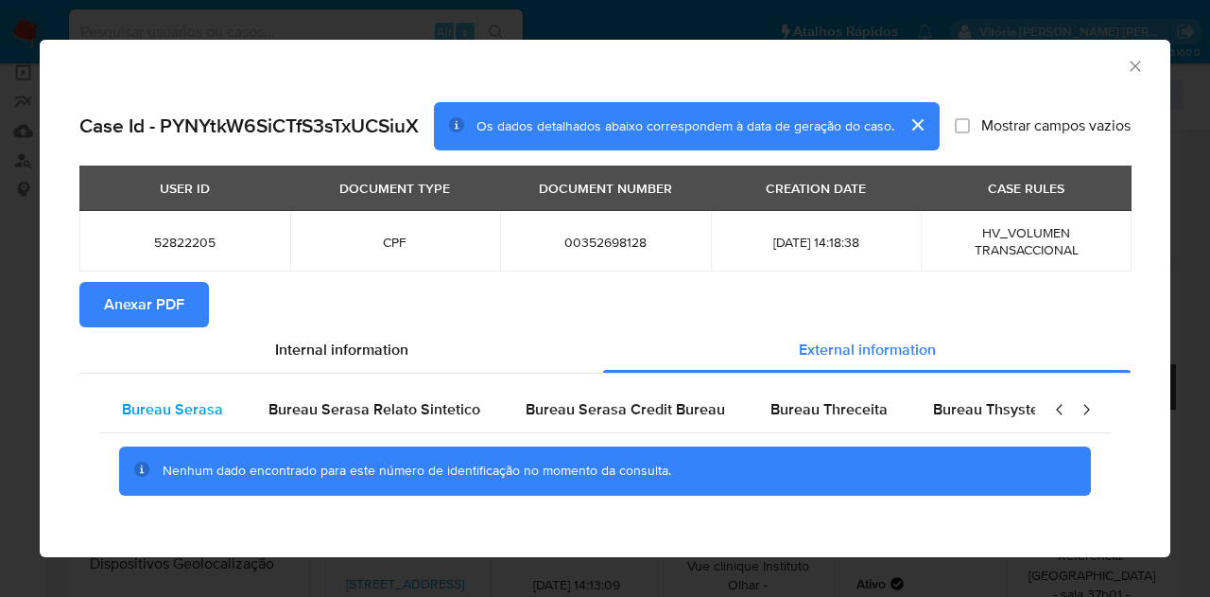
click at [200, 415] on span "Bureau Serasa" at bounding box center [172, 409] width 101 height 22
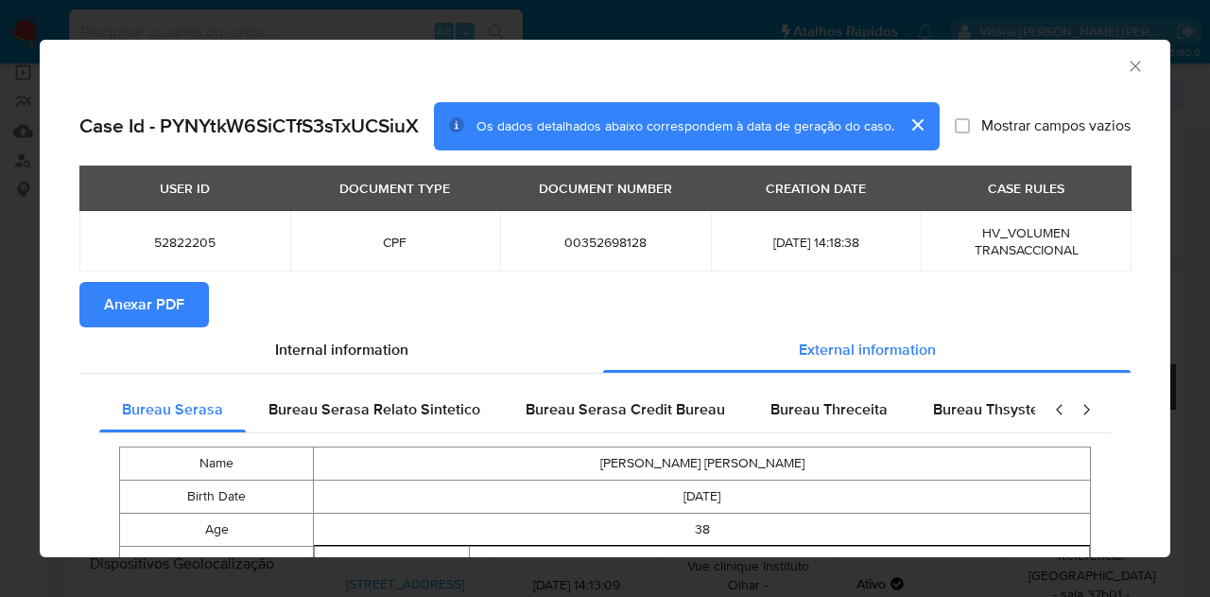
click at [166, 319] on span "Anexar PDF" at bounding box center [144, 305] width 80 height 42
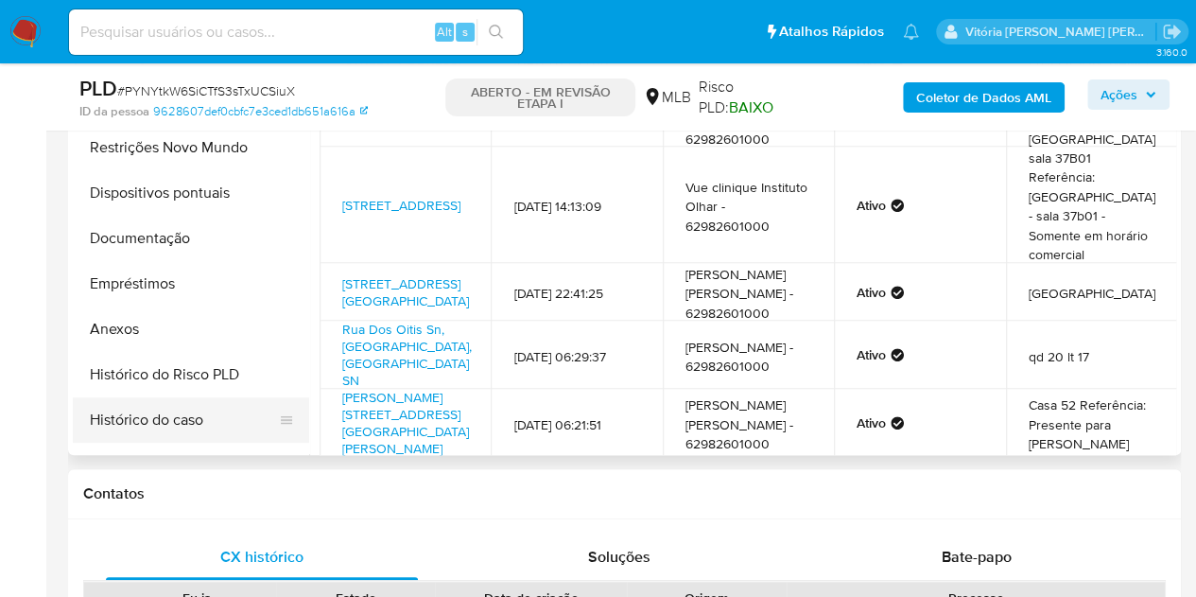
scroll to position [189, 0]
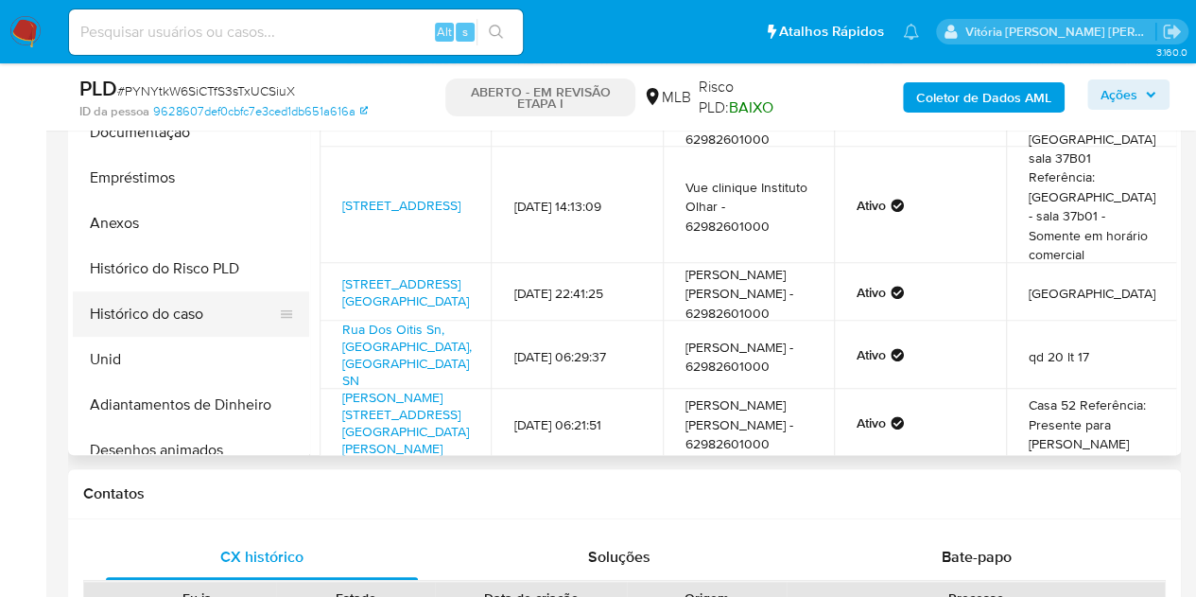
click at [180, 302] on button "Histórico do caso" at bounding box center [183, 313] width 221 height 45
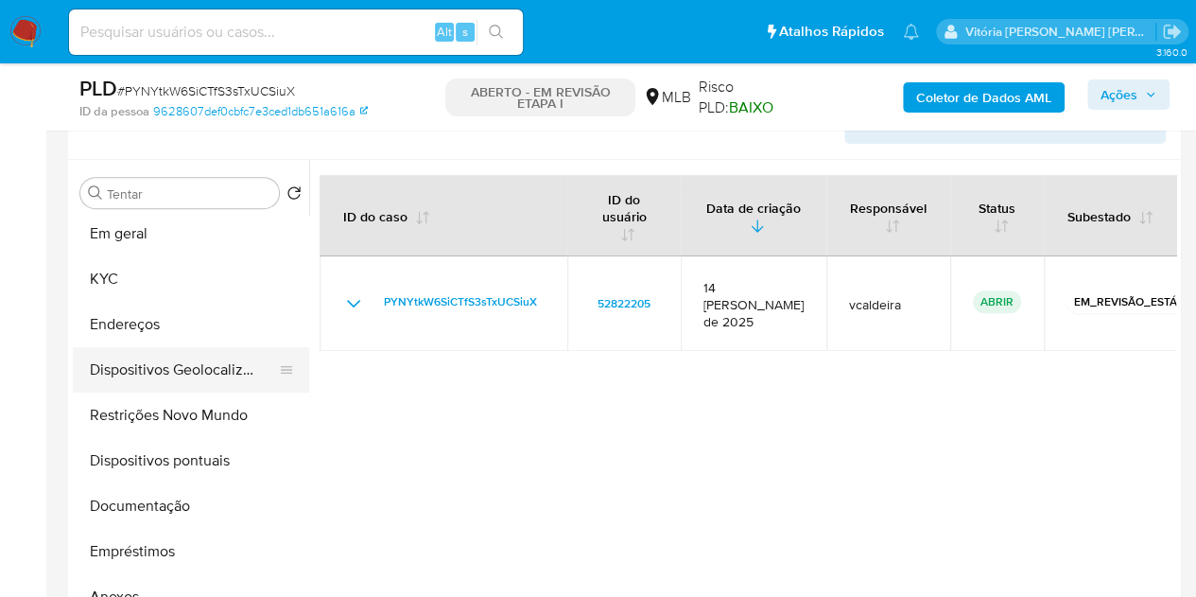
scroll to position [0, 0]
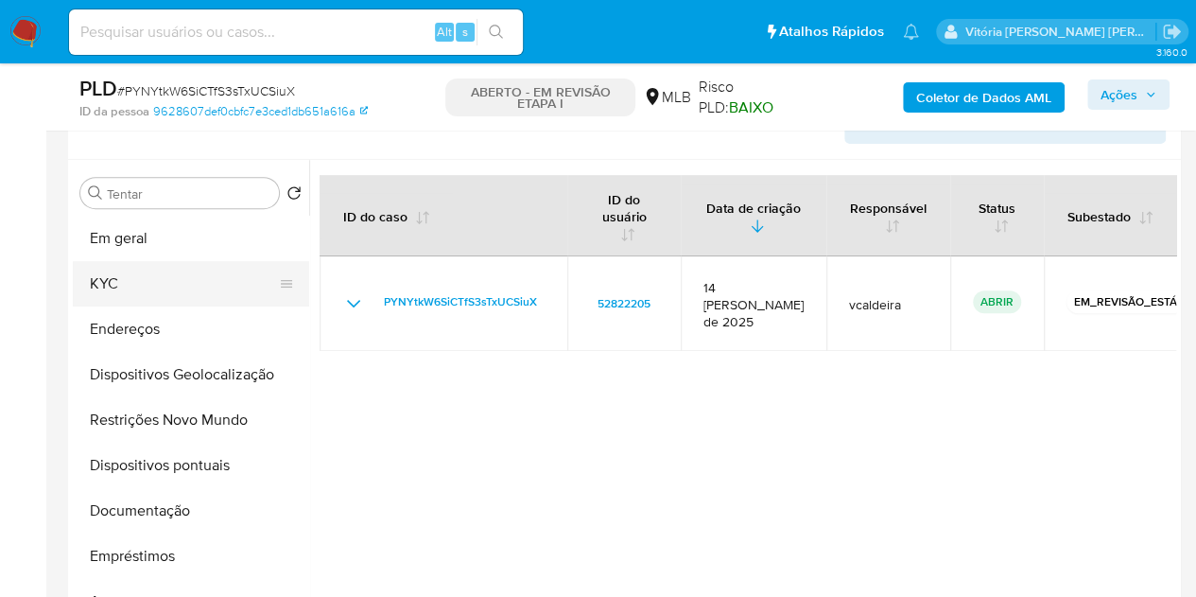
click at [131, 277] on button "KYC" at bounding box center [183, 283] width 221 height 45
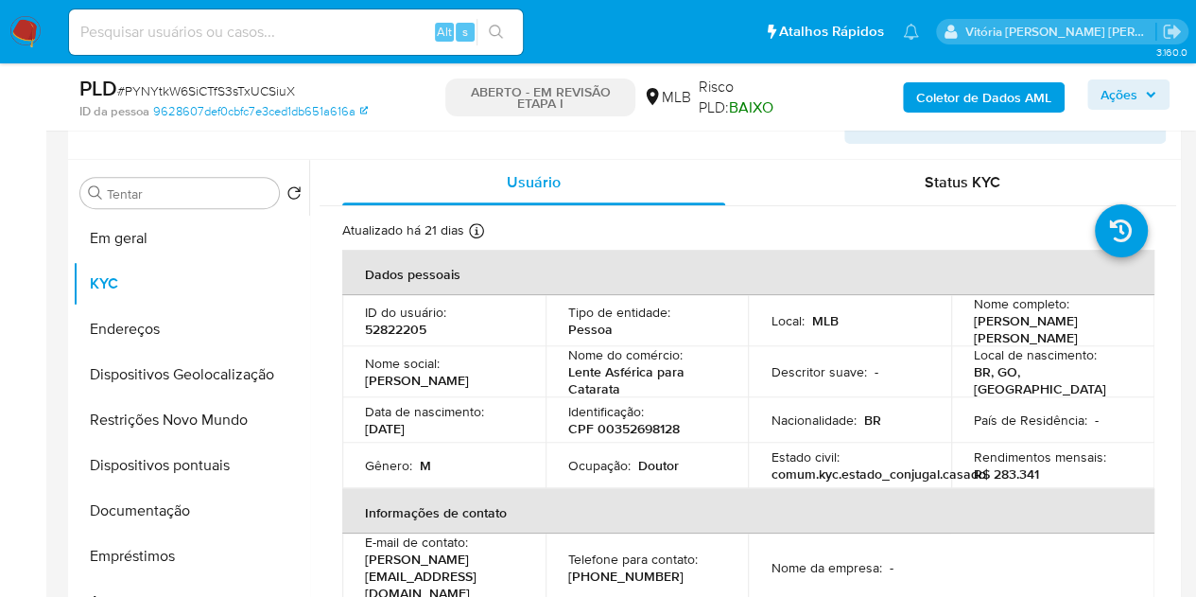
click at [410, 336] on font "52822205" at bounding box center [395, 329] width 61 height 19
copy font "52822205"
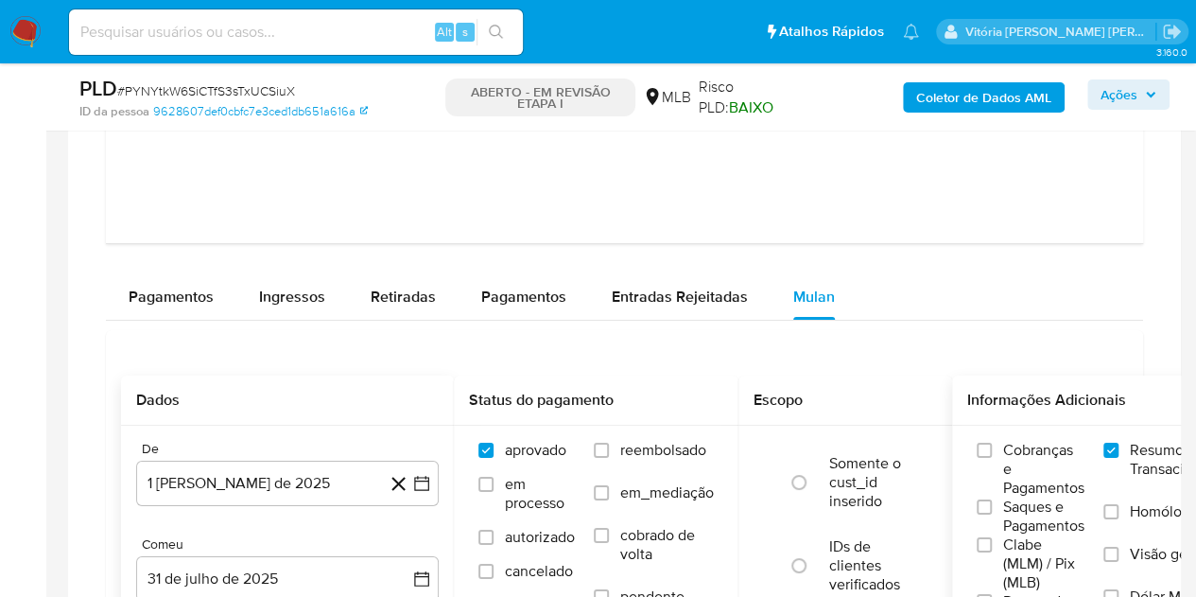
scroll to position [3263, 0]
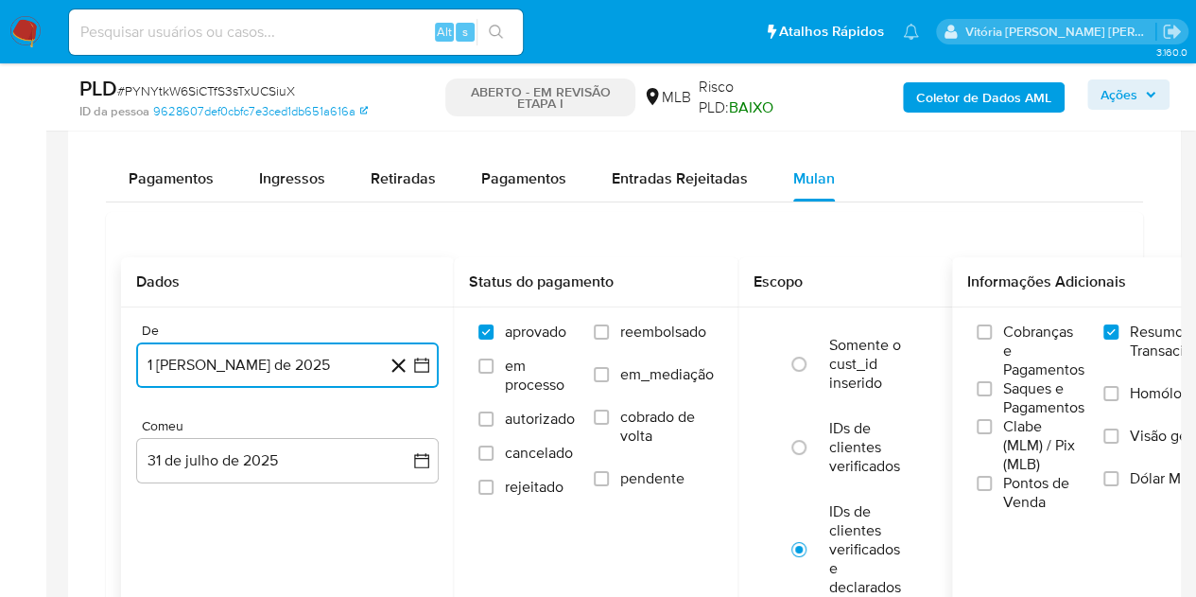
click at [333, 356] on button "1 de maio de 2025" at bounding box center [287, 364] width 303 height 45
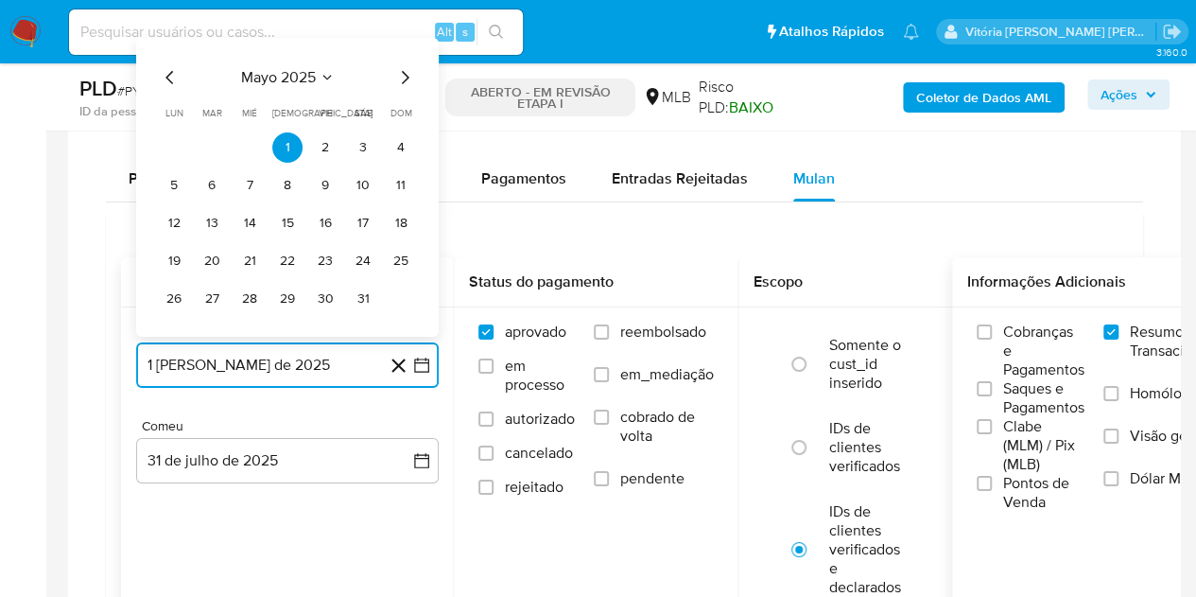
click at [312, 75] on span "mayo 2025" at bounding box center [278, 77] width 75 height 19
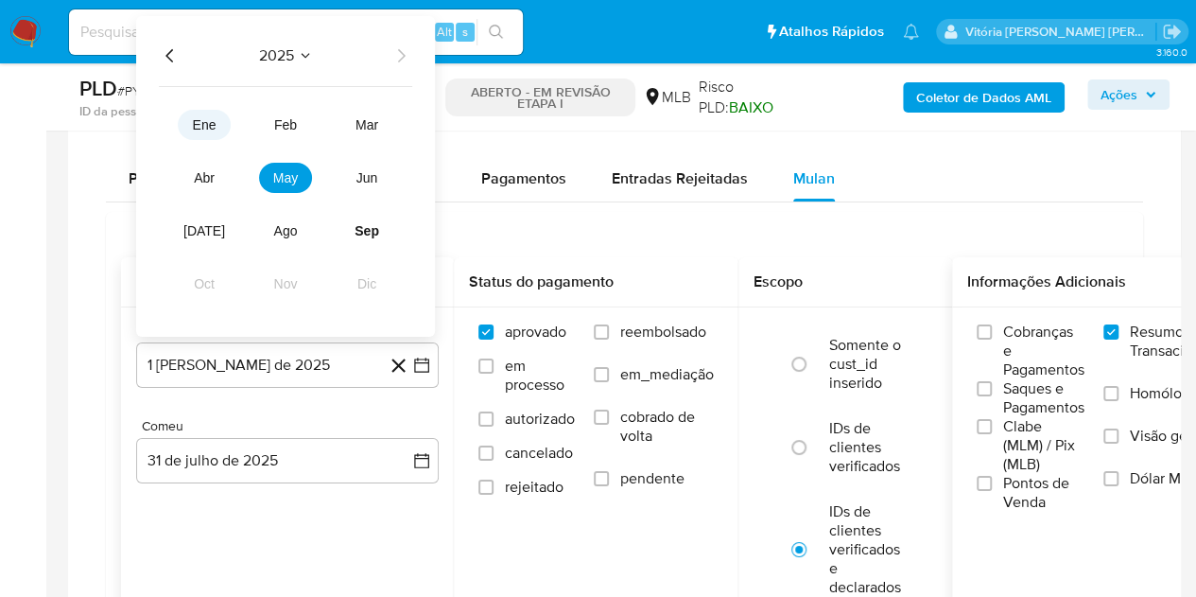
click at [215, 118] on button "ene" at bounding box center [204, 125] width 53 height 30
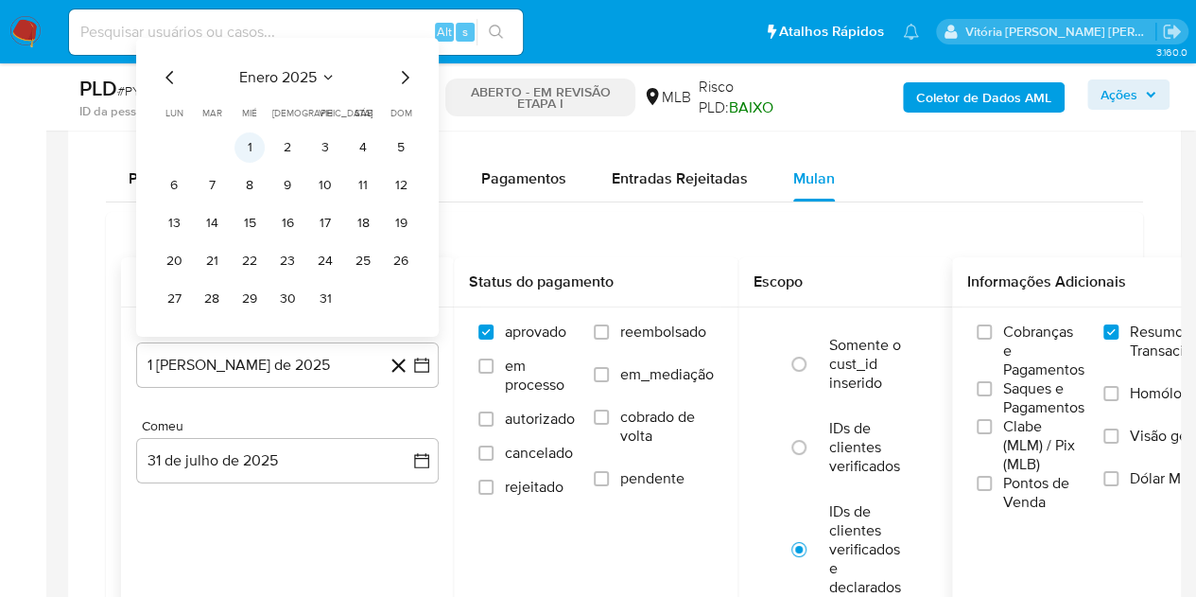
click at [243, 145] on button "1" at bounding box center [250, 147] width 30 height 30
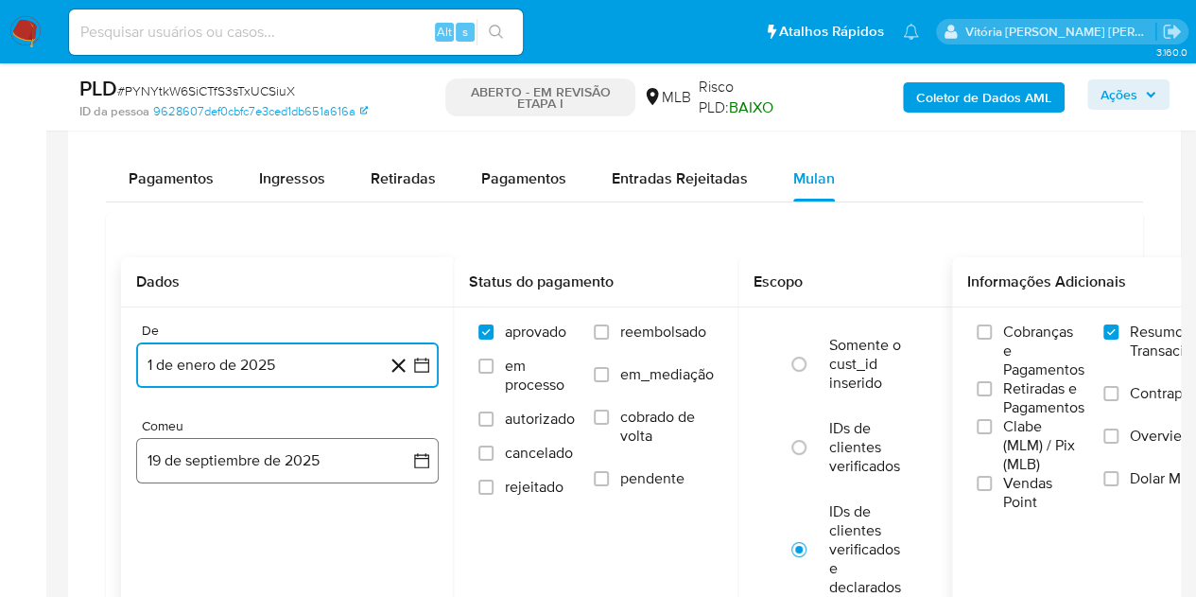
click at [226, 444] on button "19 de septiembre de 2025" at bounding box center [287, 460] width 303 height 45
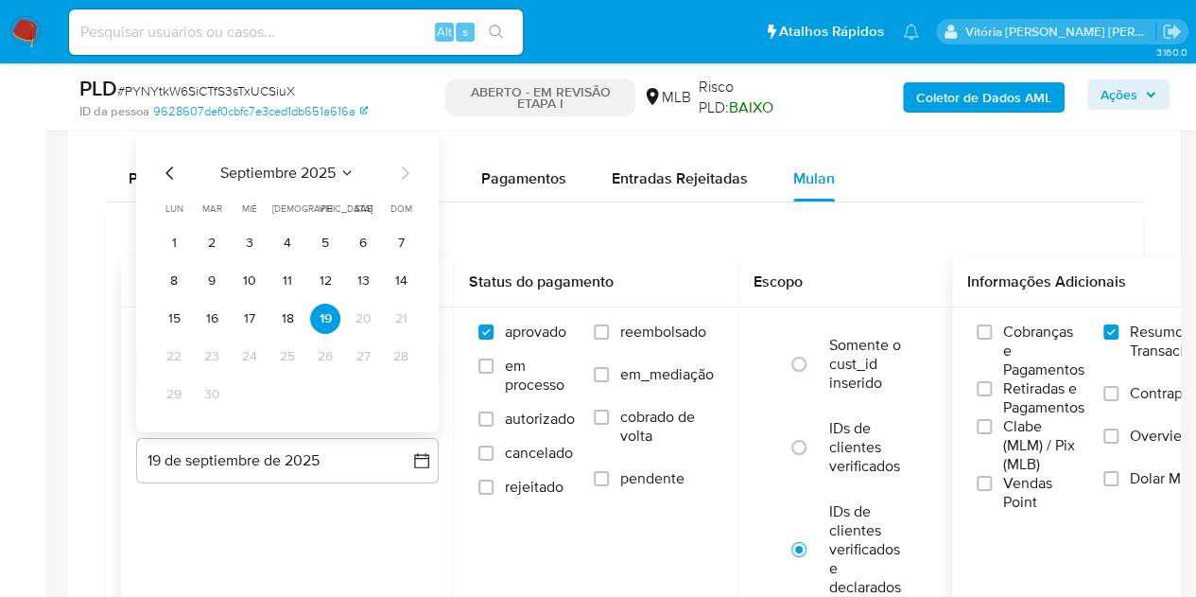
click at [343, 165] on icon "Seleccionar mes y año" at bounding box center [346, 172] width 15 height 15
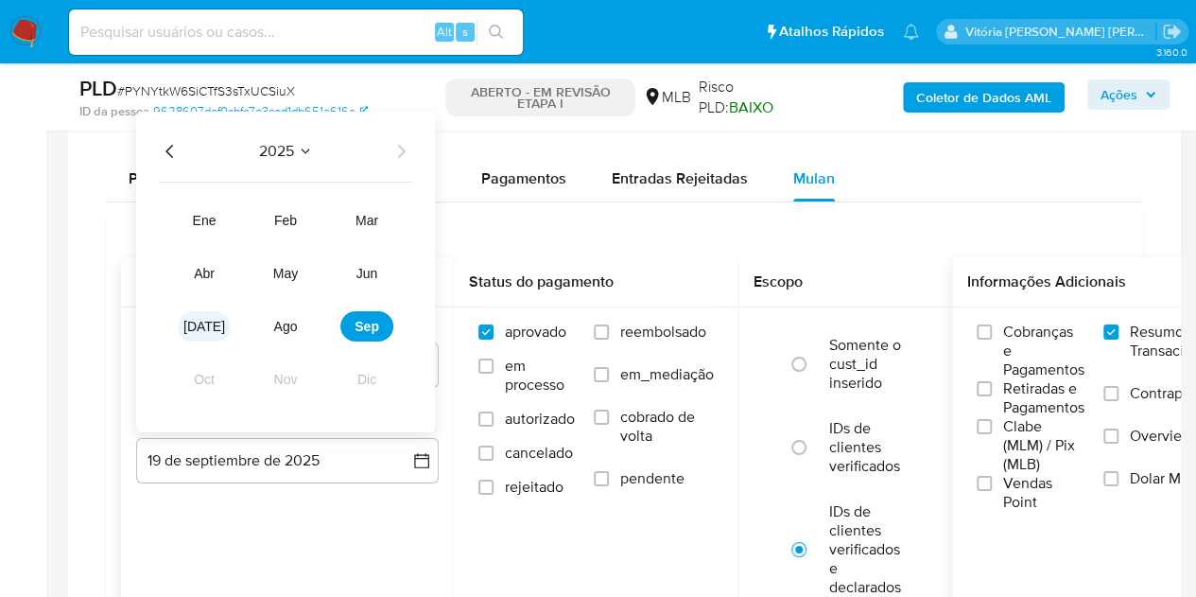
click at [220, 318] on button "jul" at bounding box center [204, 326] width 53 height 30
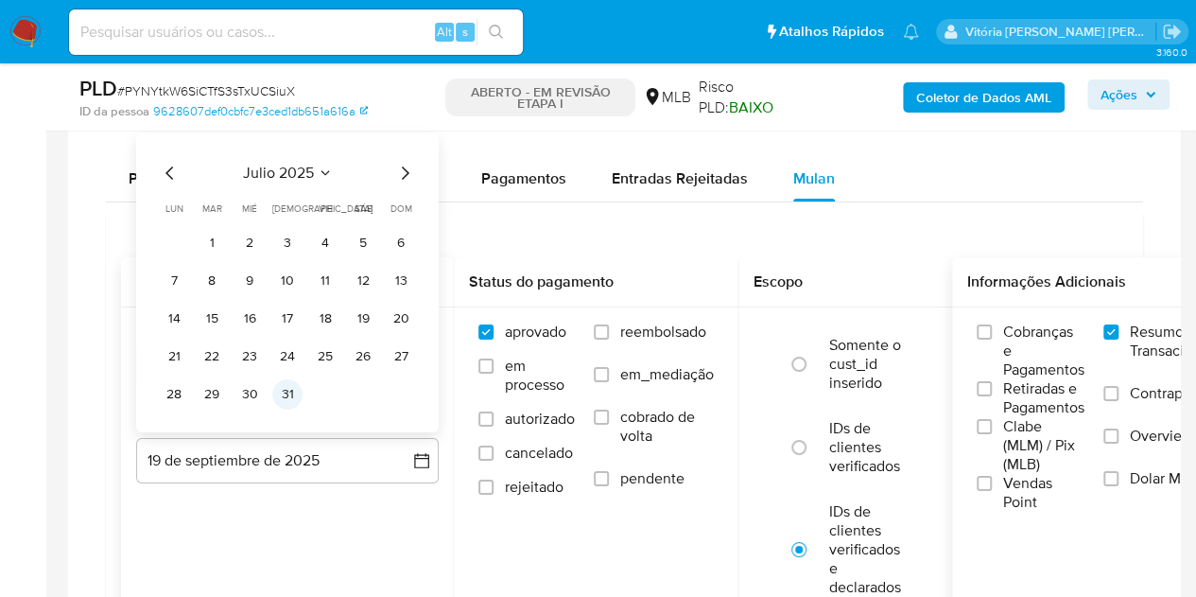
click at [280, 399] on button "31" at bounding box center [287, 394] width 30 height 30
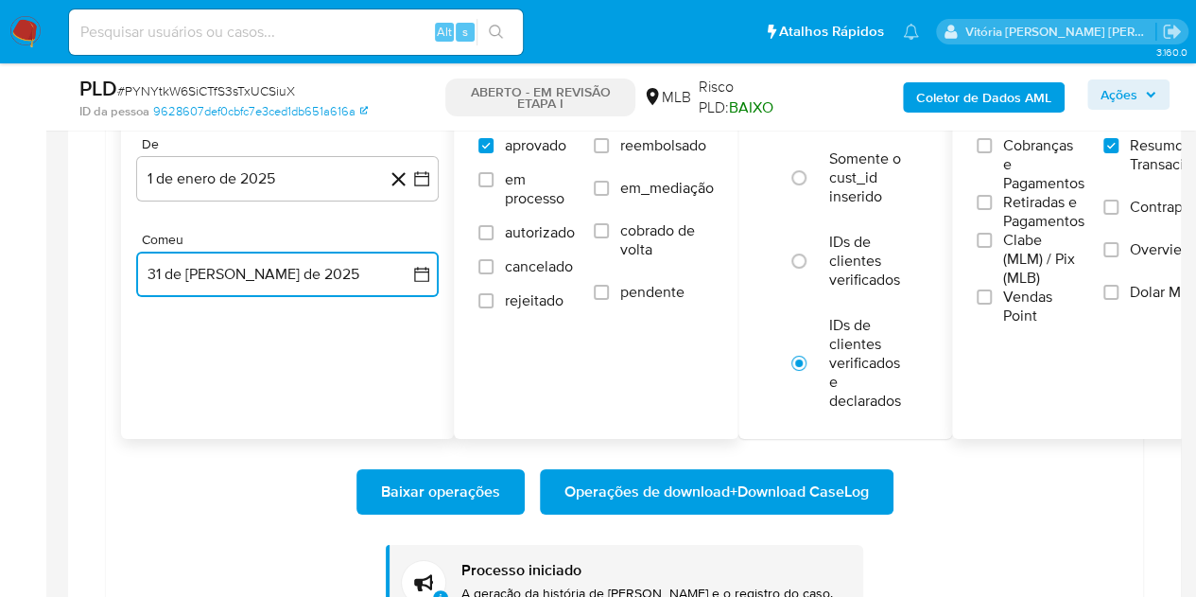
scroll to position [3452, 0]
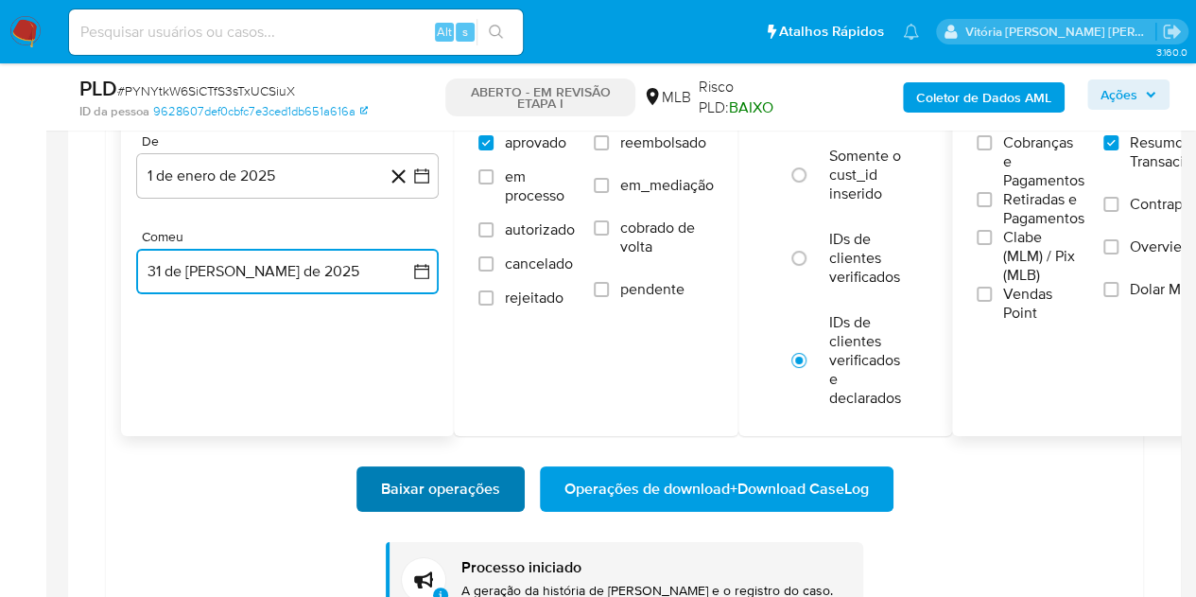
click at [422, 476] on font "Baixar operações" at bounding box center [440, 488] width 119 height 45
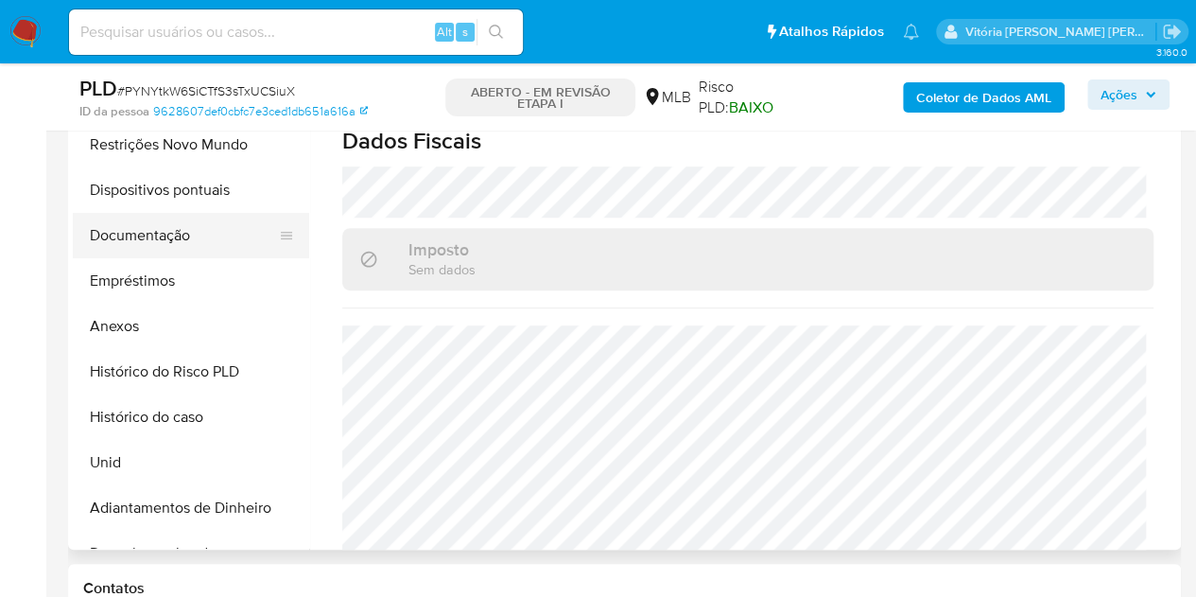
scroll to position [189, 0]
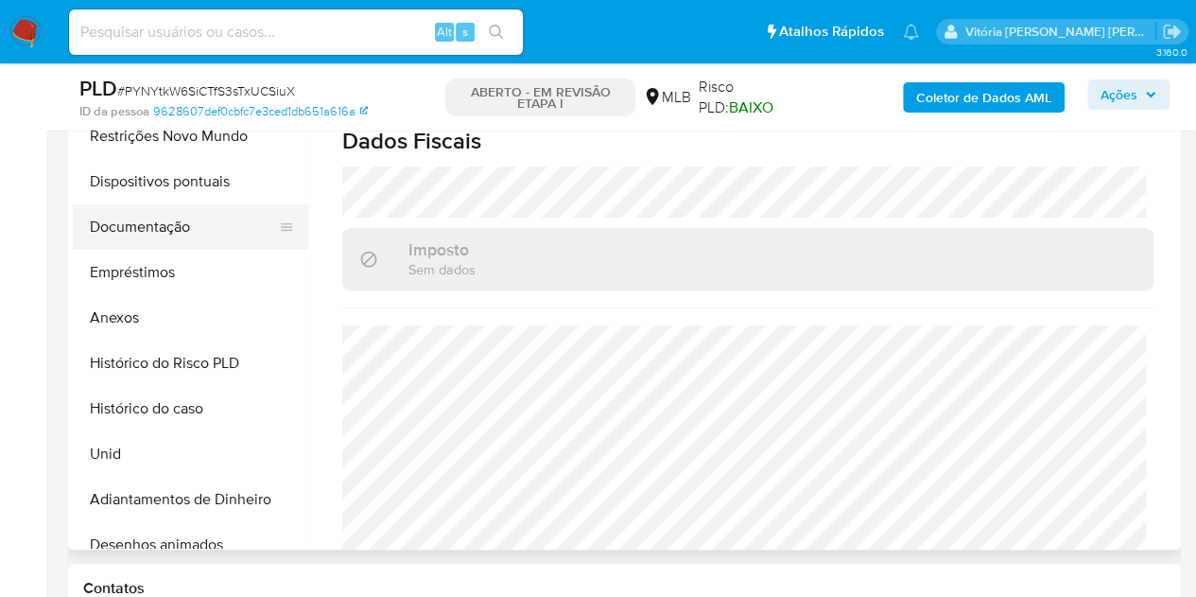
click at [183, 415] on button "Histórico do caso" at bounding box center [191, 408] width 236 height 45
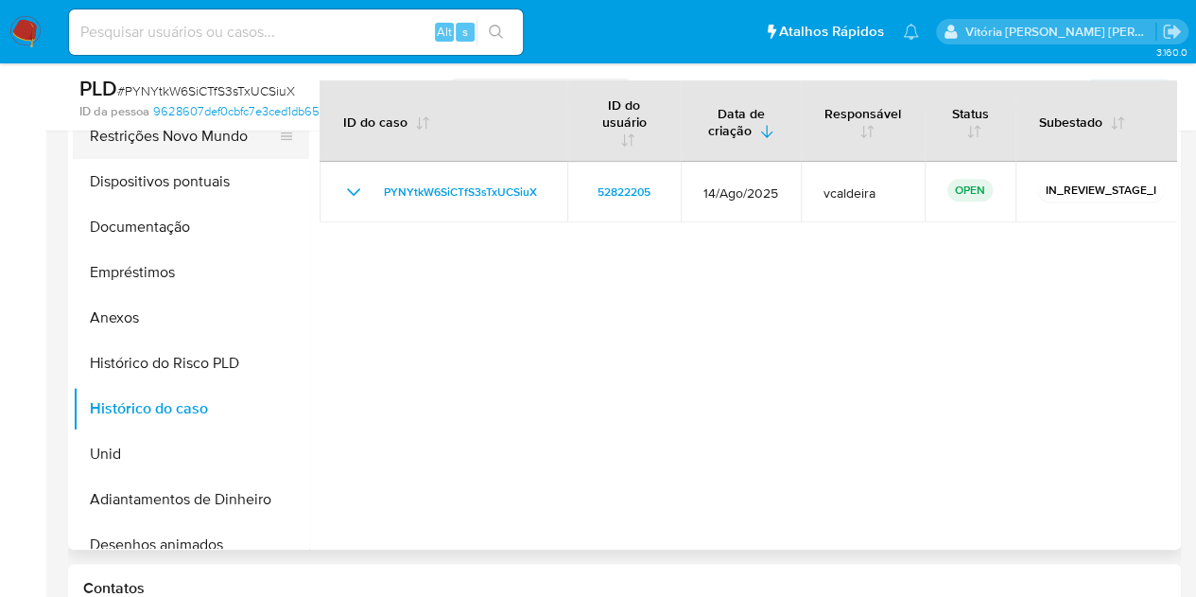
click at [124, 150] on button "Restrições Novo Mundo" at bounding box center [183, 135] width 221 height 45
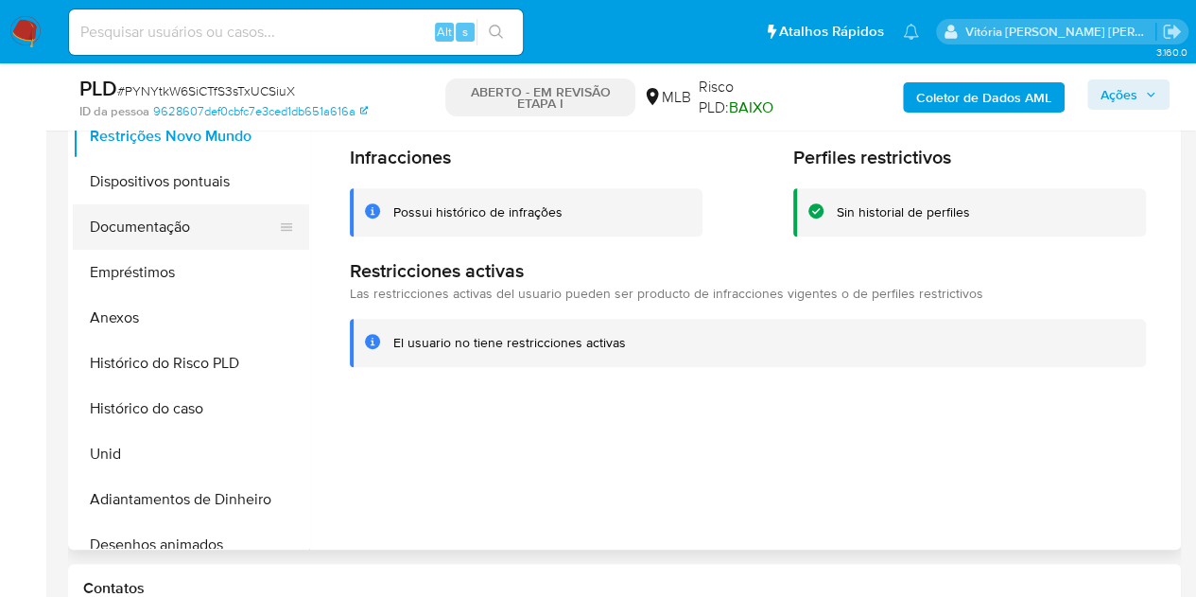
click at [150, 240] on button "Documentação" at bounding box center [183, 226] width 221 height 45
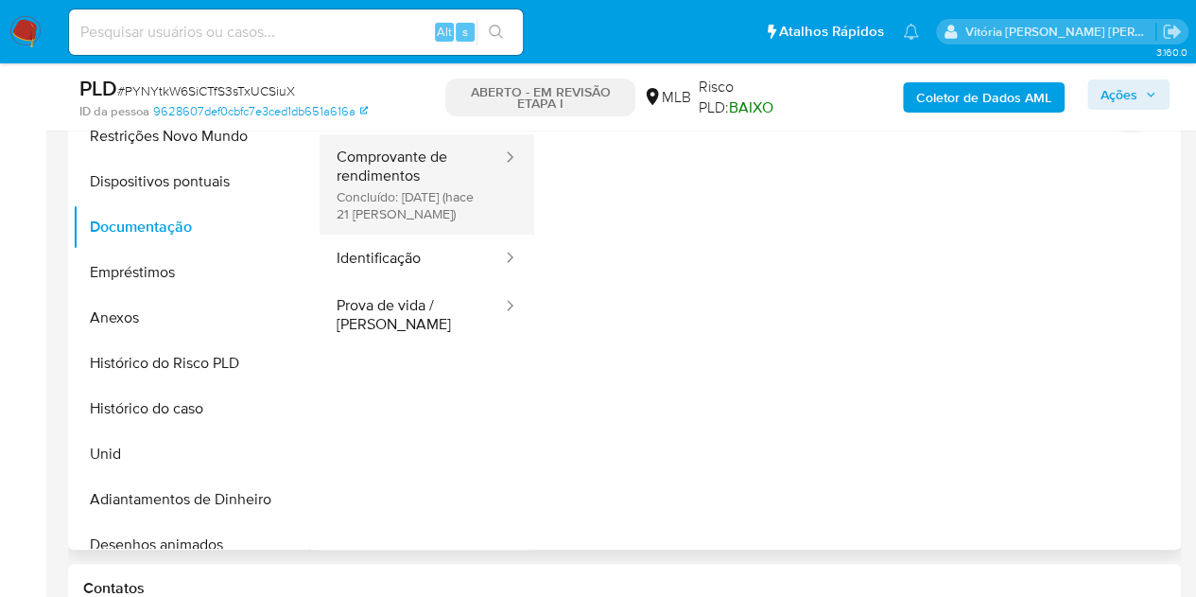
click at [432, 165] on button "Comprovante de rendimentos Concluído: 29/08/2025 (hace 21 días)" at bounding box center [412, 184] width 184 height 100
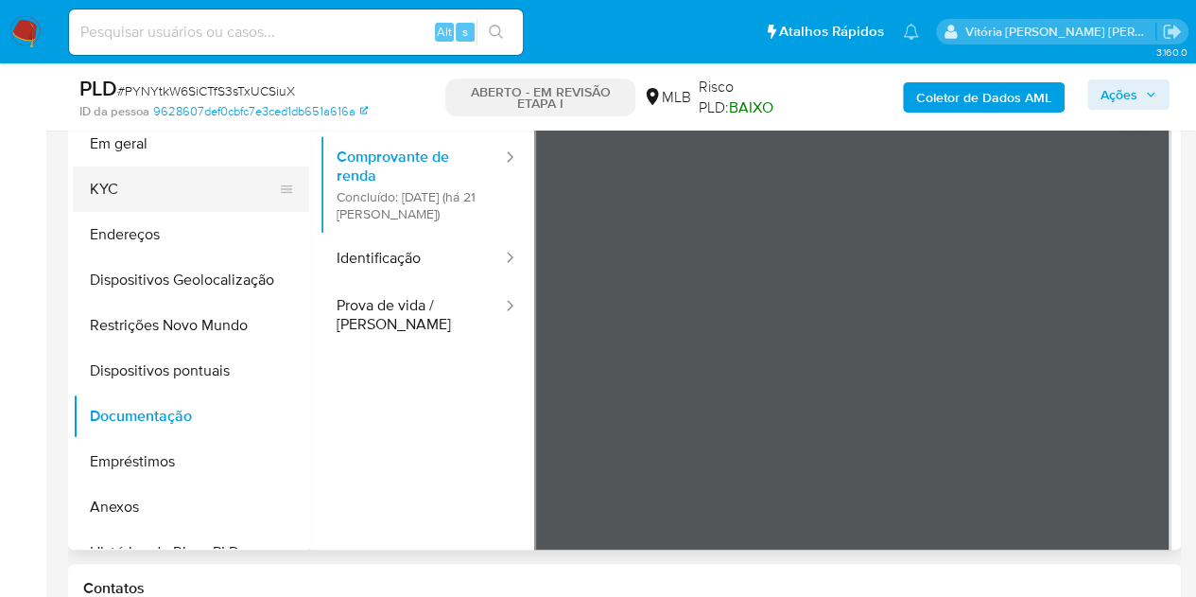
scroll to position [236, 0]
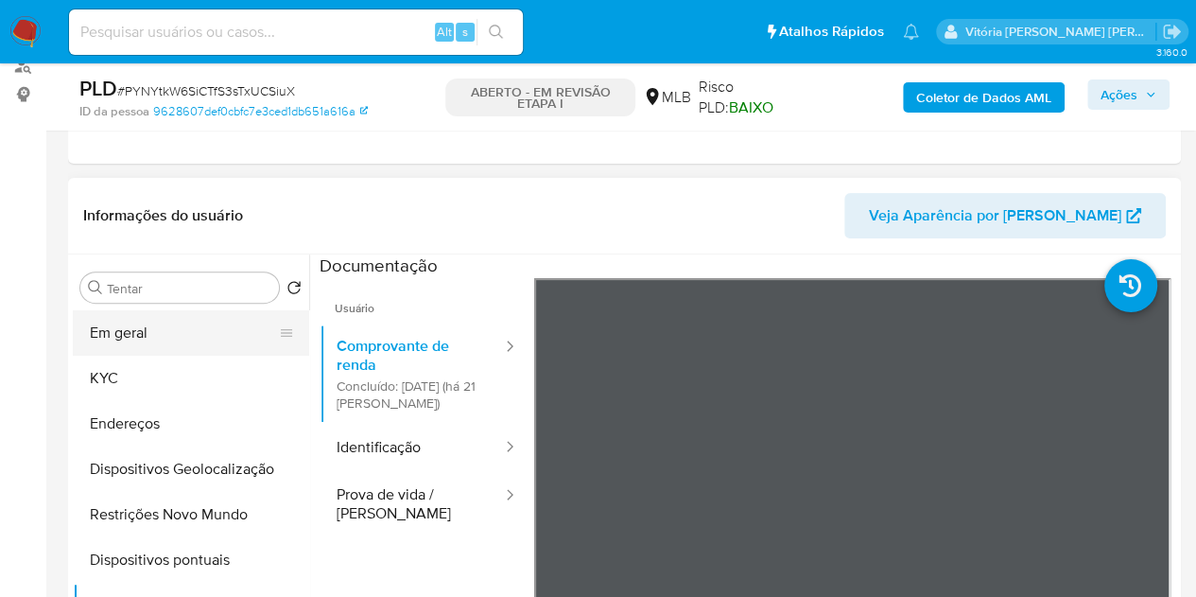
click at [121, 345] on button "Em geral" at bounding box center [183, 332] width 221 height 45
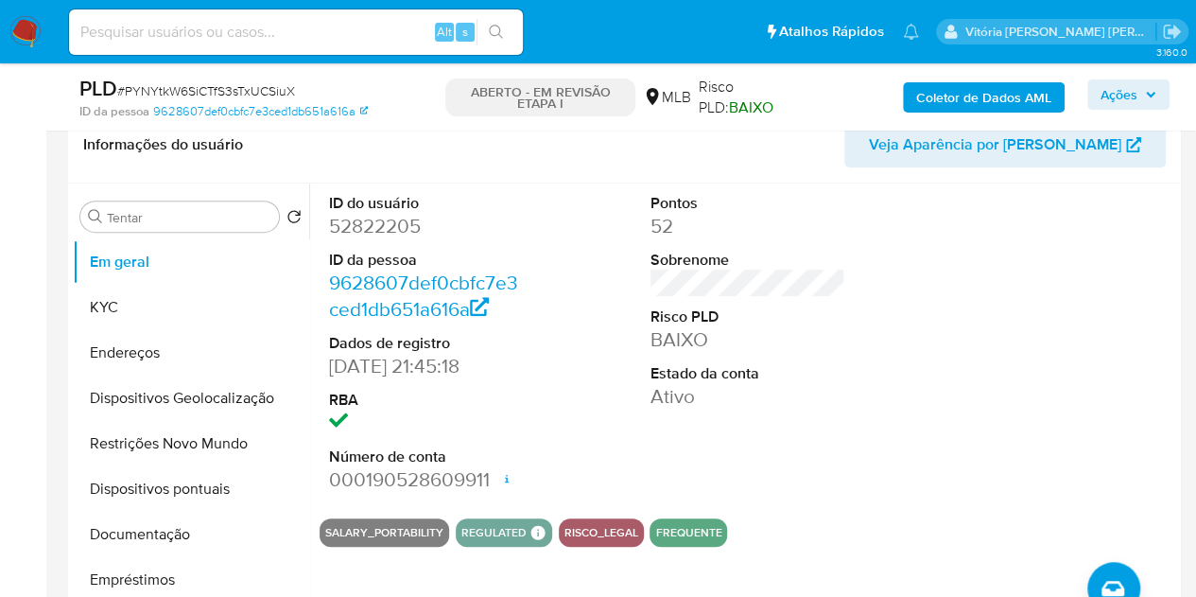
scroll to position [331, 0]
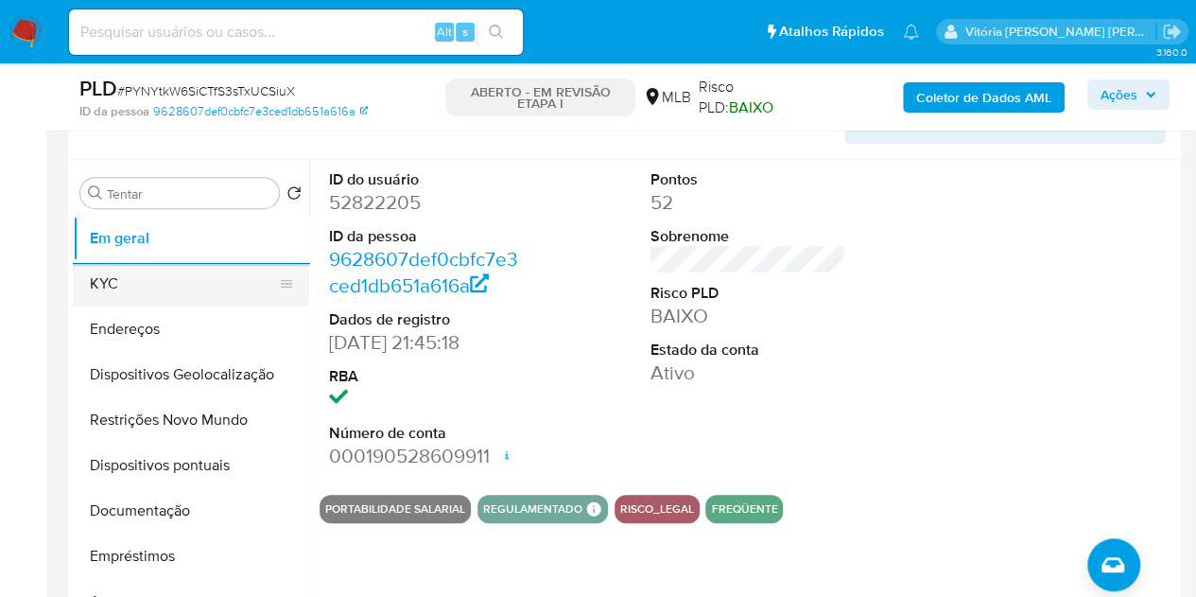
click at [138, 276] on button "KYC" at bounding box center [183, 283] width 221 height 45
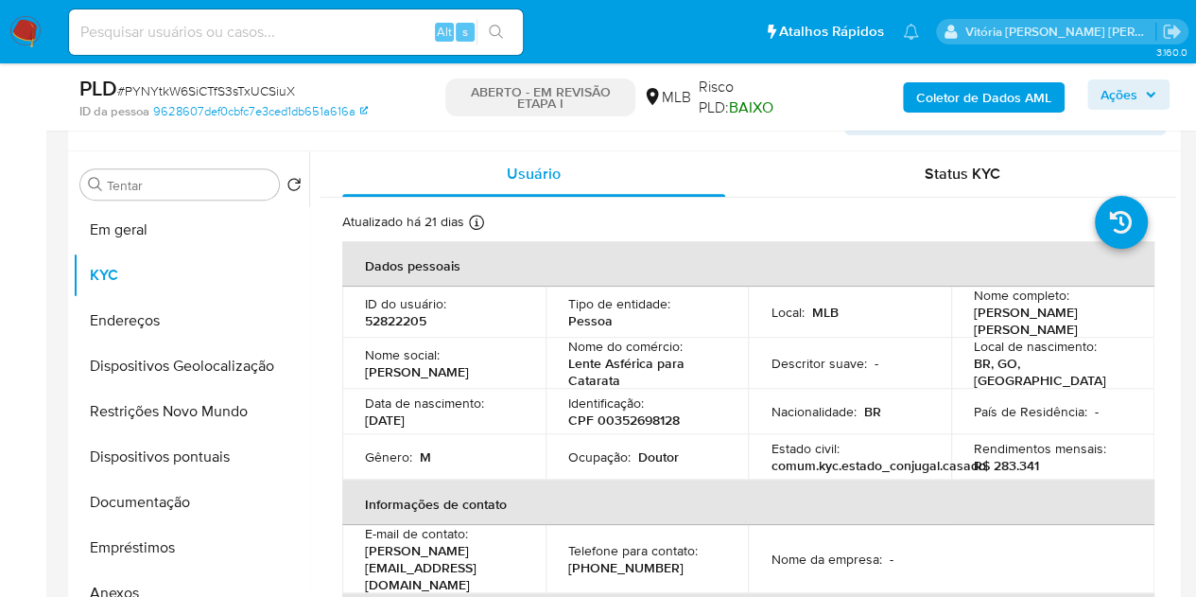
scroll to position [379, 0]
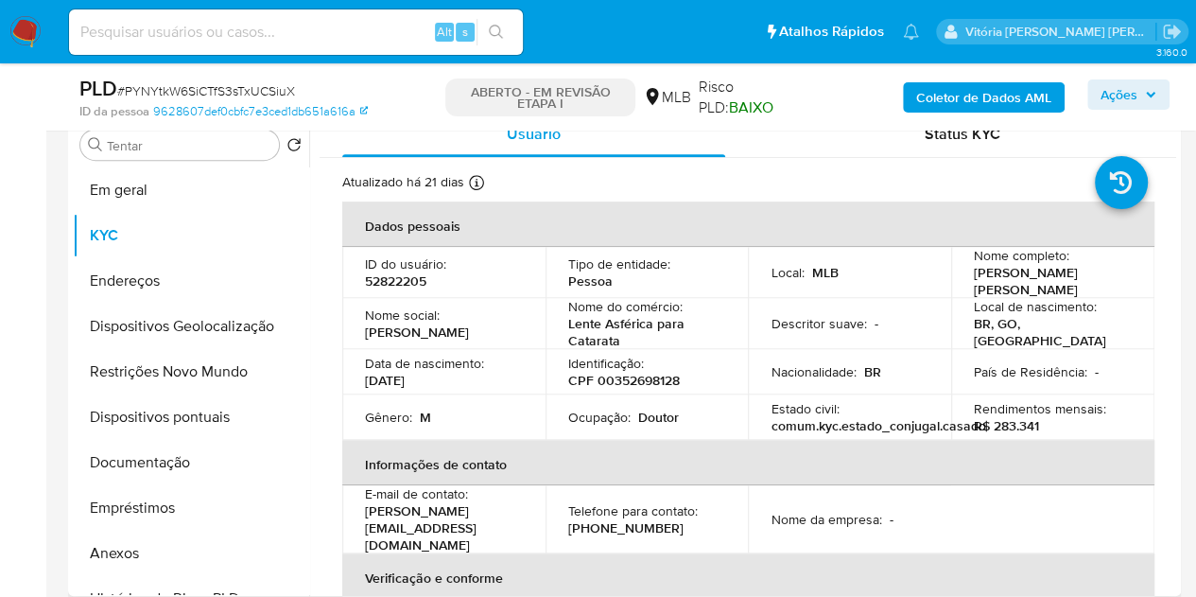
click at [648, 190] on div "Atualizado há 21 dias Criado: 17/03/2020 04:03:52 Atualizado: 29/08/2025 09:21:…" at bounding box center [724, 185] width 764 height 25
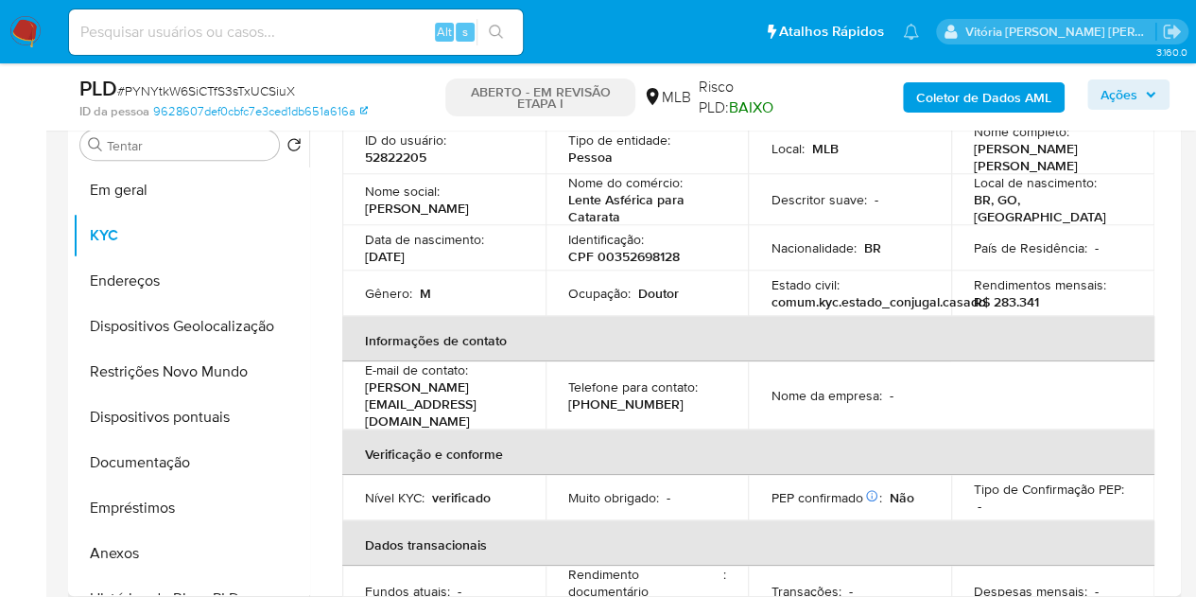
scroll to position [284, 0]
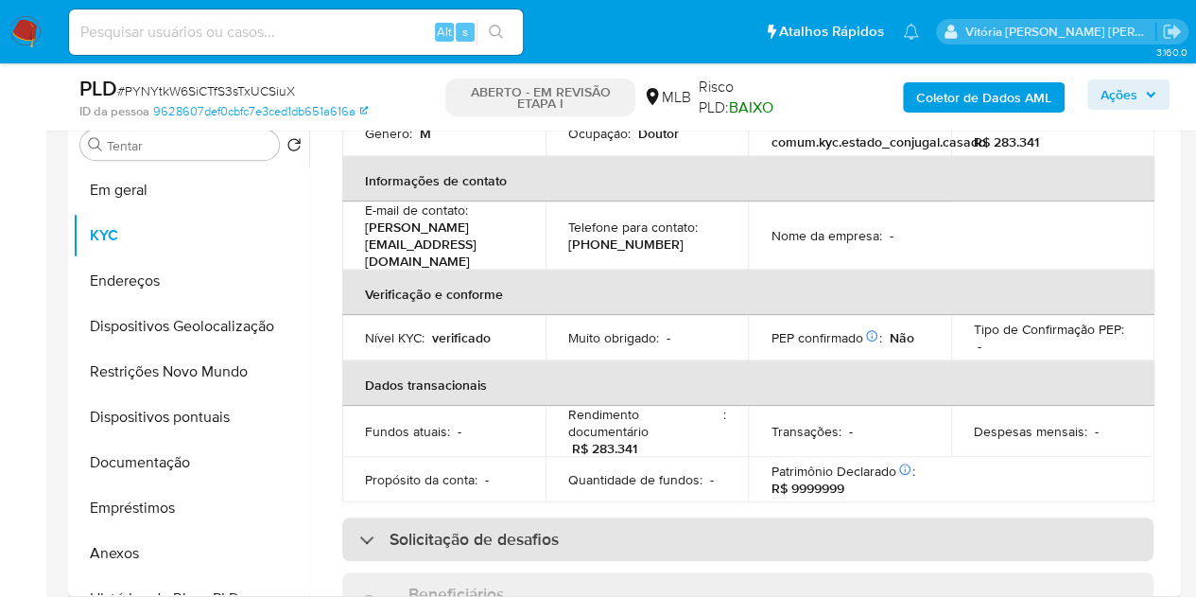
click at [505, 517] on div "Solicitação de desafios" at bounding box center [747, 539] width 811 height 44
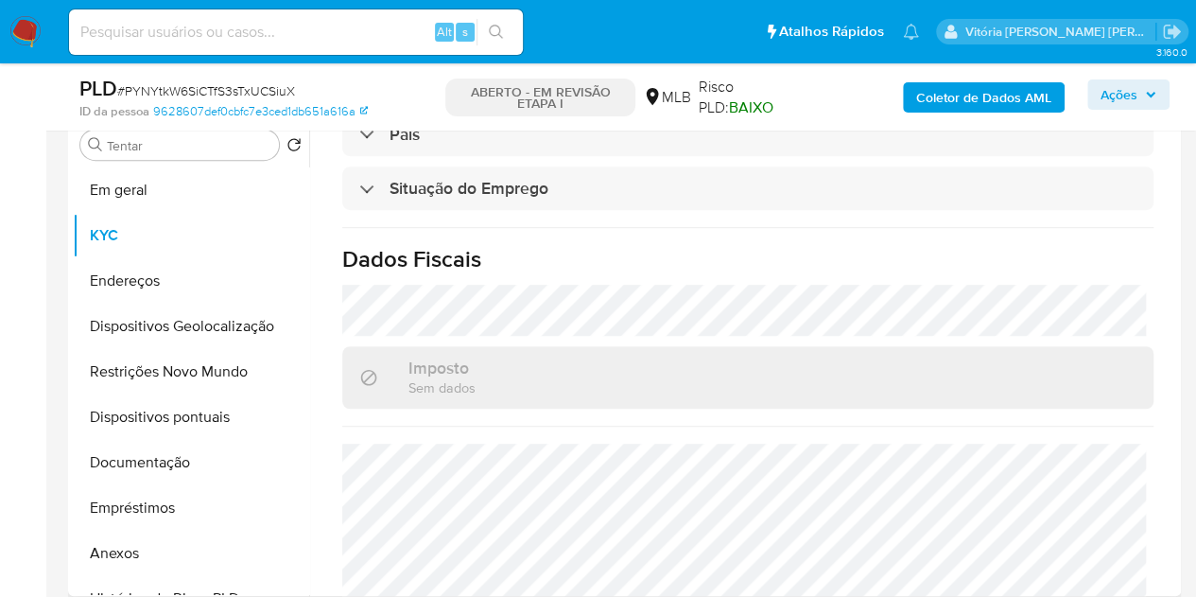
scroll to position [1032, 0]
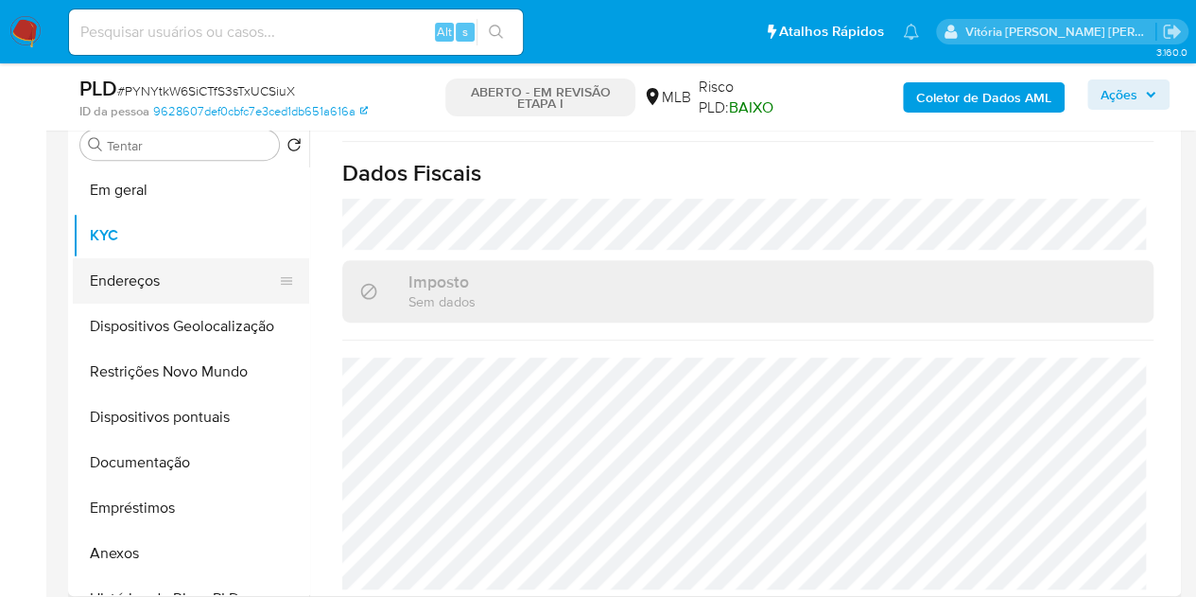
click at [90, 276] on button "Endereços" at bounding box center [183, 280] width 221 height 45
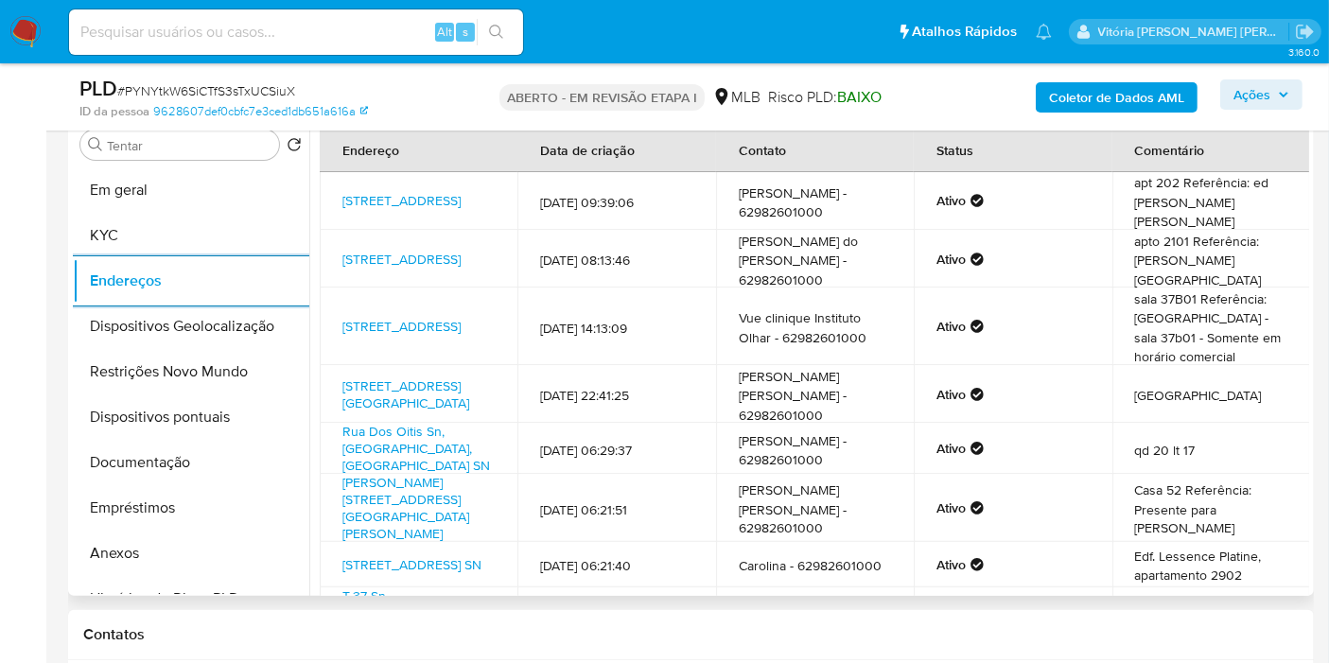
scroll to position [103, 0]
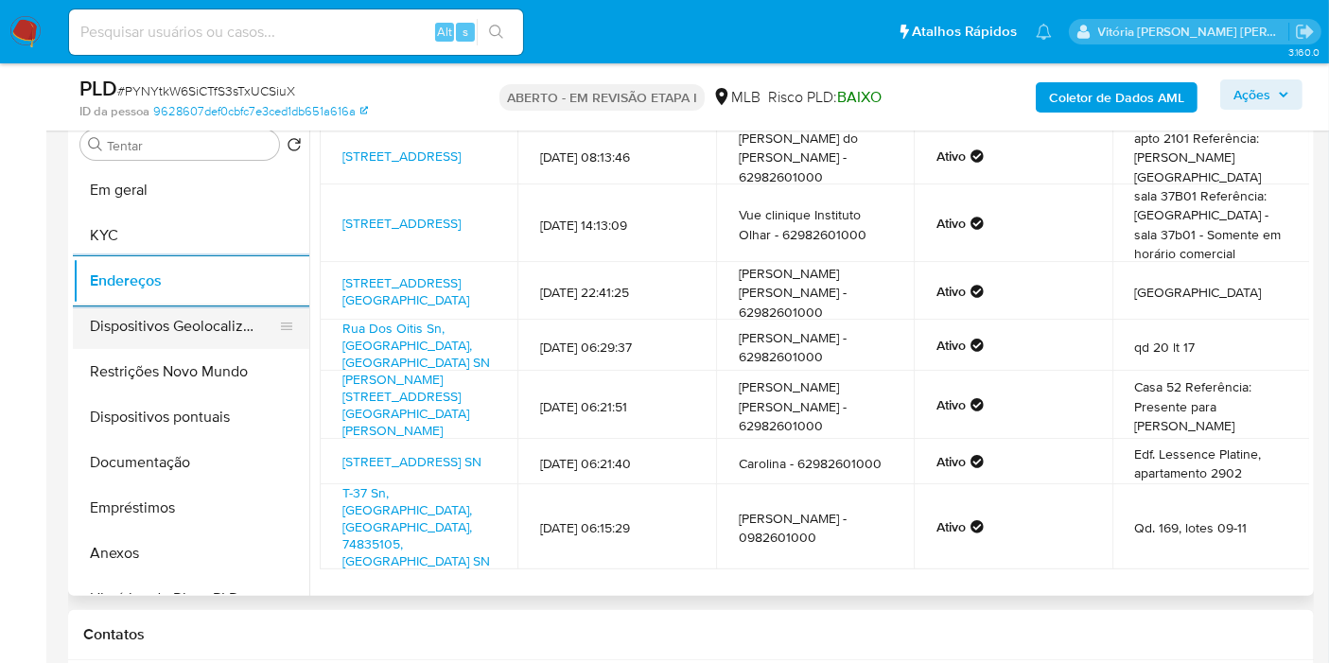
click at [162, 321] on button "Dispositivos Geolocalização" at bounding box center [183, 326] width 221 height 45
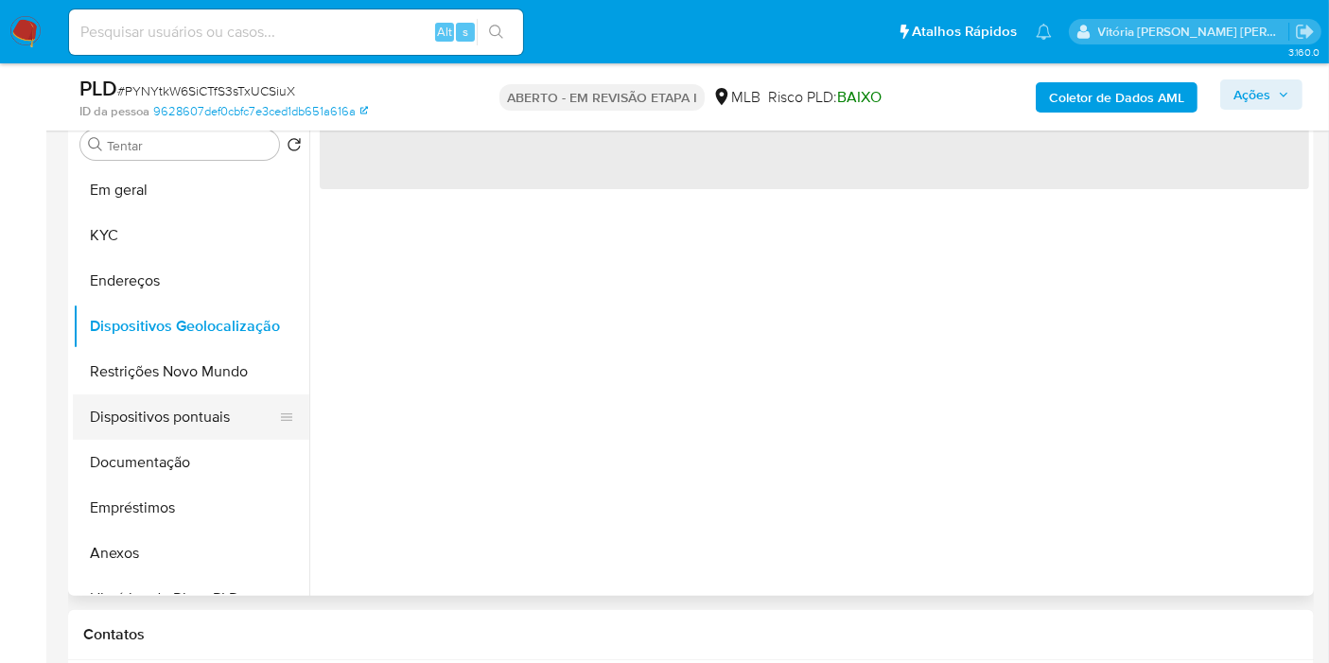
scroll to position [0, 0]
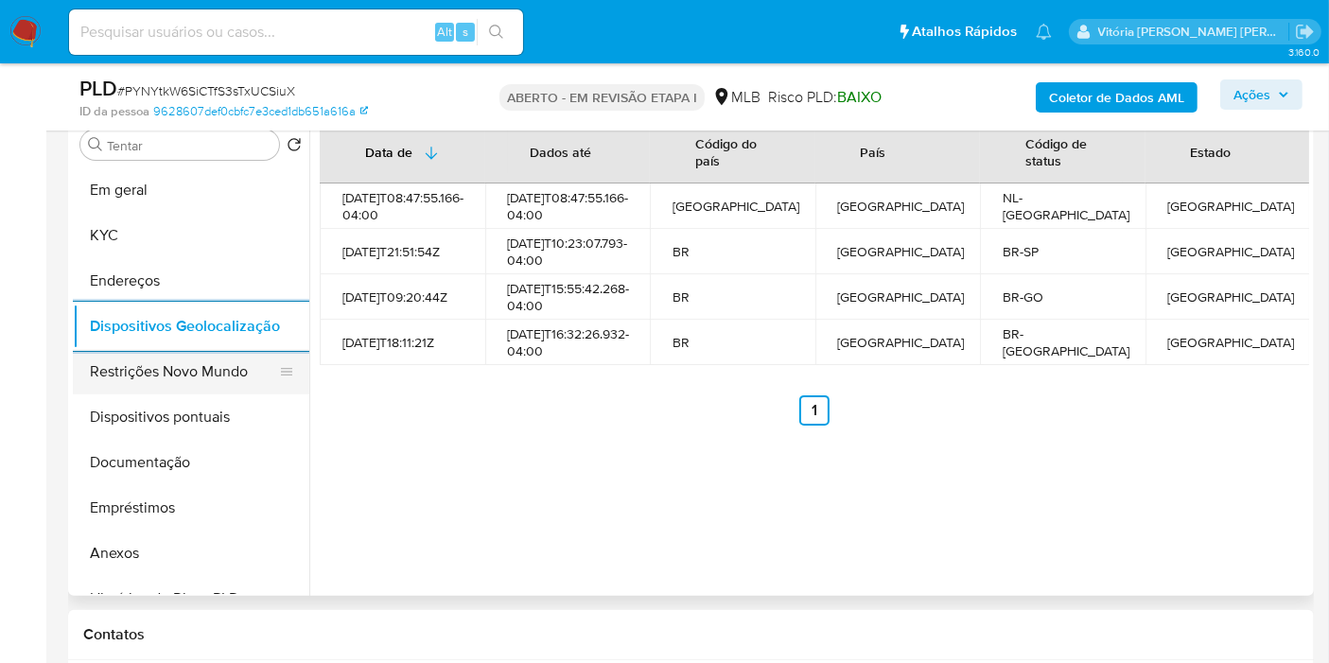
click at [184, 379] on button "Restrições Novo Mundo" at bounding box center [183, 371] width 221 height 45
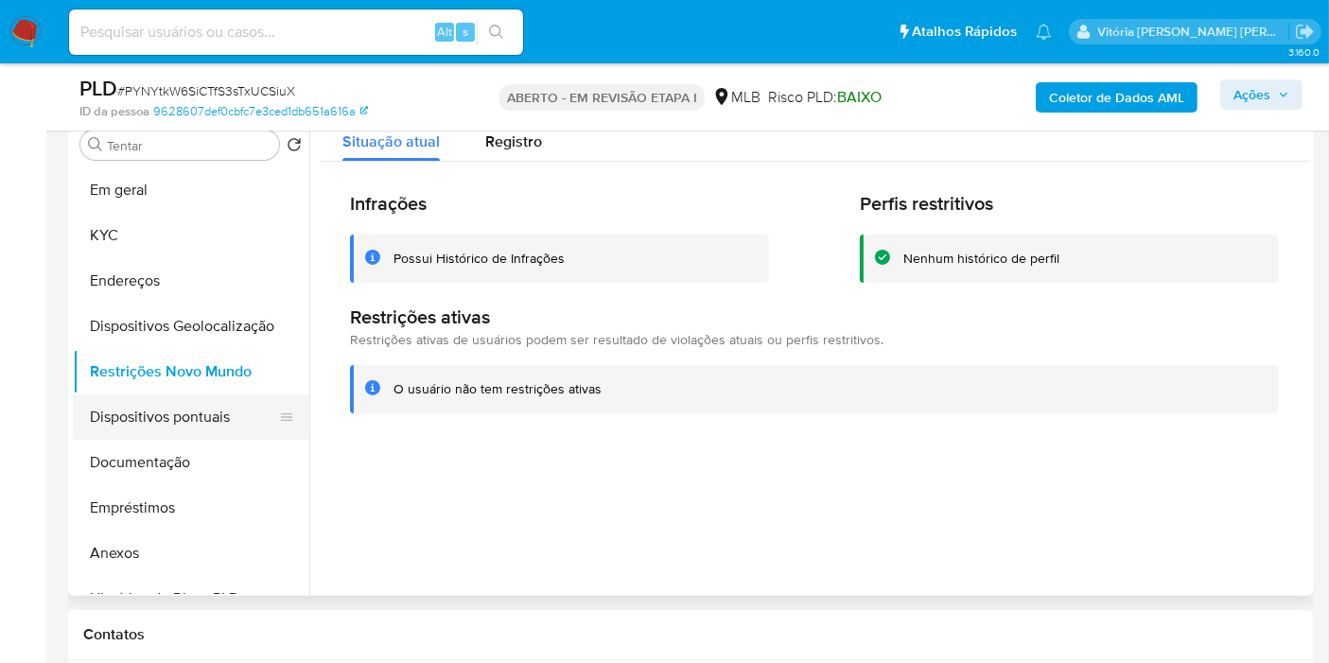
click at [190, 406] on button "Dispositivos pontuais" at bounding box center [183, 416] width 221 height 45
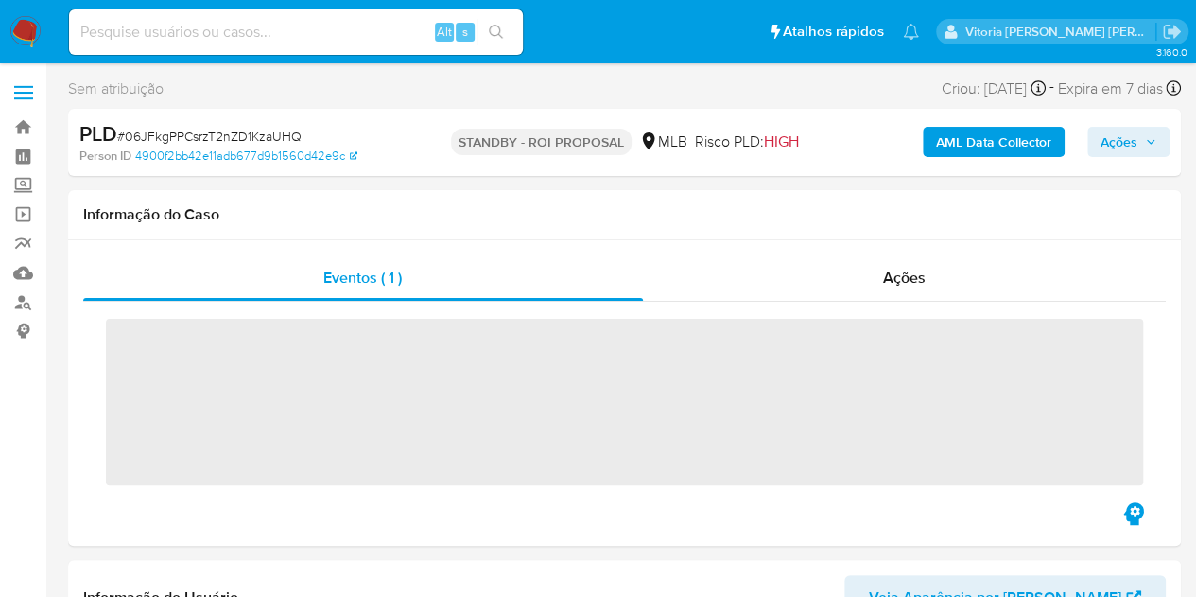
select select "10"
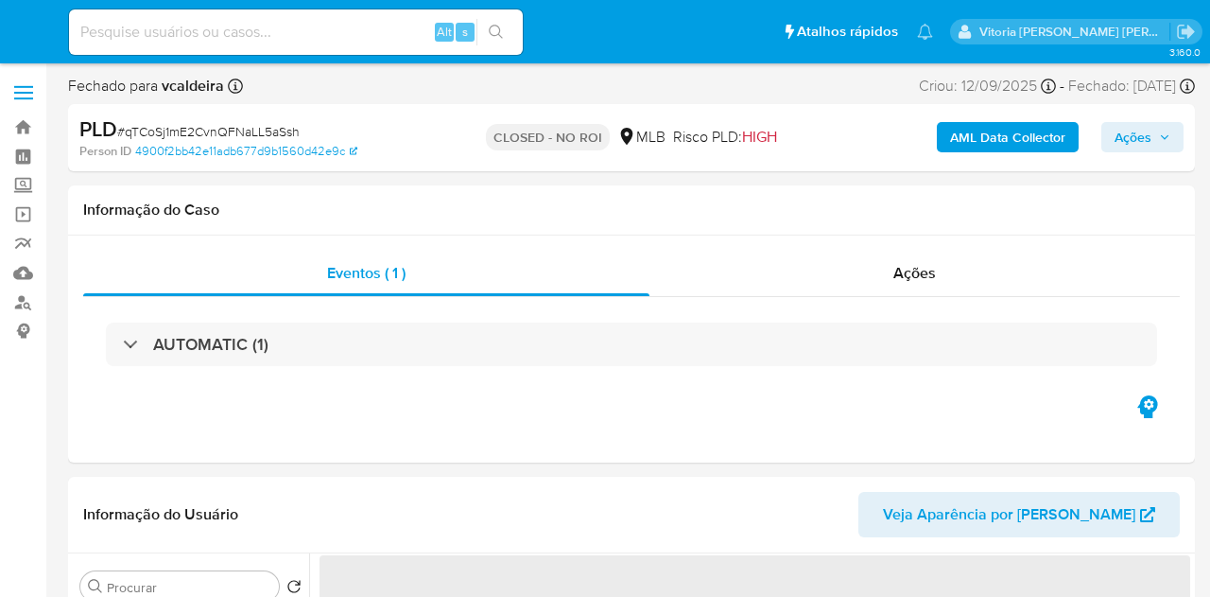
select select "10"
